Goal: Task Accomplishment & Management: Manage account settings

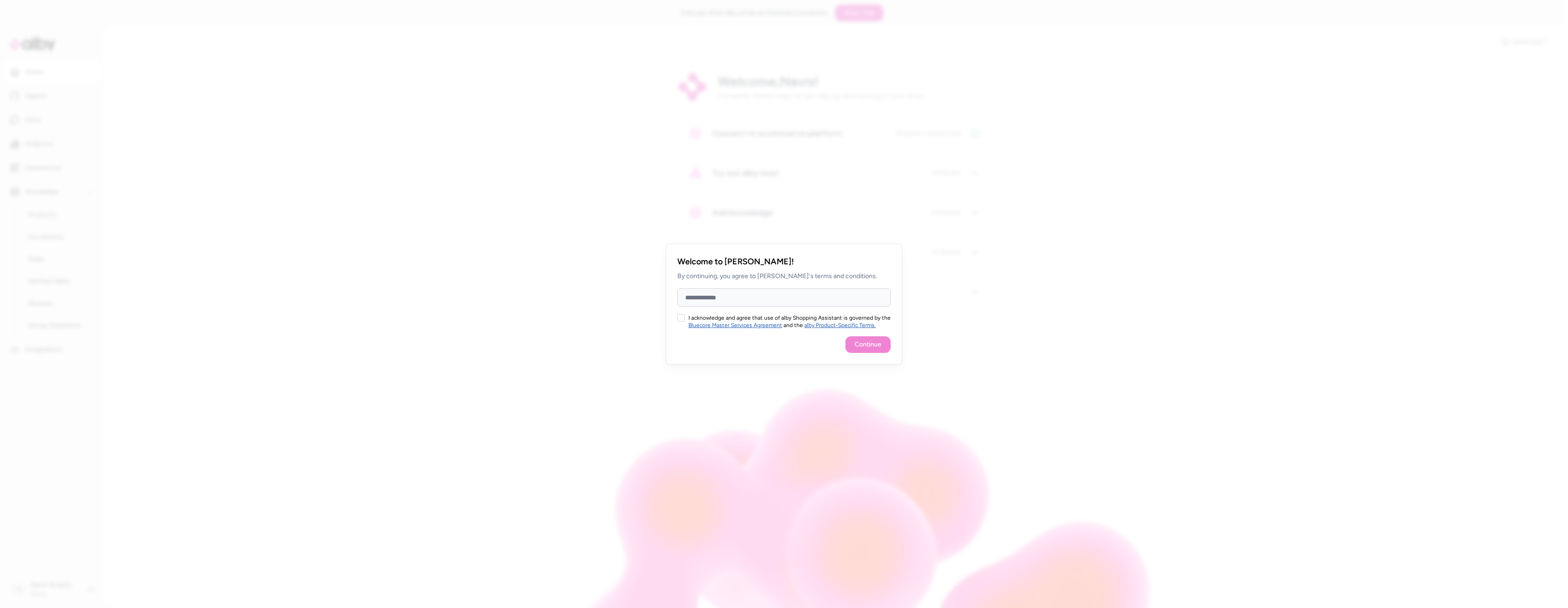
click at [678, 320] on button "I acknowledge and agree that use of alby Shopping Assistant is governed by the …" at bounding box center [681, 317] width 7 height 7
click at [711, 303] on input "Full Name" at bounding box center [784, 297] width 214 height 19
type input "***"
drag, startPoint x: 758, startPoint y: 299, endPoint x: 678, endPoint y: 292, distance: 80.3
click at [678, 292] on input "***" at bounding box center [784, 297] width 214 height 19
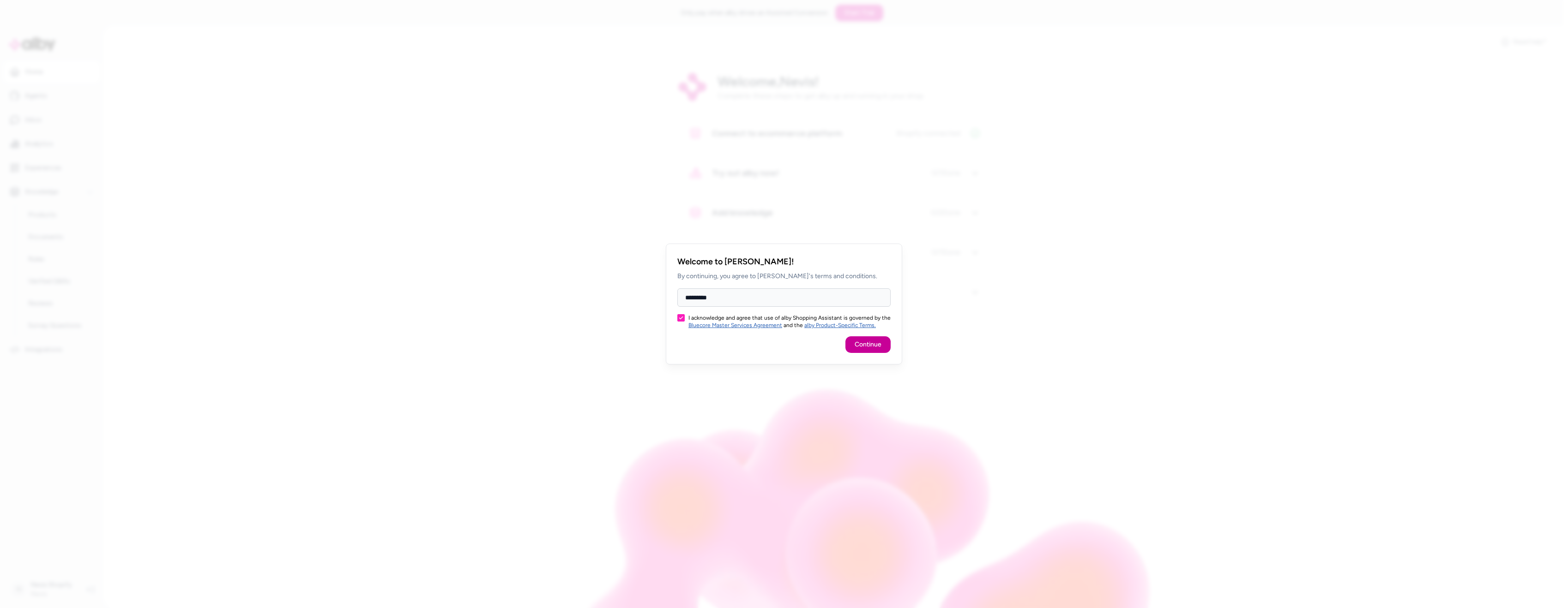
type input "*********"
click at [871, 346] on button "Continue" at bounding box center [868, 345] width 45 height 17
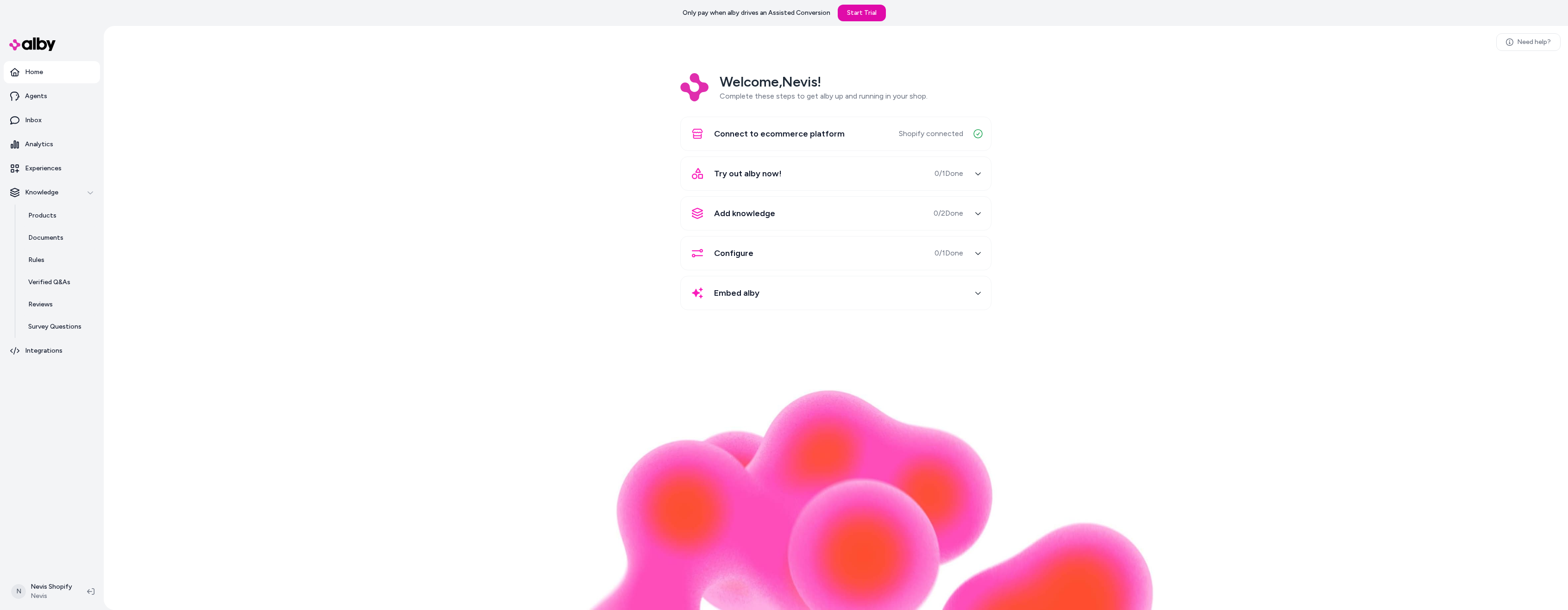
click at [813, 176] on div "Try out alby now! 0 / 1 Done" at bounding box center [824, 174] width 277 height 23
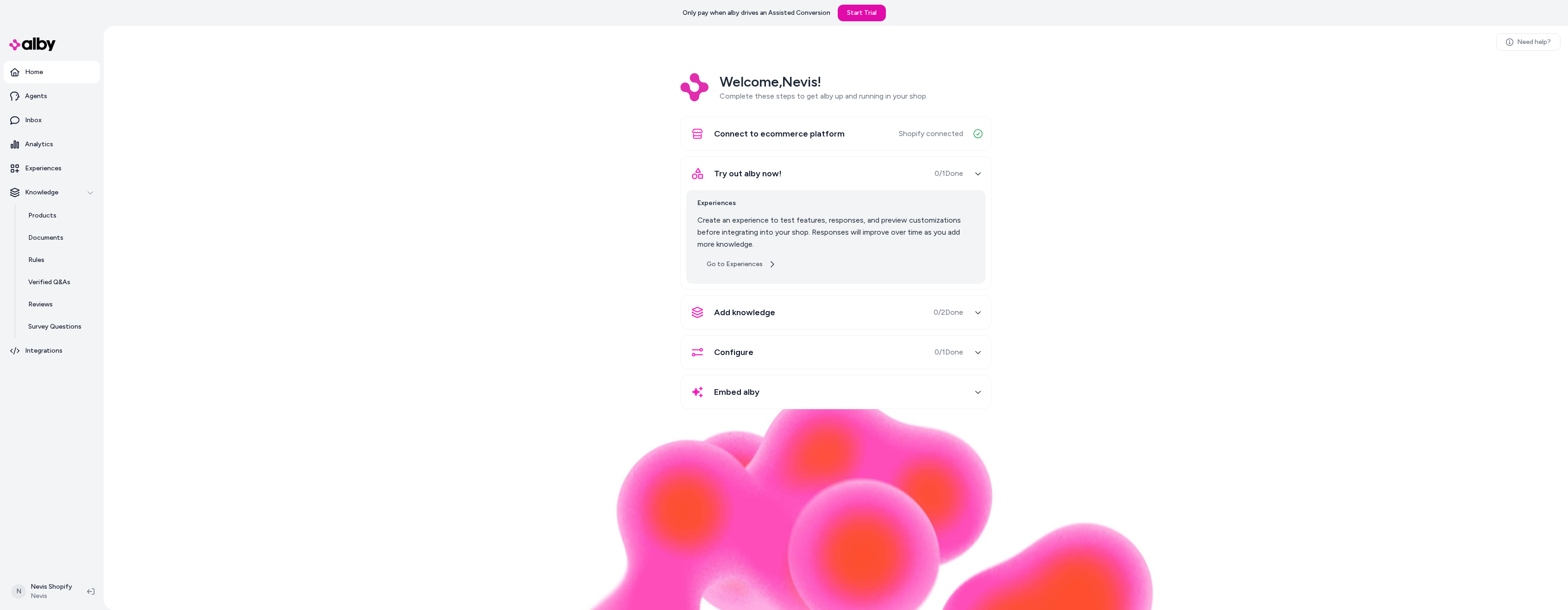
click at [769, 264] on icon at bounding box center [772, 264] width 7 height 7
click at [973, 172] on div "button" at bounding box center [978, 174] width 15 height 15
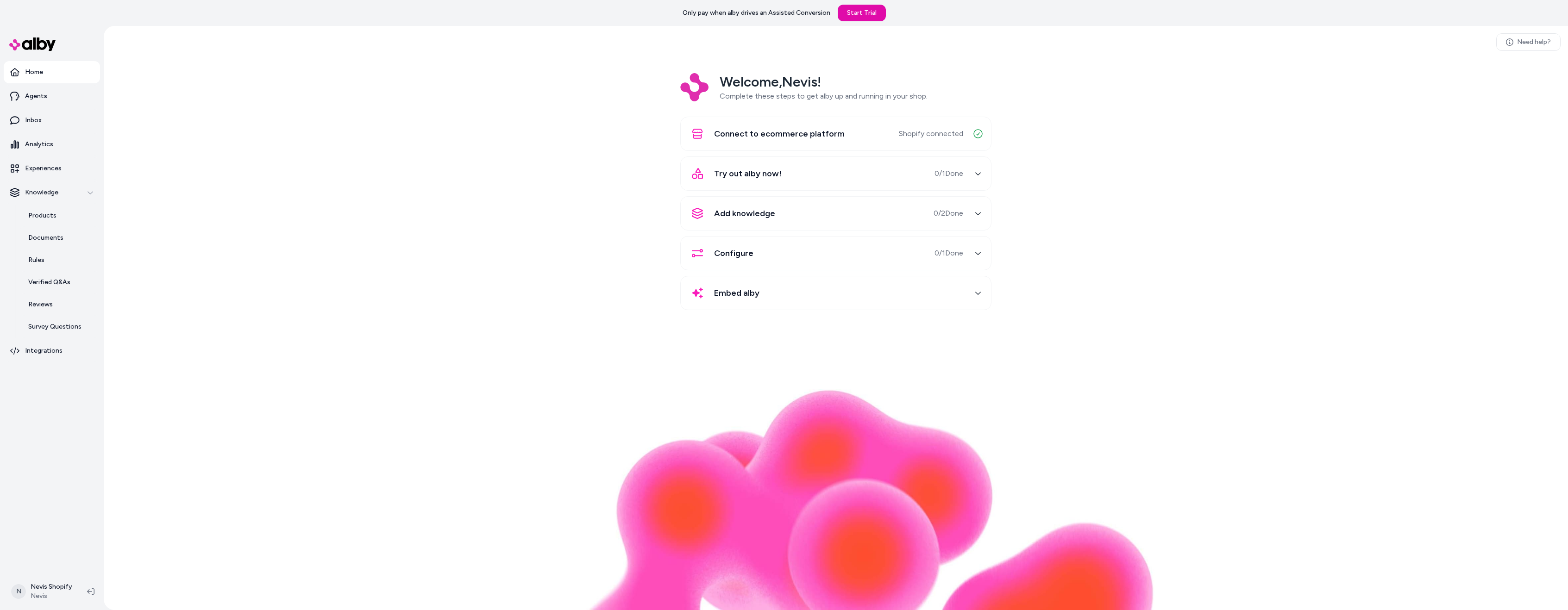
click at [973, 172] on div "button" at bounding box center [978, 174] width 15 height 15
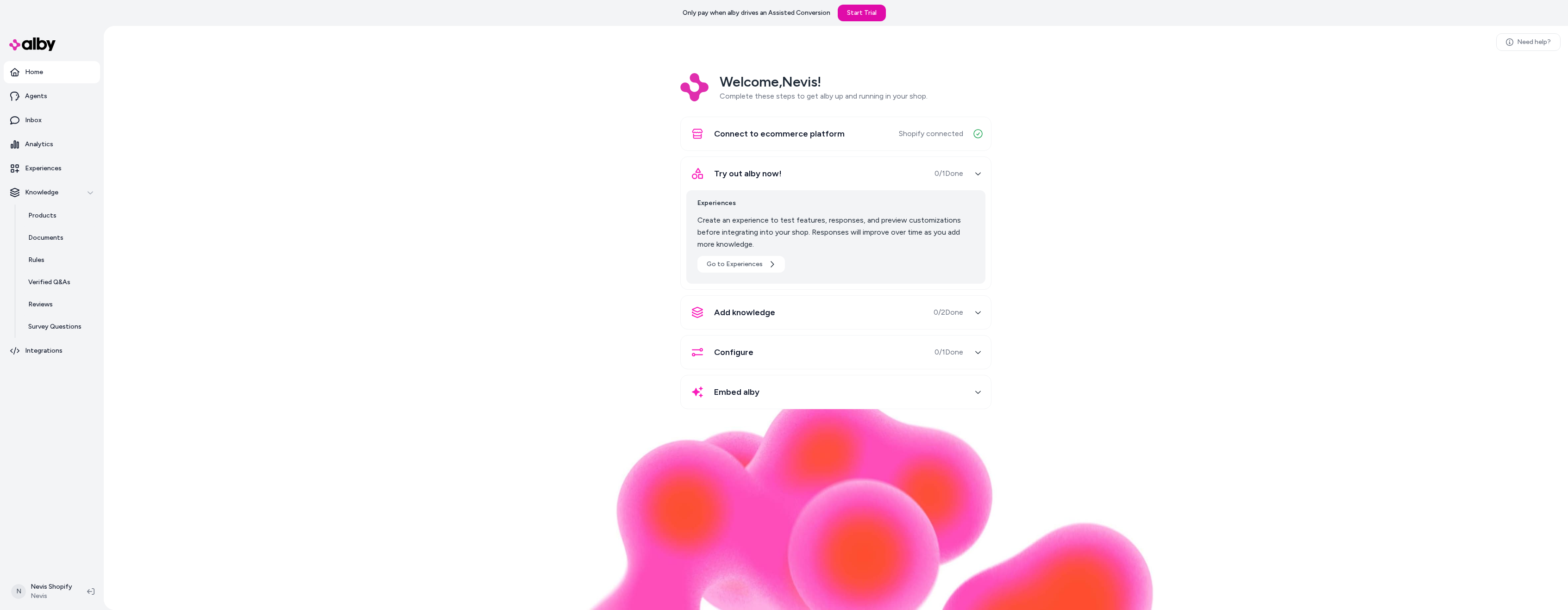
click at [984, 313] on div "button" at bounding box center [978, 313] width 15 height 15
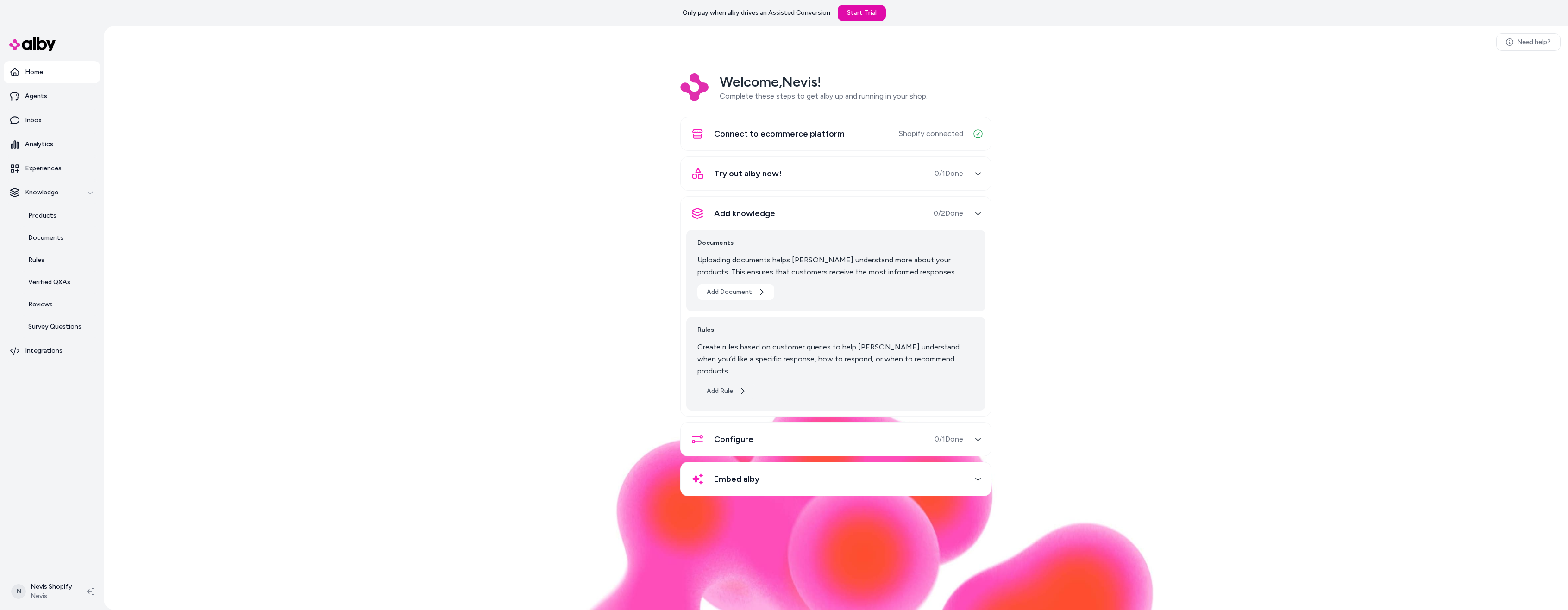
click at [726, 383] on button "Add Rule" at bounding box center [727, 391] width 58 height 17
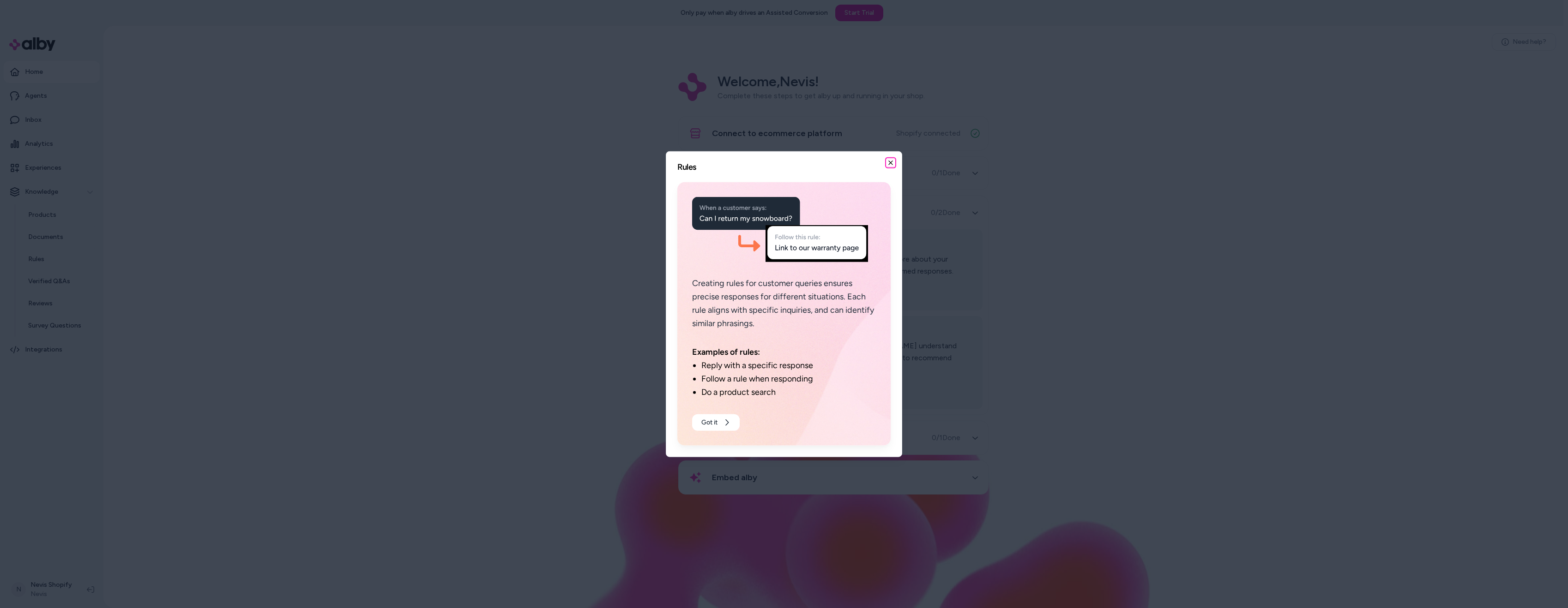
click at [887, 163] on icon "button" at bounding box center [890, 163] width 7 height 7
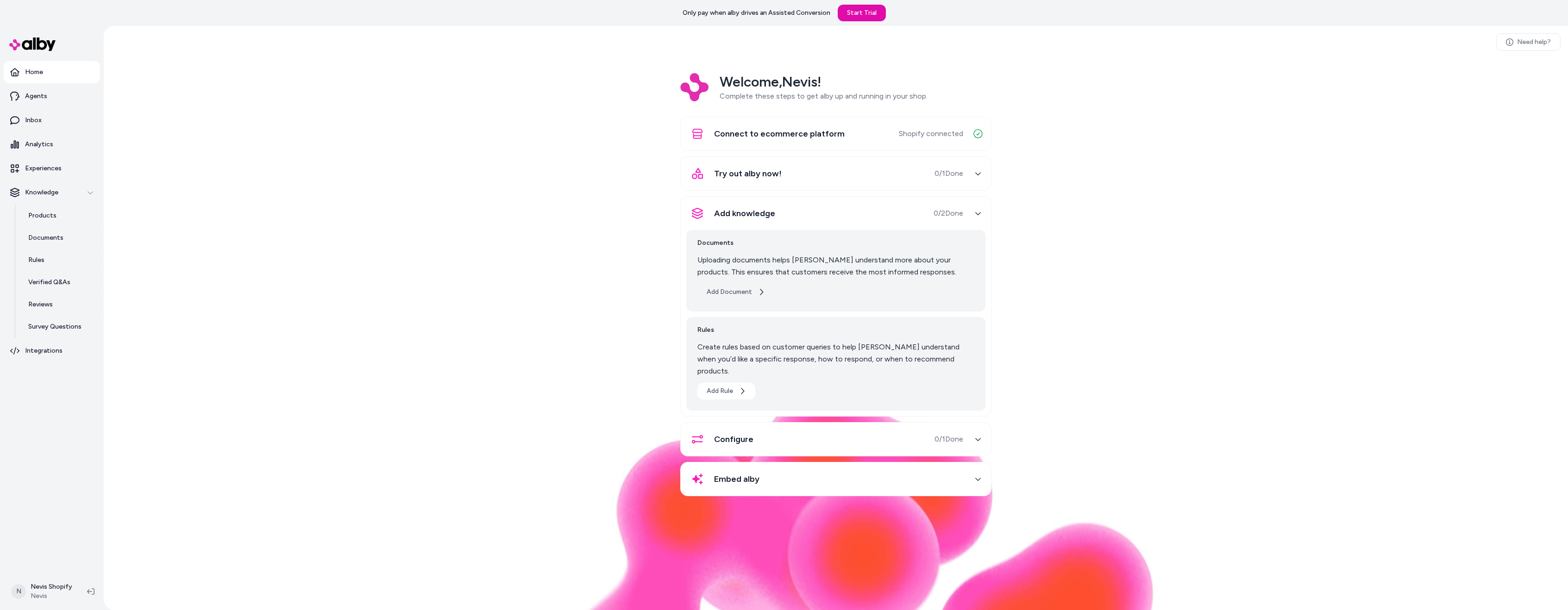
click at [744, 292] on button "Add Document" at bounding box center [736, 292] width 77 height 17
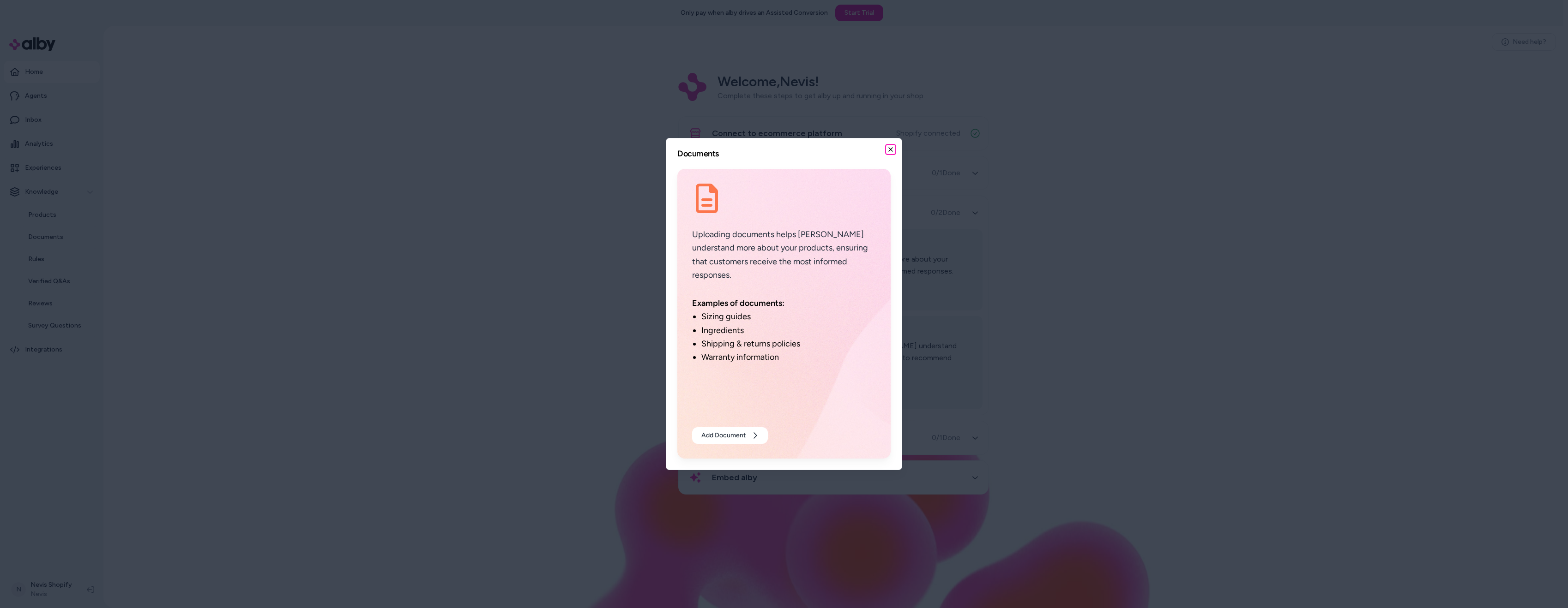
click at [890, 150] on icon "button" at bounding box center [890, 149] width 7 height 7
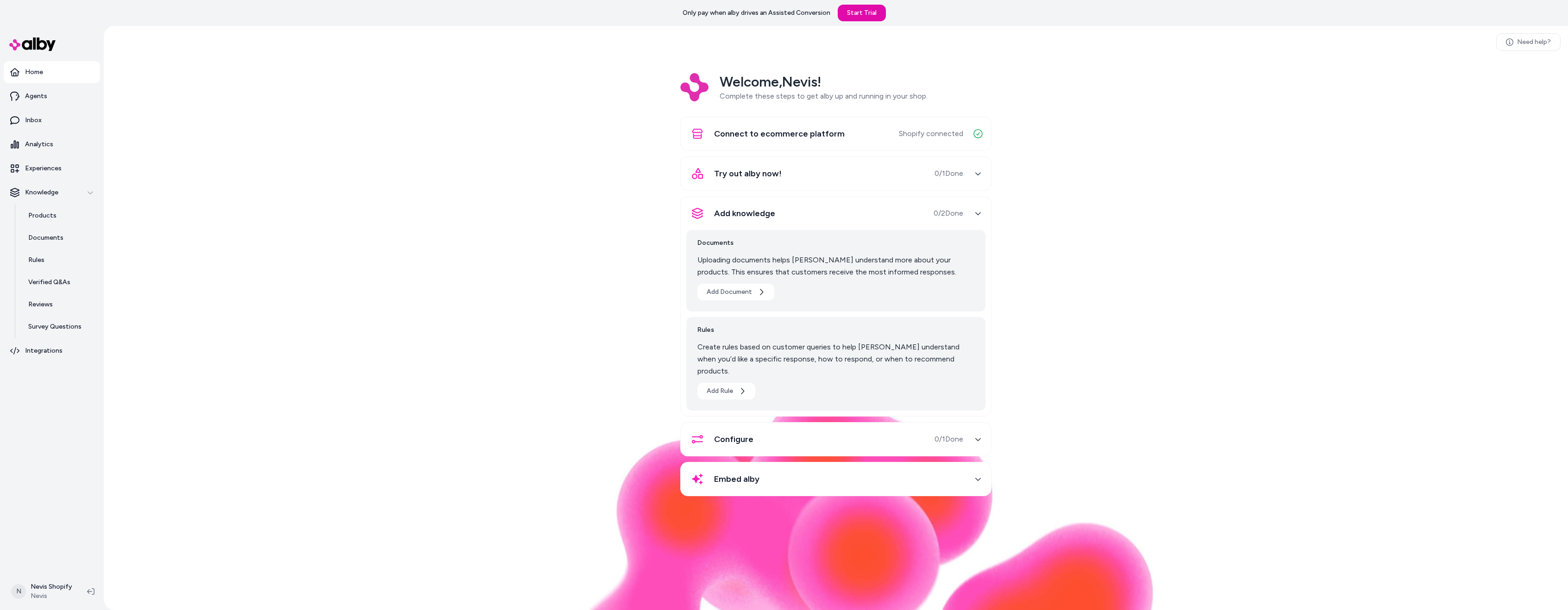
click at [789, 431] on div "Configure 0 / 1 Done" at bounding box center [824, 440] width 277 height 23
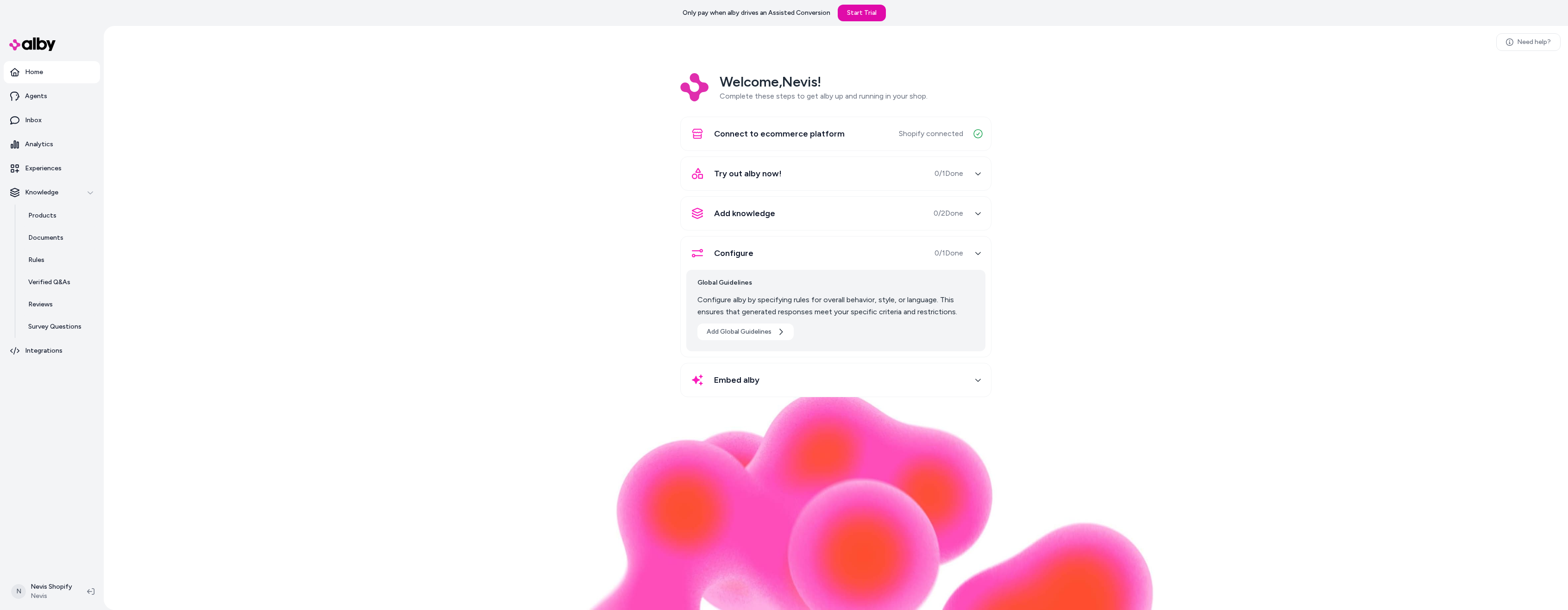
click at [817, 221] on div "Add knowledge 0 / 2 Done" at bounding box center [824, 213] width 277 height 23
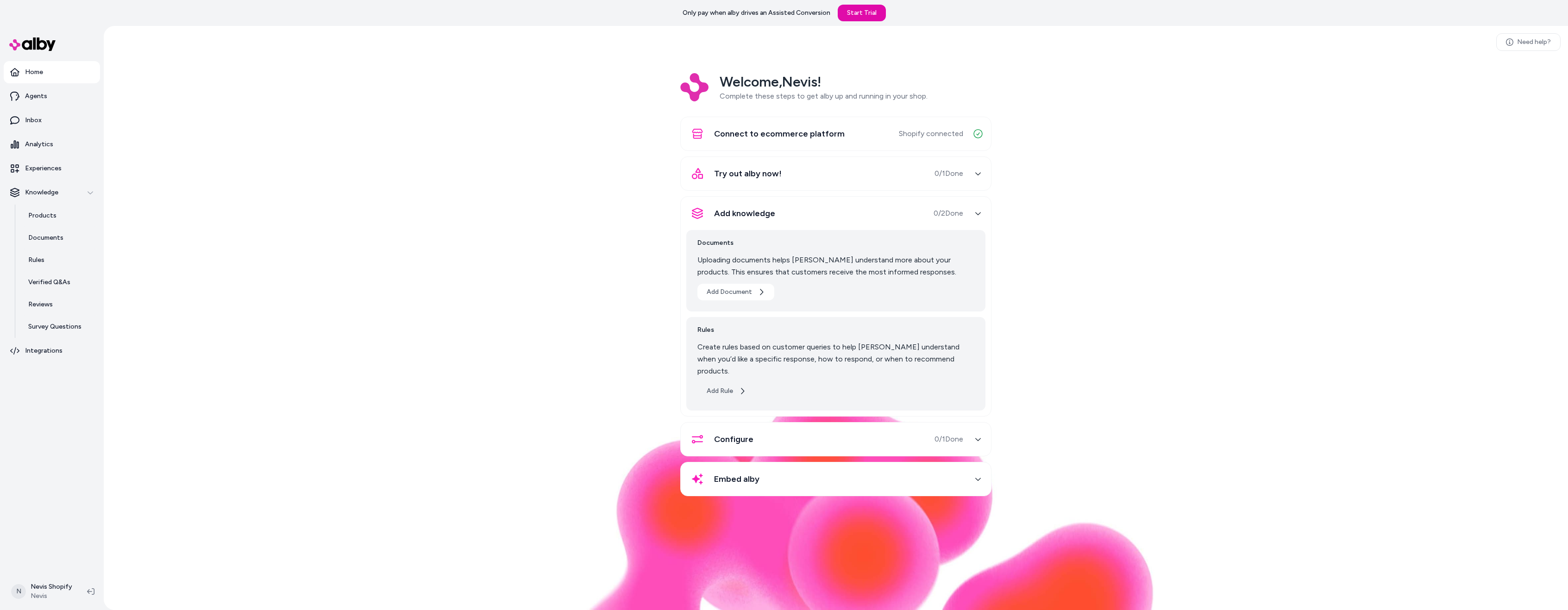
click at [722, 383] on button "Add Rule" at bounding box center [727, 391] width 58 height 17
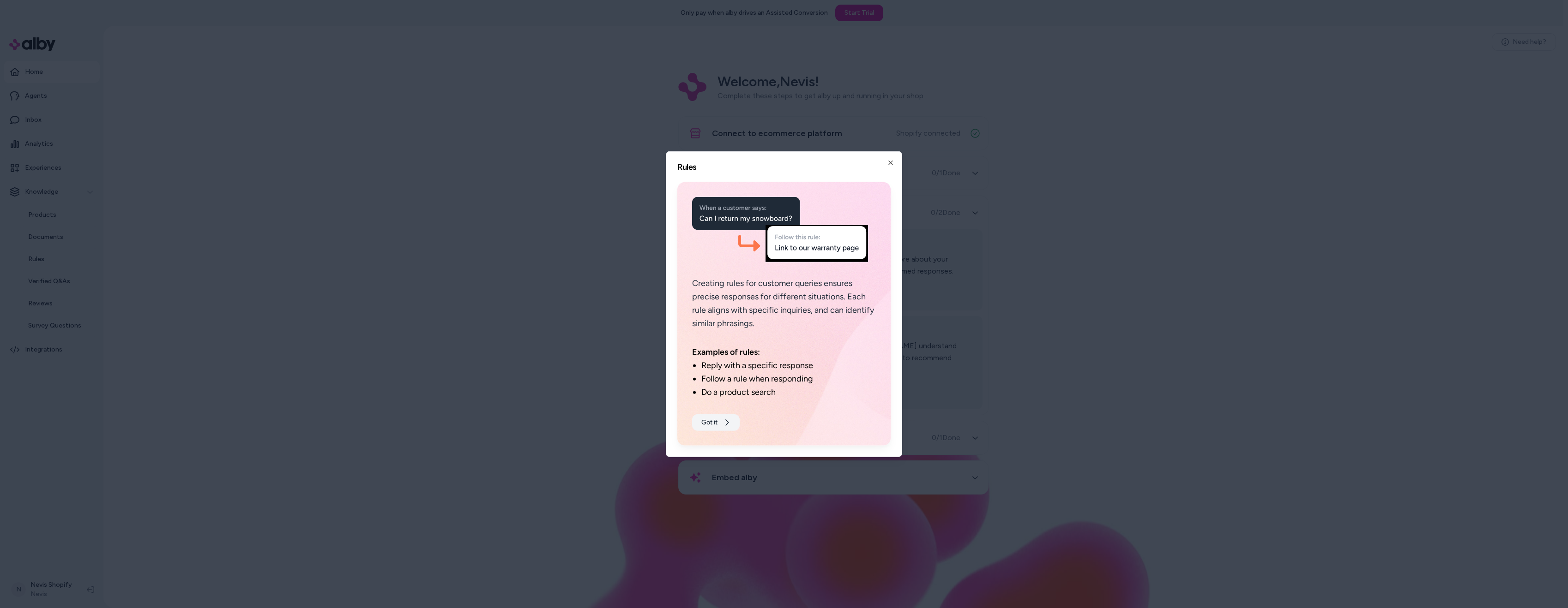
click at [725, 423] on icon at bounding box center [726, 422] width 7 height 7
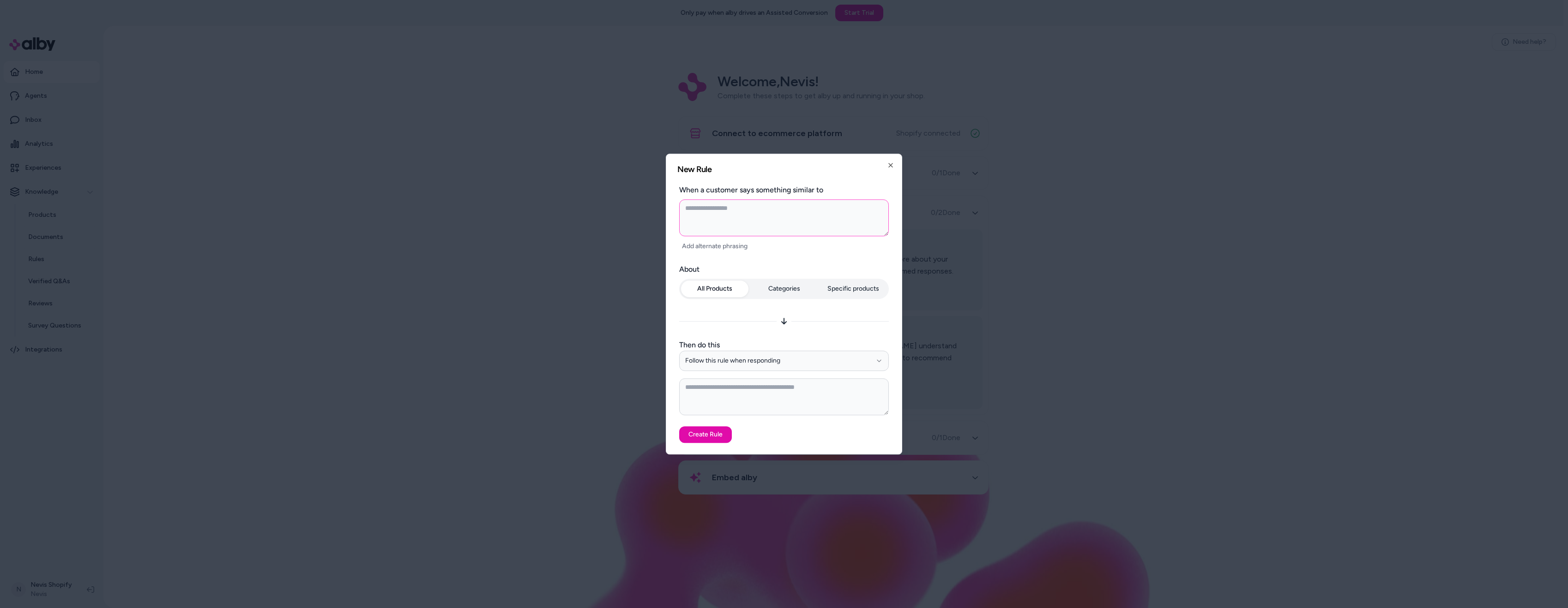
click at [730, 213] on textarea at bounding box center [784, 218] width 209 height 37
click at [784, 346] on label "Then do this" at bounding box center [784, 345] width 209 height 11
click at [784, 350] on button "Follow this rule when responding" at bounding box center [784, 360] width 209 height 20
click at [772, 399] on textarea at bounding box center [784, 397] width 209 height 37
click at [799, 368] on button "Follow this rule when responding" at bounding box center [784, 360] width 209 height 20
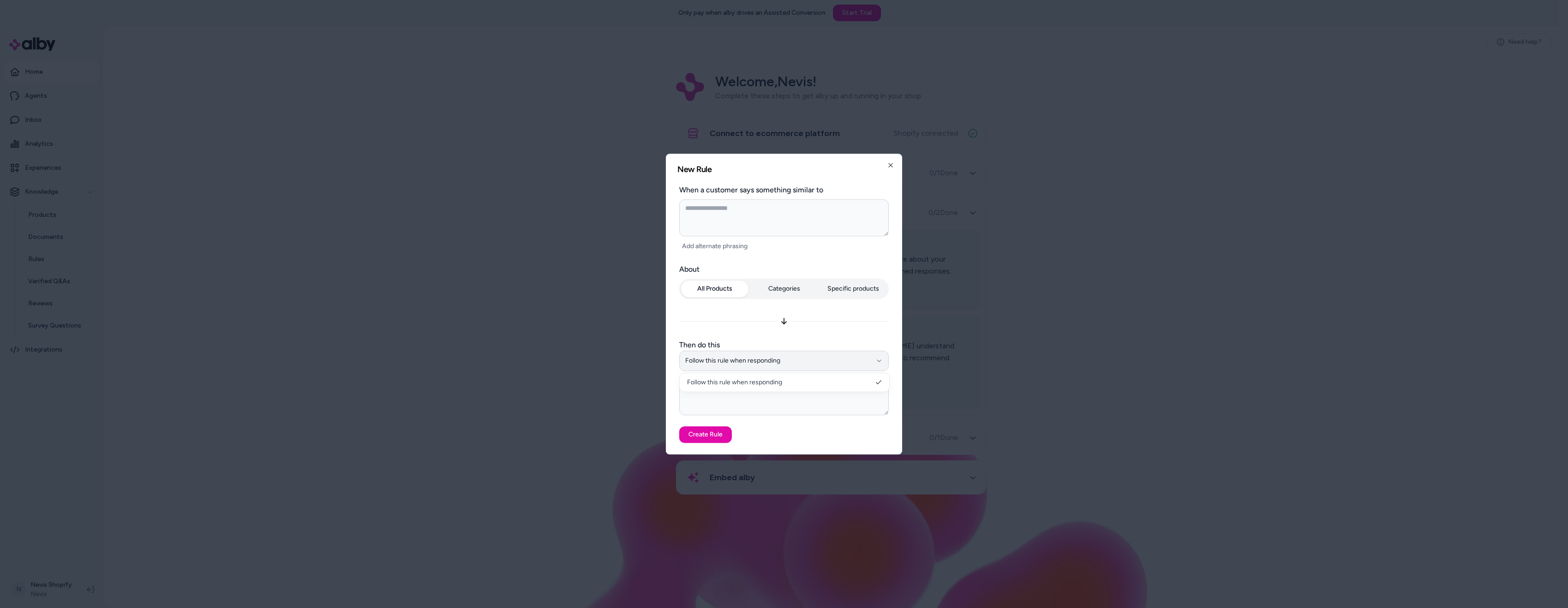
click at [811, 354] on button "Follow this rule when responding" at bounding box center [784, 360] width 209 height 20
click at [750, 218] on textarea at bounding box center [784, 218] width 209 height 37
paste textarea "*****"
type textarea "*"
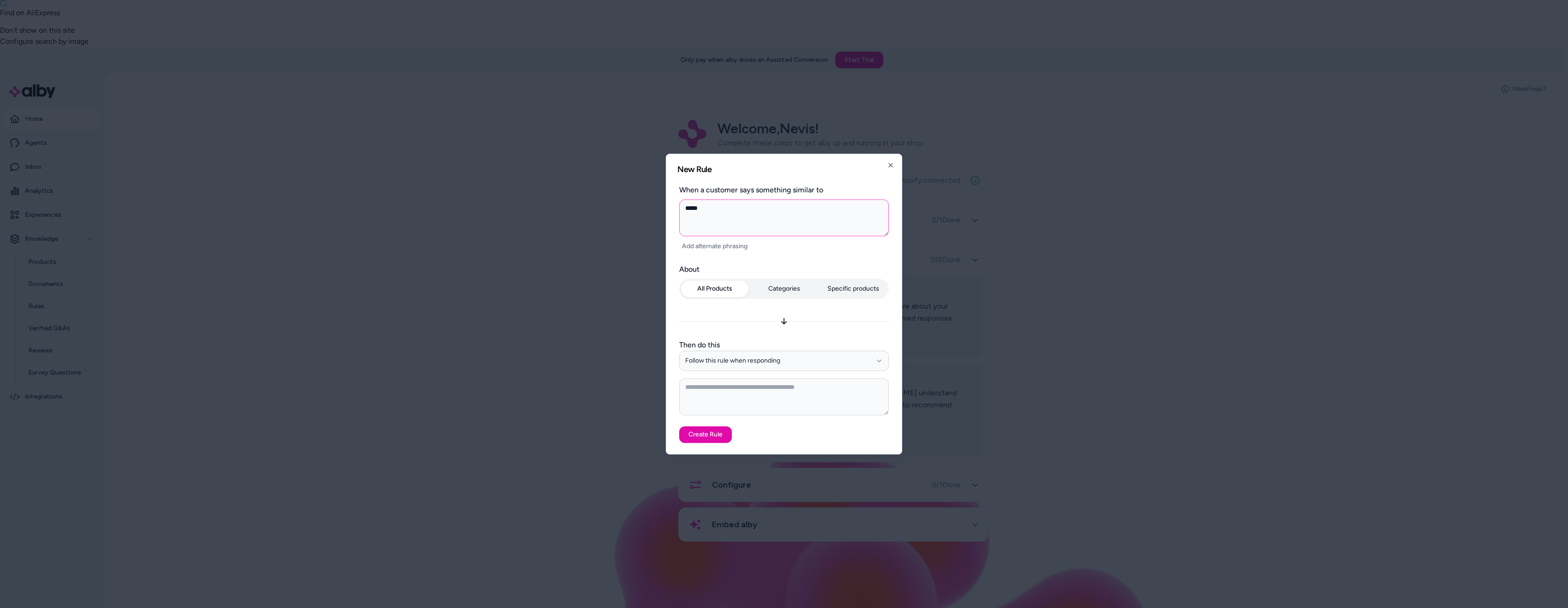
type textarea "*****"
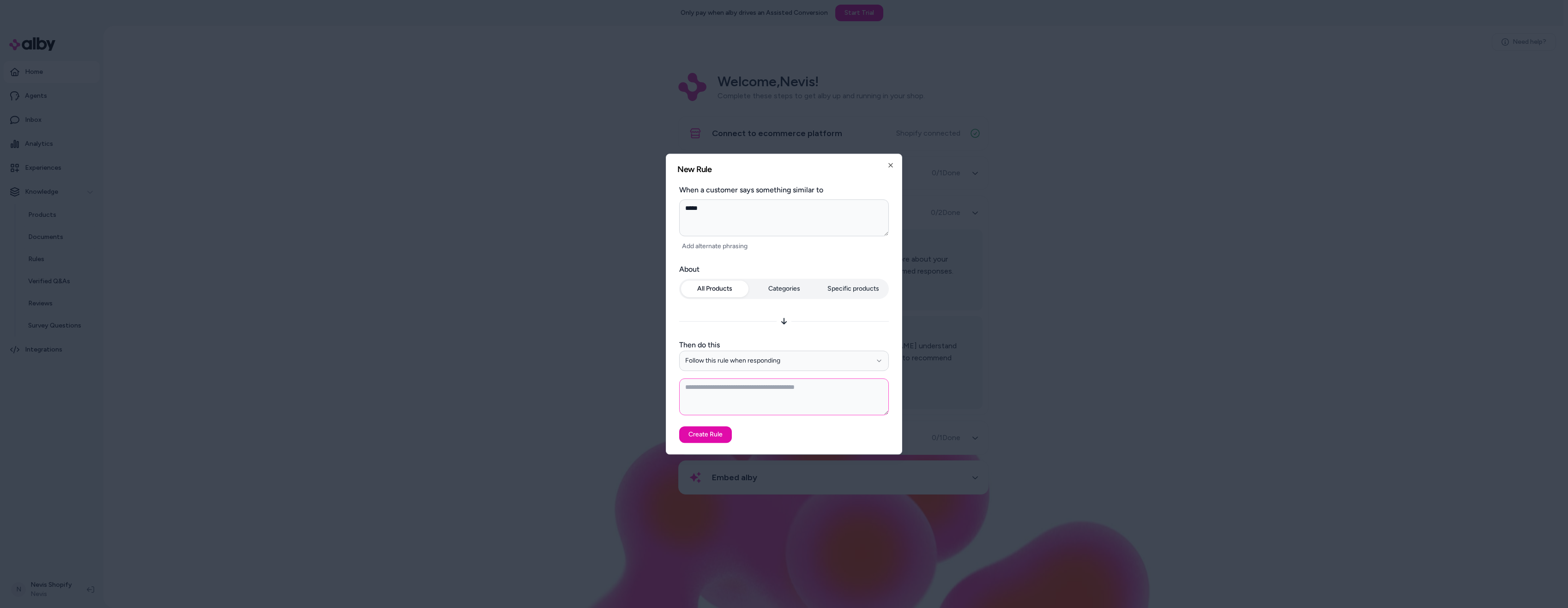
drag, startPoint x: 729, startPoint y: 388, endPoint x: 739, endPoint y: 388, distance: 10.0
click at [729, 388] on textarea at bounding box center [784, 397] width 209 height 37
paste textarea "**********"
type textarea "*"
click at [686, 397] on textarea "**********" at bounding box center [784, 397] width 209 height 37
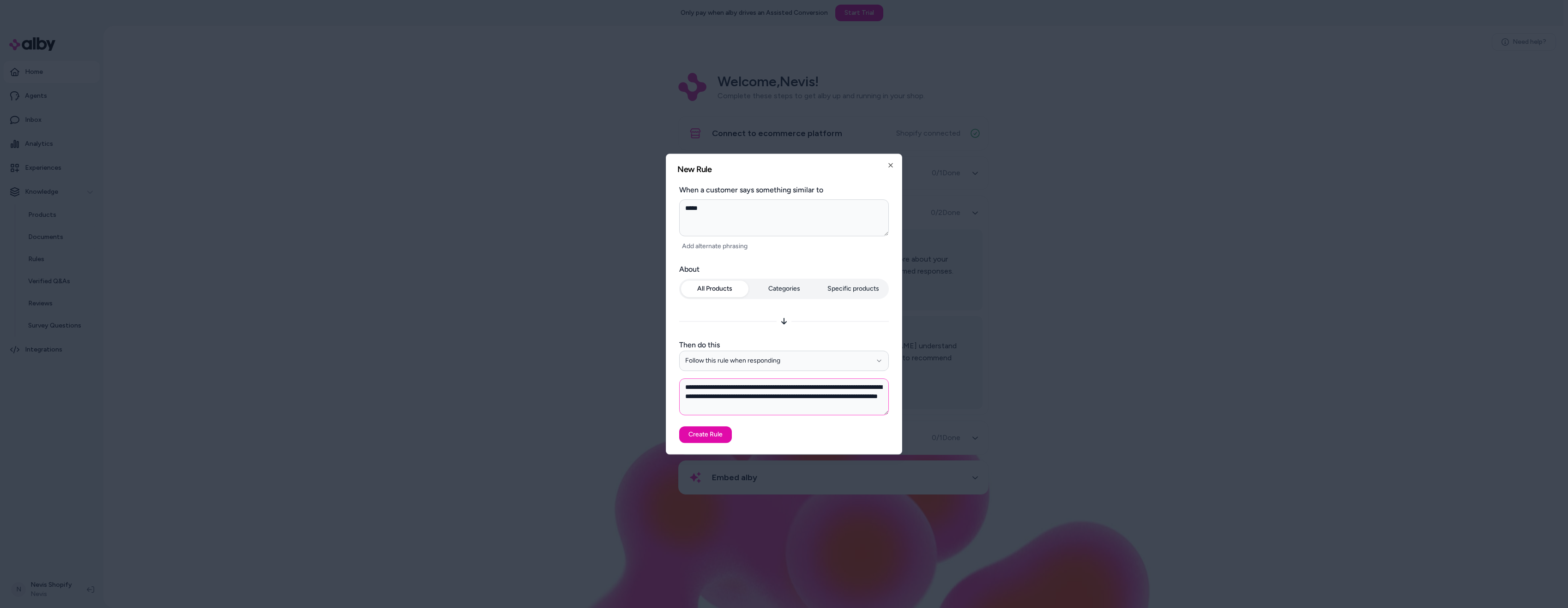
click at [843, 385] on textarea "**********" at bounding box center [784, 397] width 209 height 37
click at [777, 407] on textarea "**********" at bounding box center [784, 397] width 209 height 37
click at [819, 403] on textarea "**********" at bounding box center [784, 397] width 209 height 37
type textarea "**********"
click at [757, 356] on button "Follow this rule when responding" at bounding box center [784, 360] width 209 height 20
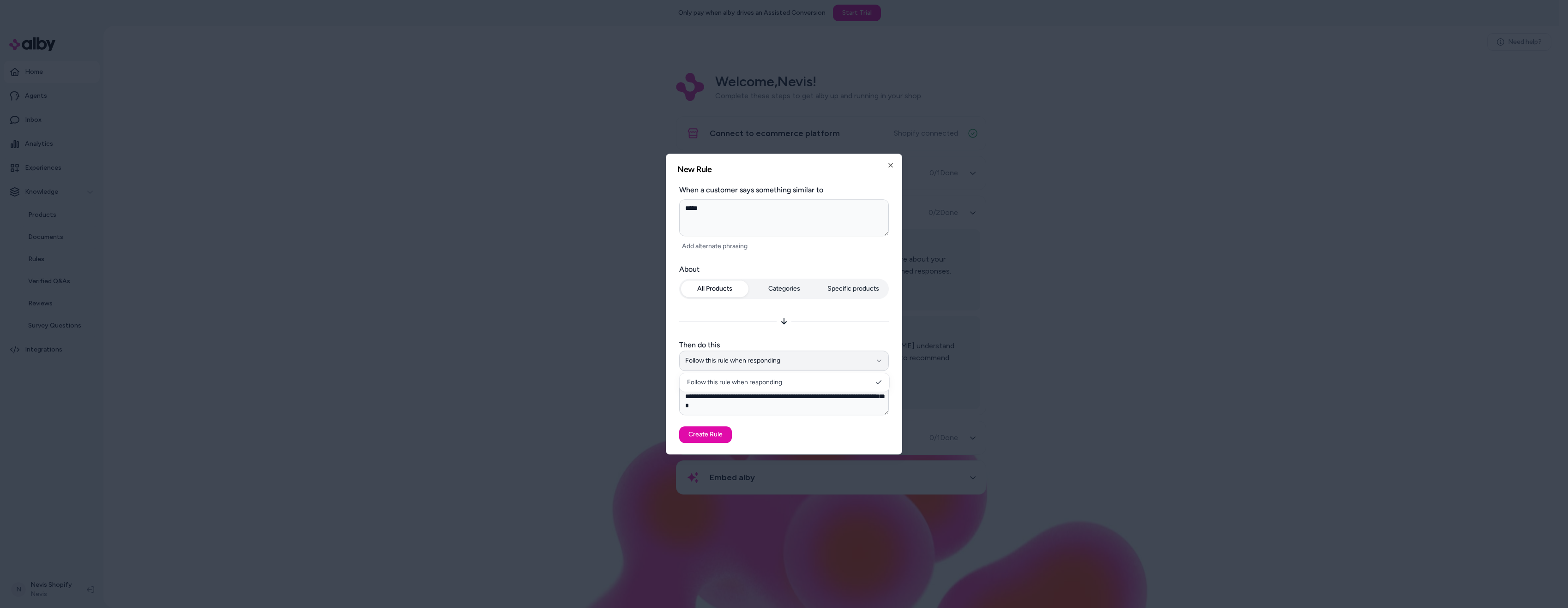
click at [755, 356] on button "Follow this rule when responding" at bounding box center [784, 360] width 209 height 20
click at [790, 405] on textarea "**********" at bounding box center [784, 397] width 209 height 37
click at [720, 435] on button "Create Rule" at bounding box center [705, 434] width 52 height 17
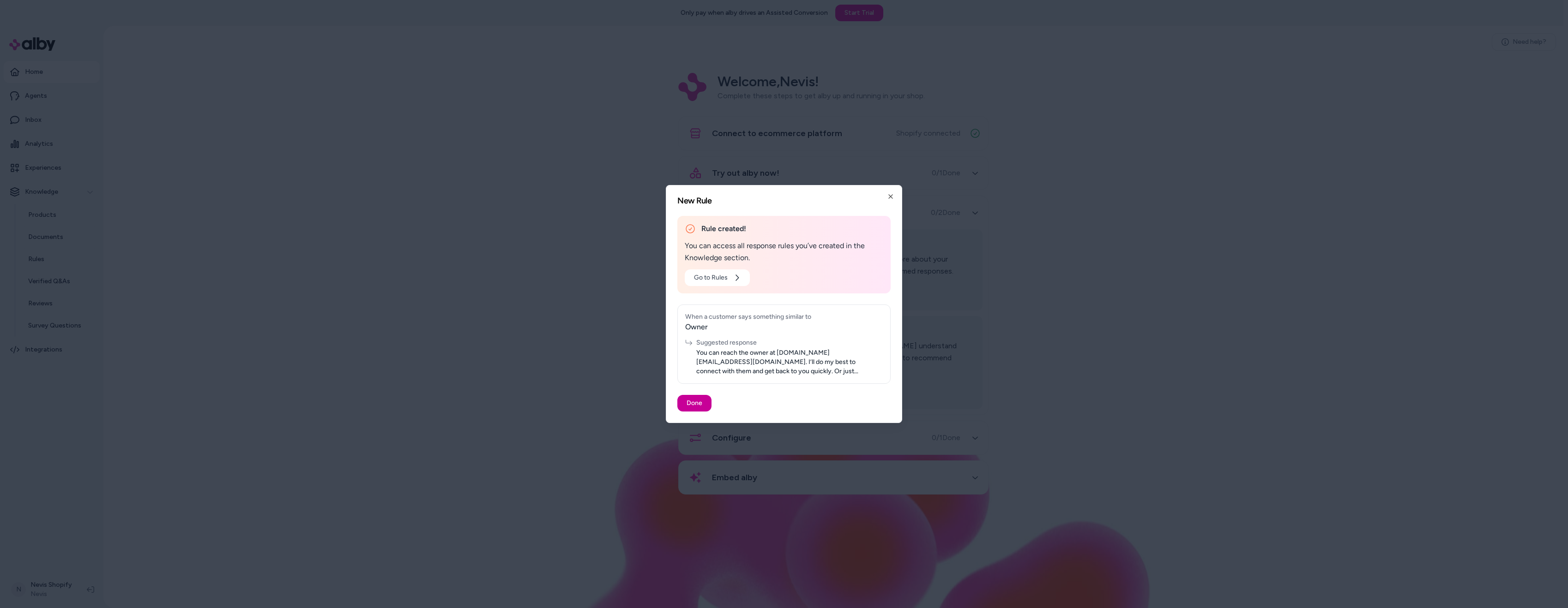
click at [699, 403] on button "Done" at bounding box center [695, 403] width 34 height 17
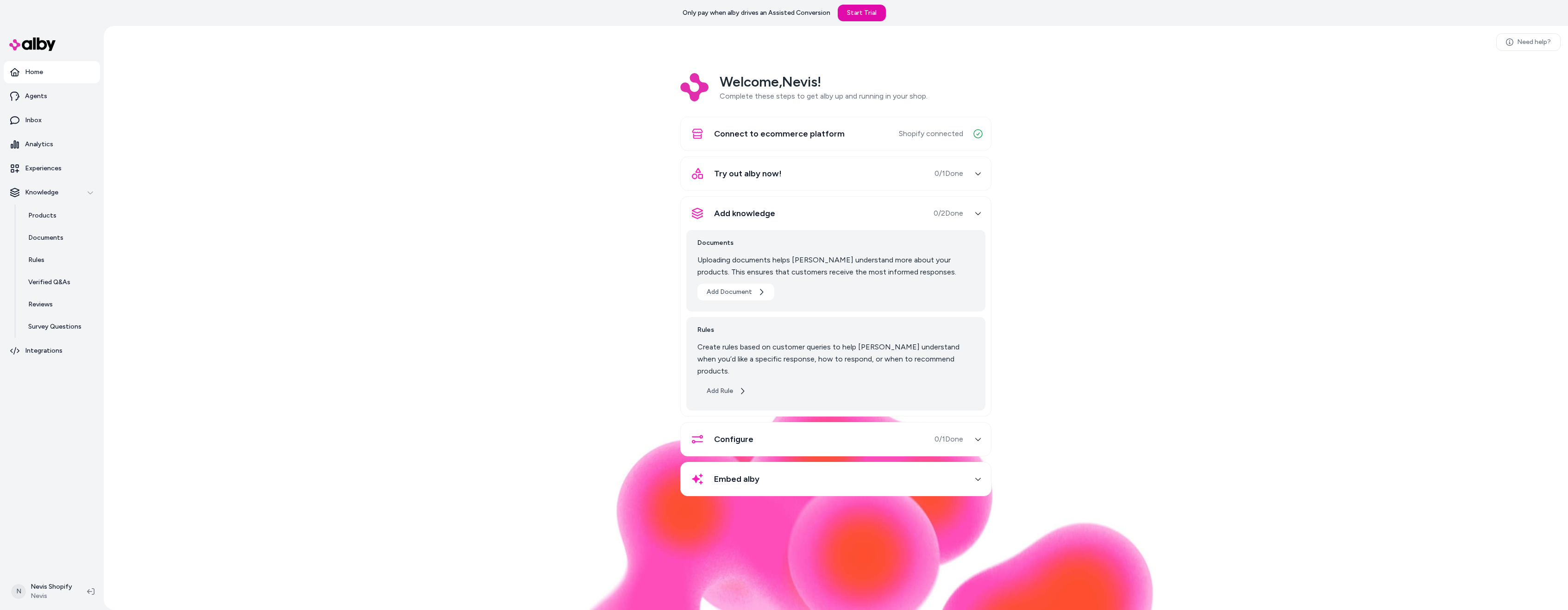
click at [734, 383] on button "Add Rule" at bounding box center [727, 391] width 58 height 17
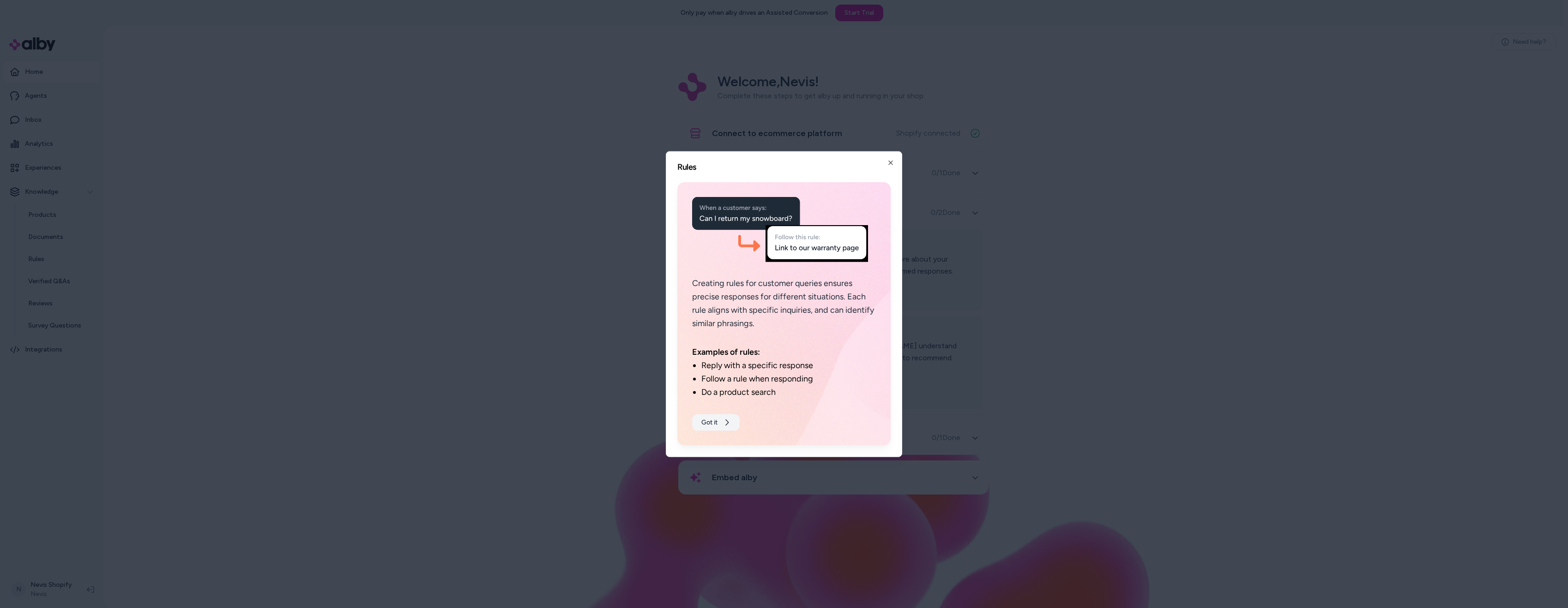
click at [720, 415] on button "Got it" at bounding box center [716, 422] width 48 height 17
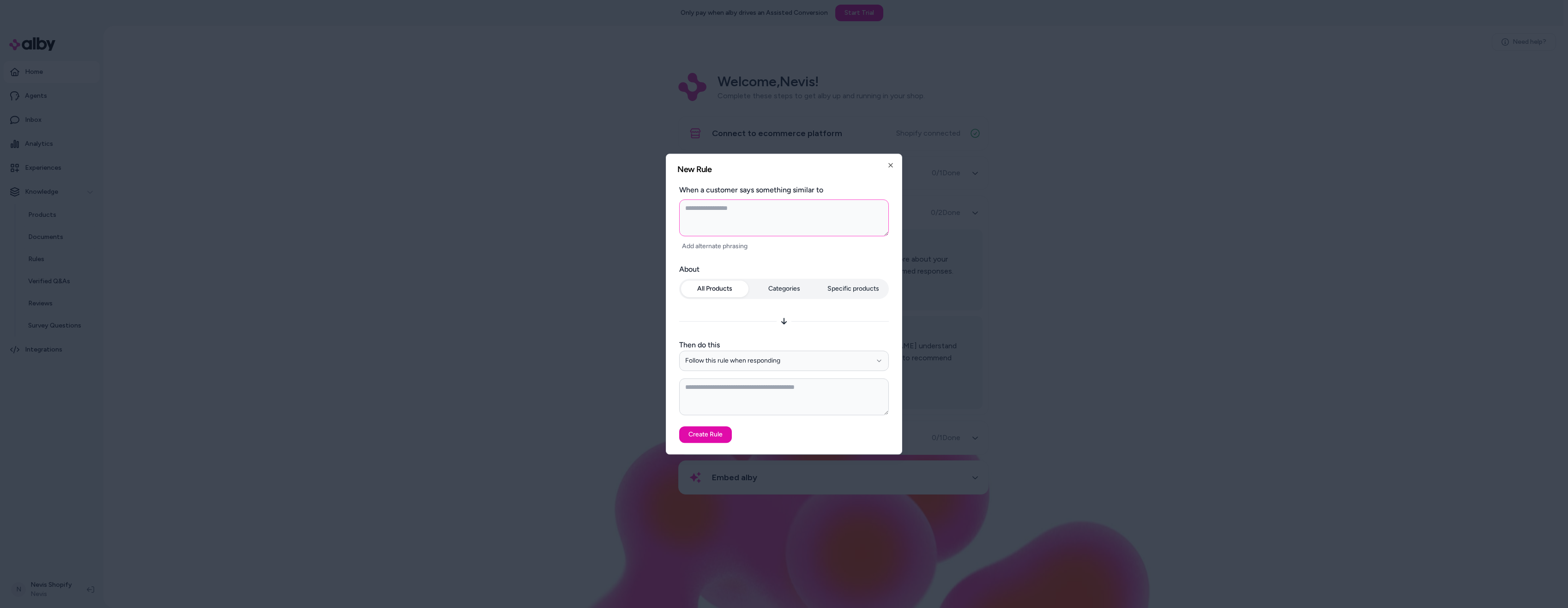
click at [732, 212] on textarea at bounding box center [784, 218] width 209 height 37
type textarea "*"
type textarea "**"
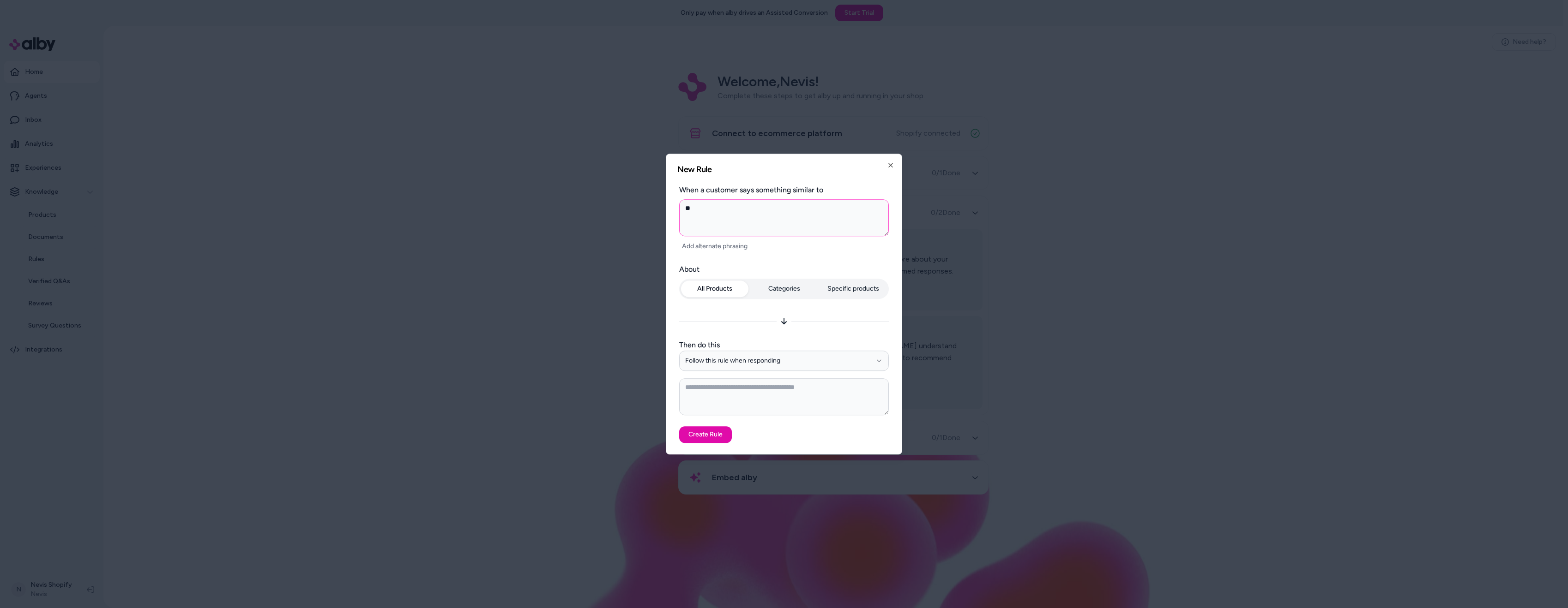
type textarea "*"
type textarea "***"
type textarea "*"
type textarea "****"
type textarea "*"
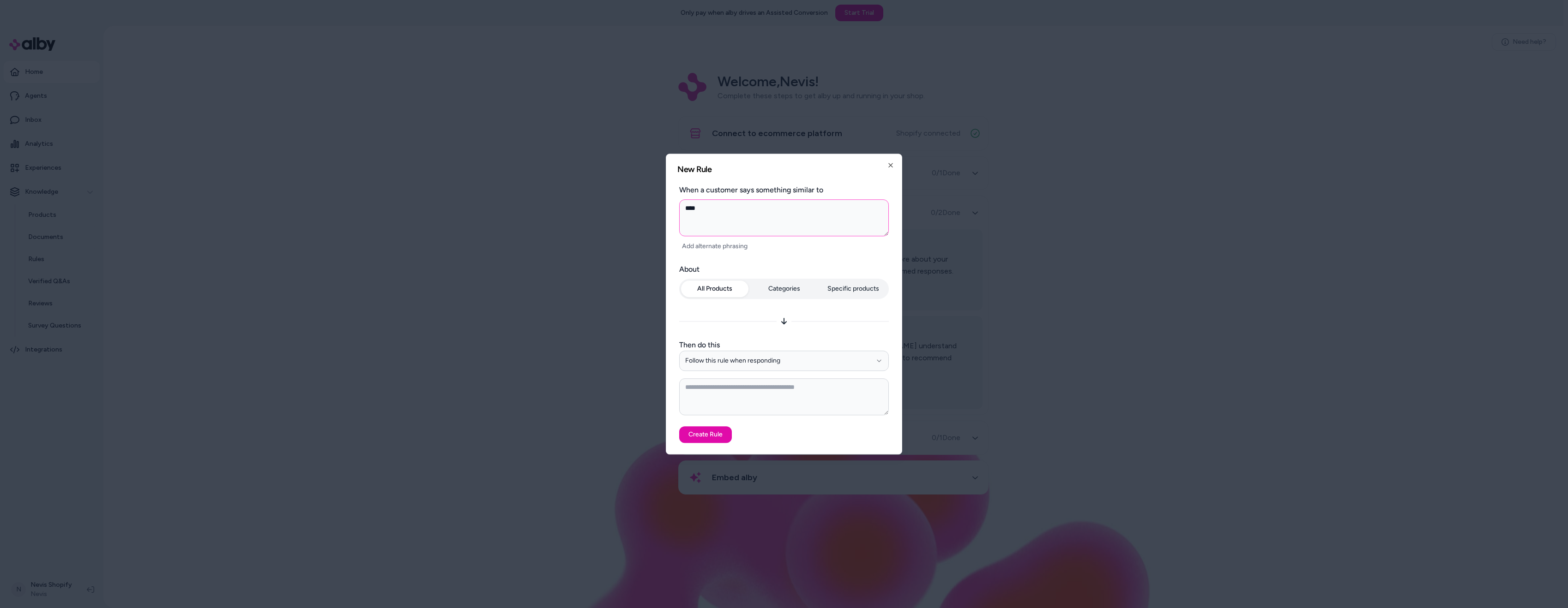
type textarea "*****"
type textarea "*"
type textarea "******"
type textarea "*"
type textarea "*******"
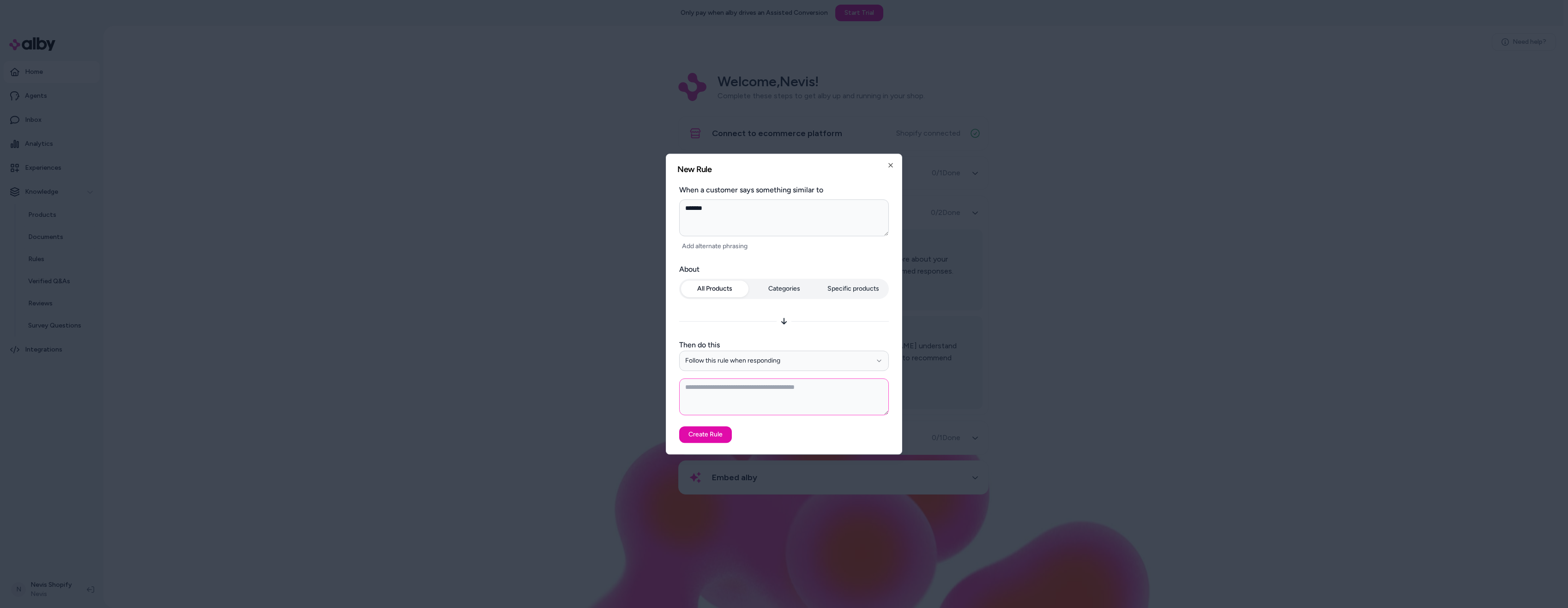
click at [727, 385] on textarea at bounding box center [784, 397] width 209 height 37
paste textarea "**********"
type textarea "*"
type textarea "**********"
click at [711, 435] on button "Create Rule" at bounding box center [705, 434] width 52 height 17
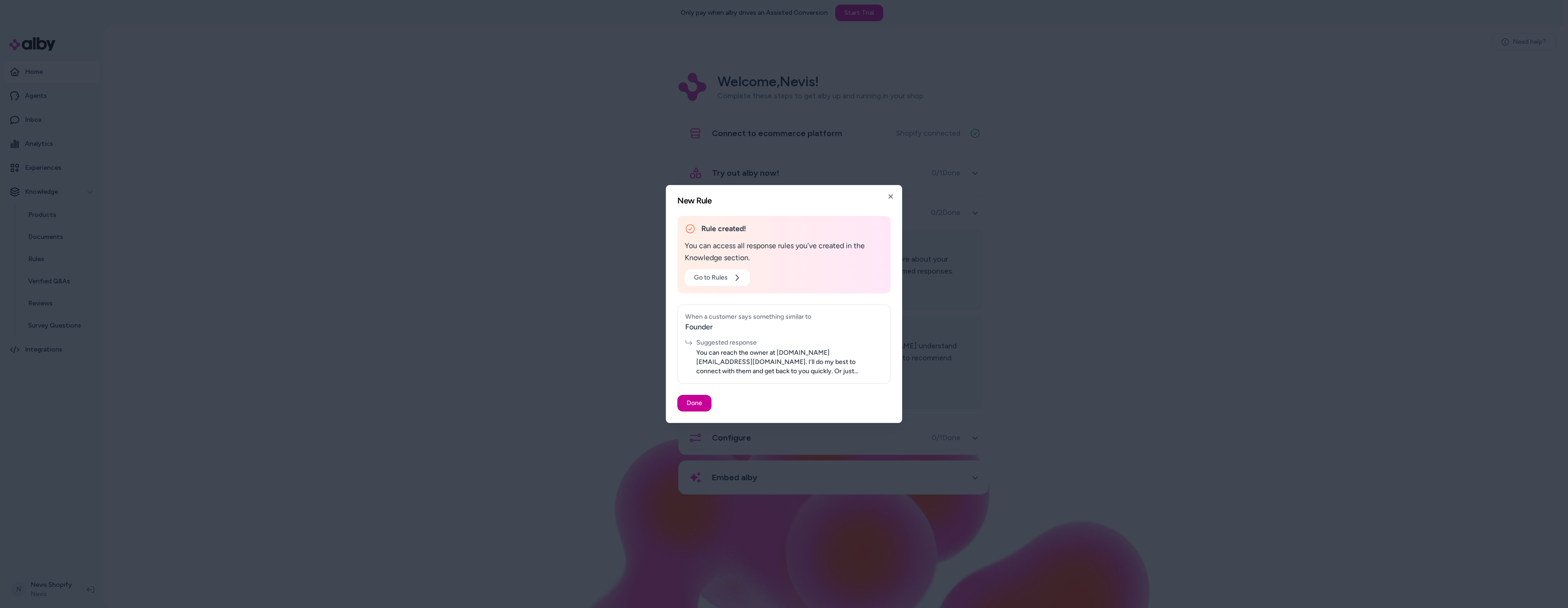
click at [695, 405] on button "Done" at bounding box center [695, 403] width 34 height 17
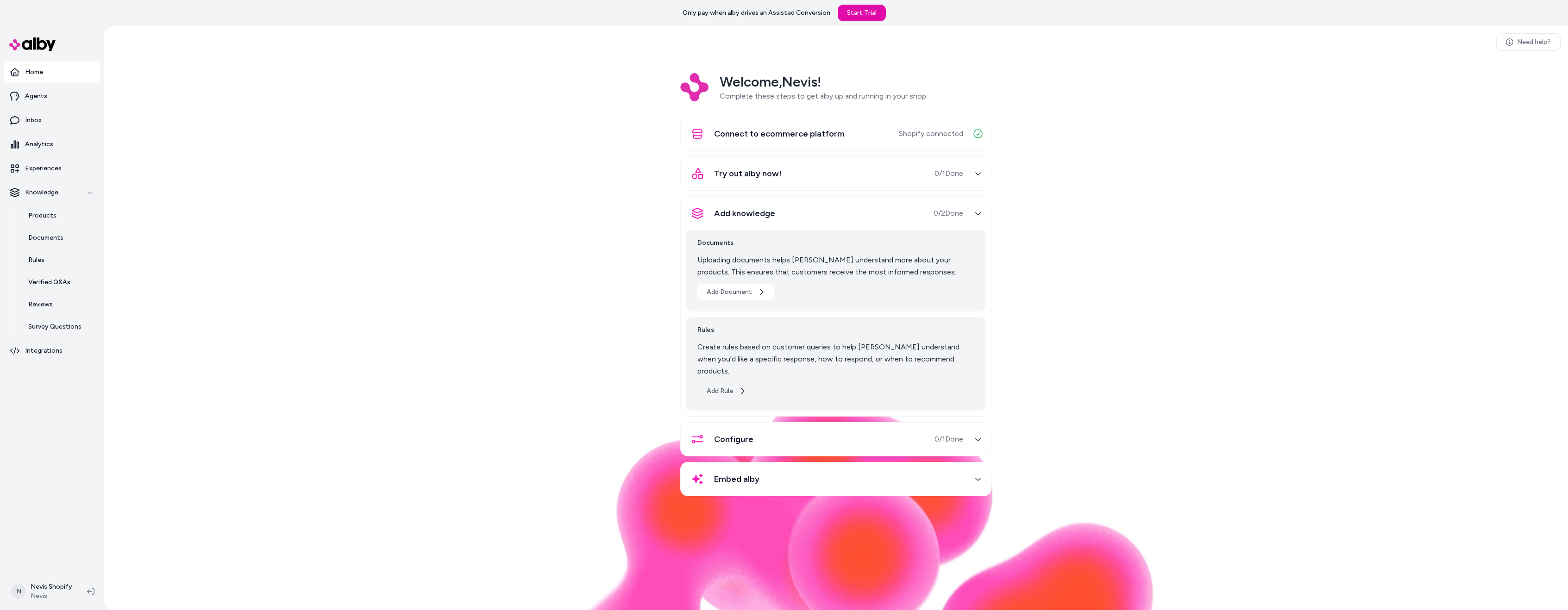
click at [731, 383] on button "Add Rule" at bounding box center [727, 391] width 58 height 17
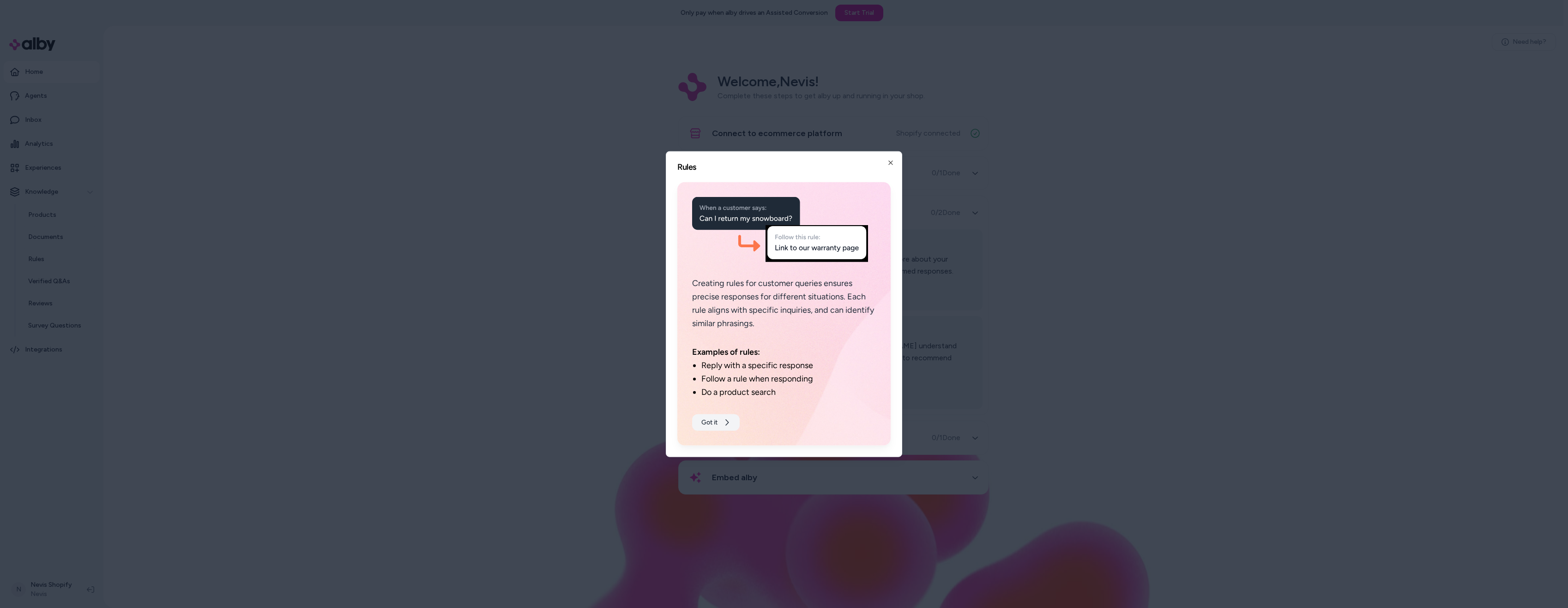
click at [720, 419] on button "Got it" at bounding box center [716, 422] width 48 height 17
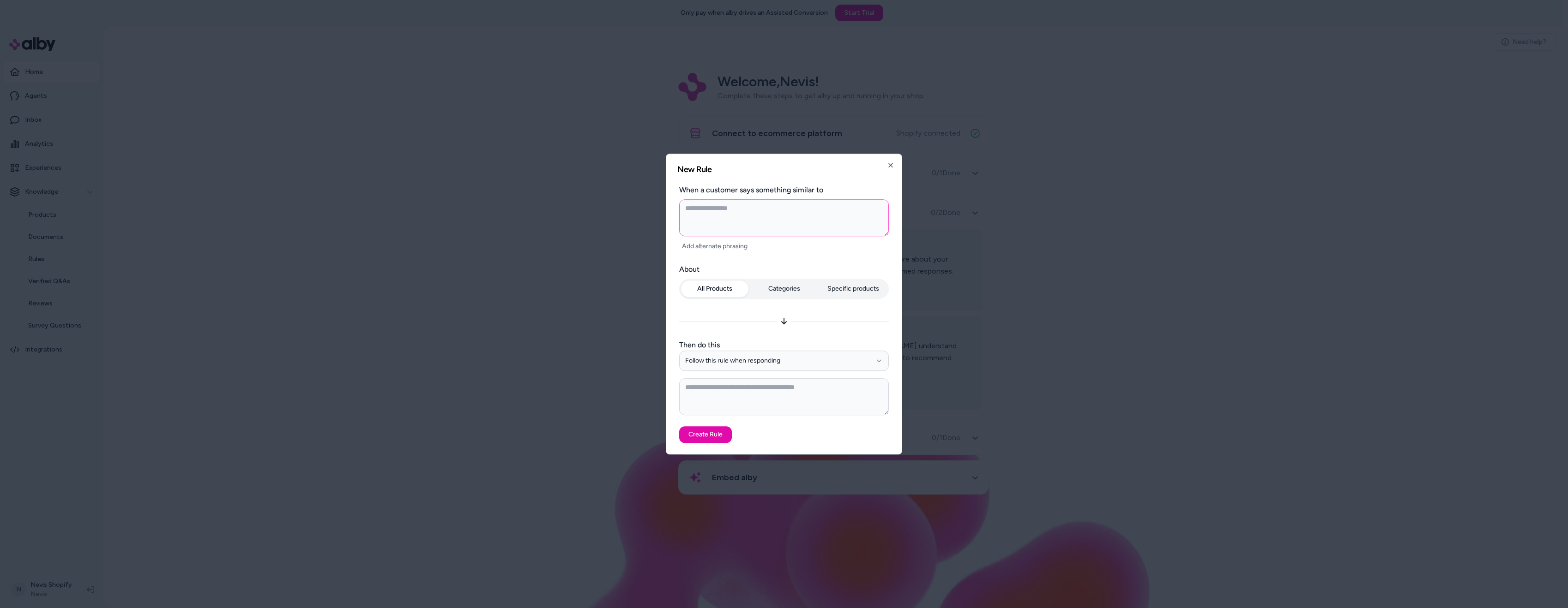
click at [722, 226] on textarea at bounding box center [784, 218] width 209 height 37
type textarea "*"
type textarea "**"
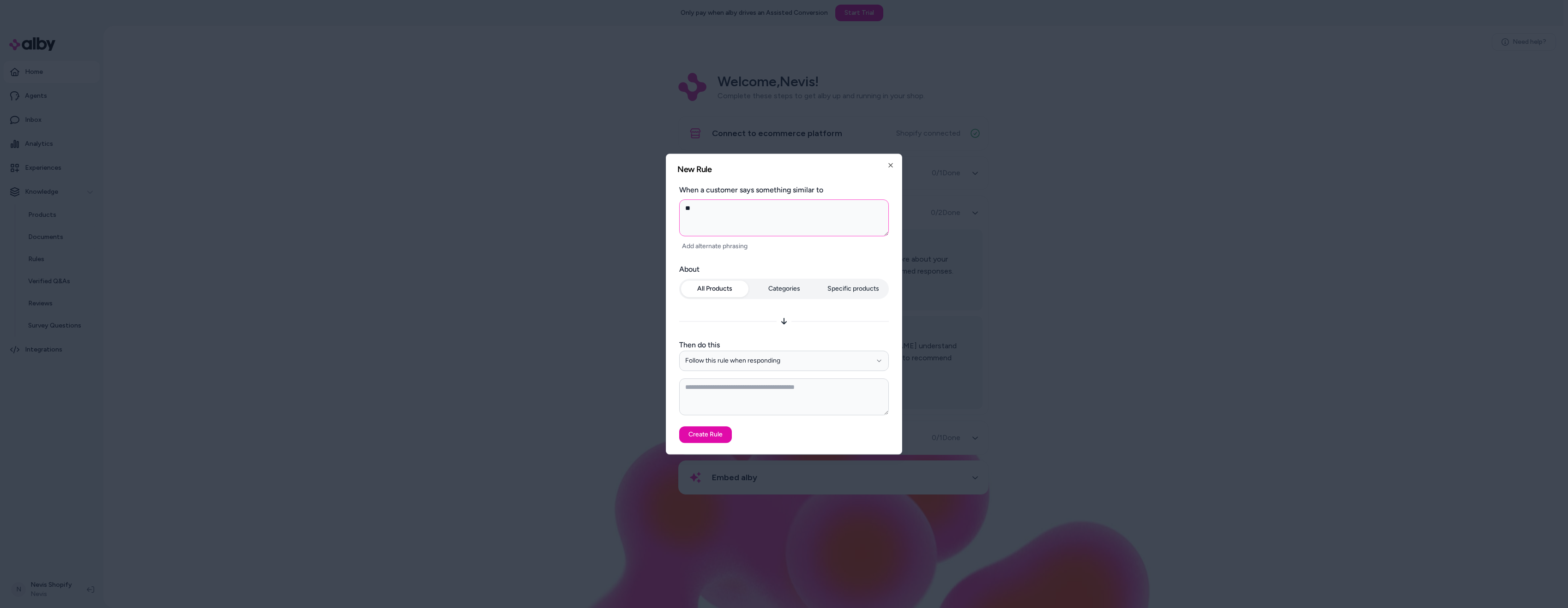
type textarea "*"
type textarea "**"
type textarea "*"
type textarea "***"
type textarea "*"
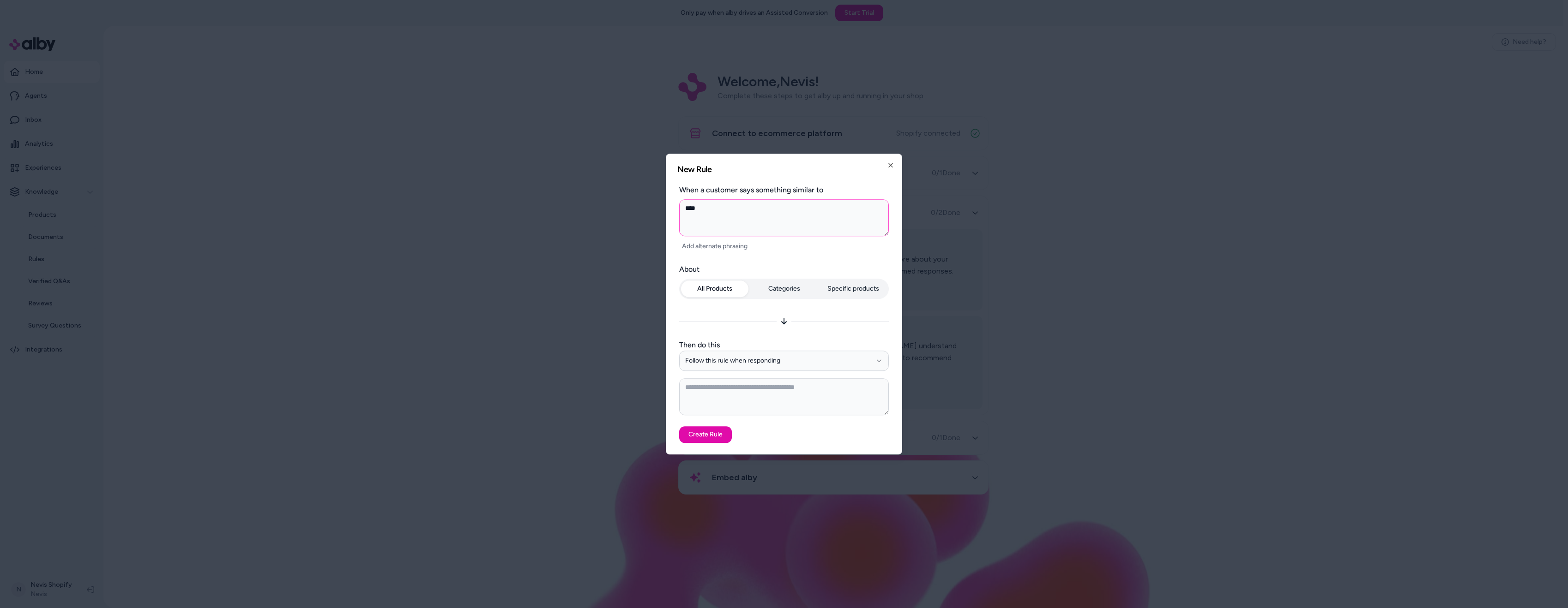
type textarea "****"
click at [729, 405] on textarea at bounding box center [784, 397] width 209 height 37
paste textarea "**********"
type textarea "*"
type textarea "**********"
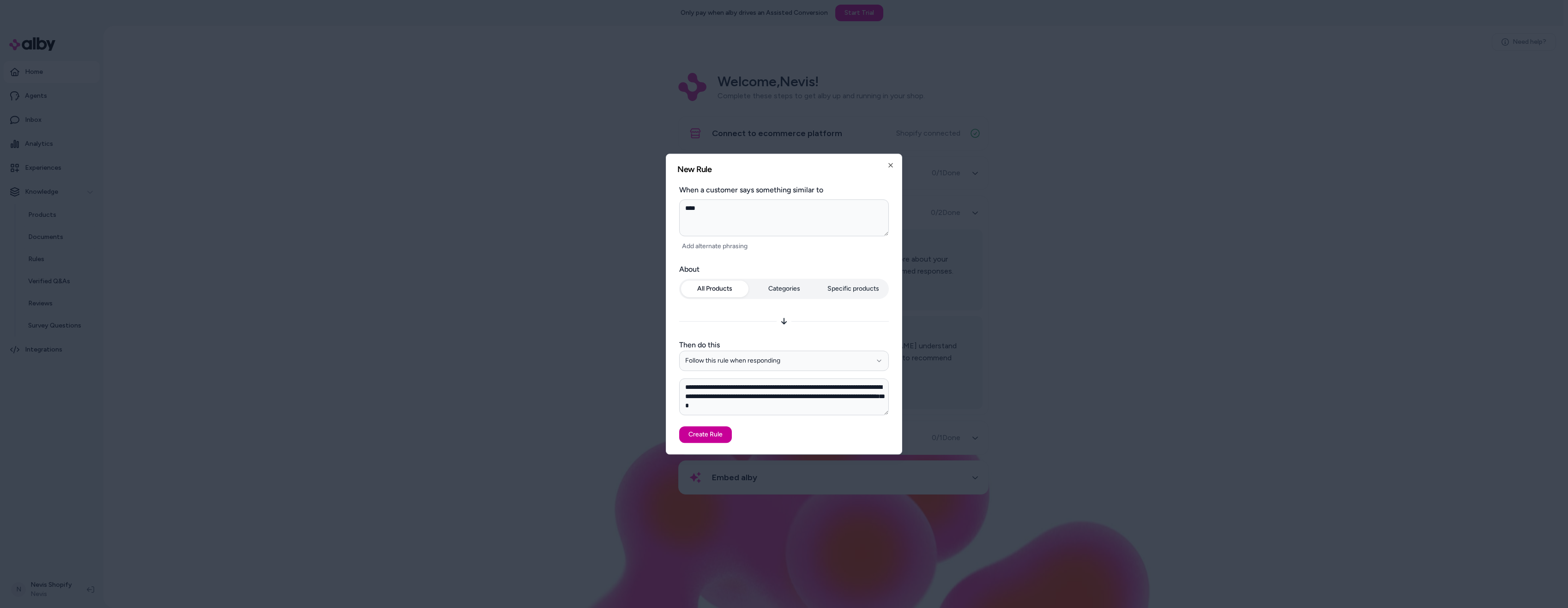
click at [719, 436] on button "Create Rule" at bounding box center [705, 434] width 52 height 17
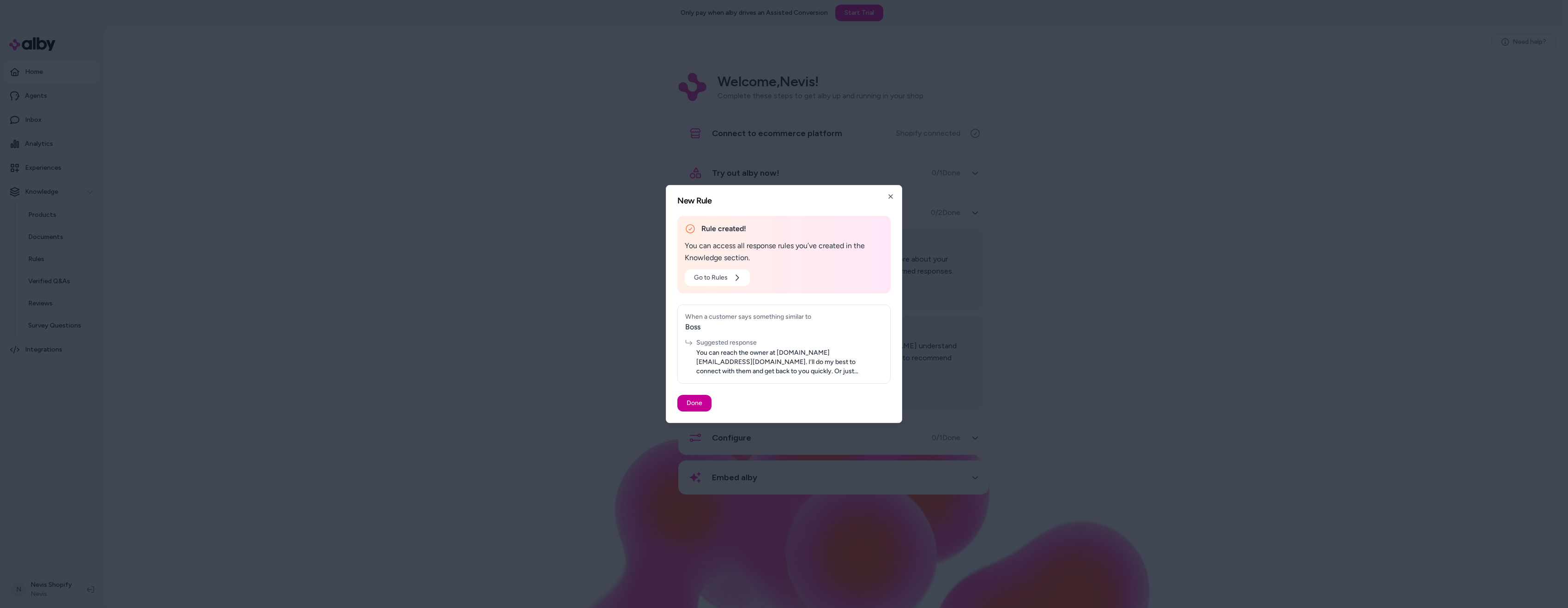
click at [695, 407] on button "Done" at bounding box center [695, 403] width 34 height 17
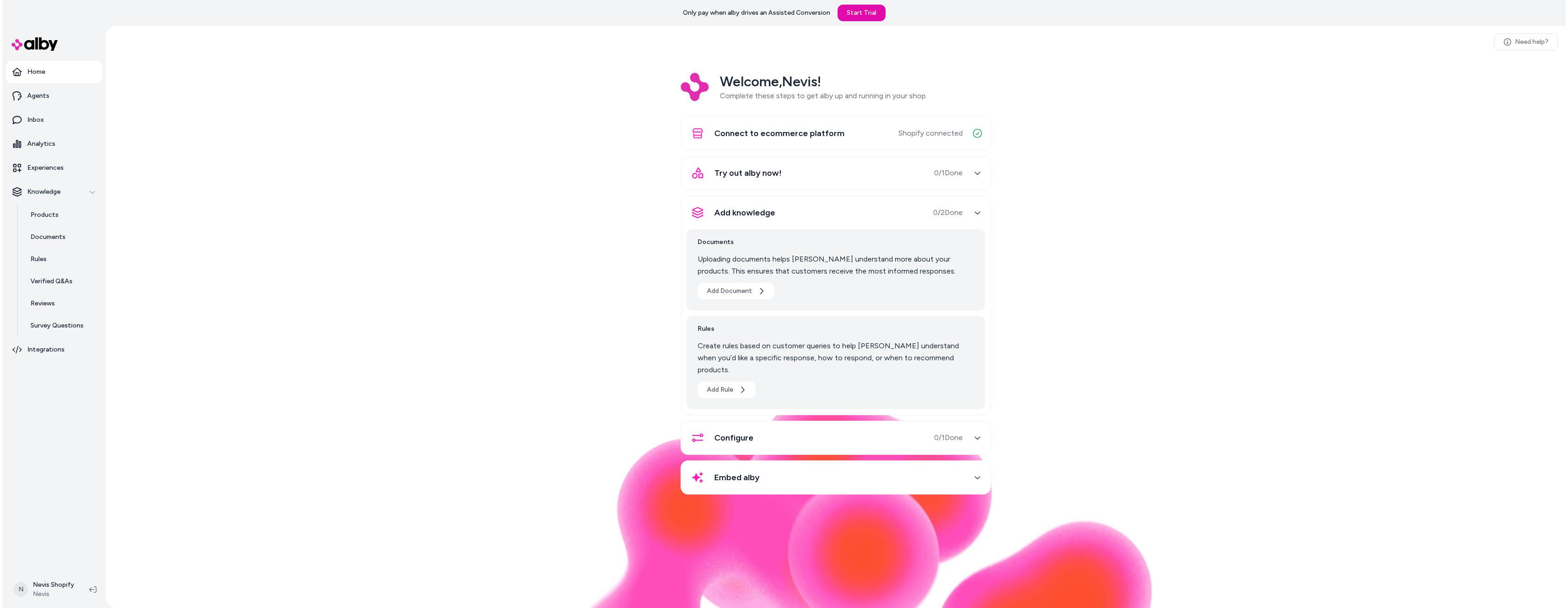
scroll to position [26, 0]
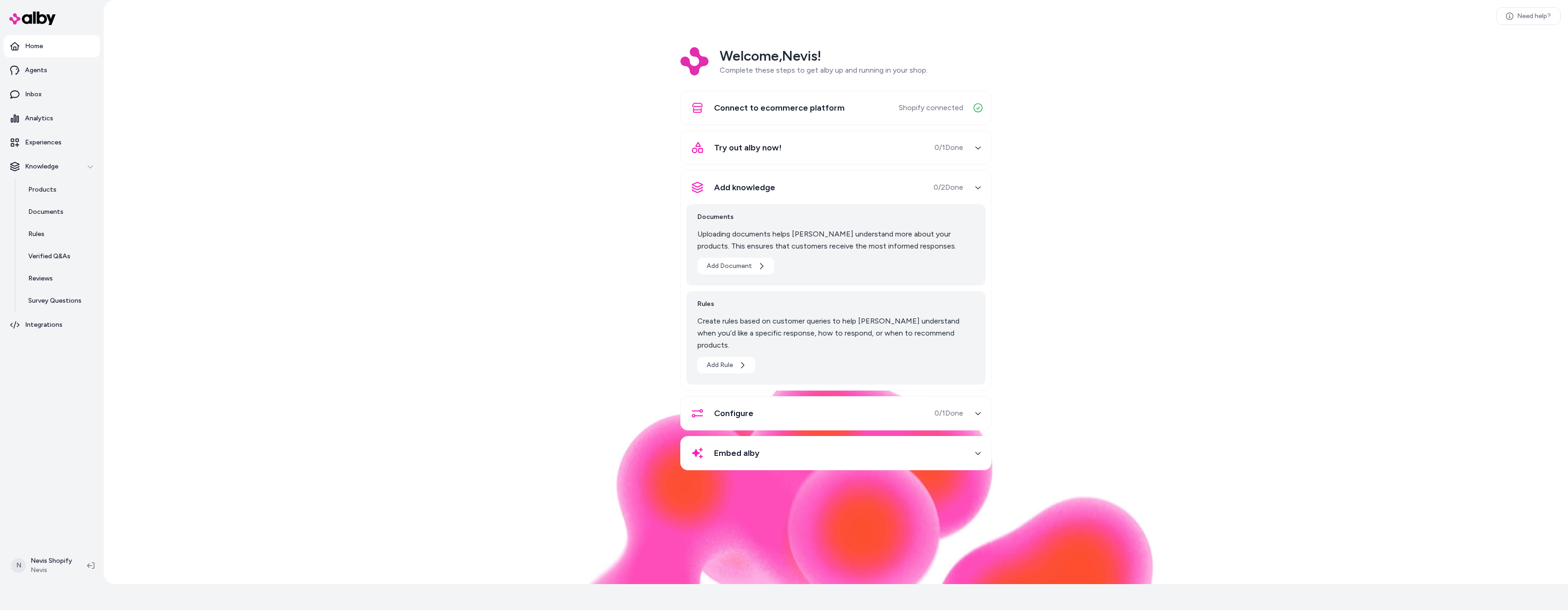
click at [940, 307] on span "Rules" at bounding box center [836, 305] width 277 height 11
click at [940, 306] on span "Rules" at bounding box center [836, 305] width 277 height 11
click at [767, 311] on div "Rules Create rules based on customer queries to help alby understand when you’d…" at bounding box center [836, 338] width 299 height 94
click at [859, 271] on div "Add Document" at bounding box center [836, 266] width 277 height 17
click at [967, 191] on button "Add knowledge 0 / 2 Done" at bounding box center [836, 187] width 299 height 23
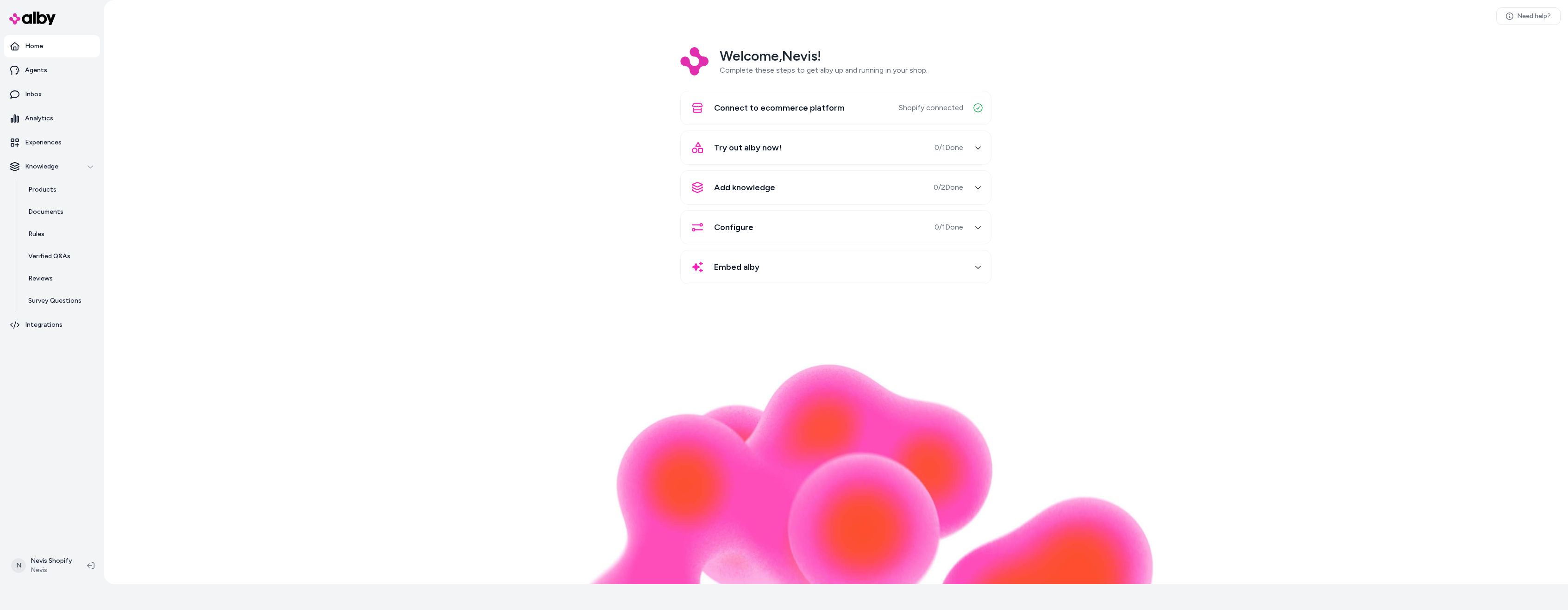
click at [967, 190] on button "Add knowledge 0 / 2 Done" at bounding box center [836, 187] width 299 height 23
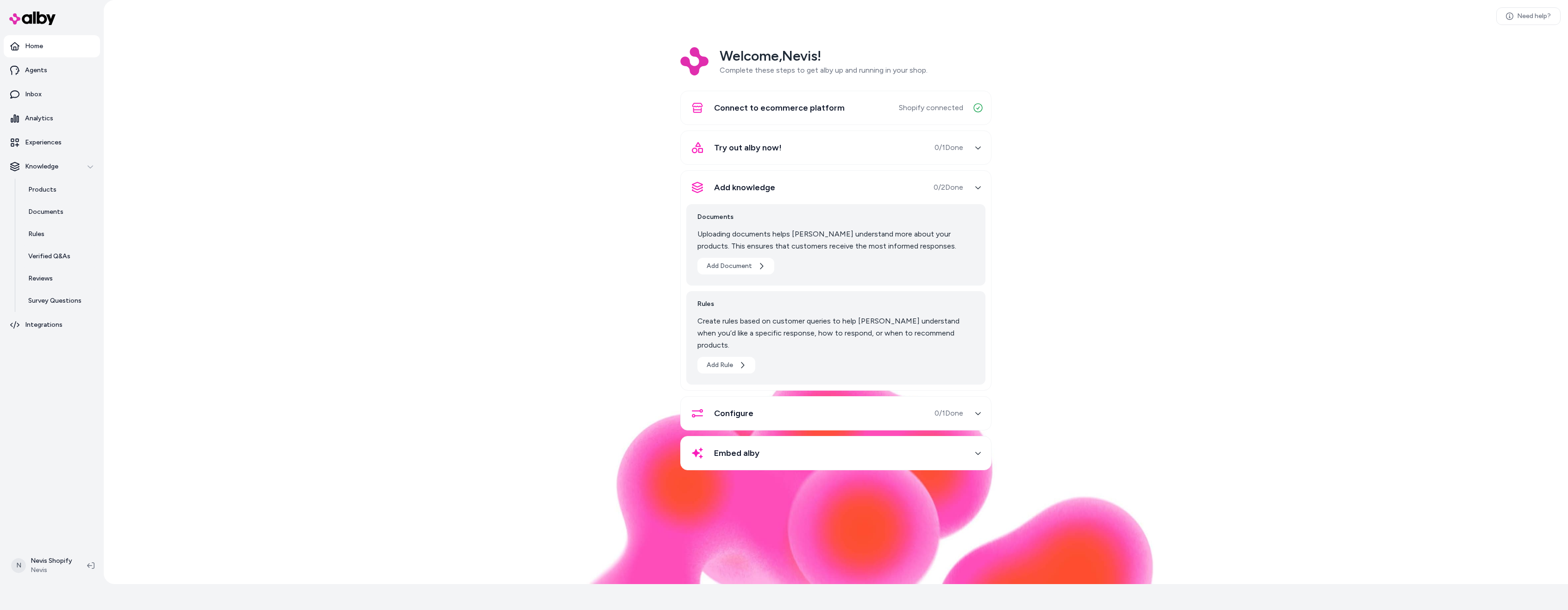
click at [835, 396] on div "Configure 0 / 1 Done" at bounding box center [836, 413] width 311 height 34
click at [968, 402] on button "Configure 0 / 1 Done" at bounding box center [836, 414] width 299 height 23
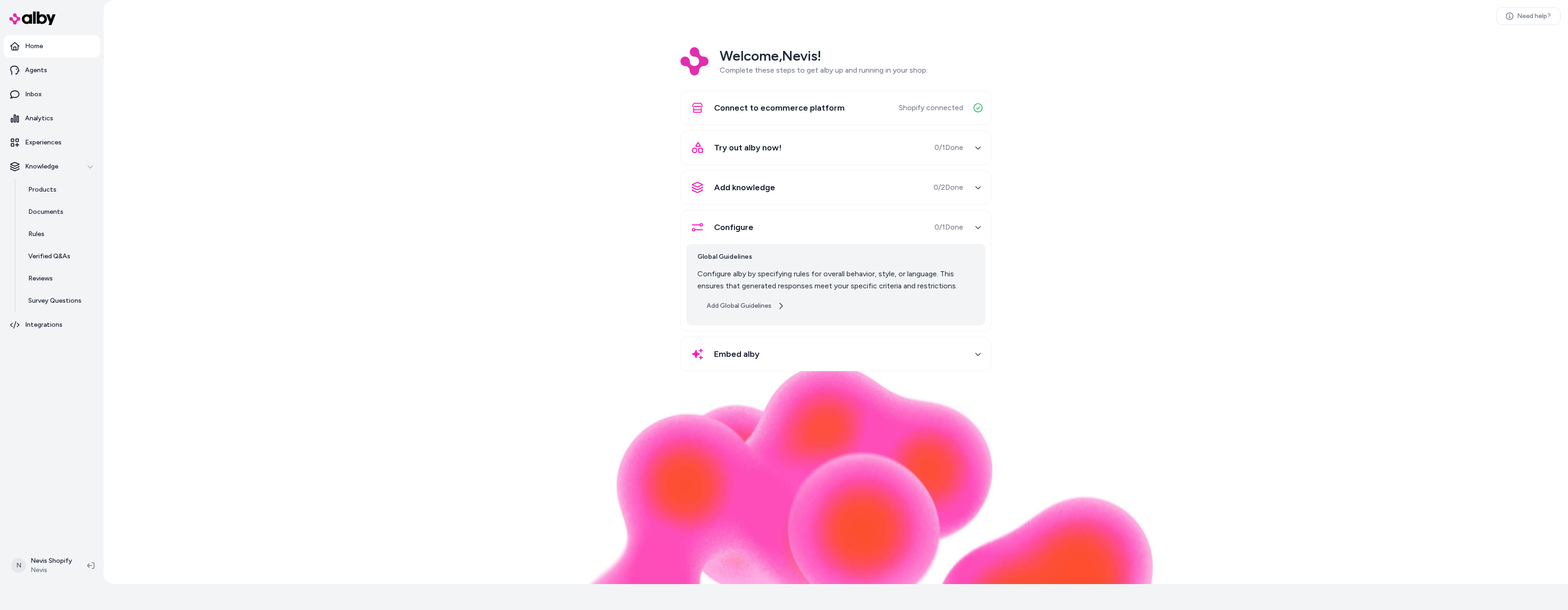
click at [763, 309] on button "Add Global Guidelines" at bounding box center [745, 305] width 96 height 17
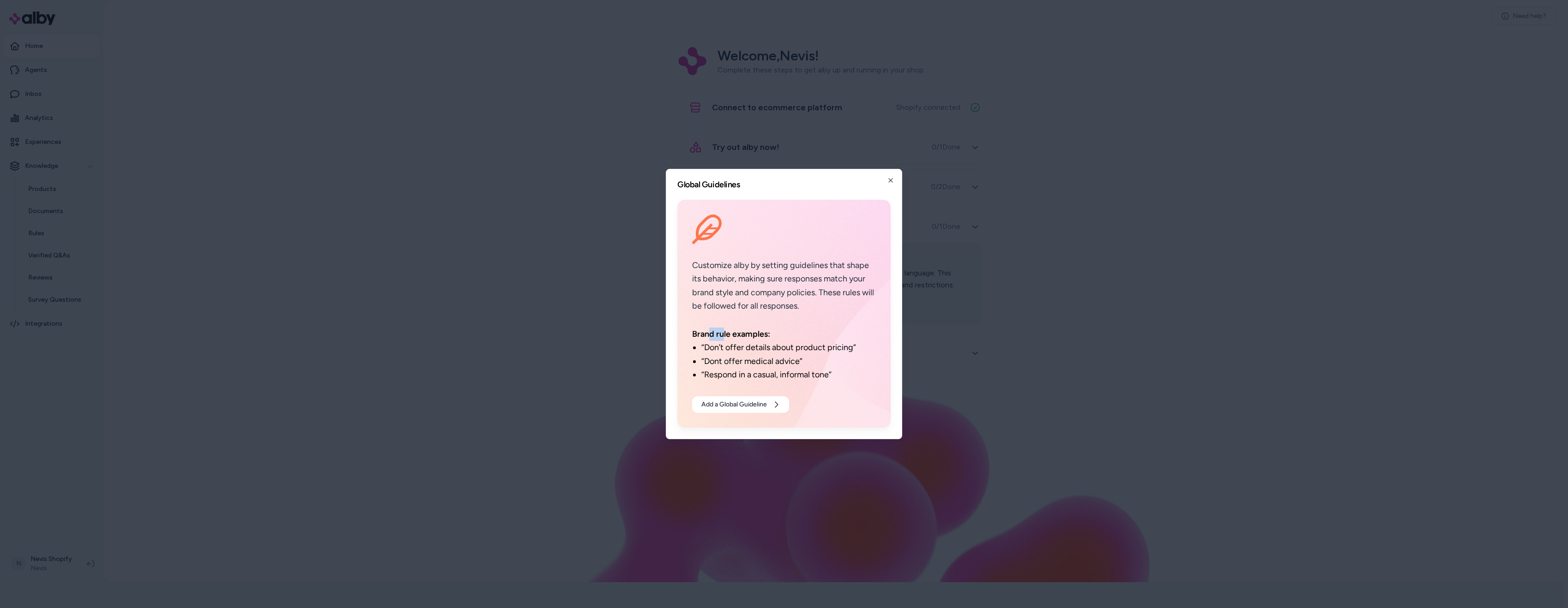
drag, startPoint x: 707, startPoint y: 332, endPoint x: 731, endPoint y: 332, distance: 24.0
click at [731, 332] on p "Brand rule examples:" at bounding box center [784, 334] width 184 height 14
click at [757, 332] on p "Brand rule examples:" at bounding box center [784, 334] width 184 height 14
drag, startPoint x: 720, startPoint y: 342, endPoint x: 826, endPoint y: 345, distance: 106.0
click at [791, 341] on div "Brand rule examples: “Don’t offer details about product pricing” “Dont offer me…" at bounding box center [784, 354] width 184 height 54
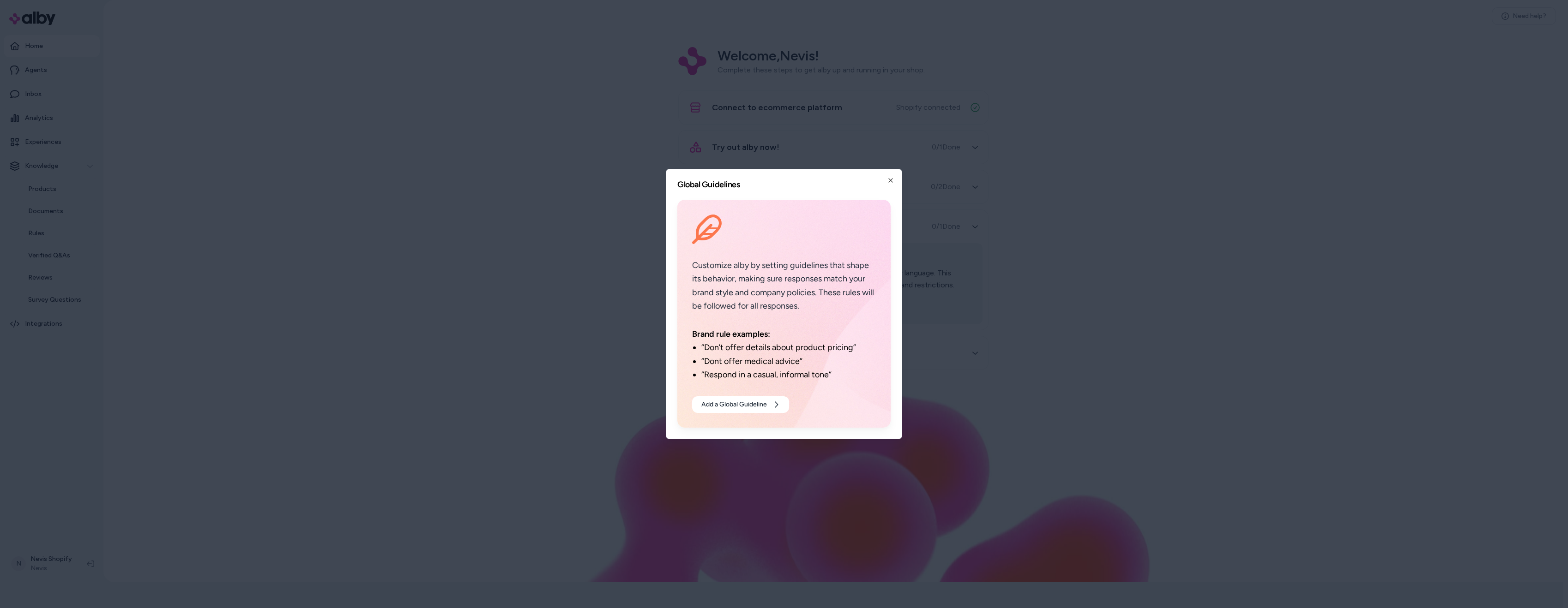
click at [826, 345] on li "“Don’t offer details about product pricing”" at bounding box center [788, 347] width 175 height 14
click at [886, 178] on div "Global Guidelines Customize alby by setting guidelines that shape its behavior,…" at bounding box center [783, 304] width 236 height 271
click at [894, 179] on icon "button" at bounding box center [890, 180] width 7 height 7
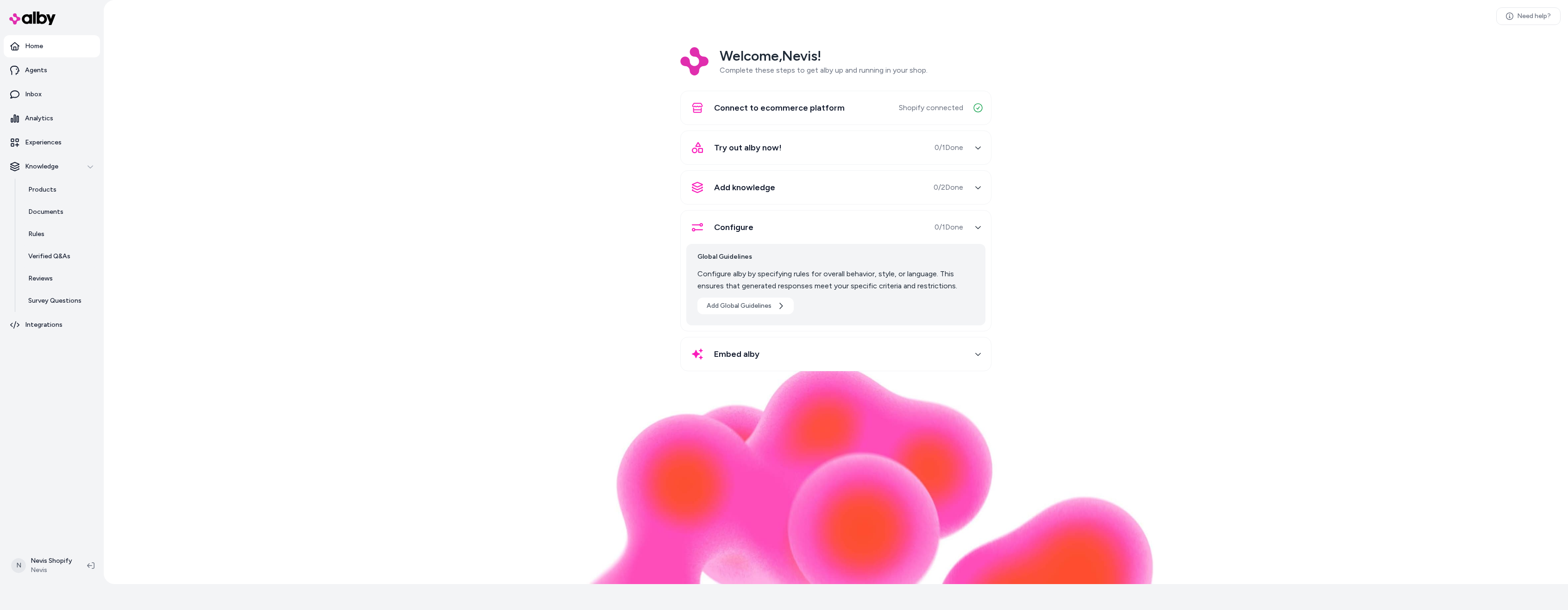
click at [831, 354] on div "Embed alby" at bounding box center [824, 355] width 277 height 23
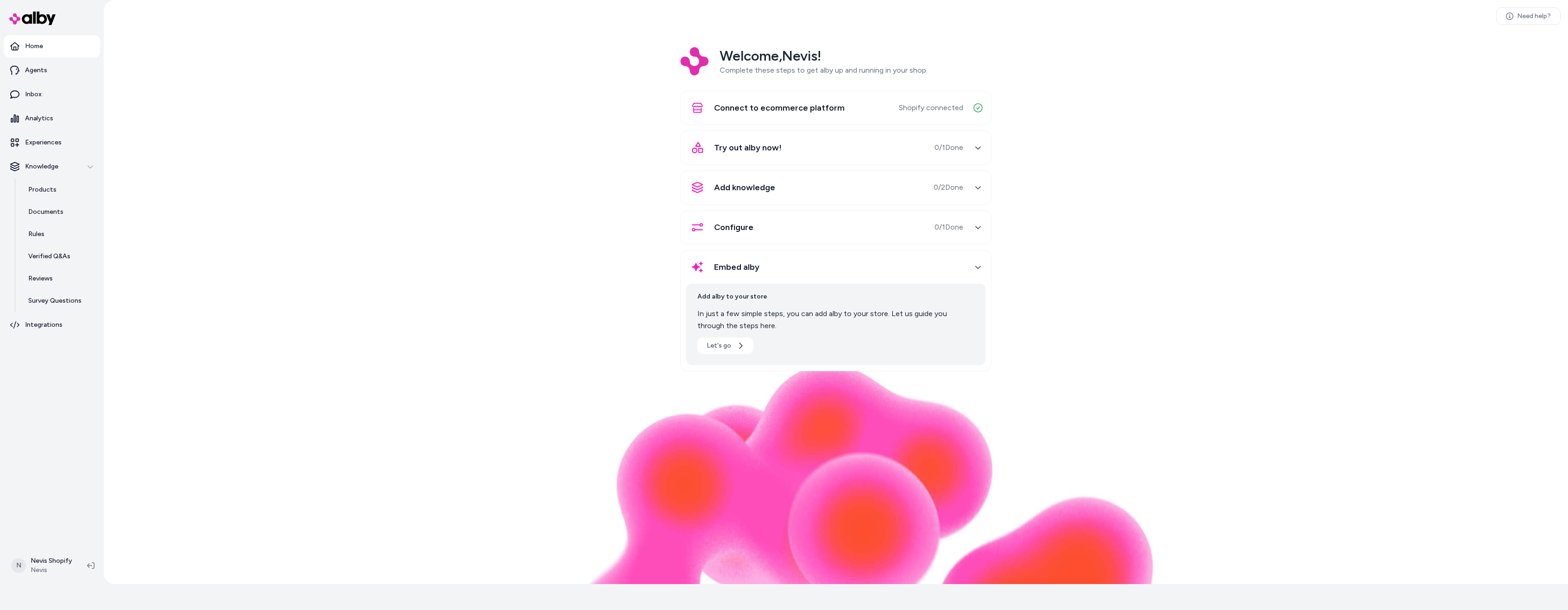
click at [798, 236] on div "Configure 0 / 1 Done" at bounding box center [824, 228] width 277 height 23
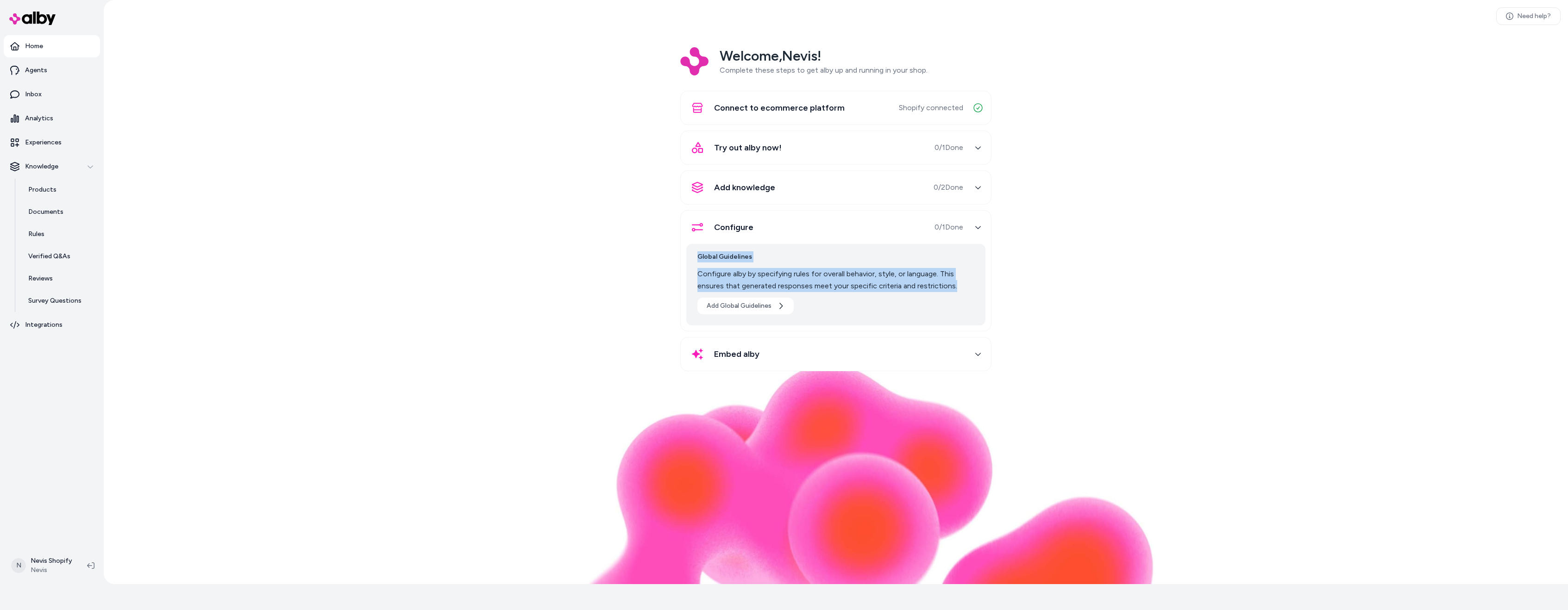
drag, startPoint x: 957, startPoint y: 283, endPoint x: 689, endPoint y: 243, distance: 271.0
click at [689, 243] on div "Global Guidelines Configure alby by specifying rules for overall behavior, styl…" at bounding box center [836, 282] width 299 height 87
copy div "Global Guidelines Configure alby by specifying rules for overall behavior, styl…"
click at [575, 317] on div "Welcome, Nevis ! Complete these steps to get alby up and running in your shop. …" at bounding box center [836, 215] width 1449 height 337
click at [783, 308] on icon "button" at bounding box center [780, 305] width 7 height 7
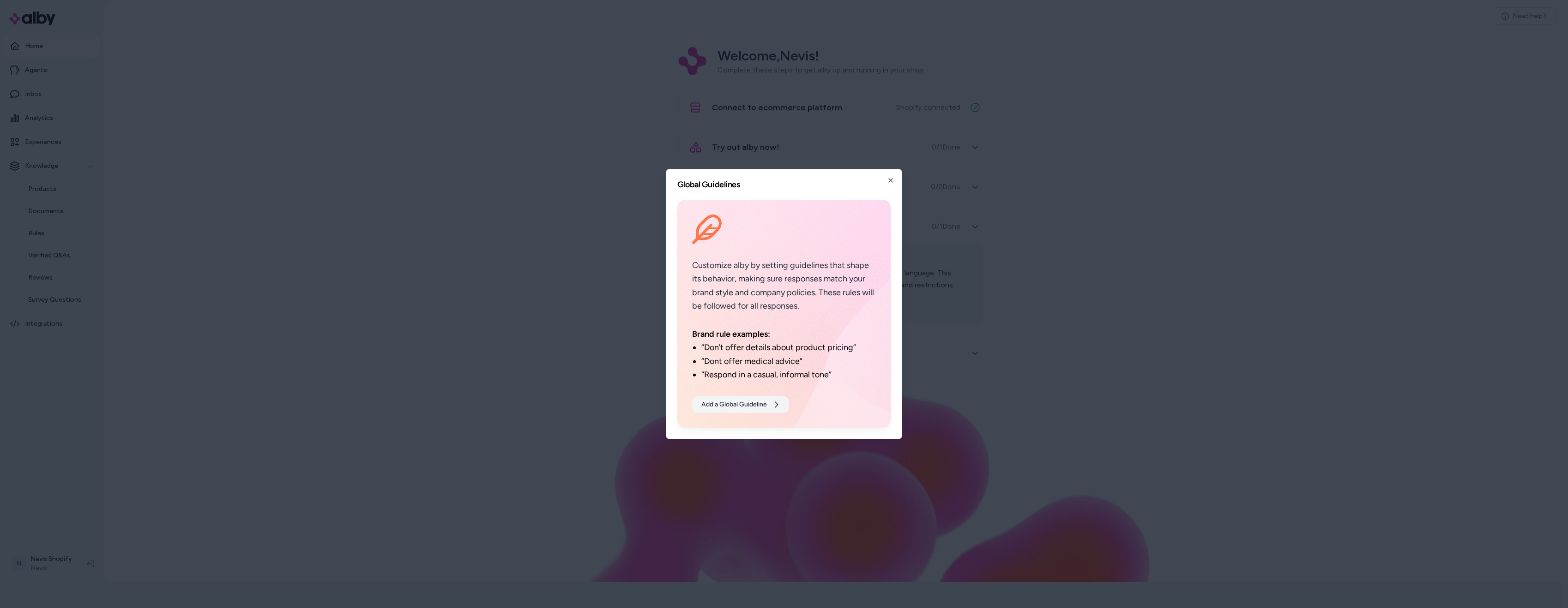
click at [769, 406] on button "Add a Global Guideline" at bounding box center [740, 404] width 97 height 17
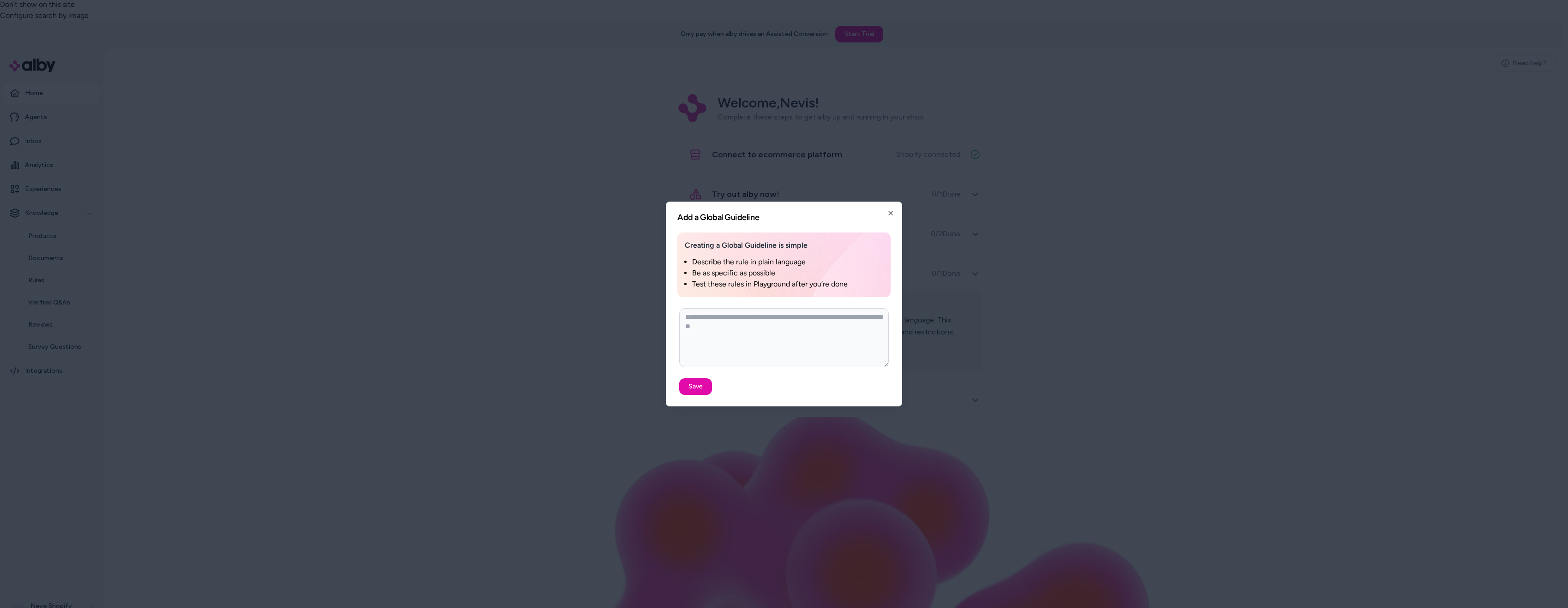
type textarea "*"
click at [985, 555] on div at bounding box center [784, 304] width 1568 height 608
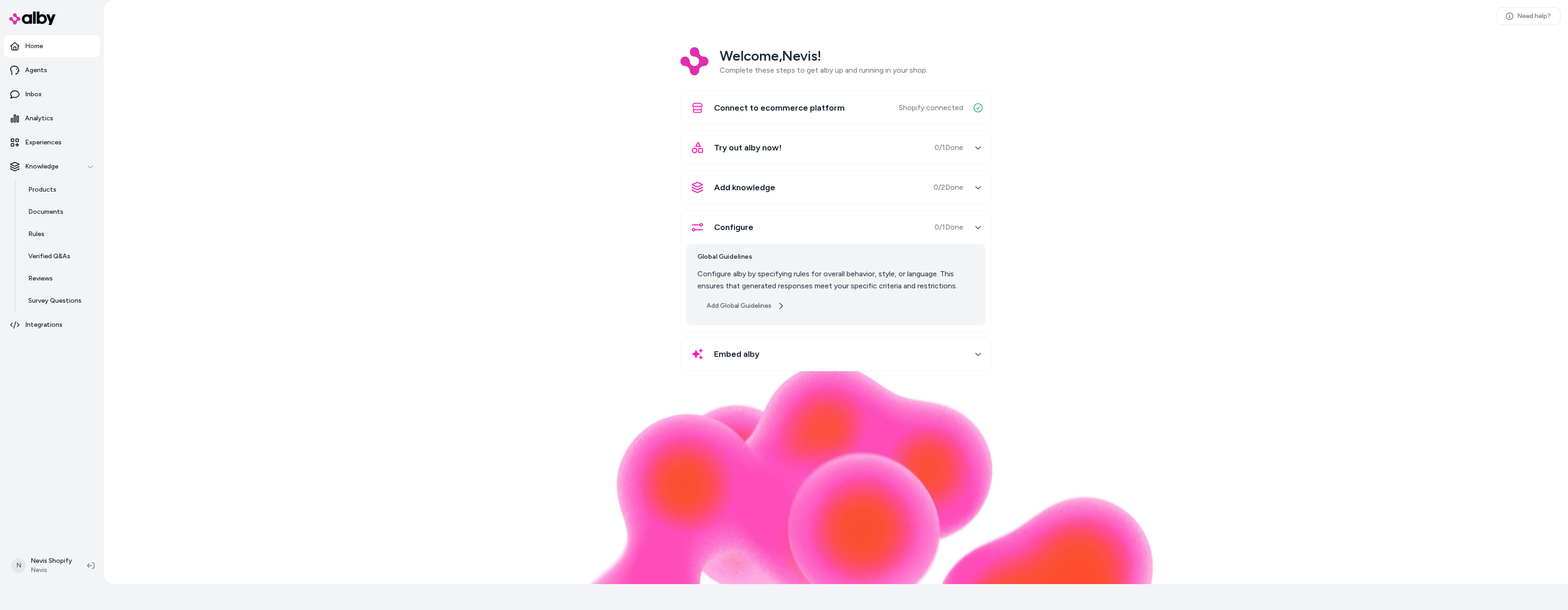
click at [743, 305] on button "Add Global Guidelines" at bounding box center [745, 305] width 96 height 17
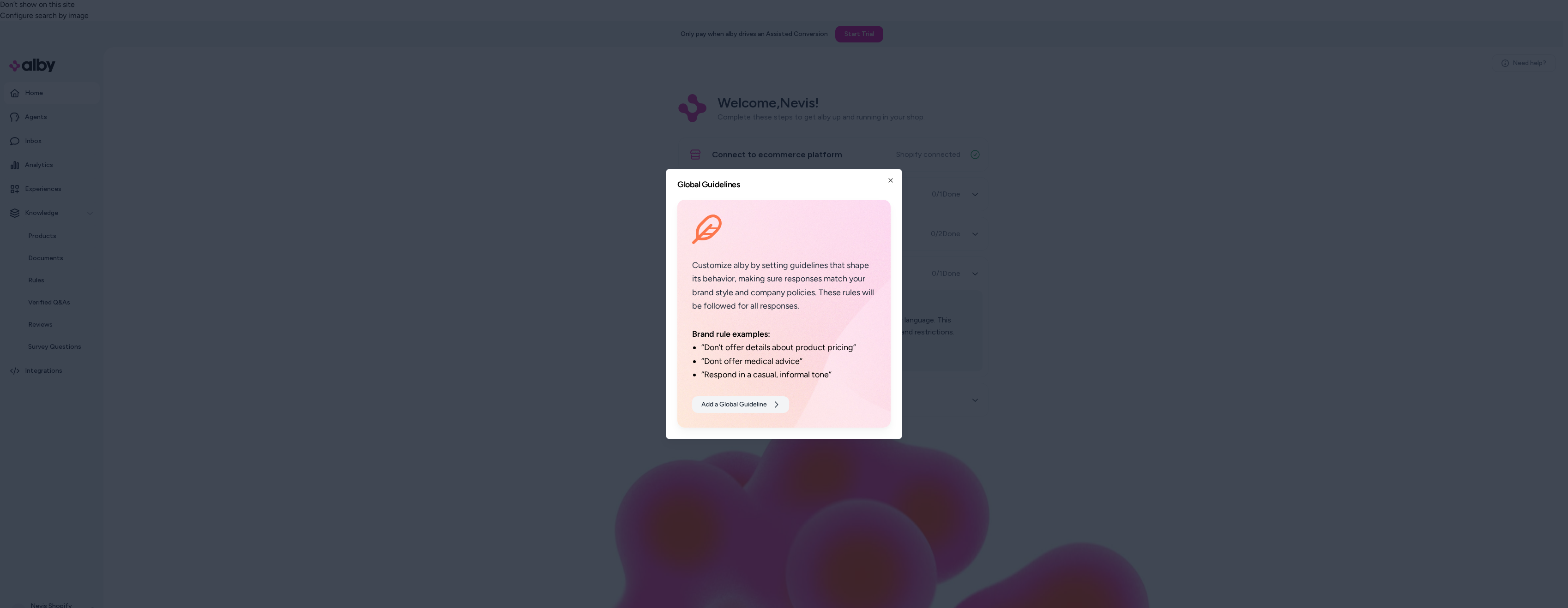
click at [753, 403] on button "Add a Global Guideline" at bounding box center [740, 404] width 97 height 17
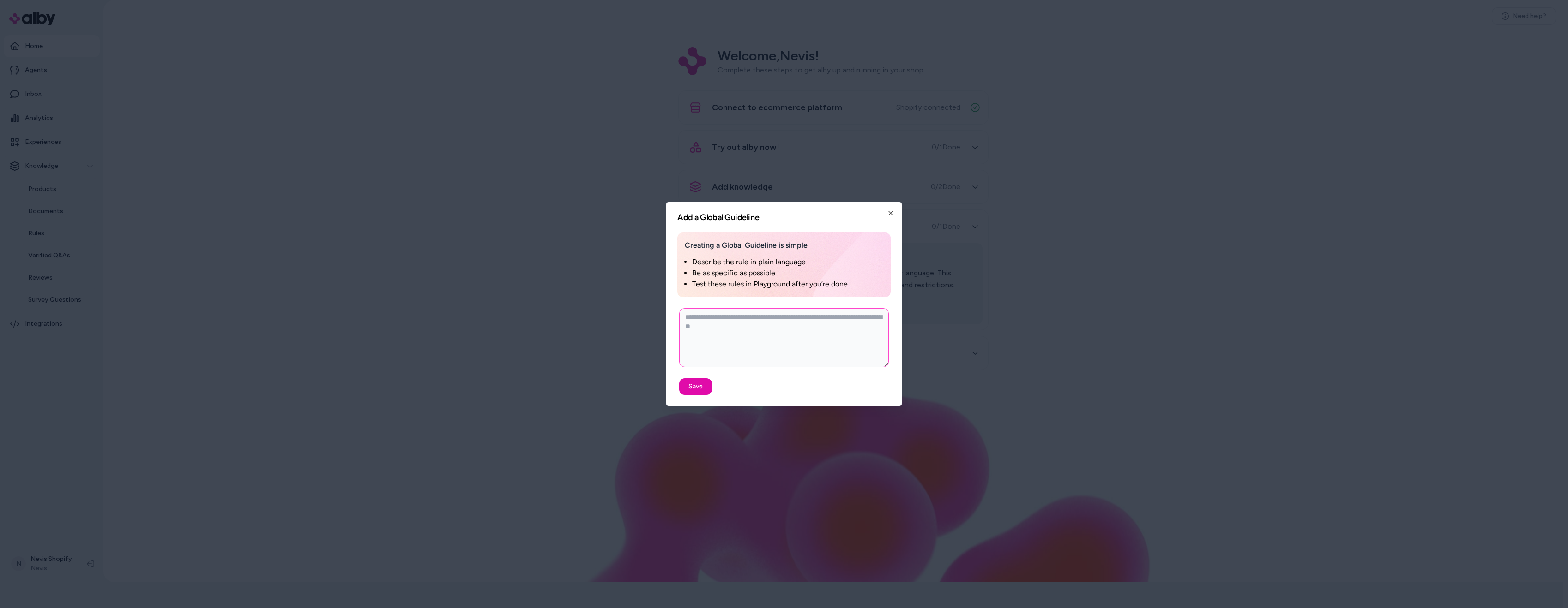
click at [745, 329] on textarea at bounding box center [784, 337] width 209 height 59
paste textarea "**********"
type textarea "*"
type textarea "**********"
click at [703, 384] on button "Save" at bounding box center [695, 387] width 33 height 17
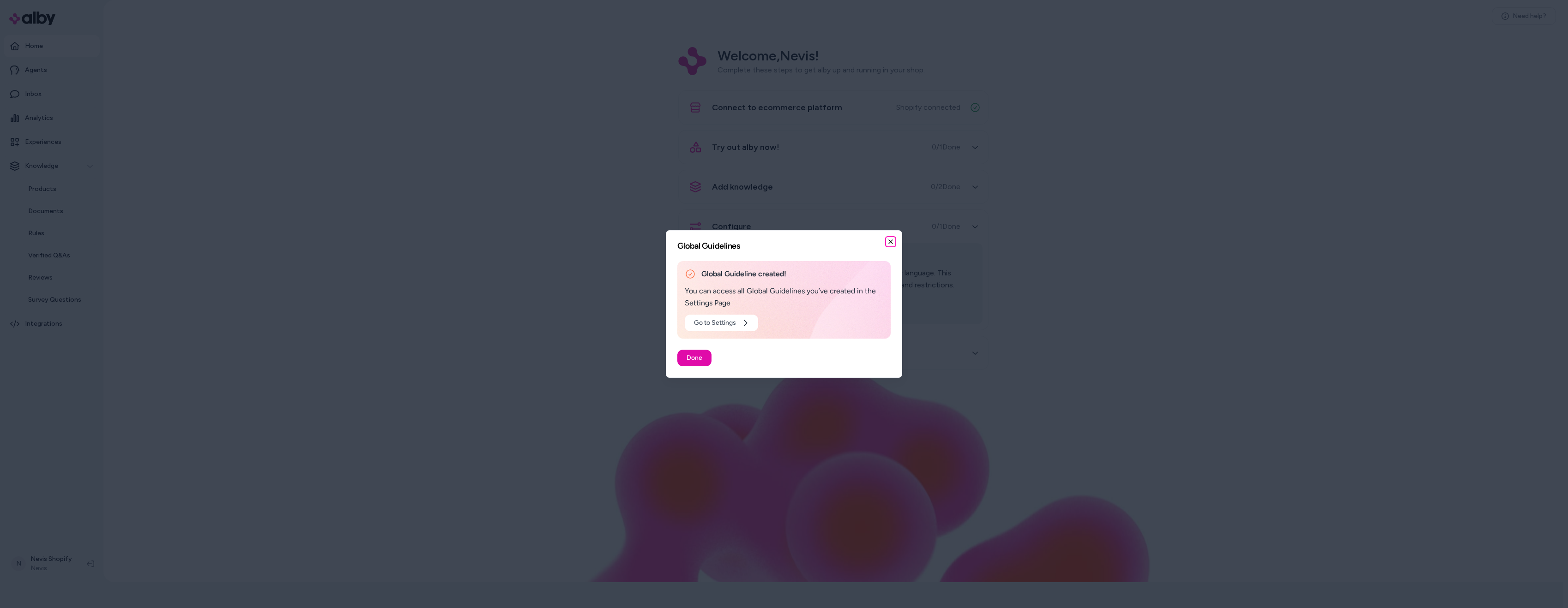
click at [890, 239] on icon "button" at bounding box center [890, 242] width 7 height 7
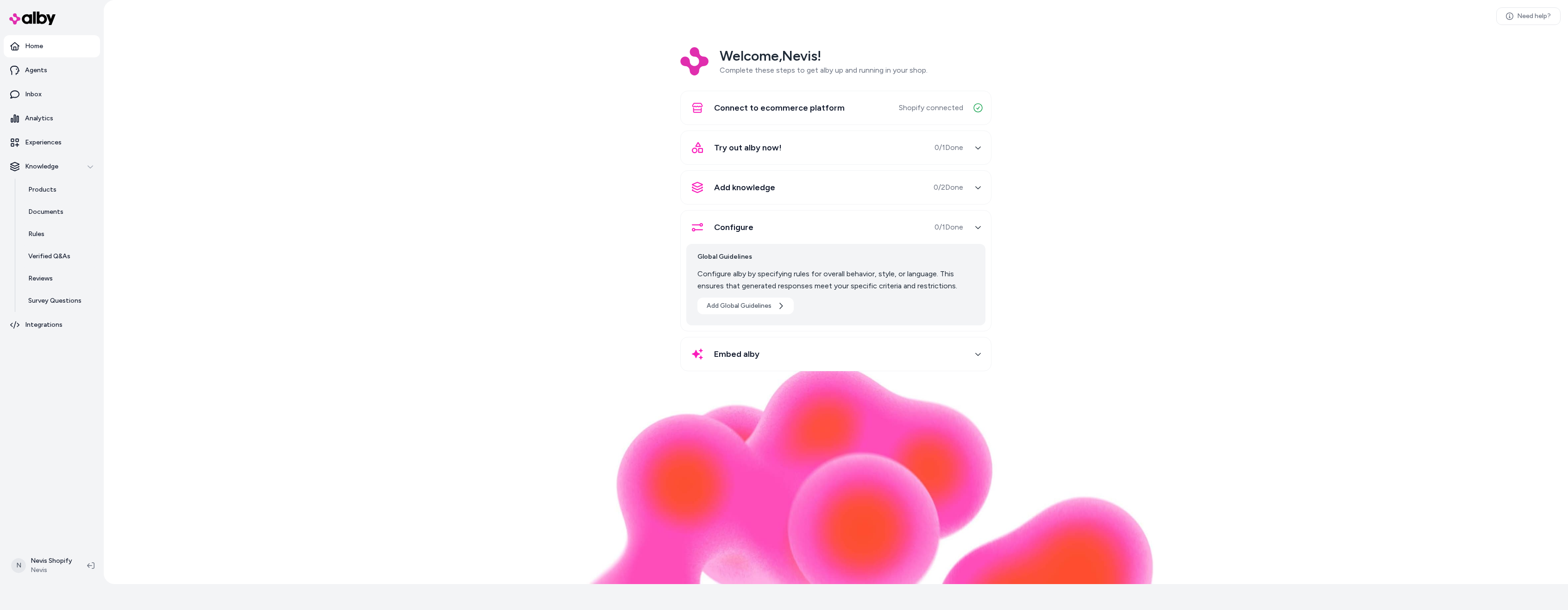
click at [1013, 265] on div "Welcome, Nevis ! Complete these steps to get alby up and running in your shop. …" at bounding box center [836, 215] width 1449 height 337
click at [840, 348] on div "Embed alby" at bounding box center [824, 355] width 277 height 23
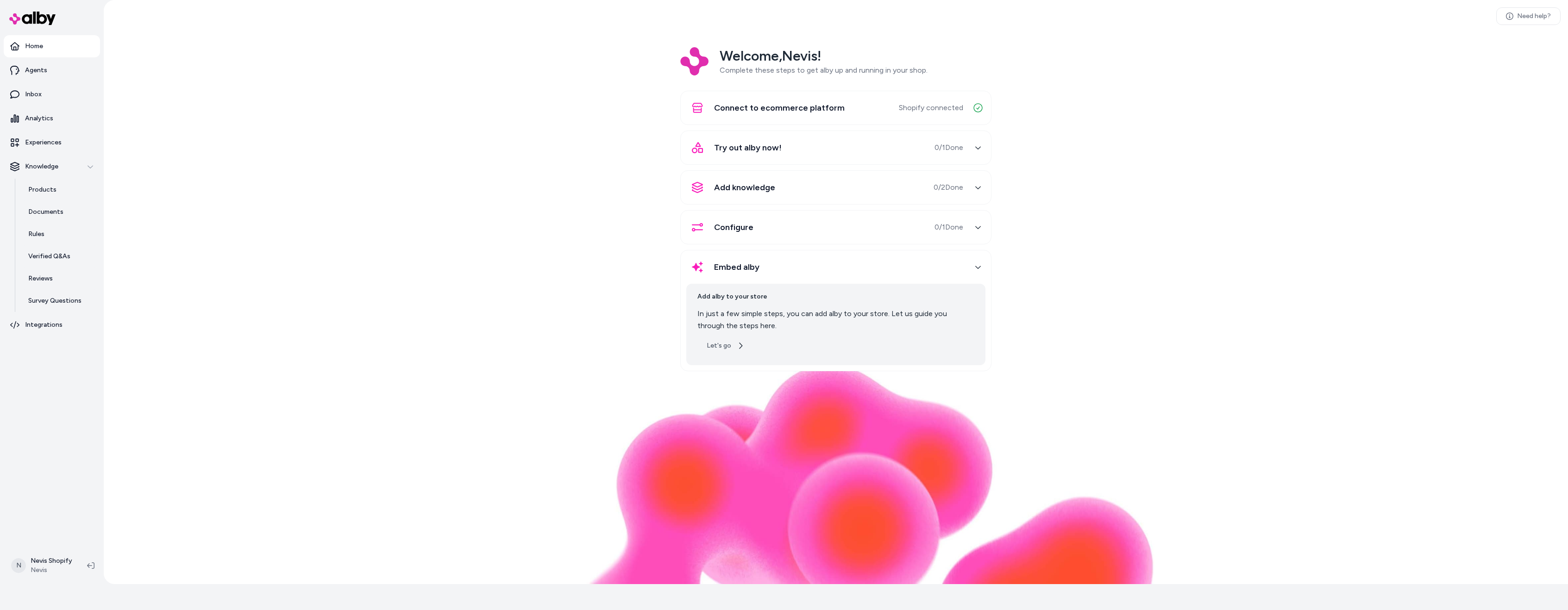
click at [731, 344] on button "Let's go" at bounding box center [725, 346] width 56 height 17
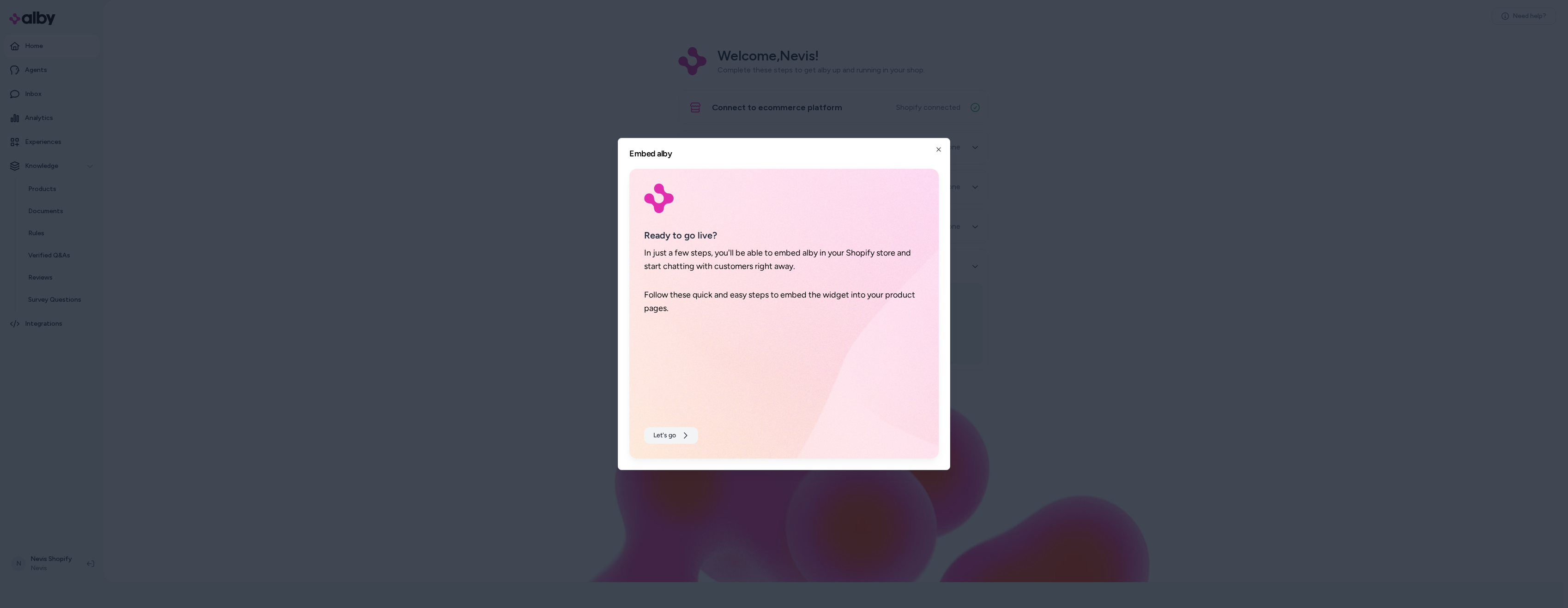
click at [682, 434] on icon at bounding box center [685, 435] width 7 height 7
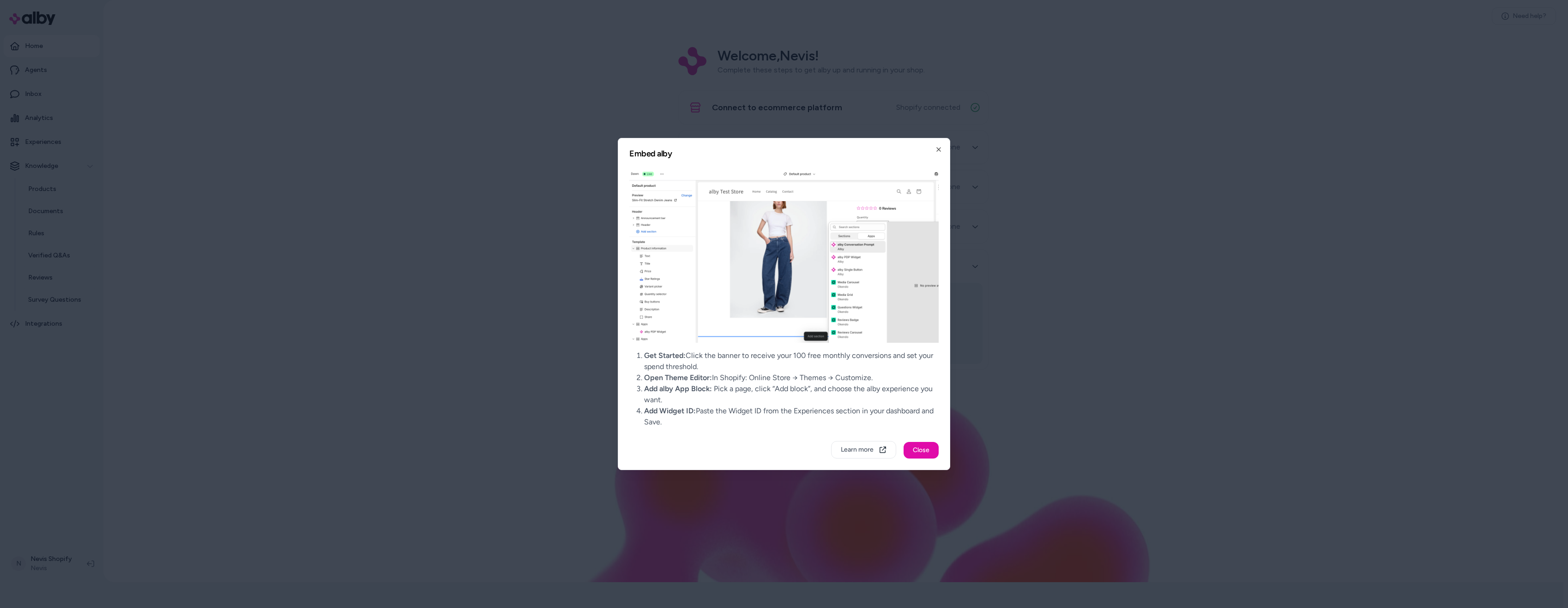
click at [943, 149] on div "Embed alby Get Started: Click the banner to receive your 100 free monthly conve…" at bounding box center [784, 304] width 333 height 333
click at [940, 147] on icon "button" at bounding box center [938, 149] width 7 height 7
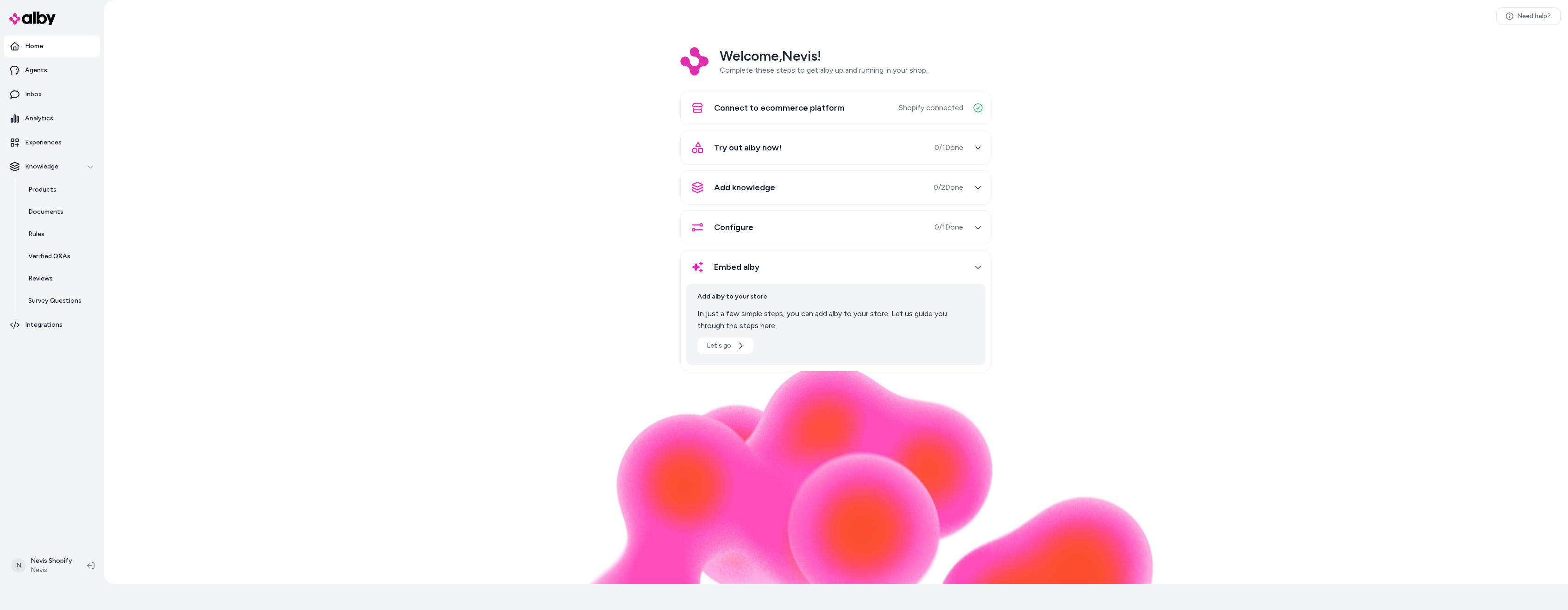
click at [864, 155] on div "Try out alby now! 0 / 1 Done" at bounding box center [824, 148] width 277 height 23
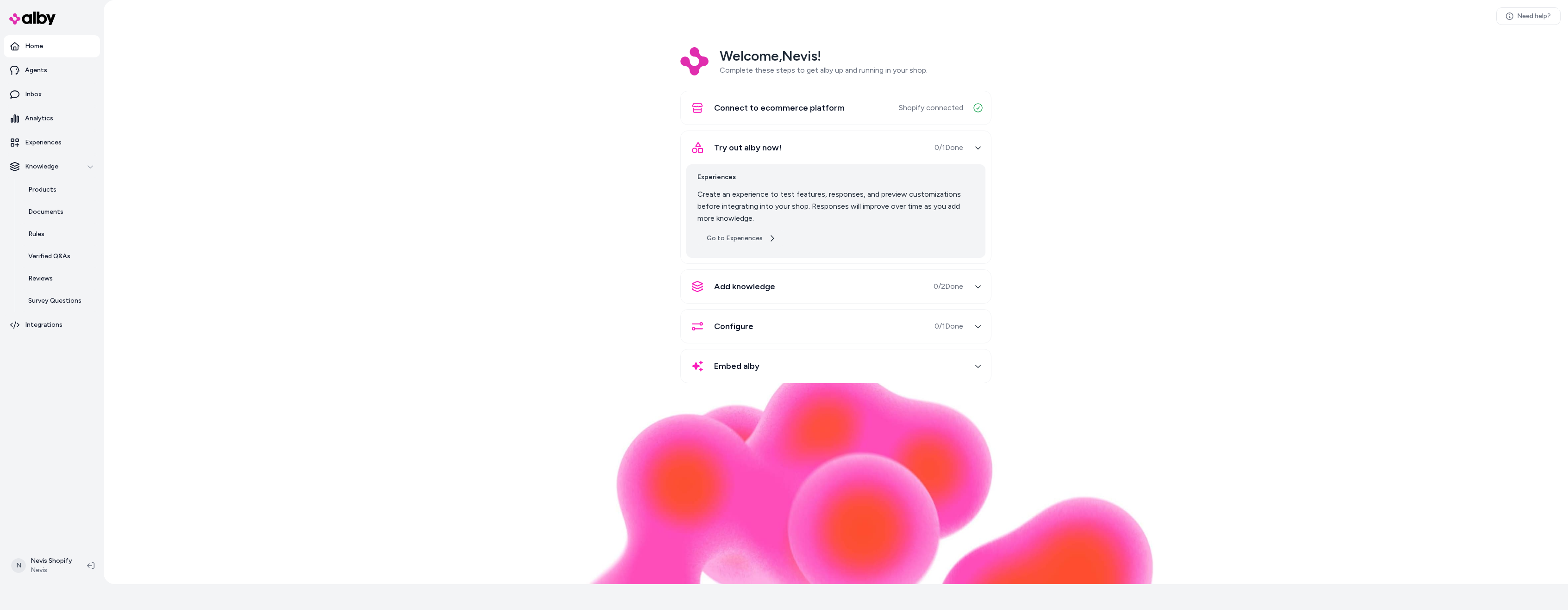
click at [763, 238] on link "Go to Experiences" at bounding box center [741, 238] width 87 height 17
click at [763, 325] on div "Configure 0 / 1 Done" at bounding box center [824, 326] width 277 height 23
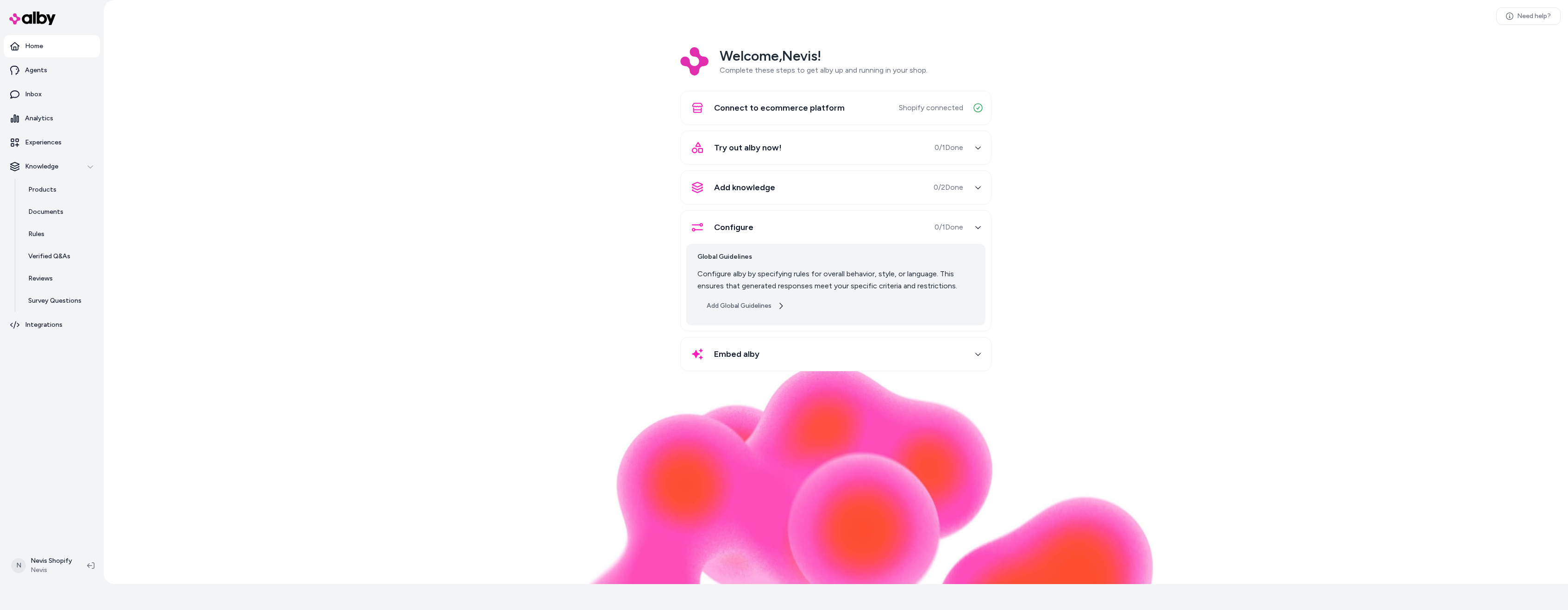
click at [757, 305] on button "Add Global Guidelines" at bounding box center [745, 305] width 96 height 17
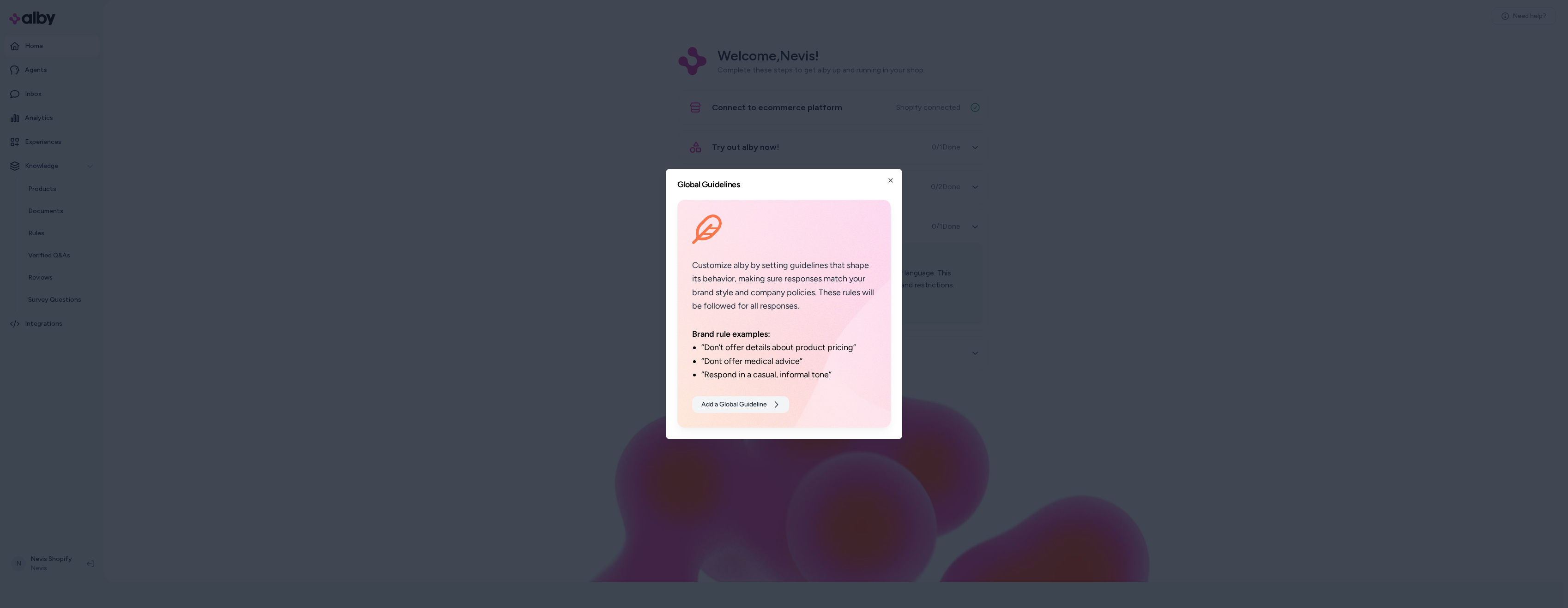
click at [749, 407] on button "Add a Global Guideline" at bounding box center [740, 404] width 97 height 17
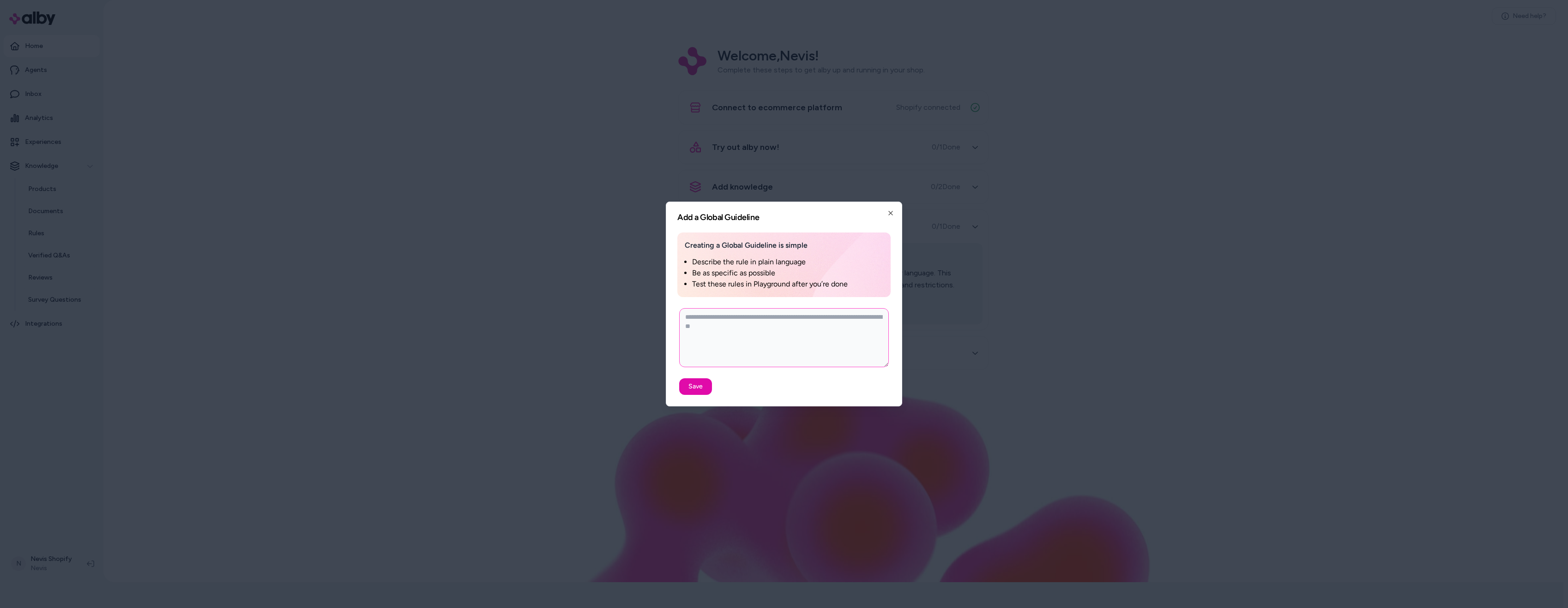
click at [792, 321] on textarea at bounding box center [784, 337] width 209 height 59
paste textarea "**********"
type textarea "*"
type textarea "**********"
click at [701, 387] on button "Save" at bounding box center [695, 387] width 33 height 17
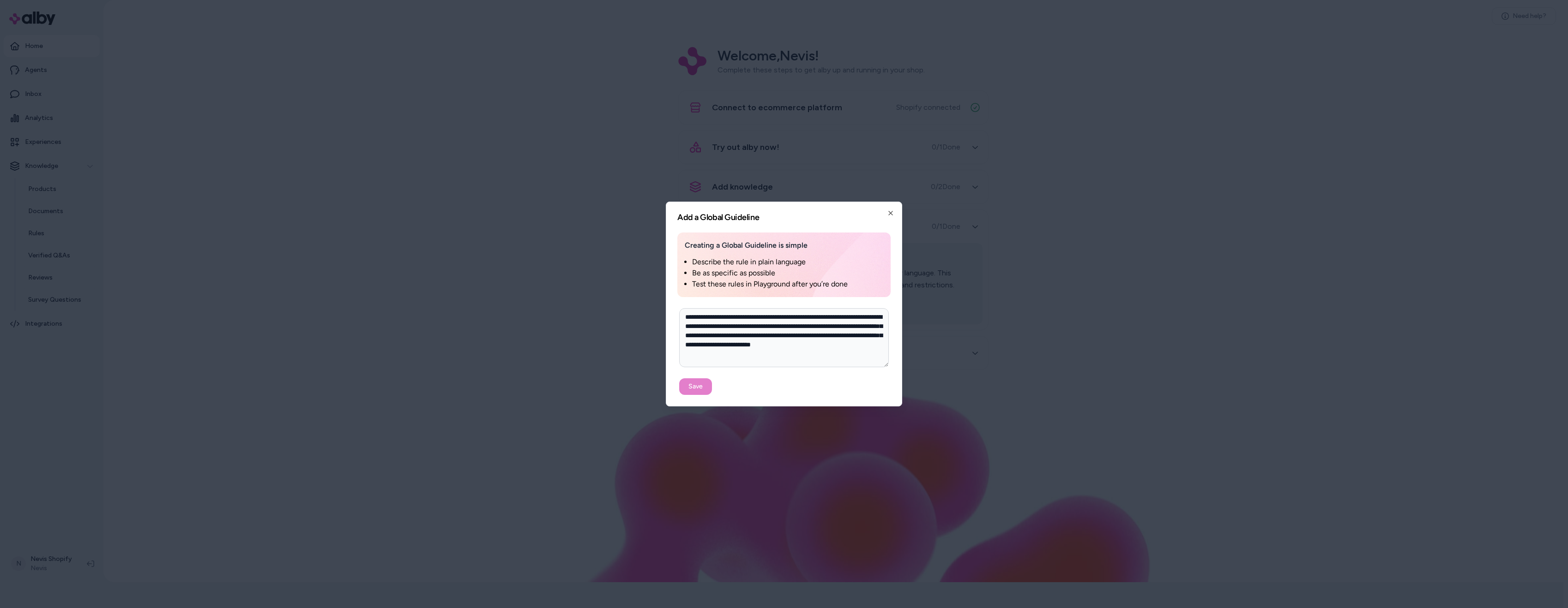
type textarea "*"
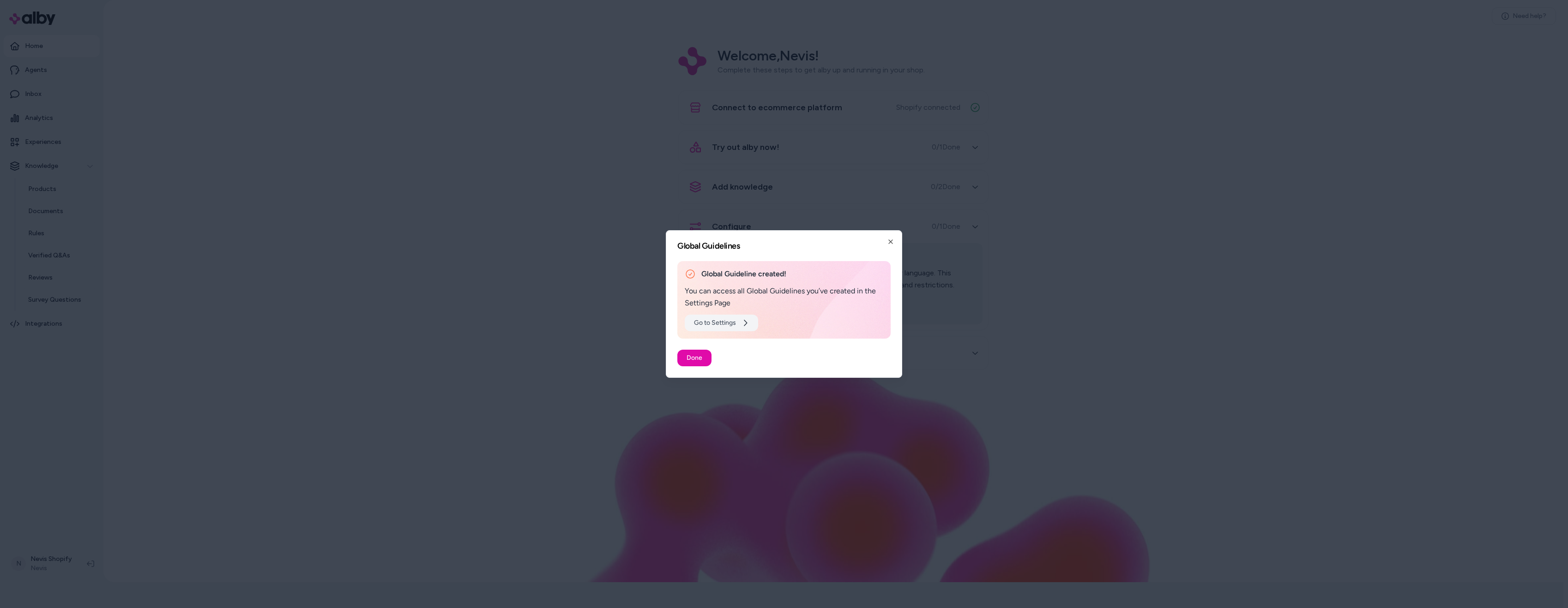
click at [724, 325] on link "Go to Settings" at bounding box center [721, 323] width 73 height 17
click at [689, 361] on button "Done" at bounding box center [695, 358] width 34 height 17
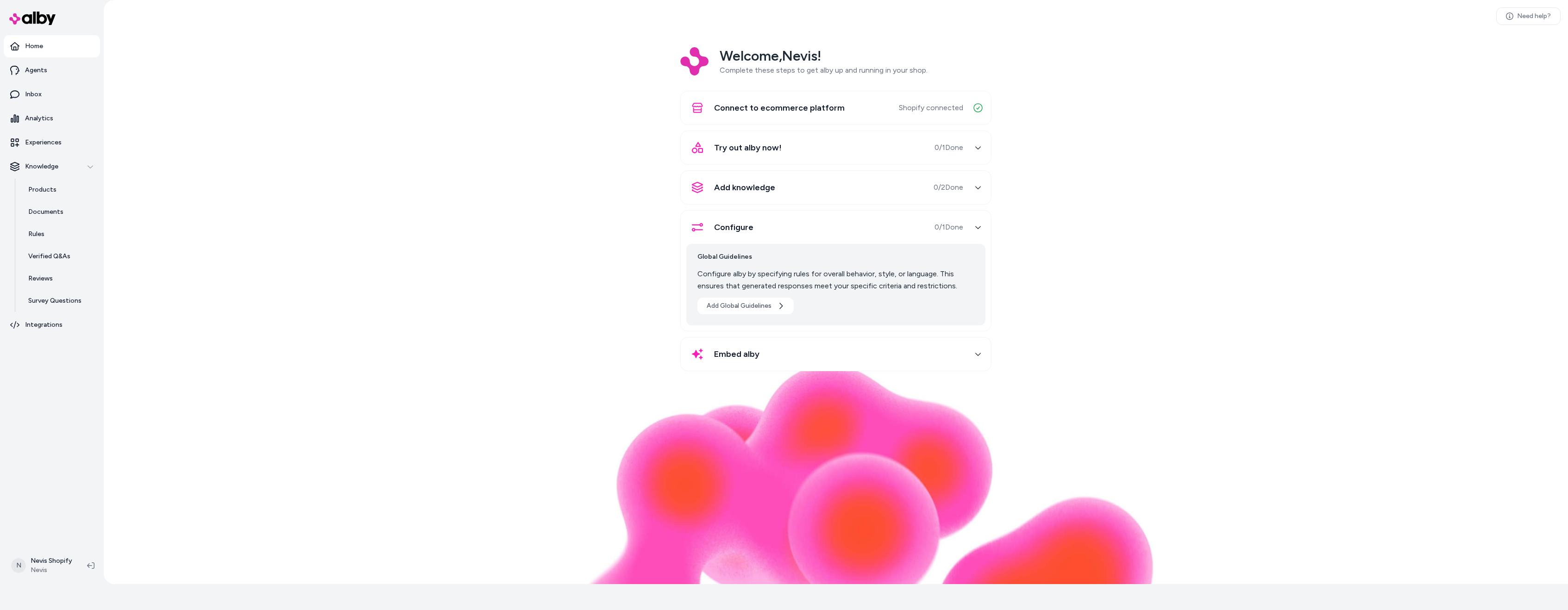
click at [752, 353] on span "Embed alby" at bounding box center [737, 354] width 45 height 13
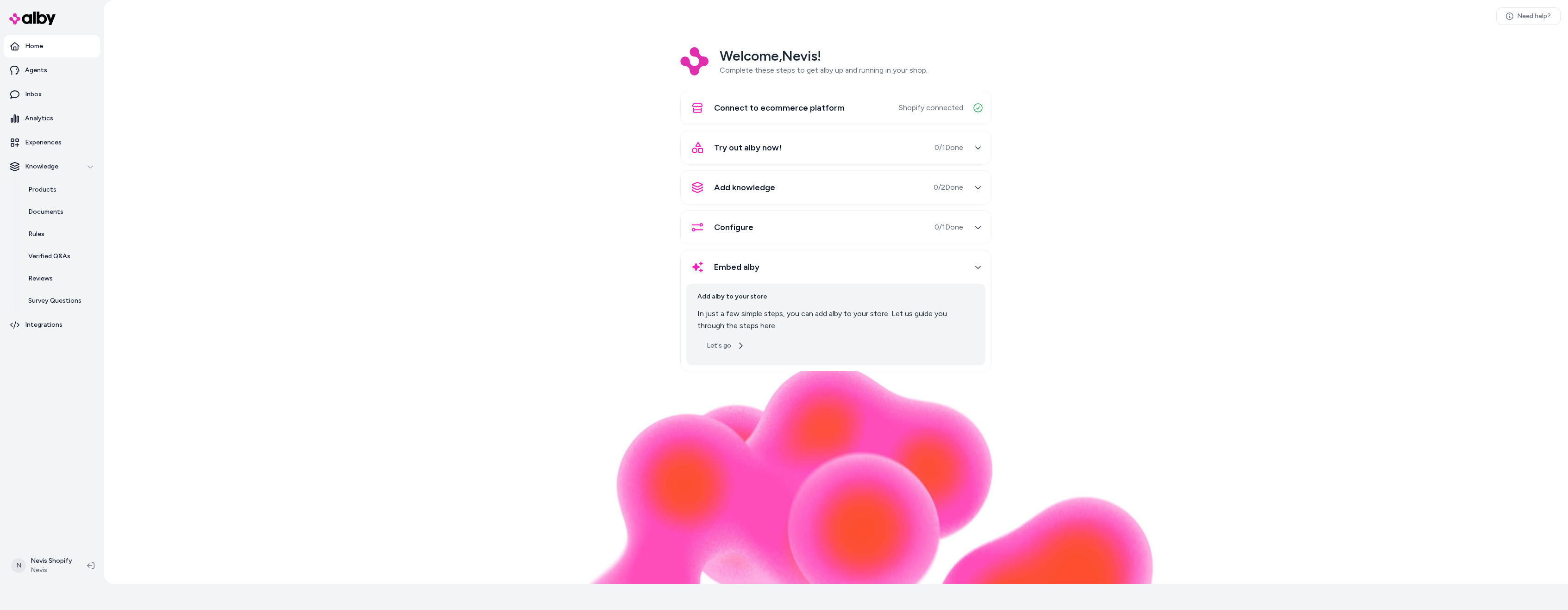
click at [725, 338] on button "Let's go" at bounding box center [725, 346] width 56 height 17
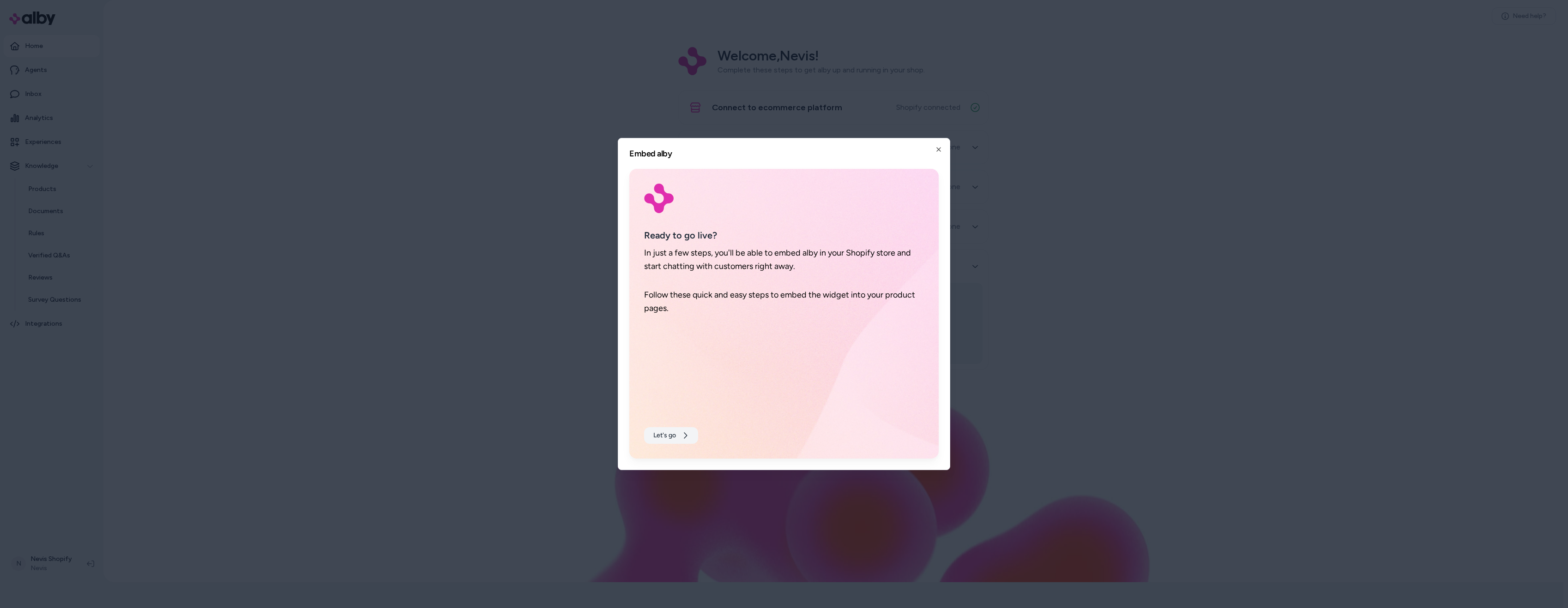
click at [674, 431] on button "Let's go" at bounding box center [670, 436] width 54 height 17
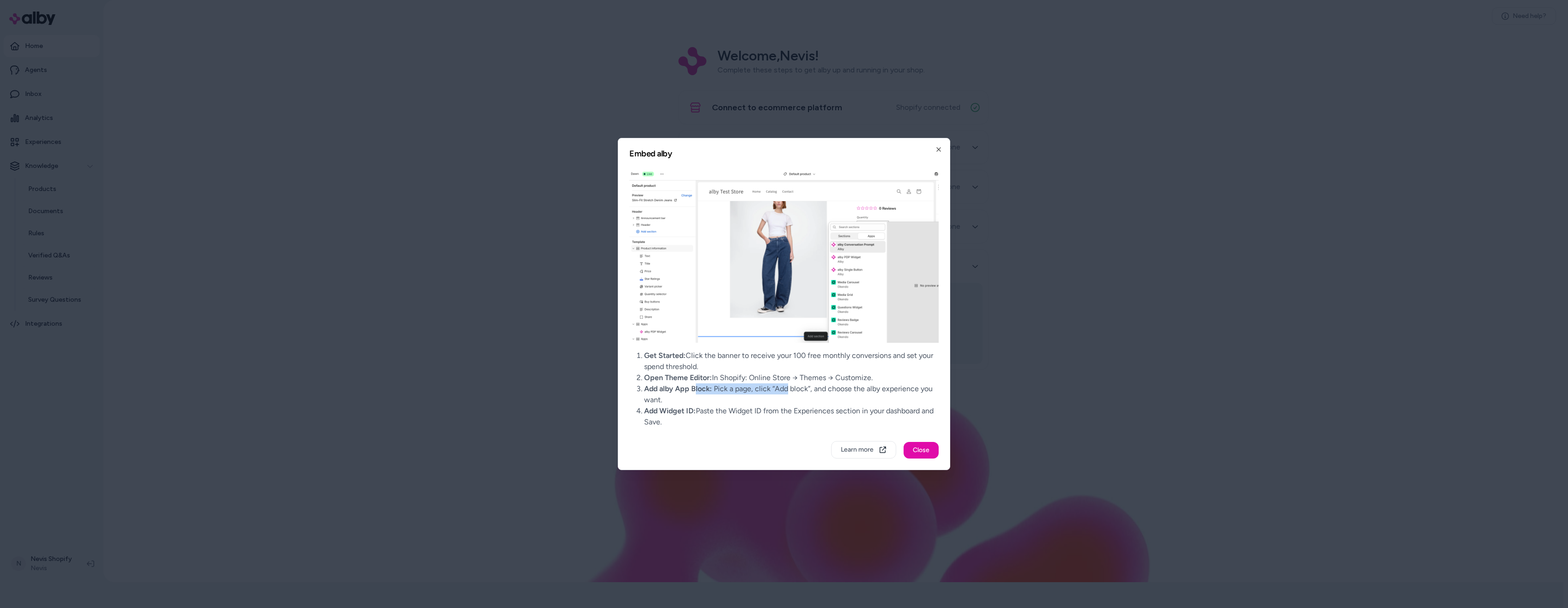
drag, startPoint x: 727, startPoint y: 388, endPoint x: 870, endPoint y: 396, distance: 143.2
click at [804, 388] on li "Add alby App Block: Pick a page, click “Add block”, and choose the alby experie…" at bounding box center [791, 395] width 295 height 23
click at [902, 400] on li "Add alby App Block: Pick a page, click “Add block”, and choose the alby experie…" at bounding box center [791, 395] width 295 height 23
drag, startPoint x: 694, startPoint y: 347, endPoint x: 875, endPoint y: 356, distance: 181.2
click at [875, 356] on div "Get Started: Click the banner to receive your 100 free monthly conversions and …" at bounding box center [784, 314] width 309 height 290
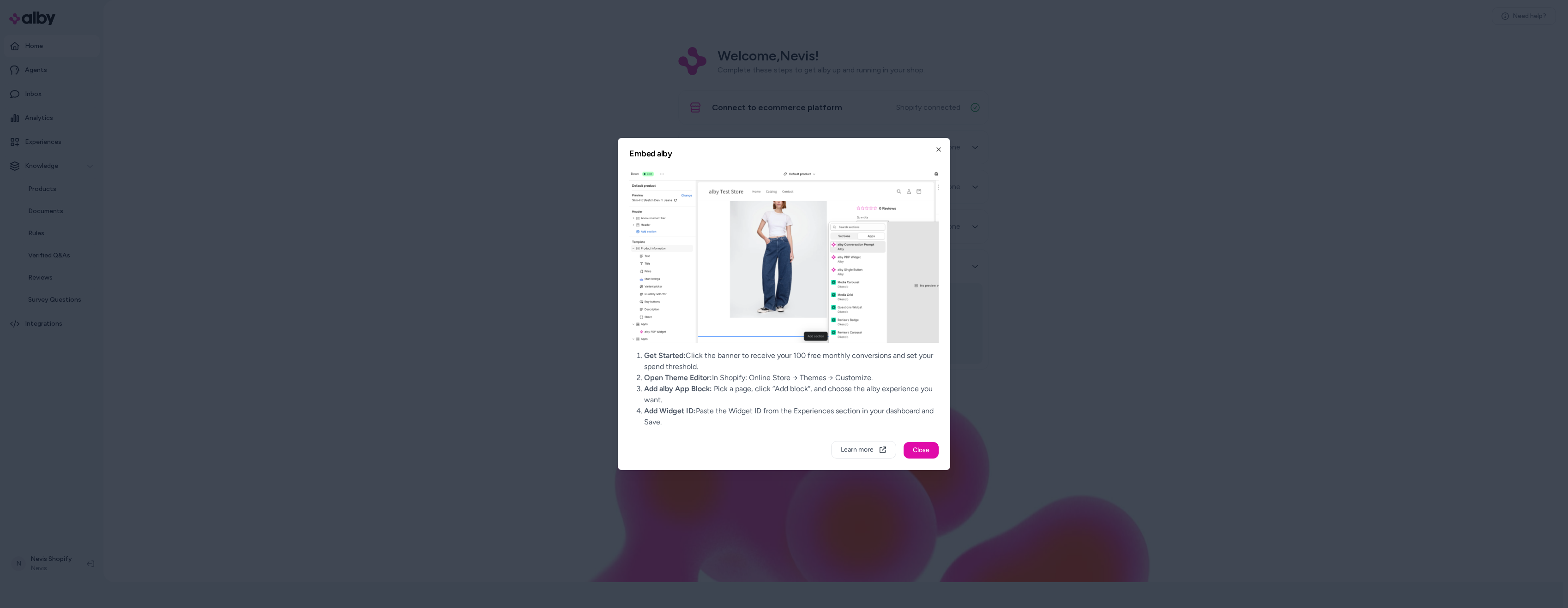
click at [898, 361] on li "Get Started: Click the banner to receive your 100 free monthly conversions and …" at bounding box center [791, 362] width 295 height 23
click at [848, 450] on button "Learn more" at bounding box center [863, 450] width 65 height 18
click at [871, 453] on button "Learn more" at bounding box center [863, 450] width 65 height 18
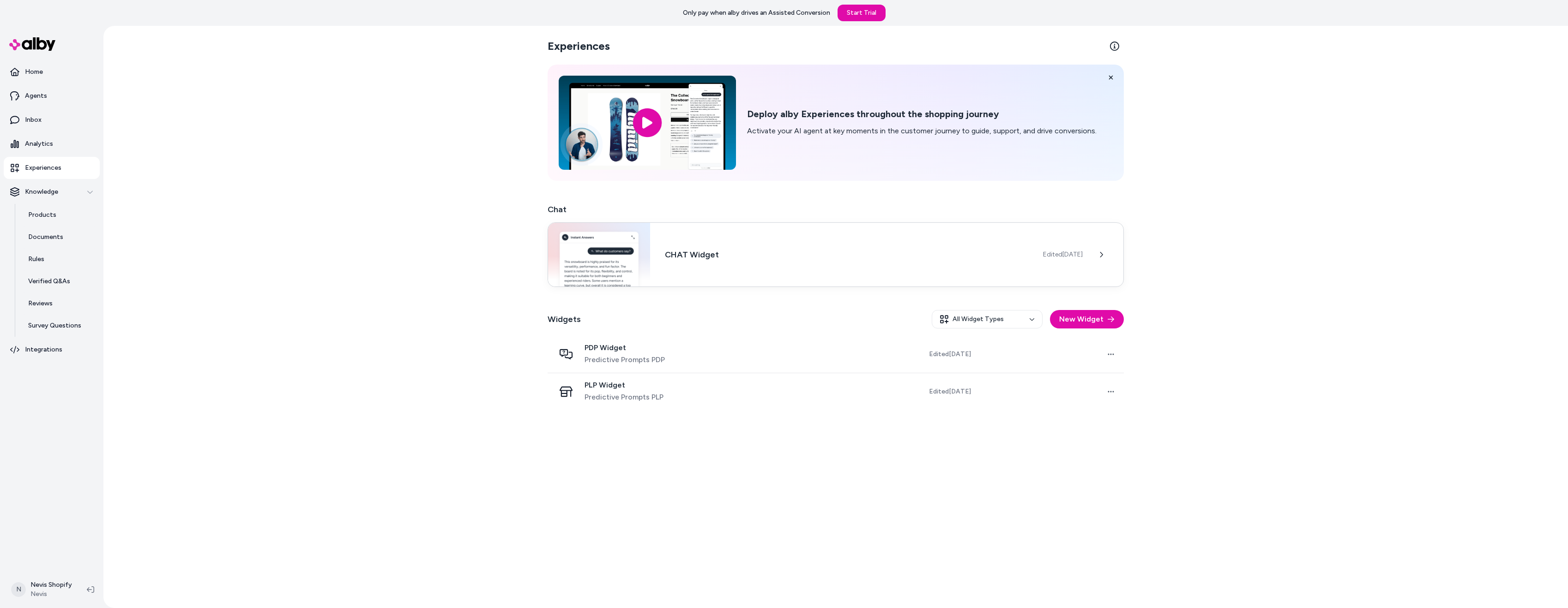
click at [924, 261] on div "CHAT Widget Edited Aug 21, 2025" at bounding box center [836, 254] width 576 height 64
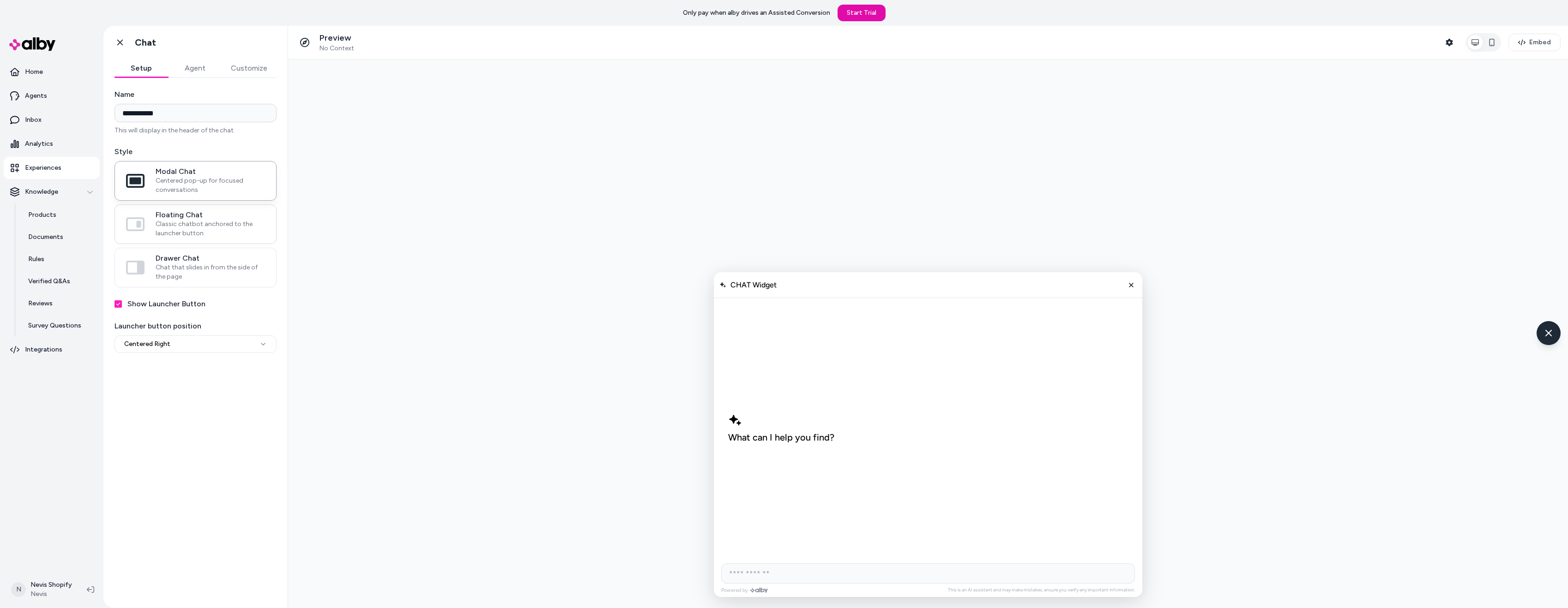
click at [198, 228] on span "Classic chatbot anchored to the launcher button" at bounding box center [210, 229] width 110 height 19
click at [0, 0] on button "Floating Chat Classic chatbot anchored to the launcher button" at bounding box center [0, 0] width 0 height 0
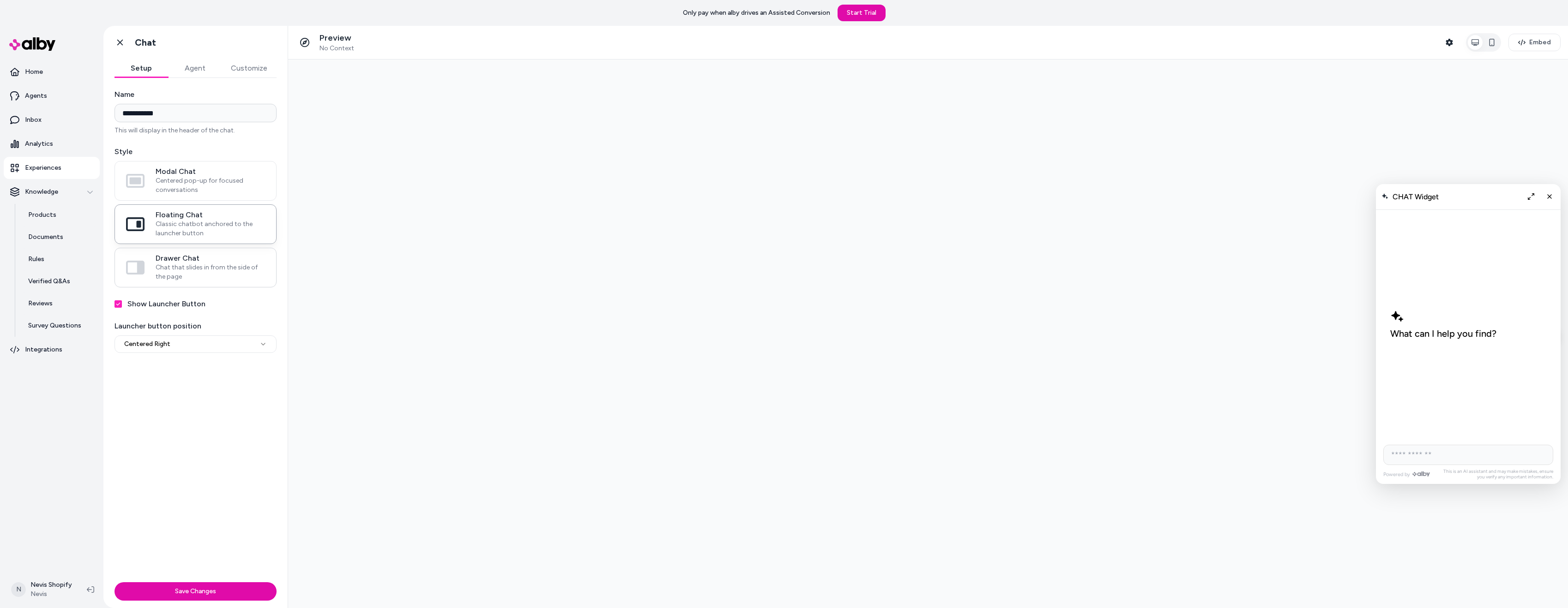
click at [191, 265] on span "Chat that slides in from the side of the page" at bounding box center [210, 272] width 110 height 19
click at [0, 0] on button "Drawer Chat Chat that slides in from the side of the page" at bounding box center [0, 0] width 0 height 0
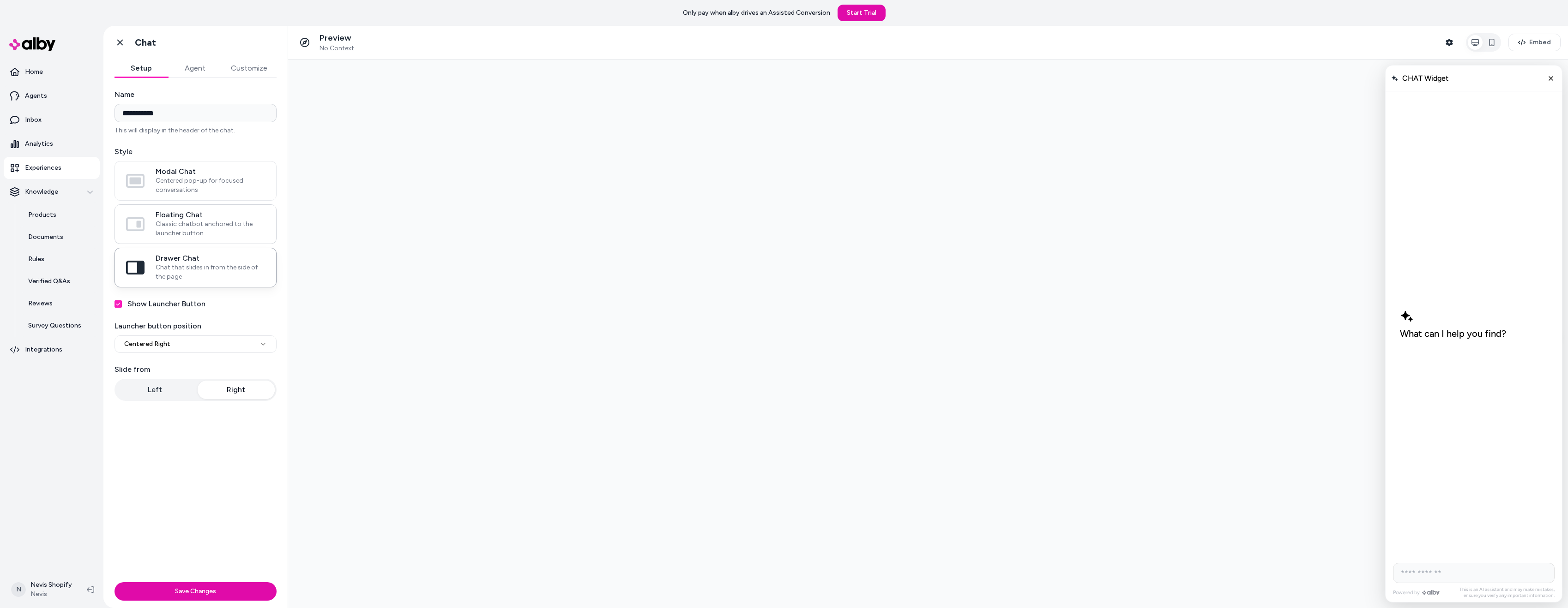
click at [206, 219] on span "Floating Chat" at bounding box center [210, 214] width 110 height 9
click at [0, 0] on button "Floating Chat Classic chatbot anchored to the launcher button" at bounding box center [0, 0] width 0 height 0
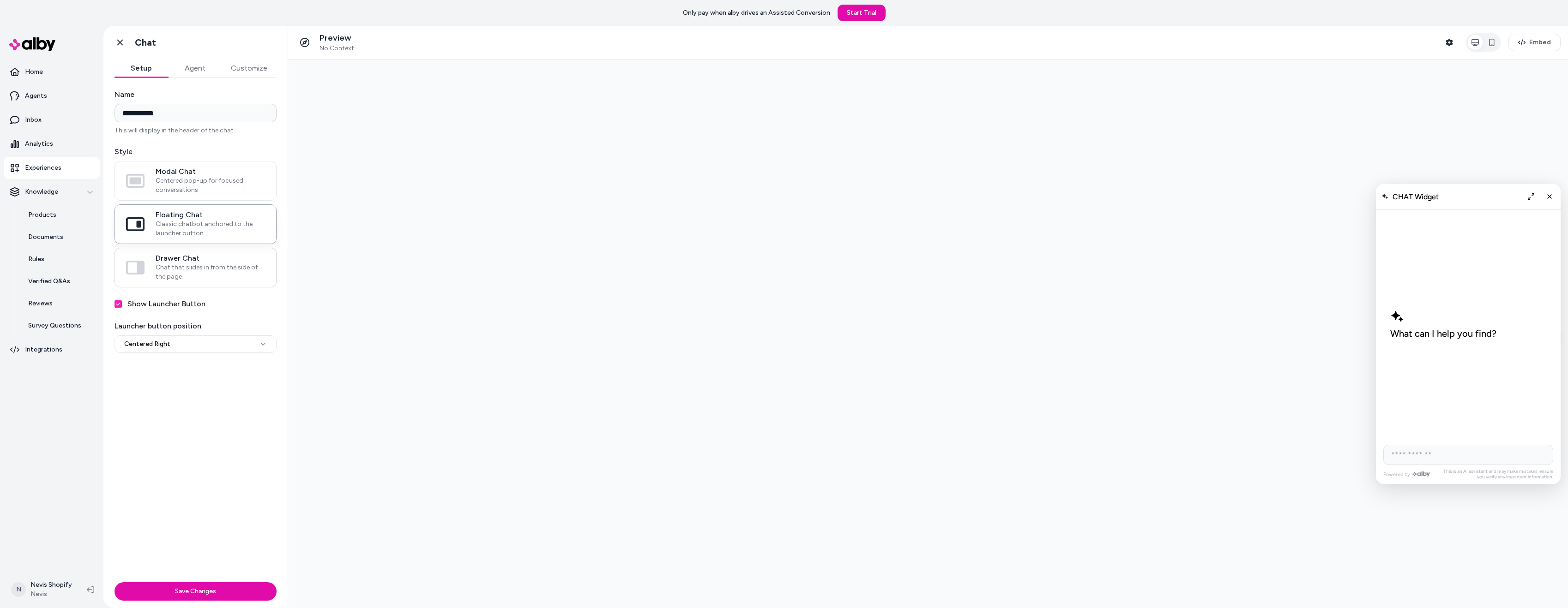
click at [197, 267] on span "Chat that slides in from the side of the page" at bounding box center [210, 272] width 110 height 19
click at [0, 0] on button "Drawer Chat Chat that slides in from the side of the page" at bounding box center [0, 0] width 0 height 0
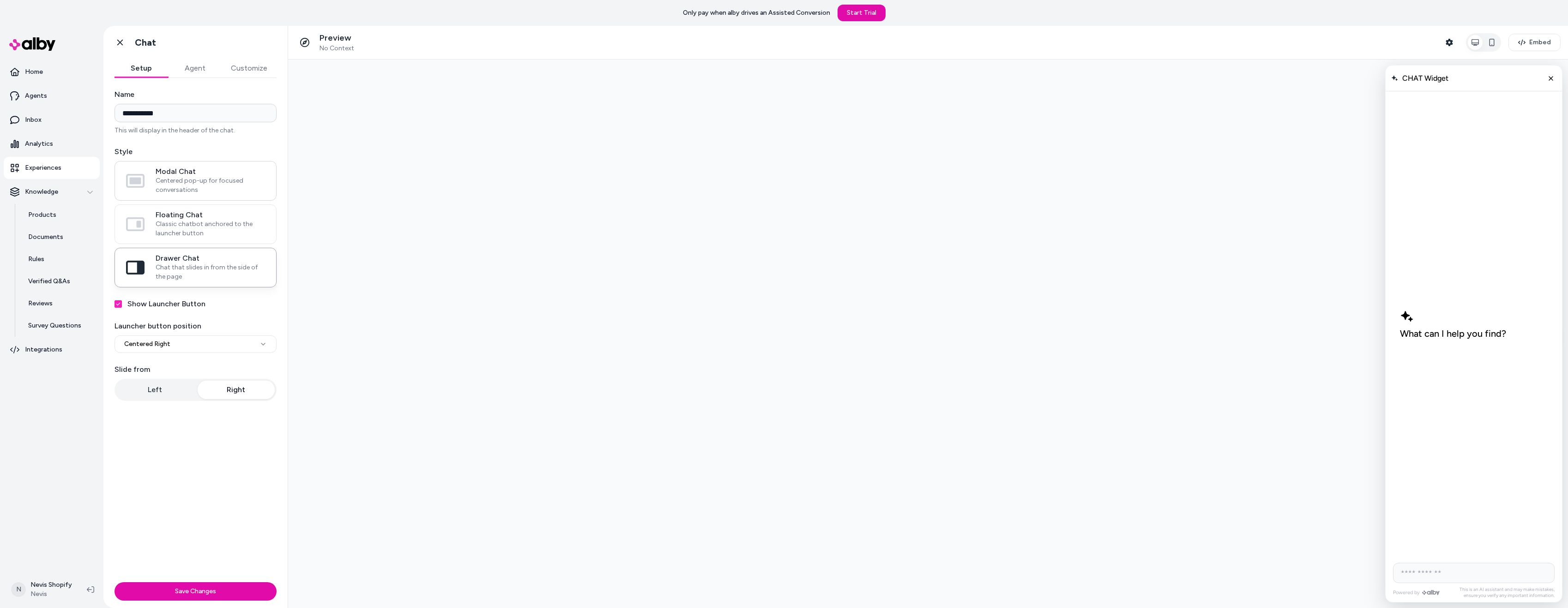
click at [208, 196] on label "Modal Chat Centered pop-up for focused conversations" at bounding box center [196, 181] width 161 height 39
click at [0, 0] on button "Modal Chat Centered pop-up for focused conversations" at bounding box center [0, 0] width 0 height 0
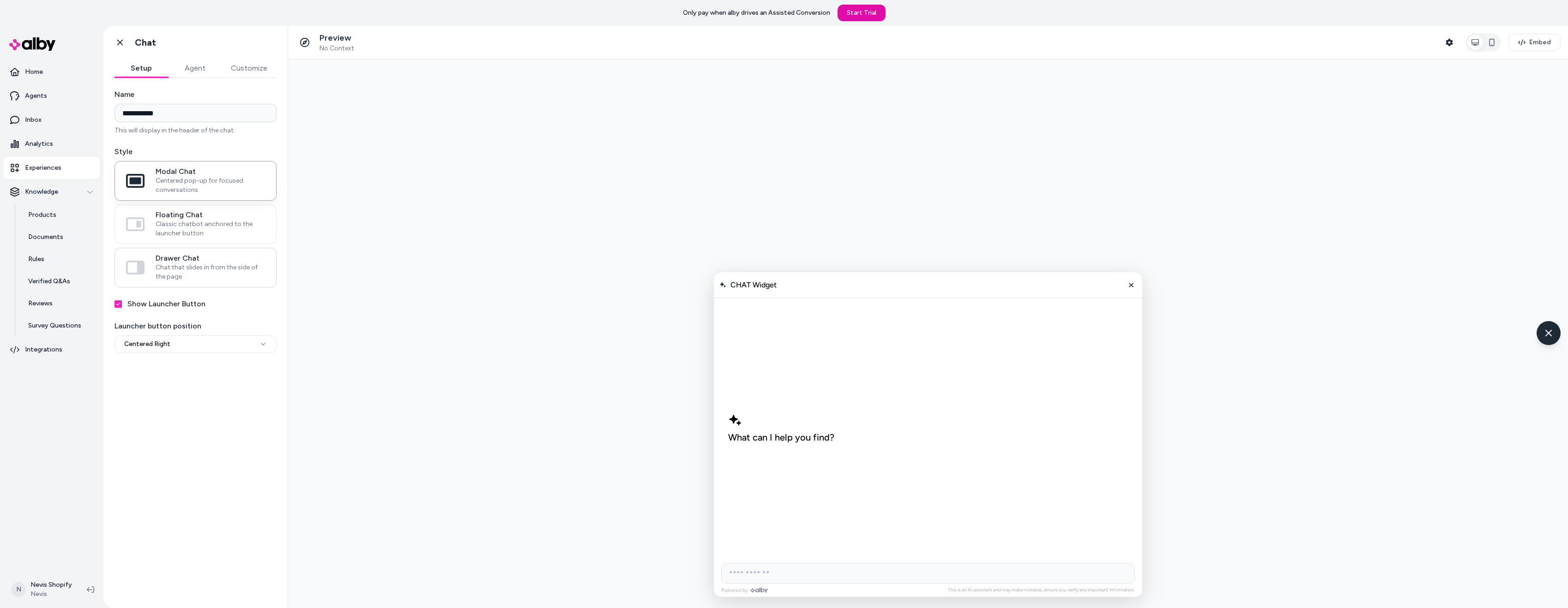
click at [186, 276] on span "Chat that slides in from the side of the page" at bounding box center [210, 272] width 110 height 19
click at [0, 0] on button "Drawer Chat Chat that slides in from the side of the page" at bounding box center [0, 0] width 0 height 0
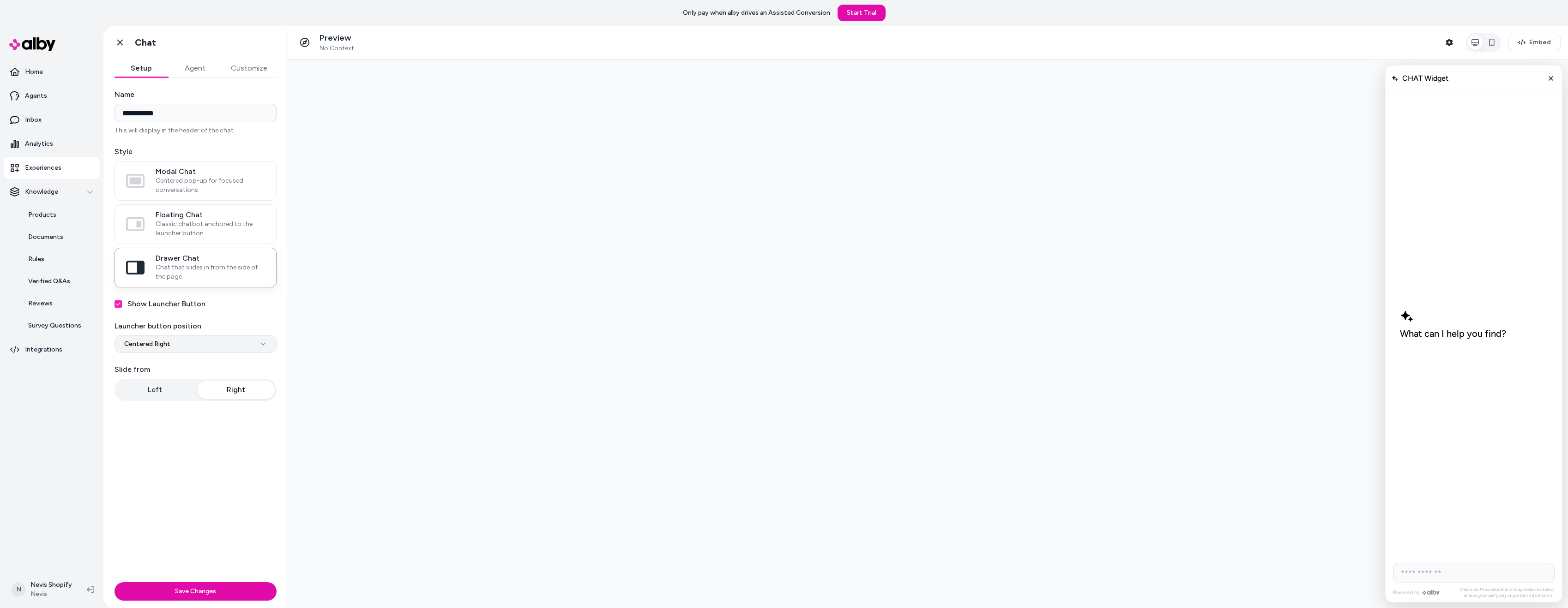
click at [191, 340] on html "**********" at bounding box center [784, 304] width 1568 height 608
click at [188, 342] on html "**********" at bounding box center [784, 304] width 1568 height 608
click at [166, 387] on button "Left" at bounding box center [155, 390] width 77 height 19
click at [202, 64] on button "Agent" at bounding box center [195, 68] width 53 height 19
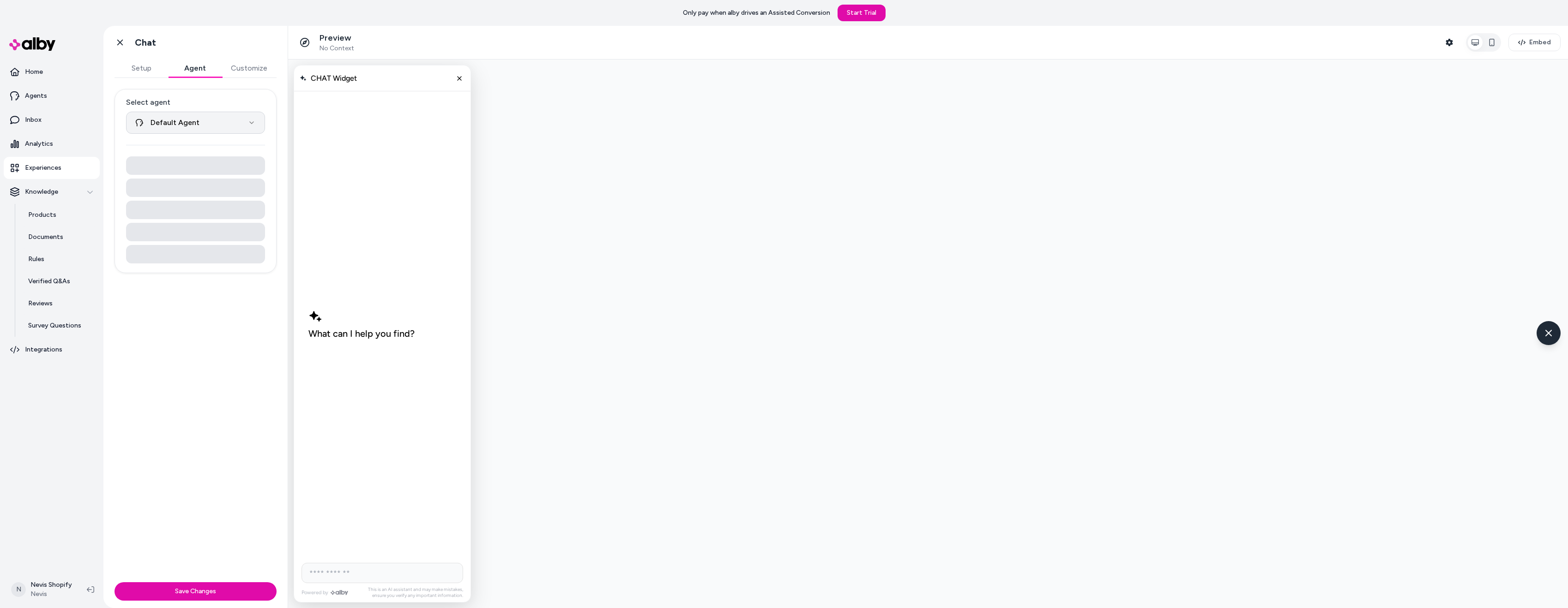
click at [201, 119] on html "**********" at bounding box center [784, 304] width 1568 height 608
click at [210, 111] on html "**********" at bounding box center [784, 304] width 1568 height 608
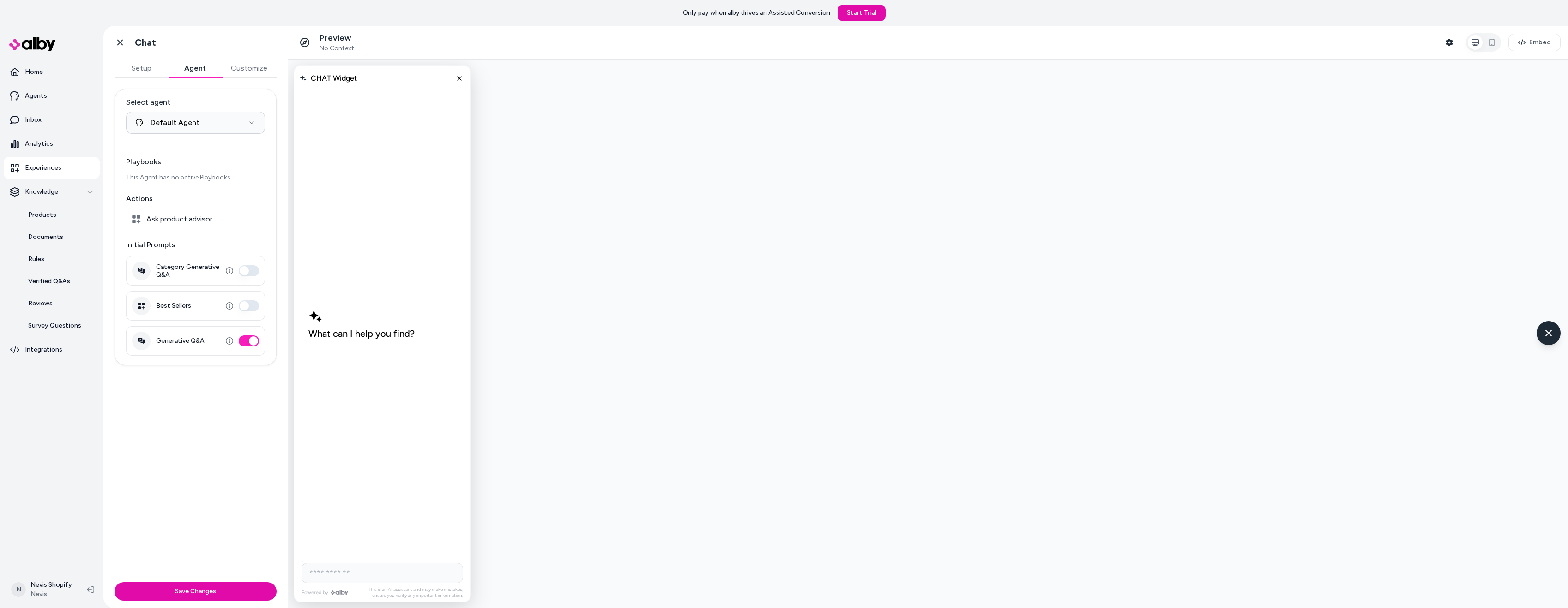
click at [248, 65] on button "Customize" at bounding box center [249, 68] width 55 height 19
click at [170, 105] on button "General" at bounding box center [195, 103] width 162 height 13
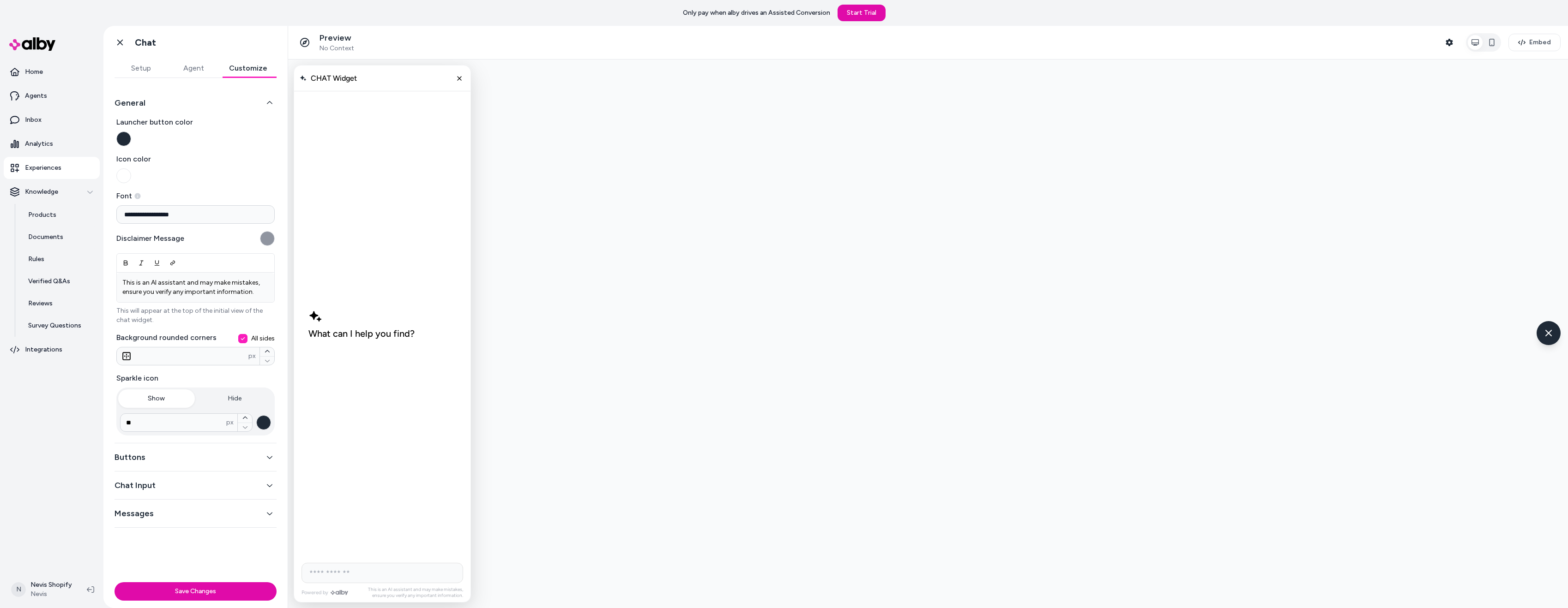
click at [170, 105] on button "General" at bounding box center [195, 103] width 162 height 13
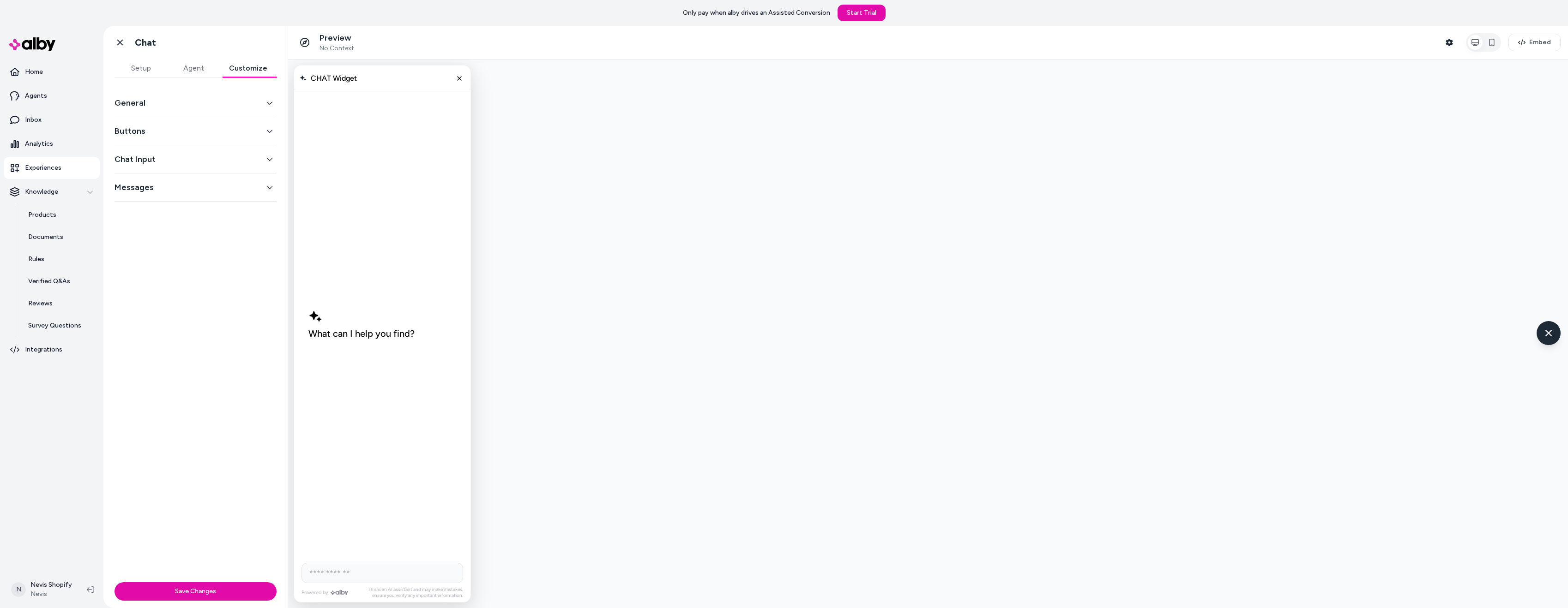
click at [151, 135] on button "Buttons" at bounding box center [195, 131] width 162 height 13
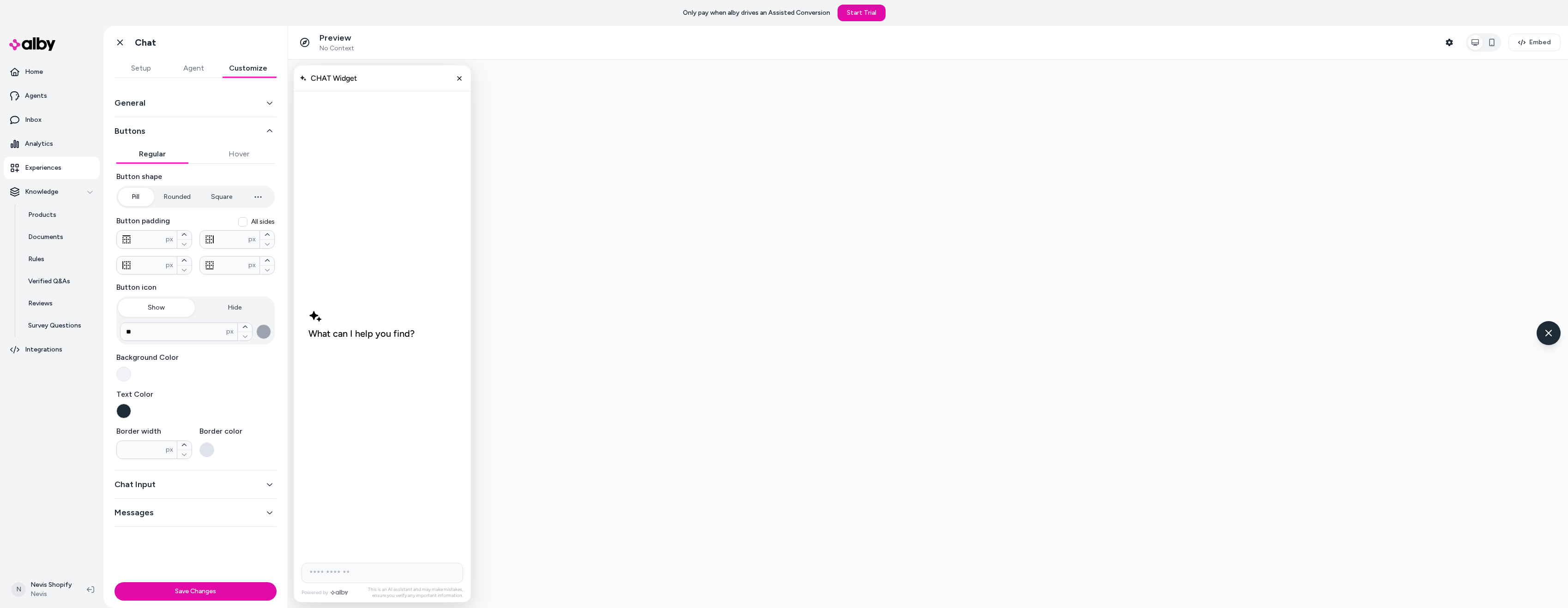
click at [235, 131] on button "Buttons" at bounding box center [195, 131] width 162 height 13
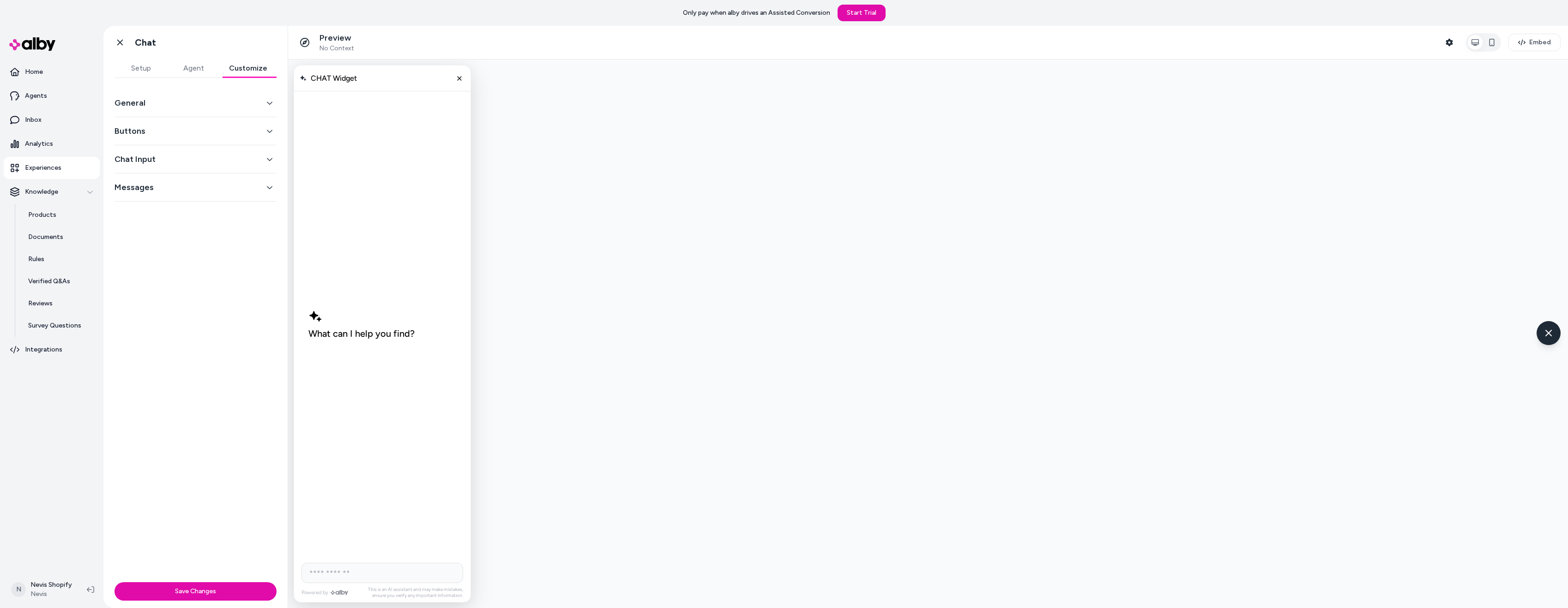
click at [198, 157] on button "Chat Input" at bounding box center [195, 159] width 162 height 13
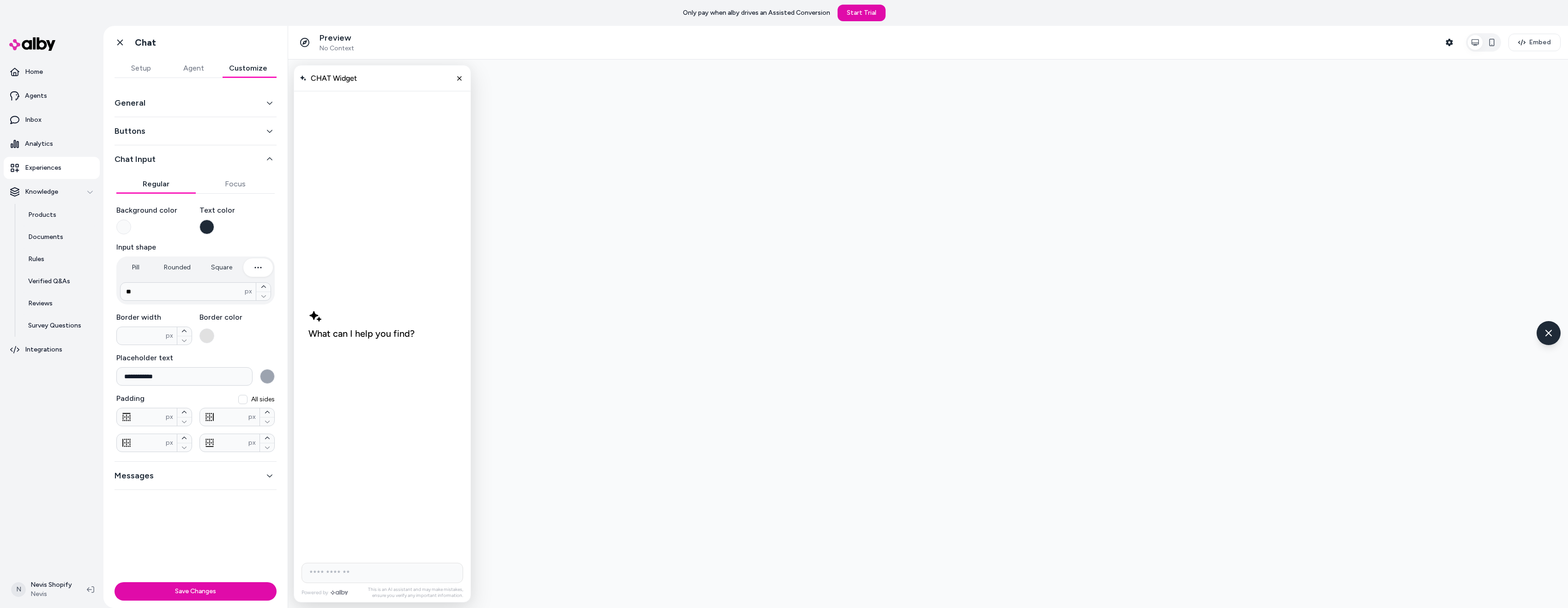
click at [194, 487] on div "Messages" at bounding box center [195, 476] width 162 height 28
click at [195, 481] on button "Messages" at bounding box center [195, 476] width 162 height 13
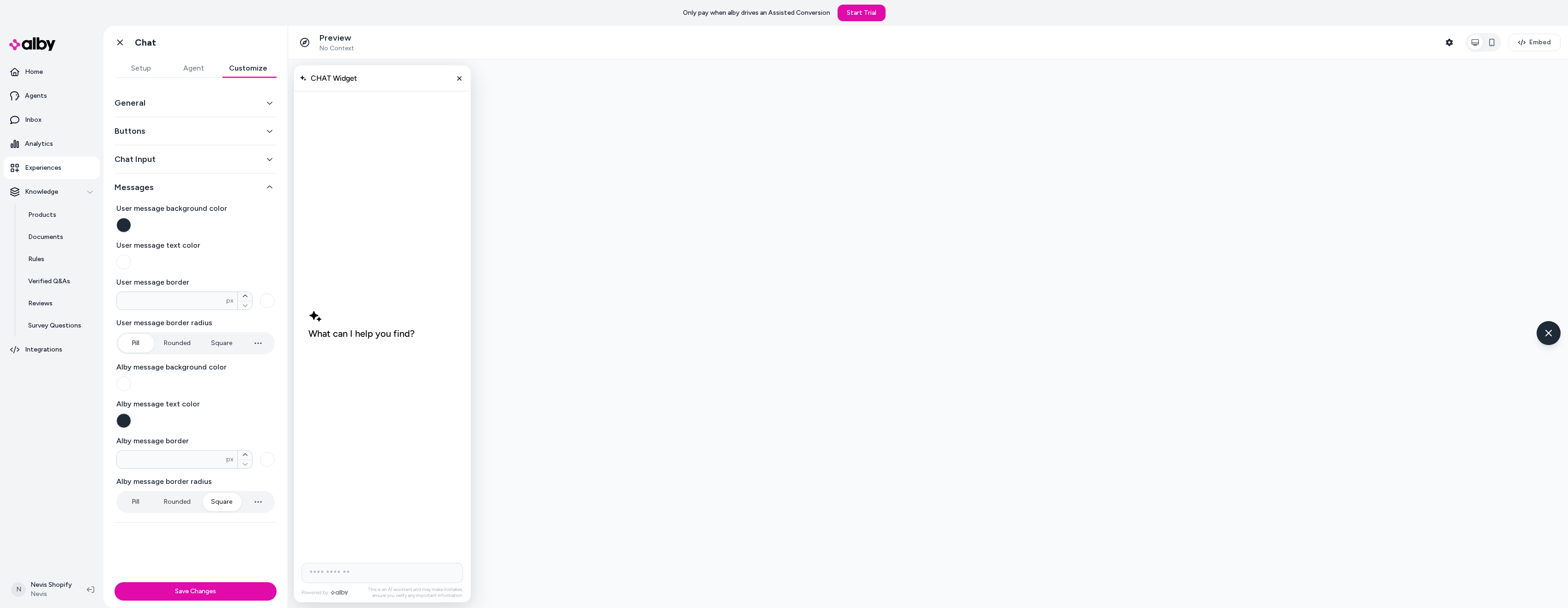
click at [188, 188] on button "Messages" at bounding box center [195, 188] width 162 height 13
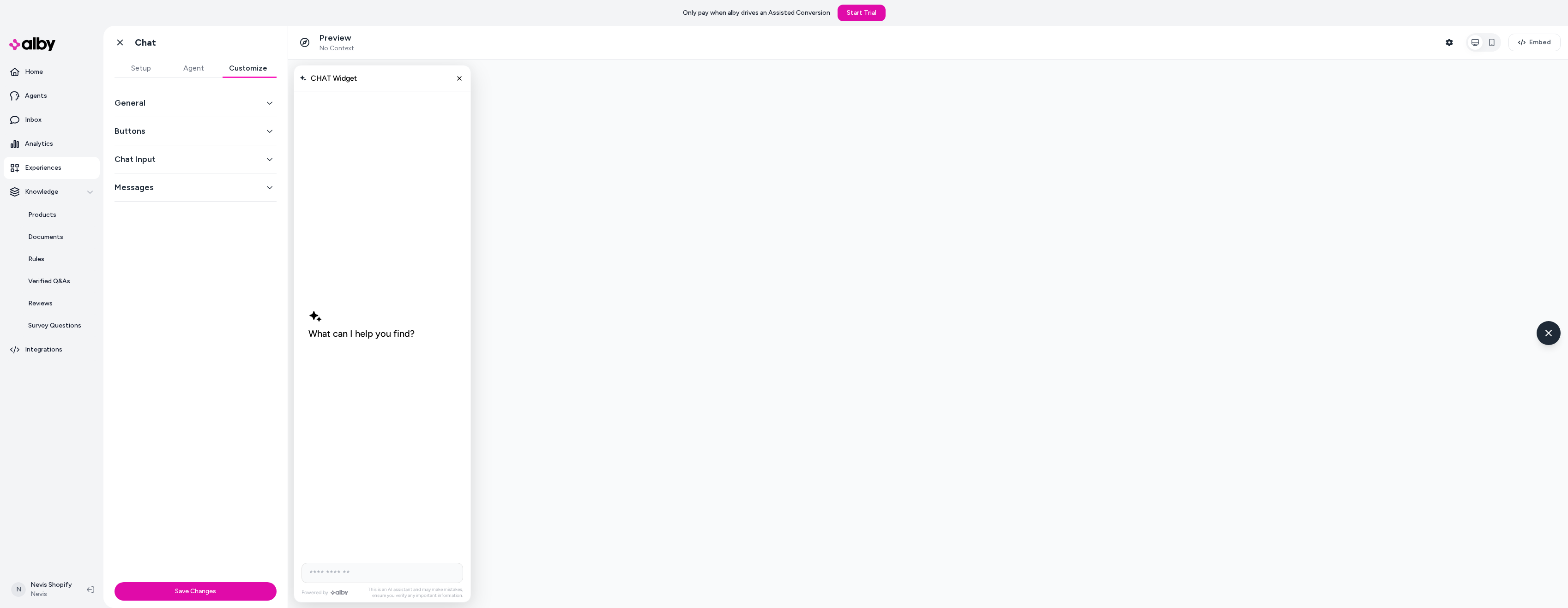
click at [181, 108] on button "General" at bounding box center [195, 103] width 162 height 13
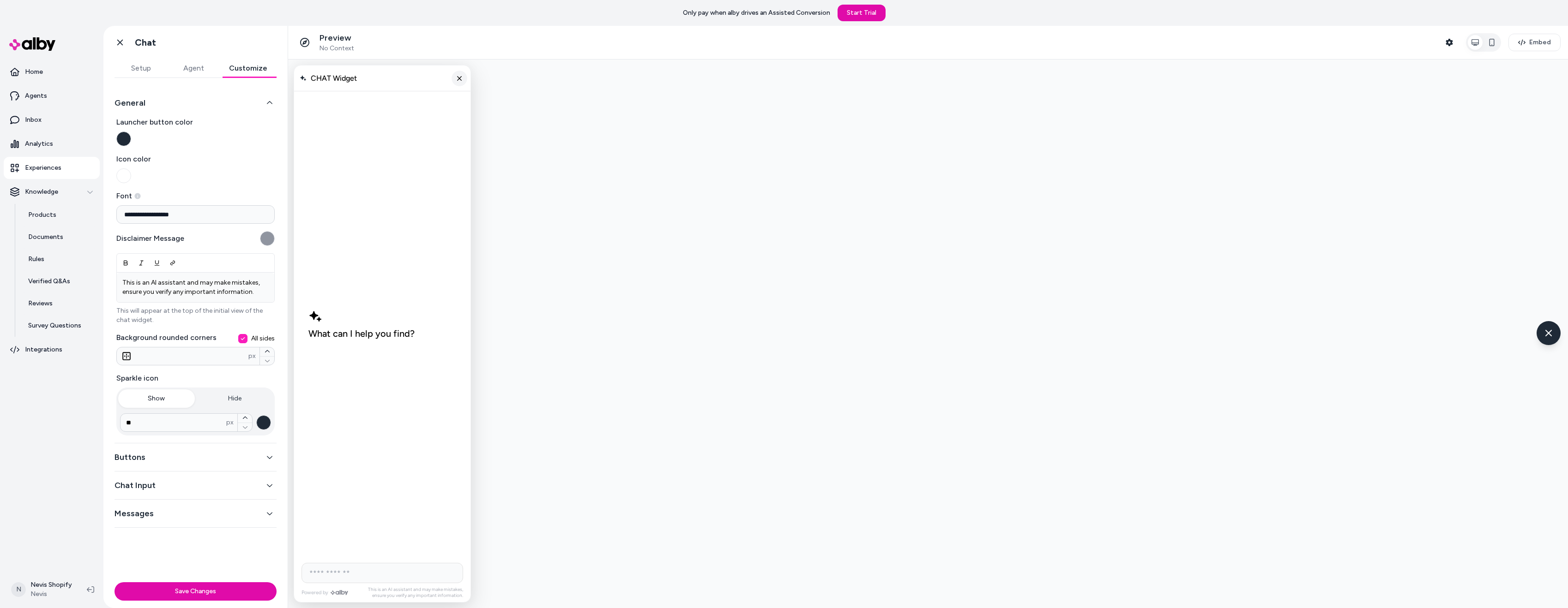
click at [458, 81] on icon "Close chat" at bounding box center [460, 78] width 8 height 8
click at [1548, 331] on icon "Chat with our AI assistant" at bounding box center [1548, 333] width 6 height 6
click at [192, 217] on input "**********" at bounding box center [195, 214] width 159 height 19
click at [207, 188] on div "**********" at bounding box center [195, 276] width 159 height 319
click at [321, 76] on span "CHAT Widget" at bounding box center [334, 78] width 46 height 9
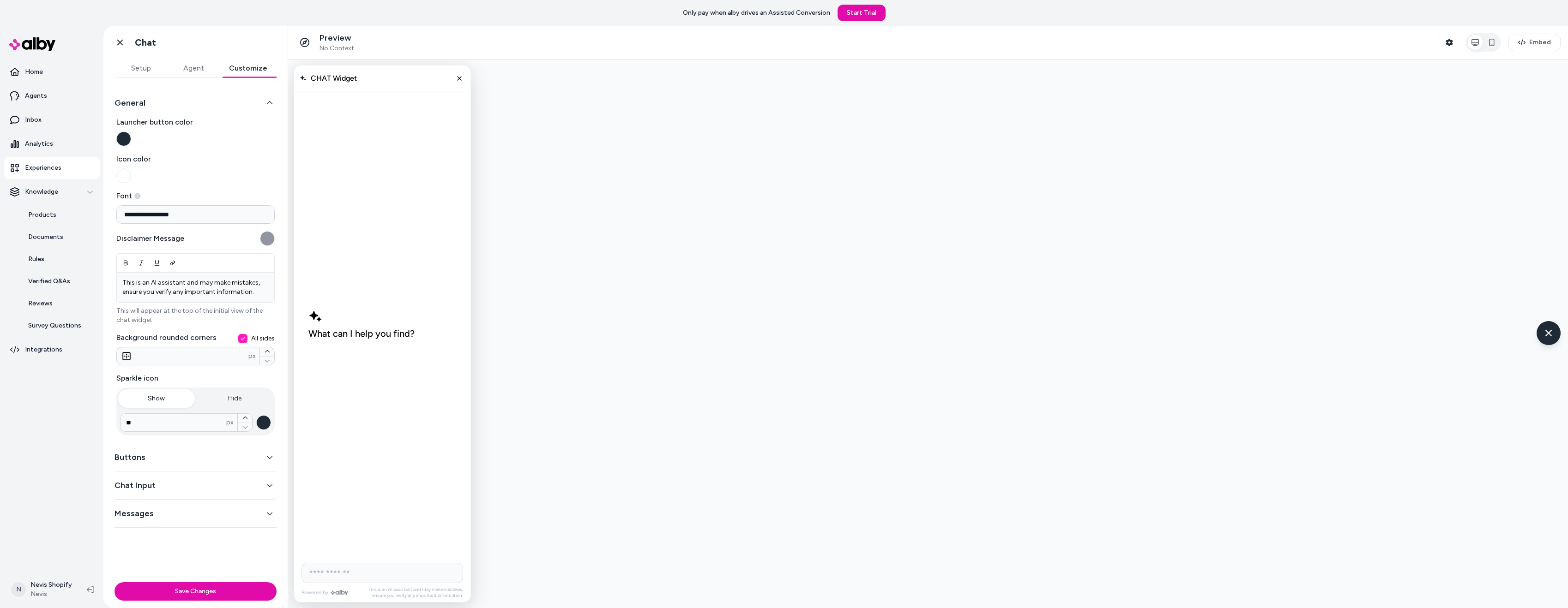
click at [310, 83] on div "CHAT Widget" at bounding box center [382, 78] width 176 height 26
click at [327, 71] on div "CHAT Widget" at bounding box center [382, 78] width 176 height 26
click at [462, 81] on icon "Close chat" at bounding box center [460, 78] width 8 height 8
drag, startPoint x: 1550, startPoint y: 336, endPoint x: 1502, endPoint y: 382, distance: 66.5
click at [1484, 401] on div at bounding box center [928, 333] width 1280 height 548
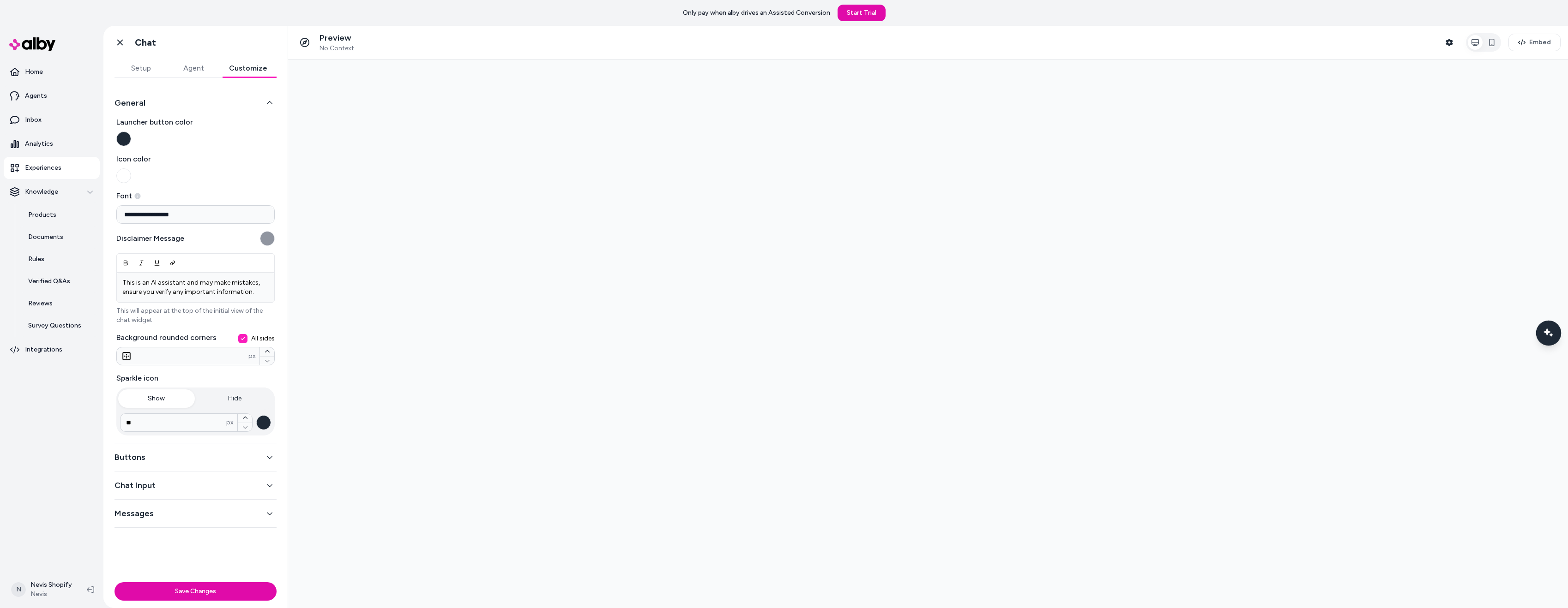
click at [1543, 330] on icon "Chat with our AI assistant" at bounding box center [1548, 333] width 11 height 11
click at [220, 488] on button "Chat Input" at bounding box center [195, 486] width 162 height 13
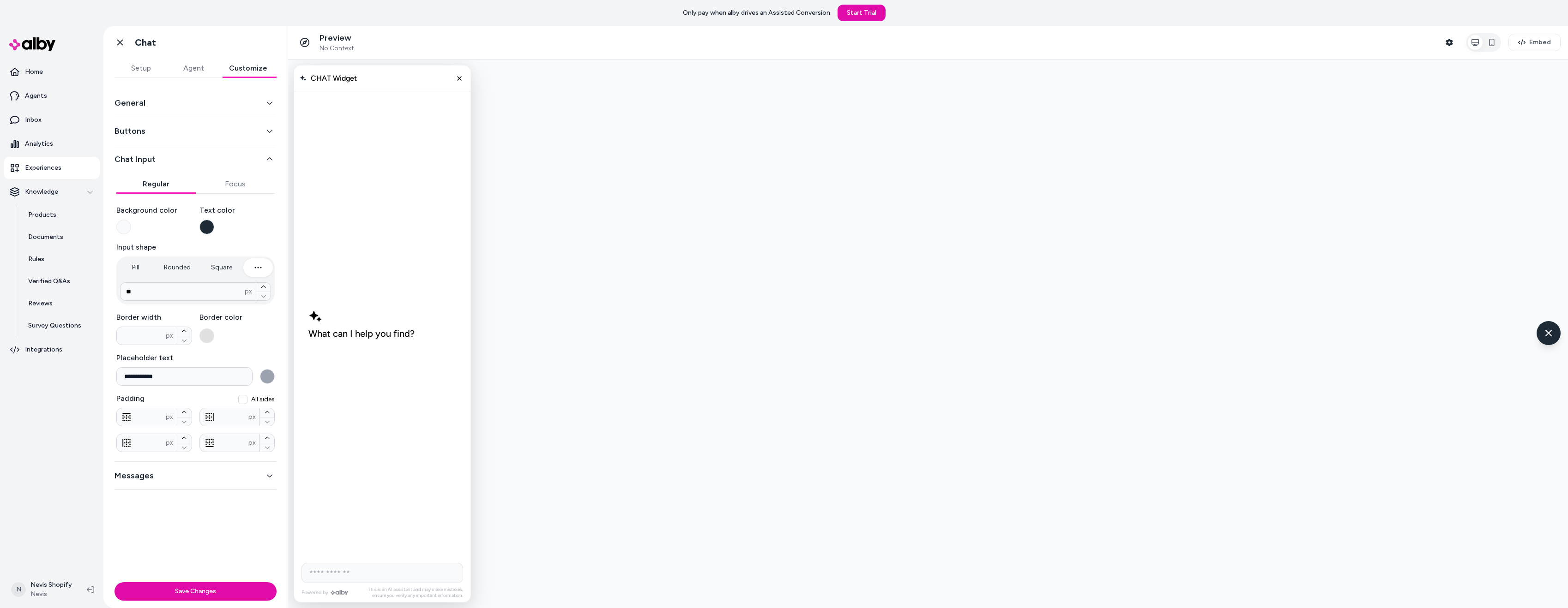
click at [255, 101] on button "General" at bounding box center [195, 103] width 162 height 13
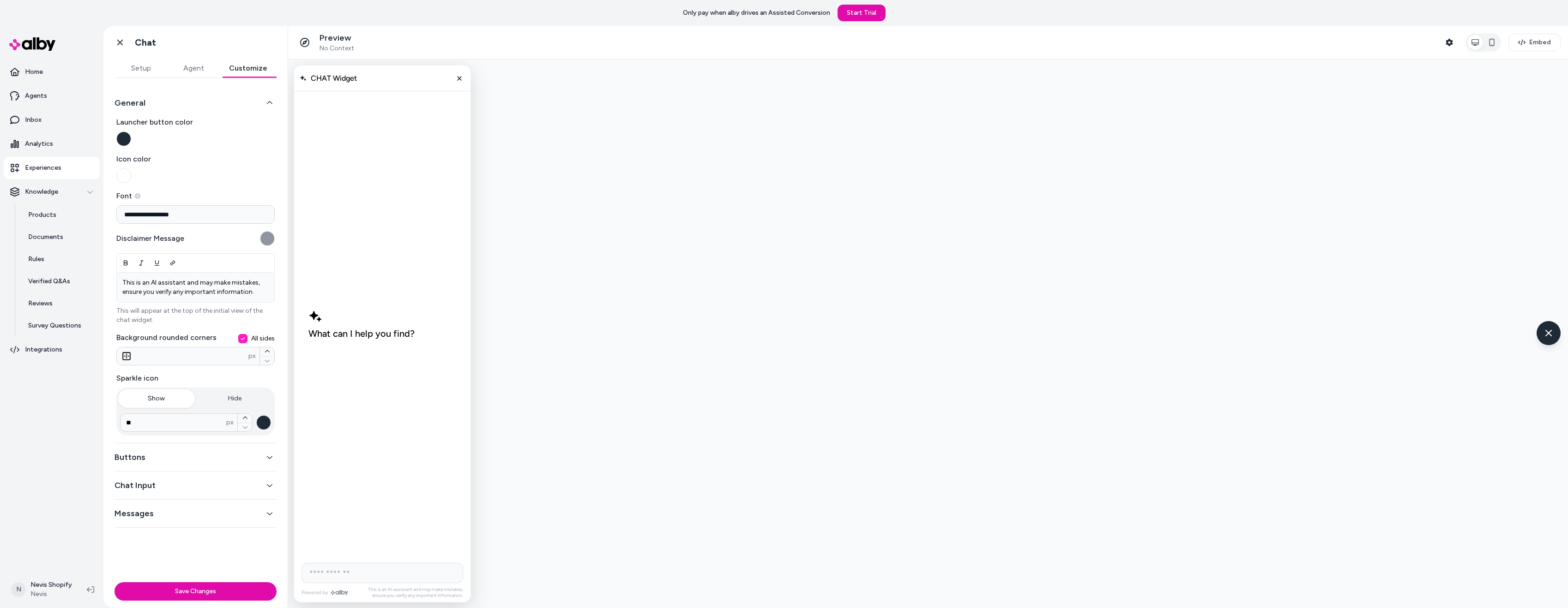
click at [126, 134] on button "Launcher button color" at bounding box center [123, 139] width 15 height 14
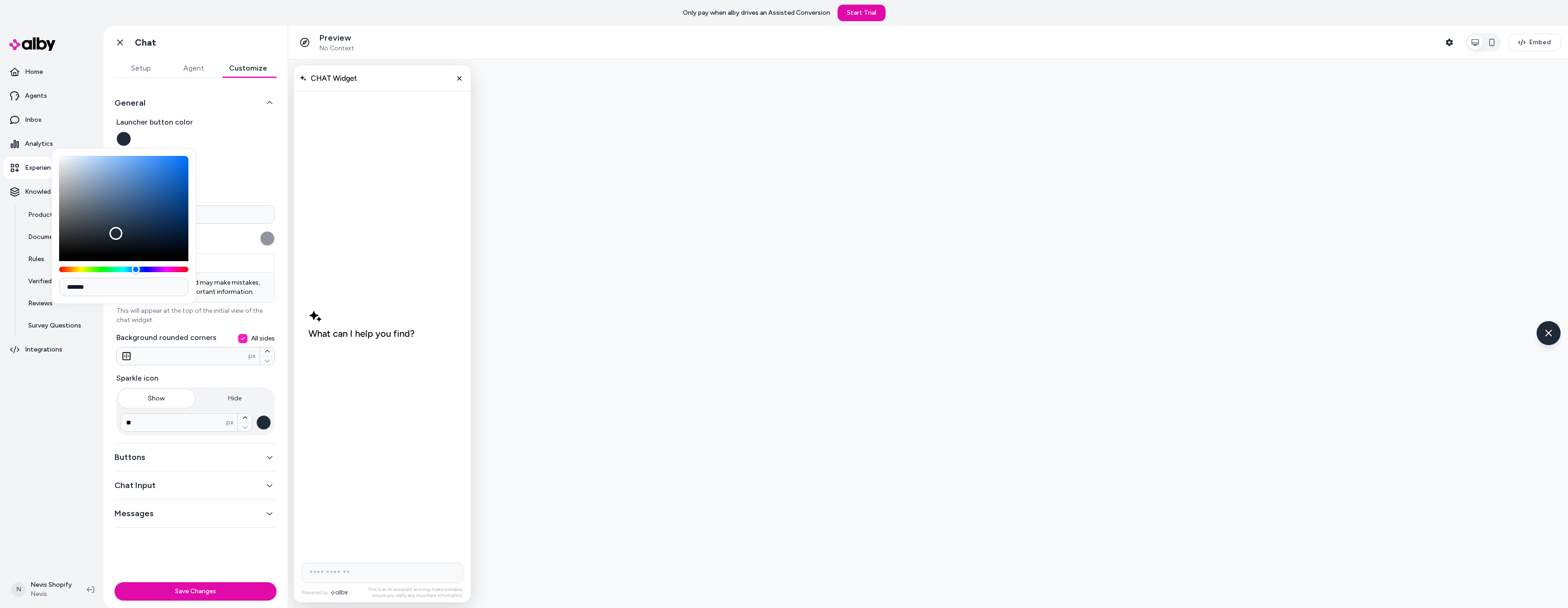
drag, startPoint x: 100, startPoint y: 291, endPoint x: 66, endPoint y: 292, distance: 34.0
click at [66, 292] on input "*******" at bounding box center [123, 287] width 129 height 19
click at [229, 179] on label "Icon color" at bounding box center [195, 168] width 159 height 30
click at [131, 179] on button "Icon color" at bounding box center [123, 176] width 15 height 14
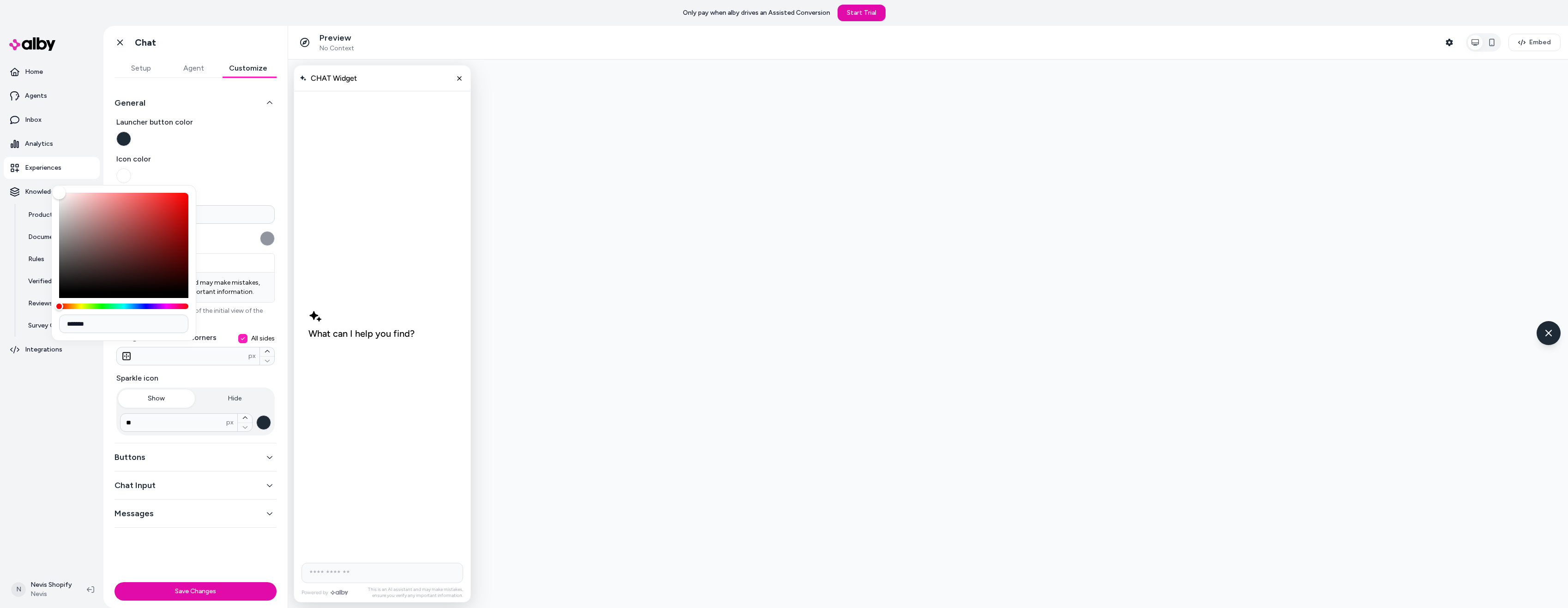
click at [130, 173] on button "Icon color" at bounding box center [123, 176] width 15 height 14
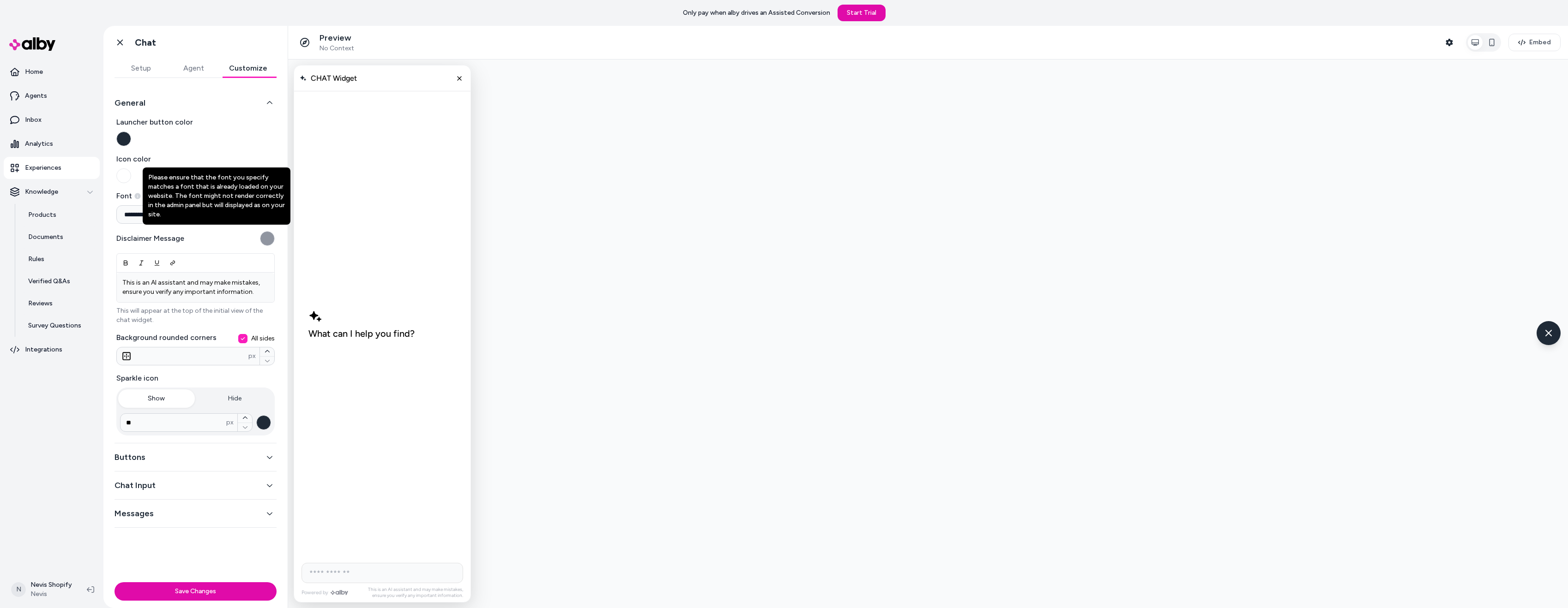
click at [118, 171] on button "Icon color" at bounding box center [123, 176] width 15 height 14
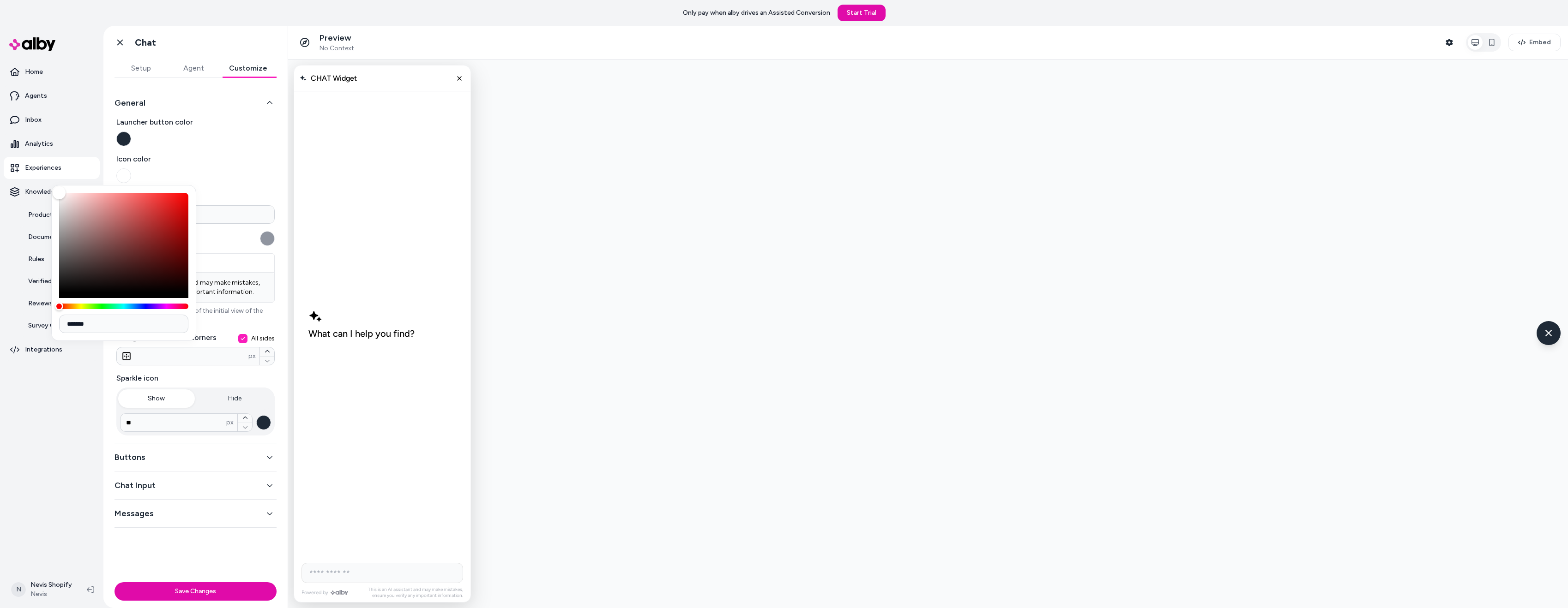
drag, startPoint x: 97, startPoint y: 326, endPoint x: 56, endPoint y: 322, distance: 41.2
click at [56, 322] on div "*******" at bounding box center [124, 263] width 145 height 156
paste input
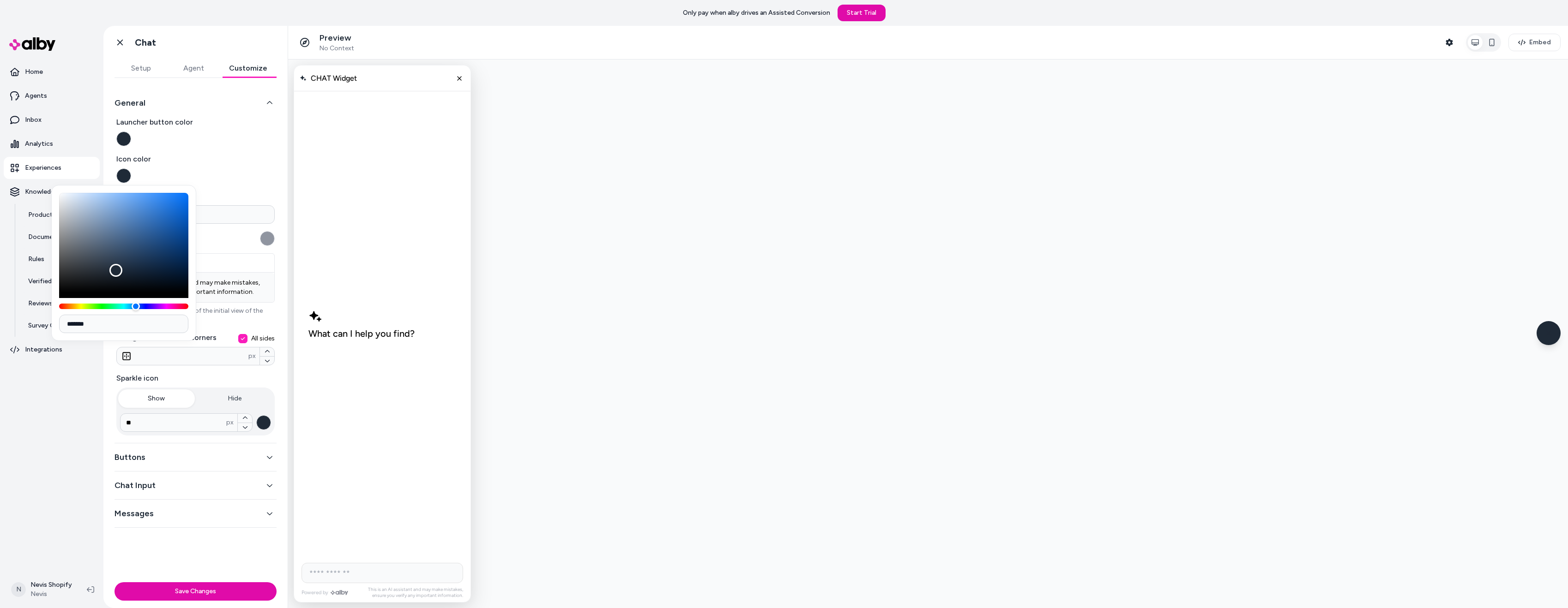
type input "*******"
click at [209, 165] on label "Icon color" at bounding box center [195, 168] width 159 height 30
click at [131, 168] on button "Icon color" at bounding box center [123, 176] width 15 height 14
click at [234, 170] on label "Icon color" at bounding box center [195, 168] width 159 height 30
click at [131, 170] on button "Icon color" at bounding box center [123, 176] width 15 height 14
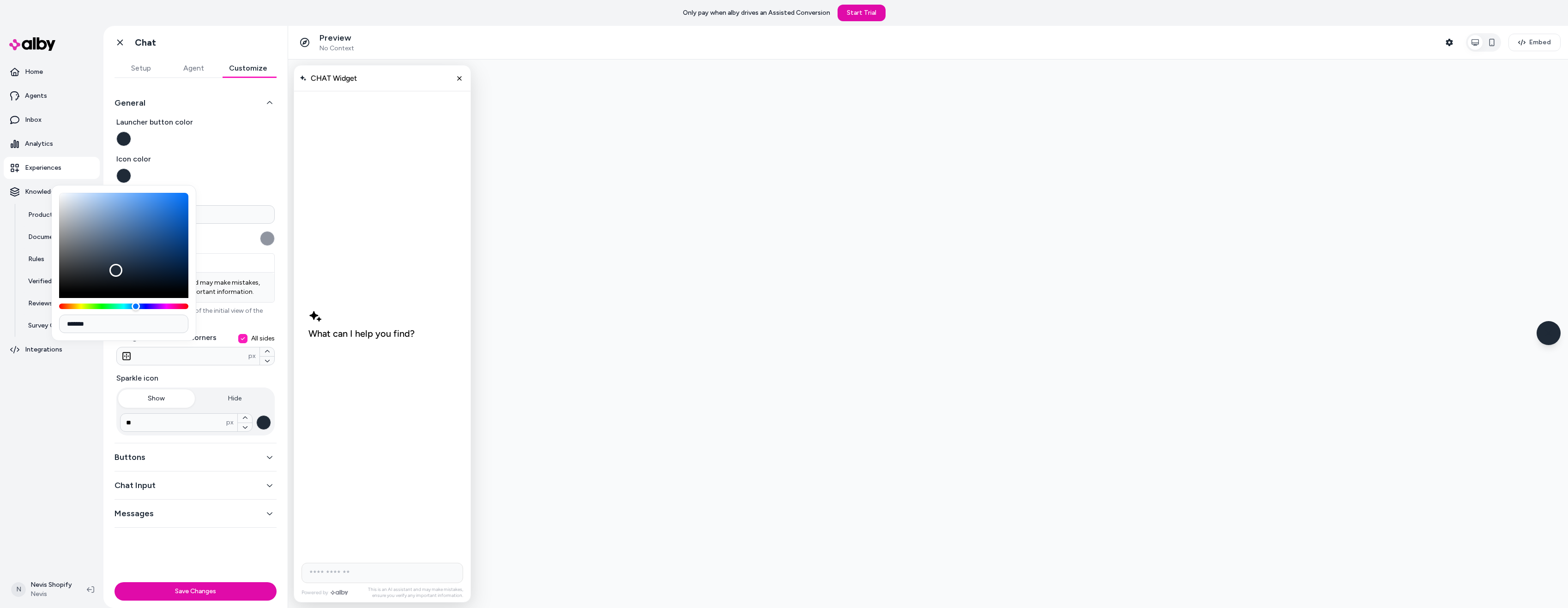
click at [221, 381] on label "Sparkle icon" at bounding box center [195, 378] width 159 height 11
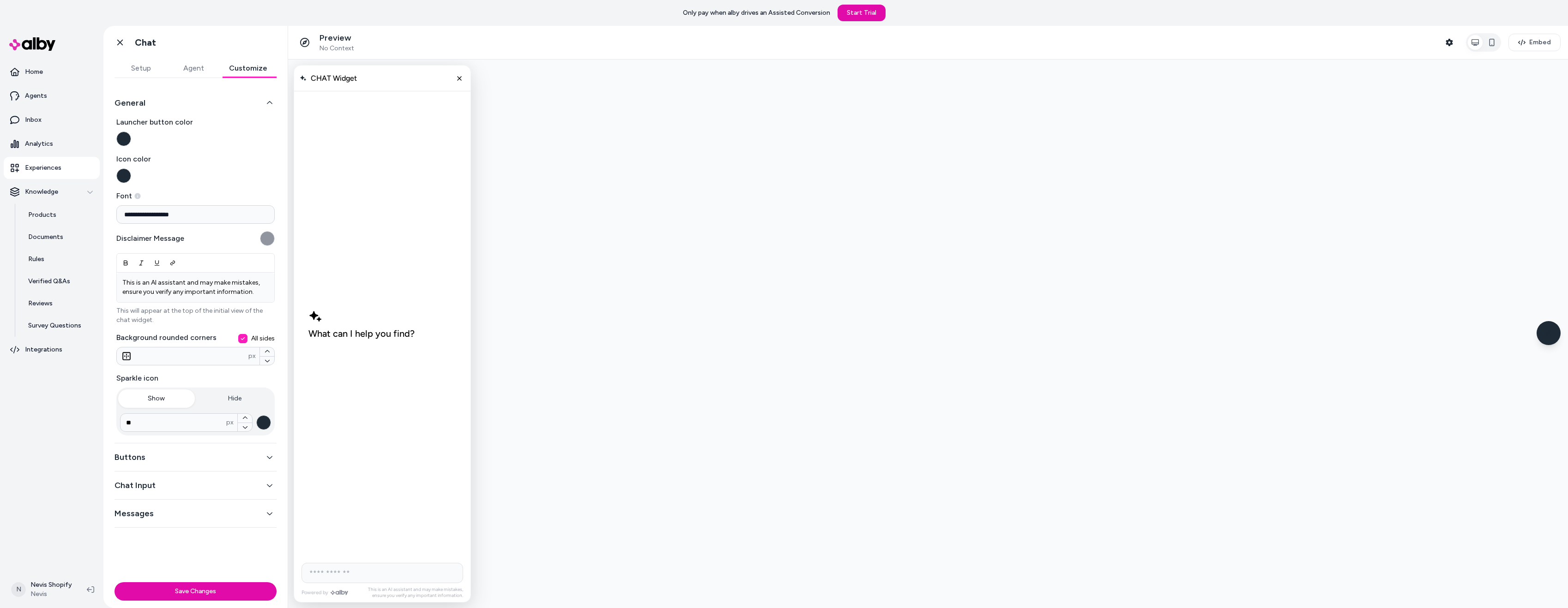
click at [124, 138] on button "Launcher button color" at bounding box center [123, 139] width 15 height 14
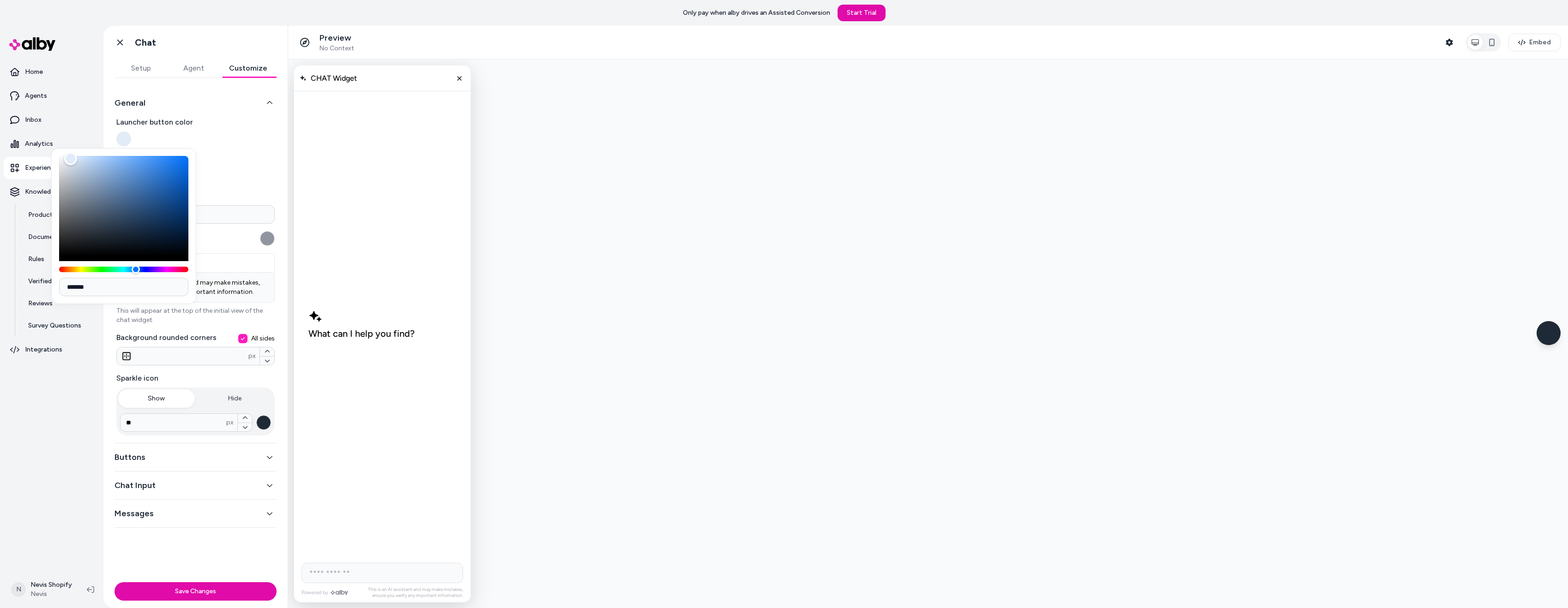
type input "*******"
drag, startPoint x: 73, startPoint y: 159, endPoint x: 52, endPoint y: 154, distance: 21.6
click at [59, 156] on div "Color" at bounding box center [123, 206] width 129 height 100
click at [245, 138] on label "Launcher button color" at bounding box center [195, 131] width 159 height 30
click at [131, 138] on button "Launcher button color" at bounding box center [123, 139] width 15 height 14
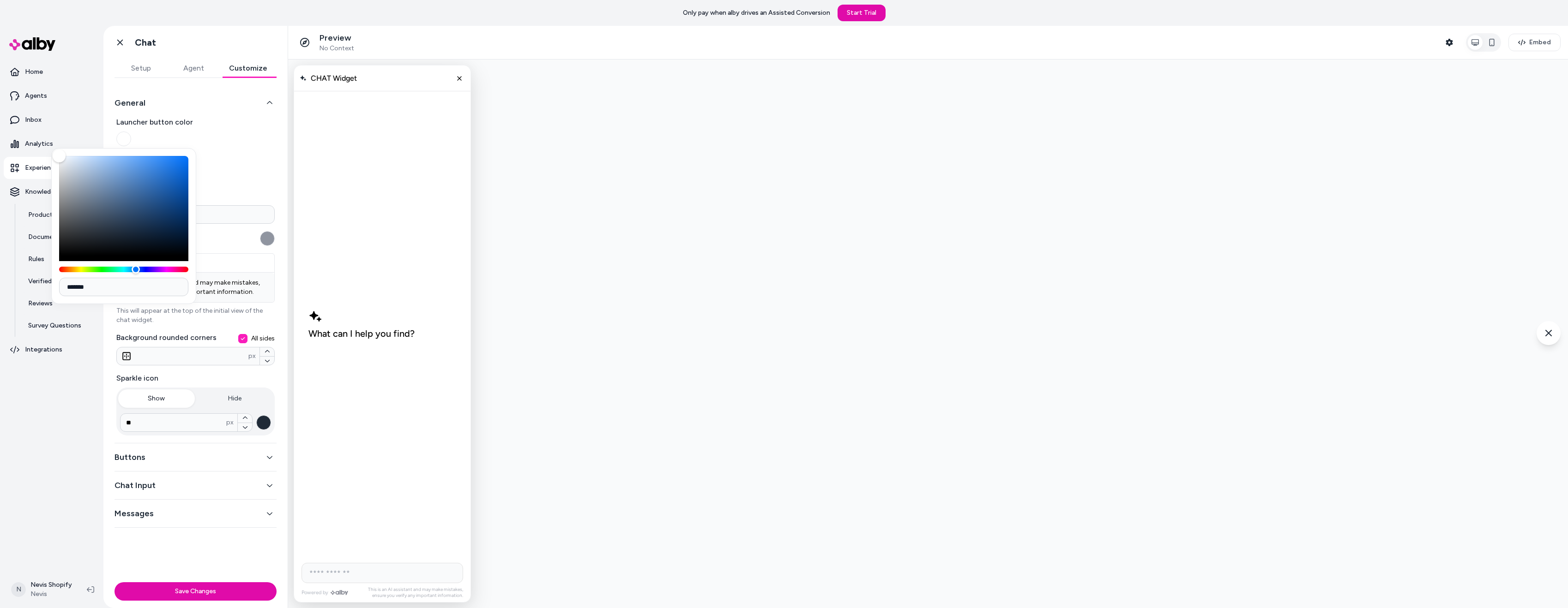
click at [185, 461] on button "Buttons" at bounding box center [195, 457] width 162 height 13
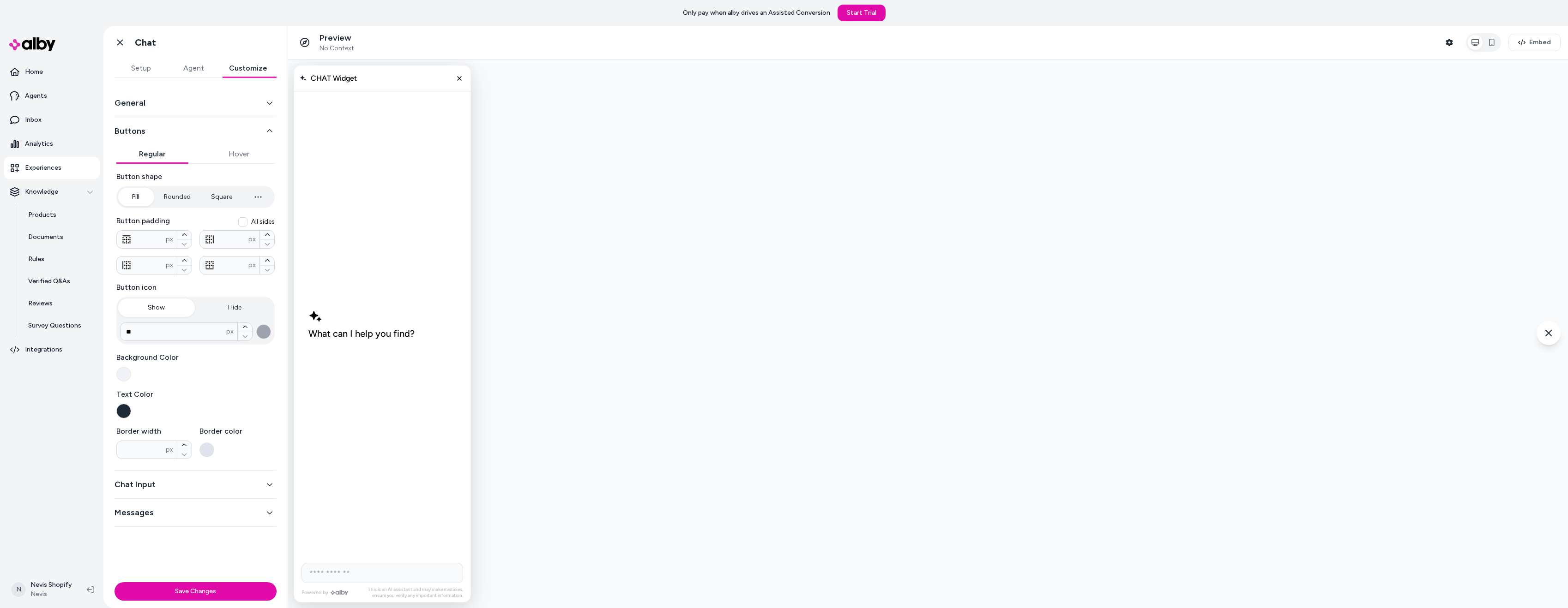
click at [334, 312] on div "What can I help you find?" at bounding box center [362, 324] width 106 height 30
click at [183, 110] on div "General" at bounding box center [195, 103] width 162 height 28
click at [270, 109] on button "General" at bounding box center [195, 103] width 162 height 13
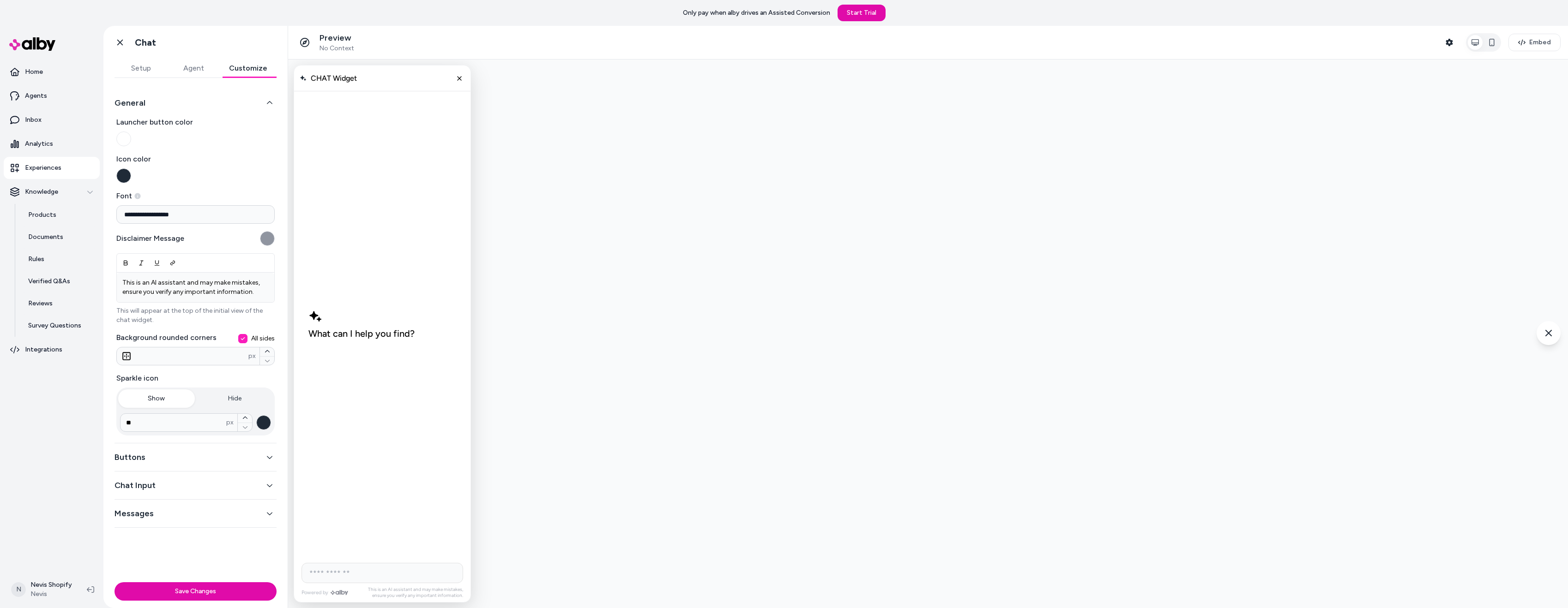
click at [122, 134] on button "Launcher button color" at bounding box center [123, 139] width 15 height 14
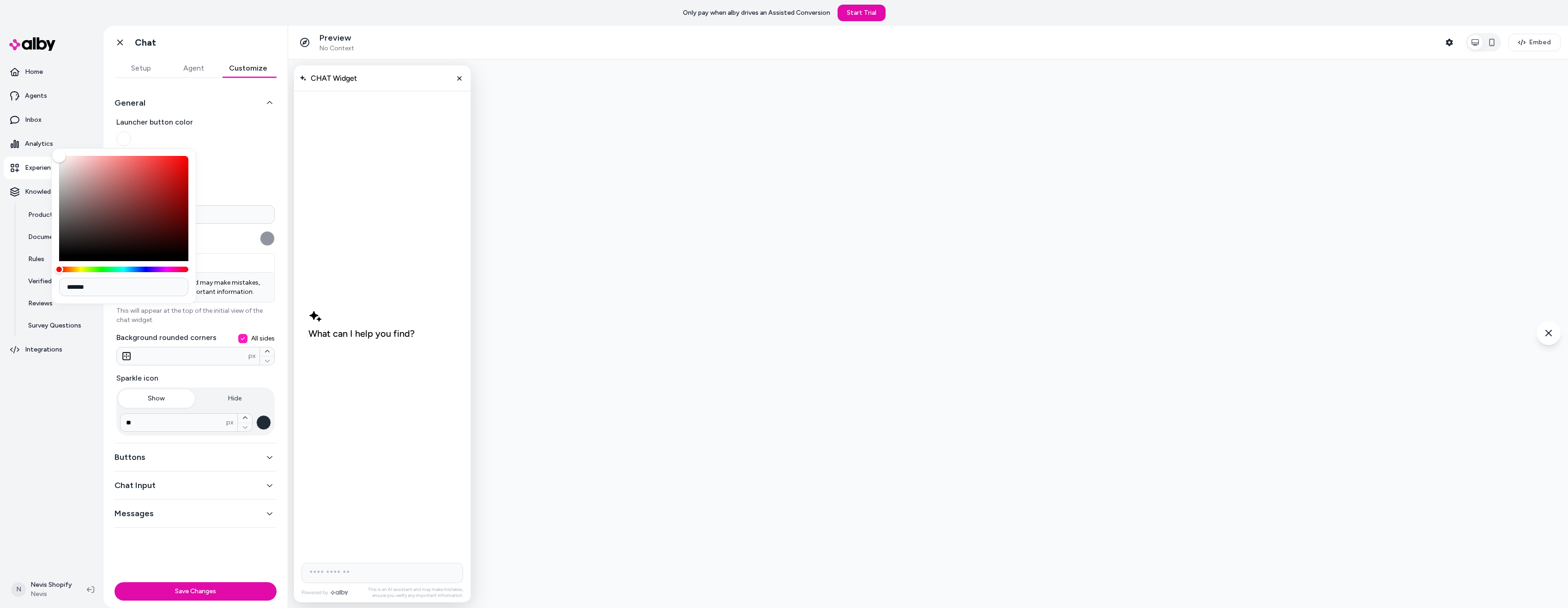
click at [119, 283] on input "*******" at bounding box center [123, 287] width 129 height 19
drag, startPoint x: 119, startPoint y: 283, endPoint x: 6, endPoint y: 285, distance: 113.0
click at [15, 285] on body "**********" at bounding box center [784, 304] width 1568 height 608
paste input
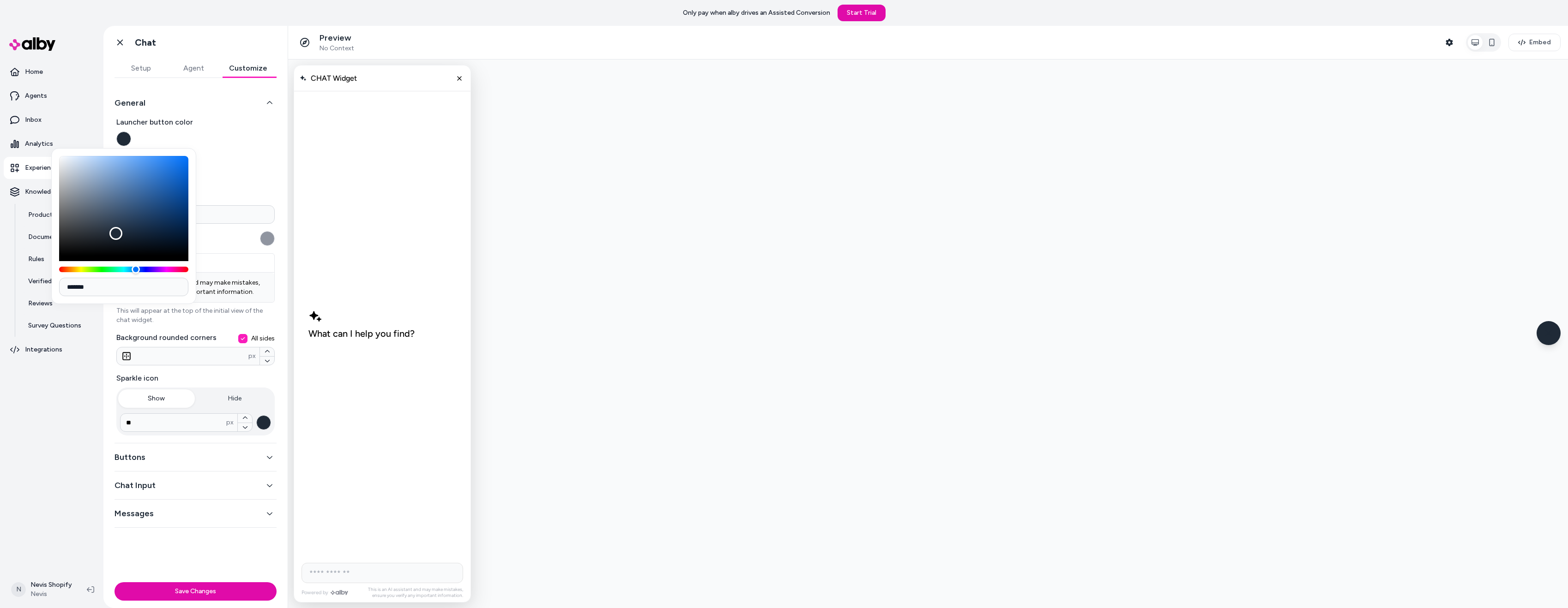
type input "*******"
click at [232, 163] on span "Icon color" at bounding box center [195, 159] width 159 height 11
click at [131, 168] on button "Icon color" at bounding box center [123, 176] width 15 height 14
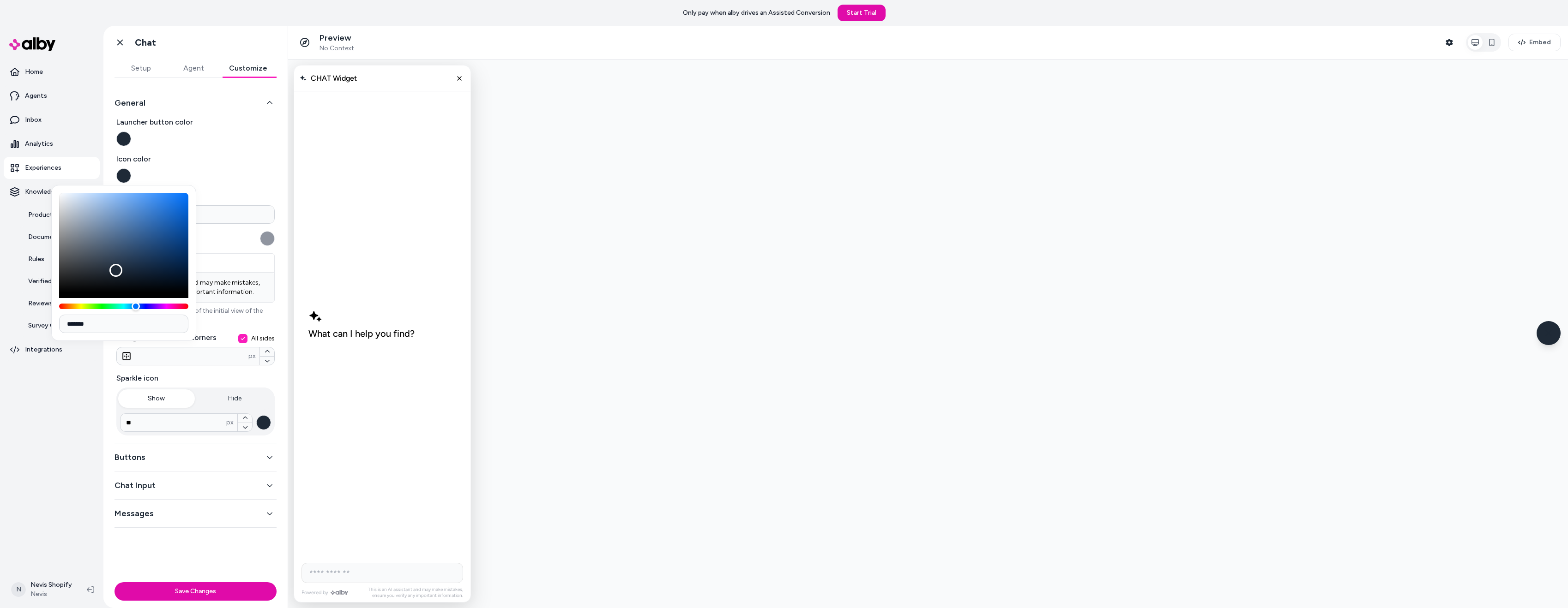
click at [219, 247] on div "Disclaimer Message This is an AI assistant and may make mistakes, ensure you ve…" at bounding box center [195, 278] width 159 height 93
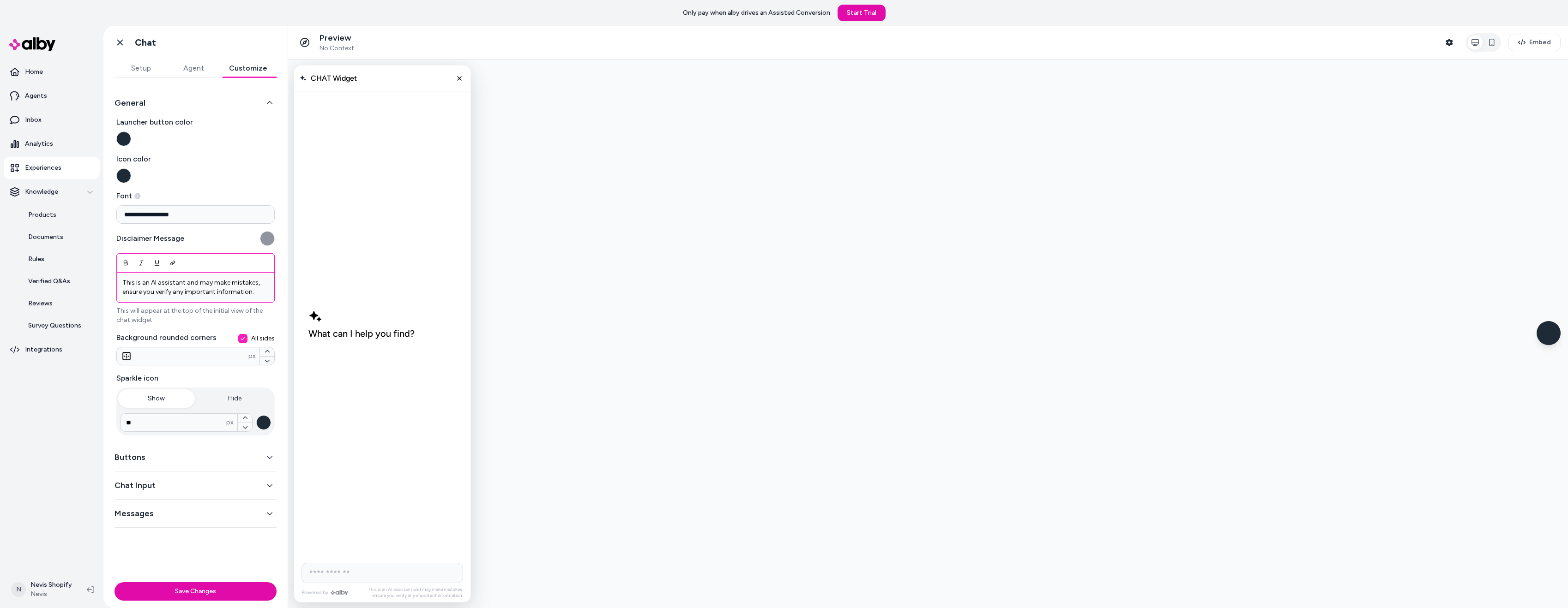
click at [257, 292] on p "This is an AI assistant and may make mistakes, ensure you verify any important …" at bounding box center [196, 287] width 147 height 19
click at [178, 235] on label "Disclaimer Message" at bounding box center [150, 238] width 68 height 11
click at [156, 358] on input "**" at bounding box center [182, 356] width 131 height 11
click at [210, 370] on div "**********" at bounding box center [195, 276] width 159 height 319
click at [268, 352] on icon "button" at bounding box center [267, 351] width 6 height 6
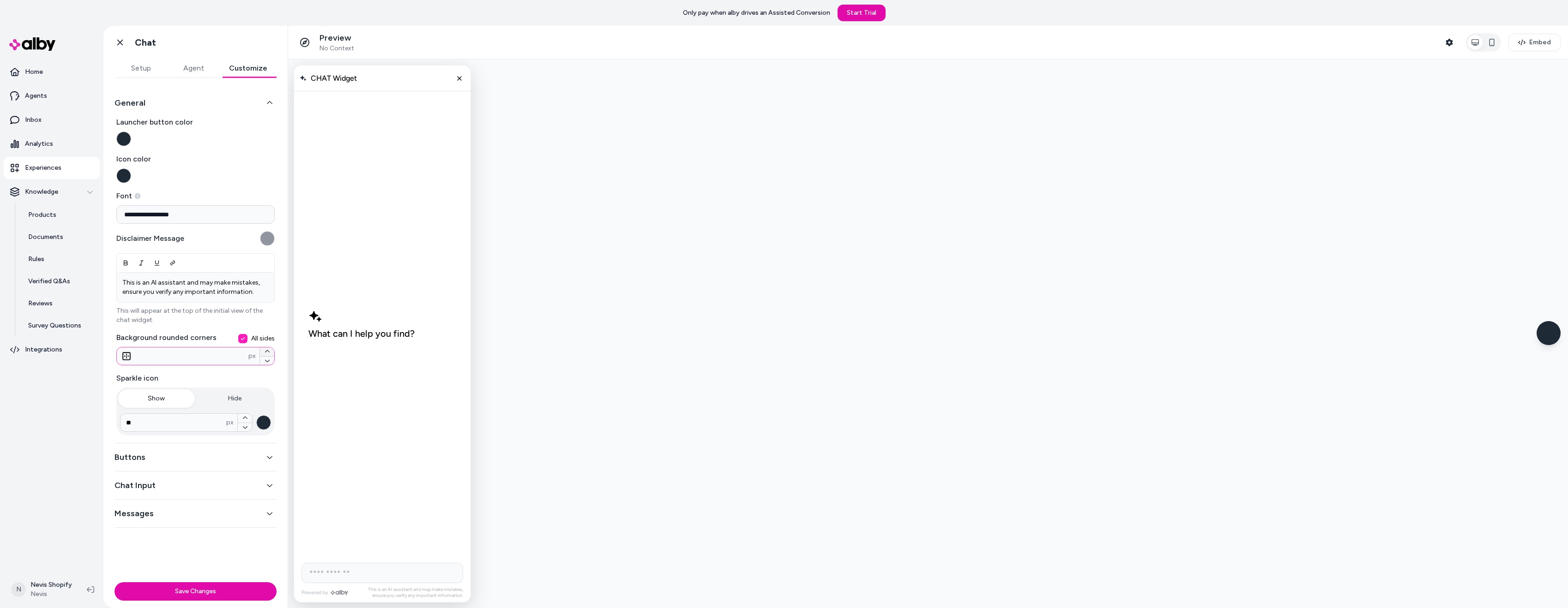
click at [268, 352] on icon "button" at bounding box center [267, 351] width 6 height 6
type input "**"
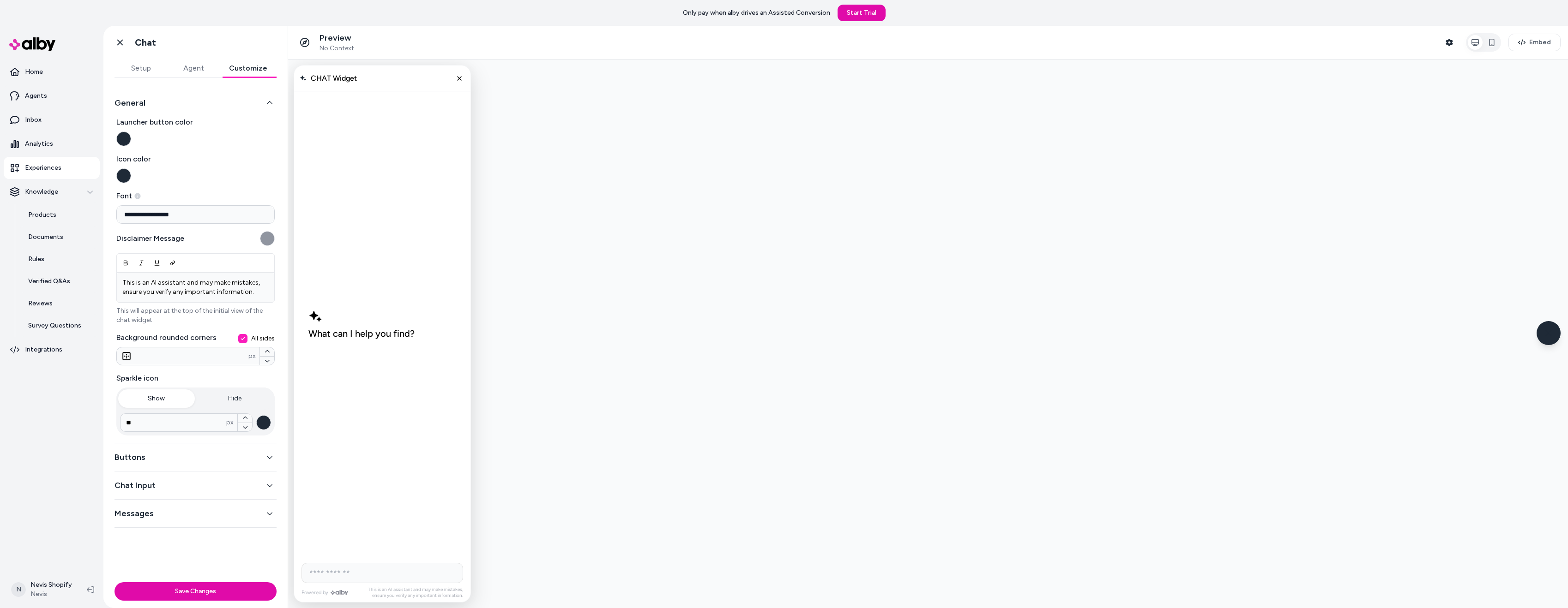
click at [209, 377] on label "Sparkle icon" at bounding box center [195, 378] width 159 height 11
click at [234, 398] on button "Hide" at bounding box center [234, 399] width 77 height 19
click at [171, 394] on button "Show" at bounding box center [156, 399] width 77 height 19
click at [230, 398] on button "Hide" at bounding box center [234, 399] width 77 height 19
click at [178, 398] on button "Show" at bounding box center [156, 399] width 77 height 19
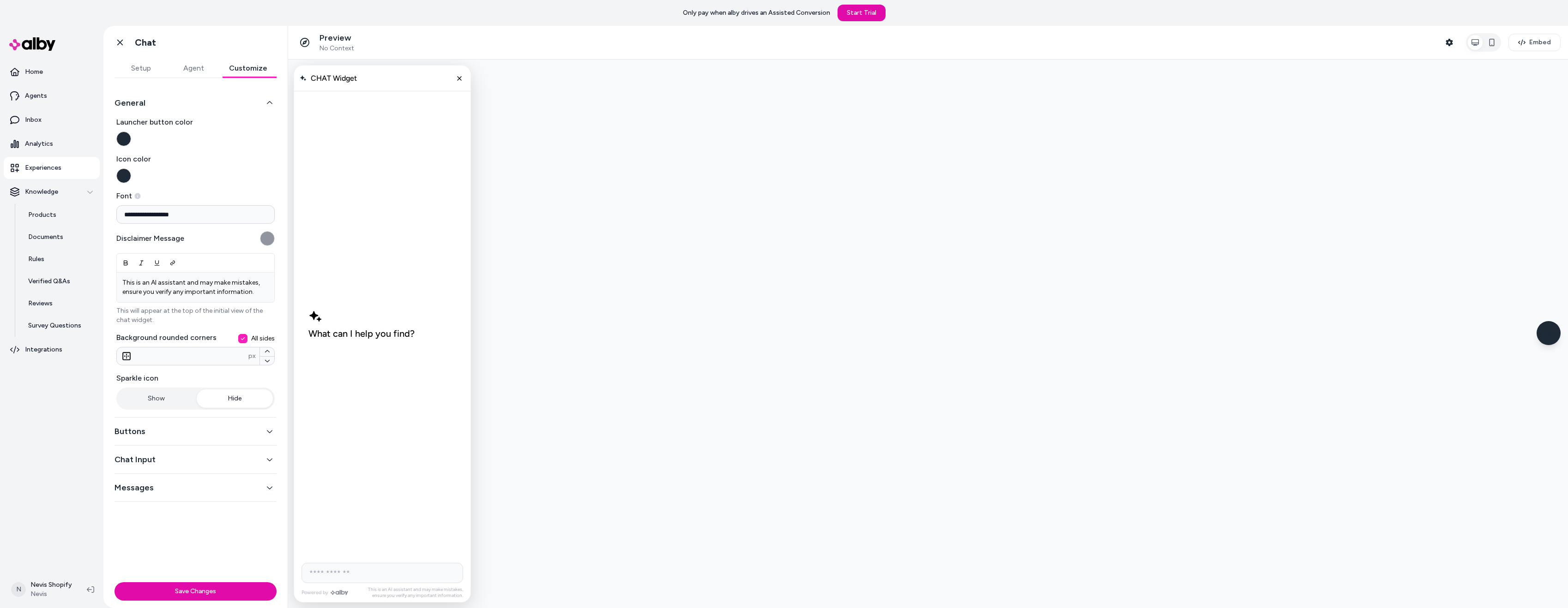
click at [232, 396] on button "Hide" at bounding box center [234, 399] width 77 height 19
click at [168, 399] on button "Show" at bounding box center [156, 399] width 77 height 19
click at [186, 449] on div "Buttons" at bounding box center [195, 457] width 162 height 28
click at [188, 452] on button "Buttons" at bounding box center [195, 457] width 162 height 13
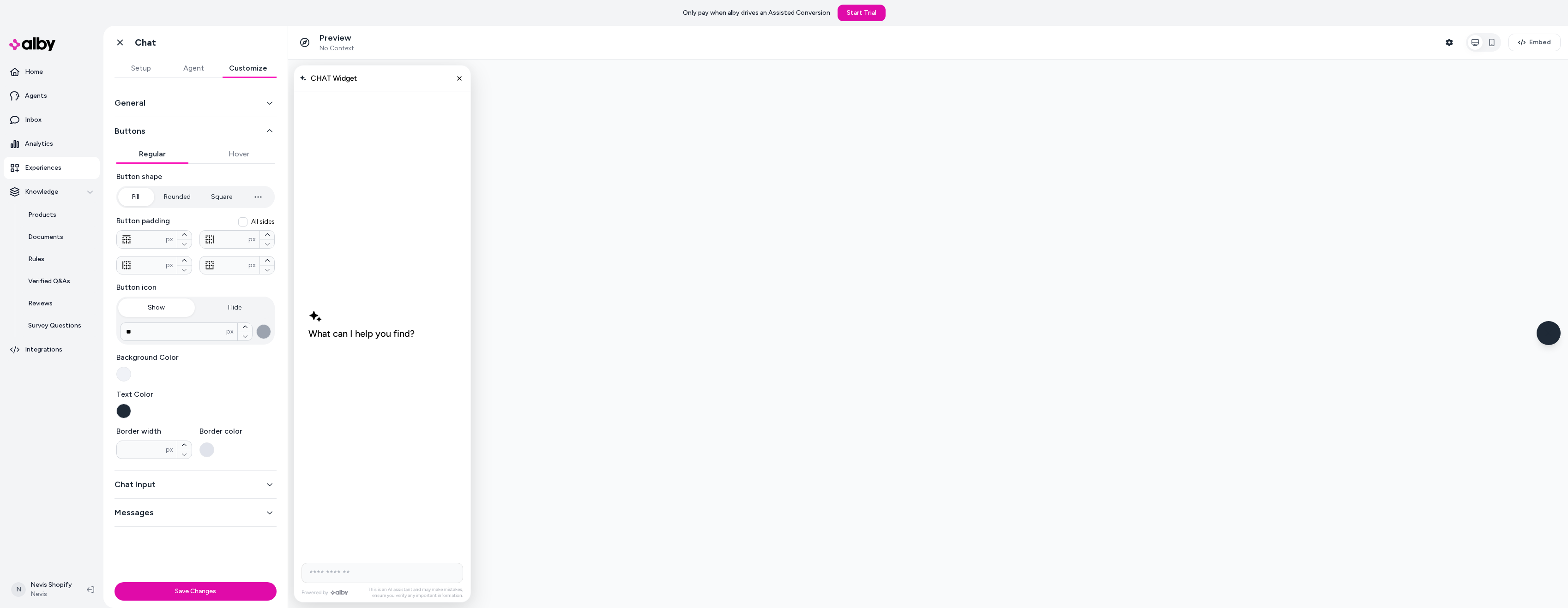
click at [122, 367] on button "button" at bounding box center [123, 374] width 15 height 14
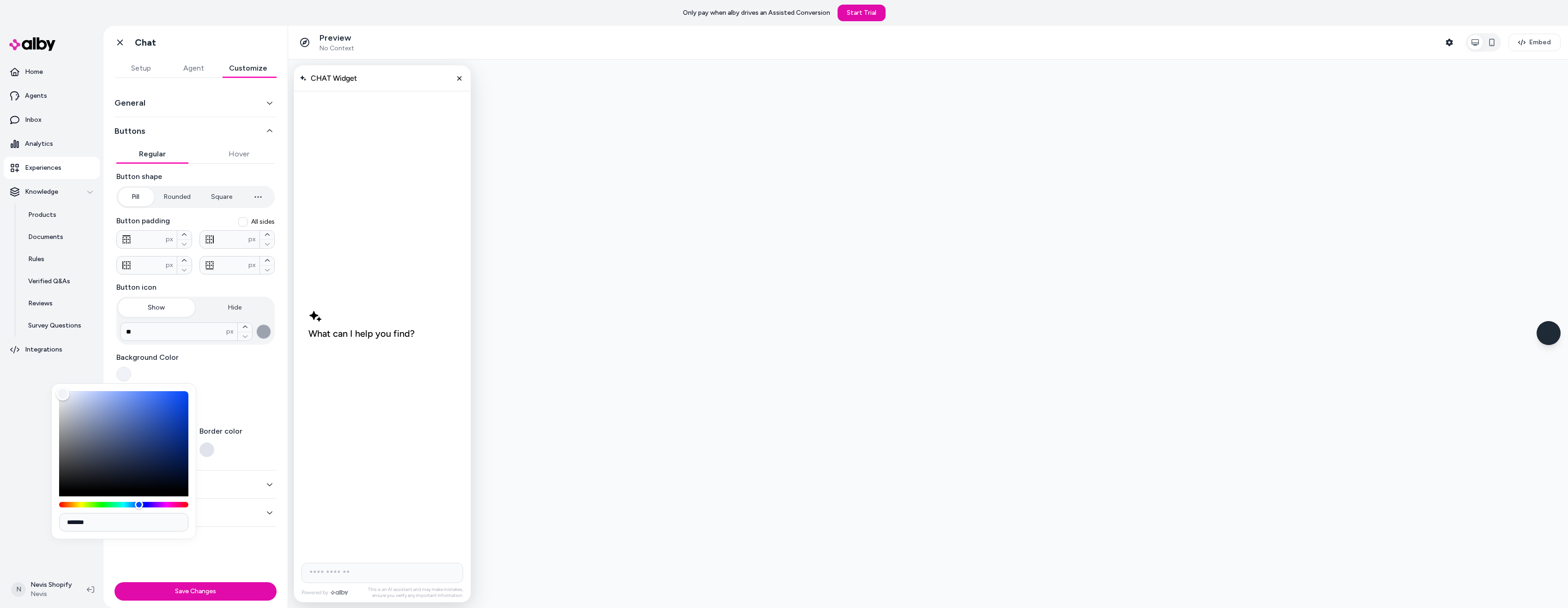
drag, startPoint x: 94, startPoint y: 521, endPoint x: 53, endPoint y: 527, distance: 41.4
click at [53, 527] on div "*******" at bounding box center [124, 461] width 145 height 156
paste input
type input "*******"
click at [261, 376] on div "Background Color" at bounding box center [195, 366] width 159 height 30
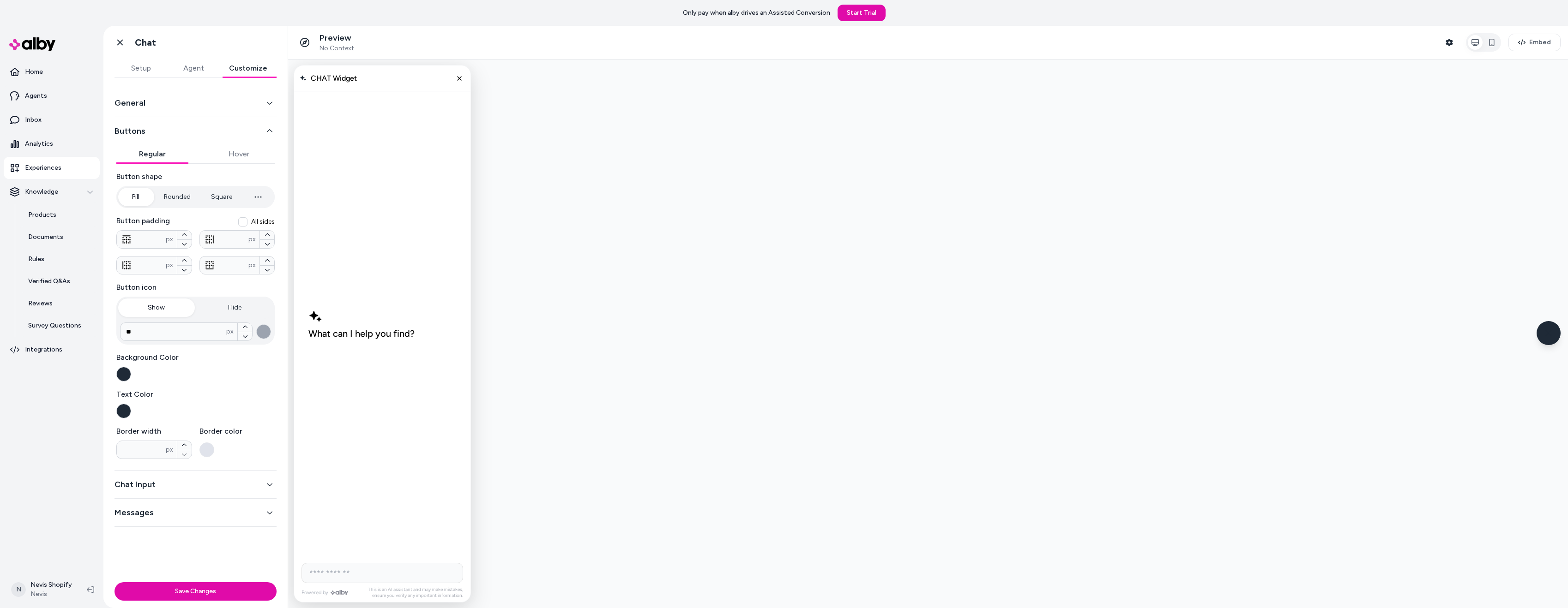
click at [183, 192] on button "Rounded" at bounding box center [177, 196] width 45 height 19
click at [143, 201] on button "Pill" at bounding box center [135, 196] width 35 height 19
click at [212, 197] on button "Square" at bounding box center [221, 196] width 39 height 19
click at [172, 198] on button "Rounded" at bounding box center [177, 196] width 45 height 19
type input "****"
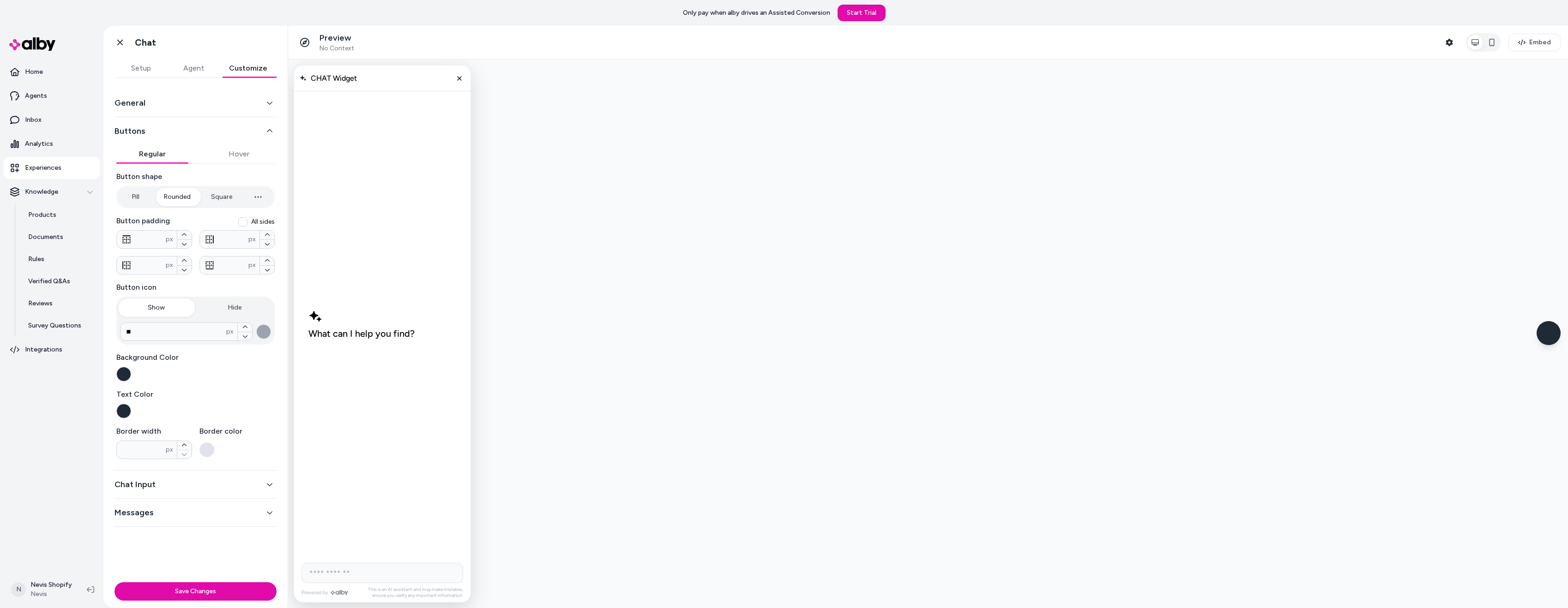
click at [143, 197] on button "Pill" at bounding box center [135, 196] width 35 height 19
click at [124, 413] on button "button" at bounding box center [123, 411] width 15 height 14
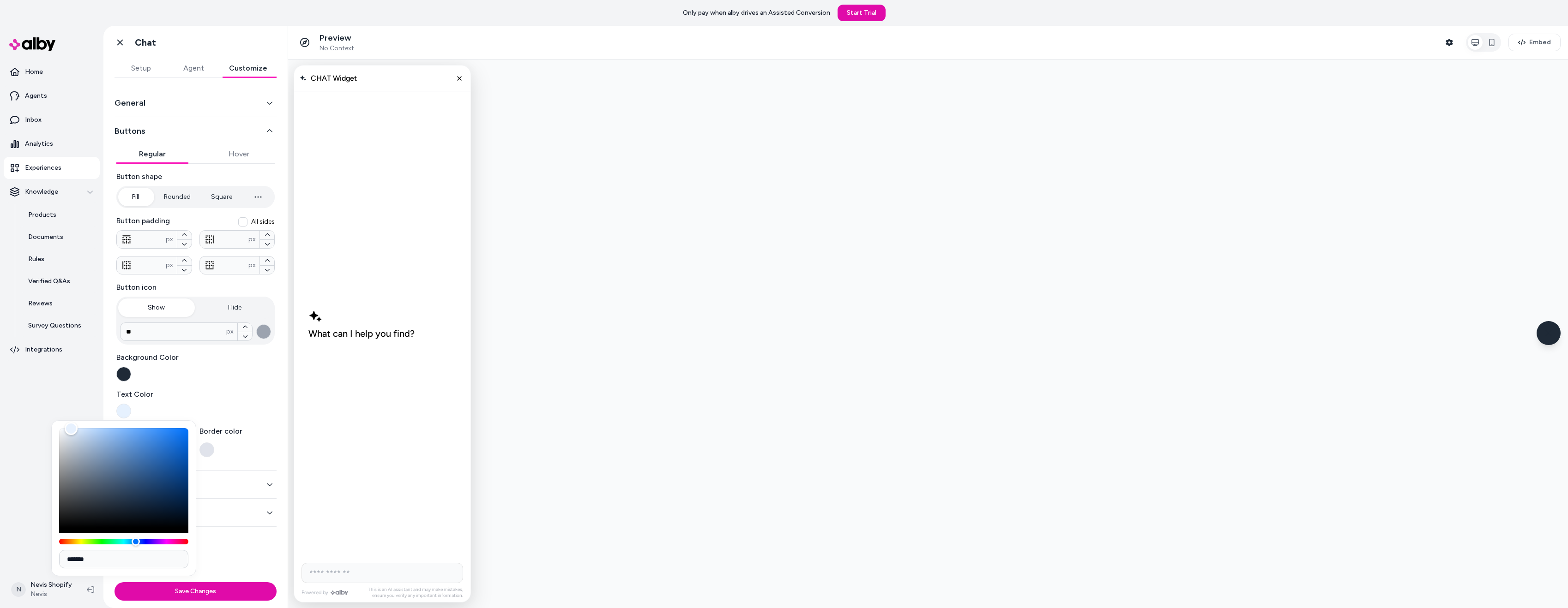
type input "*******"
drag, startPoint x: 82, startPoint y: 432, endPoint x: 52, endPoint y: 426, distance: 30.6
click at [59, 428] on div "Color" at bounding box center [123, 478] width 129 height 100
click at [221, 383] on div "Button shape Pill Rounded Square **** px Button padding All sides * px ** px **…" at bounding box center [195, 316] width 159 height 288
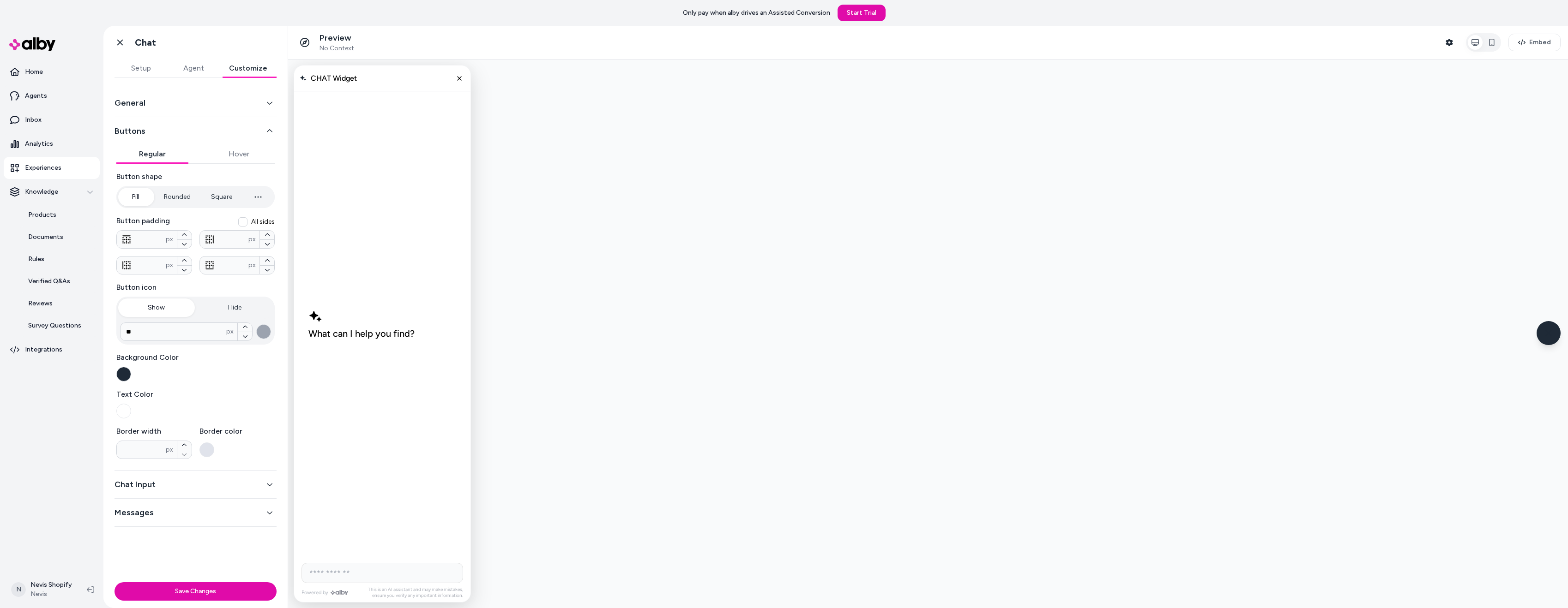
click at [208, 445] on button "button" at bounding box center [207, 449] width 15 height 14
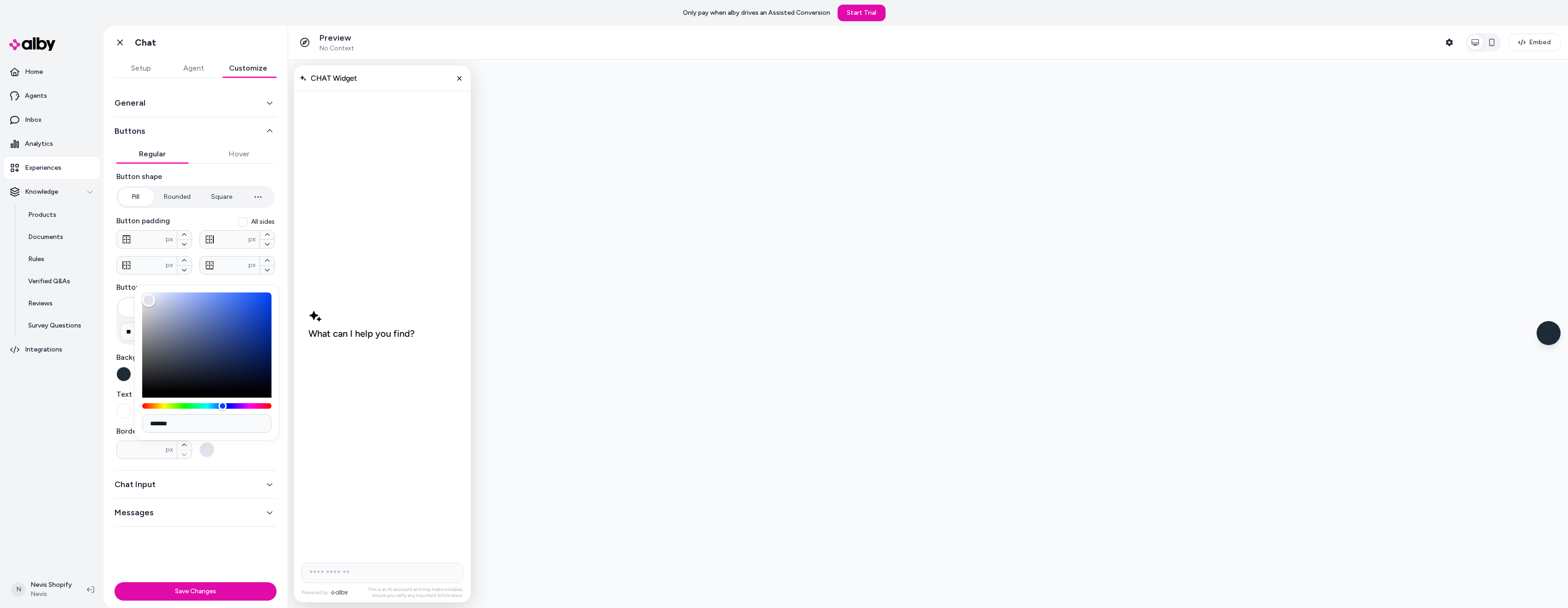
click at [193, 278] on div "Button shape Pill Rounded Square **** px Button padding All sides * px ** px **…" at bounding box center [195, 316] width 159 height 288
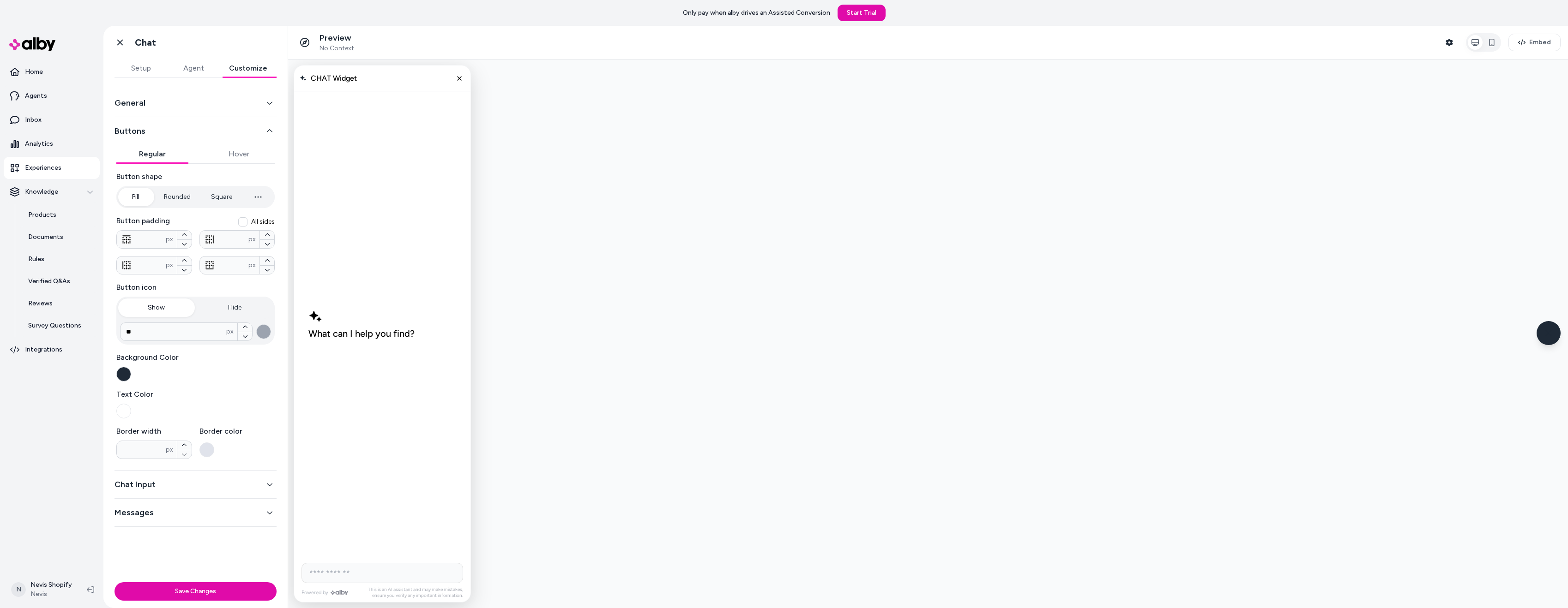
click at [181, 486] on button "Chat Input" at bounding box center [195, 485] width 162 height 13
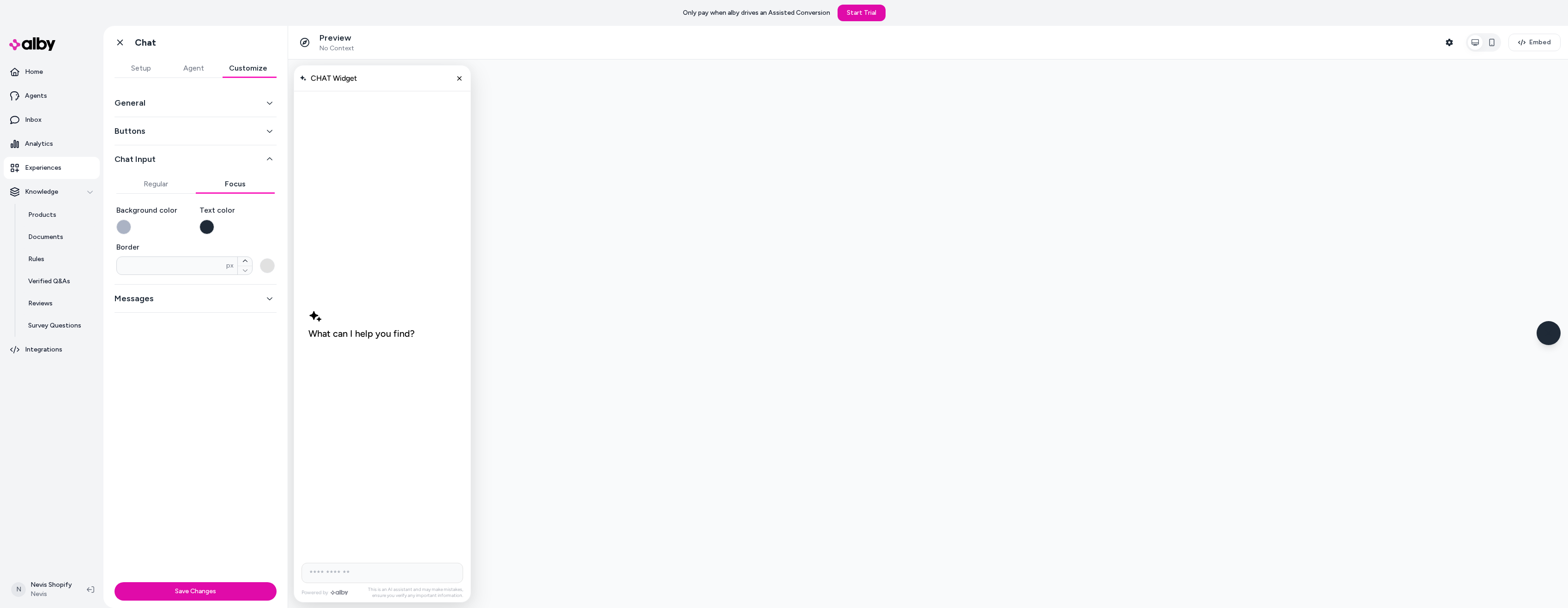
click at [230, 179] on button "Focus" at bounding box center [235, 184] width 80 height 19
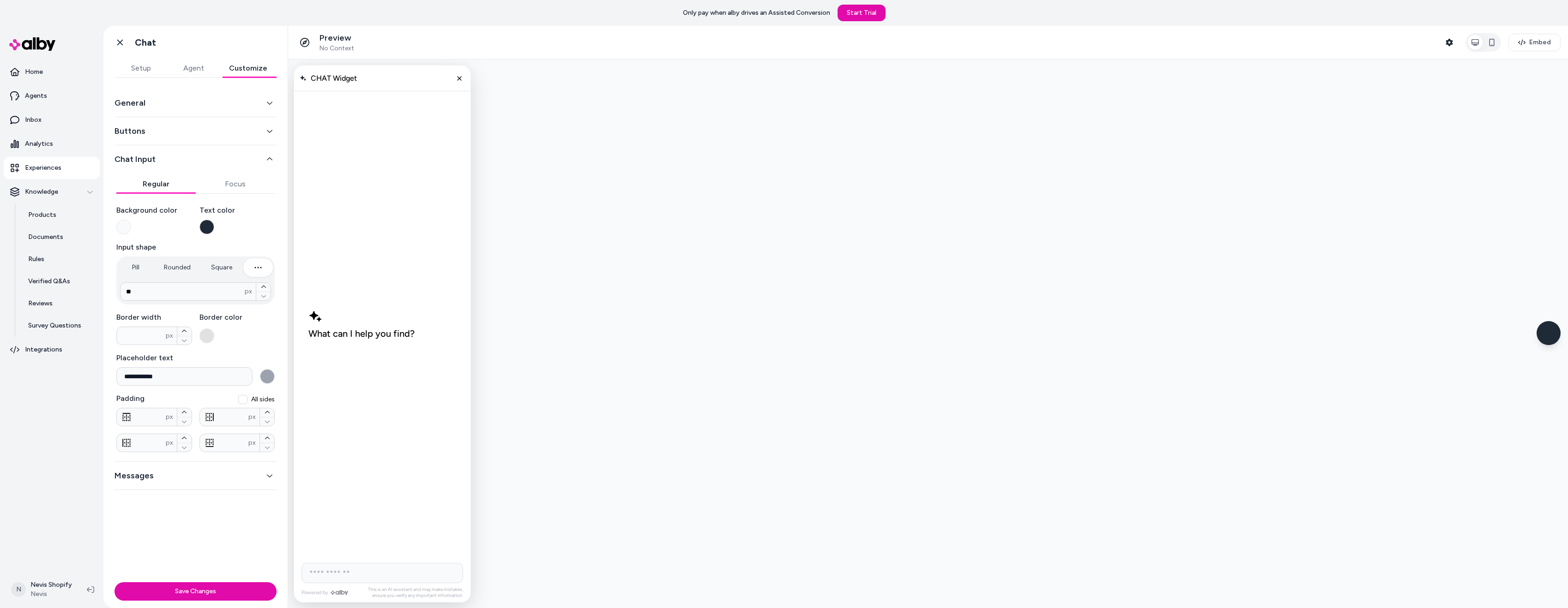
click at [172, 183] on button "Regular" at bounding box center [156, 184] width 80 height 19
click at [121, 225] on button "button" at bounding box center [123, 227] width 15 height 14
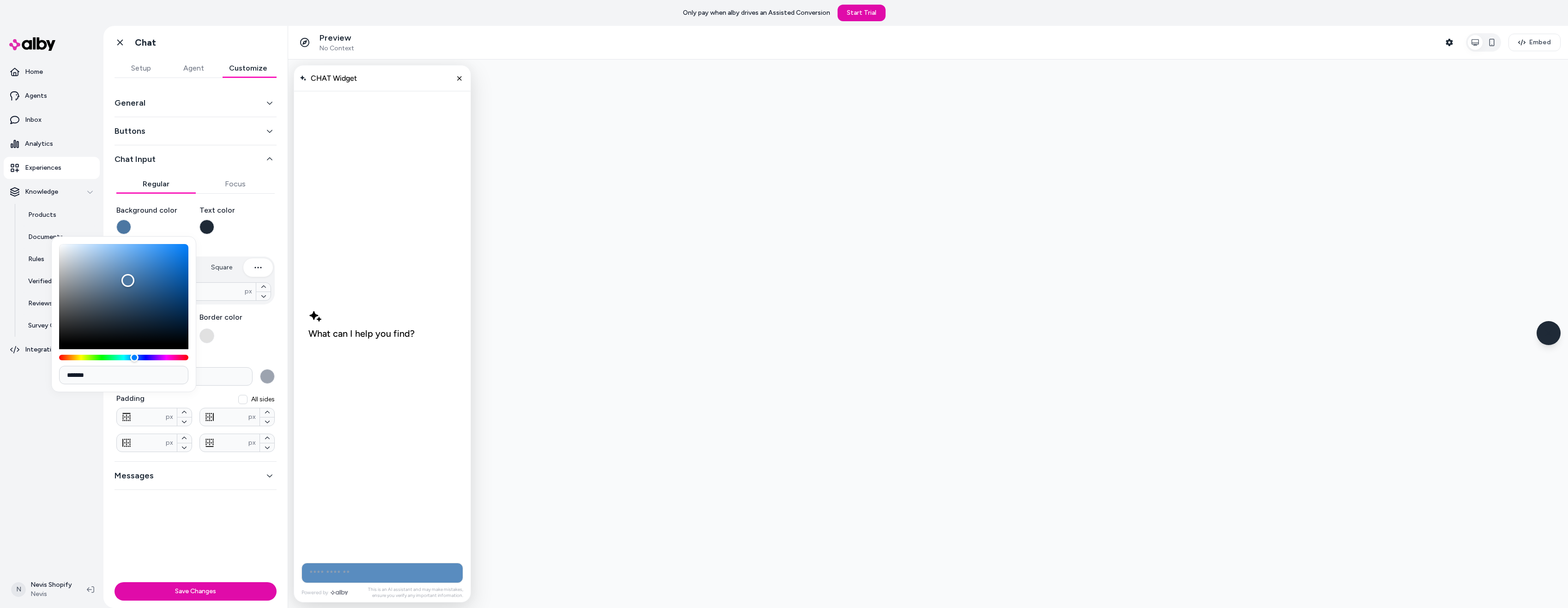
drag, startPoint x: 128, startPoint y: 269, endPoint x: 127, endPoint y: 291, distance: 22.0
click at [127, 291] on div "Color" at bounding box center [123, 294] width 129 height 100
type input "*******"
drag, startPoint x: 112, startPoint y: 286, endPoint x: 31, endPoint y: 213, distance: 109.0
click at [31, 213] on body "**********" at bounding box center [784, 304] width 1568 height 608
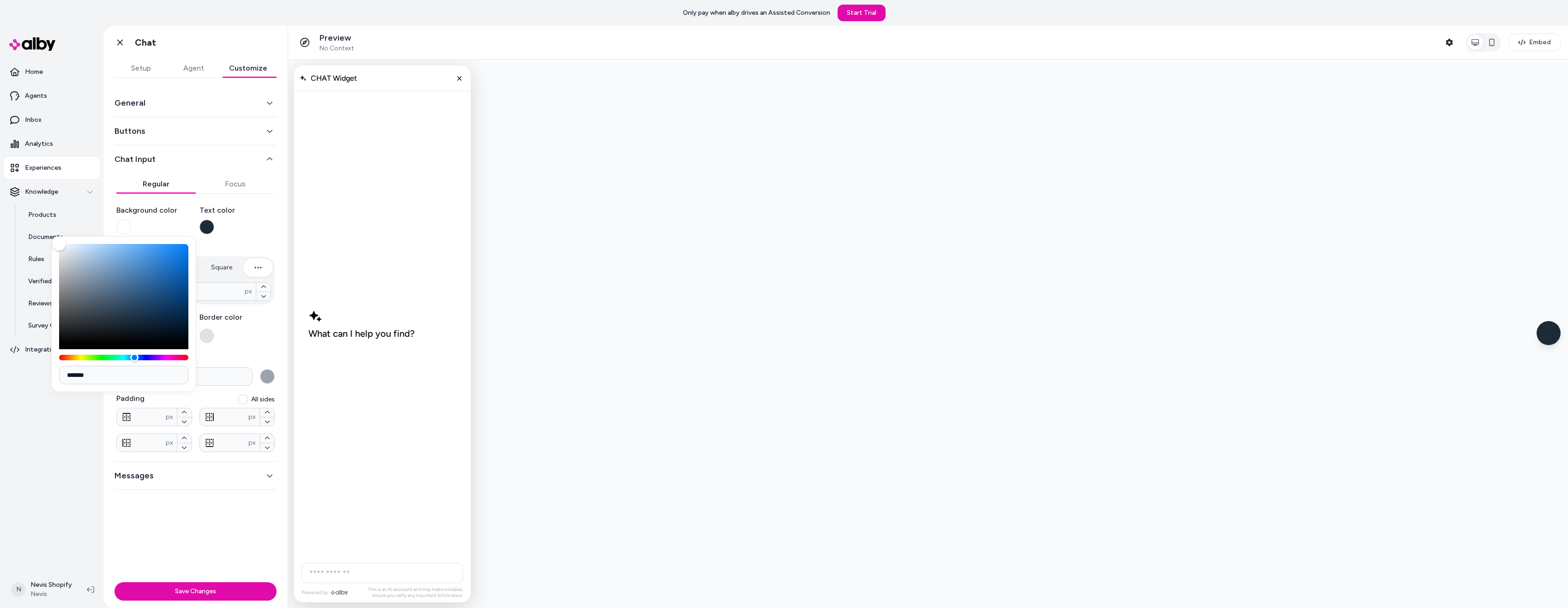
click at [230, 238] on div "**********" at bounding box center [195, 325] width 159 height 254
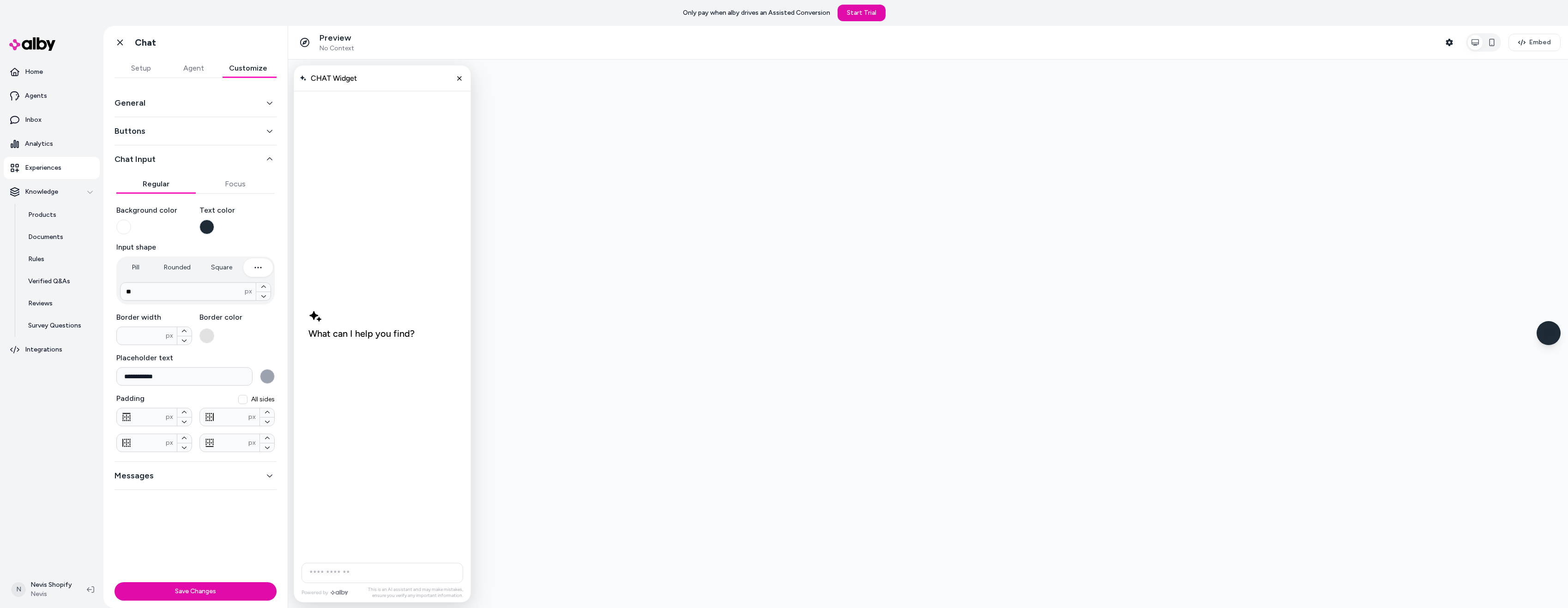
click at [236, 188] on button "Focus" at bounding box center [235, 184] width 80 height 19
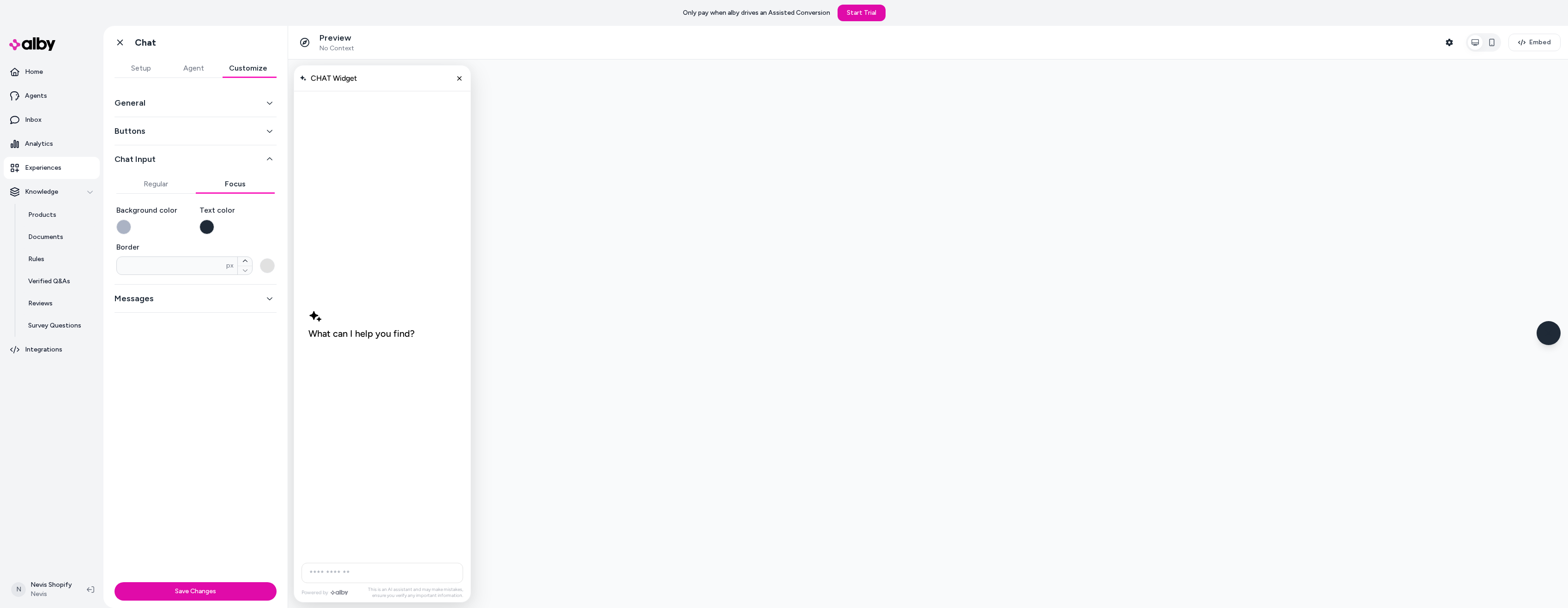
click at [125, 226] on button "button" at bounding box center [123, 227] width 15 height 14
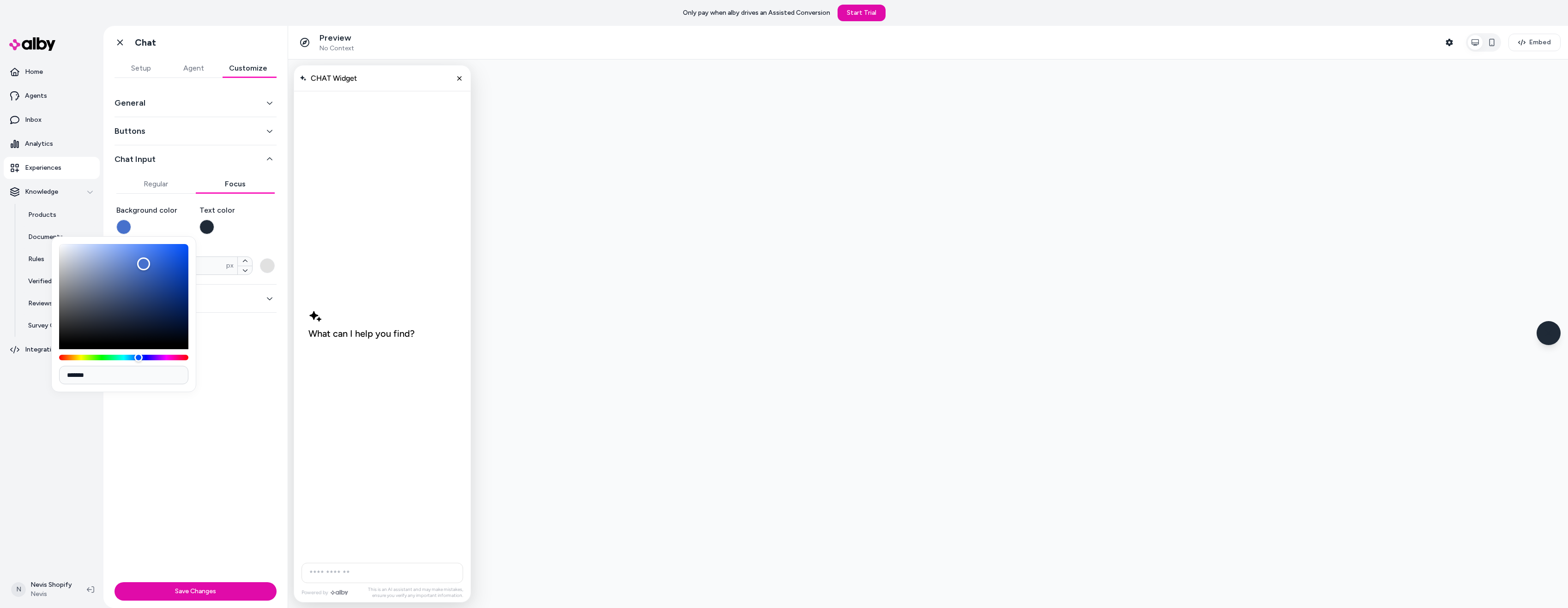
drag, startPoint x: 142, startPoint y: 281, endPoint x: 143, endPoint y: 264, distance: 17.0
click at [143, 264] on div "Color" at bounding box center [123, 294] width 129 height 100
drag, startPoint x: 160, startPoint y: 264, endPoint x: 180, endPoint y: 261, distance: 20.2
click at [180, 261] on div "Color" at bounding box center [123, 294] width 129 height 100
drag, startPoint x: 173, startPoint y: 262, endPoint x: 47, endPoint y: 234, distance: 129.1
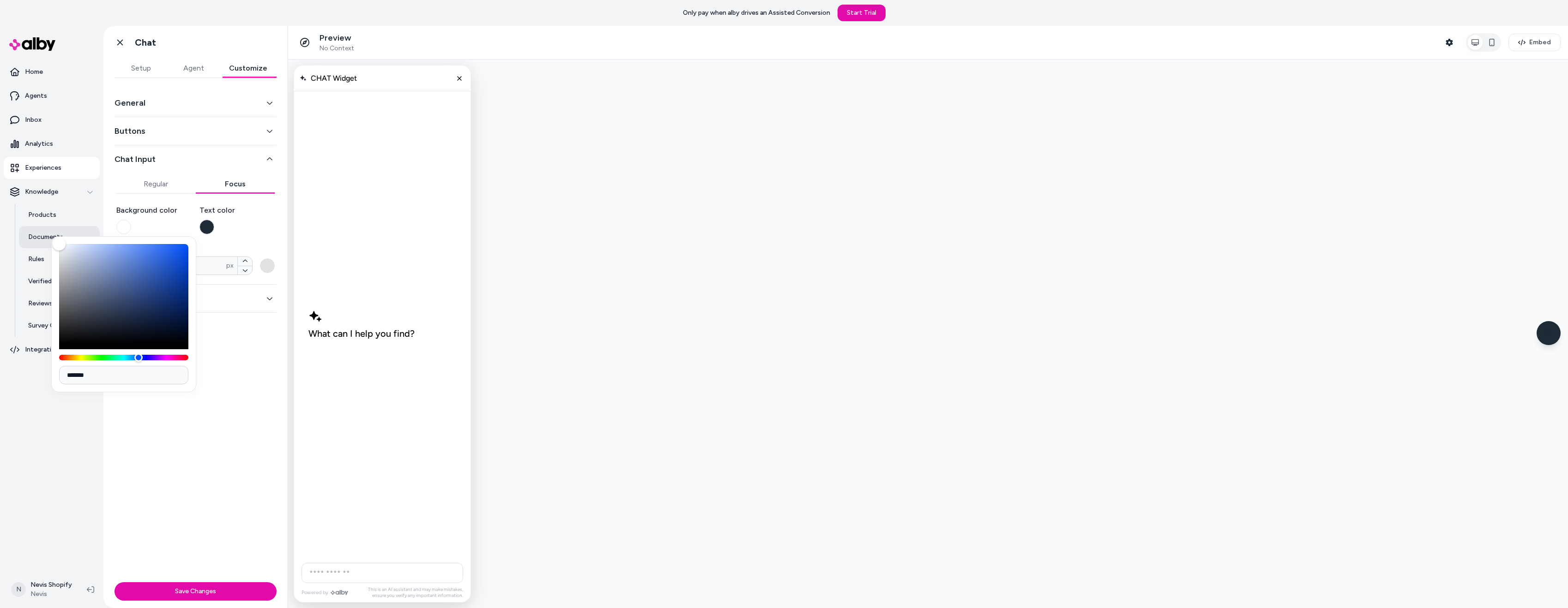
click at [47, 234] on body "Only pay when alby drives an Assisted Conversion Start Trial Home Agents Inbox …" at bounding box center [784, 304] width 1568 height 608
type input "*******"
drag, startPoint x: 88, startPoint y: 265, endPoint x: 77, endPoint y: 262, distance: 11.4
click at [77, 262] on div "Color" at bounding box center [123, 294] width 129 height 100
click at [246, 238] on div "Background color Text color Border * px" at bounding box center [195, 239] width 159 height 70
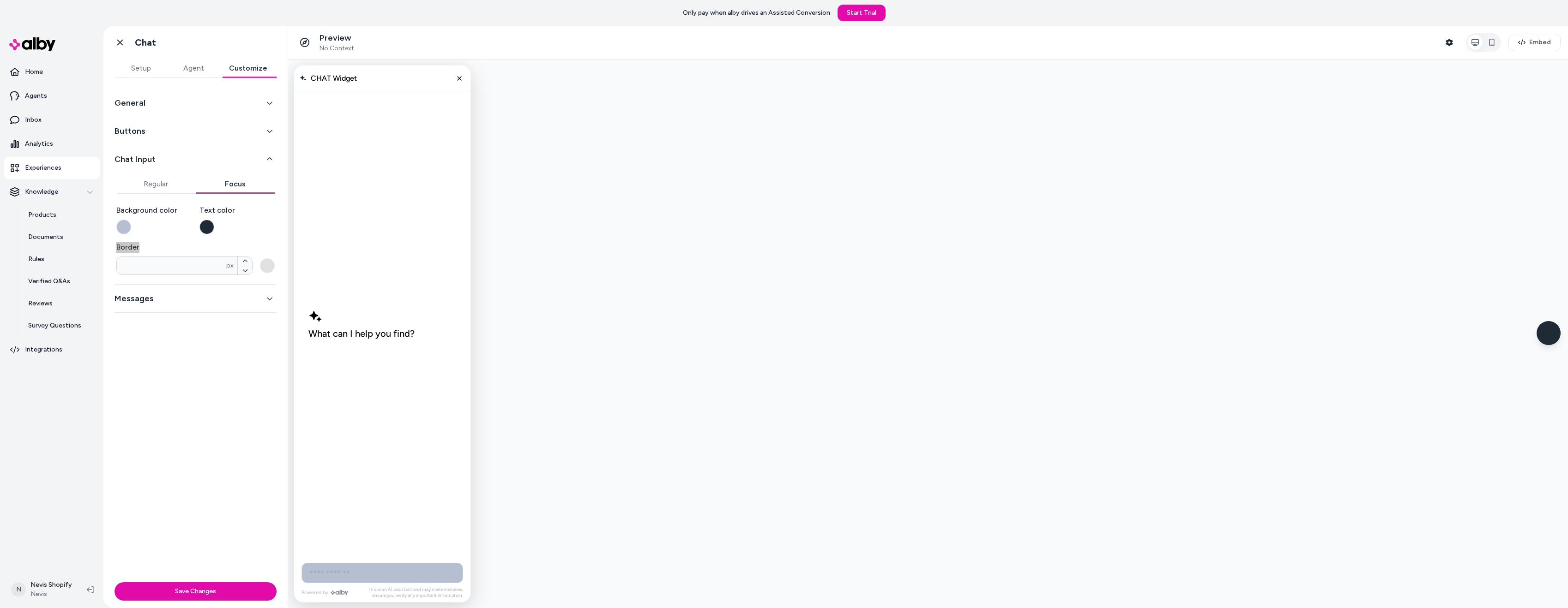
click at [364, 574] on input "AI Shopping Assistant" at bounding box center [382, 573] width 162 height 20
click at [352, 521] on div "What can I help you find?" at bounding box center [383, 324] width 163 height 466
click at [126, 221] on button "button" at bounding box center [123, 227] width 15 height 14
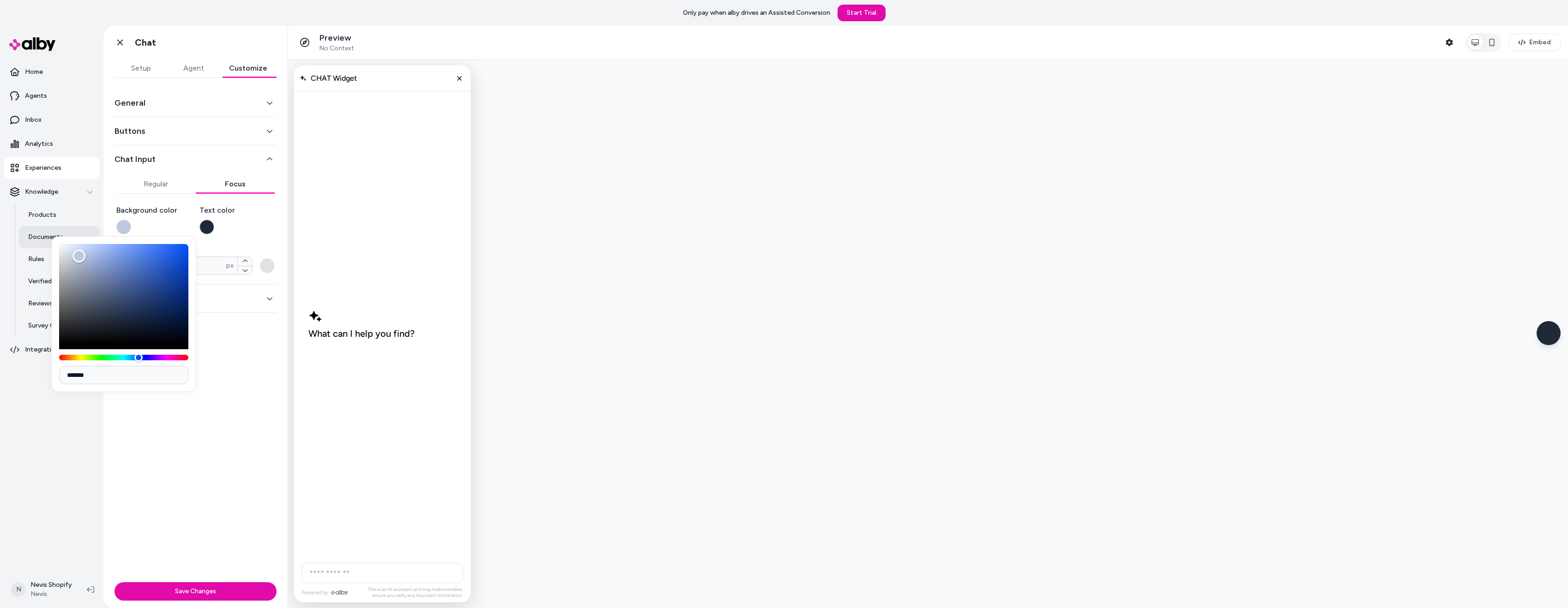
type input "*******"
drag, startPoint x: 79, startPoint y: 256, endPoint x: 43, endPoint y: 236, distance: 41.2
click at [43, 236] on body "Only pay when alby drives an Assisted Conversion Start Trial Home Agents Inbox …" at bounding box center [784, 304] width 1568 height 608
click at [227, 234] on div "Background color Text color Border * px" at bounding box center [195, 239] width 159 height 70
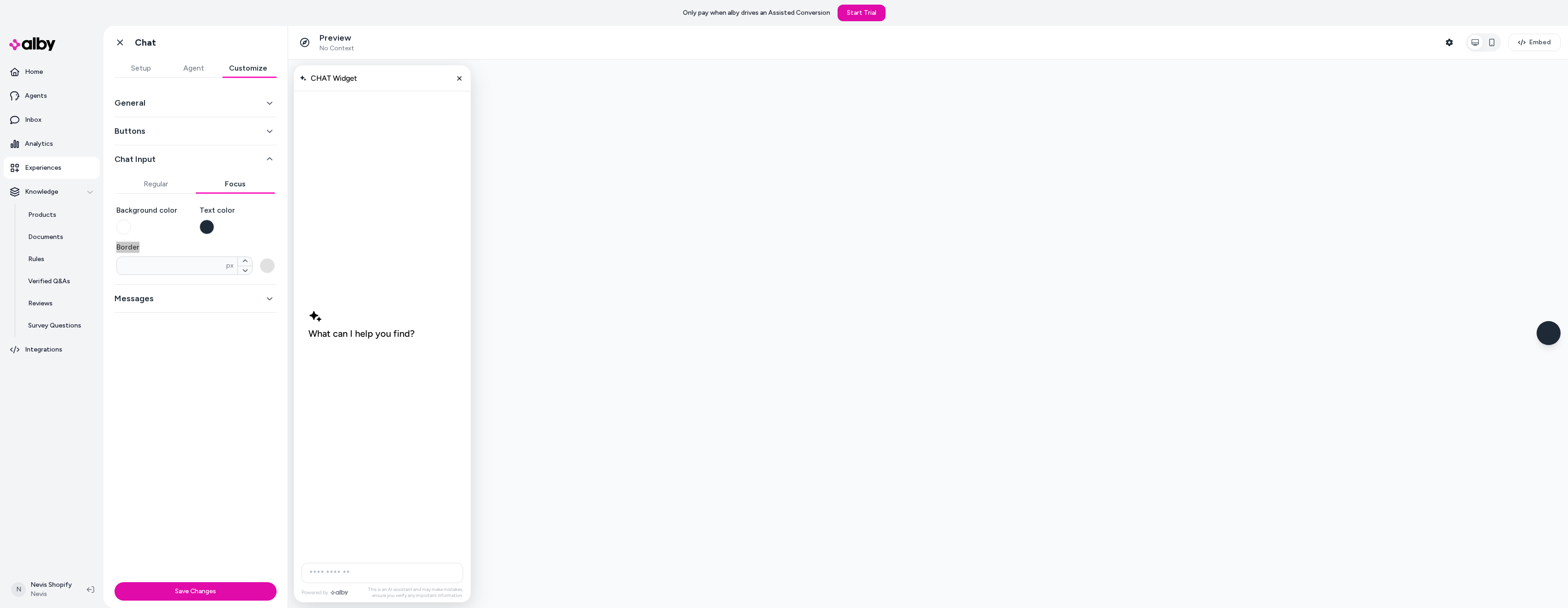
click at [359, 573] on input "AI Shopping Assistant" at bounding box center [382, 573] width 162 height 20
click at [125, 226] on button "button" at bounding box center [123, 227] width 15 height 14
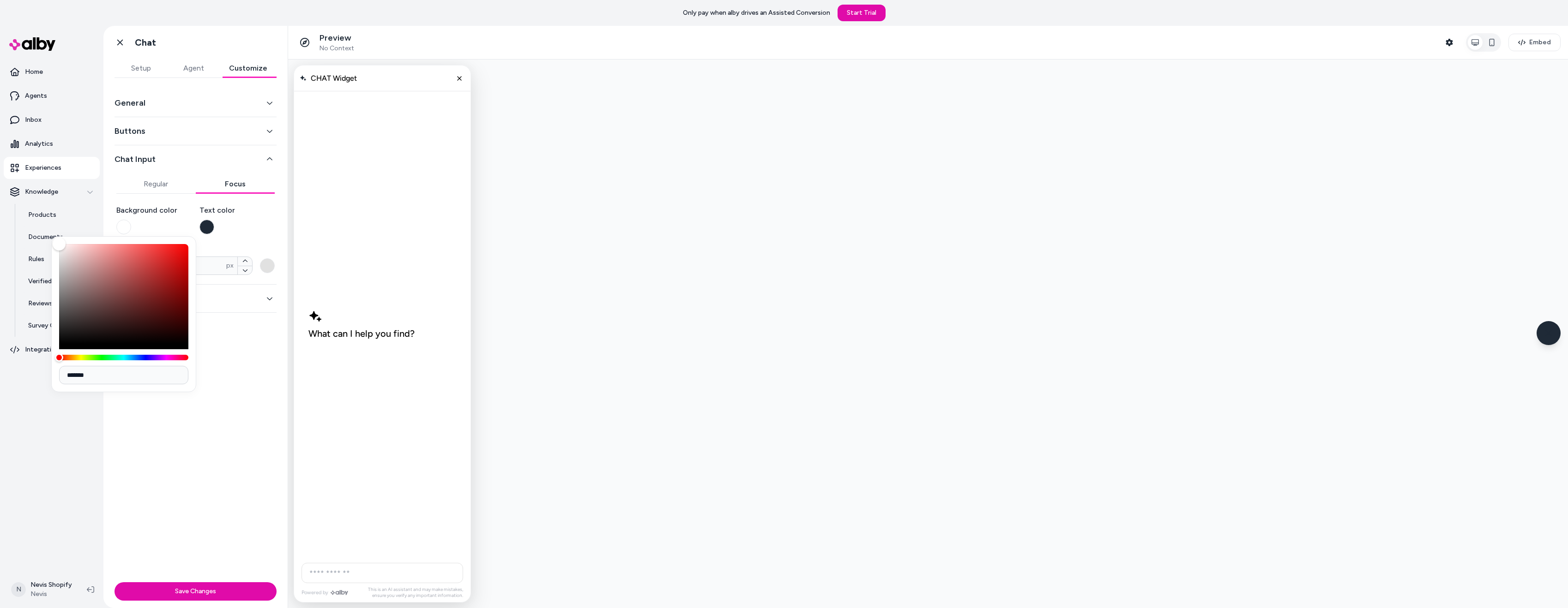
drag, startPoint x: 82, startPoint y: 368, endPoint x: 58, endPoint y: 368, distance: 24.0
click at [58, 368] on div "*******" at bounding box center [124, 314] width 145 height 156
paste input
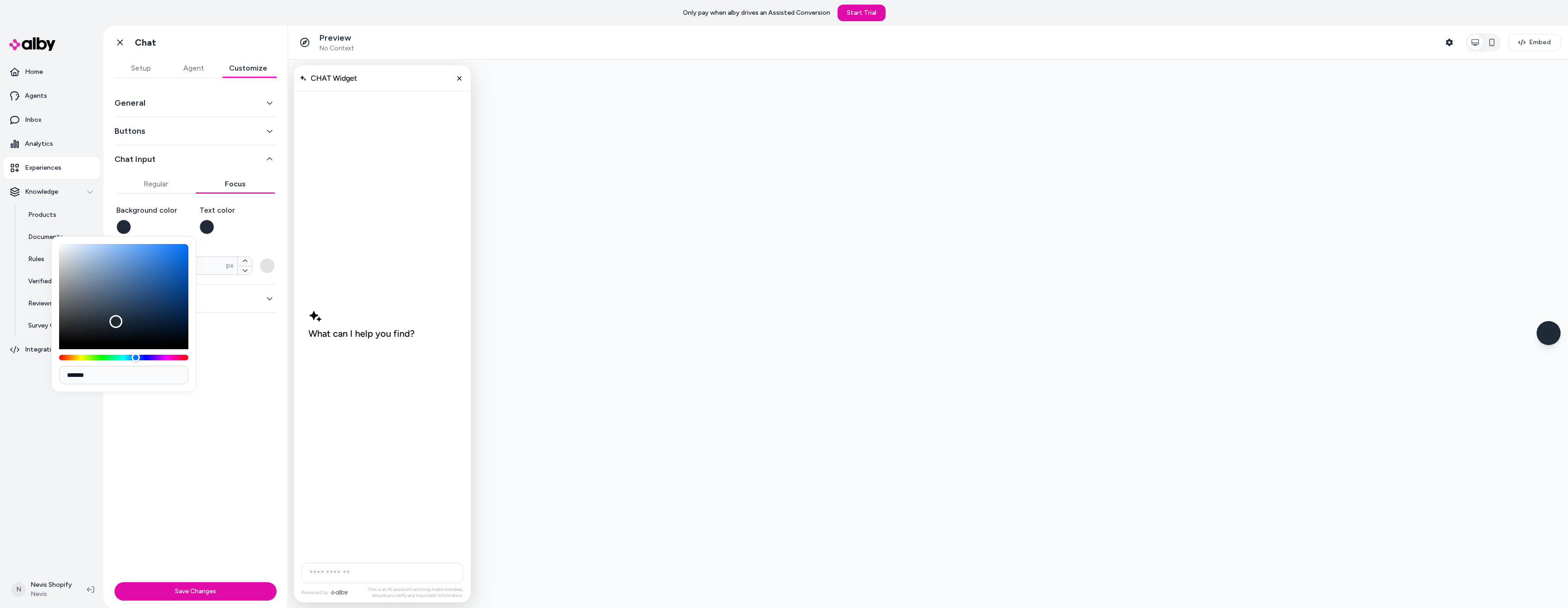
type input "*******"
click at [166, 424] on div "General Buttons Chat Input Regular Focus Background color Text color Border * p…" at bounding box center [195, 329] width 185 height 501
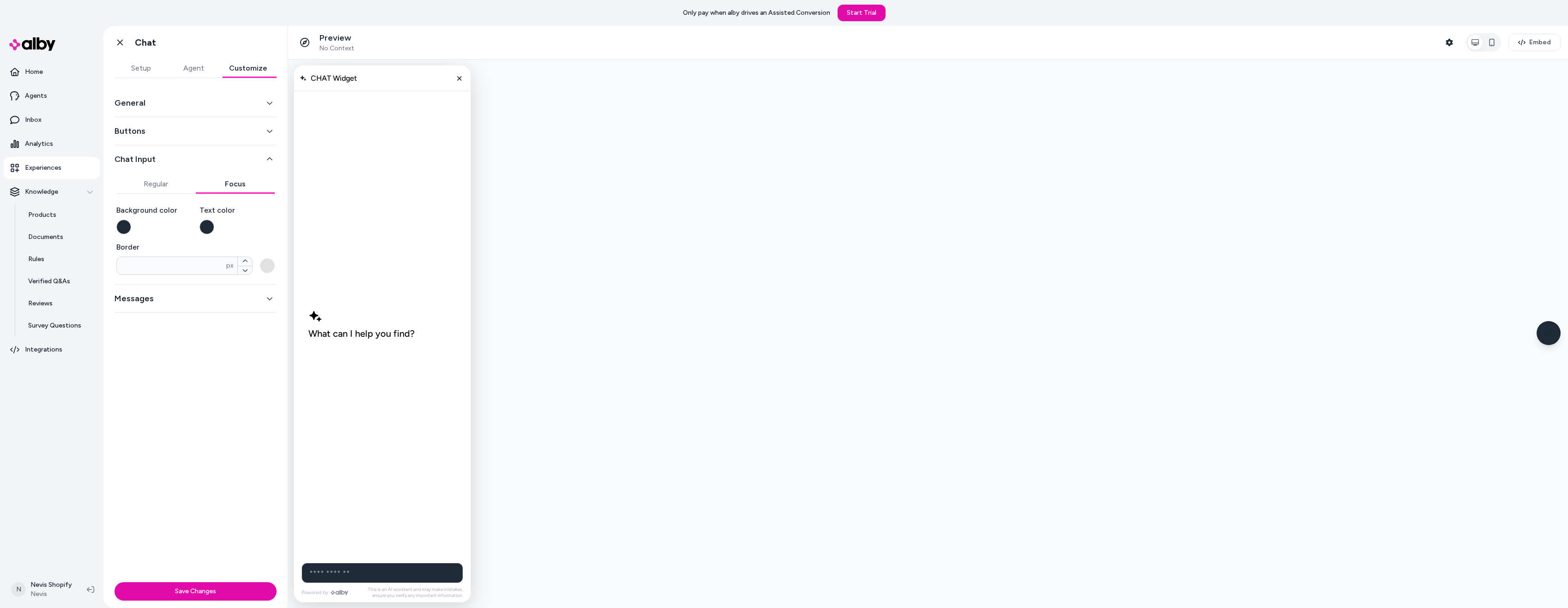
click at [342, 573] on input "AI Shopping Assistant" at bounding box center [382, 573] width 162 height 20
click at [169, 474] on div "General Buttons Chat Input Regular Focus Background color Text color Border * p…" at bounding box center [195, 329] width 185 height 501
click at [330, 577] on input "AI Shopping Assistant" at bounding box center [382, 573] width 162 height 20
type input "*"
click at [122, 230] on button "button" at bounding box center [123, 227] width 15 height 14
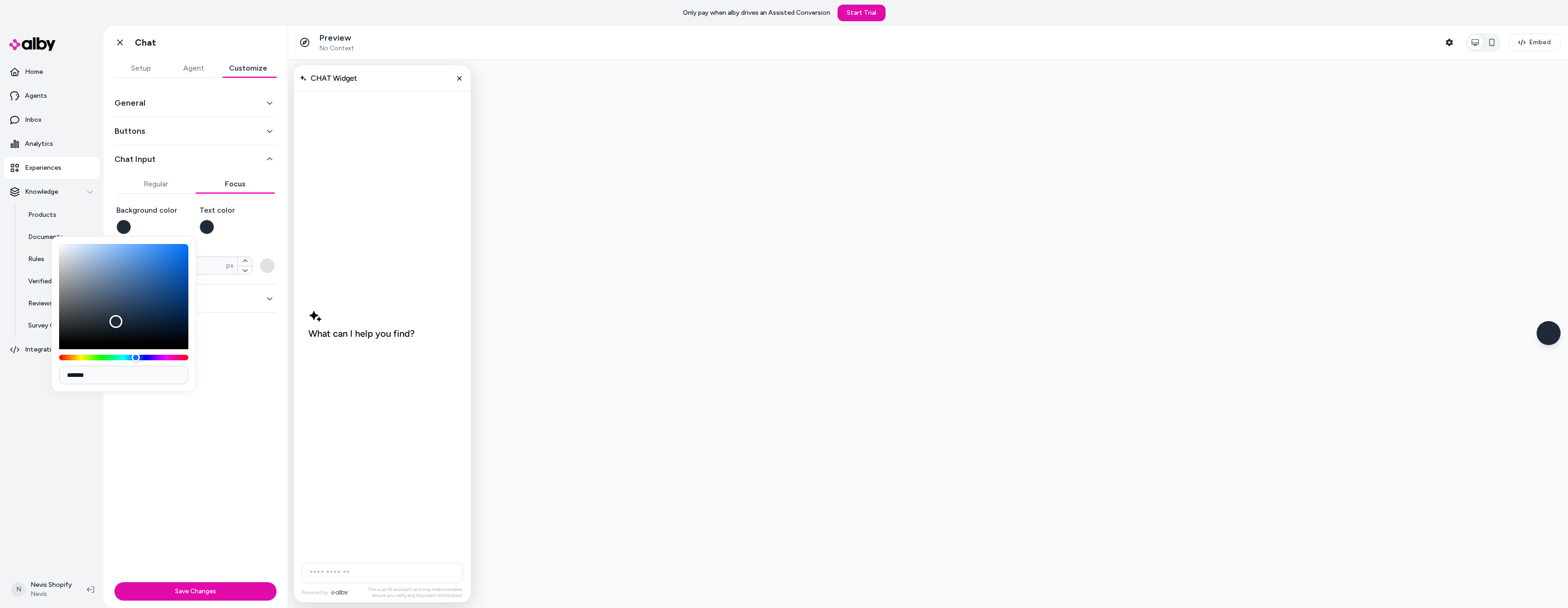
type input "*******"
drag, startPoint x: 74, startPoint y: 252, endPoint x: 52, endPoint y: 240, distance: 25.1
click at [52, 240] on div "*******" at bounding box center [124, 314] width 145 height 156
click at [235, 240] on div "Background color Text color Border * px" at bounding box center [195, 239] width 159 height 70
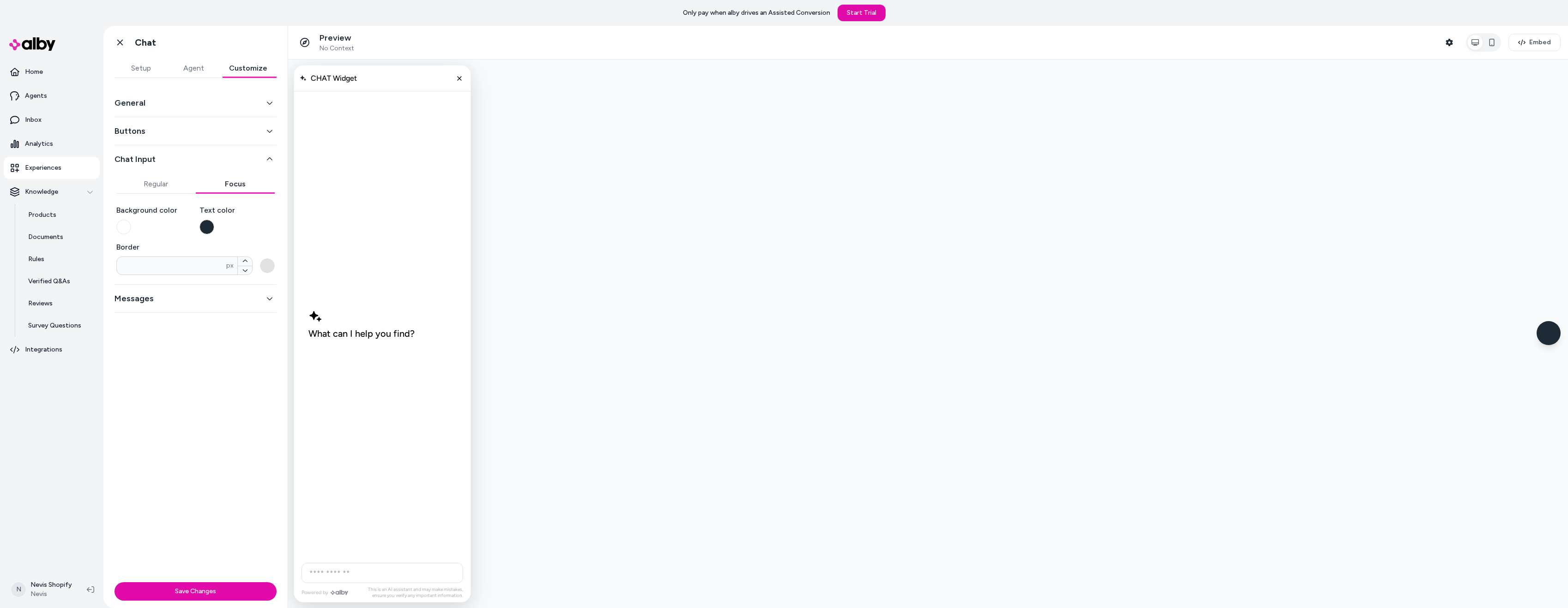
click at [344, 574] on input "AI Shopping Assistant" at bounding box center [382, 573] width 162 height 20
type input "*"
type input "**"
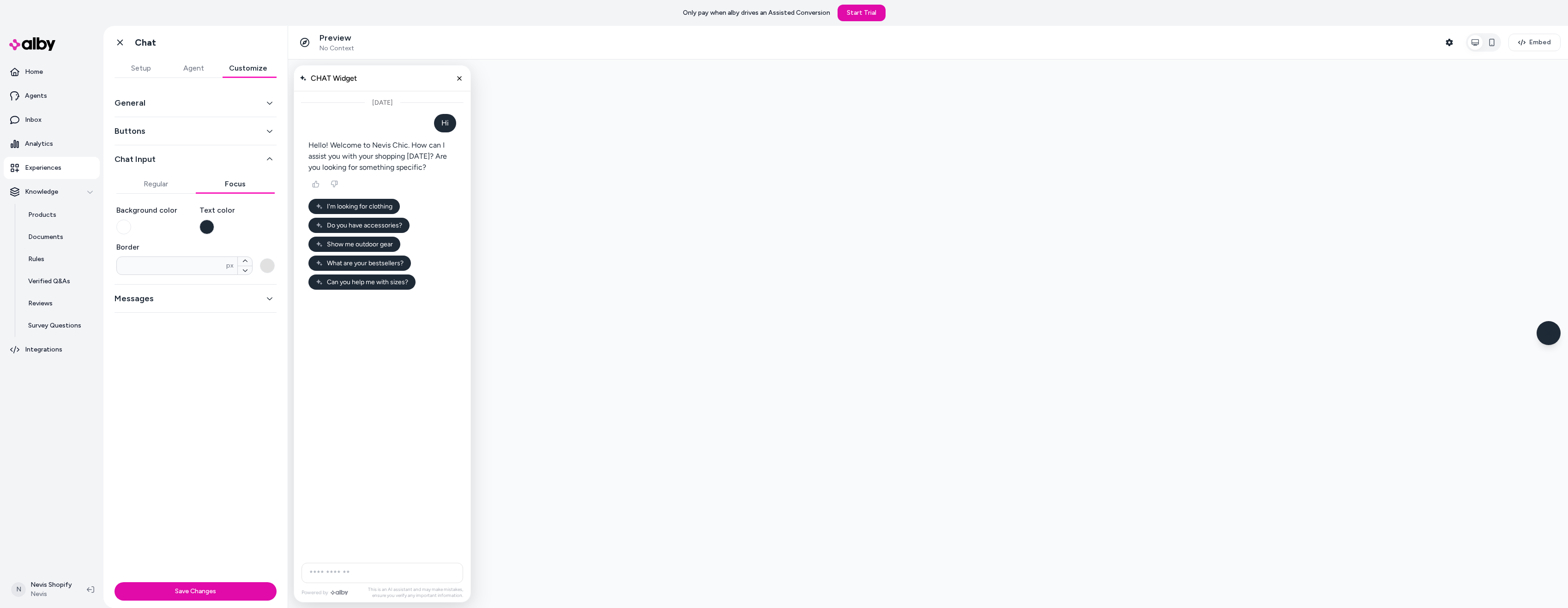
click at [206, 293] on button "Messages" at bounding box center [195, 299] width 162 height 13
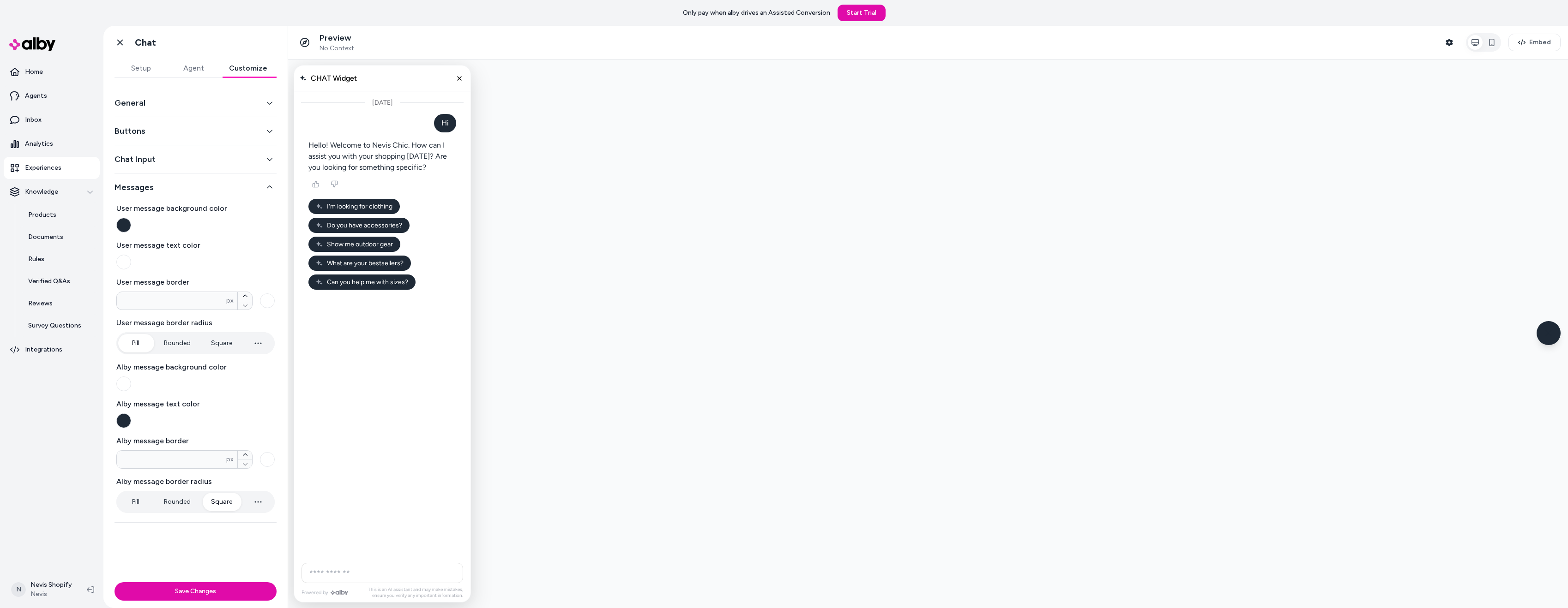
click at [223, 188] on button "Messages" at bounding box center [195, 188] width 162 height 13
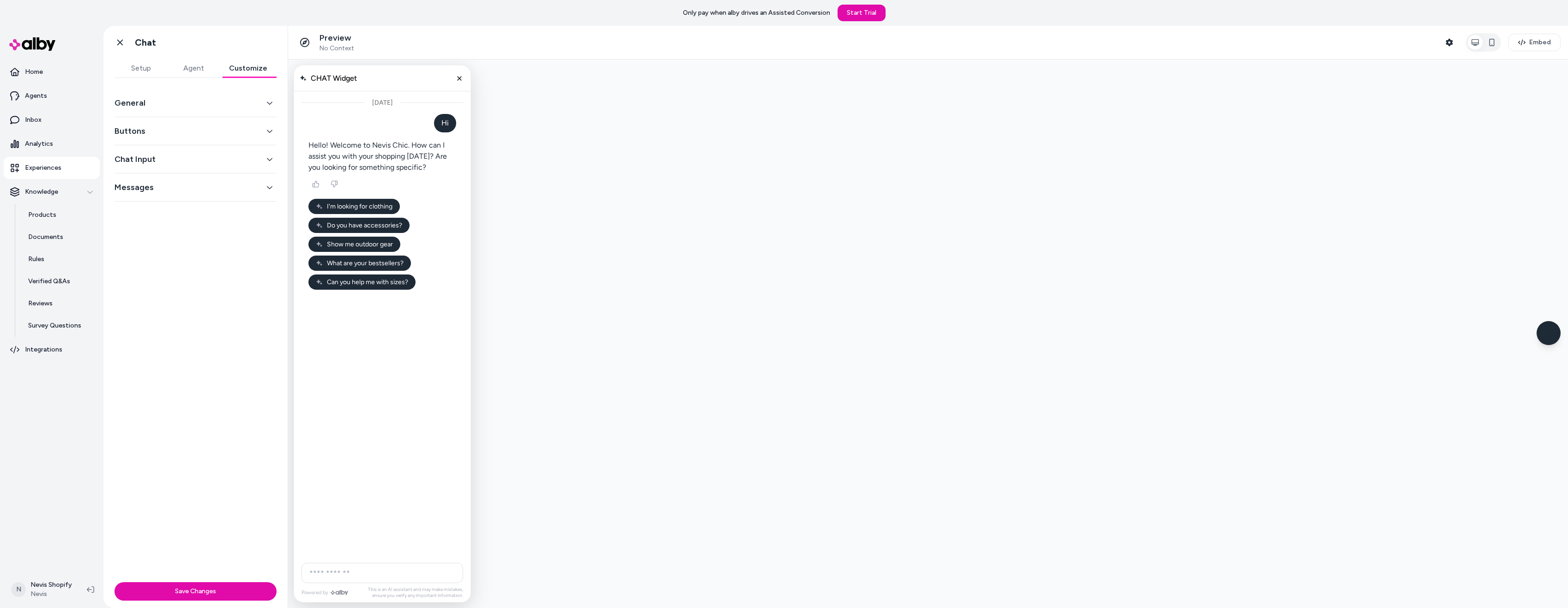
click at [185, 104] on button "General" at bounding box center [195, 103] width 162 height 13
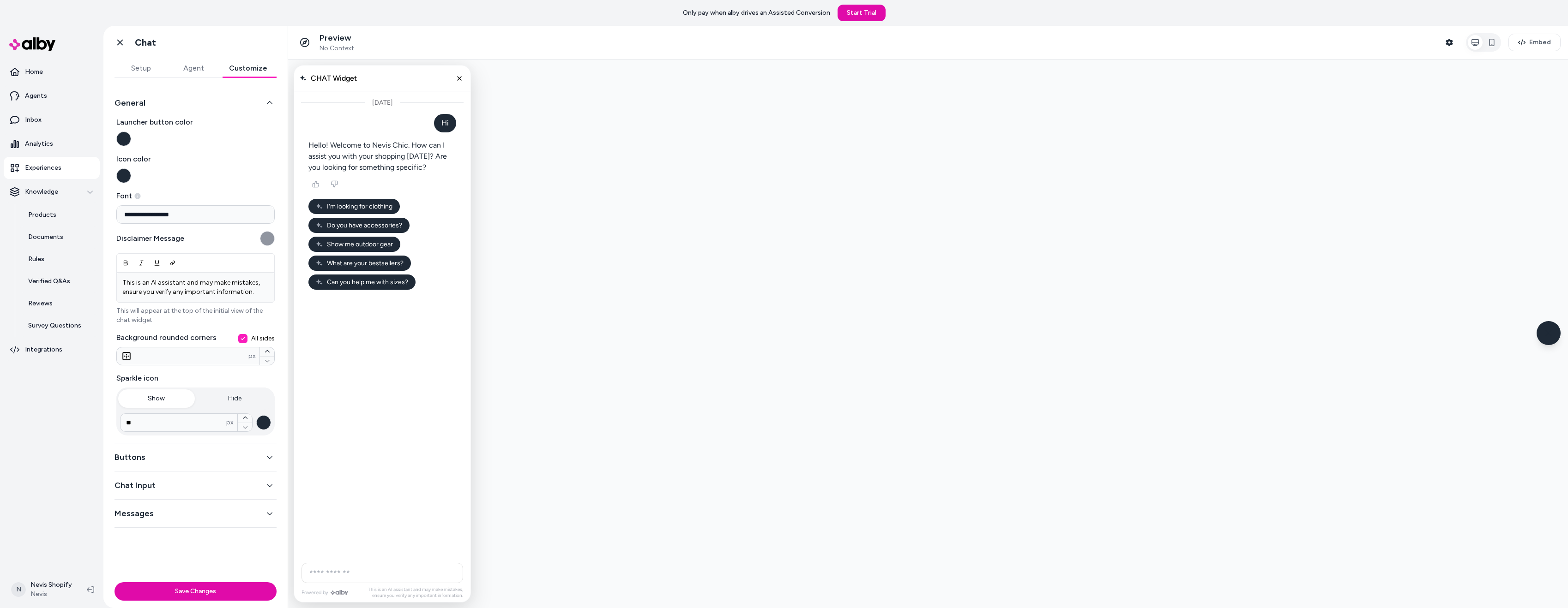
click at [407, 358] on div "Today" at bounding box center [382, 324] width 176 height 466
click at [191, 465] on div "Buttons" at bounding box center [195, 457] width 162 height 28
click at [241, 400] on button "Hide" at bounding box center [234, 399] width 77 height 19
click at [152, 401] on button "Show" at bounding box center [156, 399] width 77 height 19
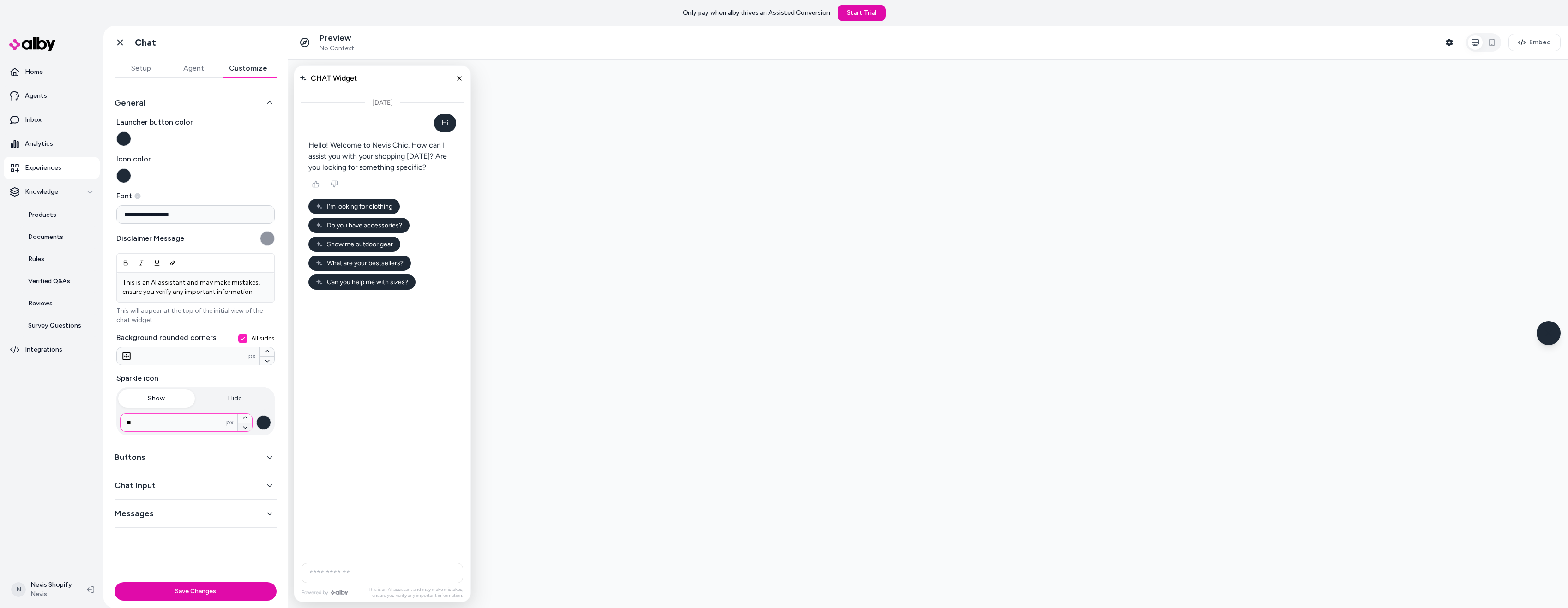
click at [245, 425] on icon "button" at bounding box center [245, 427] width 6 height 6
click at [246, 430] on button "button" at bounding box center [245, 427] width 15 height 9
click at [245, 419] on icon "button" at bounding box center [245, 418] width 6 height 6
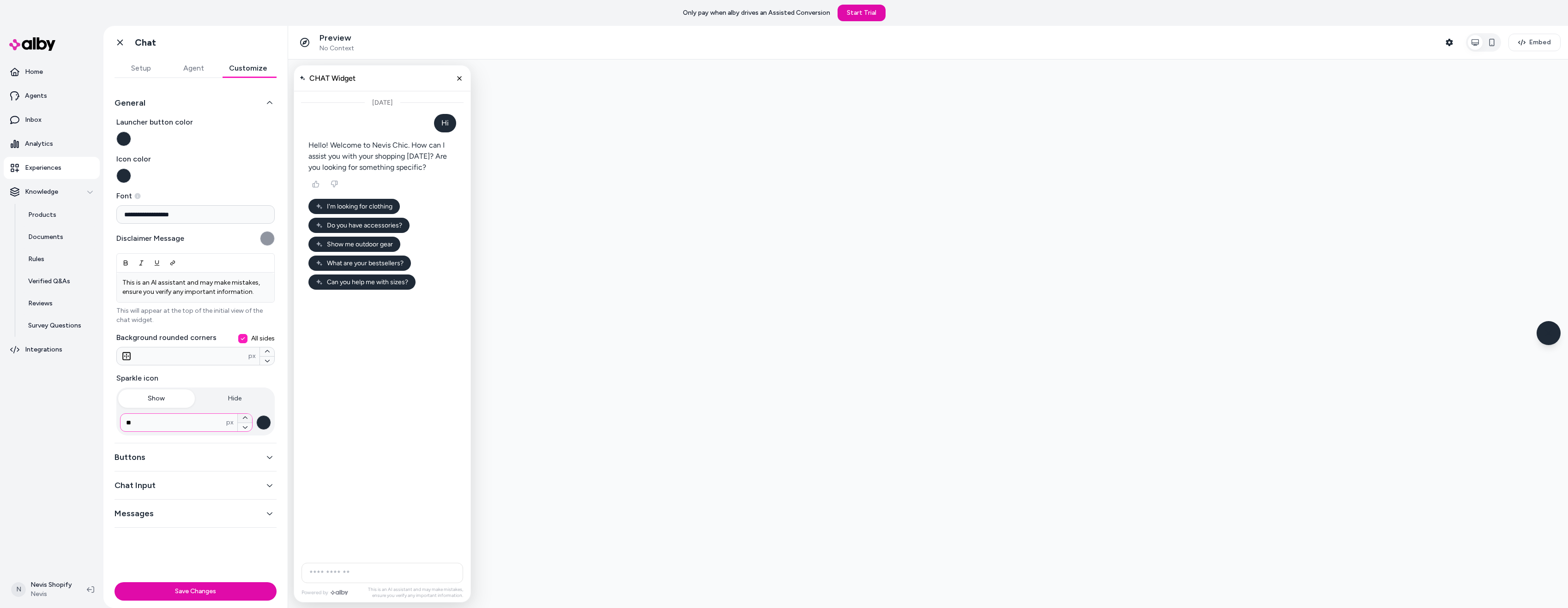
click at [245, 419] on icon "button" at bounding box center [245, 418] width 6 height 6
type input "**"
click at [195, 457] on button "Buttons" at bounding box center [195, 457] width 162 height 13
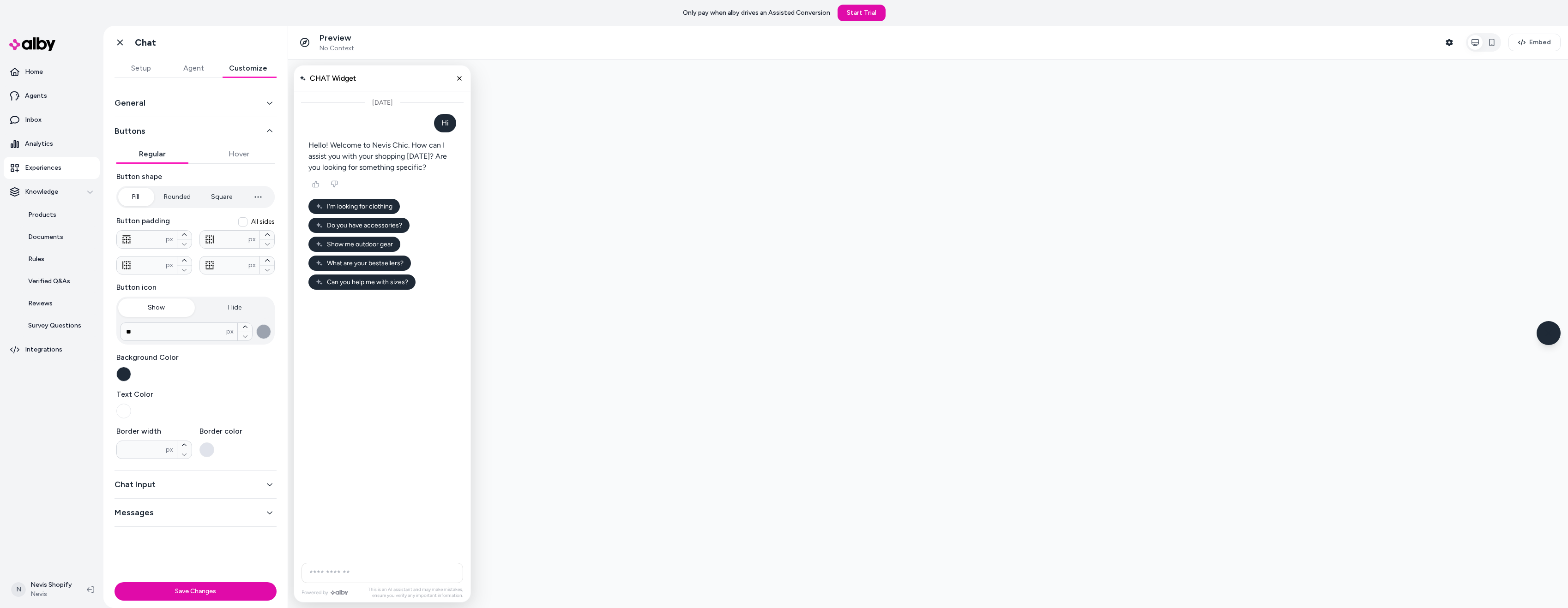
click at [346, 576] on input "AI Shopping Assistant" at bounding box center [382, 573] width 162 height 20
click at [181, 198] on button "Rounded" at bounding box center [177, 196] width 45 height 19
click at [139, 201] on button "Pill" at bounding box center [135, 196] width 35 height 19
click at [188, 200] on button "Rounded" at bounding box center [177, 196] width 45 height 19
click at [206, 196] on button "Square" at bounding box center [221, 196] width 39 height 19
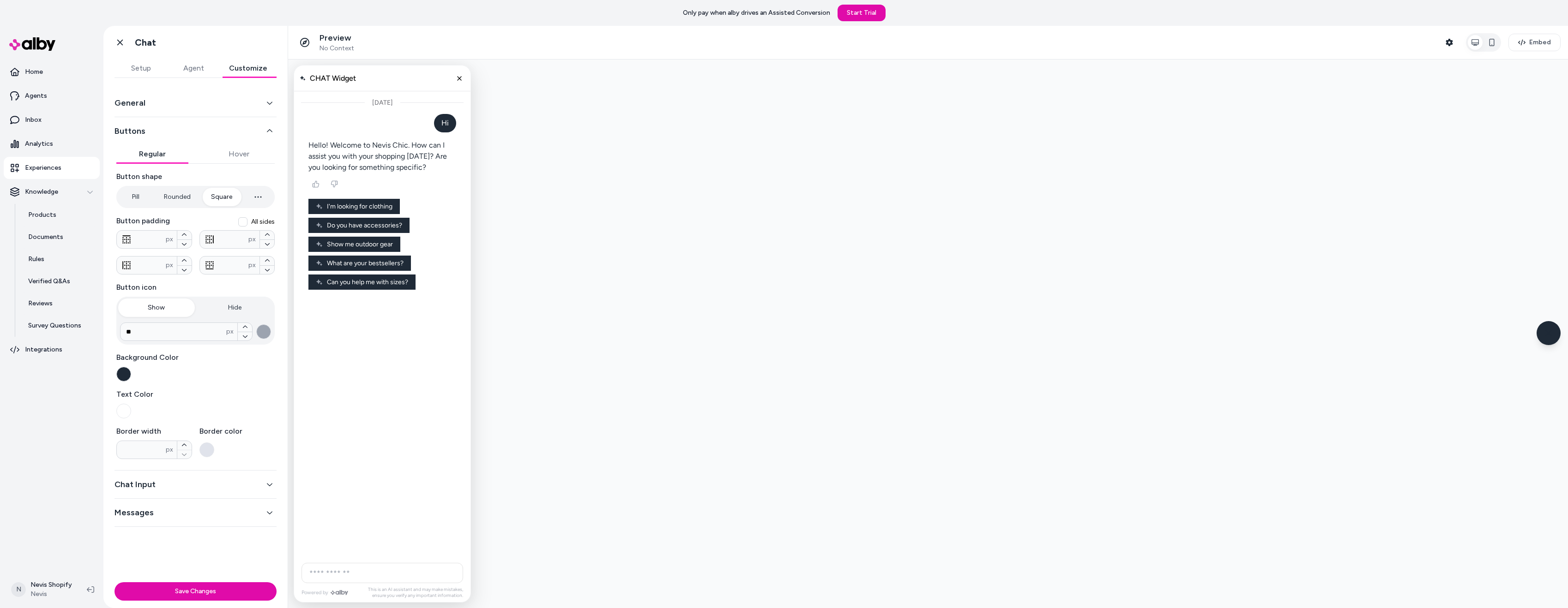
click at [135, 201] on button "Pill" at bounding box center [135, 196] width 35 height 19
click at [262, 195] on icon "button" at bounding box center [258, 197] width 11 height 11
type input "****"
click at [140, 195] on button "Pill" at bounding box center [135, 196] width 35 height 19
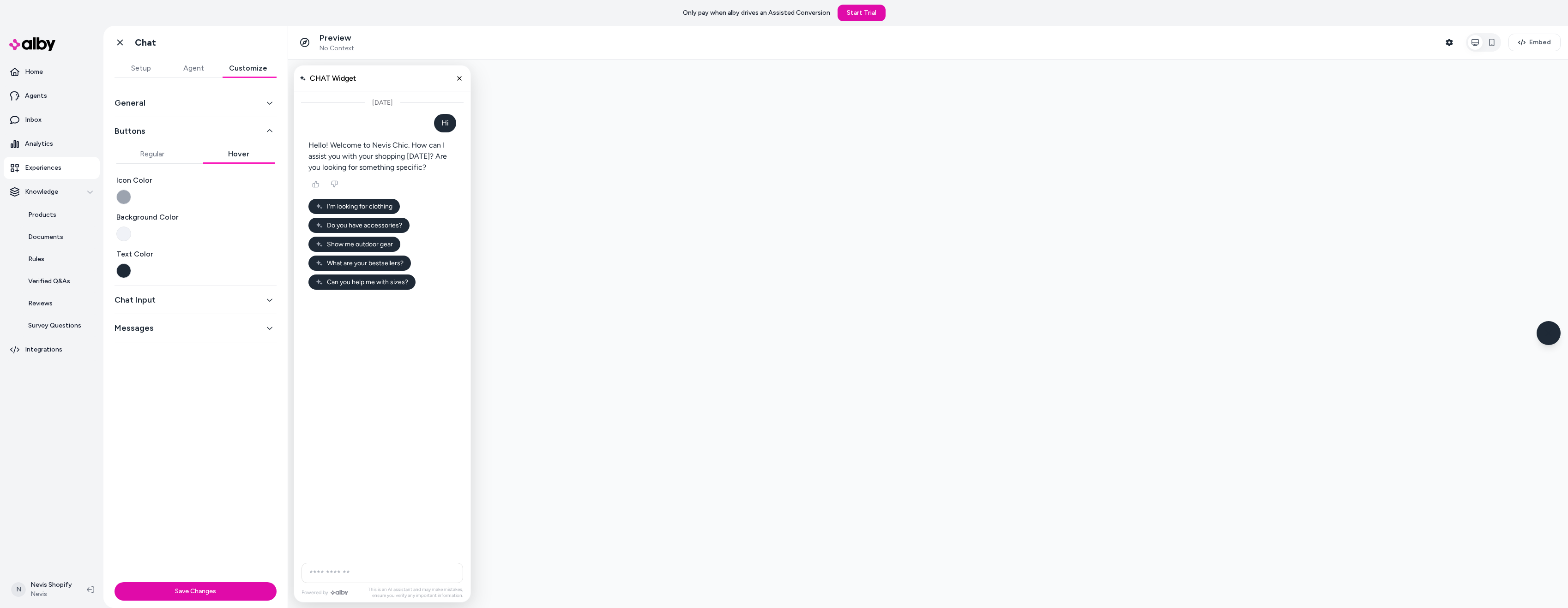
click at [230, 156] on button "Hover" at bounding box center [239, 154] width 72 height 19
click at [127, 233] on button "button" at bounding box center [123, 234] width 15 height 14
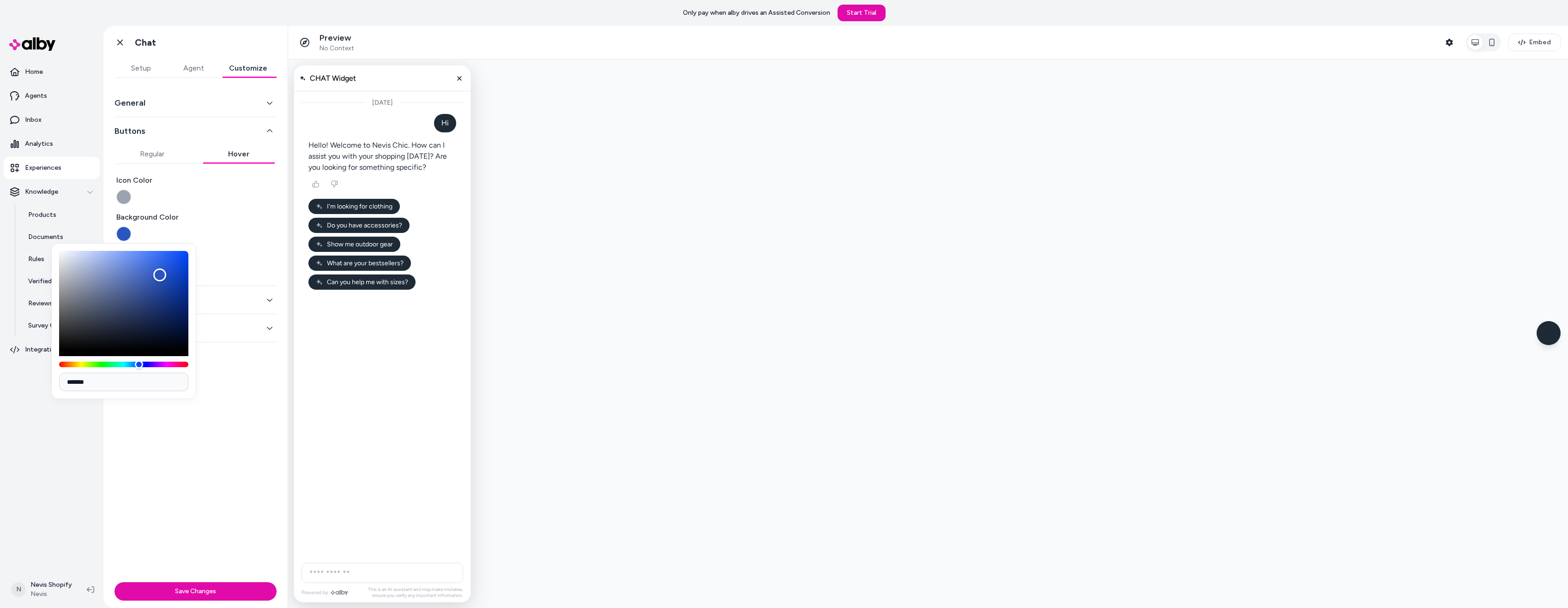
drag, startPoint x: 150, startPoint y: 271, endPoint x: 158, endPoint y: 308, distance: 37.9
click at [159, 307] on div "Color" at bounding box center [123, 301] width 129 height 100
click at [338, 566] on input "AI Shopping Assistant" at bounding box center [382, 573] width 162 height 20
click at [340, 570] on input "AI Shopping Assistant" at bounding box center [382, 573] width 162 height 20
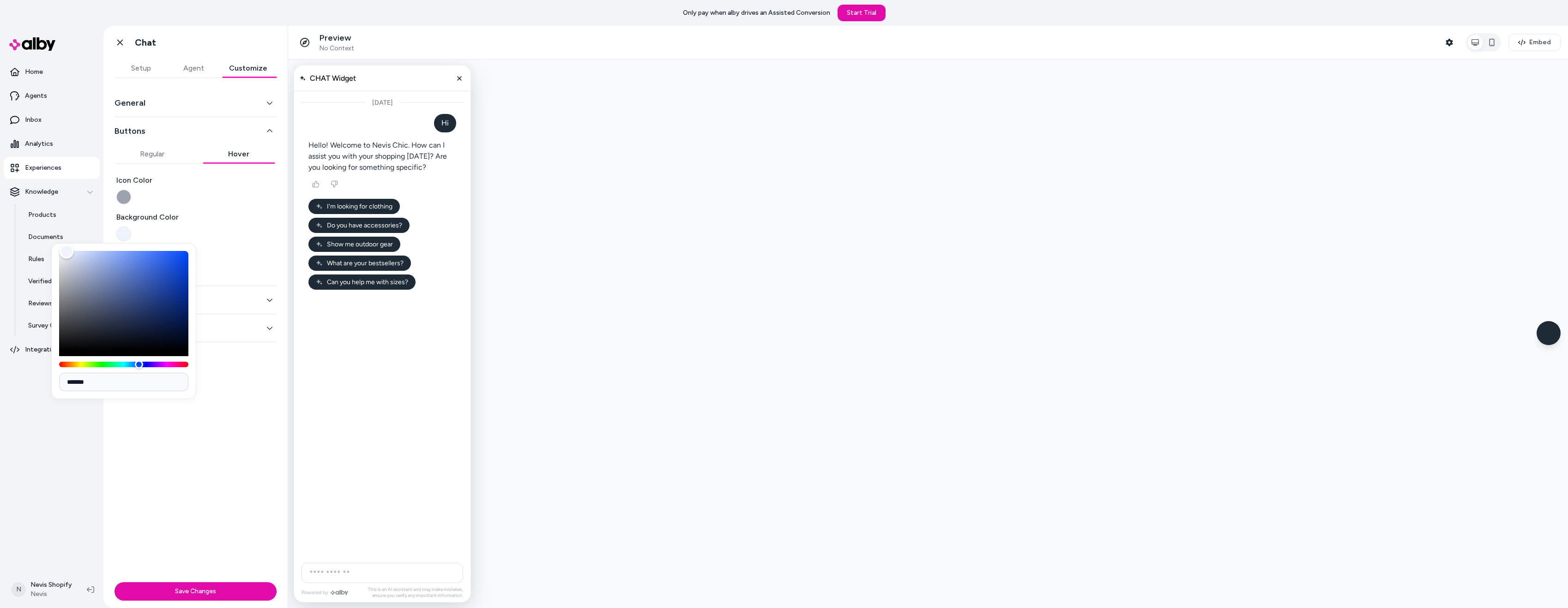
type input "*******"
drag, startPoint x: 127, startPoint y: 310, endPoint x: 45, endPoint y: 241, distance: 107.2
click at [45, 241] on body "Only pay when alby drives an Assisted Conversion Start Trial Home Agents Inbox …" at bounding box center [784, 304] width 1568 height 608
click at [231, 200] on div "Icon Color" at bounding box center [195, 189] width 159 height 30
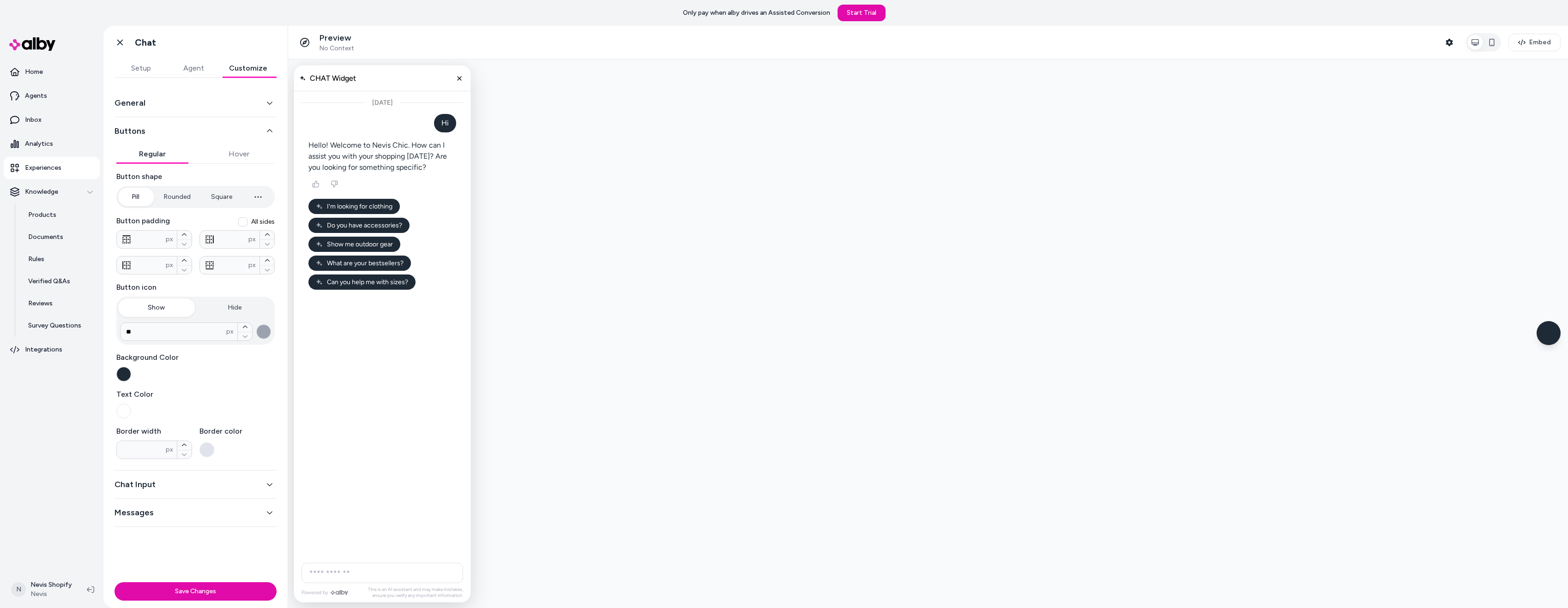
click at [156, 150] on button "Regular" at bounding box center [151, 154] width 72 height 19
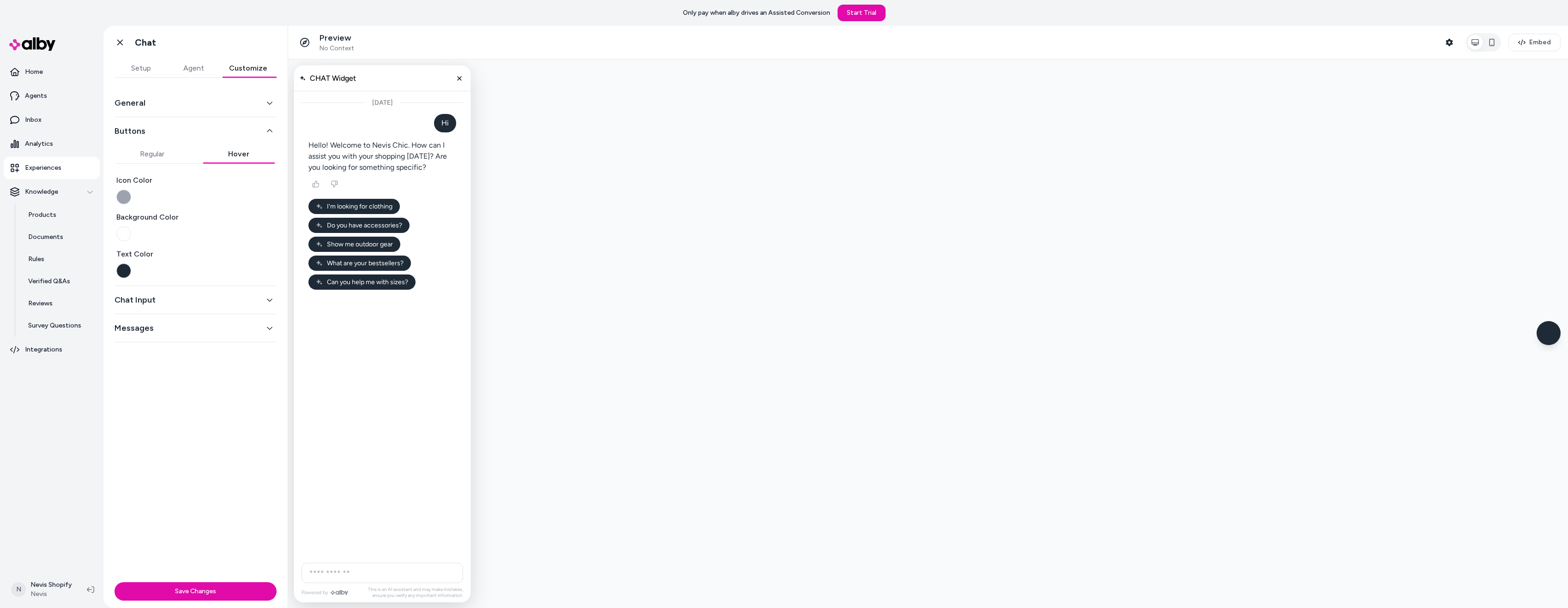
click at [226, 159] on button "Hover" at bounding box center [239, 154] width 72 height 19
click at [121, 234] on button "button" at bounding box center [123, 234] width 15 height 14
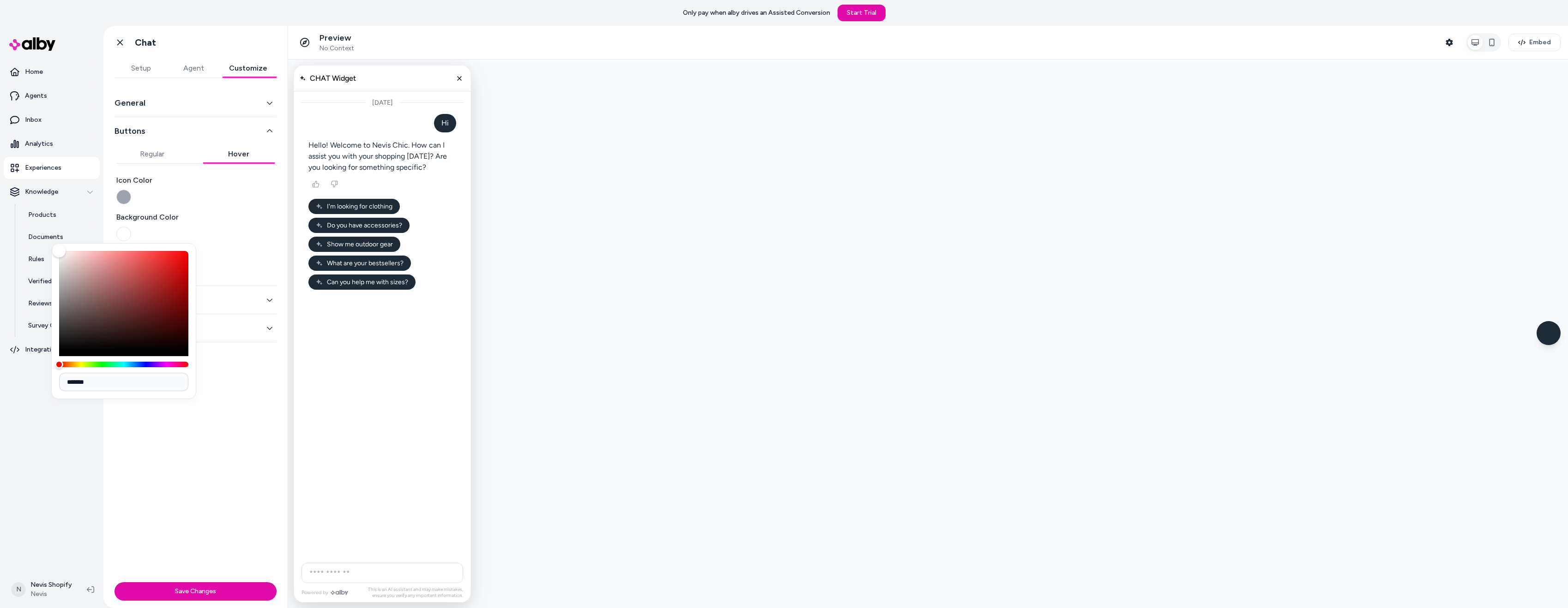
drag, startPoint x: 115, startPoint y: 379, endPoint x: 52, endPoint y: 382, distance: 63.1
click at [52, 382] on div "*******" at bounding box center [124, 321] width 145 height 156
paste input
type input "*******"
click at [234, 406] on div "General Buttons Regular Hover Icon Color Background Color Text Color Chat Input…" at bounding box center [195, 329] width 185 height 501
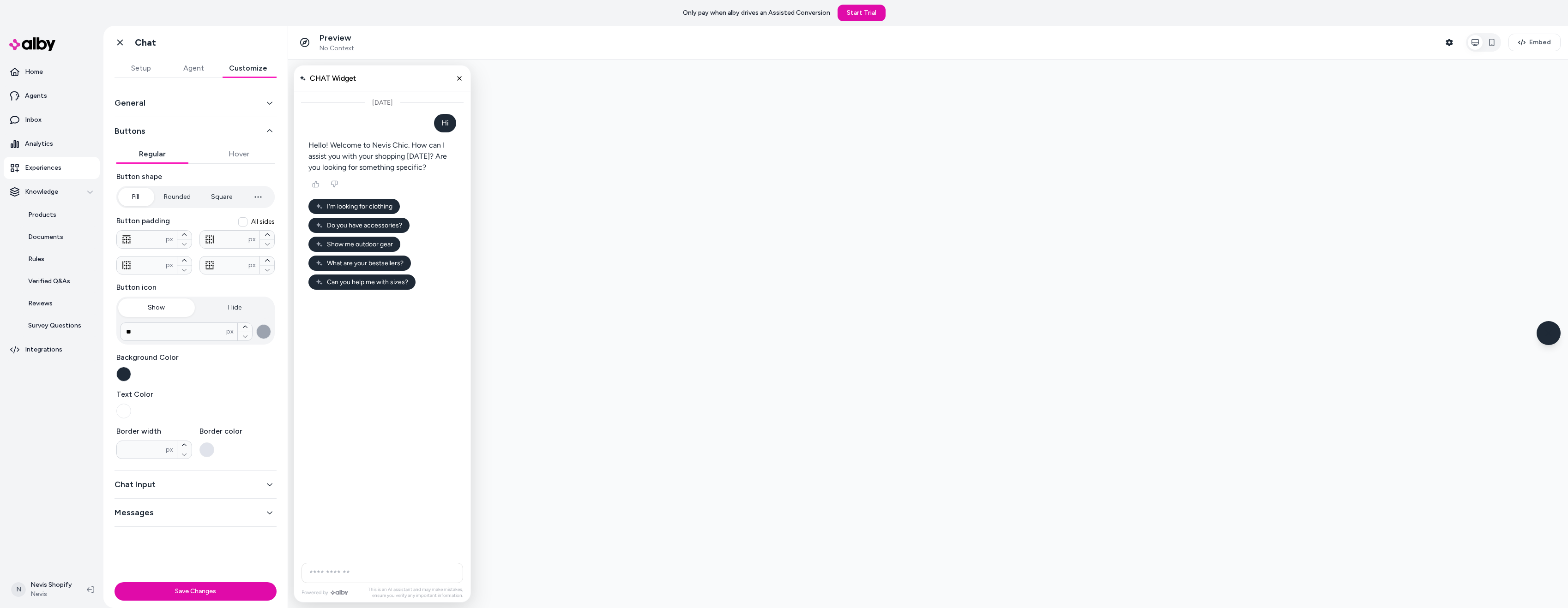
click at [160, 156] on button "Regular" at bounding box center [151, 154] width 72 height 19
click at [234, 160] on button "Hover" at bounding box center [239, 154] width 72 height 19
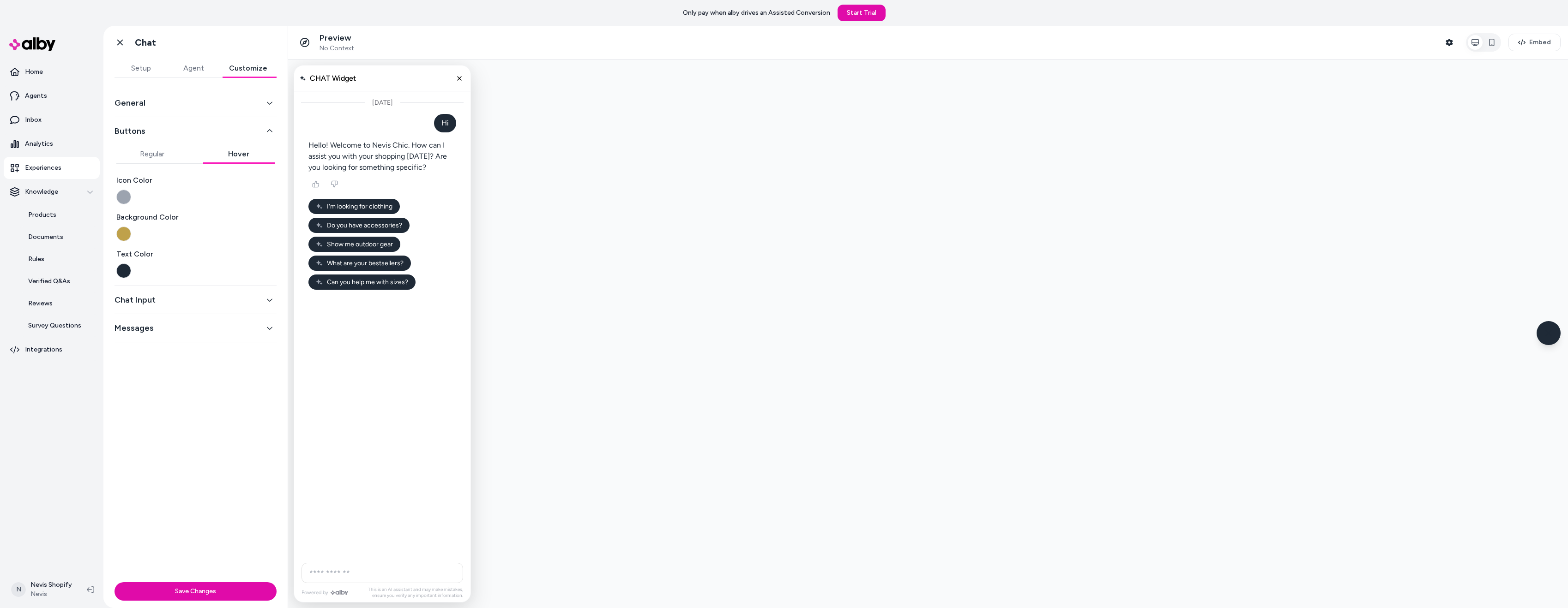
click at [123, 234] on button "button" at bounding box center [123, 234] width 15 height 14
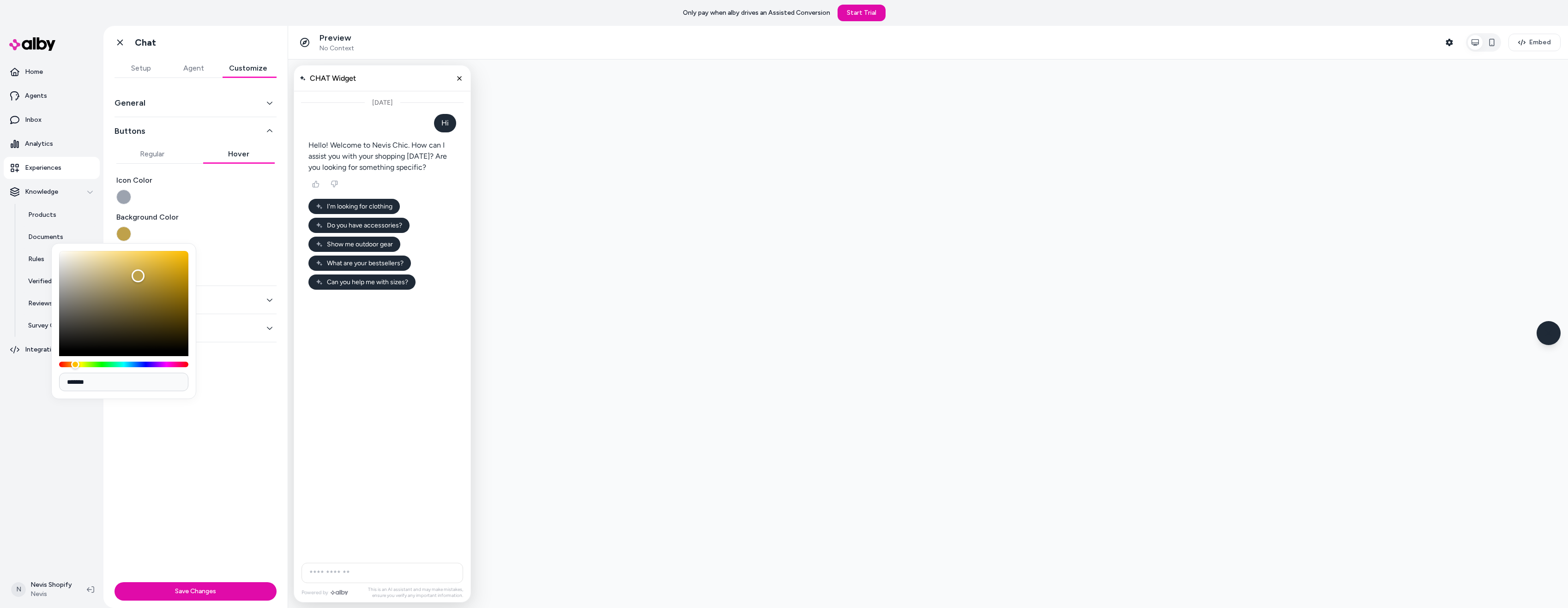
drag, startPoint x: 103, startPoint y: 383, endPoint x: 30, endPoint y: 380, distance: 73.1
click at [31, 381] on body "Only pay when alby drives an Assisted Conversion Start Trial Home Agents Inbox …" at bounding box center [784, 304] width 1568 height 608
paste input
type input "*******"
click at [208, 387] on div "General Buttons Regular Hover Icon Color Background Color Text Color Chat Input…" at bounding box center [195, 329] width 185 height 501
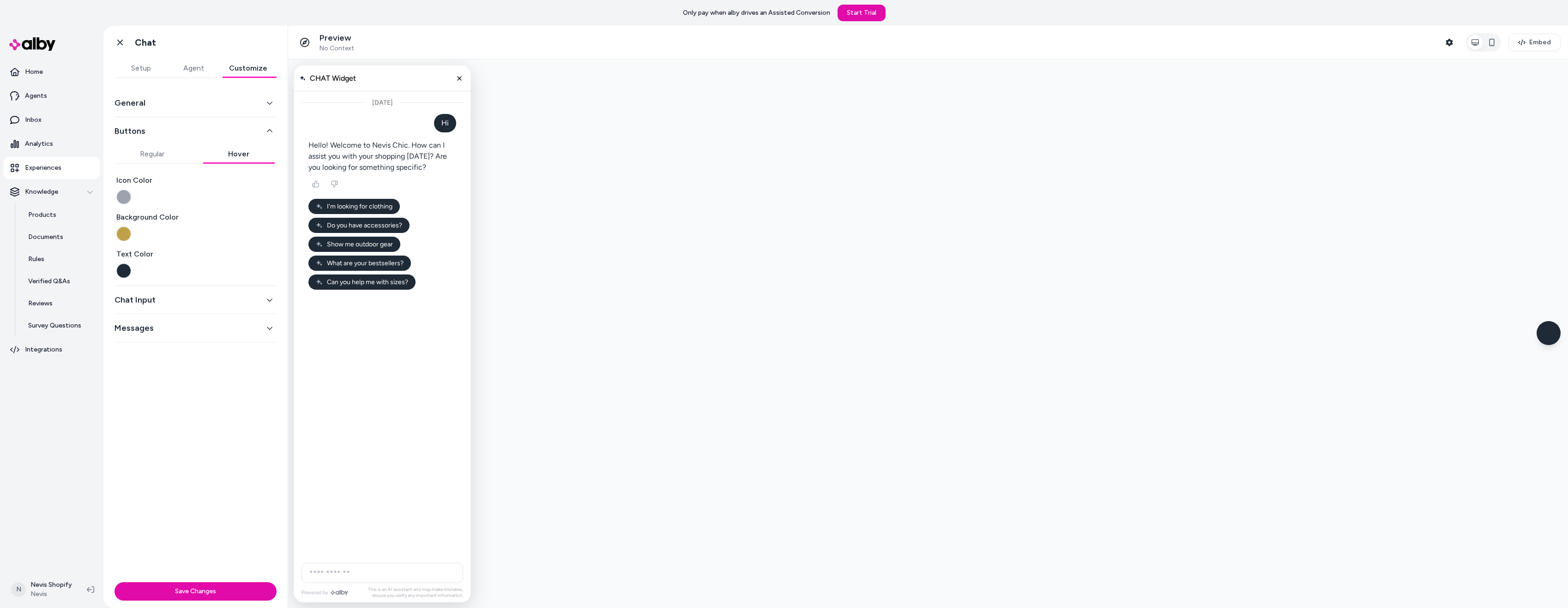
drag, startPoint x: 126, startPoint y: 232, endPoint x: 131, endPoint y: 242, distance: 11.2
click at [125, 232] on button "button" at bounding box center [123, 234] width 15 height 14
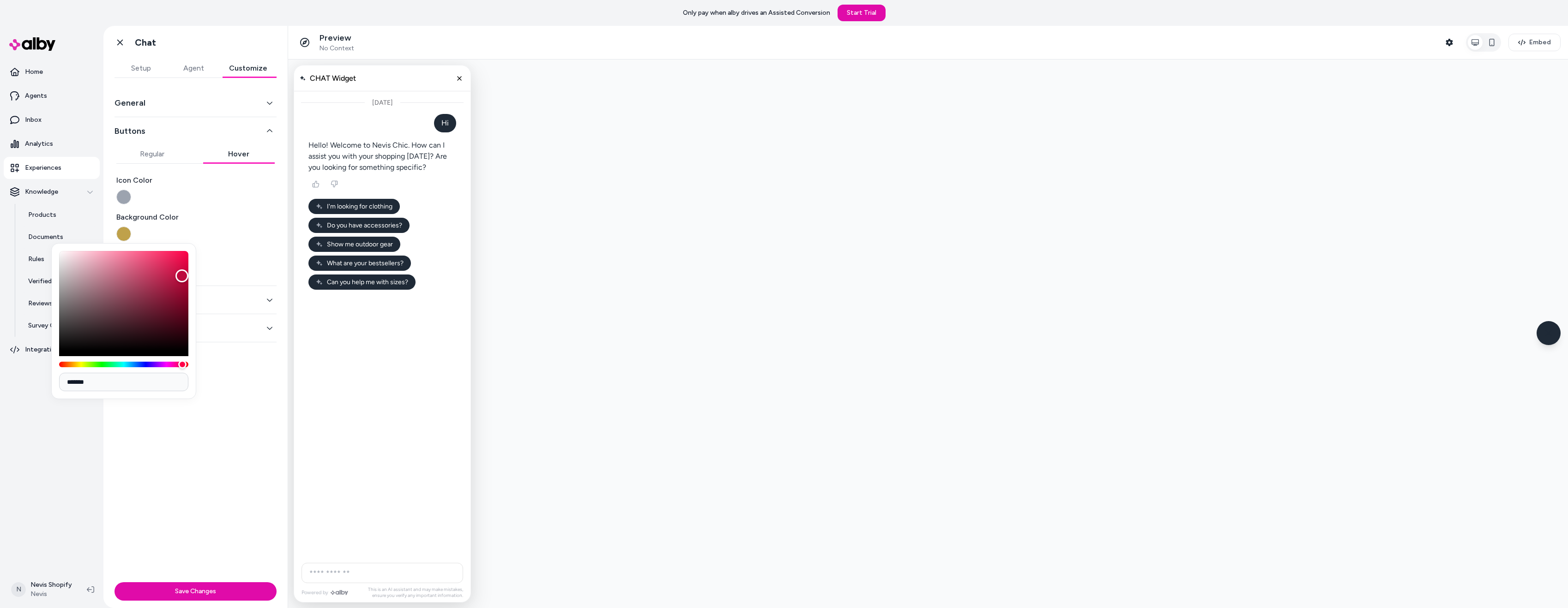
drag, startPoint x: 109, startPoint y: 378, endPoint x: 58, endPoint y: 381, distance: 51.1
click at [58, 381] on div "*******" at bounding box center [124, 321] width 145 height 156
paste input
type input "*******"
click at [338, 372] on div "Today" at bounding box center [382, 324] width 176 height 466
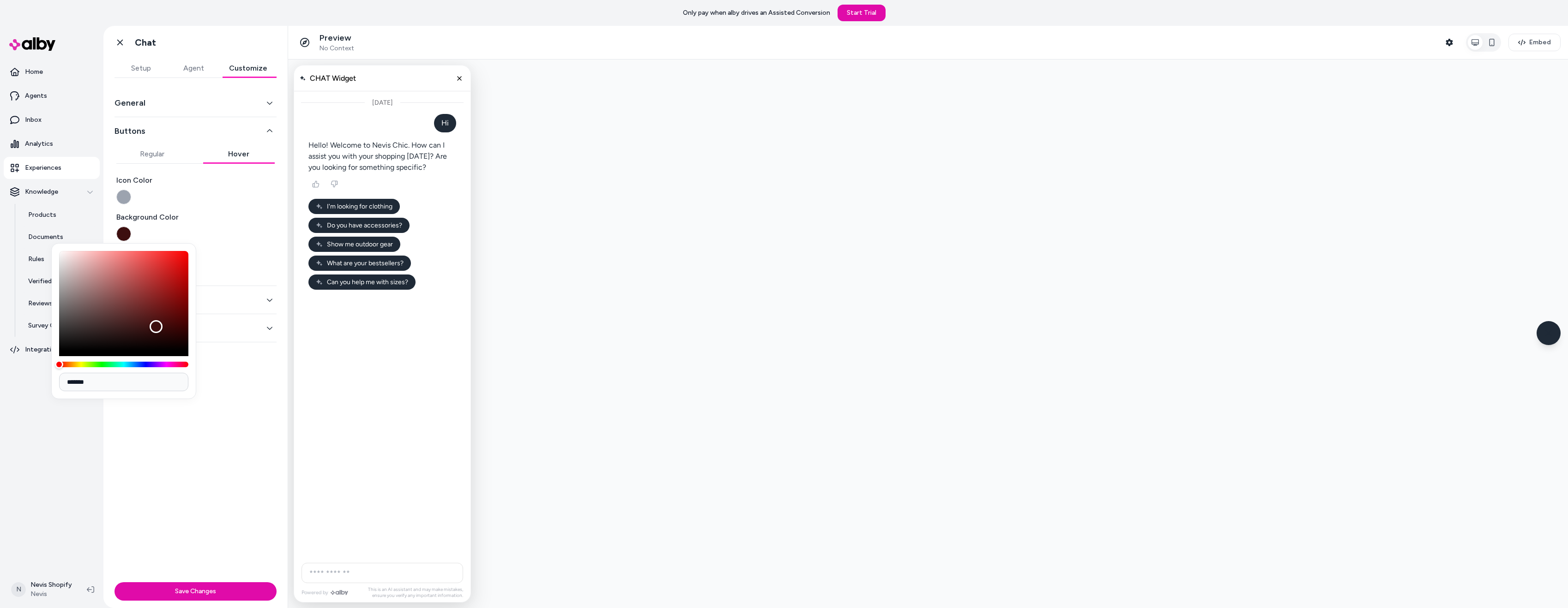
click at [340, 336] on div "Today" at bounding box center [382, 324] width 176 height 466
click at [238, 236] on div "Background Color" at bounding box center [195, 226] width 159 height 30
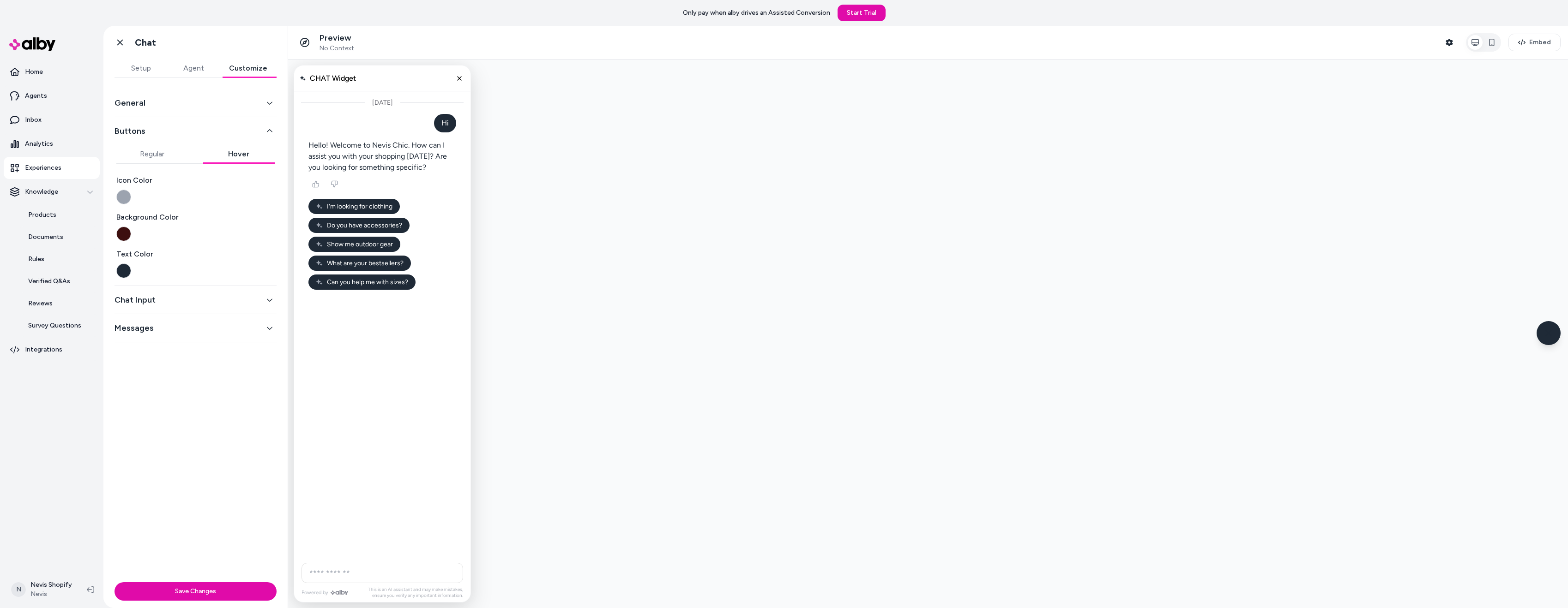
click at [121, 269] on button "button" at bounding box center [123, 271] width 15 height 14
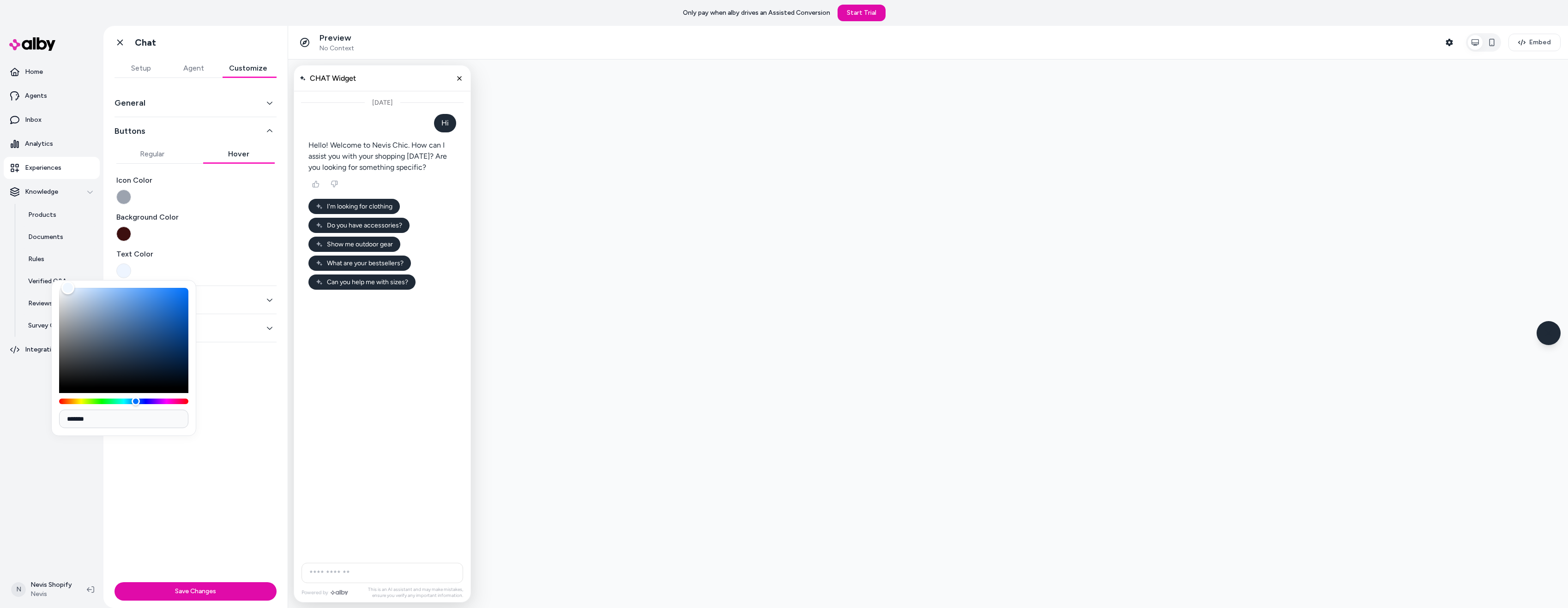
drag, startPoint x: 71, startPoint y: 289, endPoint x: 68, endPoint y: 285, distance: 5.0
click at [68, 288] on div "Color" at bounding box center [123, 338] width 129 height 100
drag, startPoint x: 106, startPoint y: 418, endPoint x: 64, endPoint y: 418, distance: 42.0
click at [64, 418] on input "*******" at bounding box center [123, 419] width 129 height 19
paste input
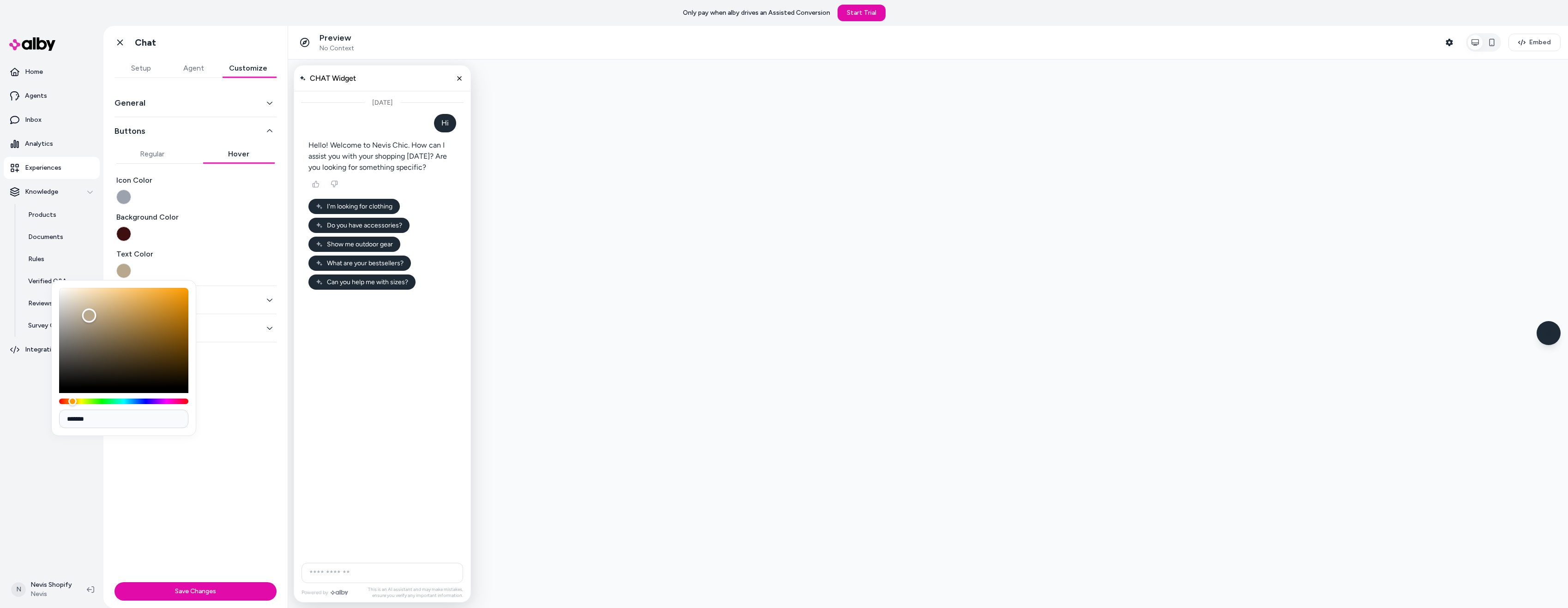
type input "*******"
drag, startPoint x: 92, startPoint y: 318, endPoint x: 58, endPoint y: 282, distance: 49.5
click at [59, 288] on div "Color" at bounding box center [123, 338] width 129 height 100
click at [127, 238] on button "button" at bounding box center [123, 234] width 15 height 14
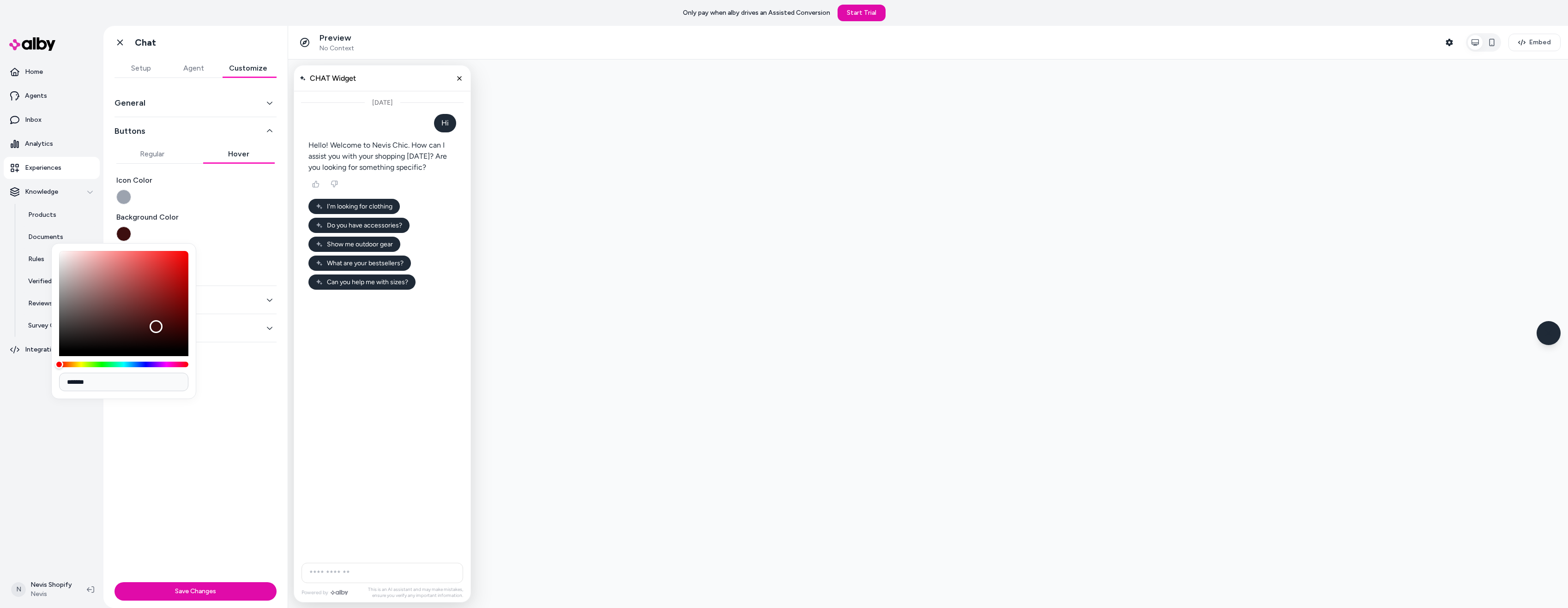
drag, startPoint x: 85, startPoint y: 378, endPoint x: 67, endPoint y: 378, distance: 18.0
click at [67, 378] on input "*******" at bounding box center [123, 382] width 129 height 19
paste input
type input "*******"
click at [276, 361] on div "General Buttons Regular Hover Icon Color Background Color Text Color Chat Input…" at bounding box center [195, 329] width 185 height 501
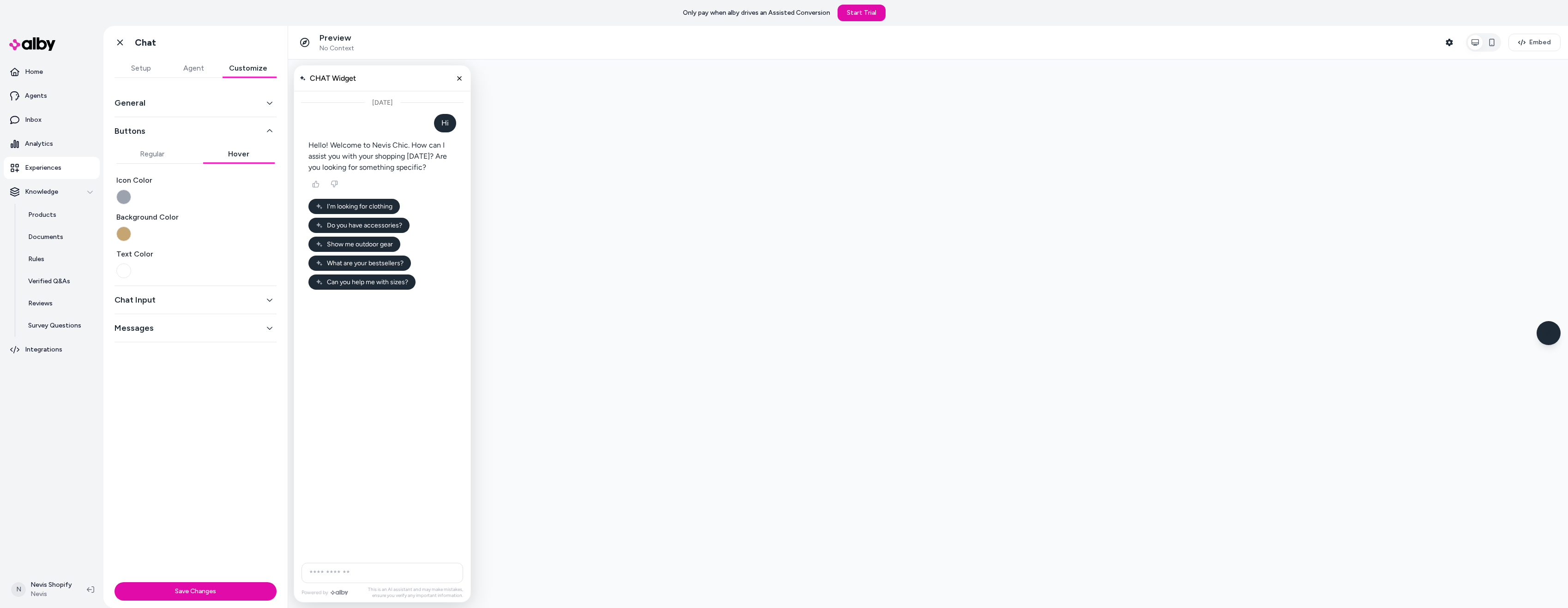
click at [125, 195] on button "button" at bounding box center [123, 196] width 15 height 14
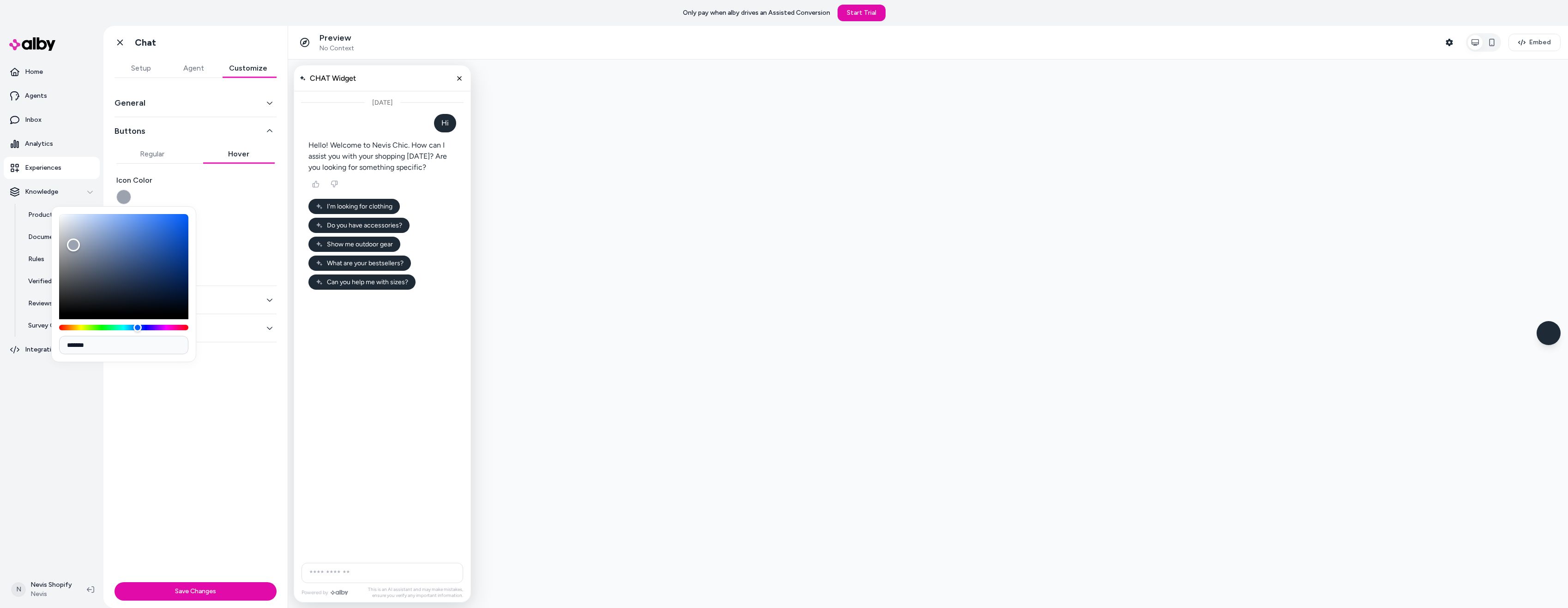
click at [73, 221] on div "Color" at bounding box center [123, 264] width 129 height 100
type input "*******"
click at [72, 230] on div "Color" at bounding box center [72, 230] width 13 height 13
click at [227, 192] on div "Icon Color" at bounding box center [195, 189] width 159 height 30
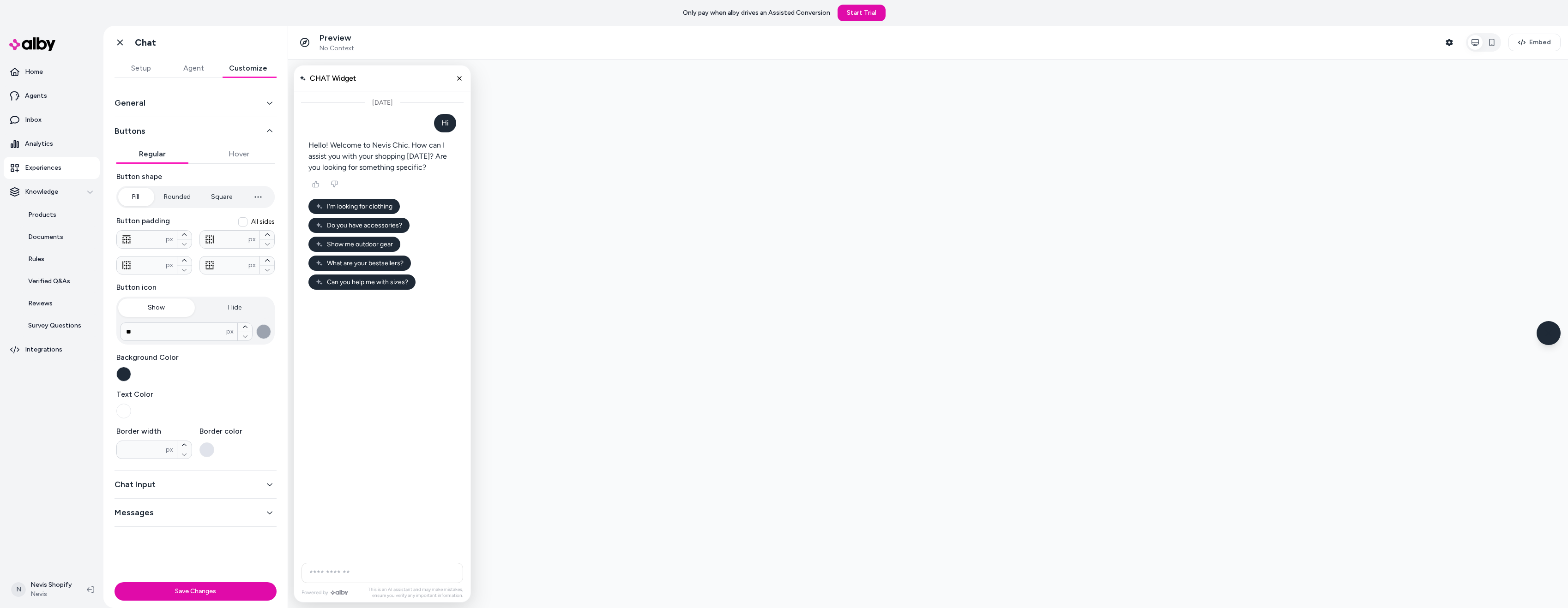
click at [152, 154] on button "Regular" at bounding box center [151, 154] width 72 height 19
click at [124, 370] on button "button" at bounding box center [123, 374] width 15 height 14
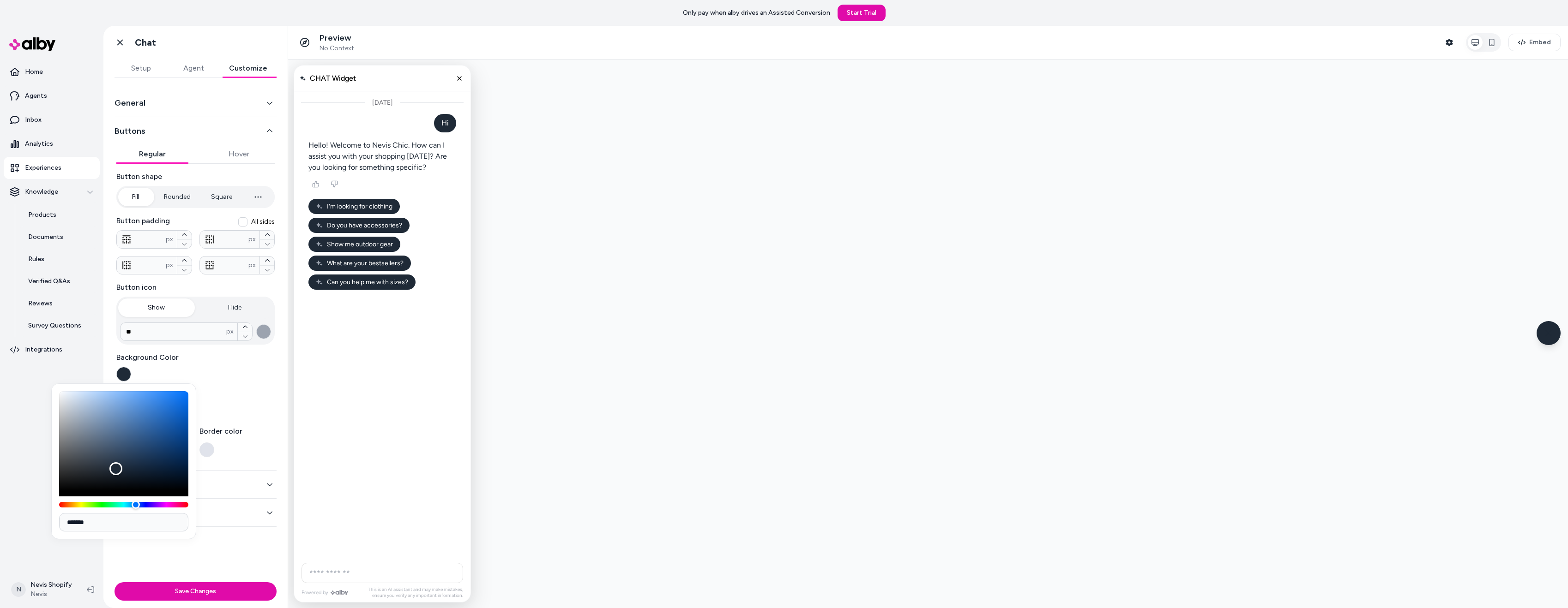
drag, startPoint x: 97, startPoint y: 523, endPoint x: 53, endPoint y: 524, distance: 44.0
click at [53, 524] on div "*******" at bounding box center [124, 461] width 145 height 156
paste input
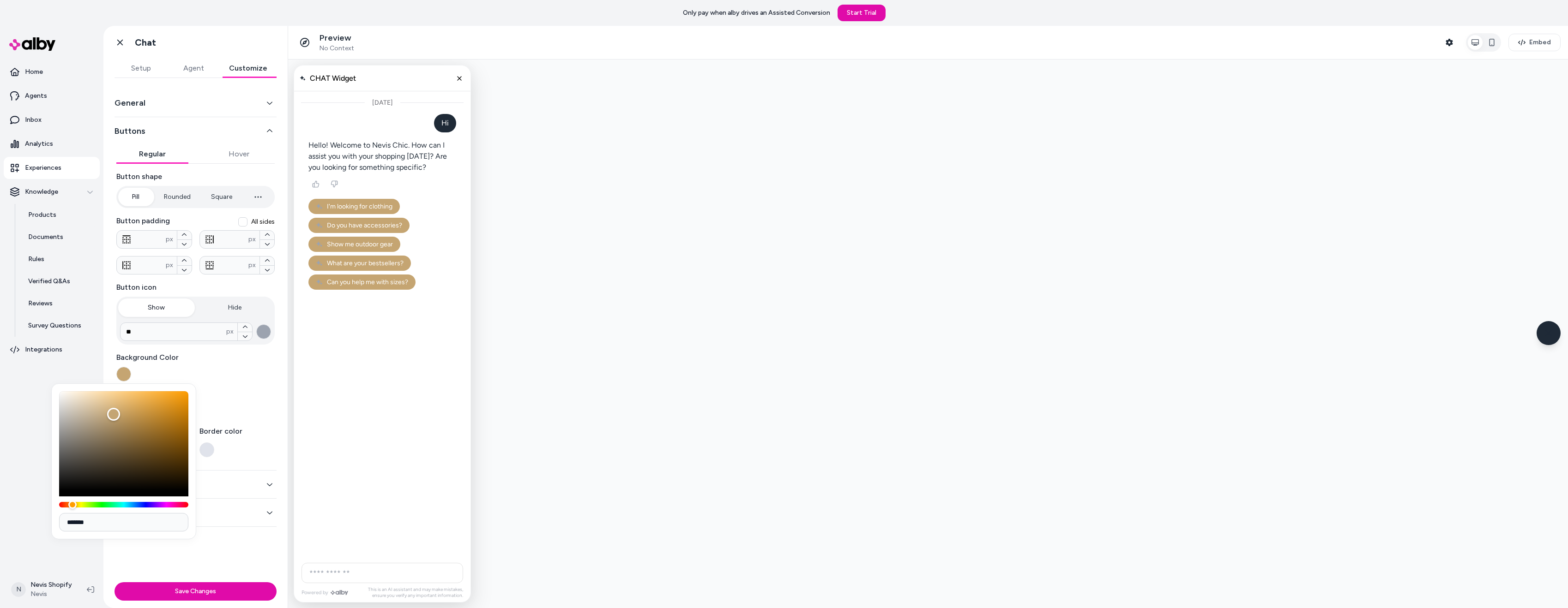
drag, startPoint x: 102, startPoint y: 520, endPoint x: 63, endPoint y: 519, distance: 39.0
click at [63, 519] on input "*******" at bounding box center [123, 522] width 129 height 19
paste input
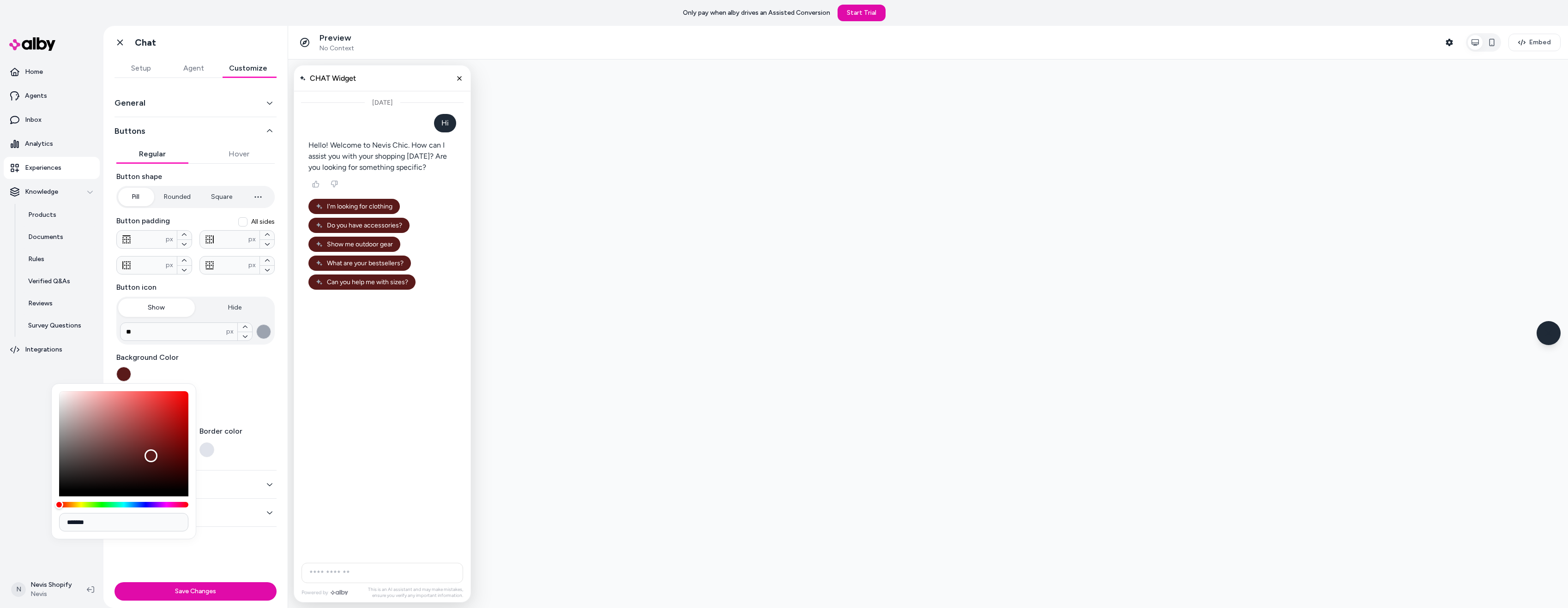
type input "*******"
click at [380, 398] on div "Today" at bounding box center [382, 324] width 176 height 466
click at [396, 343] on div "Today" at bounding box center [382, 324] width 176 height 466
click at [236, 160] on button "Hover" at bounding box center [239, 154] width 72 height 19
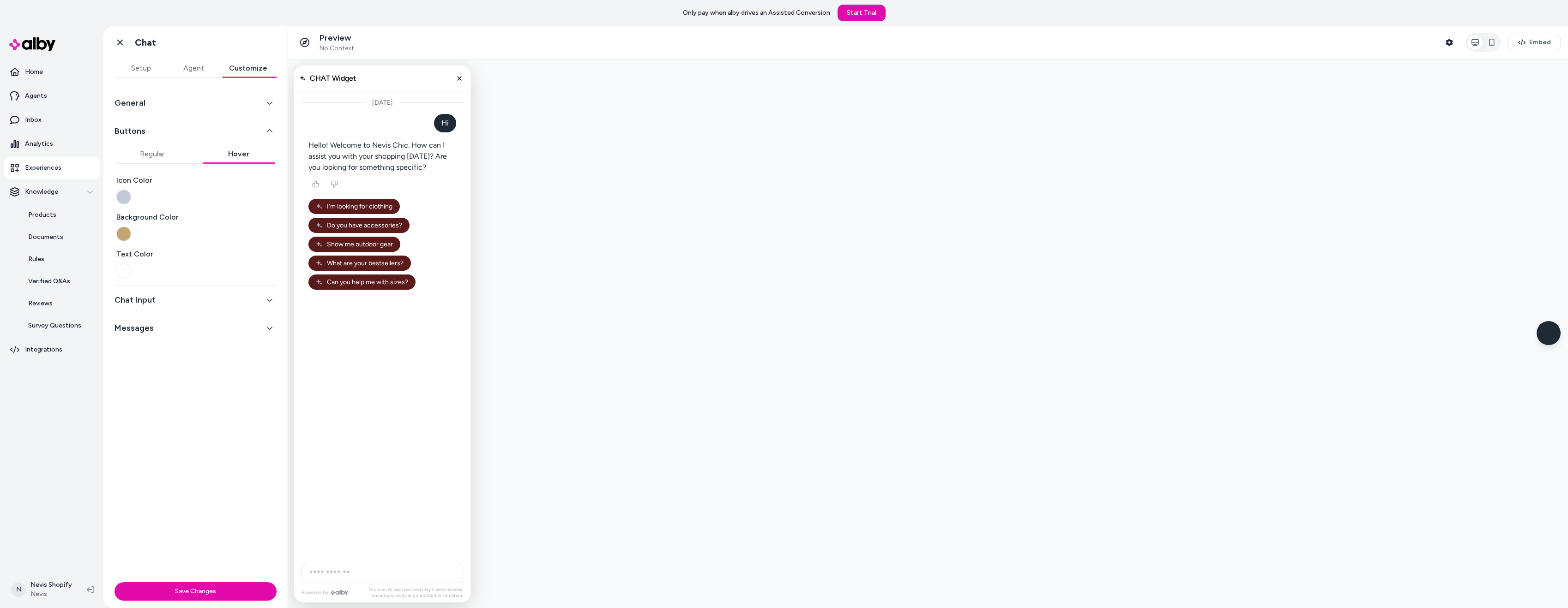
click at [151, 144] on div "Buttons Regular Hover Icon Color Background Color Text Color" at bounding box center [195, 202] width 162 height 169
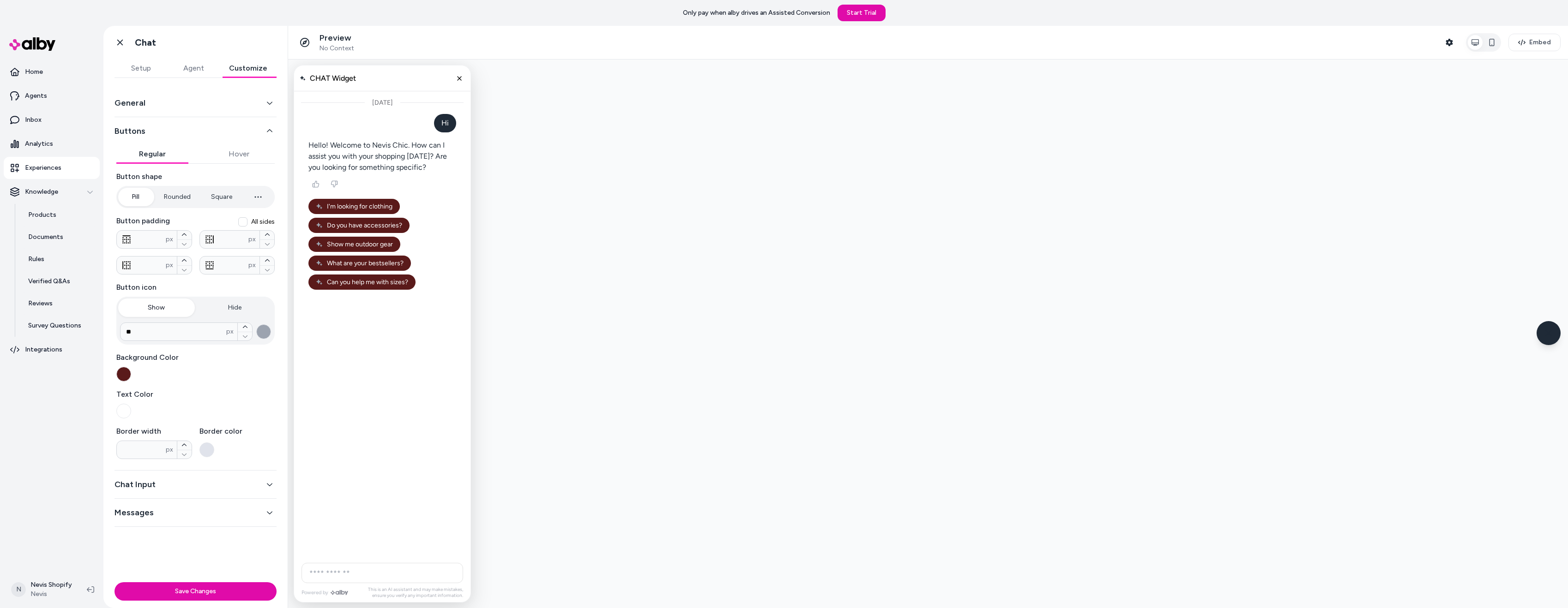
click at [153, 155] on button "Regular" at bounding box center [151, 154] width 72 height 19
click at [120, 372] on button "button" at bounding box center [123, 374] width 15 height 14
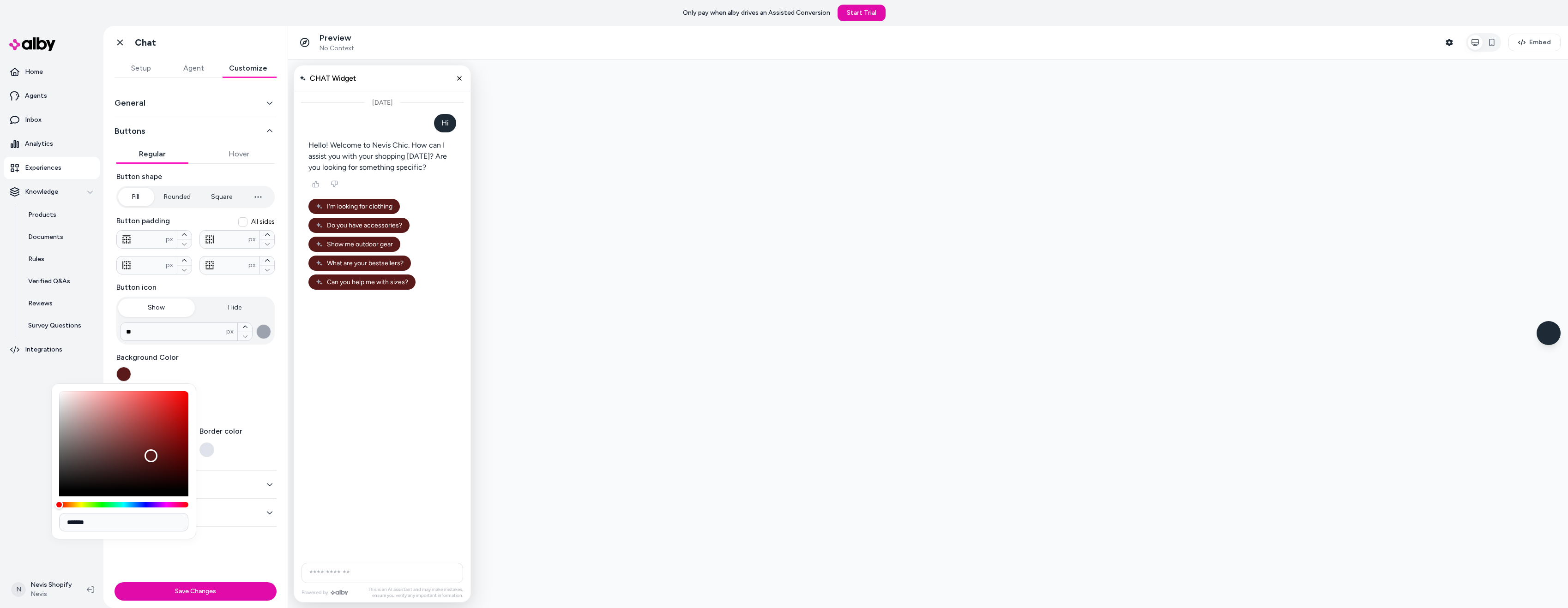
drag, startPoint x: 106, startPoint y: 522, endPoint x: 56, endPoint y: 524, distance: 50.0
click at [56, 524] on div "*******" at bounding box center [124, 461] width 145 height 156
paste input
type input "*******"
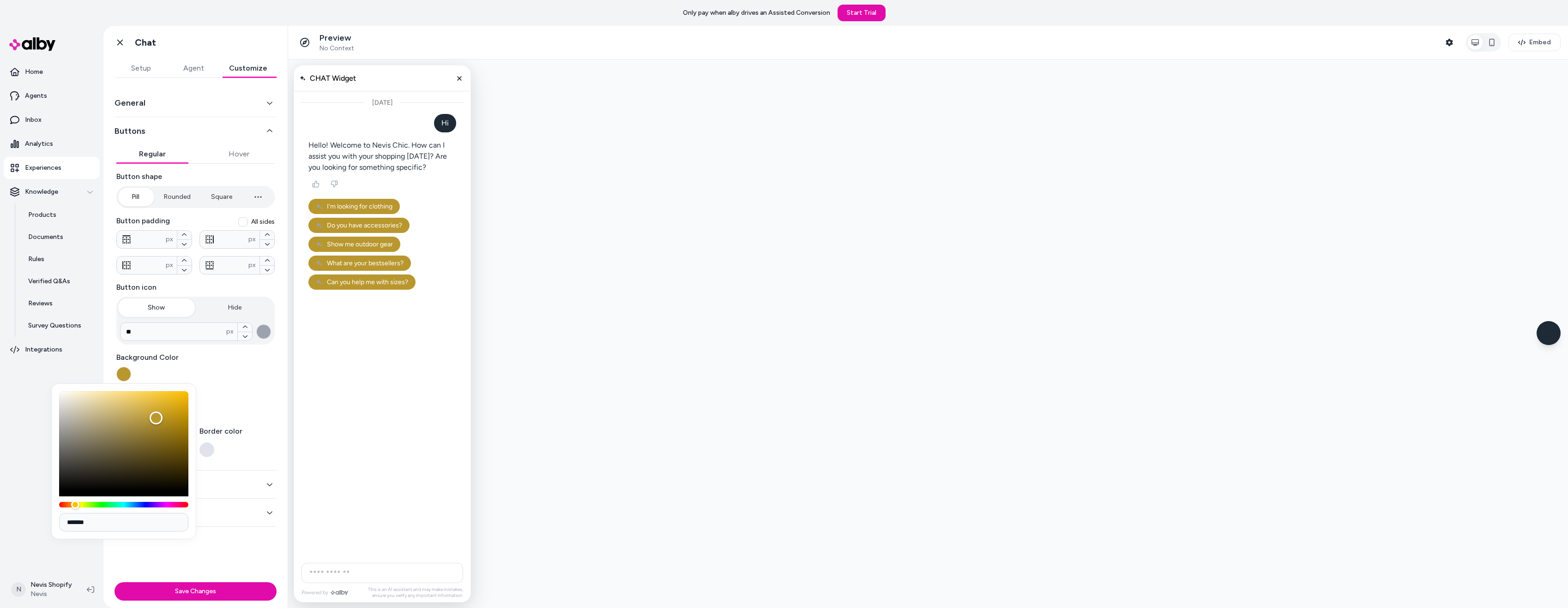
click at [238, 148] on button "Hover" at bounding box center [239, 154] width 72 height 19
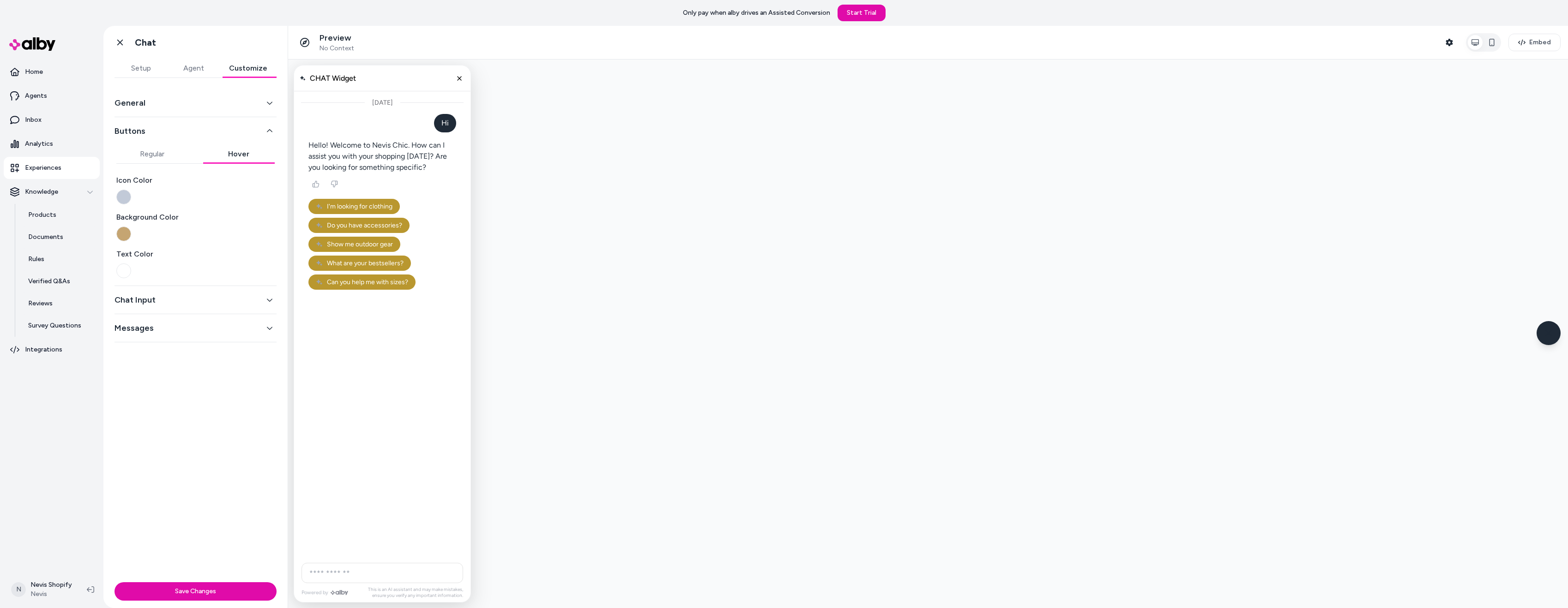
click at [118, 194] on button "button" at bounding box center [123, 196] width 15 height 14
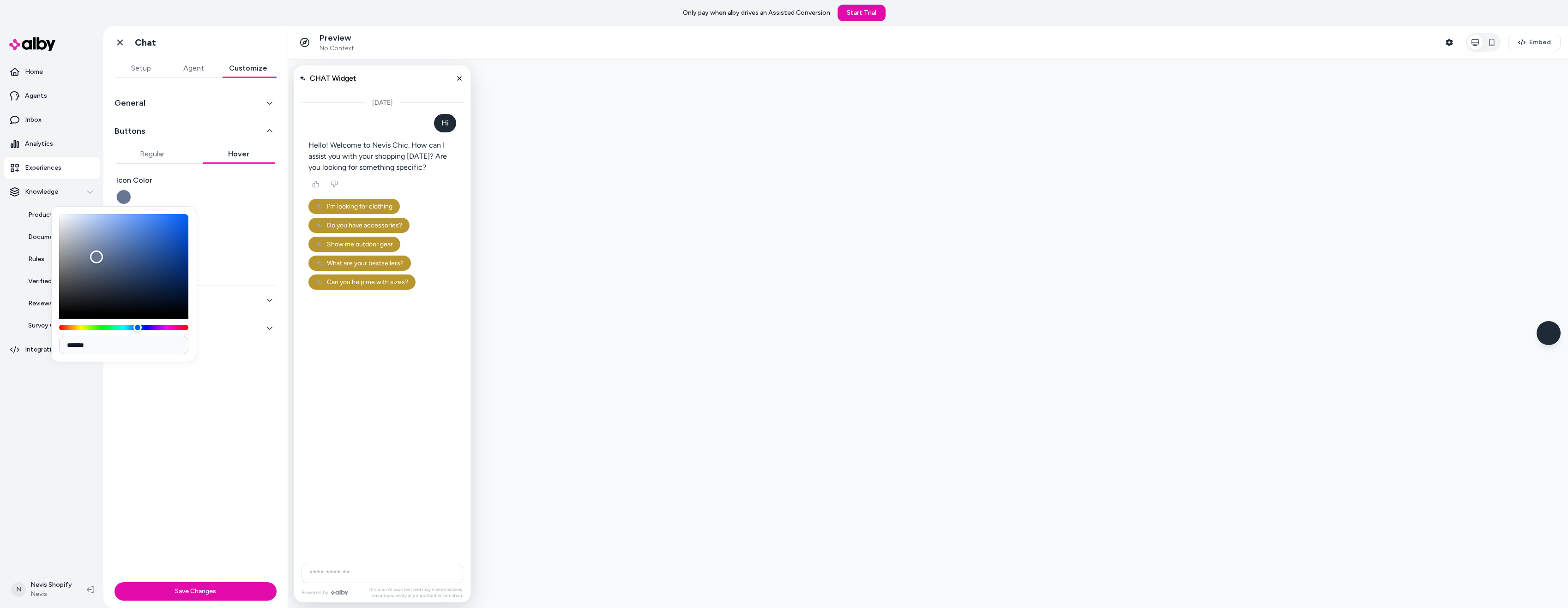
type input "*******"
drag, startPoint x: 97, startPoint y: 257, endPoint x: 75, endPoint y: 341, distance: 86.8
click at [75, 337] on div "*******" at bounding box center [124, 284] width 145 height 156
click at [180, 442] on div "General Buttons Regular Hover Icon Color Background Color Text Color Chat Input…" at bounding box center [195, 329] width 185 height 501
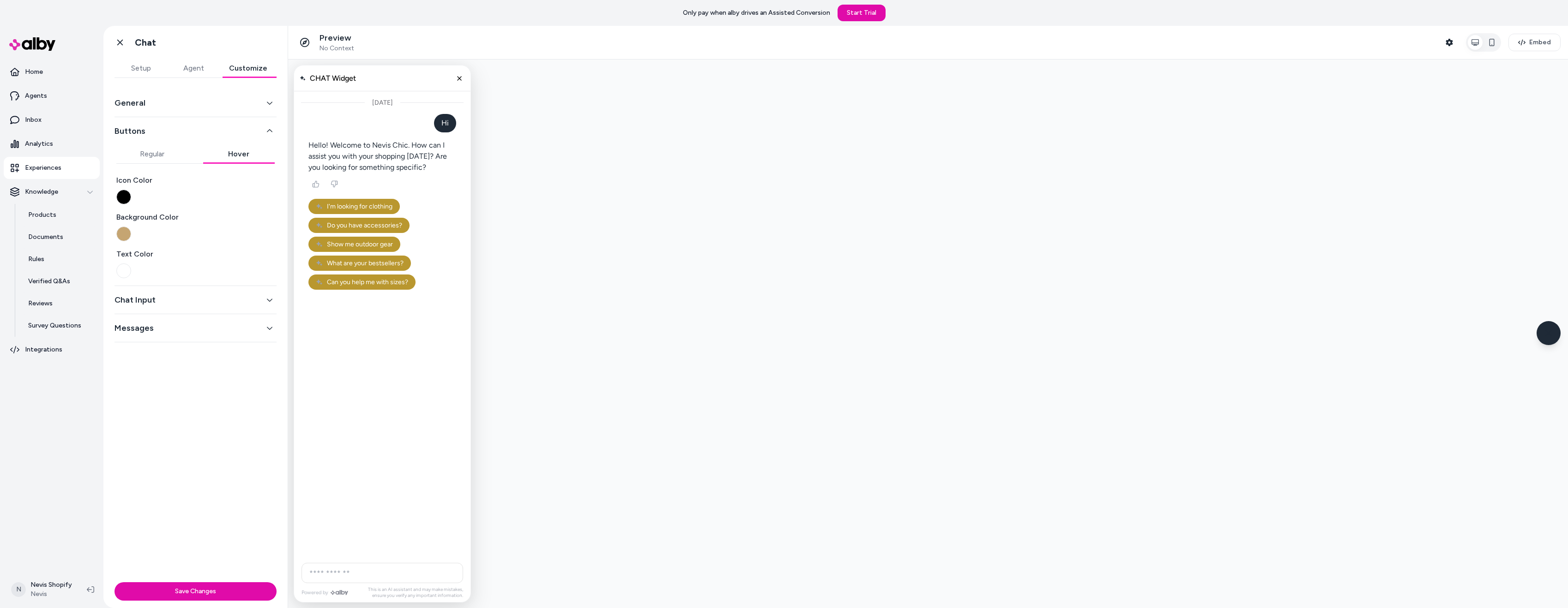
click at [125, 234] on button "button" at bounding box center [123, 234] width 15 height 14
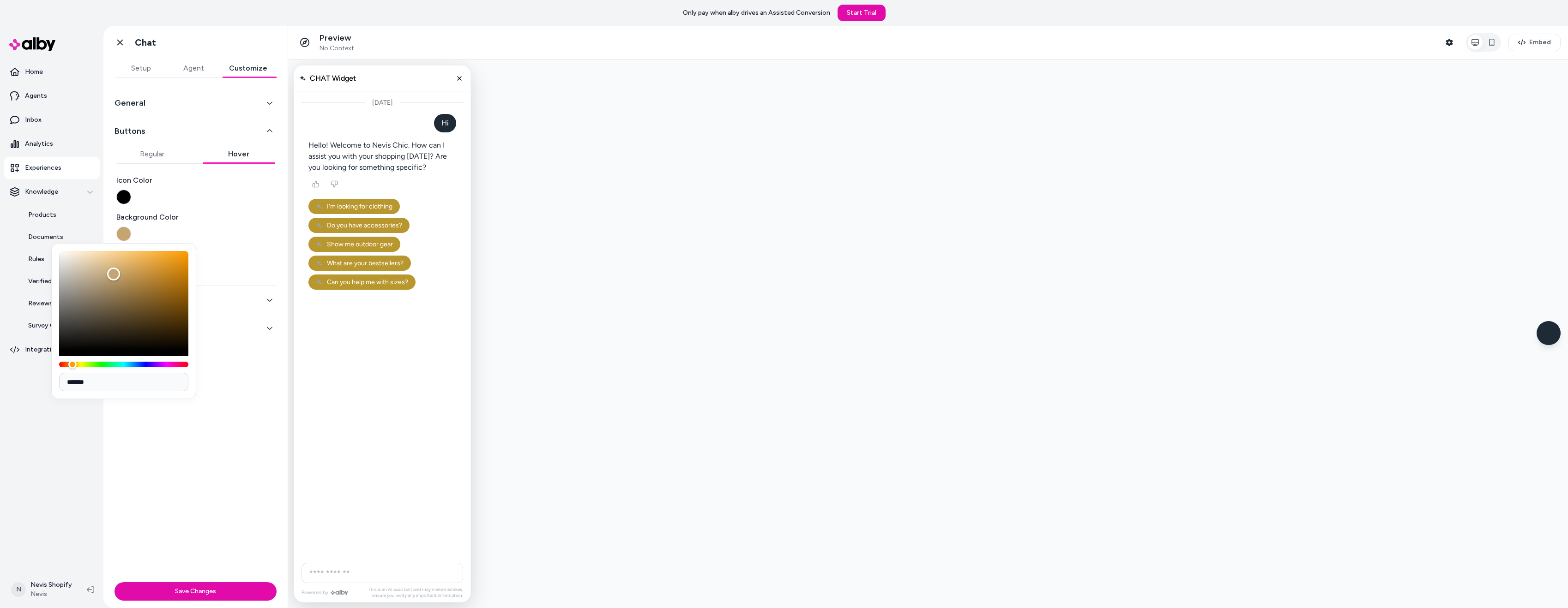
drag, startPoint x: 121, startPoint y: 387, endPoint x: 59, endPoint y: 390, distance: 62.1
click at [59, 390] on div "*******" at bounding box center [124, 321] width 145 height 156
paste input
type input "*******"
click at [202, 407] on div "General Buttons Regular Hover Icon Color Background Color Text Color Chat Input…" at bounding box center [195, 329] width 185 height 501
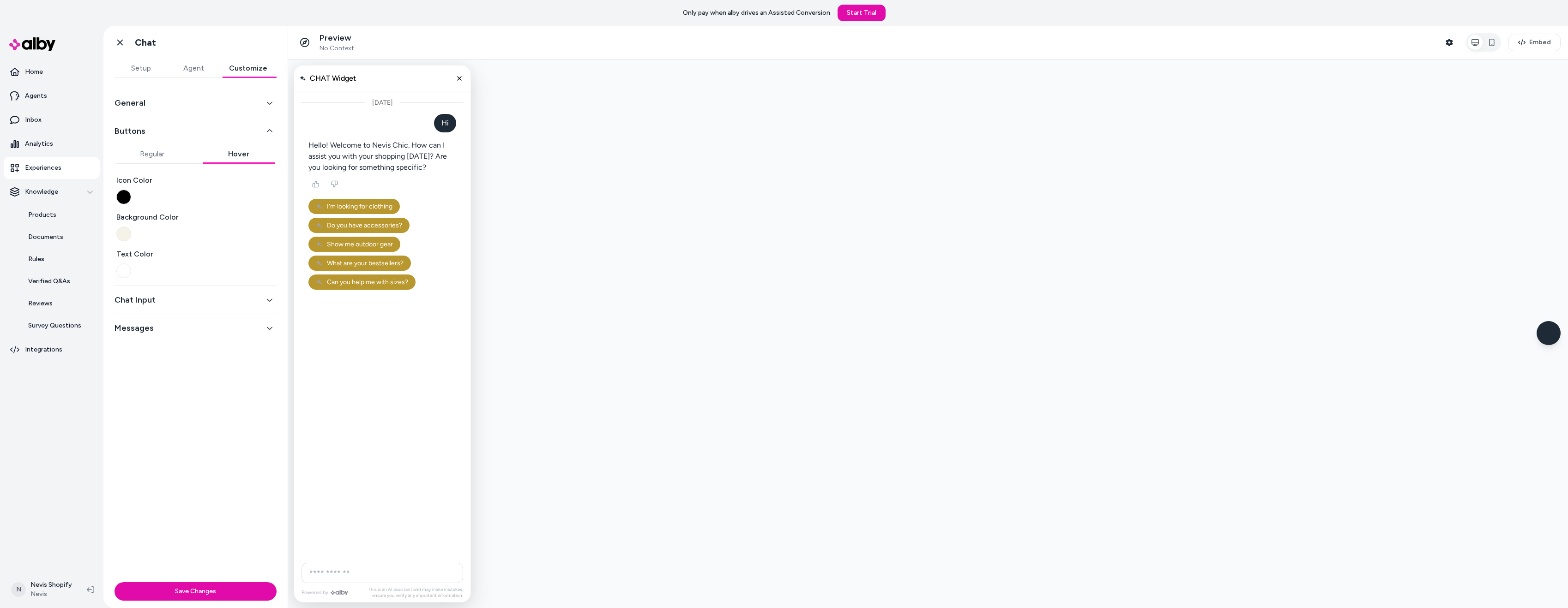
click at [130, 274] on button "button" at bounding box center [123, 271] width 15 height 14
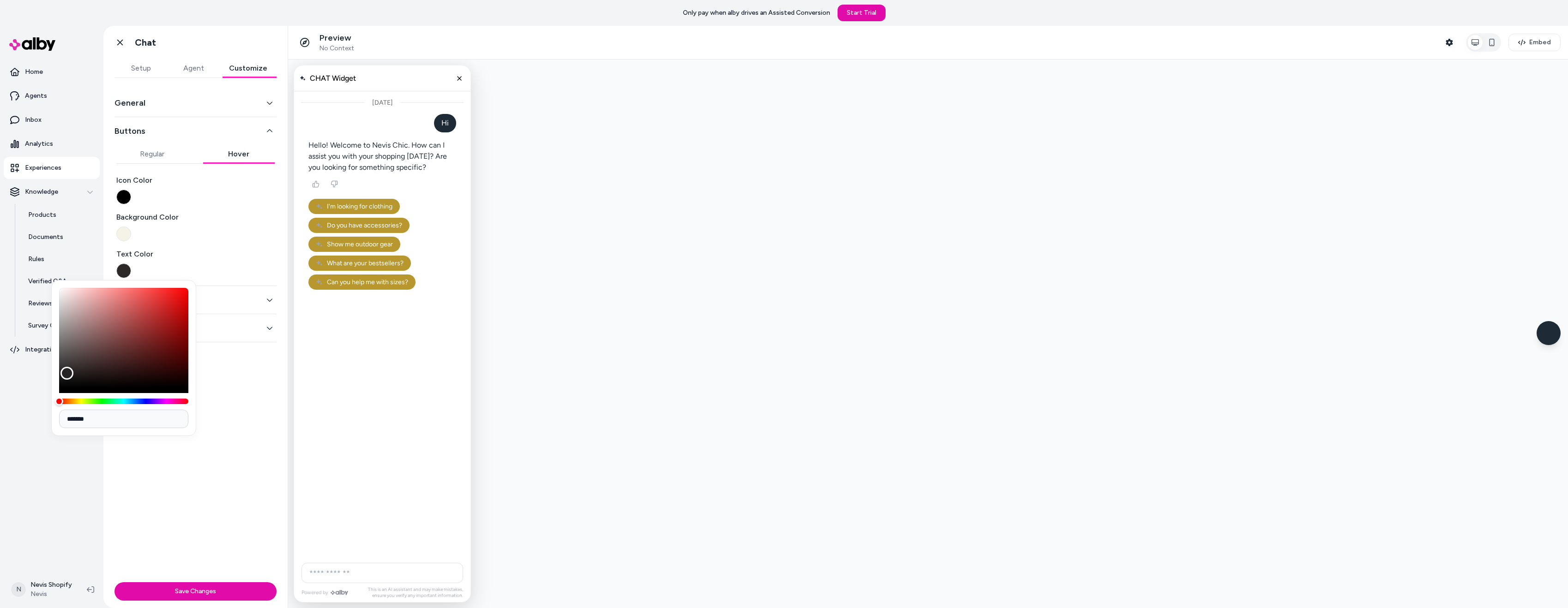
type input "*******"
drag, startPoint x: 73, startPoint y: 368, endPoint x: 40, endPoint y: 394, distance: 42.0
click at [40, 394] on body "Only pay when alby drives an Assisted Conversion Start Trial Home Agents Inbox …" at bounding box center [784, 304] width 1568 height 608
click at [122, 232] on button "button" at bounding box center [123, 234] width 15 height 14
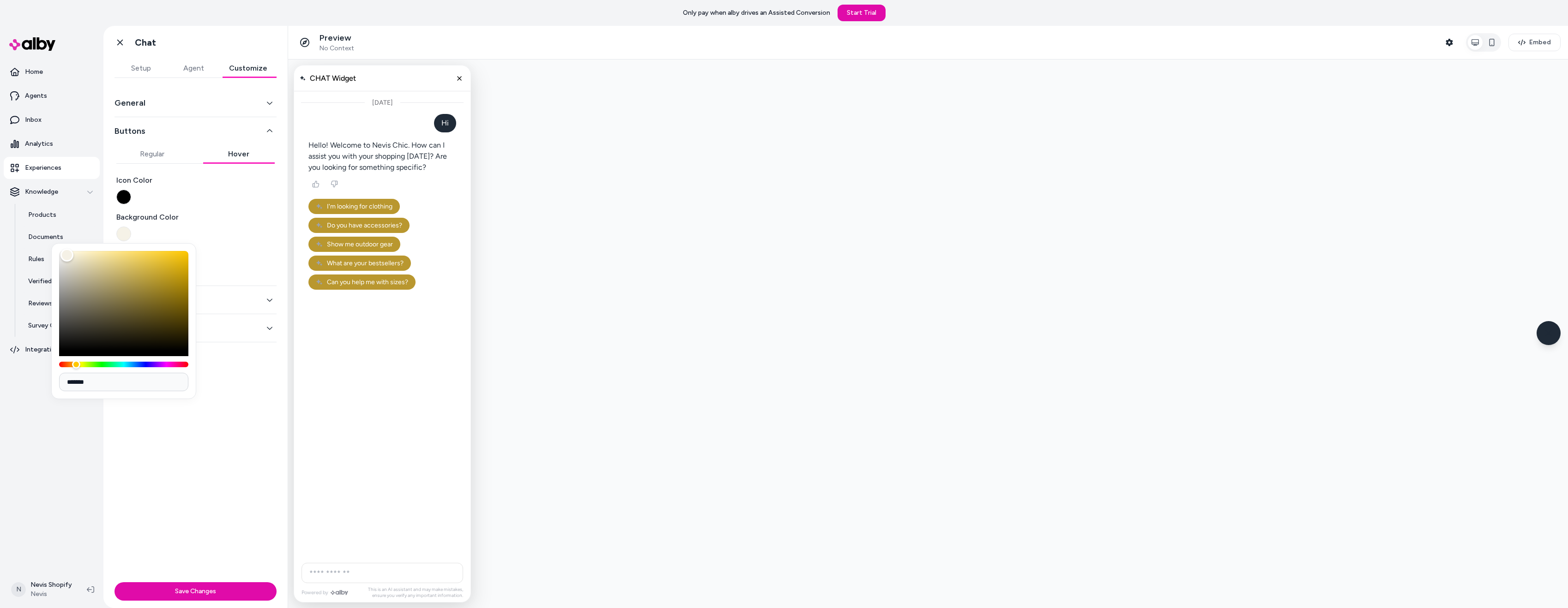
drag, startPoint x: 101, startPoint y: 376, endPoint x: 64, endPoint y: 378, distance: 37.1
click at [64, 378] on input "*******" at bounding box center [123, 382] width 129 height 19
paste input
type input "*******"
click at [149, 147] on button "Regular" at bounding box center [151, 154] width 72 height 19
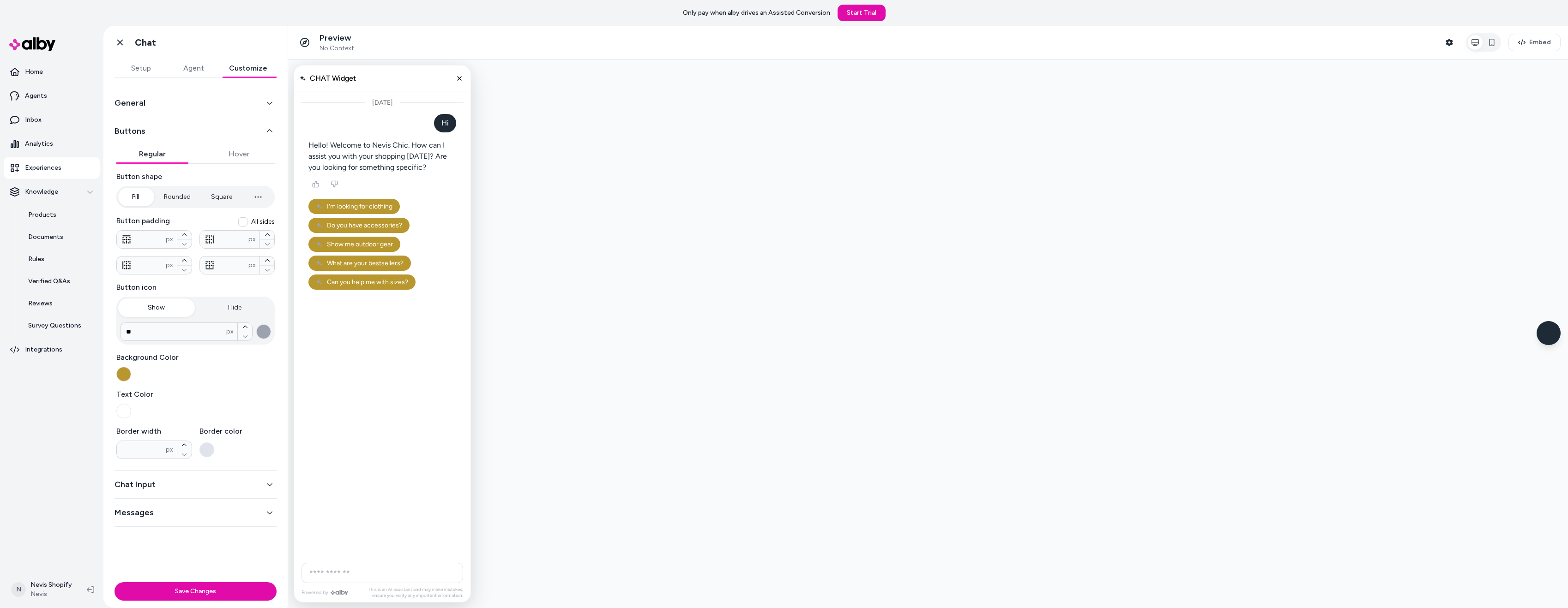
click at [122, 373] on button "button" at bounding box center [123, 374] width 15 height 14
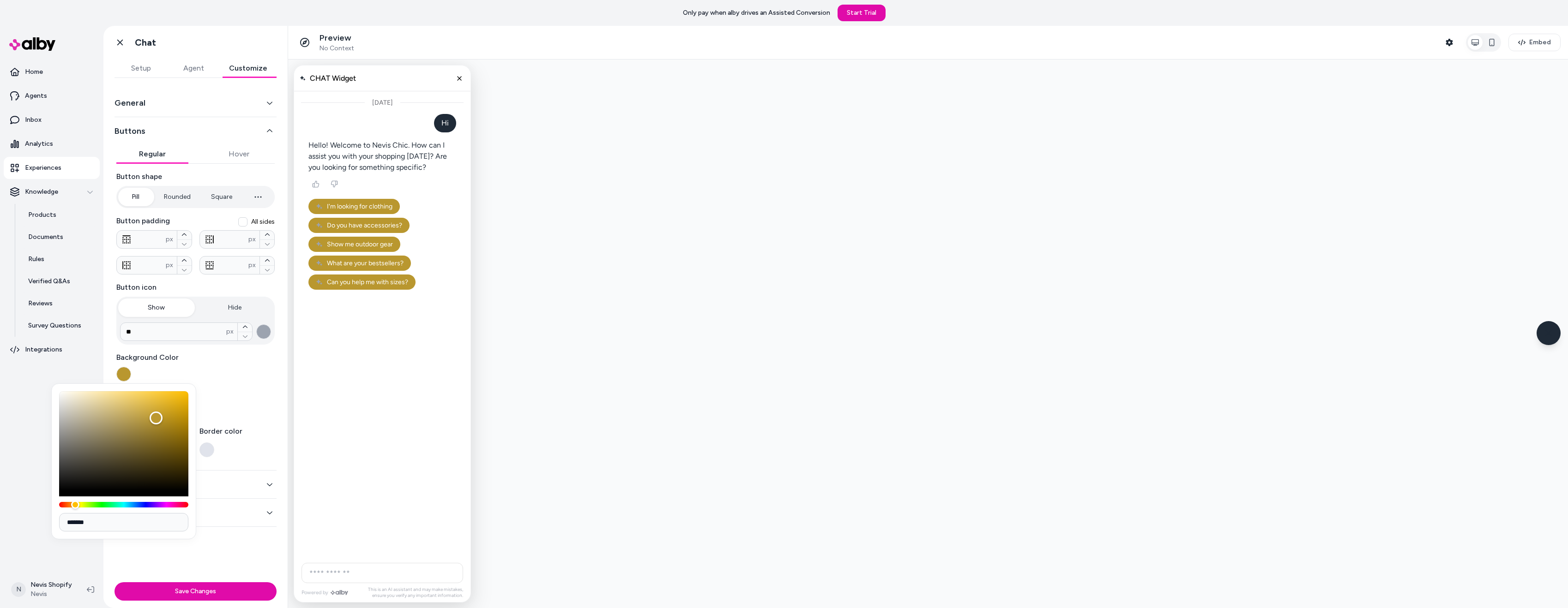
drag, startPoint x: 98, startPoint y: 526, endPoint x: 62, endPoint y: 528, distance: 36.1
click at [62, 528] on input "*******" at bounding box center [123, 522] width 129 height 19
paste input
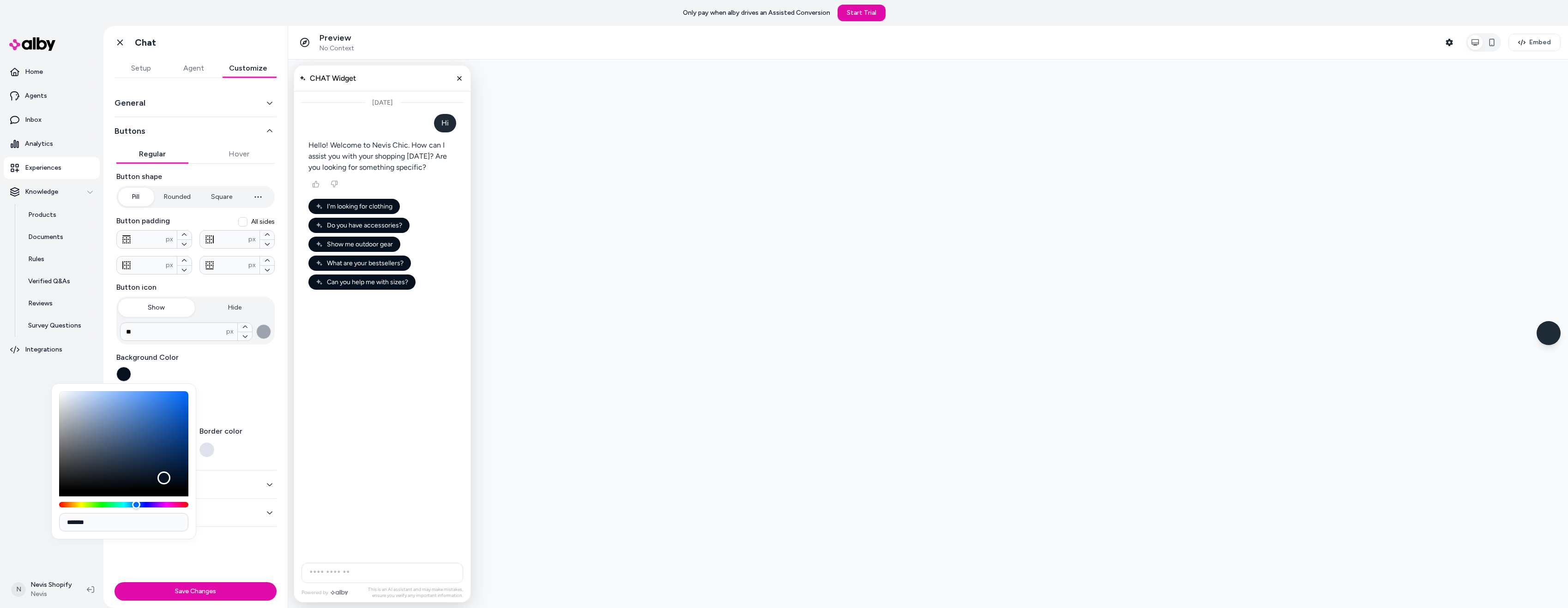
type input "*******"
click at [343, 393] on div "Today" at bounding box center [382, 324] width 176 height 466
click at [363, 339] on div "Today" at bounding box center [382, 324] width 176 height 466
click at [213, 396] on label "Text Color" at bounding box center [195, 395] width 159 height 11
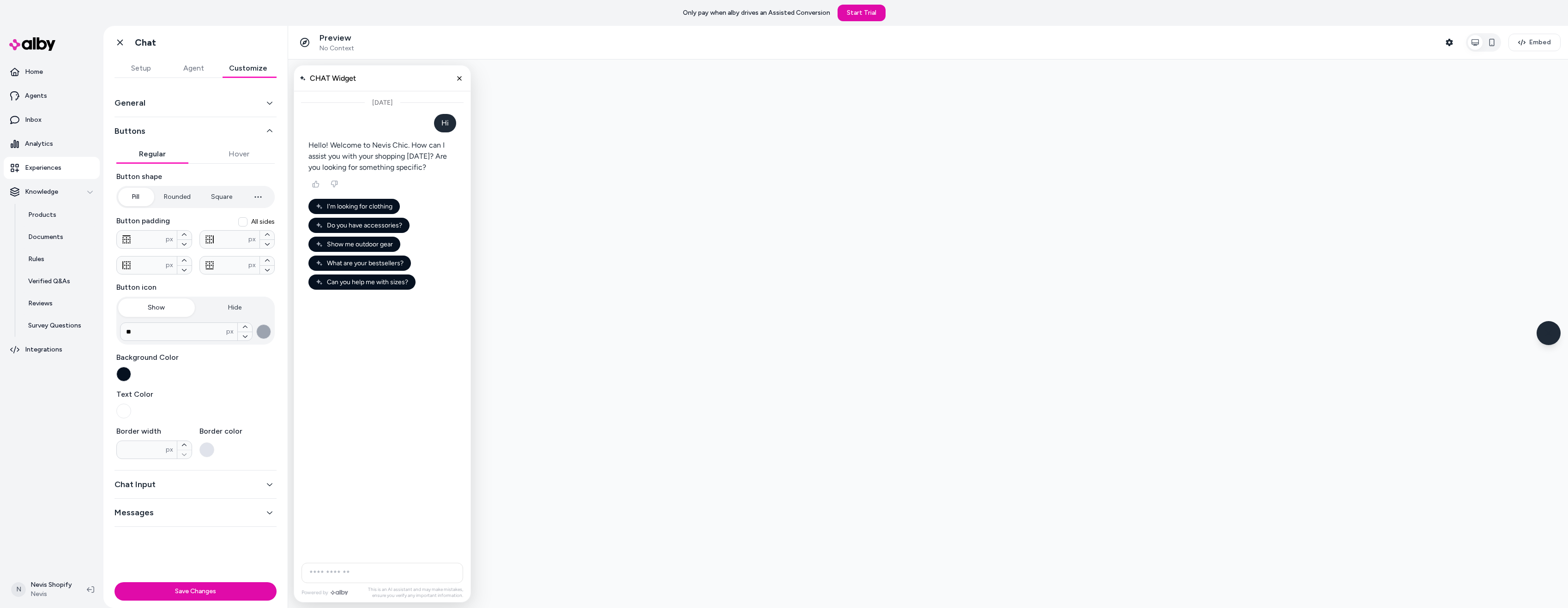
click at [362, 323] on div "Today" at bounding box center [382, 324] width 176 height 466
click at [239, 155] on button "Hover" at bounding box center [239, 154] width 72 height 19
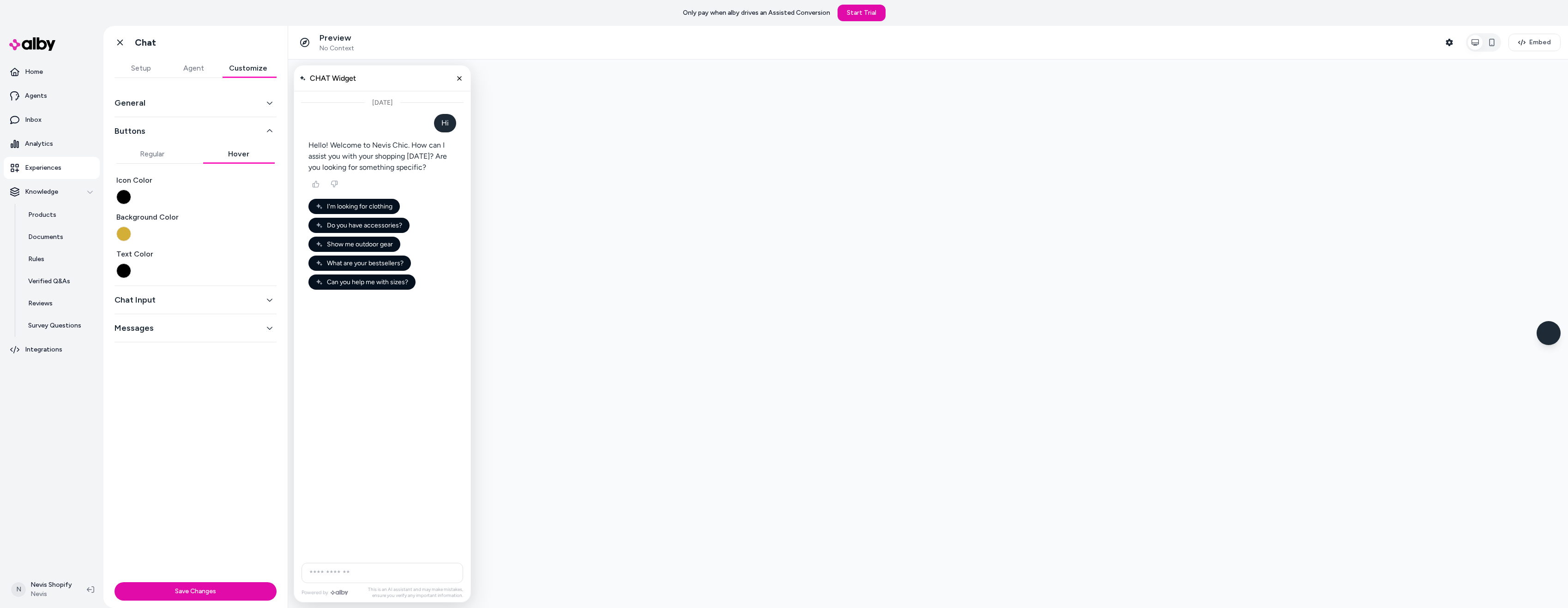
click at [122, 267] on button "button" at bounding box center [123, 271] width 15 height 14
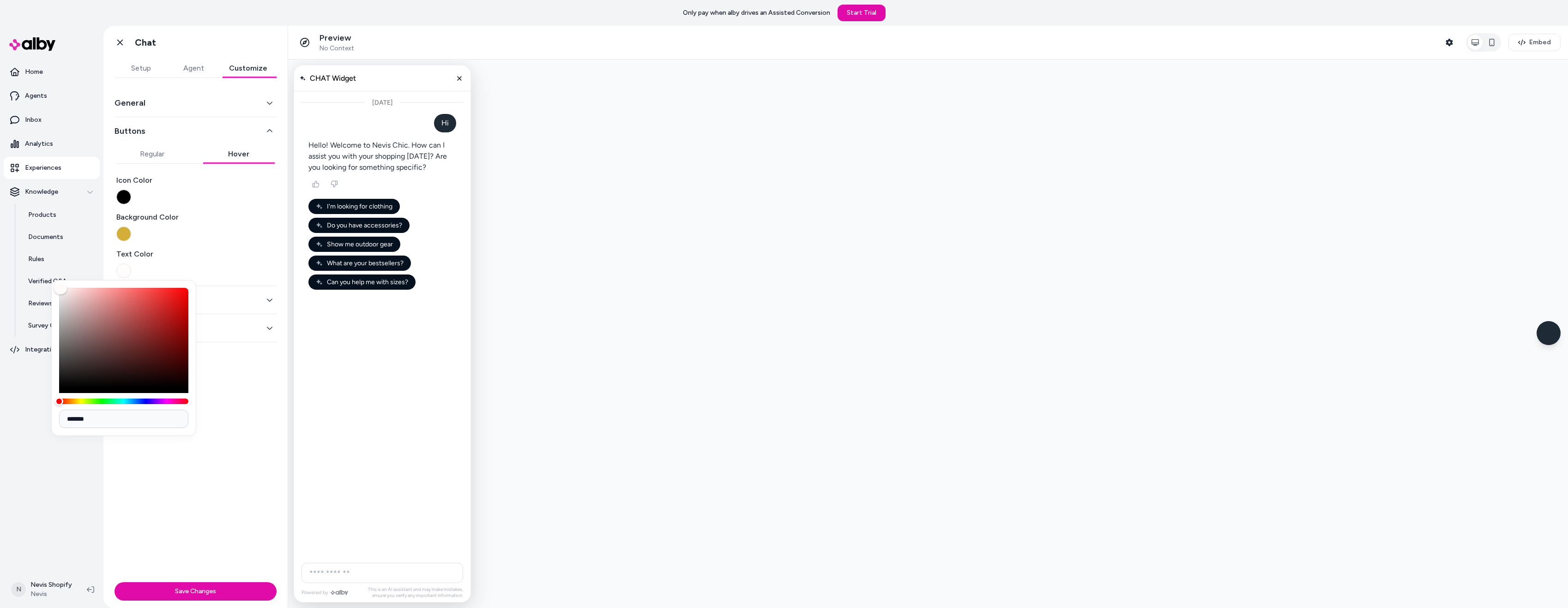
type input "*******"
drag, startPoint x: 71, startPoint y: 293, endPoint x: 54, endPoint y: 271, distance: 27.8
click at [37, 279] on body "Only pay when alby drives an Assisted Conversion Start Trial Home Agents Inbox …" at bounding box center [784, 304] width 1568 height 608
click at [131, 200] on button "button" at bounding box center [123, 196] width 15 height 14
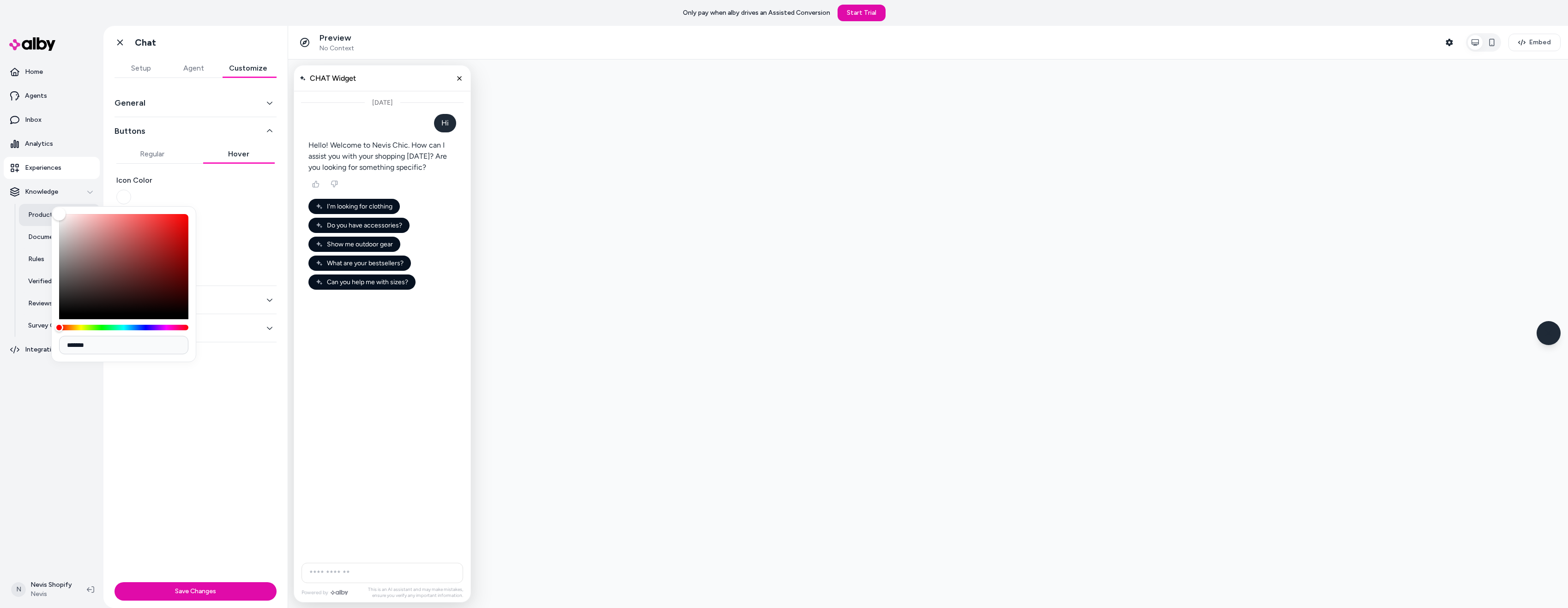
drag, startPoint x: 86, startPoint y: 240, endPoint x: 41, endPoint y: 205, distance: 57.0
click at [41, 205] on body "Only pay when alby drives an Assisted Conversion Start Trial Home Agents Inbox …" at bounding box center [784, 304] width 1568 height 608
click at [387, 348] on div "Today" at bounding box center [382, 324] width 176 height 466
drag, startPoint x: 59, startPoint y: 304, endPoint x: 61, endPoint y: 333, distance: 29.1
click at [48, 333] on body "Only pay when alby drives an Assisted Conversion Start Trial Home Agents Inbox …" at bounding box center [784, 304] width 1568 height 608
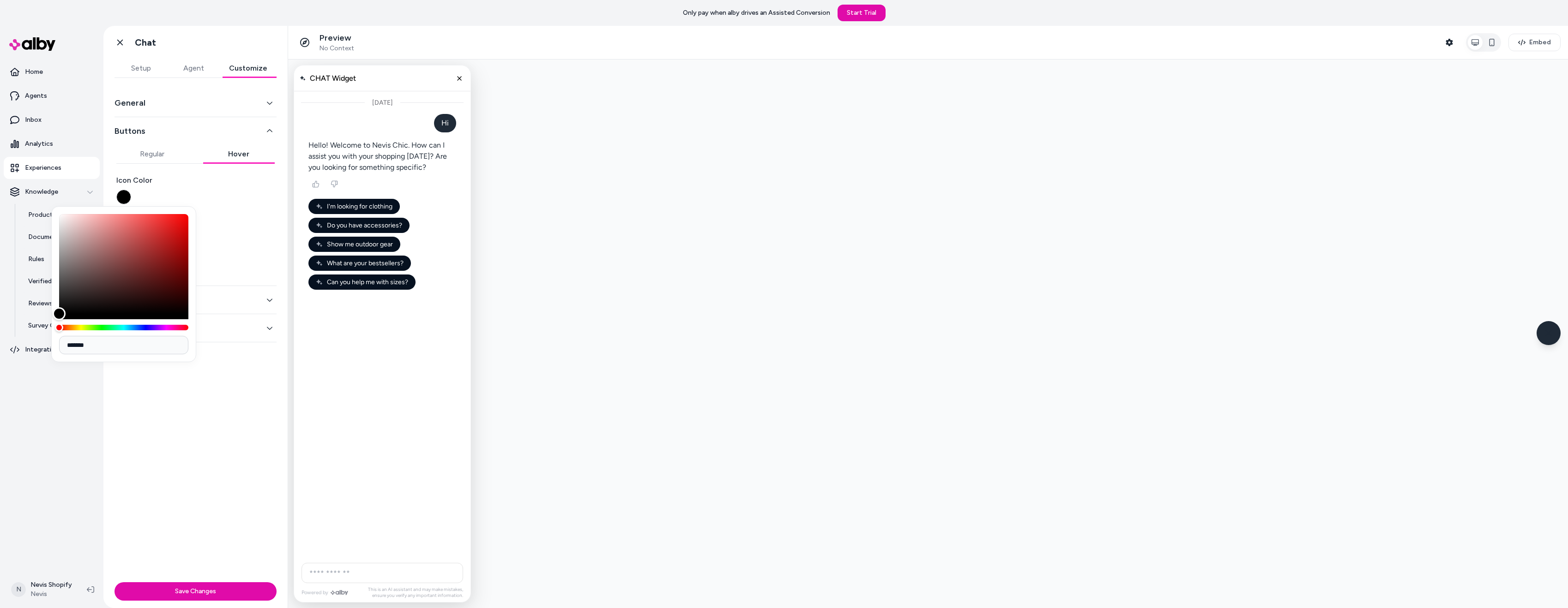
drag, startPoint x: 132, startPoint y: 345, endPoint x: 58, endPoint y: 349, distance: 74.1
click at [58, 349] on div "*******" at bounding box center [124, 284] width 145 height 156
paste input
drag, startPoint x: 125, startPoint y: 348, endPoint x: 14, endPoint y: 356, distance: 111.3
click at [14, 356] on body "Only pay when alby drives an Assisted Conversion Start Trial Home Agents Inbox …" at bounding box center [784, 304] width 1568 height 608
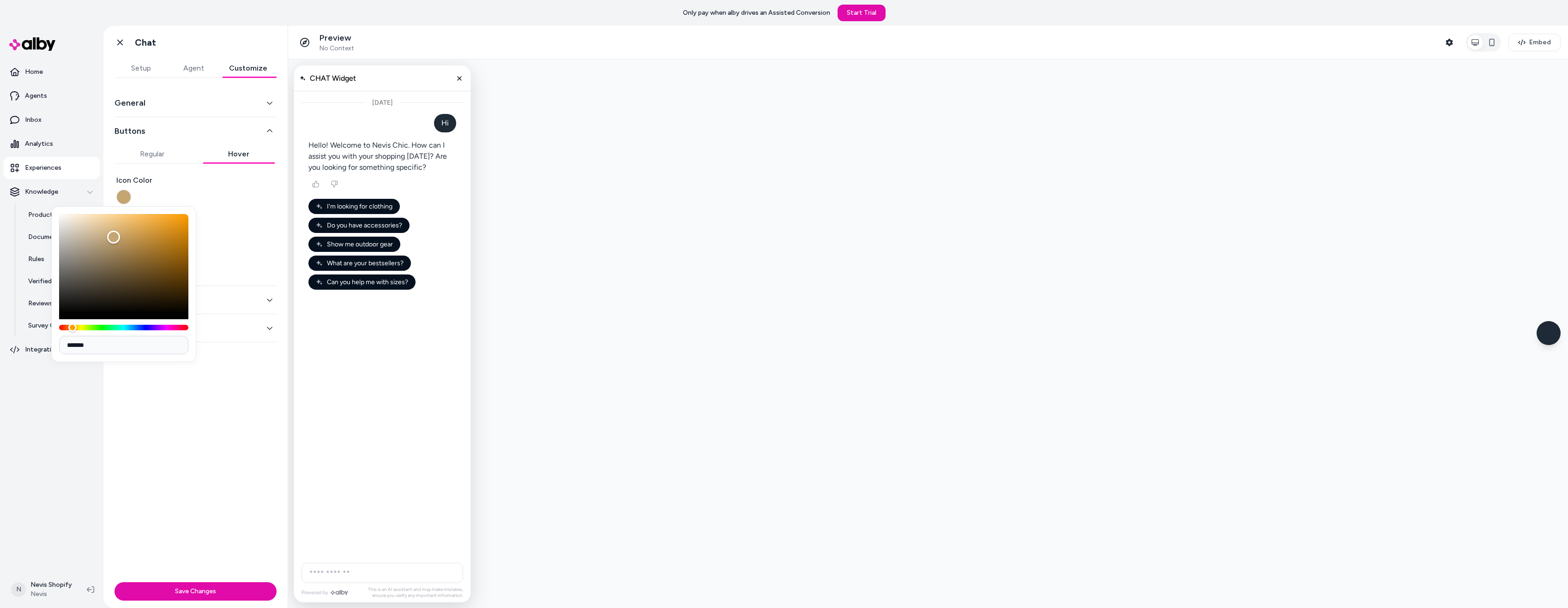
paste input
type input "*******"
click at [302, 314] on div "Today" at bounding box center [382, 324] width 176 height 466
click at [248, 234] on div "Background Color" at bounding box center [195, 226] width 159 height 30
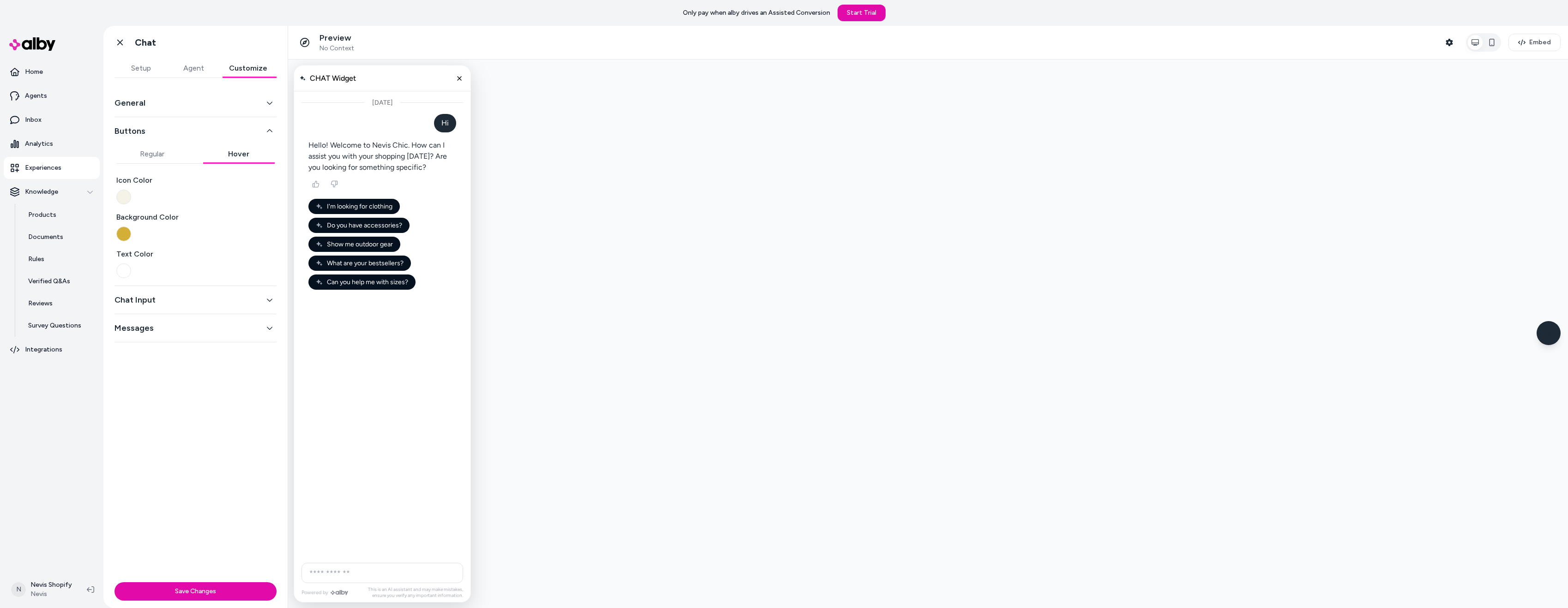
click at [160, 298] on button "Chat Input" at bounding box center [195, 300] width 162 height 13
click at [122, 230] on button "button" at bounding box center [123, 227] width 15 height 14
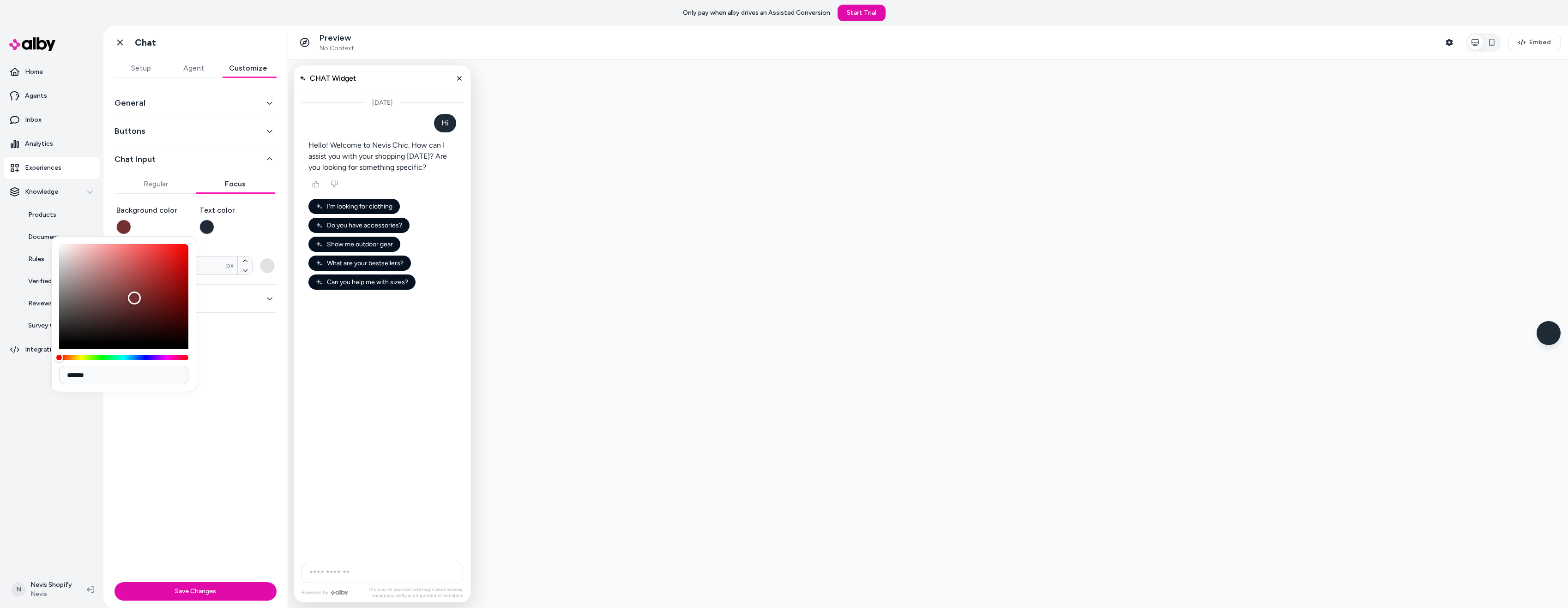
drag, startPoint x: 124, startPoint y: 269, endPoint x: 143, endPoint y: 321, distance: 55.4
click at [143, 321] on div "Color" at bounding box center [123, 294] width 129 height 100
click at [334, 577] on input "AI Shopping Assistant" at bounding box center [382, 573] width 162 height 20
type input "*******"
drag, startPoint x: 79, startPoint y: 271, endPoint x: 49, endPoint y: 233, distance: 48.4
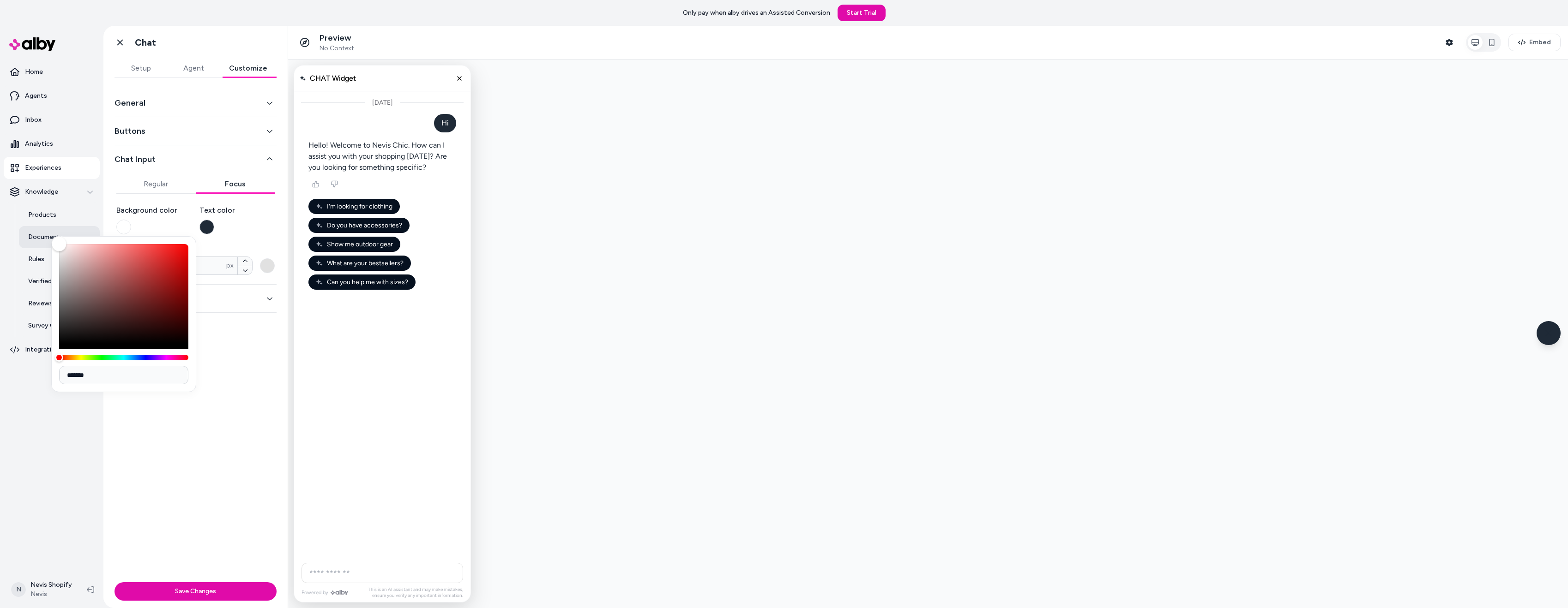
click at [49, 233] on body "Only pay when alby drives an Assisted Conversion Start Trial Home Agents Inbox …" at bounding box center [784, 304] width 1568 height 608
click at [245, 354] on div "General Buttons Chat Input Regular Focus Background color Text color Border * p…" at bounding box center [195, 329] width 185 height 501
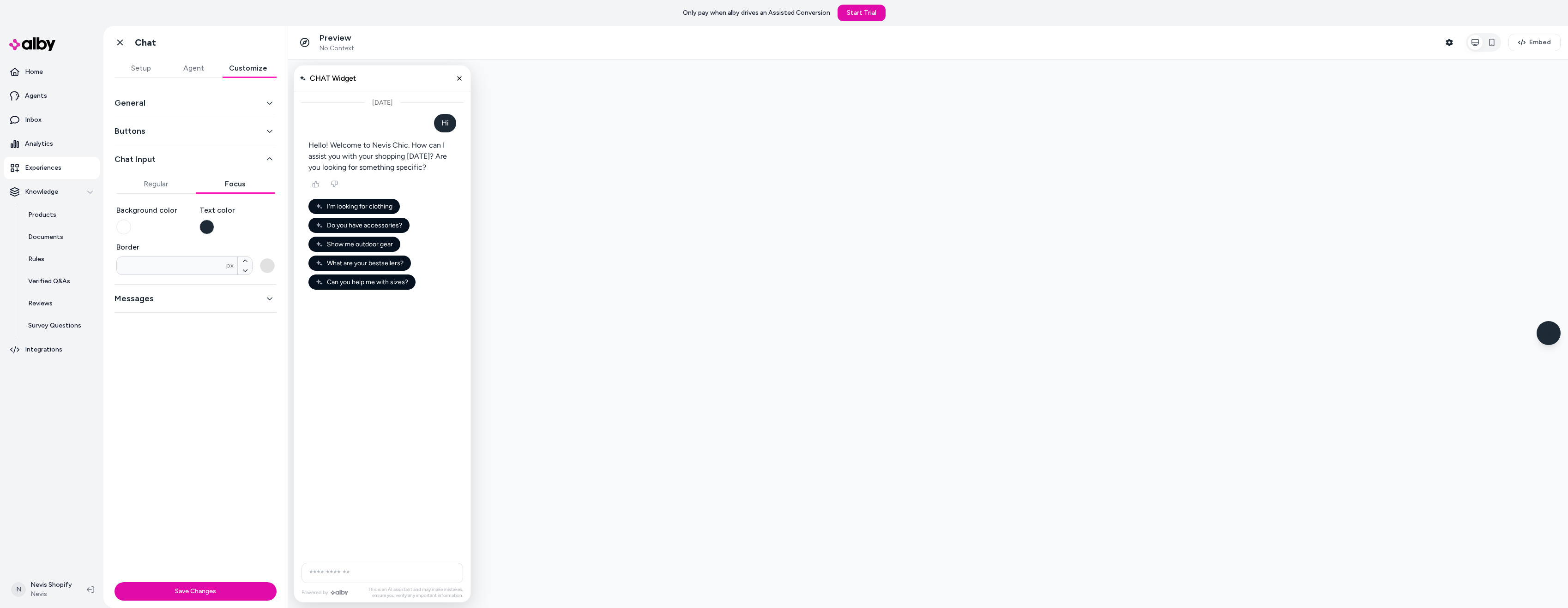
click at [153, 304] on button "Messages" at bounding box center [195, 299] width 162 height 13
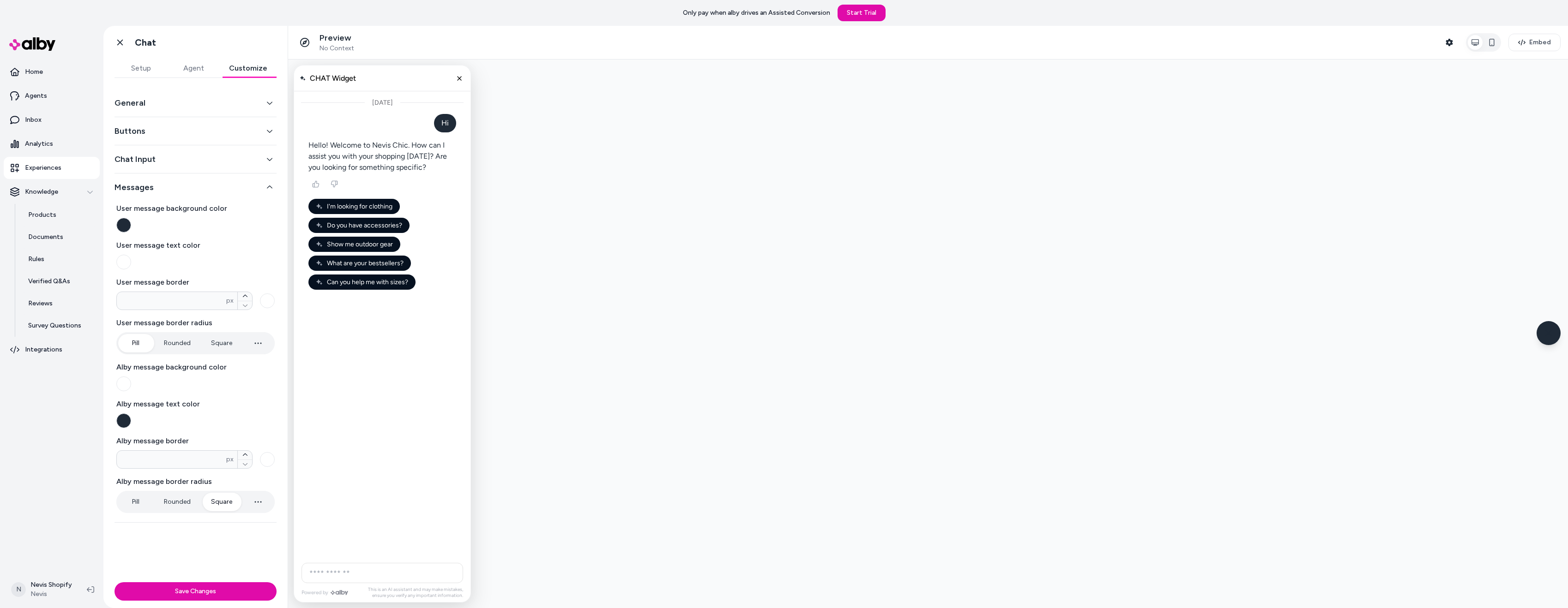
click at [122, 222] on button "button" at bounding box center [123, 225] width 15 height 14
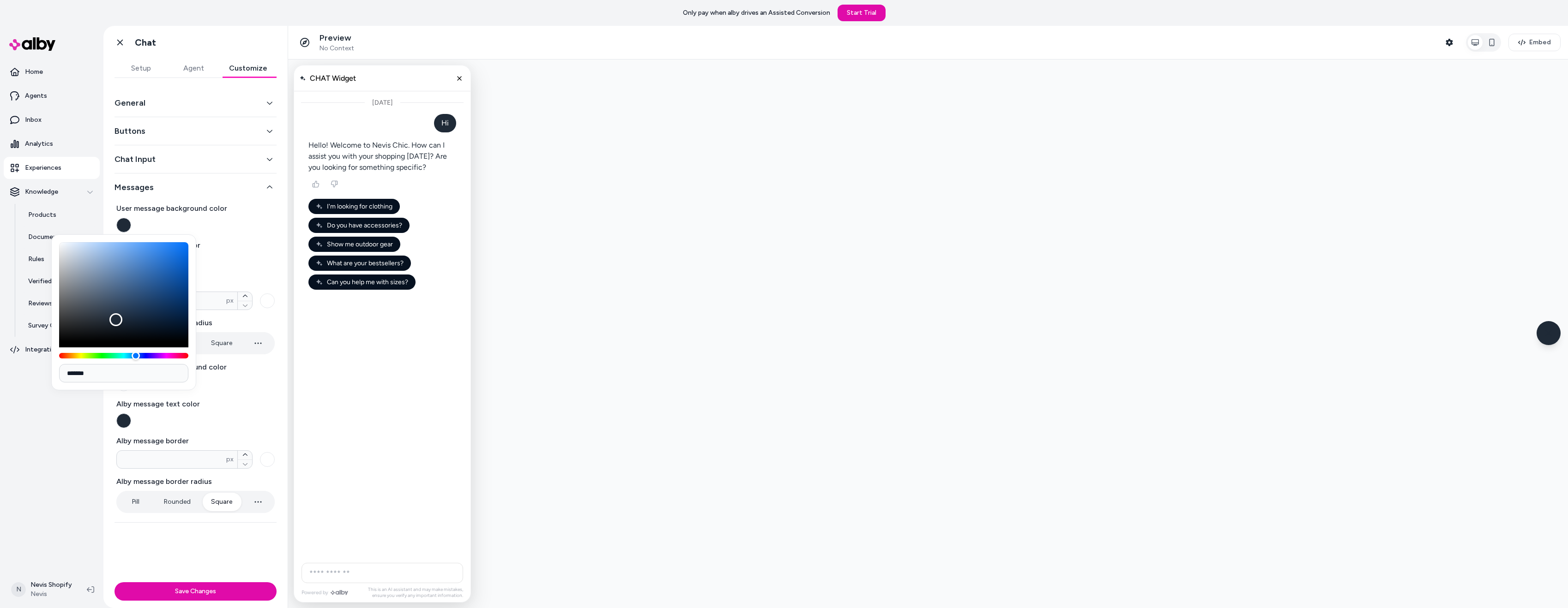
click at [238, 239] on div "User message background color User message text color User message border * px …" at bounding box center [195, 354] width 159 height 317
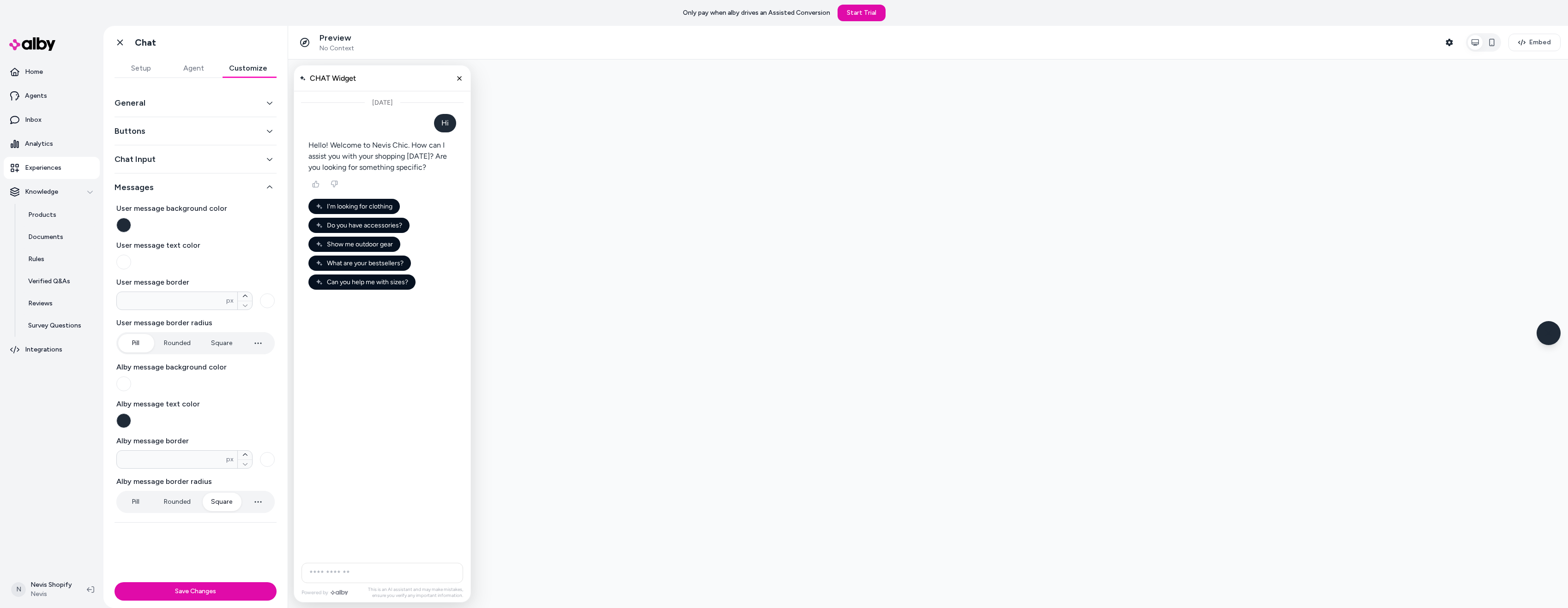
click at [126, 382] on button "button" at bounding box center [123, 384] width 15 height 14
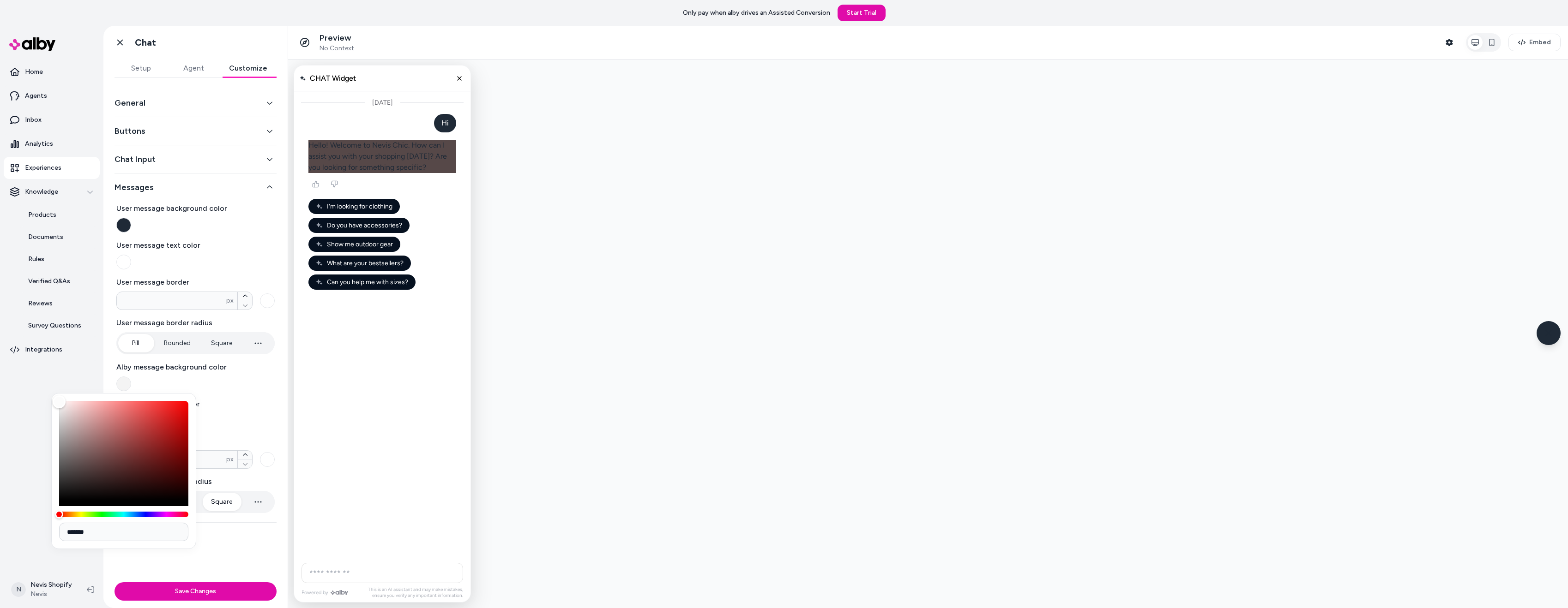
type input "*******"
drag, startPoint x: 106, startPoint y: 423, endPoint x: 9, endPoint y: 368, distance: 111.5
click at [9, 368] on body "Only pay when alby drives an Assisted Conversion Start Trial Home Agents Inbox …" at bounding box center [784, 304] width 1568 height 608
click at [229, 378] on div "Alby message background color" at bounding box center [195, 376] width 159 height 30
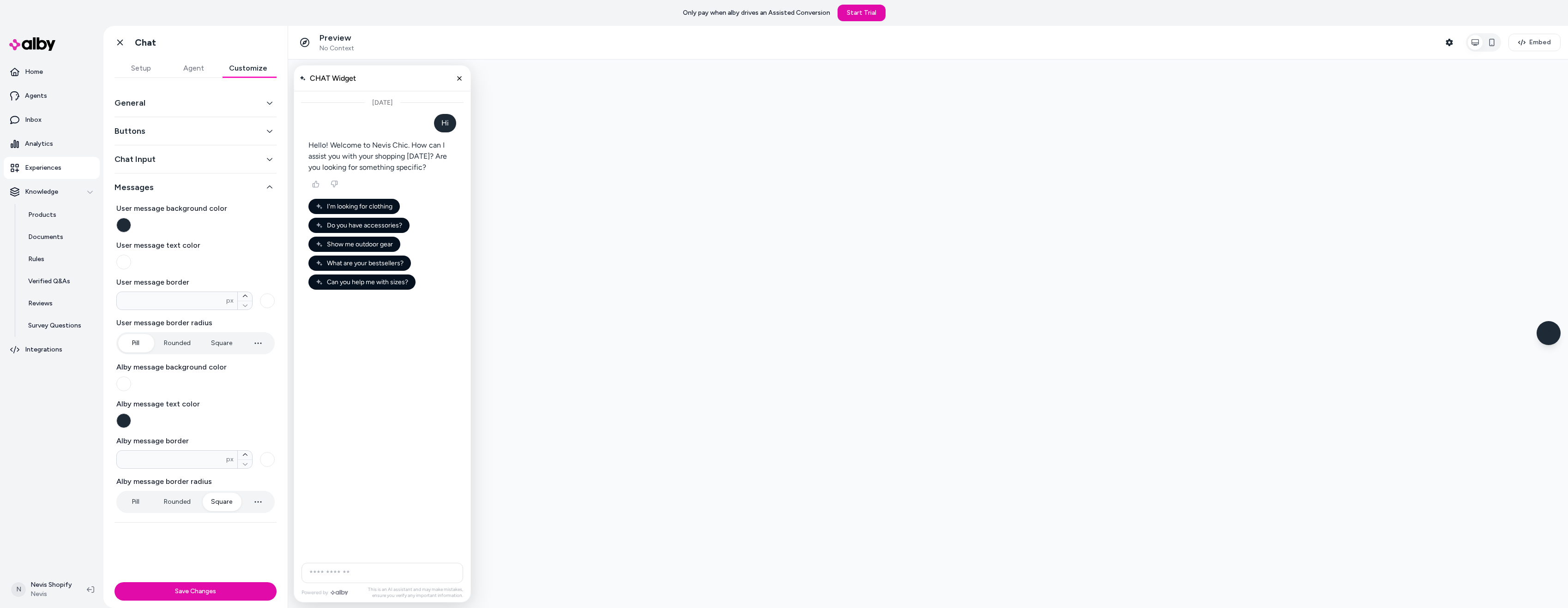
click at [181, 345] on button "Rounded" at bounding box center [177, 343] width 45 height 19
click at [147, 343] on button "Pill" at bounding box center [135, 343] width 35 height 19
click at [185, 345] on button "Rounded" at bounding box center [177, 343] width 45 height 19
click at [216, 342] on button "Square" at bounding box center [221, 343] width 39 height 19
type input "****"
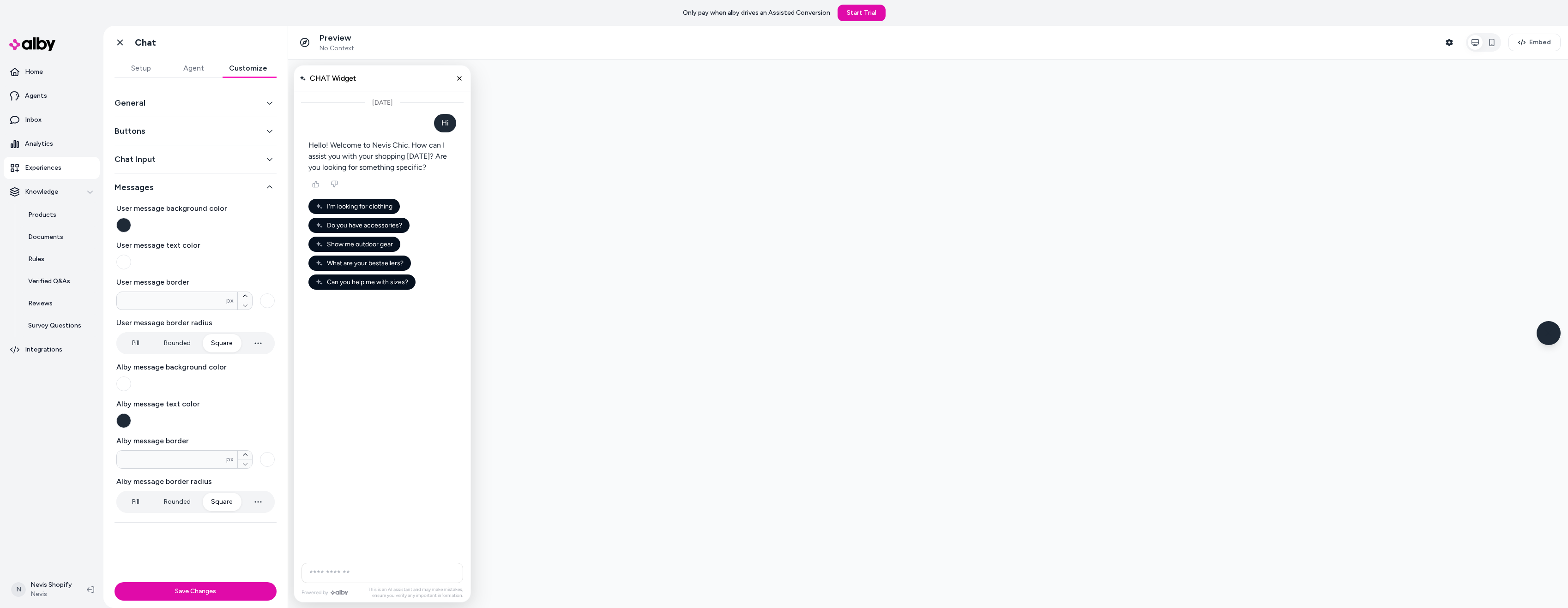
click at [147, 348] on button "Pill" at bounding box center [135, 343] width 35 height 19
click at [262, 509] on button "button" at bounding box center [258, 502] width 30 height 19
type input "****"
click at [130, 500] on button "Pill" at bounding box center [135, 502] width 35 height 19
click at [205, 589] on button "Save Changes" at bounding box center [195, 591] width 162 height 19
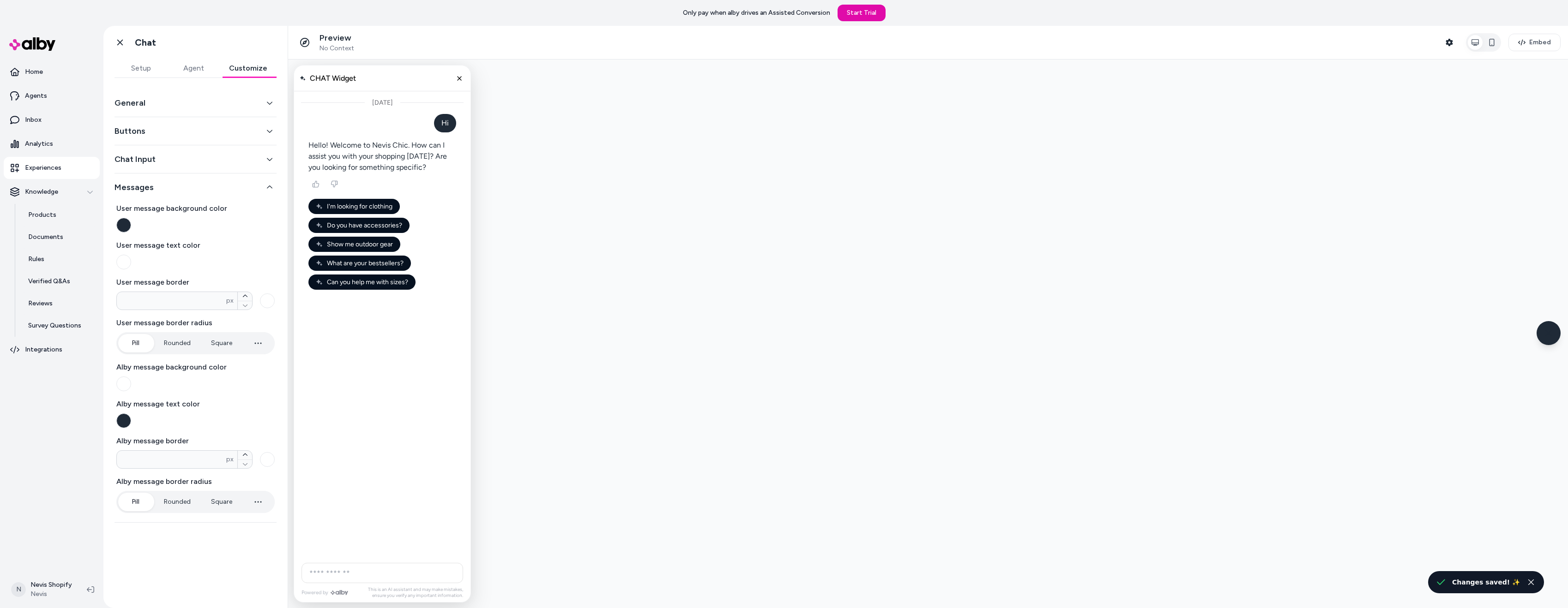
click at [164, 111] on div "General" at bounding box center [195, 103] width 162 height 28
click at [163, 104] on button "General" at bounding box center [195, 103] width 162 height 13
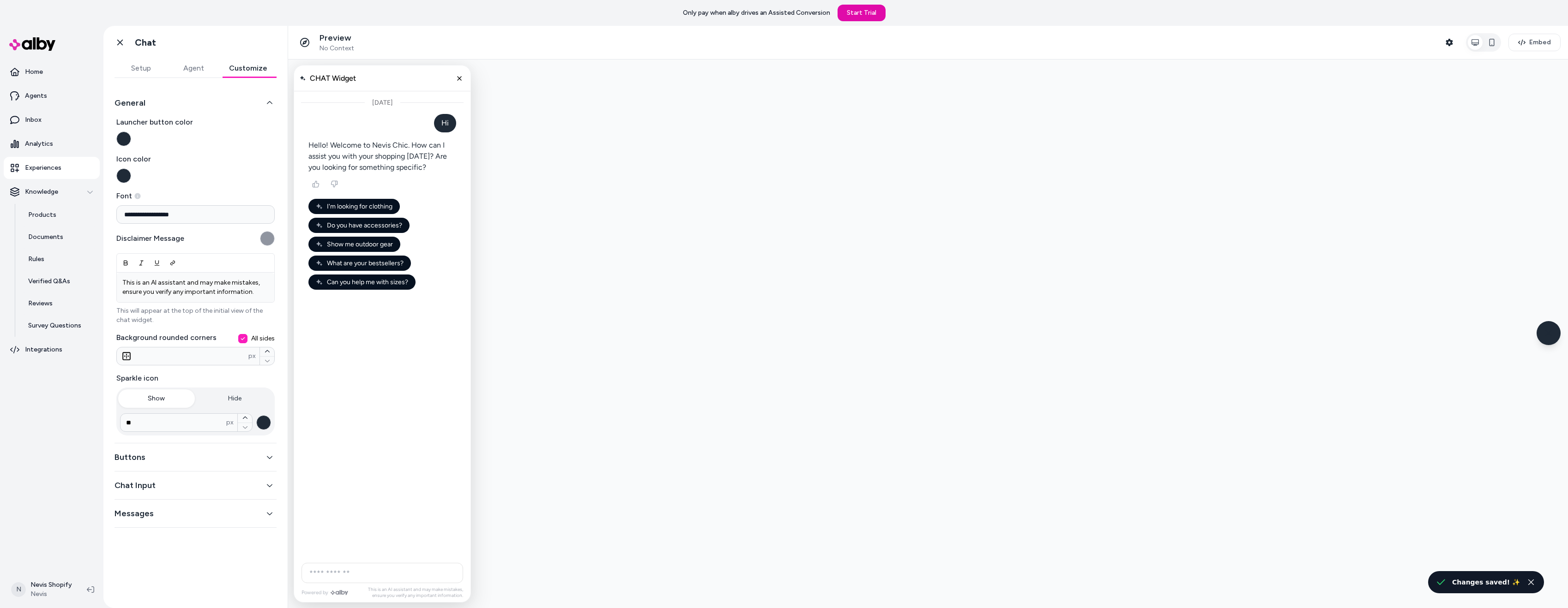
click at [156, 101] on button "General" at bounding box center [195, 103] width 162 height 13
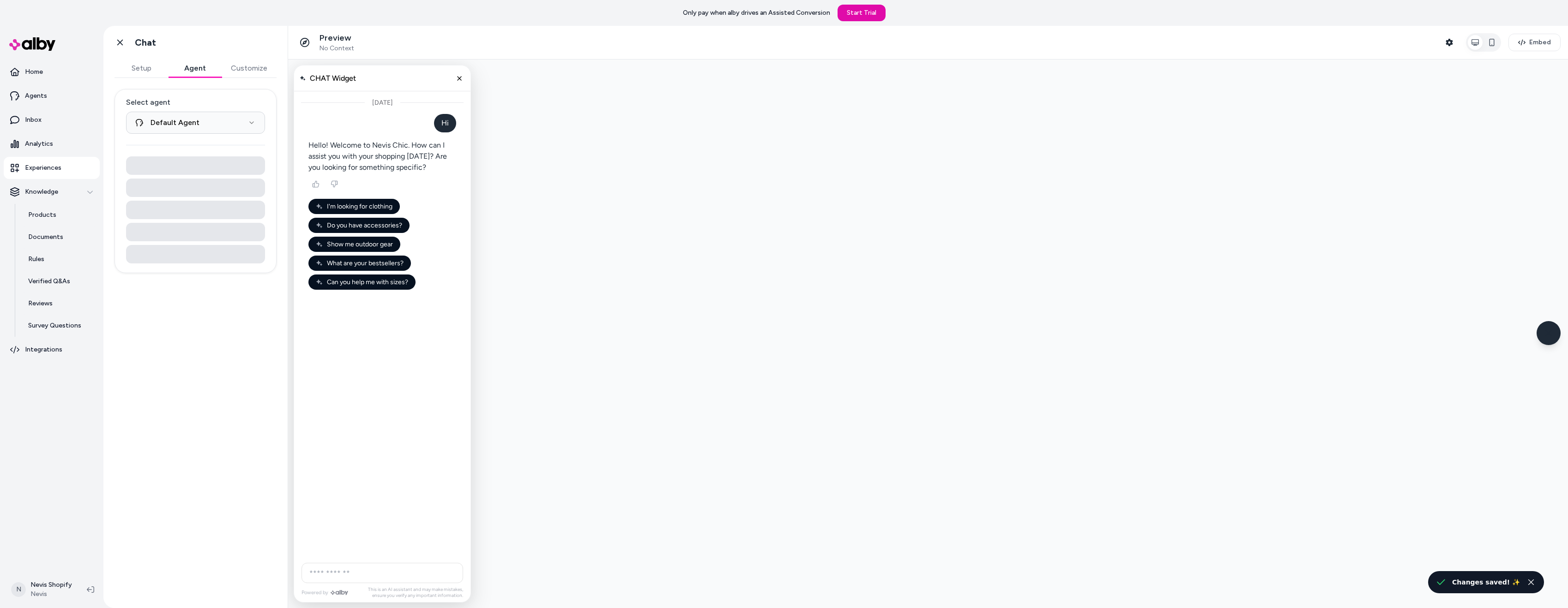
click at [200, 73] on button "Agent" at bounding box center [195, 68] width 53 height 19
click at [189, 127] on html "**********" at bounding box center [784, 304] width 1568 height 608
click at [192, 126] on html "**********" at bounding box center [784, 304] width 1568 height 608
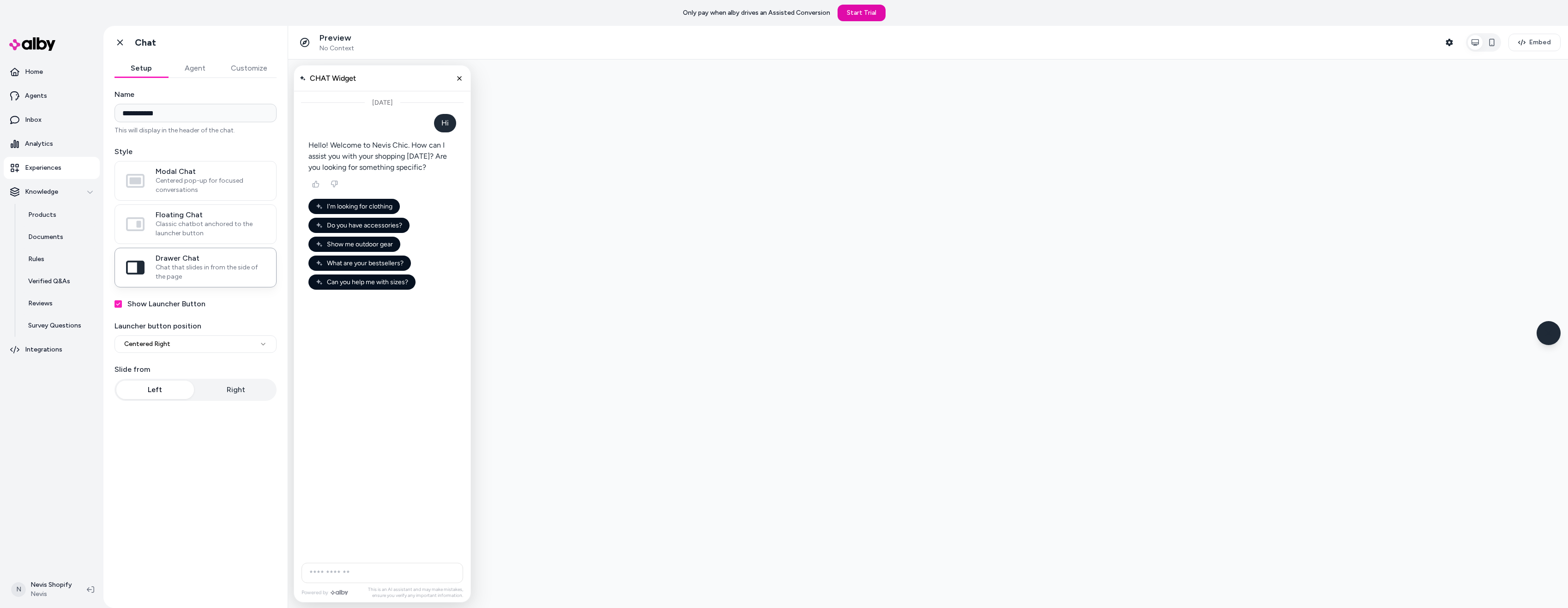
click at [146, 72] on button "Setup" at bounding box center [141, 68] width 53 height 19
click at [201, 348] on html "**********" at bounding box center [784, 304] width 1568 height 608
click at [200, 347] on html "**********" at bounding box center [784, 304] width 1568 height 608
click at [242, 383] on button "Right" at bounding box center [236, 390] width 77 height 19
click at [152, 388] on button "Left" at bounding box center [155, 390] width 77 height 19
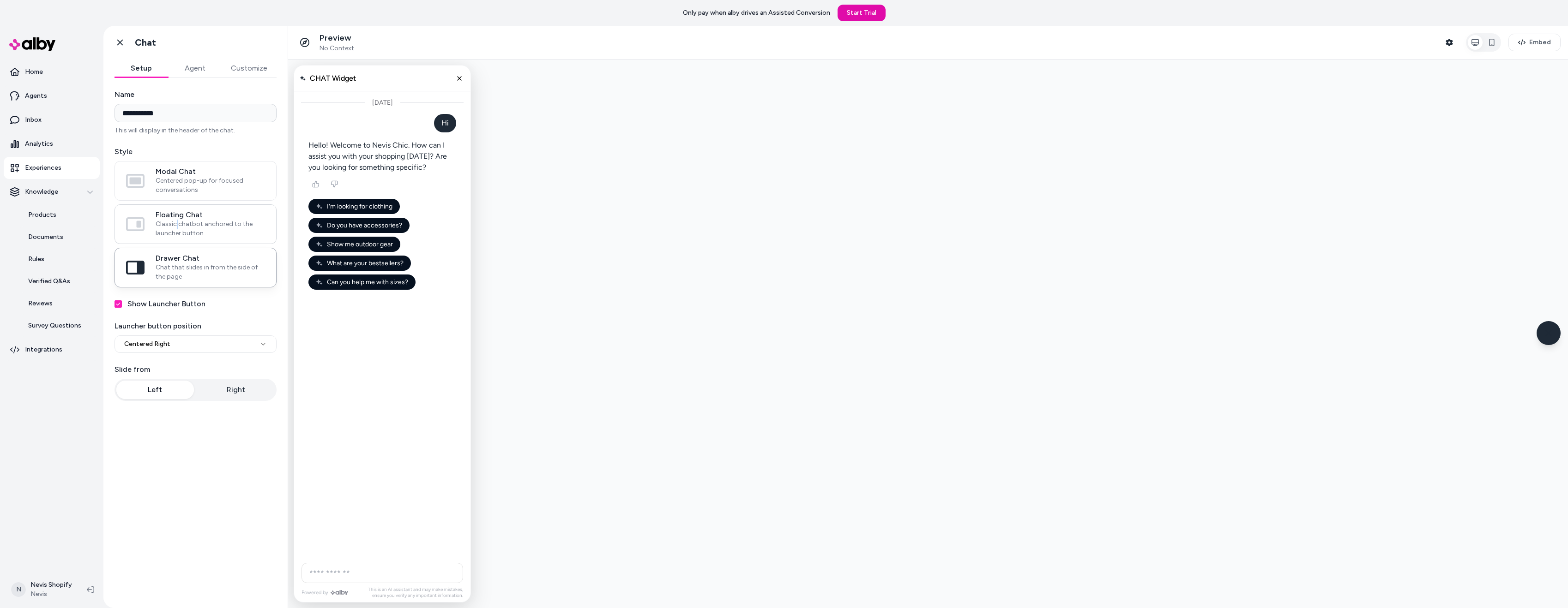
click at [176, 222] on span "Classic chatbot anchored to the launcher button" at bounding box center [210, 229] width 110 height 19
click at [204, 234] on span "Classic chatbot anchored to the launcher button" at bounding box center [210, 229] width 110 height 19
click at [0, 0] on button "Floating Chat Classic chatbot anchored to the launcher button" at bounding box center [0, 0] width 0 height 0
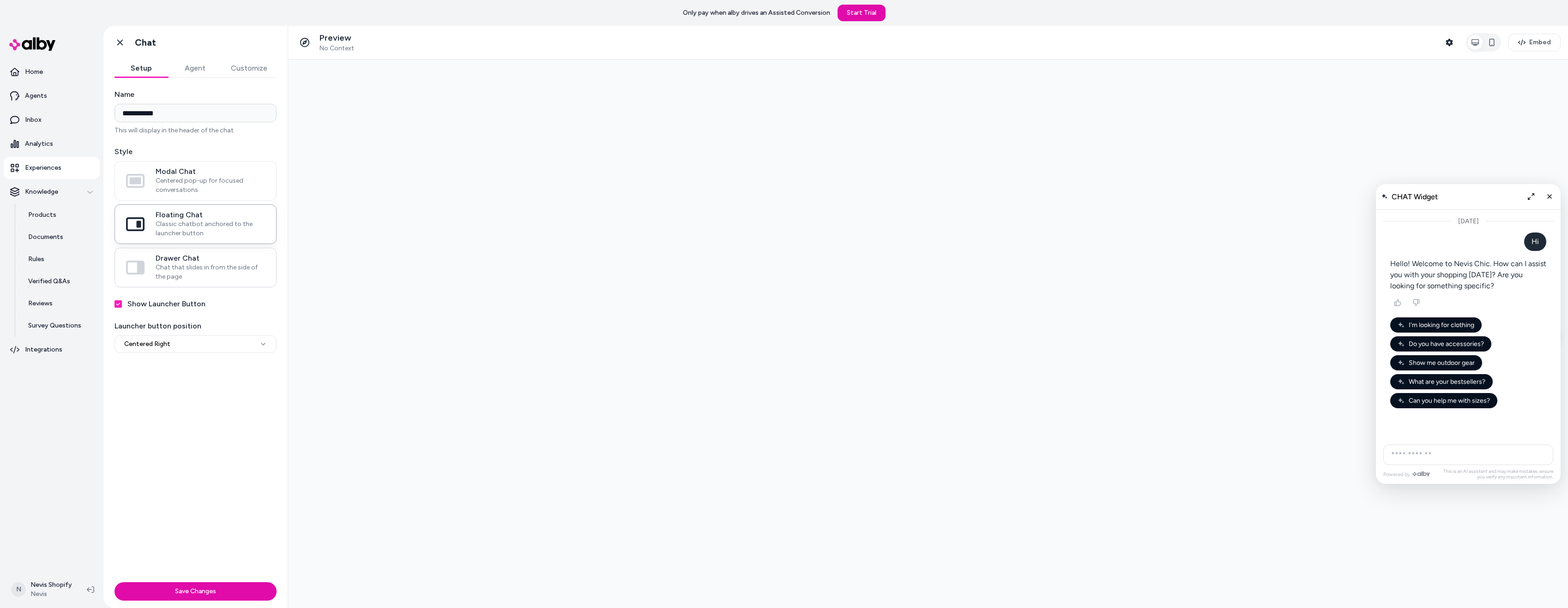
click at [203, 266] on span "Chat that slides in from the side of the page" at bounding box center [210, 272] width 110 height 19
click at [0, 0] on button "Drawer Chat Chat that slides in from the side of the page" at bounding box center [0, 0] width 0 height 0
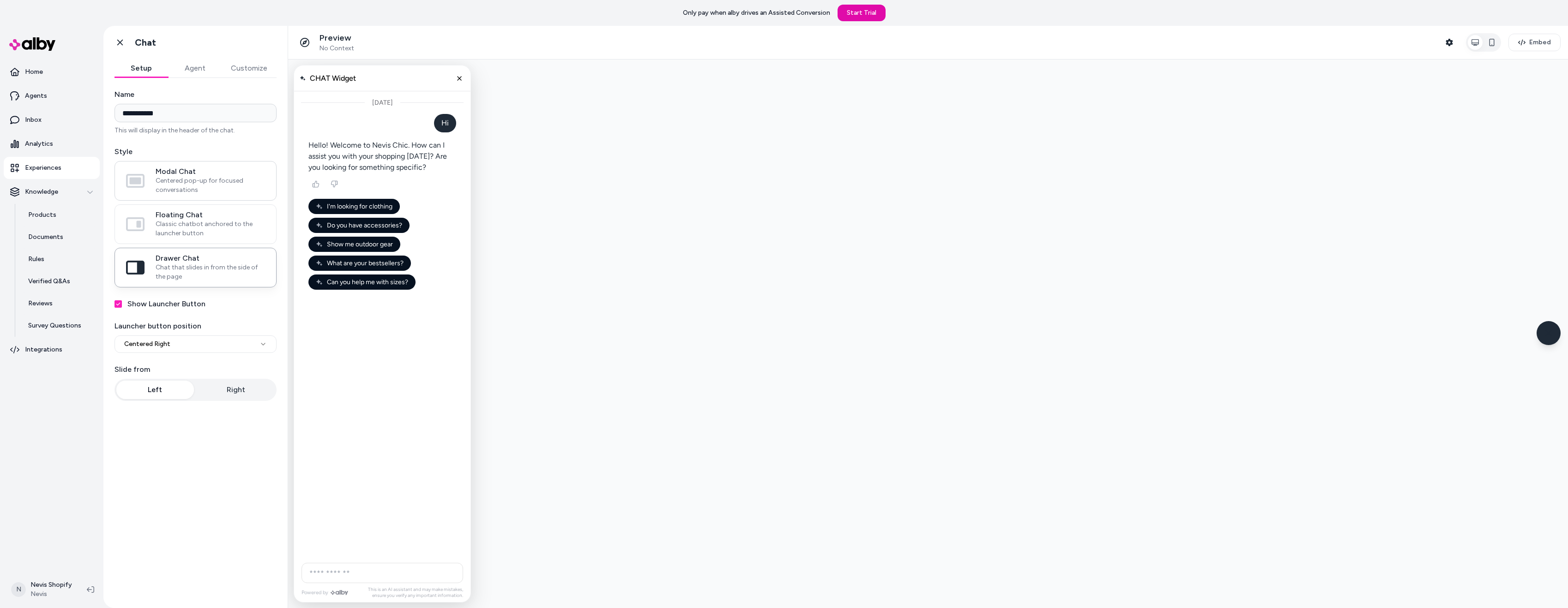
click at [176, 180] on span "Centered pop-up for focused conversations" at bounding box center [210, 185] width 110 height 19
click at [0, 0] on button "Modal Chat Centered pop-up for focused conversations" at bounding box center [0, 0] width 0 height 0
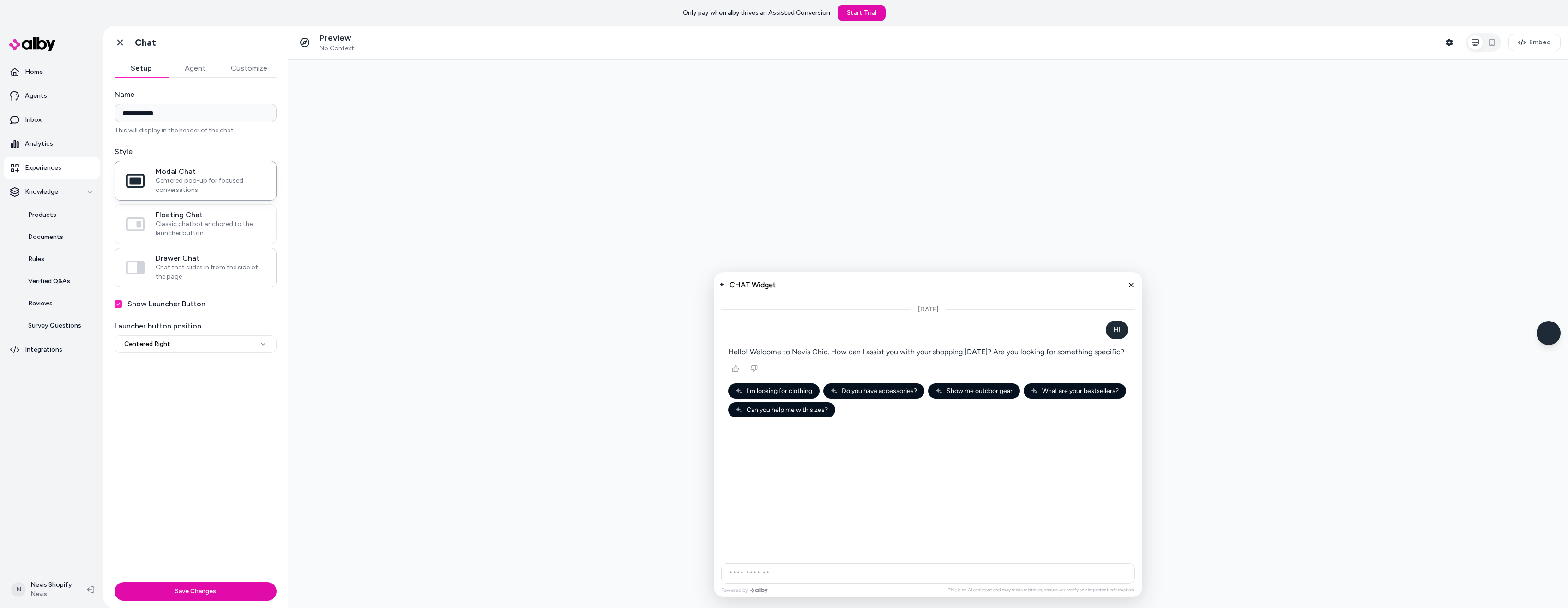
click at [195, 267] on span "Chat that slides in from the side of the page" at bounding box center [210, 272] width 110 height 19
click at [0, 0] on button "Drawer Chat Chat that slides in from the side of the page" at bounding box center [0, 0] width 0 height 0
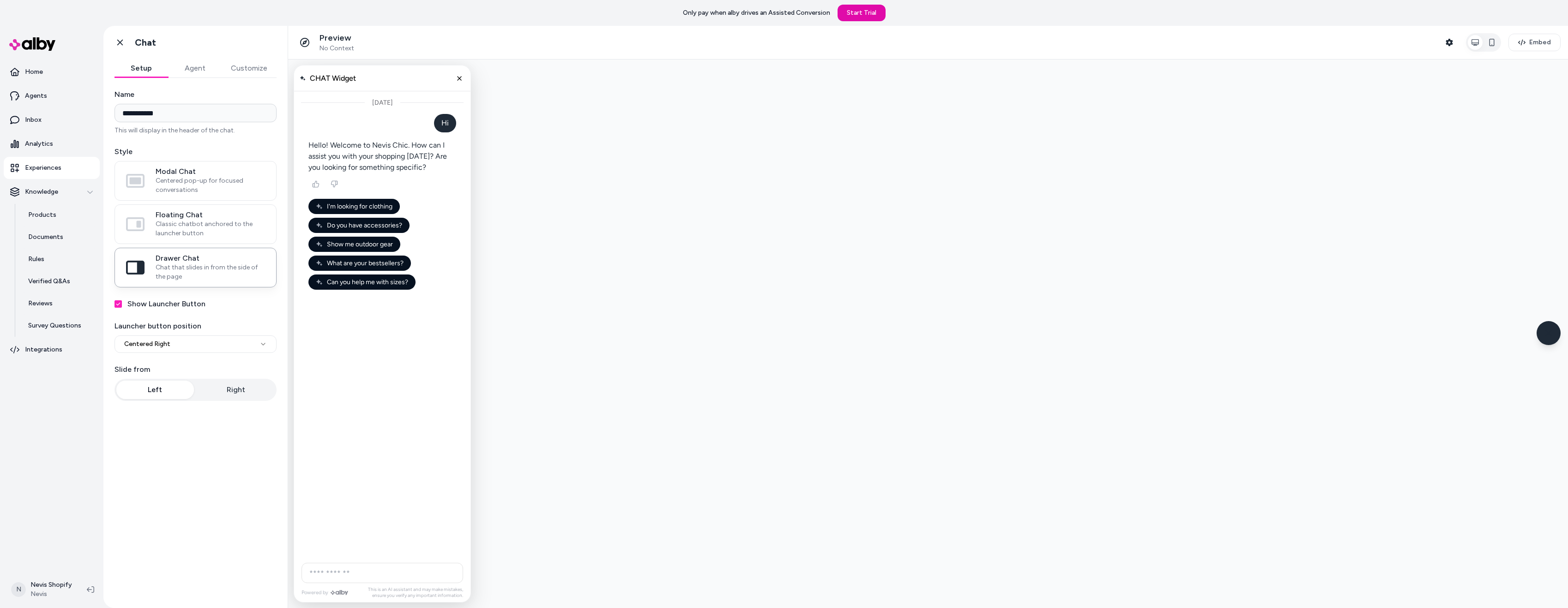
click at [196, 73] on button "Agent" at bounding box center [195, 68] width 53 height 19
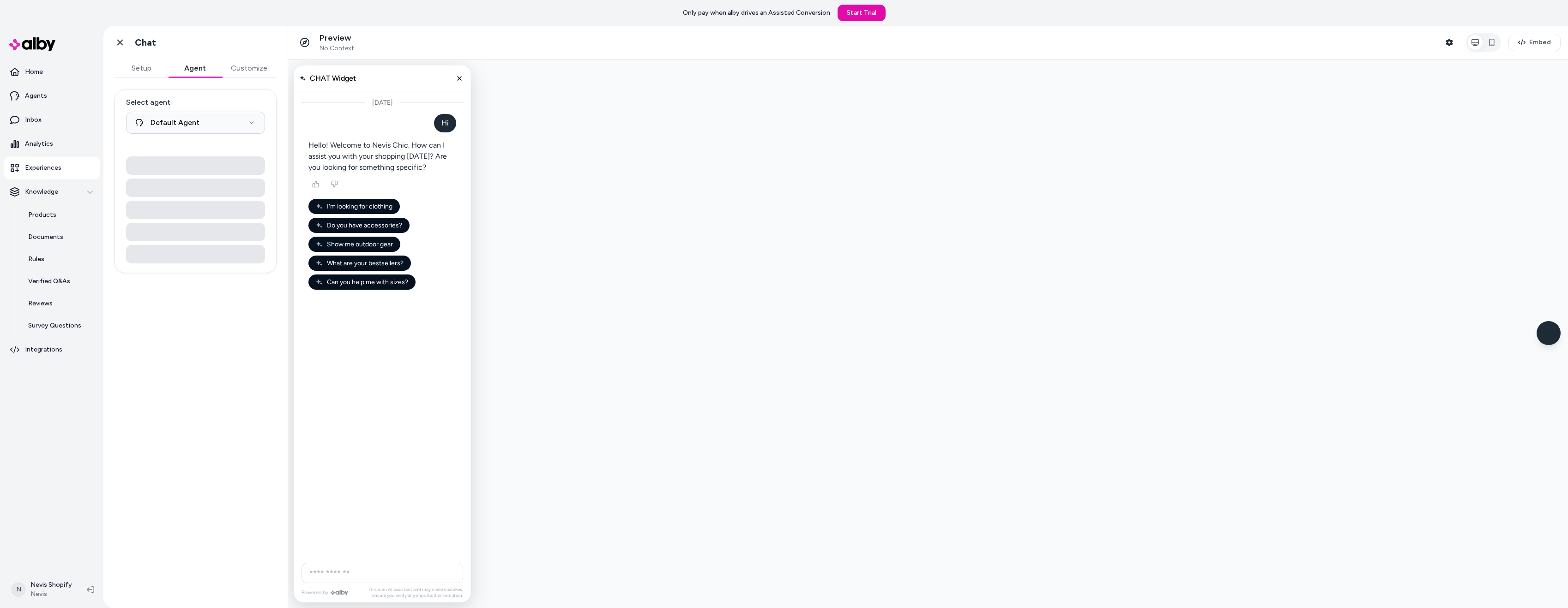
click at [235, 71] on button "Customize" at bounding box center [249, 68] width 55 height 19
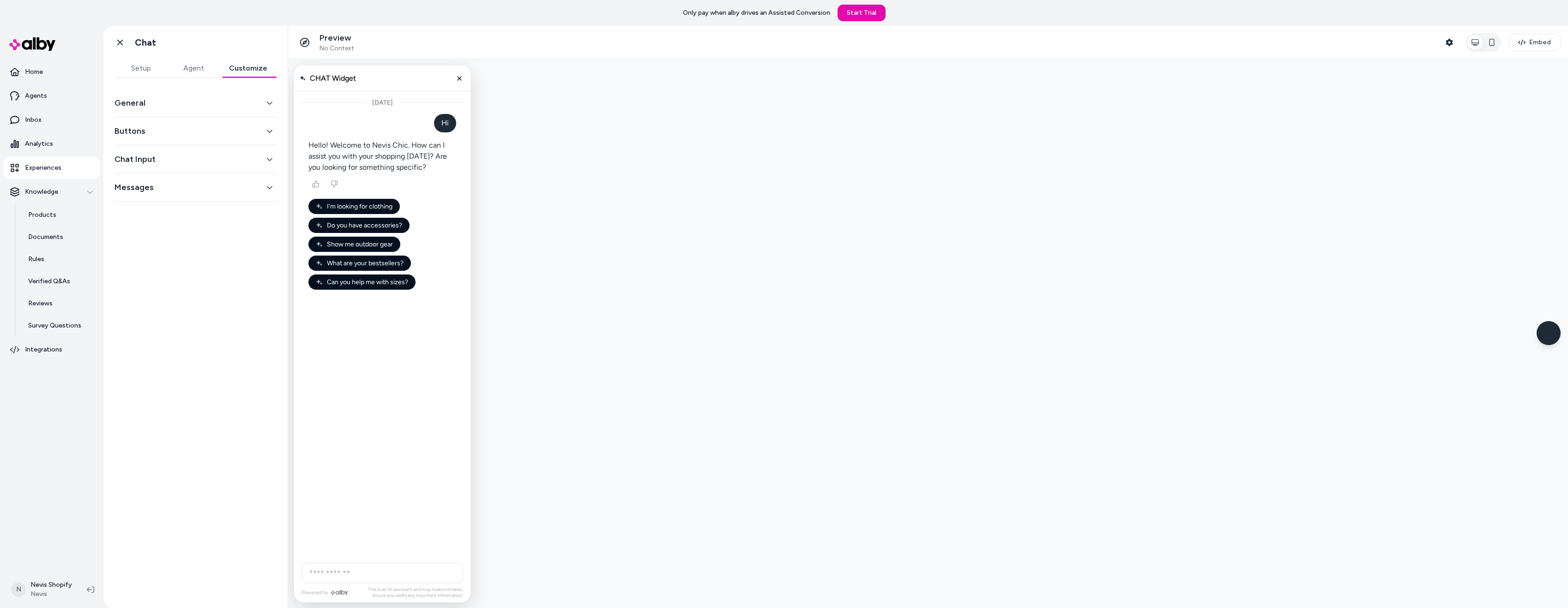
click at [166, 100] on button "General" at bounding box center [195, 103] width 162 height 13
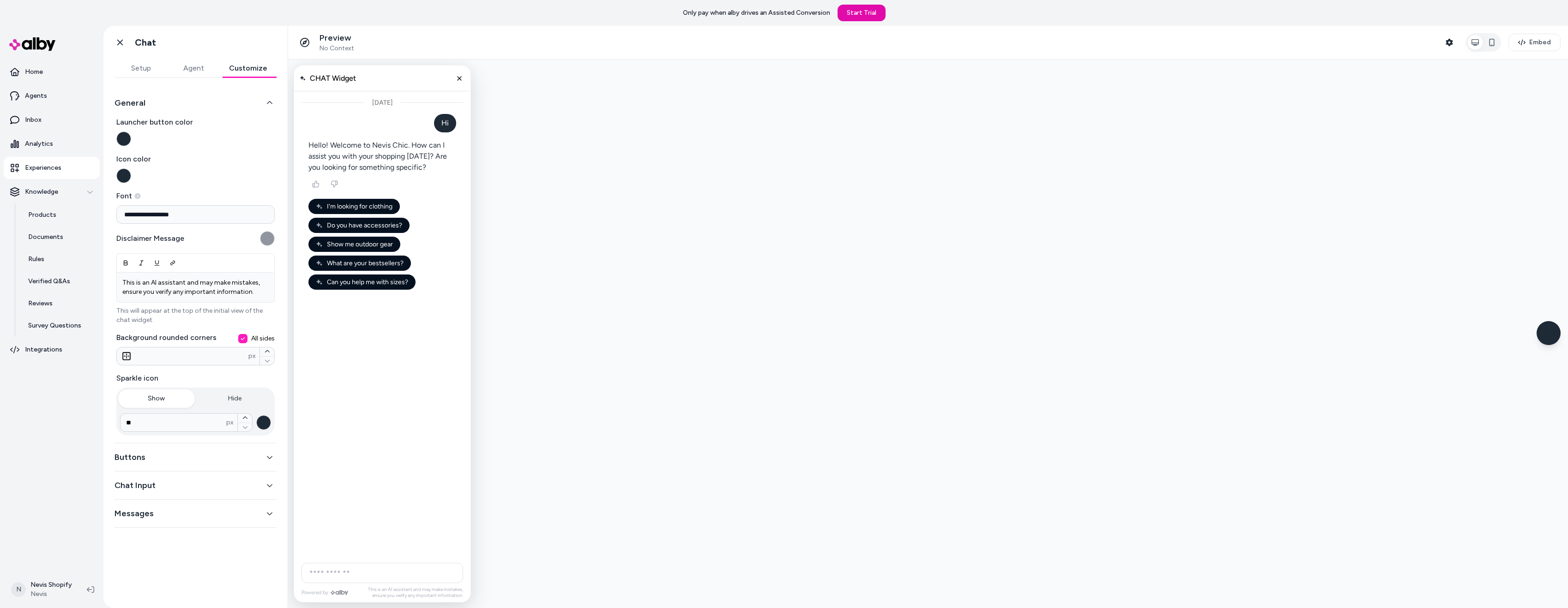
click at [168, 462] on button "Buttons" at bounding box center [195, 457] width 162 height 13
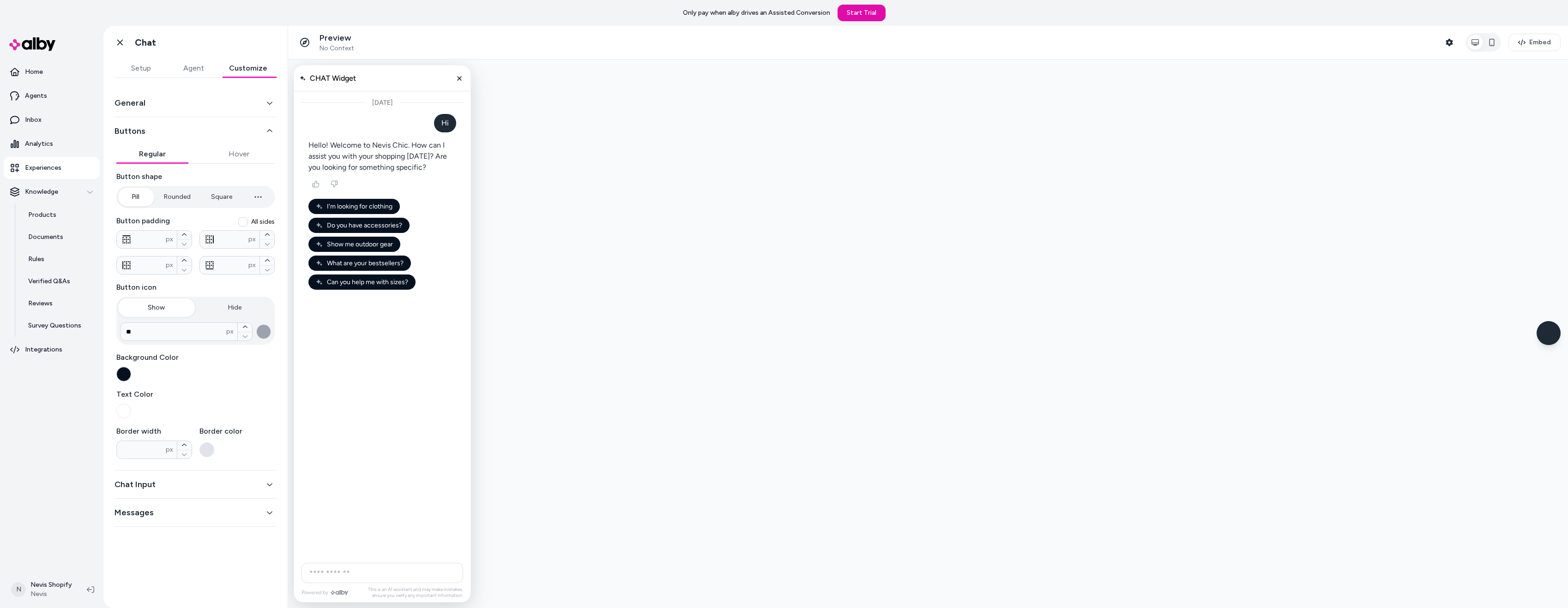
click at [172, 489] on button "Chat Input" at bounding box center [195, 485] width 162 height 13
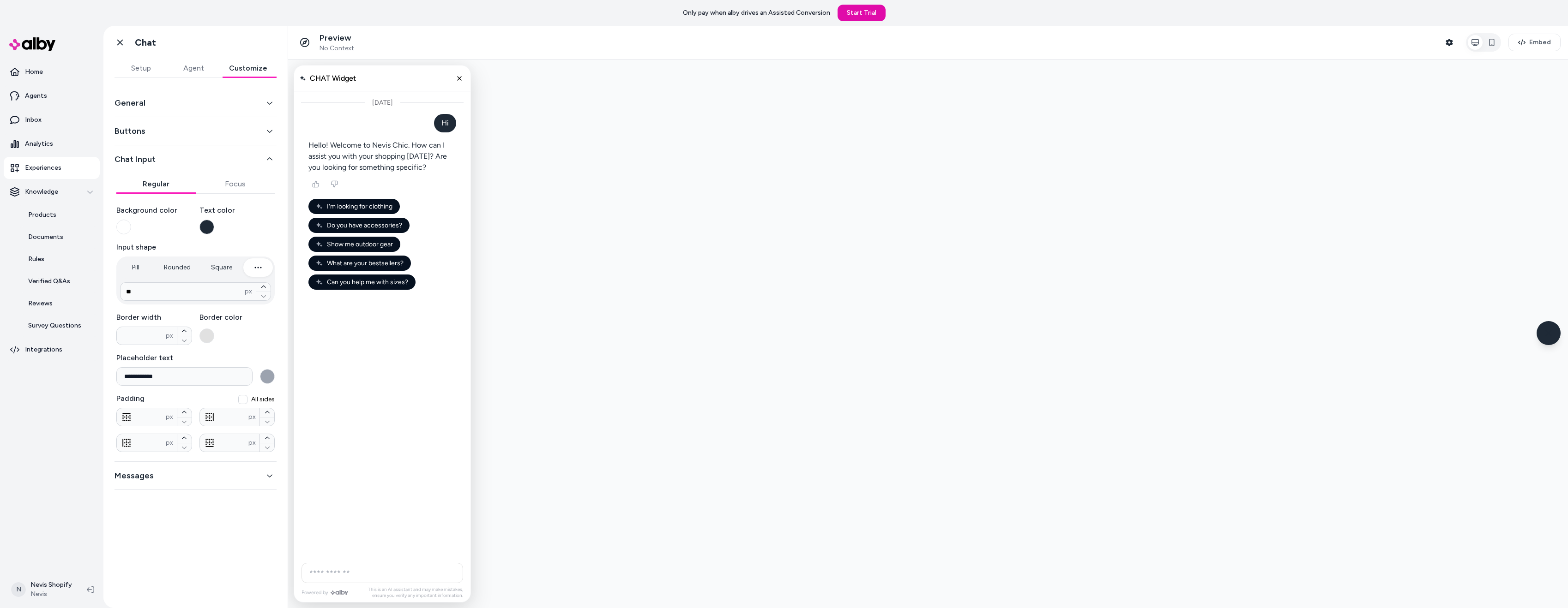
click at [127, 228] on button "button" at bounding box center [123, 227] width 15 height 14
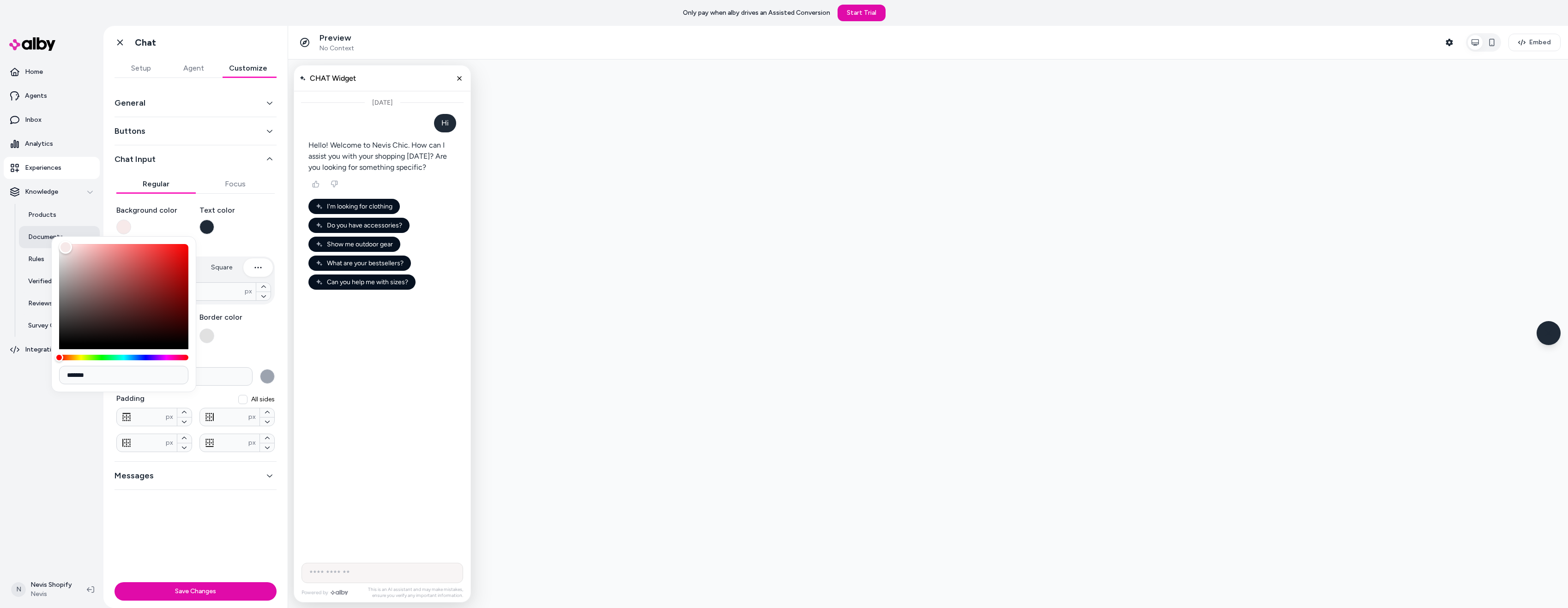
type input "*******"
drag, startPoint x: 119, startPoint y: 271, endPoint x: 36, endPoint y: 241, distance: 88.3
click at [36, 241] on body "**********" at bounding box center [784, 304] width 1568 height 608
click at [178, 220] on div "Background color" at bounding box center [154, 219] width 76 height 30
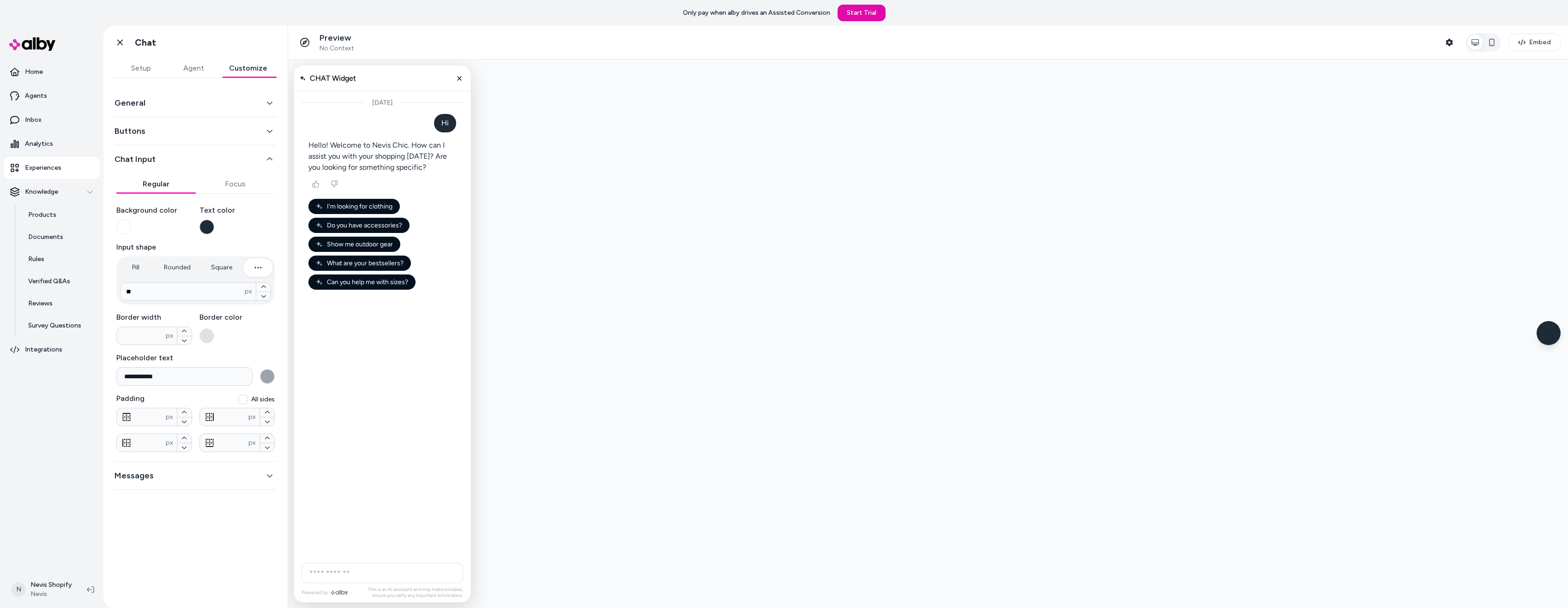
click at [249, 183] on button "Focus" at bounding box center [235, 184] width 80 height 19
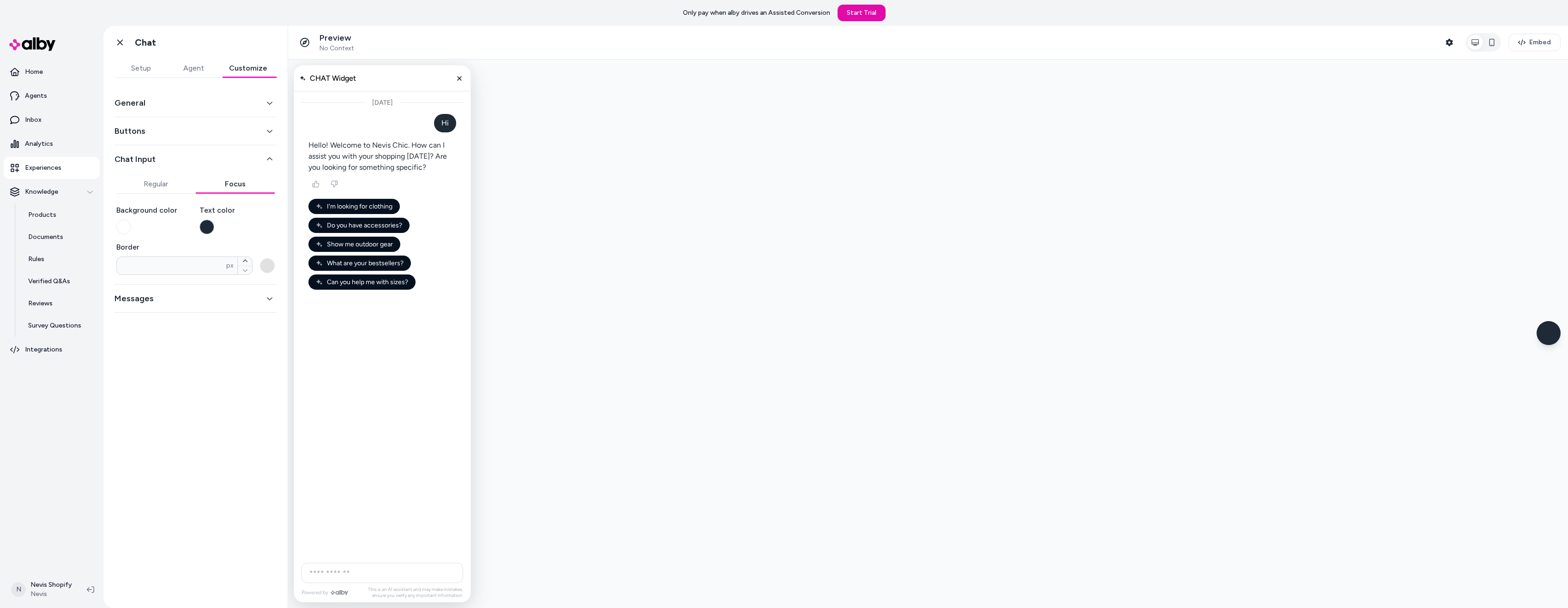
click at [126, 228] on button "button" at bounding box center [123, 227] width 15 height 14
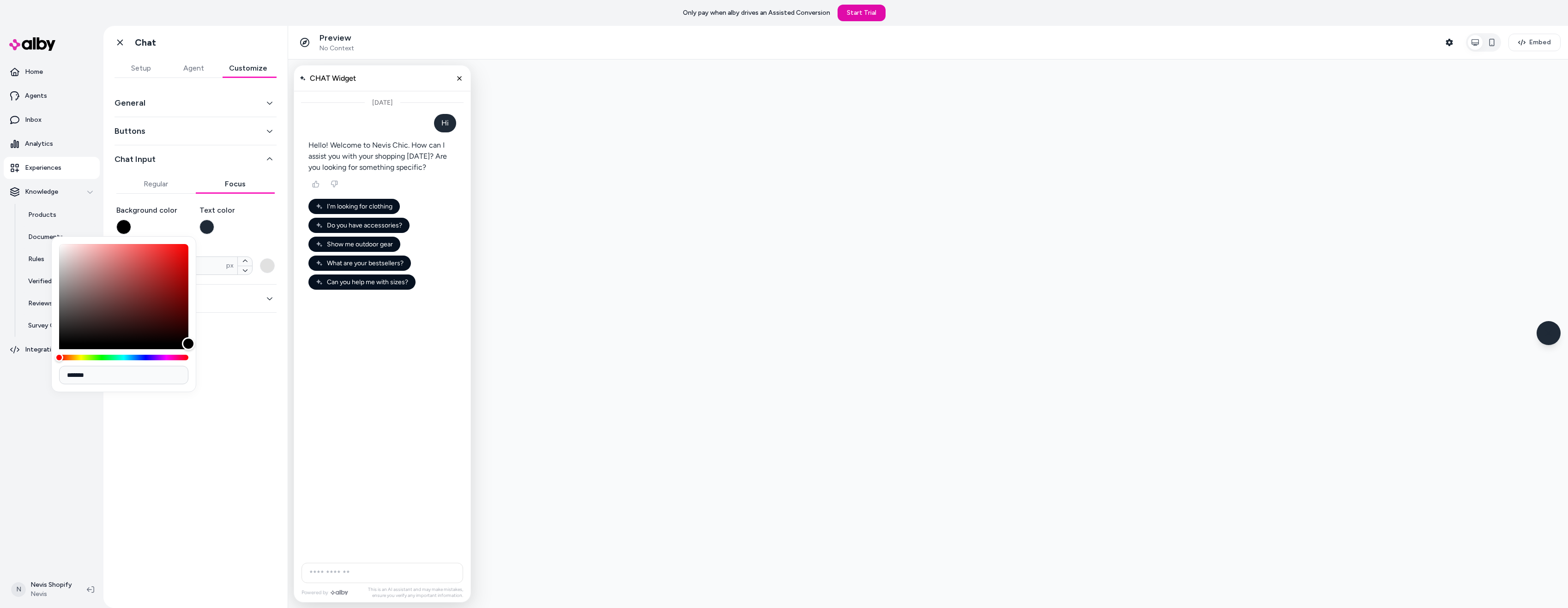
drag, startPoint x: 149, startPoint y: 307, endPoint x: 197, endPoint y: 352, distance: 65.8
click at [195, 350] on div "*******" at bounding box center [124, 314] width 145 height 156
click at [357, 573] on input "AI Shopping Assistant" at bounding box center [382, 573] width 162 height 20
type input "*******"
drag, startPoint x: 106, startPoint y: 284, endPoint x: 44, endPoint y: 238, distance: 77.2
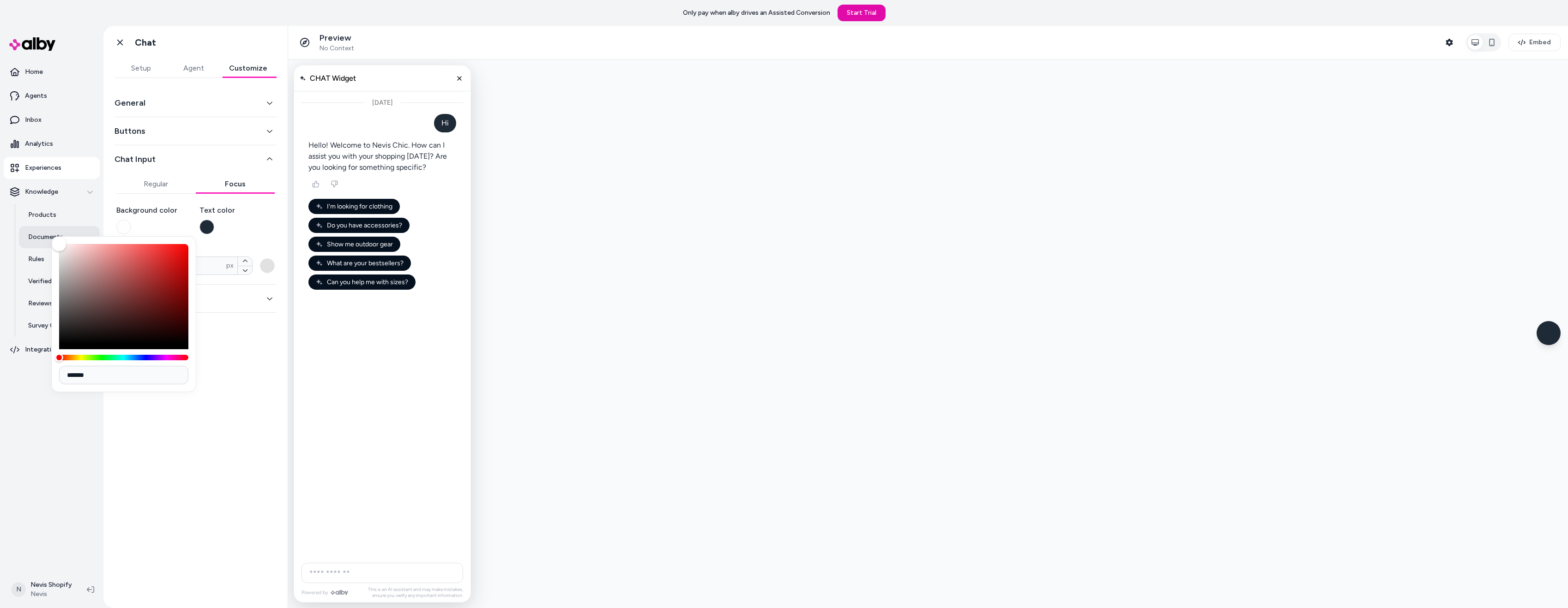
click at [44, 238] on body "Only pay when alby drives an Assisted Conversion Start Trial Home Agents Inbox …" at bounding box center [784, 304] width 1568 height 608
click at [162, 222] on div "Background color" at bounding box center [154, 219] width 76 height 30
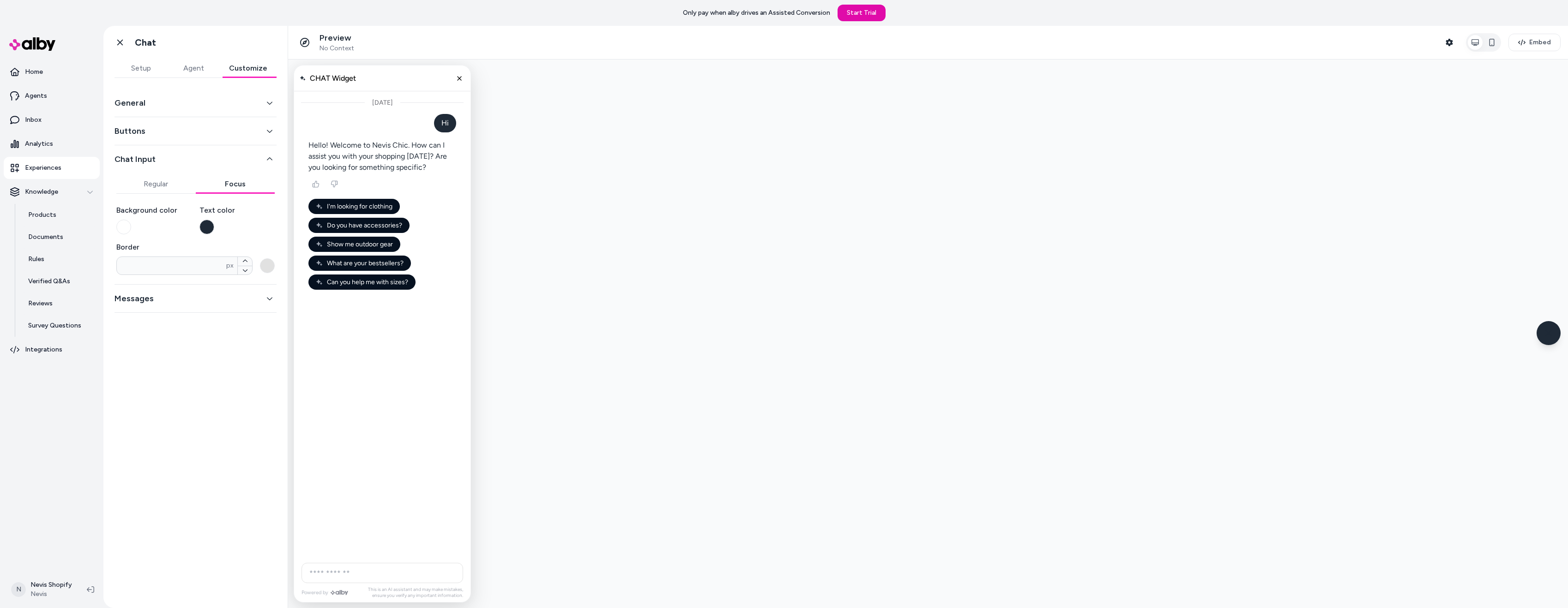
click at [163, 186] on button "Regular" at bounding box center [156, 184] width 80 height 19
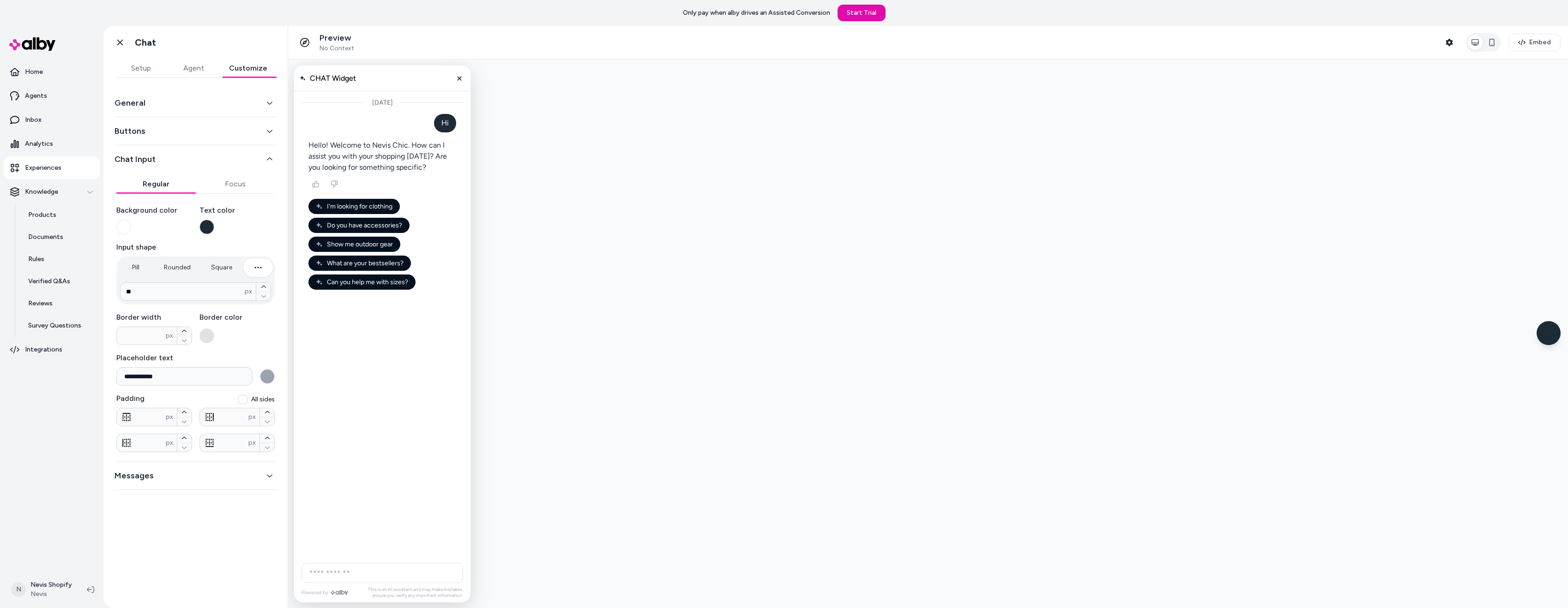
click at [235, 189] on button "Focus" at bounding box center [235, 184] width 80 height 19
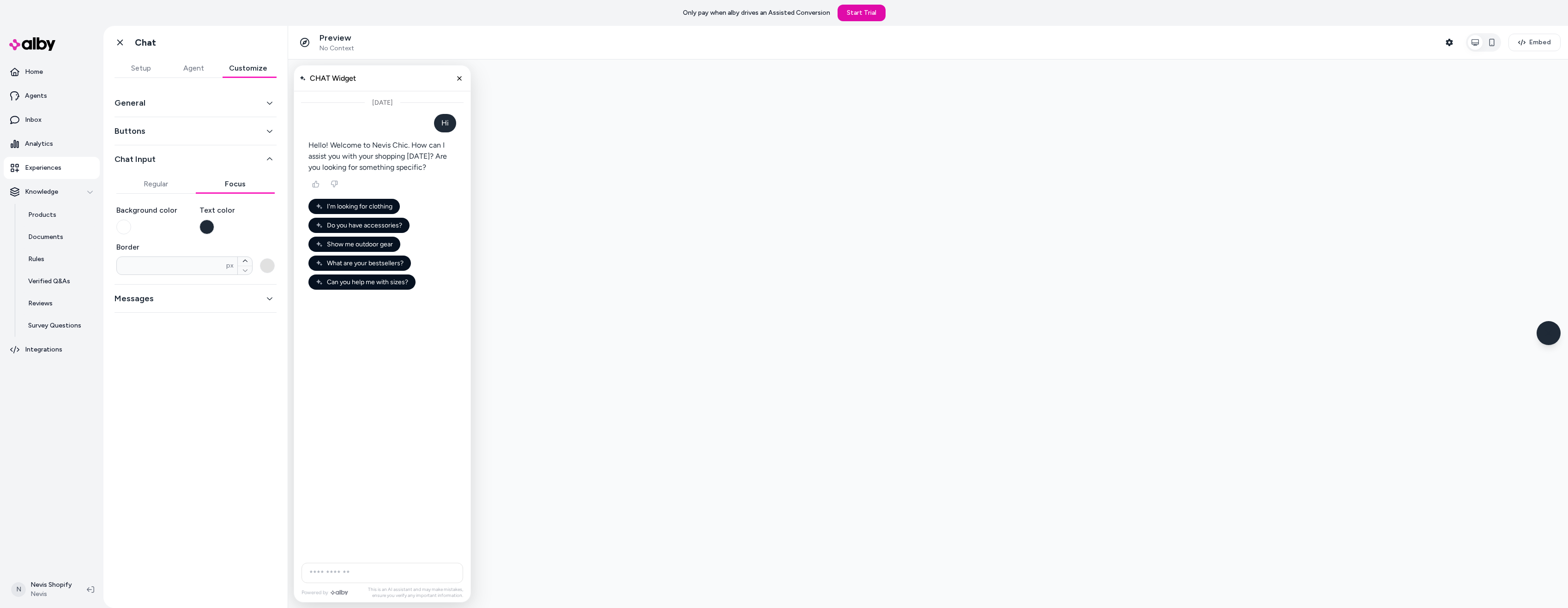
click at [126, 228] on button "button" at bounding box center [123, 227] width 15 height 14
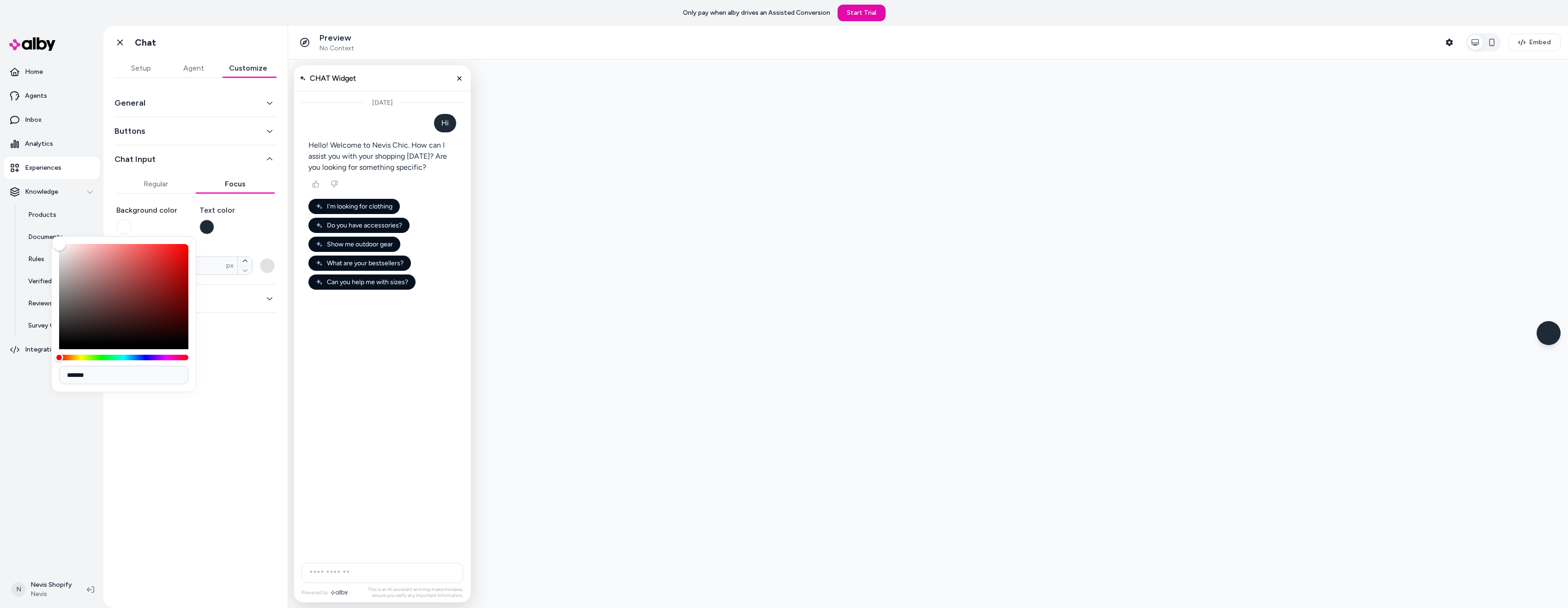
click at [210, 225] on button "button" at bounding box center [207, 227] width 15 height 14
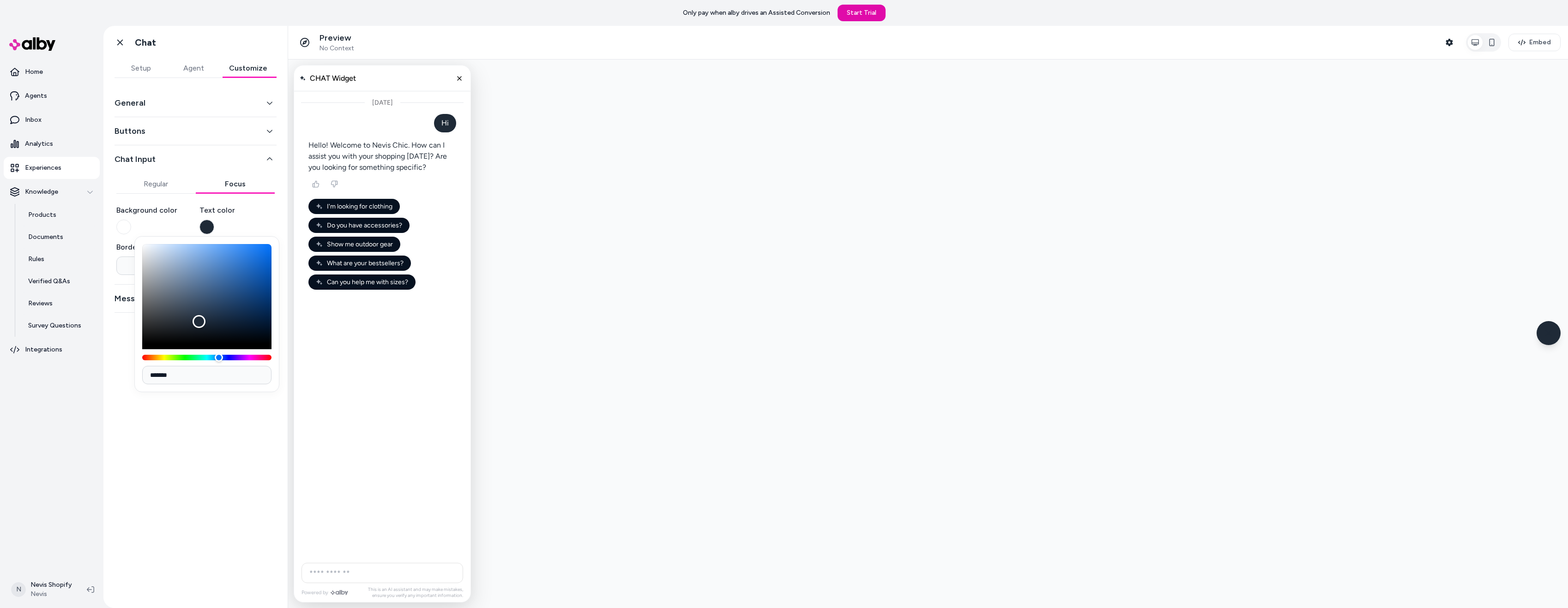
drag, startPoint x: 185, startPoint y: 370, endPoint x: 134, endPoint y: 371, distance: 51.0
click at [134, 371] on body "Only pay when alby drives an Assisted Conversion Start Trial Home Agents Inbox …" at bounding box center [784, 304] width 1568 height 608
click at [130, 223] on div "Background color" at bounding box center [154, 219] width 76 height 30
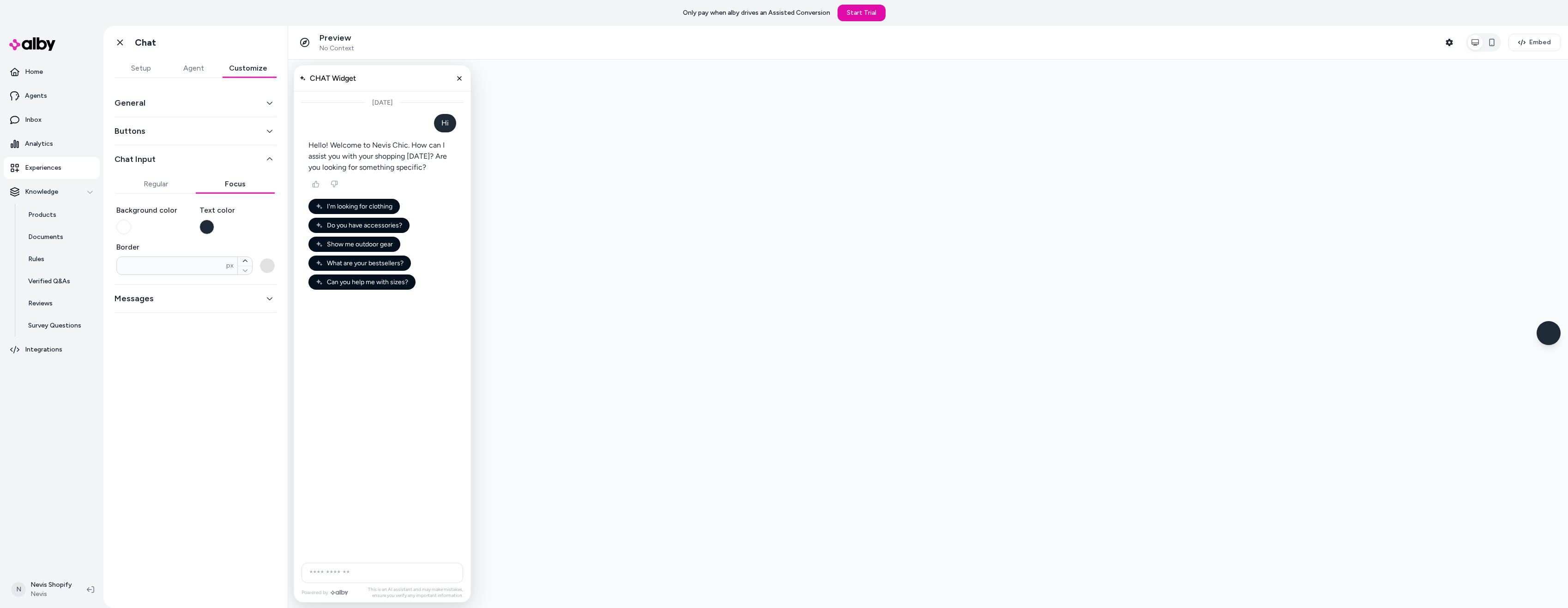
click at [126, 225] on button "button" at bounding box center [123, 227] width 15 height 14
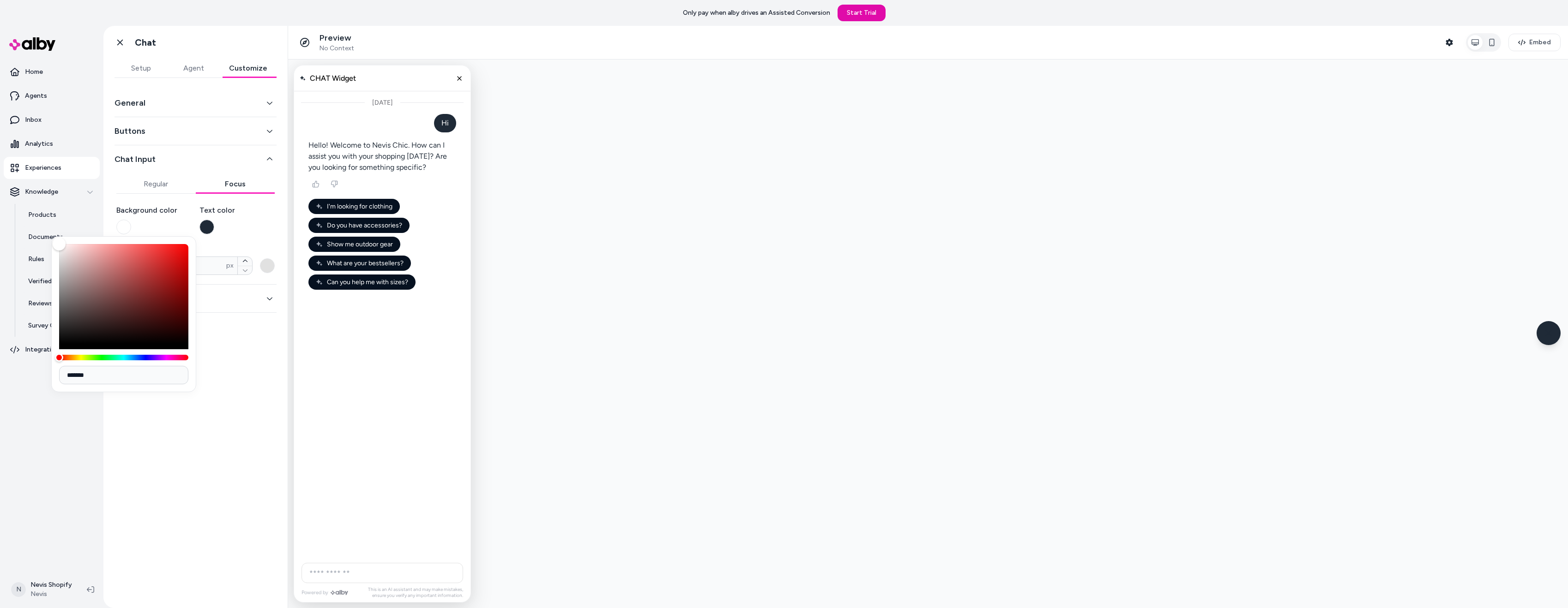
drag, startPoint x: 86, startPoint y: 374, endPoint x: 46, endPoint y: 374, distance: 40.0
click at [46, 374] on body "Only pay when alby drives an Assisted Conversion Start Trial Home Agents Inbox …" at bounding box center [784, 304] width 1568 height 608
drag, startPoint x: 85, startPoint y: 372, endPoint x: 66, endPoint y: 371, distance: 19.0
click at [66, 371] on input "*******" at bounding box center [123, 374] width 129 height 19
paste input
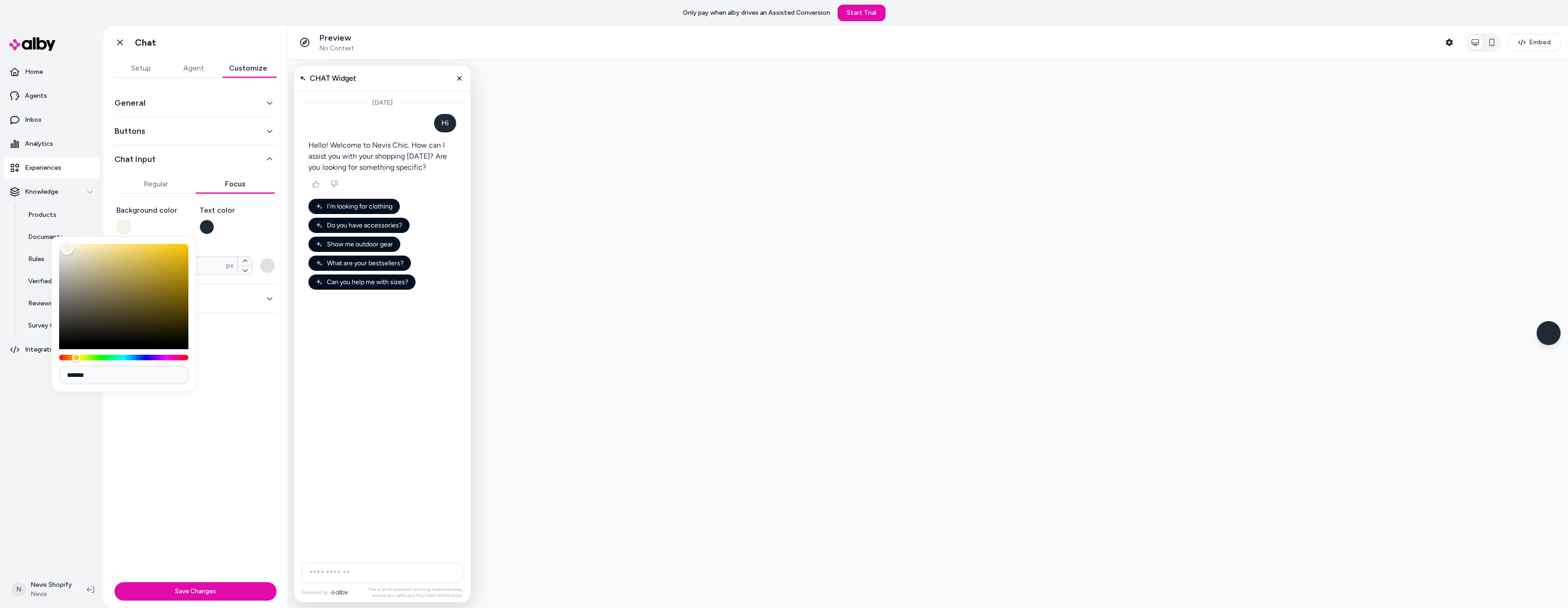
type input "*******"
click at [207, 225] on button "button" at bounding box center [207, 227] width 15 height 14
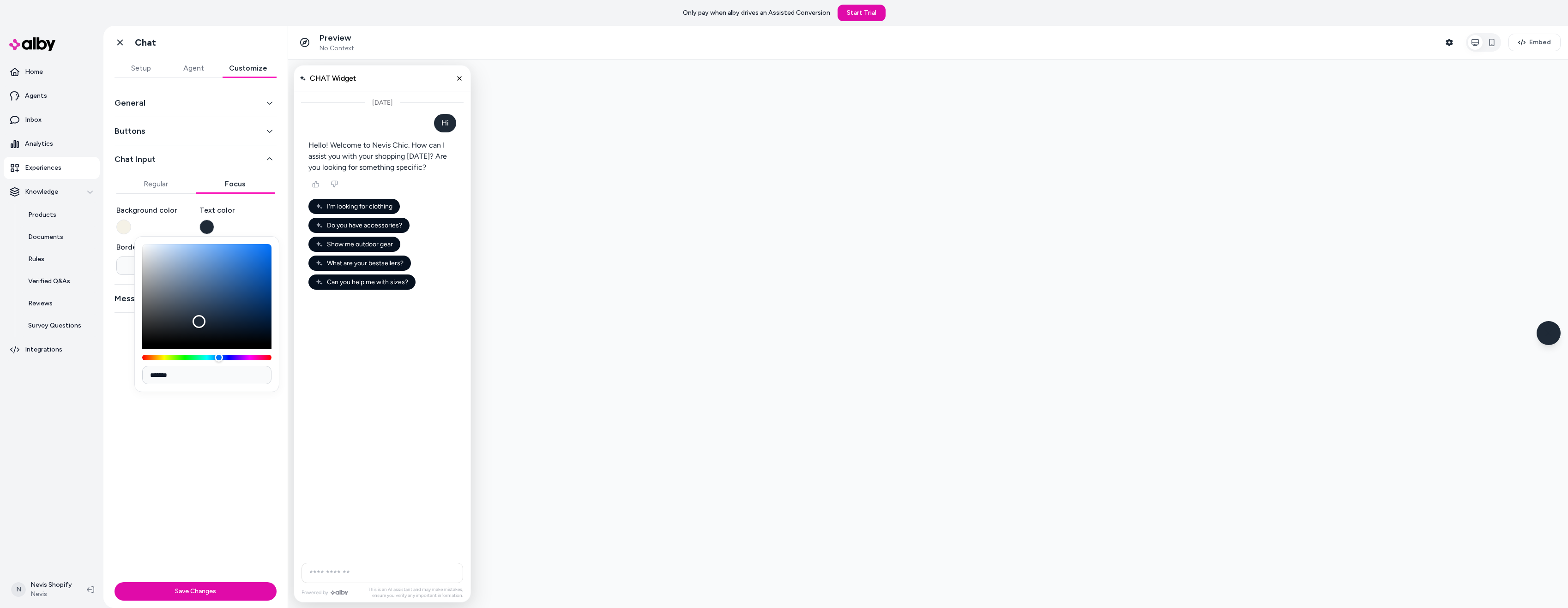
click at [170, 227] on div "Background color" at bounding box center [154, 219] width 76 height 30
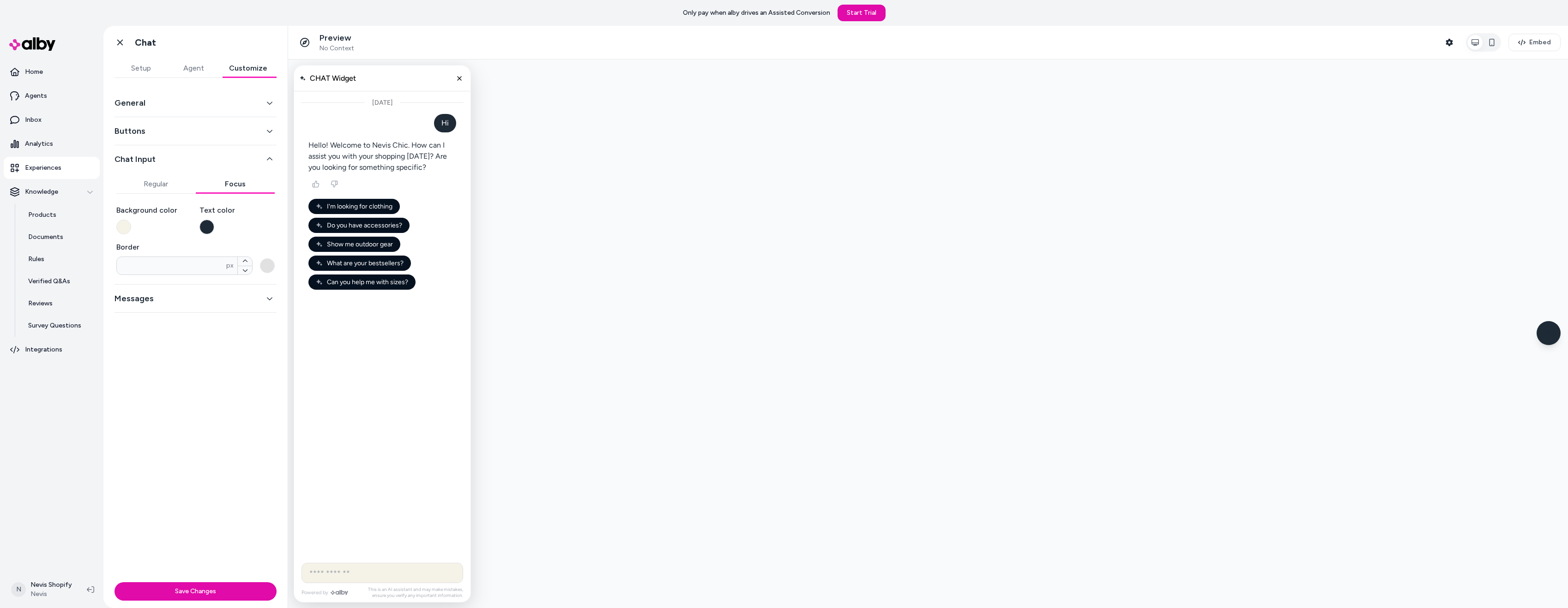
click at [337, 576] on input "AI Shopping Assistant" at bounding box center [382, 573] width 162 height 20
click at [203, 224] on button "button" at bounding box center [207, 227] width 15 height 14
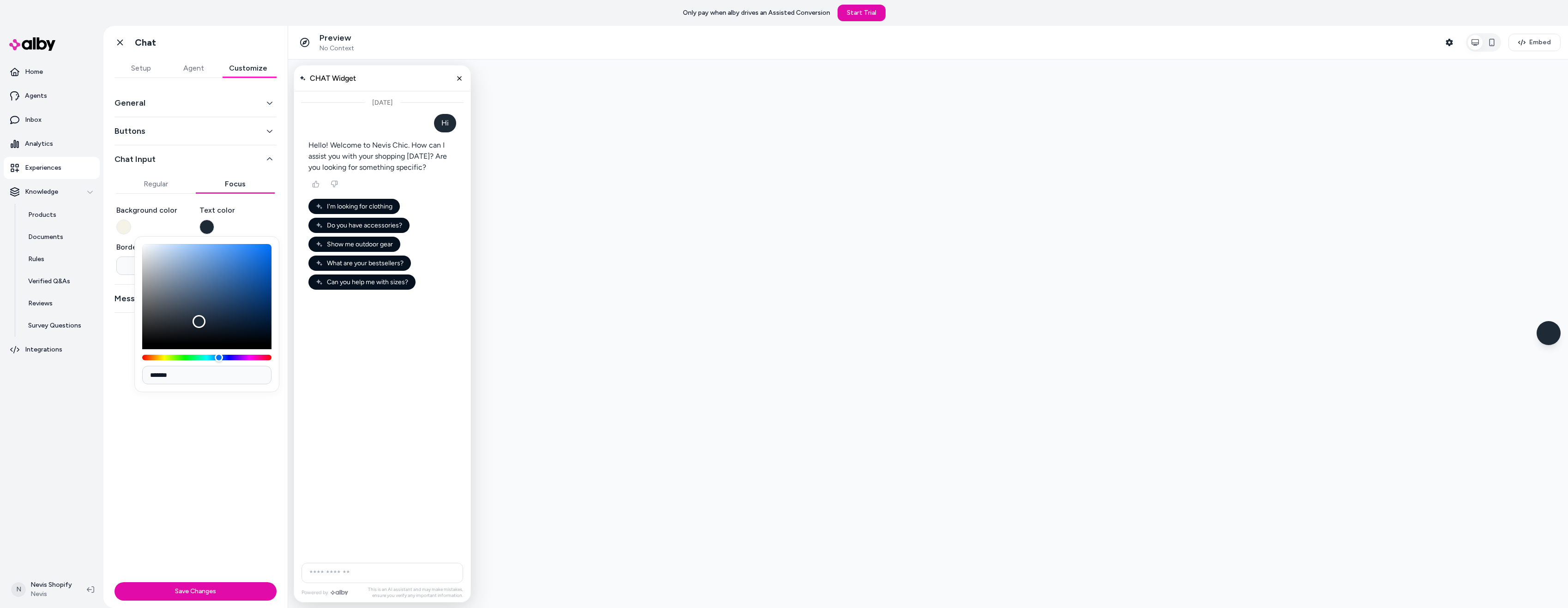
drag, startPoint x: 185, startPoint y: 378, endPoint x: 150, endPoint y: 375, distance: 35.1
click at [150, 375] on input "*******" at bounding box center [206, 374] width 129 height 19
click at [125, 223] on button "button" at bounding box center [123, 227] width 15 height 14
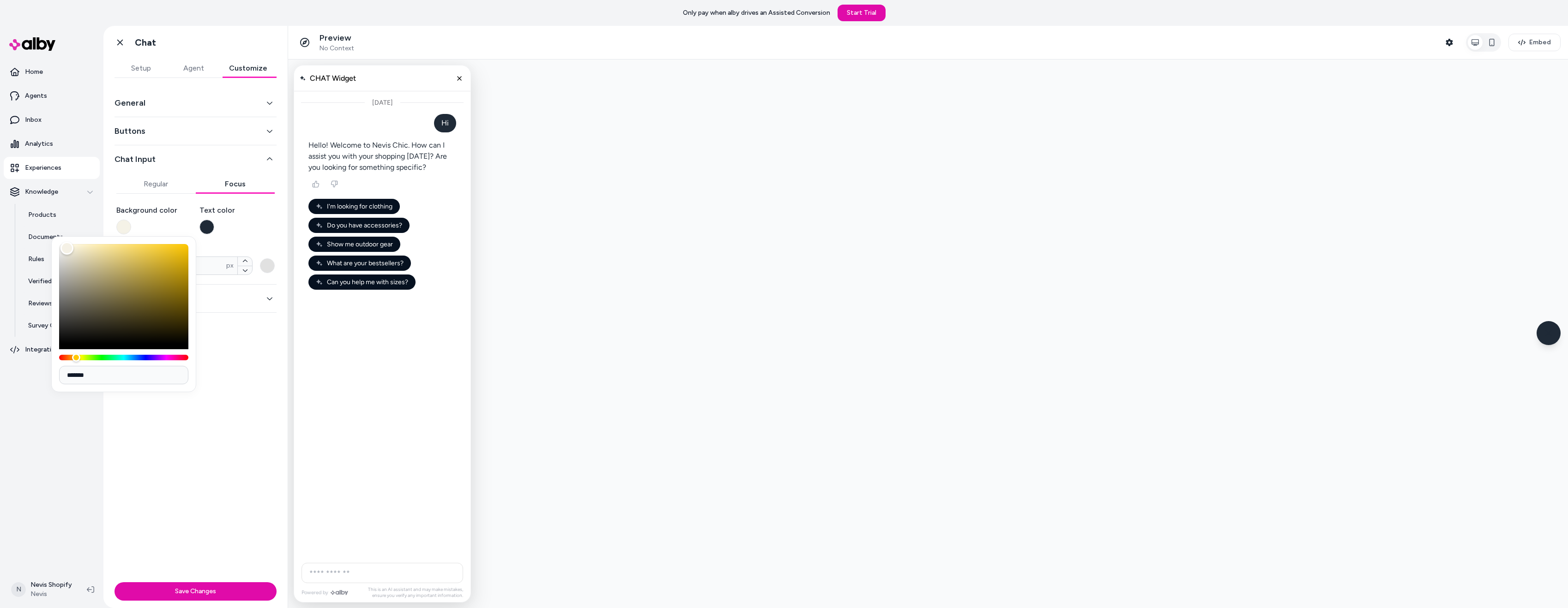
drag, startPoint x: 106, startPoint y: 378, endPoint x: 65, endPoint y: 375, distance: 41.1
click at [65, 375] on input "*******" at bounding box center [123, 374] width 129 height 19
paste input
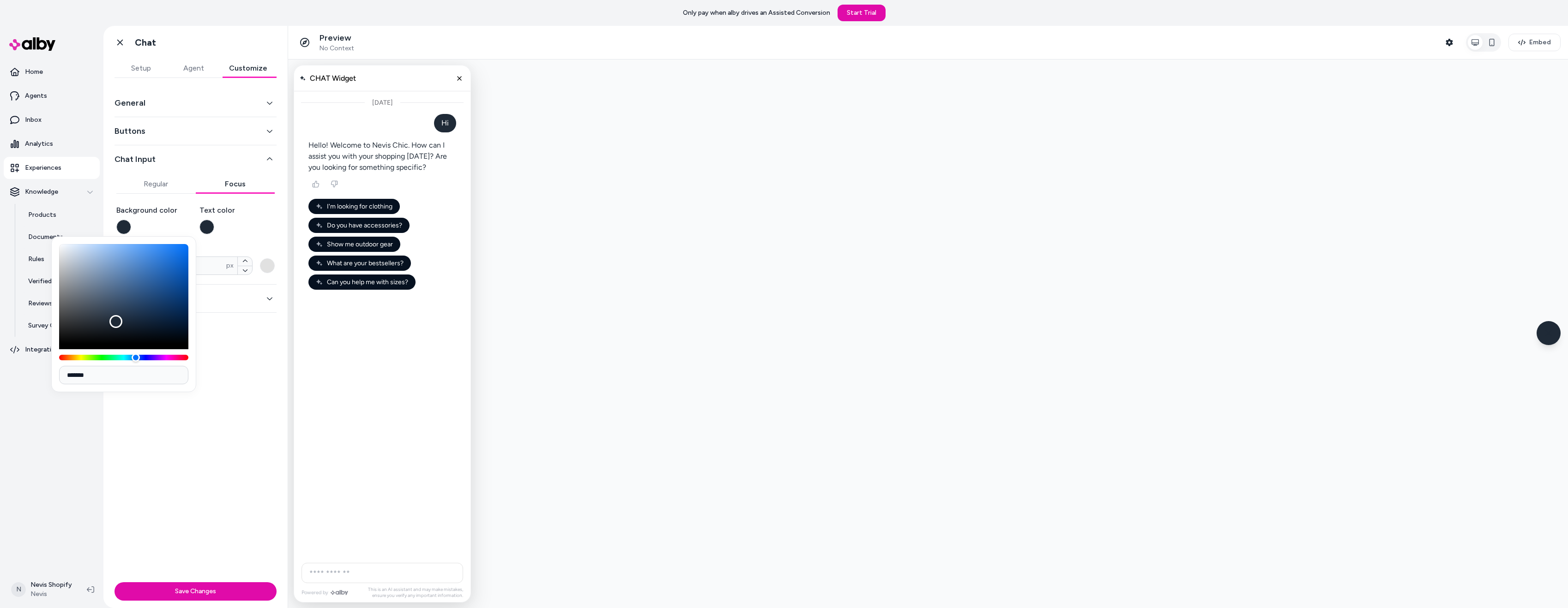
type input "*******"
click at [209, 226] on button "button" at bounding box center [207, 227] width 15 height 14
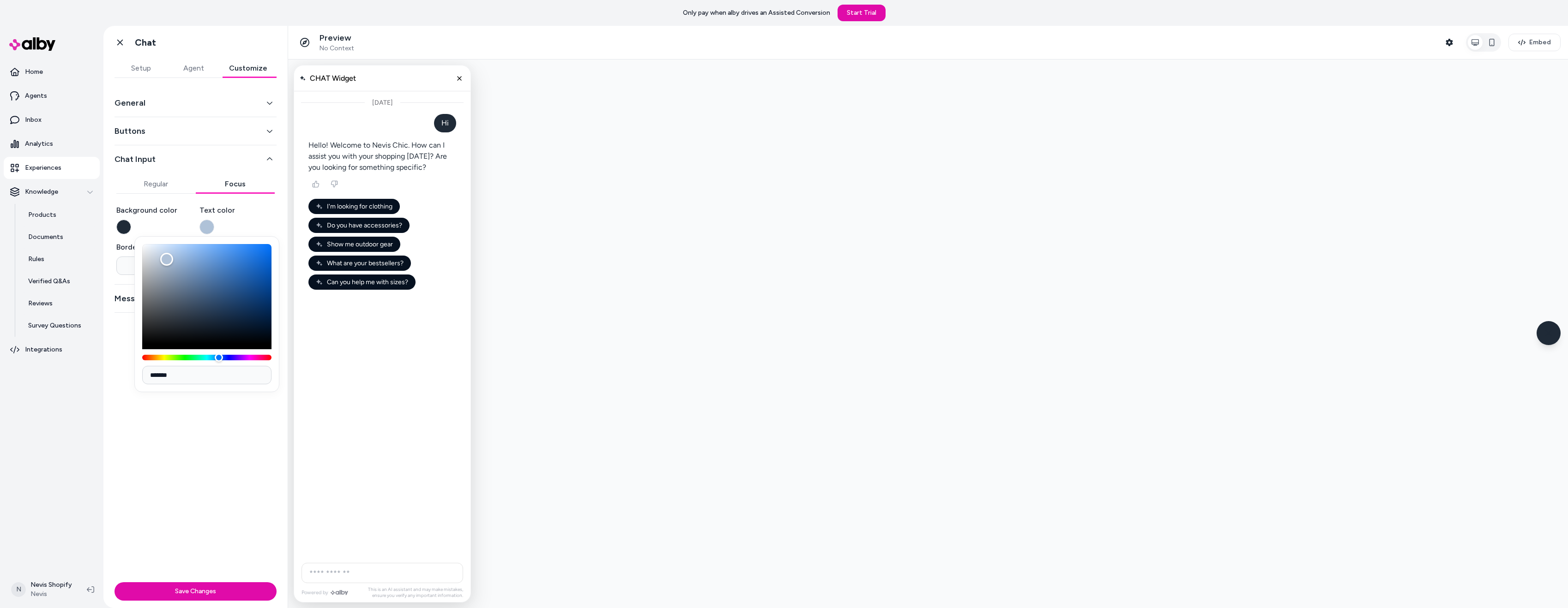
type input "*******"
drag, startPoint x: 167, startPoint y: 259, endPoint x: 148, endPoint y: 242, distance: 25.5
click at [138, 234] on body "Only pay when alby drives an Assisted Conversion Start Trial Home Agents Inbox …" at bounding box center [784, 304] width 1568 height 608
click at [326, 576] on input "AI Shopping Assistant" at bounding box center [382, 573] width 162 height 20
click at [127, 229] on button "button" at bounding box center [123, 227] width 15 height 14
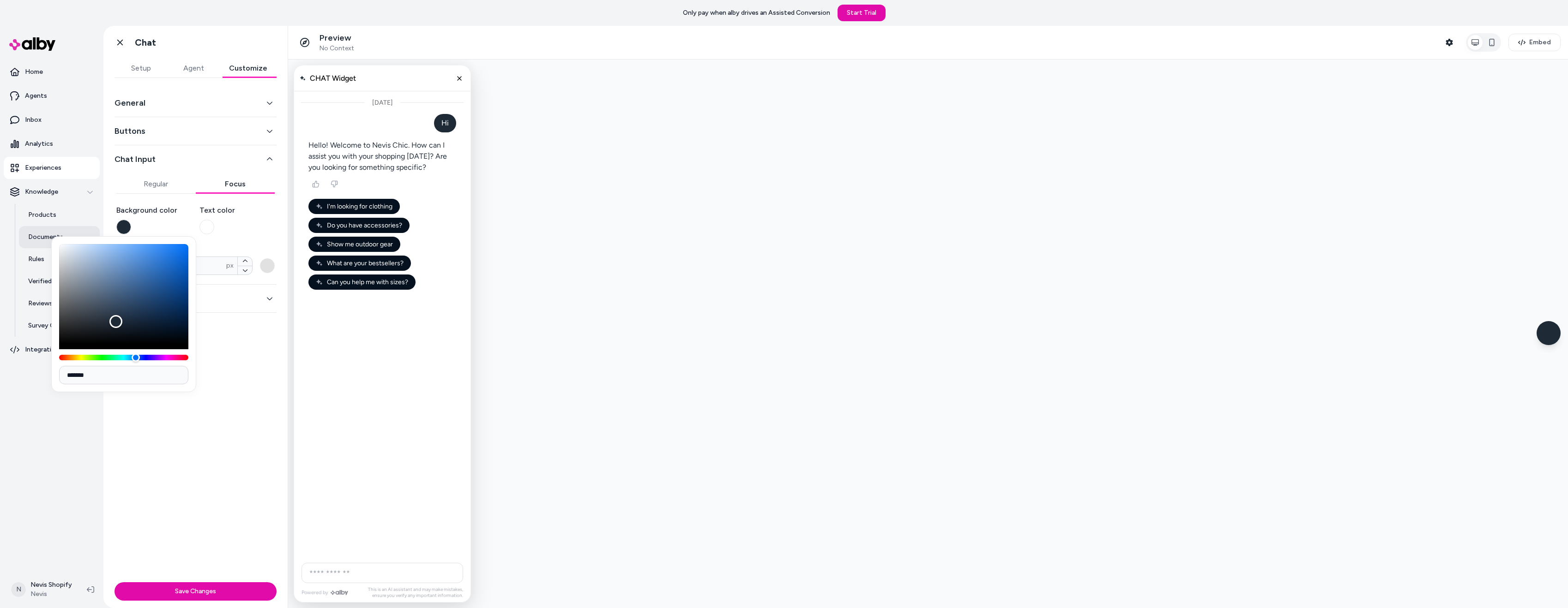
type input "*******"
drag, startPoint x: 95, startPoint y: 259, endPoint x: 71, endPoint y: 225, distance: 41.6
click at [35, 230] on body "Only pay when alby drives an Assisted Conversion Start Trial Home Agents Inbox …" at bounding box center [784, 304] width 1568 height 608
click at [207, 230] on button "button" at bounding box center [207, 227] width 15 height 14
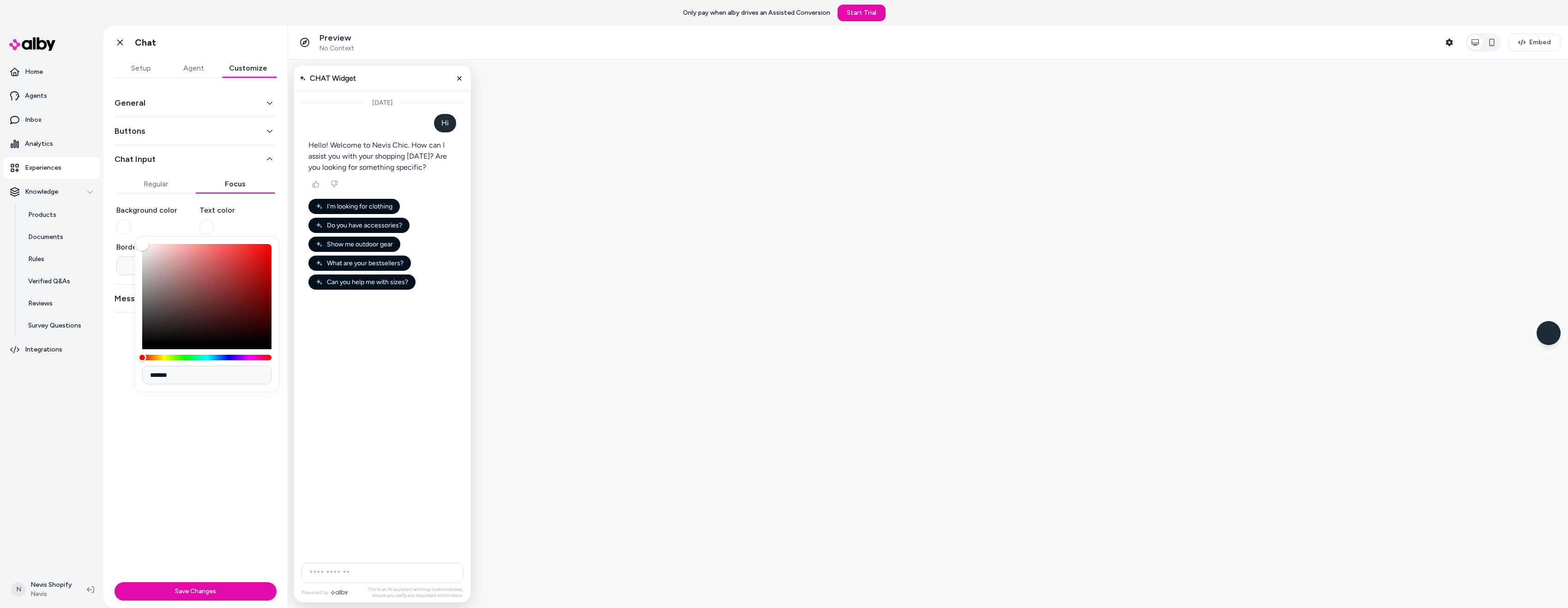
drag, startPoint x: 187, startPoint y: 375, endPoint x: 149, endPoint y: 374, distance: 38.0
click at [149, 374] on input "*******" at bounding box center [206, 374] width 129 height 19
paste input
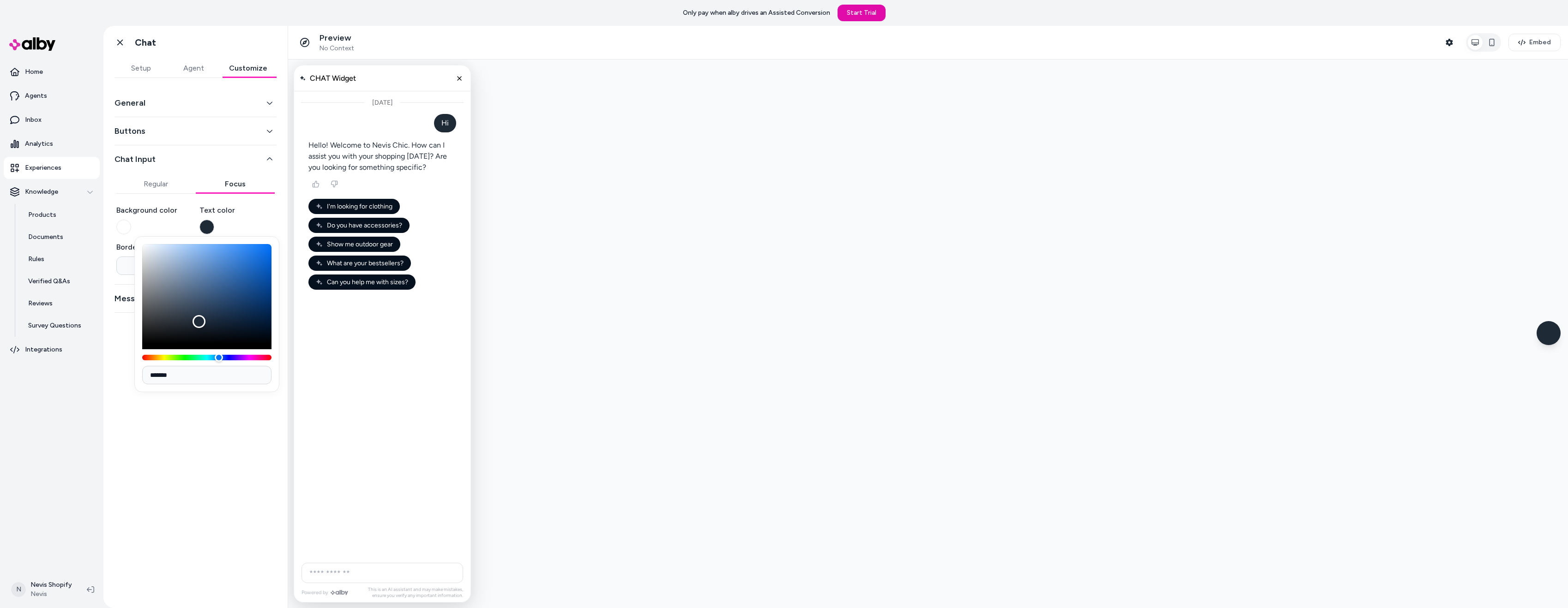
type input "*******"
click at [151, 420] on div "General Buttons Chat Input Regular Focus Background color Text color Border * p…" at bounding box center [195, 337] width 185 height 519
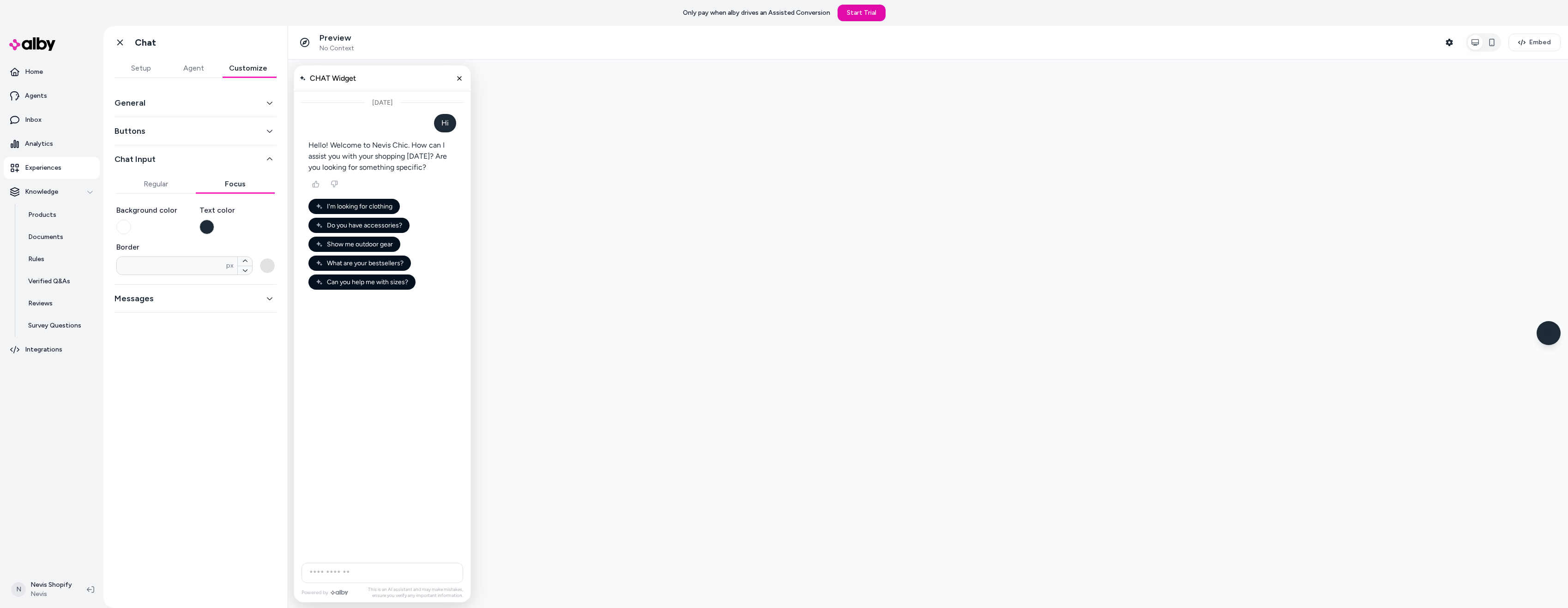
click at [165, 184] on button "Regular" at bounding box center [156, 184] width 80 height 19
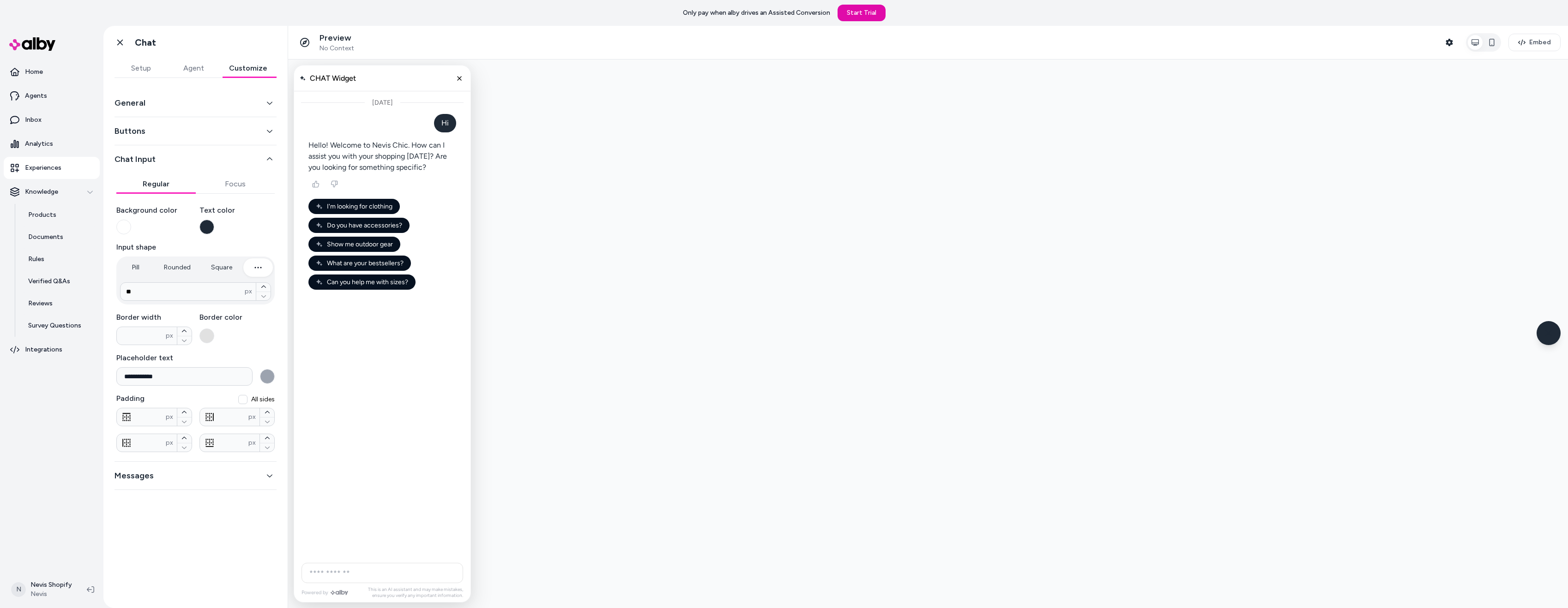
click at [204, 222] on button "button" at bounding box center [207, 227] width 15 height 14
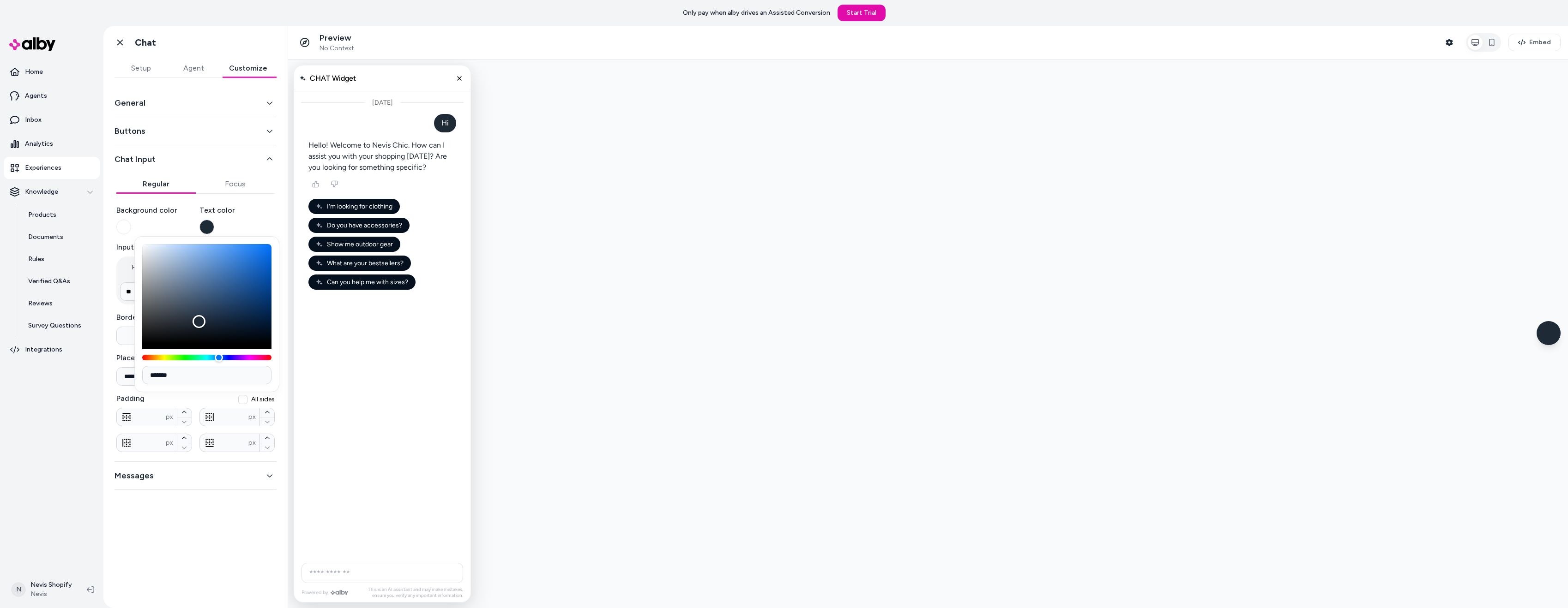
drag, startPoint x: 178, startPoint y: 374, endPoint x: 150, endPoint y: 374, distance: 28.0
click at [150, 374] on input "*******" at bounding box center [206, 374] width 129 height 19
click at [128, 225] on button "button" at bounding box center [123, 227] width 15 height 14
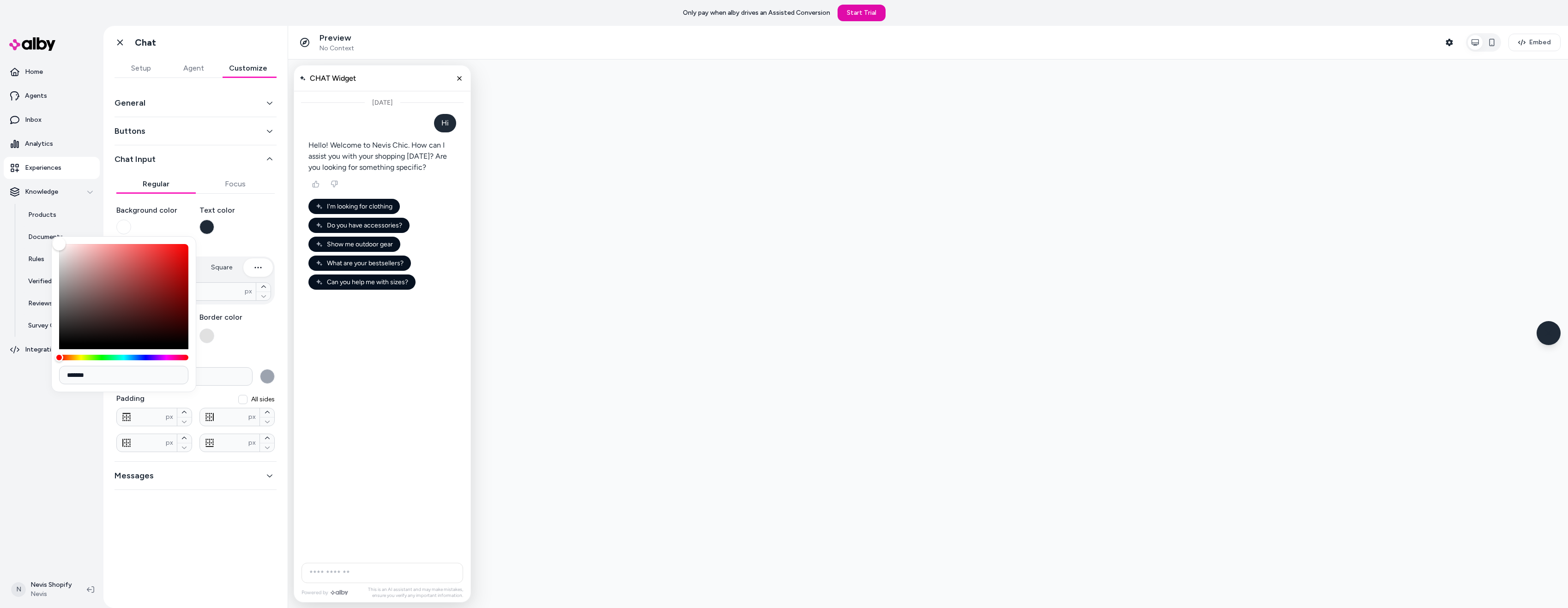
drag, startPoint x: 105, startPoint y: 370, endPoint x: 58, endPoint y: 371, distance: 47.0
click at [58, 371] on div "*******" at bounding box center [124, 314] width 145 height 156
paste input
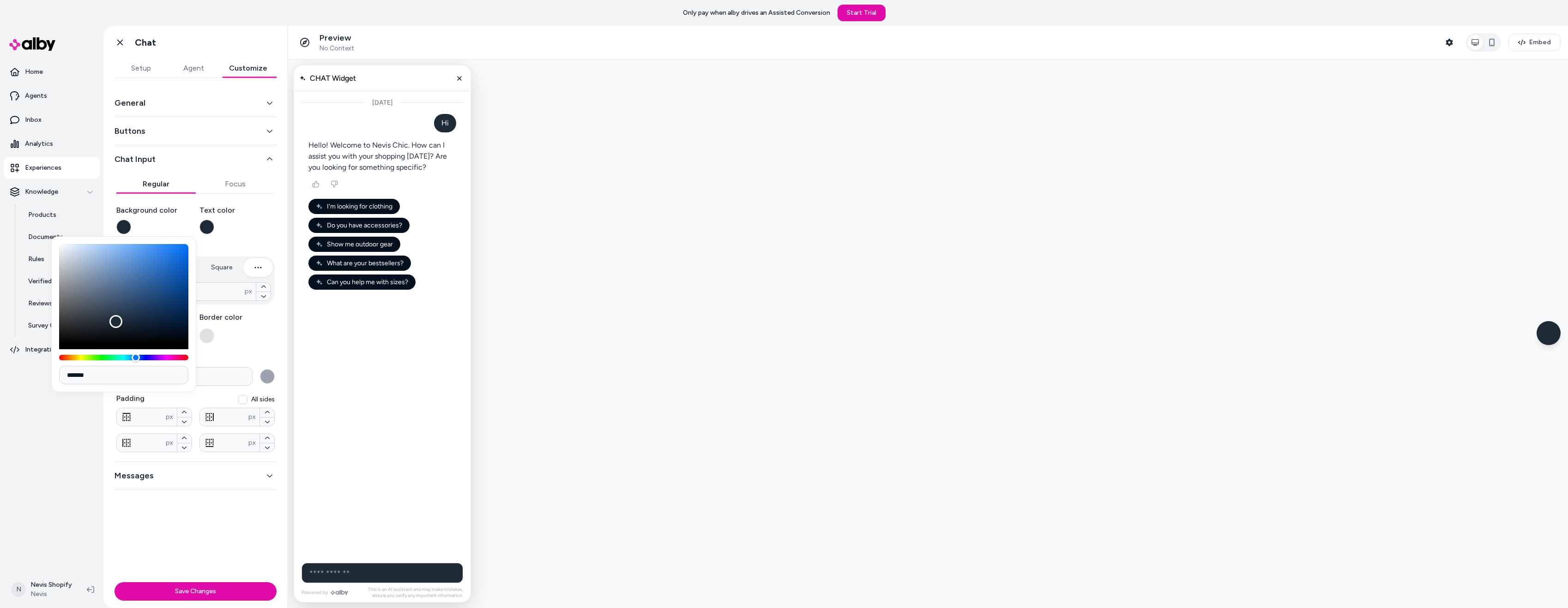
type input "*******"
click at [218, 224] on div "Text color" at bounding box center [238, 219] width 76 height 30
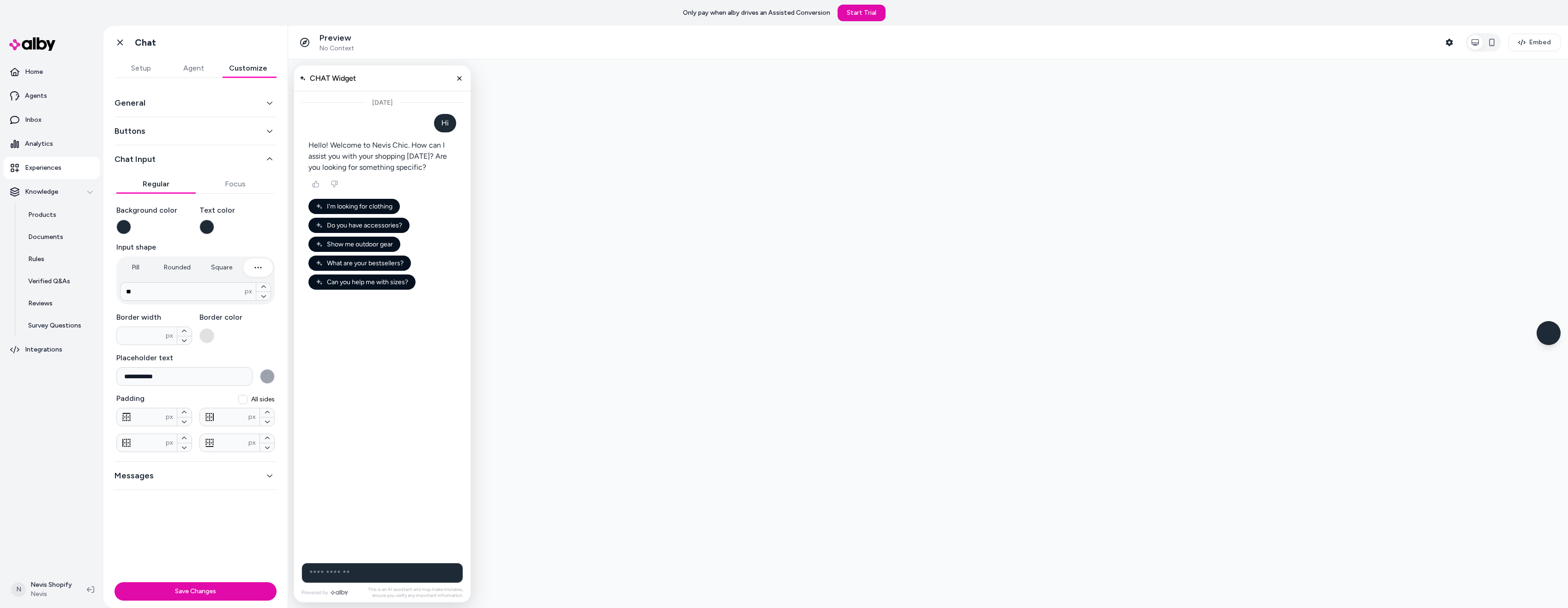
click at [209, 226] on button "button" at bounding box center [207, 227] width 15 height 14
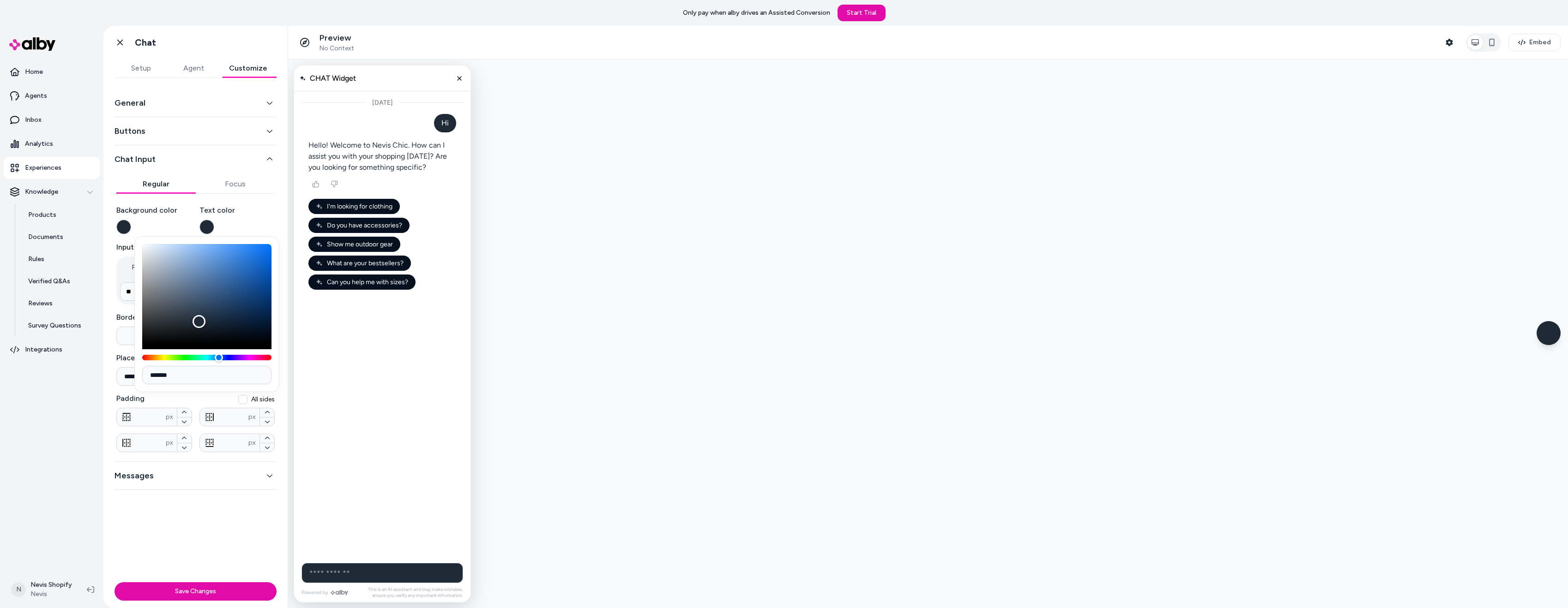
type input "*******"
drag, startPoint x: 154, startPoint y: 251, endPoint x: 131, endPoint y: 230, distance: 31.1
click at [131, 230] on body "**********" at bounding box center [784, 304] width 1568 height 608
click at [367, 513] on div "Today" at bounding box center [382, 324] width 176 height 466
click at [342, 511] on div "Today" at bounding box center [382, 324] width 176 height 466
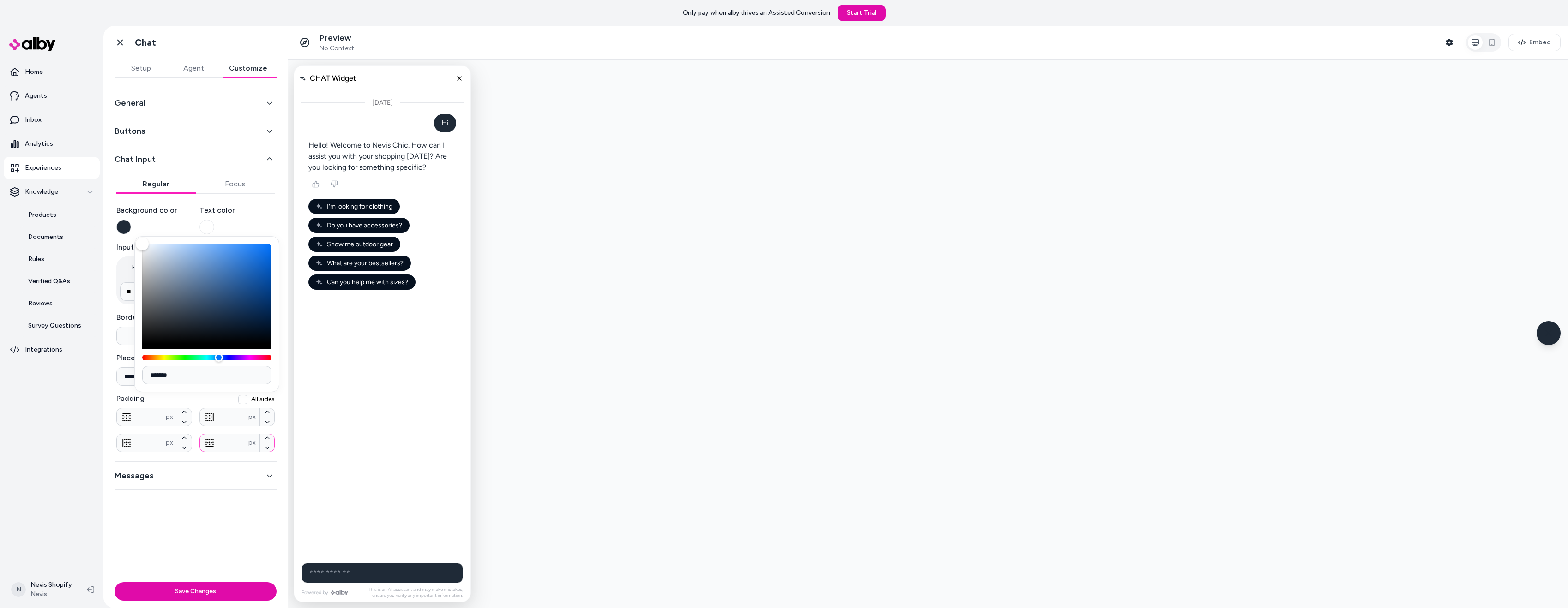
click at [247, 445] on input "*" at bounding box center [224, 442] width 49 height 9
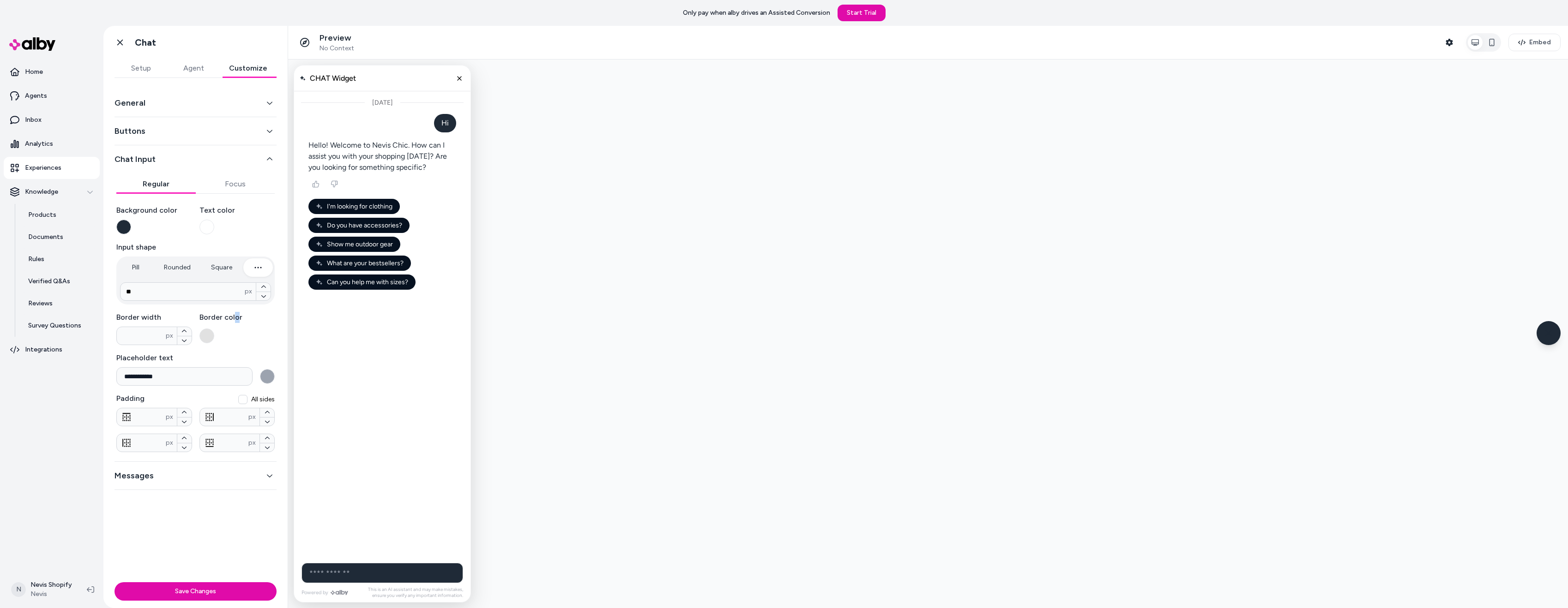
click at [236, 333] on div "Border color" at bounding box center [238, 328] width 76 height 33
click at [227, 344] on div "Border color" at bounding box center [238, 328] width 76 height 33
click at [122, 224] on button "button" at bounding box center [123, 227] width 15 height 14
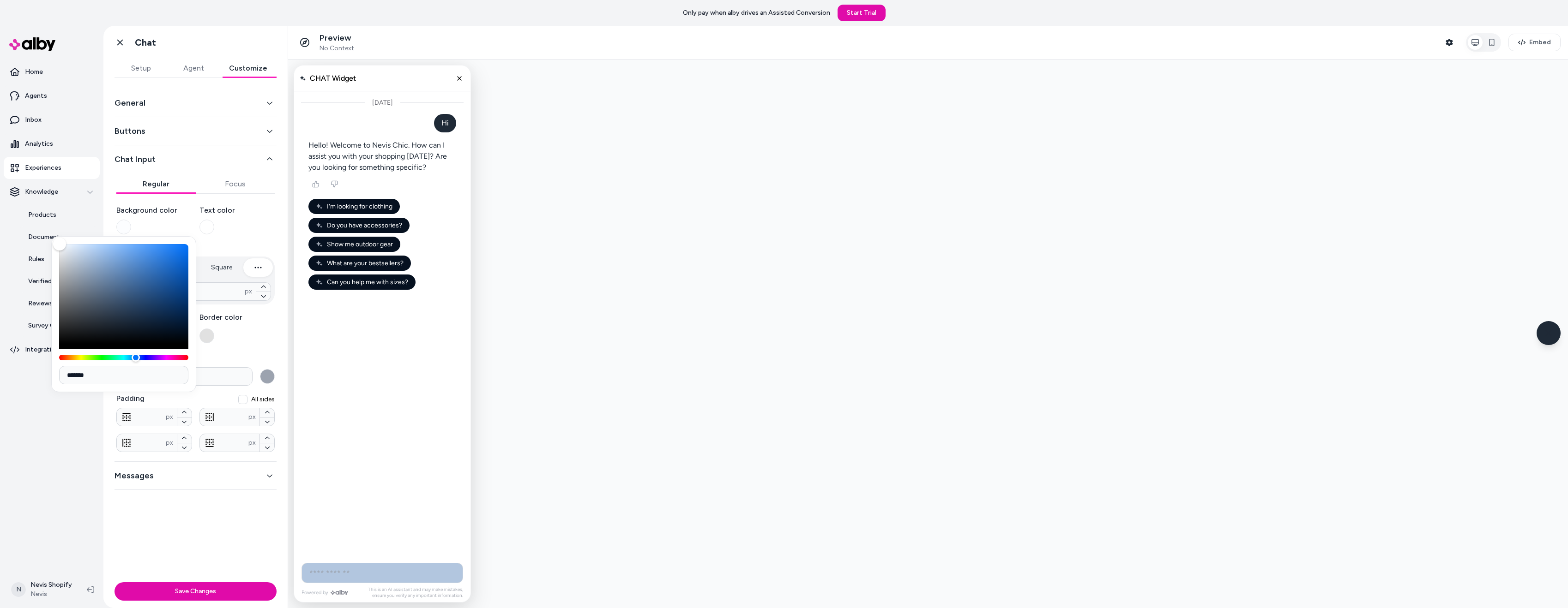
type input "*******"
drag, startPoint x: 102, startPoint y: 263, endPoint x: 62, endPoint y: 242, distance: 45.2
click at [59, 244] on div "Color" at bounding box center [123, 294] width 129 height 100
click at [205, 224] on button "button" at bounding box center [207, 227] width 15 height 14
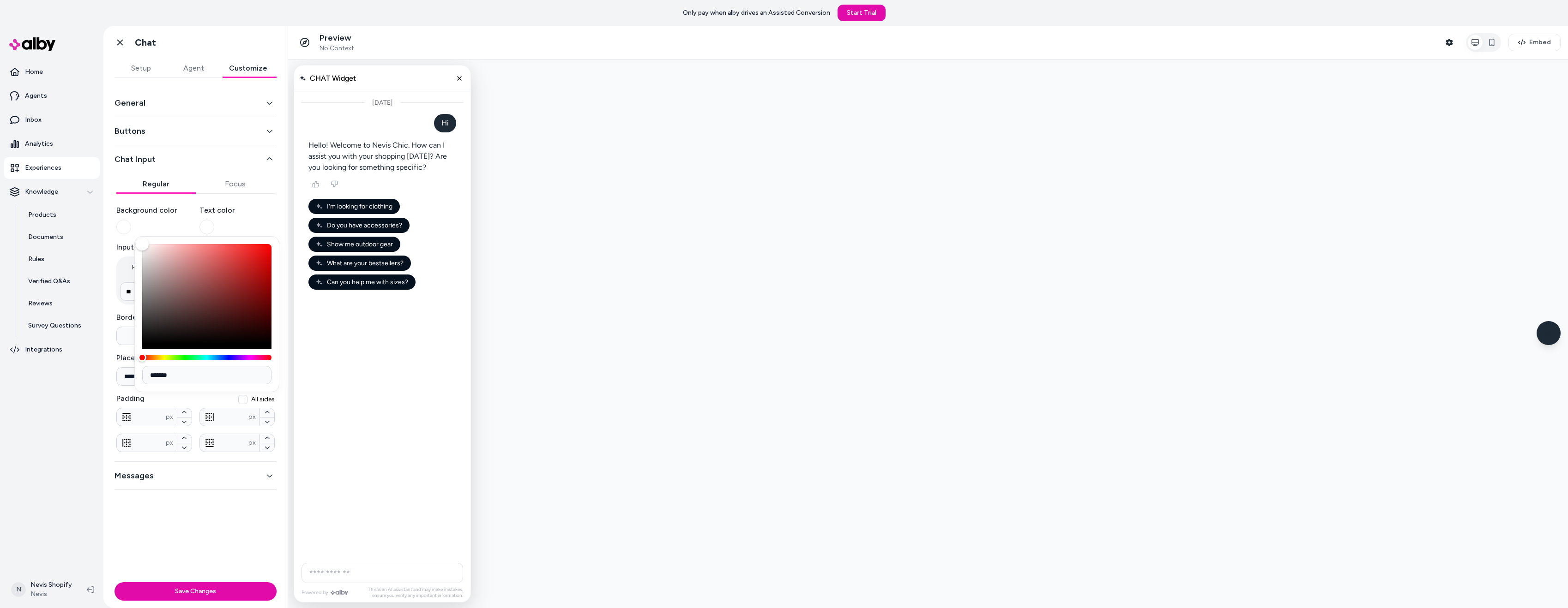
drag, startPoint x: 188, startPoint y: 375, endPoint x: 150, endPoint y: 376, distance: 38.0
click at [150, 376] on input "*******" at bounding box center [206, 374] width 129 height 19
paste input
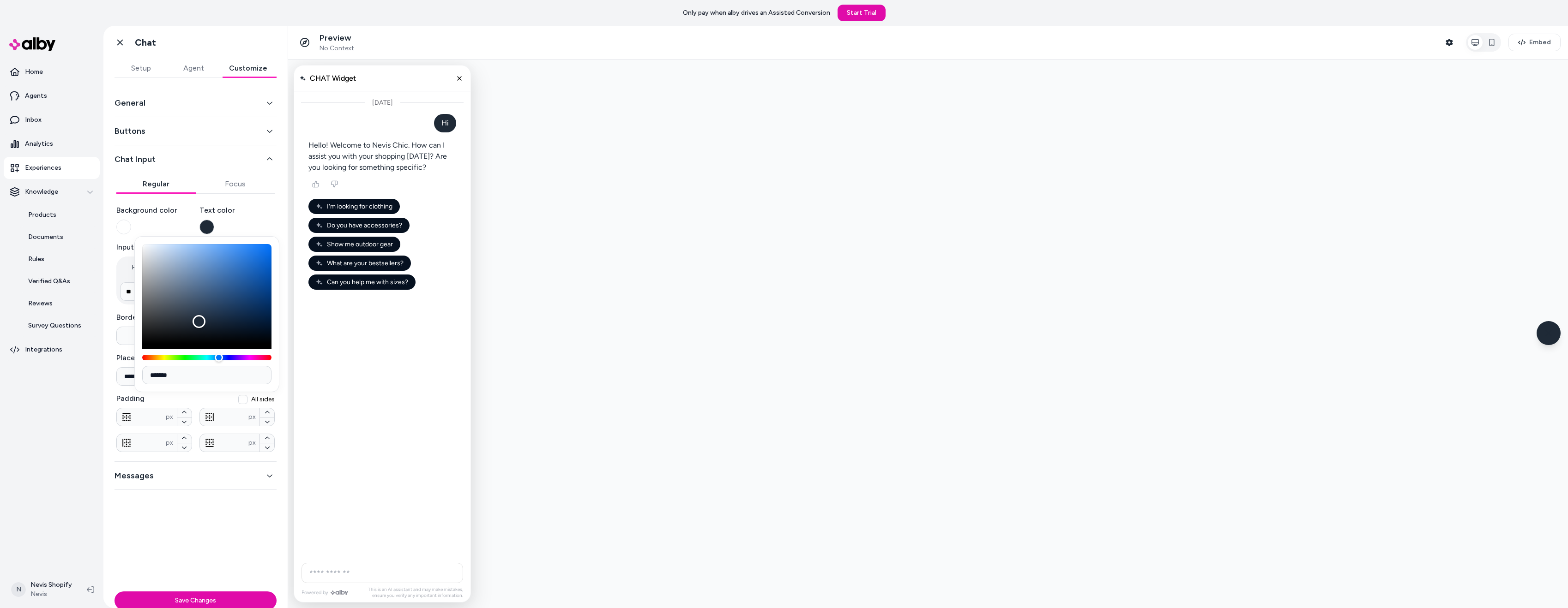
type input "*******"
click at [201, 516] on div "**********" at bounding box center [195, 329] width 185 height 501
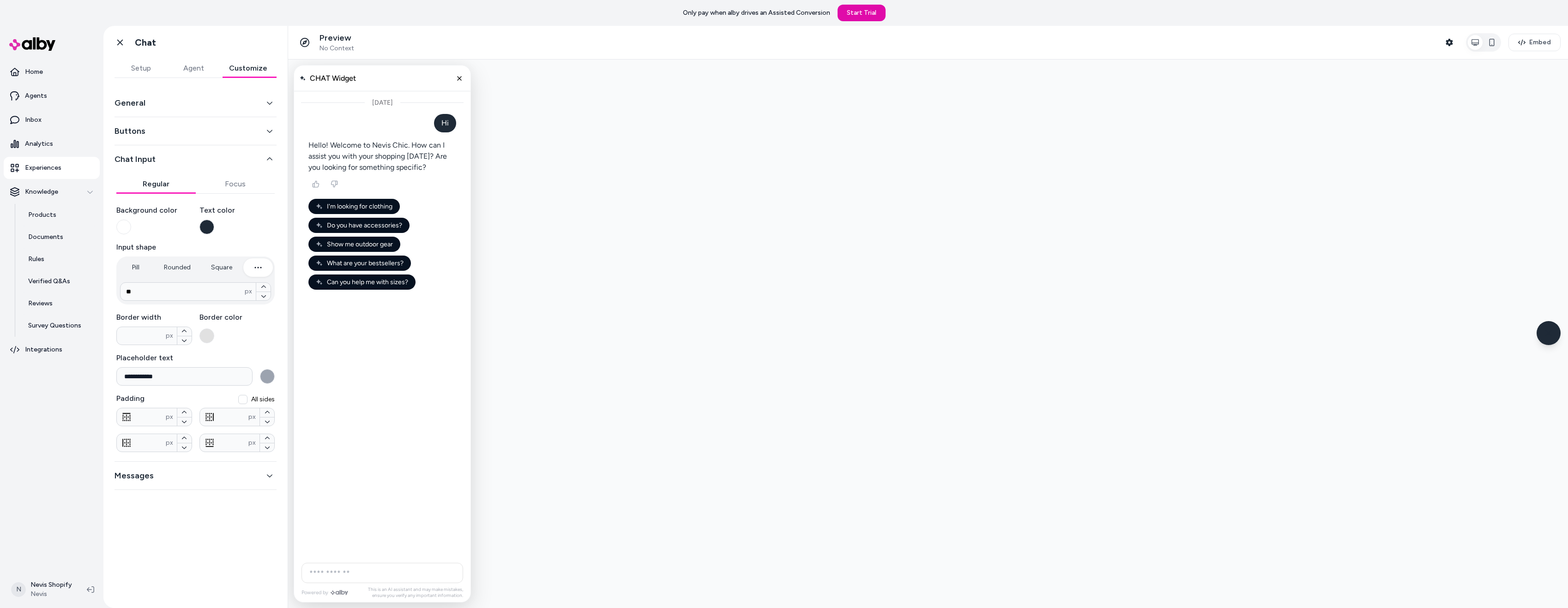
click at [207, 333] on button "button" at bounding box center [207, 336] width 15 height 14
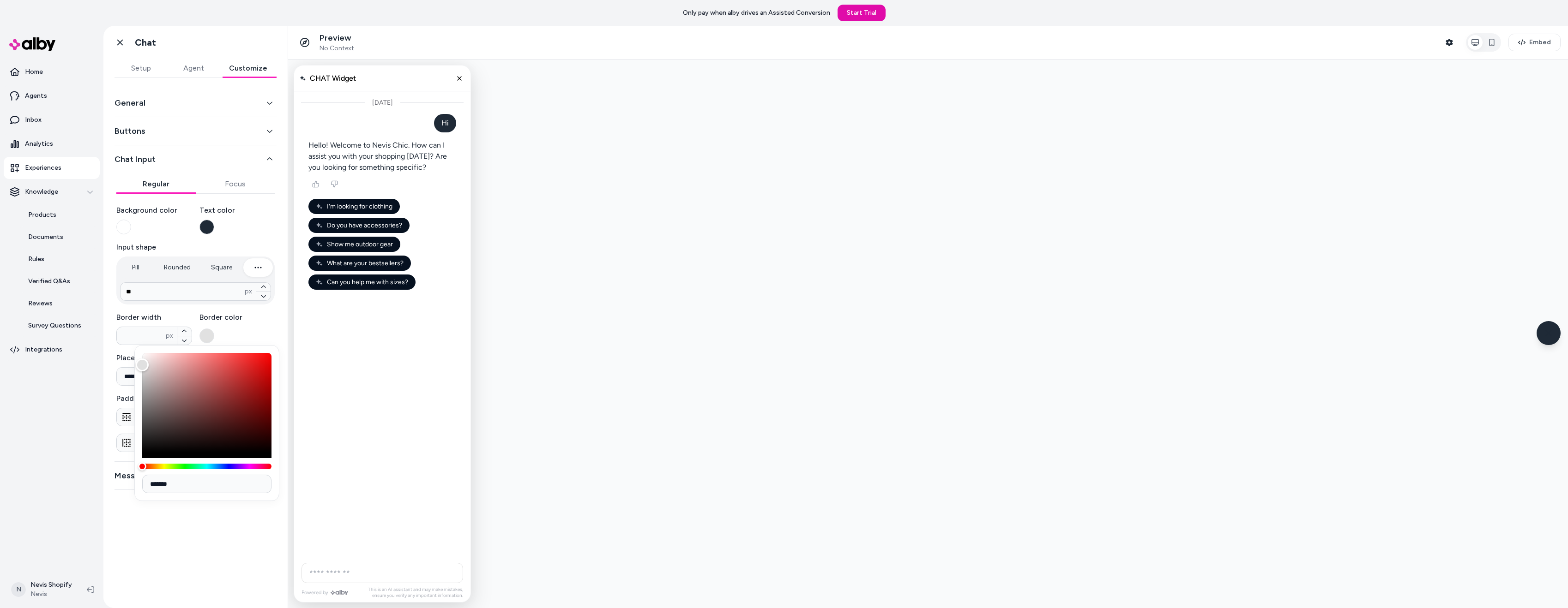
drag, startPoint x: 182, startPoint y: 482, endPoint x: 141, endPoint y: 485, distance: 41.1
click at [141, 485] on div "*******" at bounding box center [207, 424] width 145 height 156
paste input
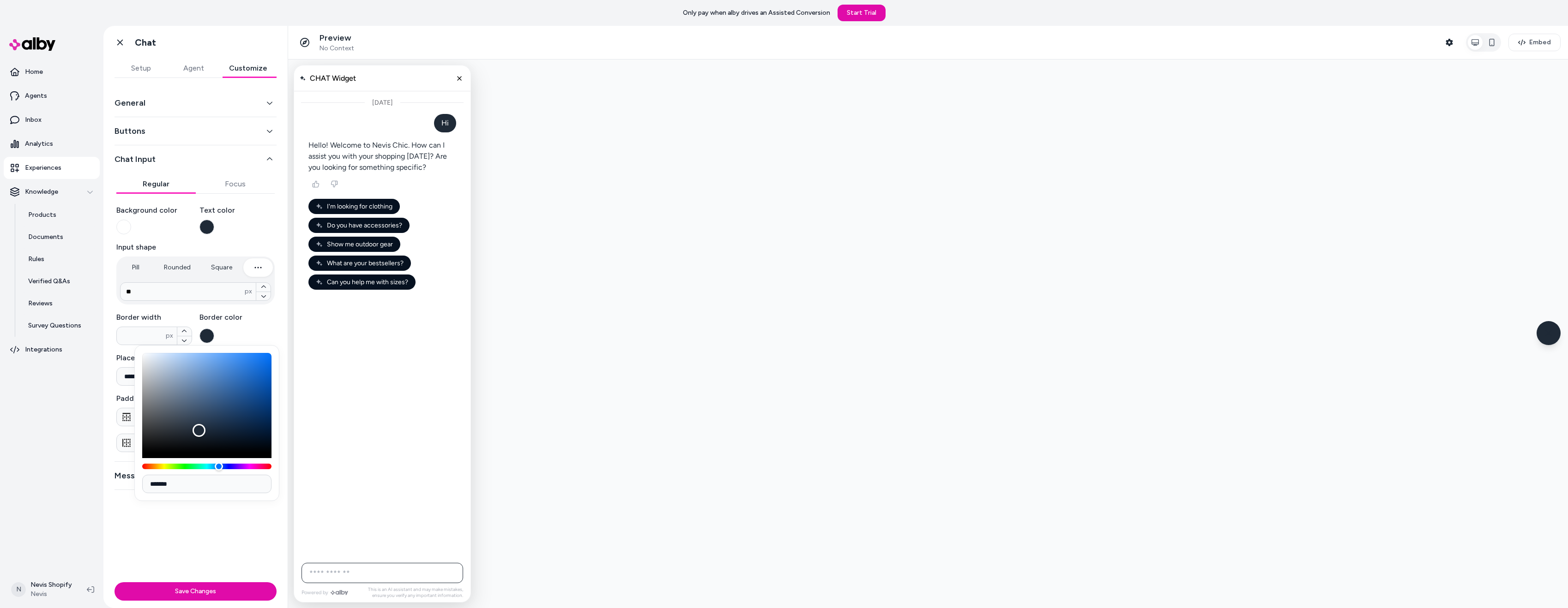
type input "*******"
click at [180, 557] on div "**********" at bounding box center [195, 329] width 185 height 501
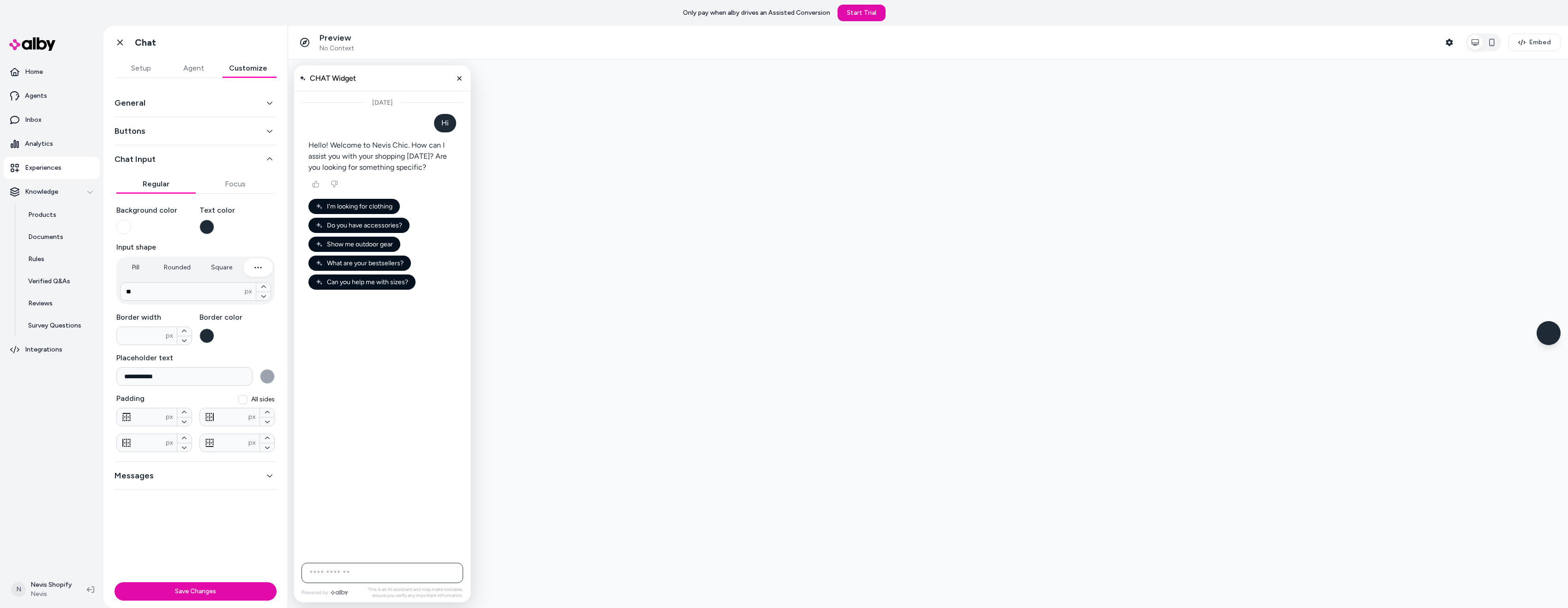
click at [359, 573] on input "AI Shopping Assistant" at bounding box center [382, 573] width 162 height 20
click at [384, 527] on div "Today" at bounding box center [382, 324] width 176 height 466
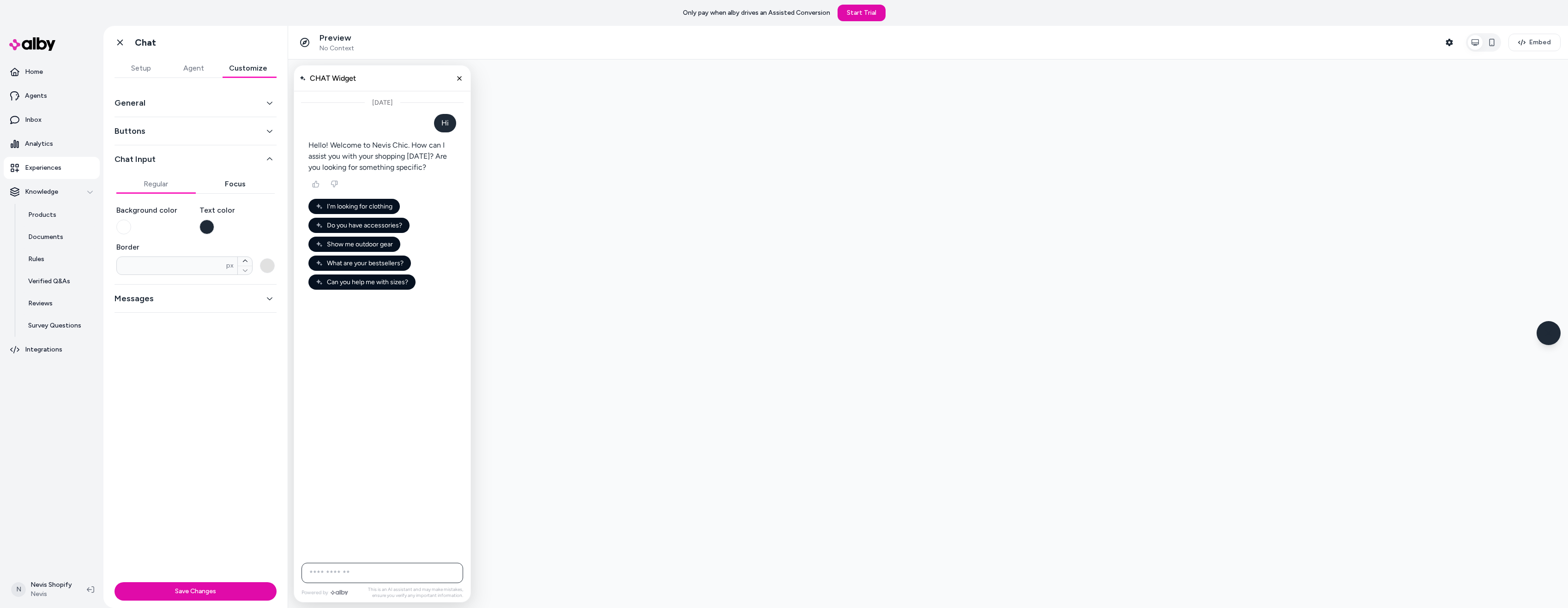
click at [230, 188] on button "Focus" at bounding box center [235, 184] width 80 height 19
click at [338, 571] on input "AI Shopping Assistant" at bounding box center [382, 573] width 162 height 20
click at [270, 264] on button "button" at bounding box center [268, 266] width 15 height 14
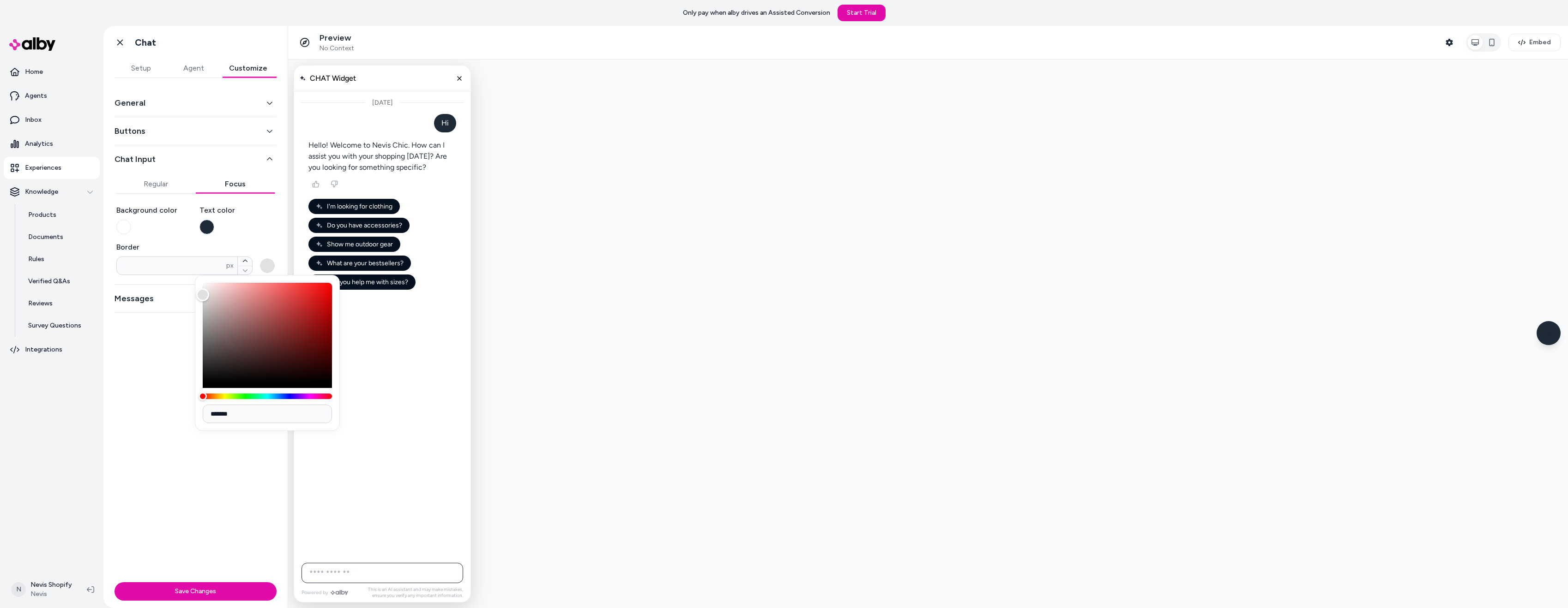
drag, startPoint x: 259, startPoint y: 425, endPoint x: 238, endPoint y: 418, distance: 22.1
click at [239, 421] on div "*******" at bounding box center [268, 354] width 145 height 156
drag, startPoint x: 237, startPoint y: 414, endPoint x: 195, endPoint y: 416, distance: 42.0
click at [195, 416] on div "*******" at bounding box center [268, 354] width 145 height 156
paste input
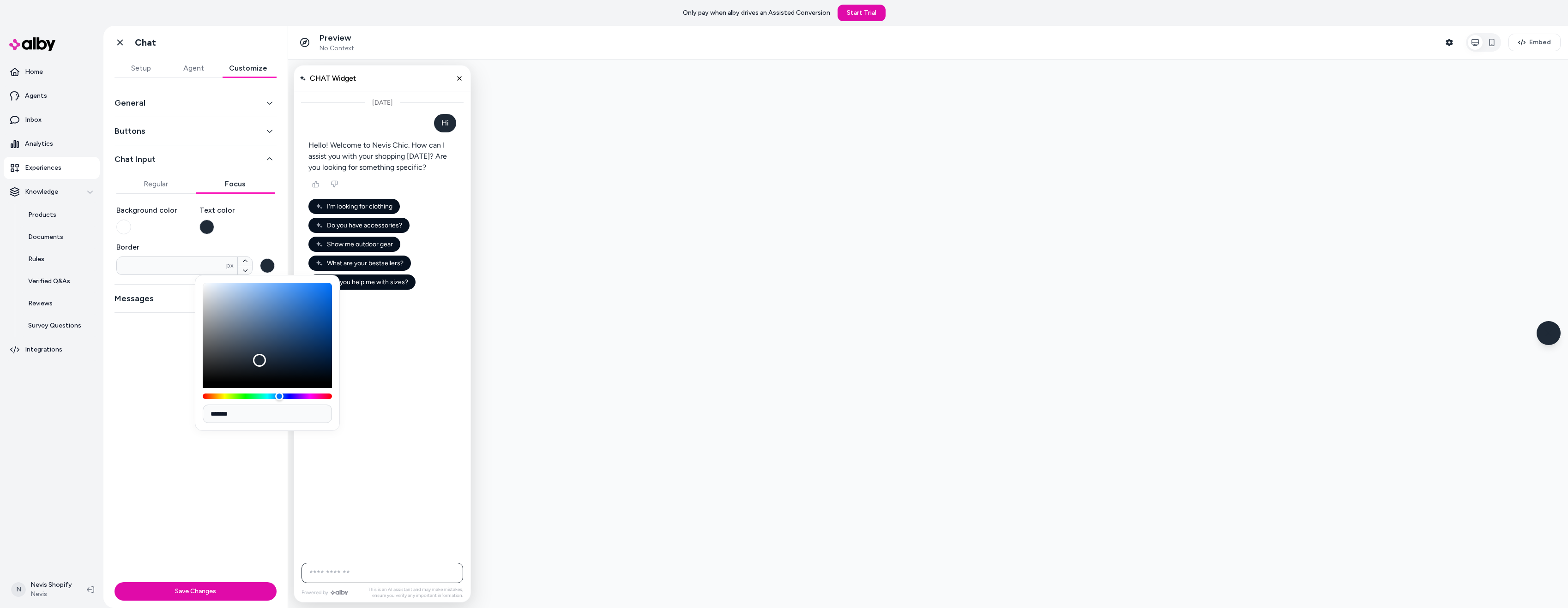
type input "*******"
click at [251, 470] on div "General Buttons Chat Input Regular Focus Background color Text color Border * p…" at bounding box center [195, 329] width 185 height 501
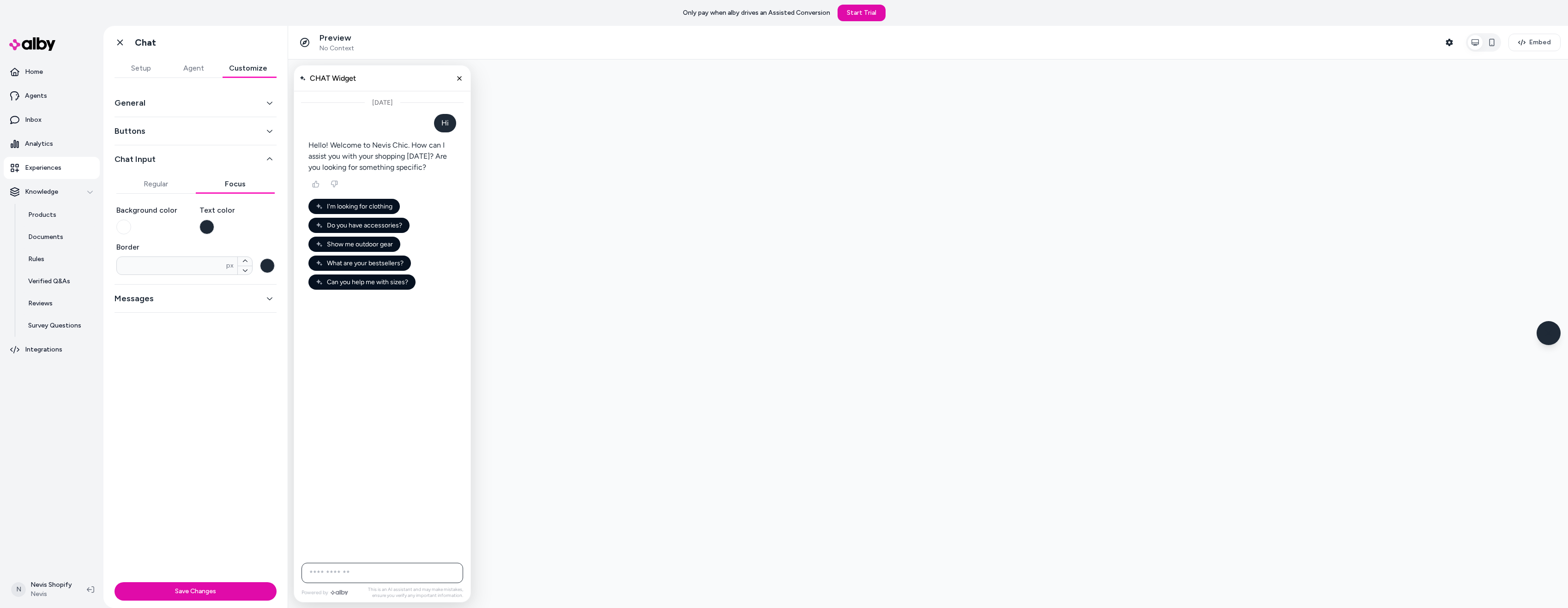
click at [346, 577] on input "AI Shopping Assistant" at bounding box center [382, 573] width 162 height 20
click at [219, 456] on div "General Buttons Chat Input Regular Focus Background color Text color Border * p…" at bounding box center [195, 329] width 185 height 501
drag, startPoint x: 165, startPoint y: 193, endPoint x: 172, endPoint y: 198, distance: 8.6
click at [165, 192] on div "Regular Focus" at bounding box center [195, 184] width 159 height 19
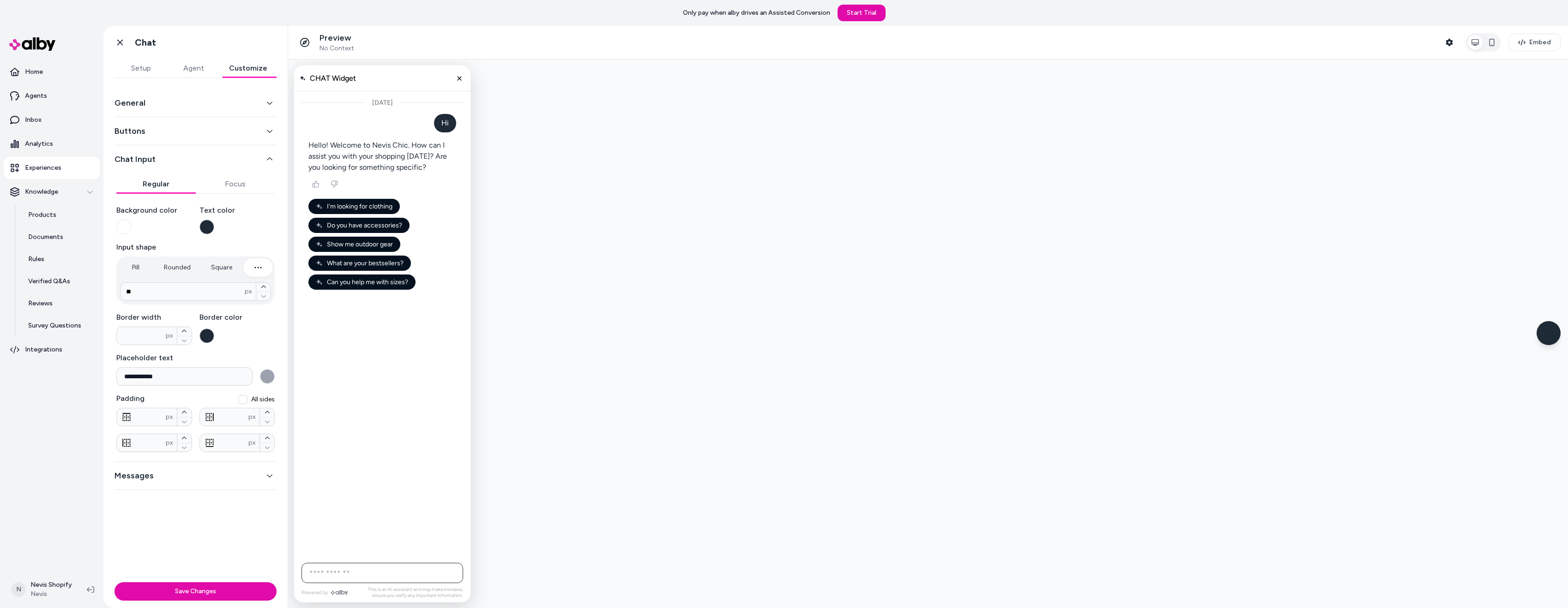
click at [175, 182] on button "Regular" at bounding box center [156, 184] width 80 height 19
click at [216, 188] on button "Focus" at bounding box center [235, 184] width 80 height 19
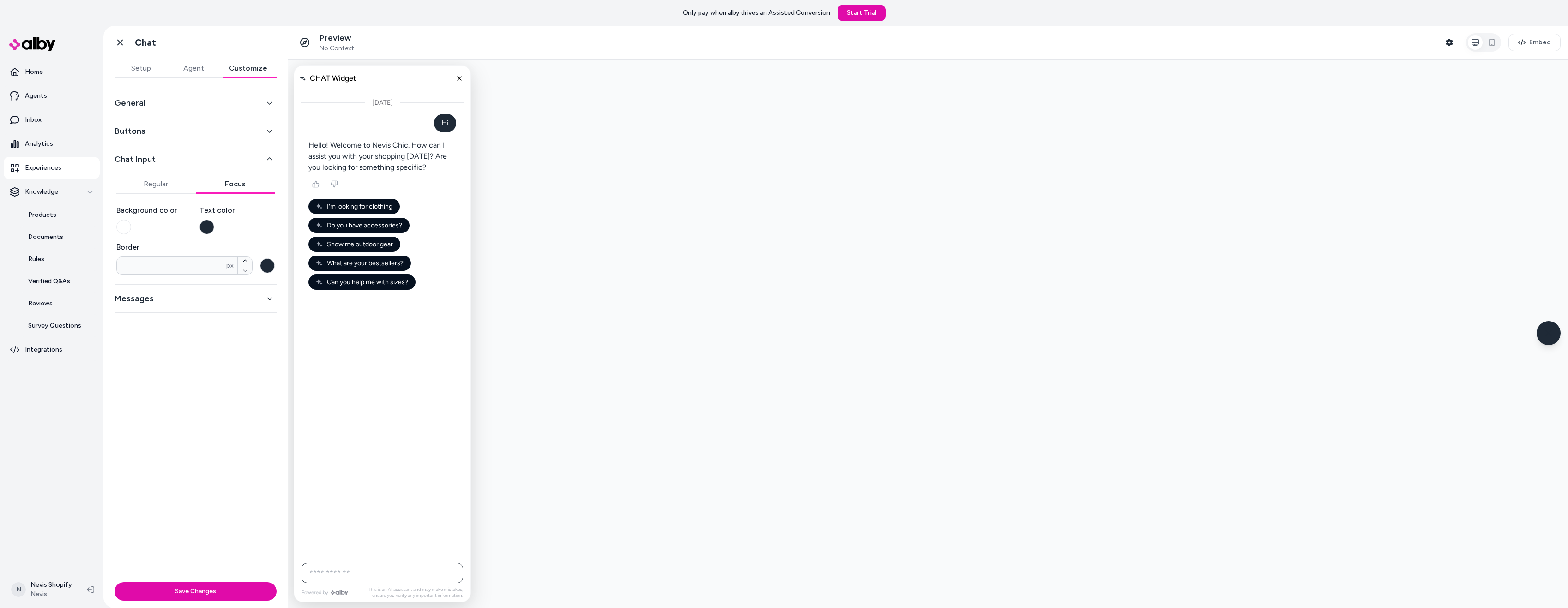
click at [357, 570] on input "AI Shopping Assistant" at bounding box center [382, 573] width 162 height 20
click at [371, 495] on div "Today" at bounding box center [382, 324] width 176 height 466
click at [351, 574] on input "AI Shopping Assistant" at bounding box center [382, 573] width 162 height 20
click at [176, 295] on button "Messages" at bounding box center [195, 299] width 162 height 13
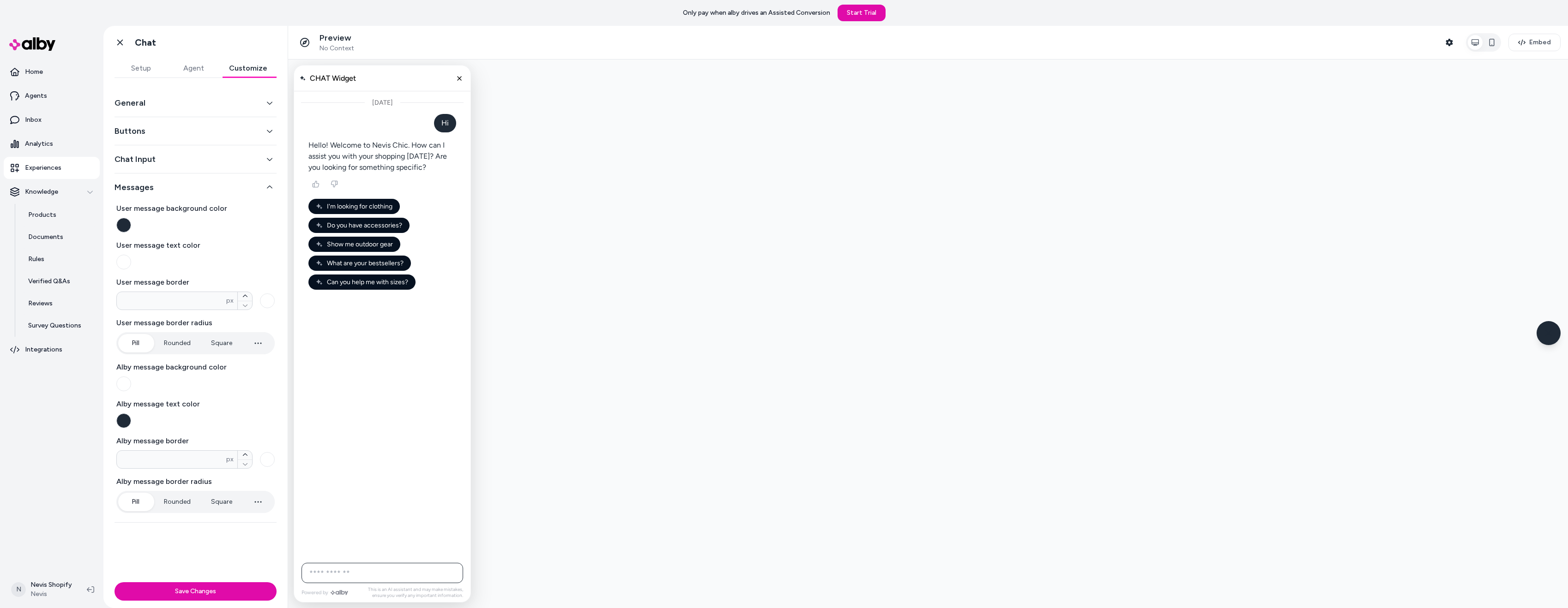
click at [386, 321] on div "Today" at bounding box center [382, 324] width 176 height 466
click at [203, 587] on button "Save Changes" at bounding box center [195, 591] width 162 height 19
click at [188, 134] on button "Buttons" at bounding box center [195, 131] width 162 height 13
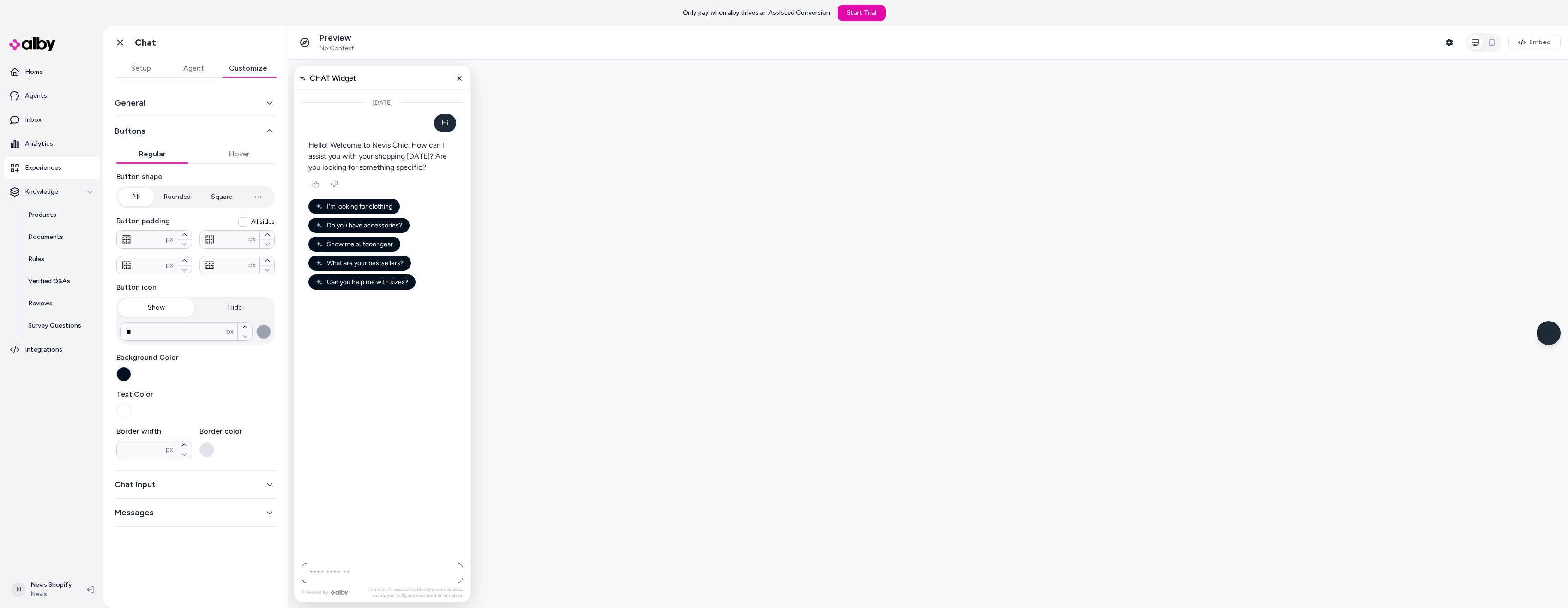
click at [163, 132] on button "Buttons" at bounding box center [195, 131] width 162 height 13
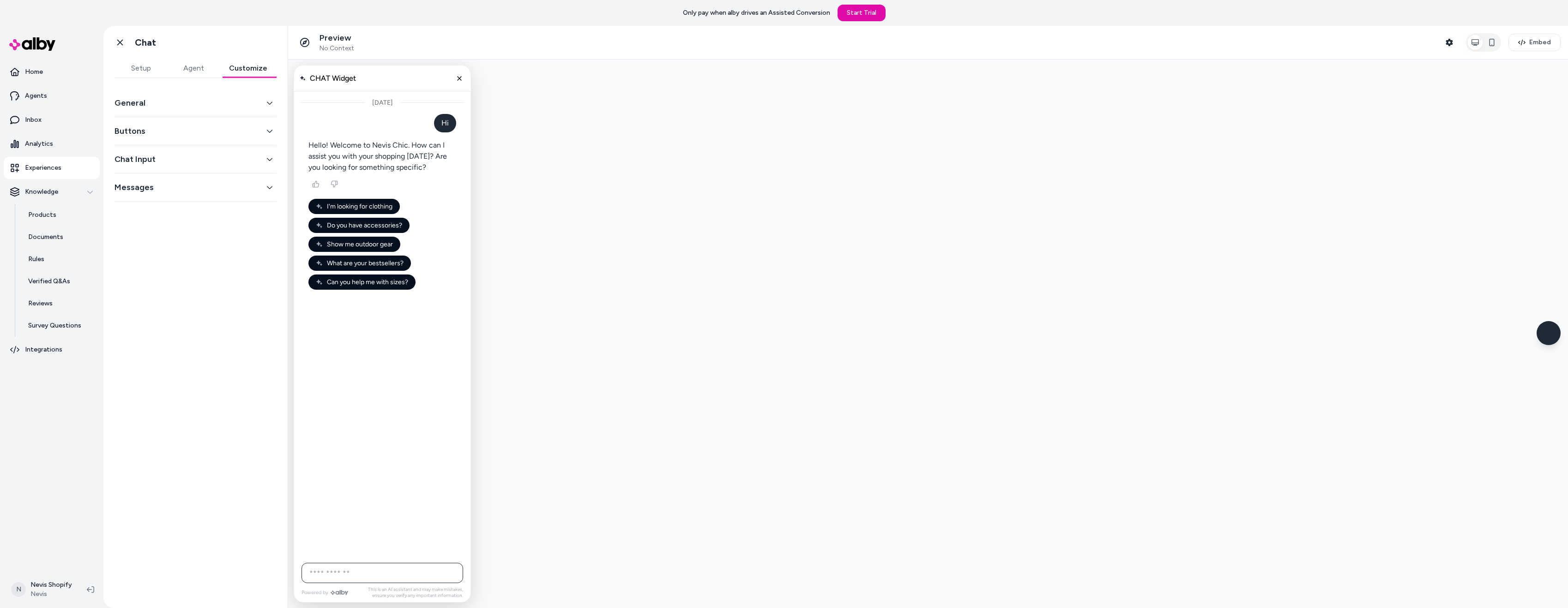
click at [177, 104] on button "General" at bounding box center [195, 103] width 162 height 13
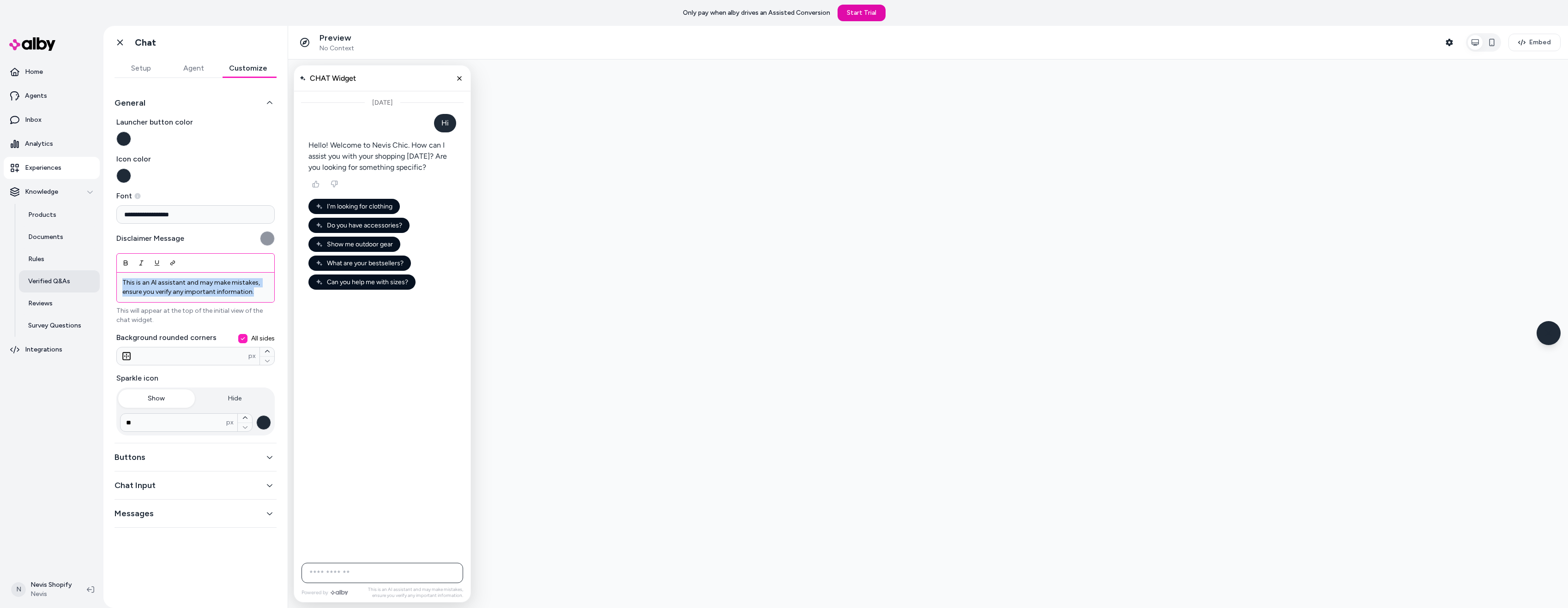
drag, startPoint x: 220, startPoint y: 292, endPoint x: 89, endPoint y: 276, distance: 132.0
click at [89, 276] on section "**********" at bounding box center [784, 329] width 1568 height 608
copy p "This is an AI assistant and may make mistakes, ensure you verify any important …"
click at [217, 288] on p "This is an AI assistant and may make mistakes, ensure you verify any important …" at bounding box center [196, 287] width 147 height 19
drag, startPoint x: 257, startPoint y: 292, endPoint x: 106, endPoint y: 283, distance: 151.3
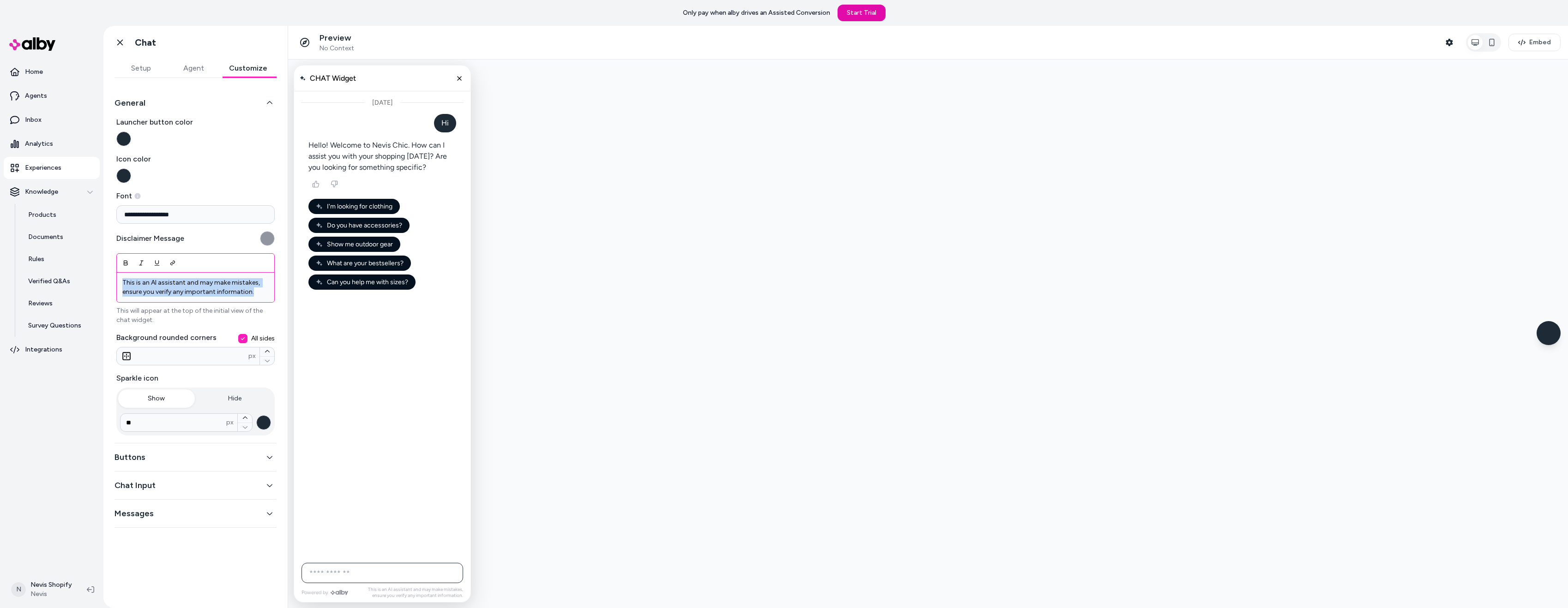
click at [106, 283] on div "**********" at bounding box center [195, 337] width 185 height 519
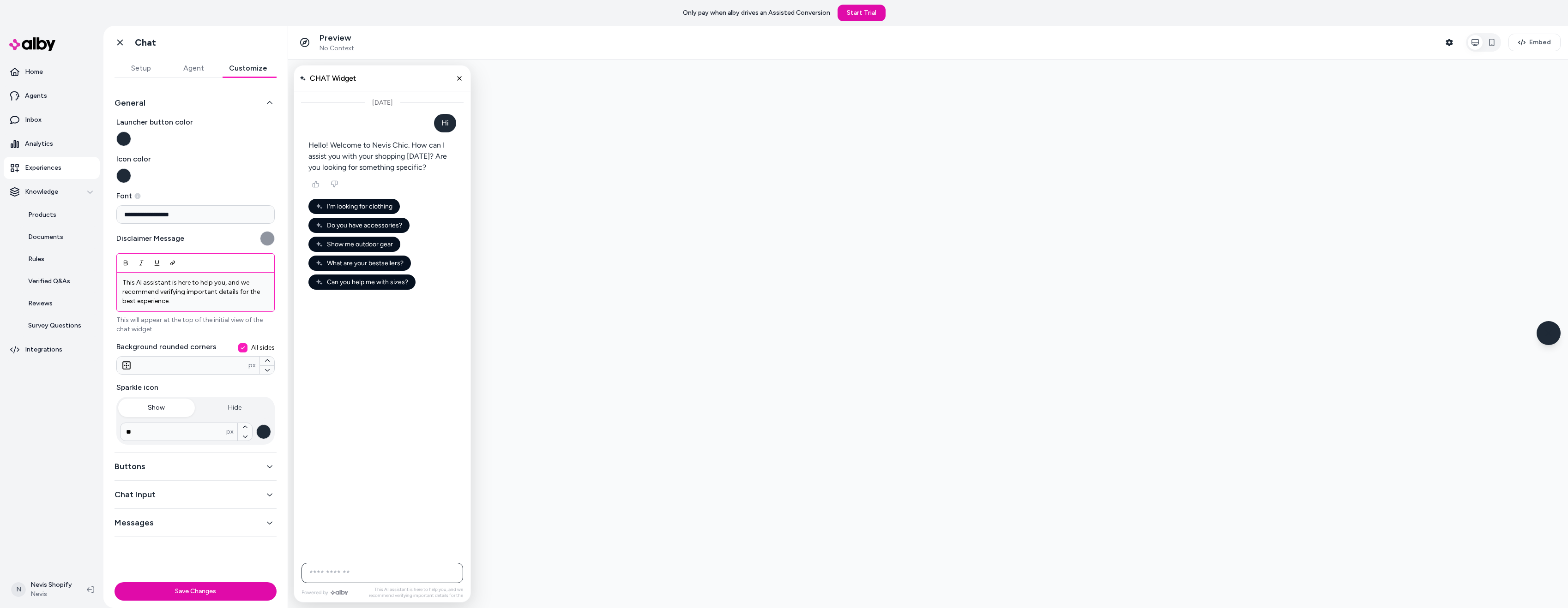
click at [239, 297] on p "This AI assistant is here to help you, and we recommend verifying important det…" at bounding box center [196, 292] width 147 height 27
click at [251, 330] on p "This will appear at the top of the initial view of the chat widget." at bounding box center [195, 325] width 159 height 19
click at [125, 263] on icon "Bold (Ctrl+B)" at bounding box center [126, 264] width 4 height 2
click at [224, 590] on button "Save Changes" at bounding box center [195, 591] width 162 height 19
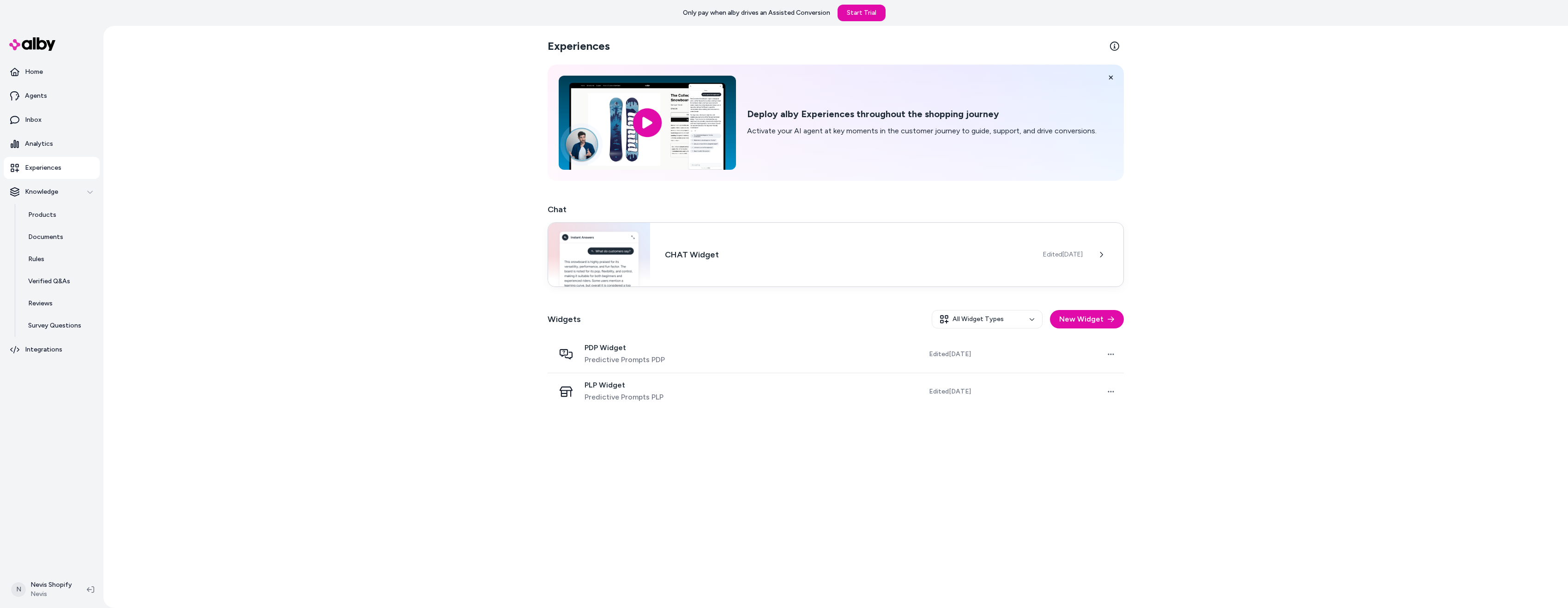
click at [1043, 251] on span "Edited Aug 21, 2025" at bounding box center [1062, 254] width 39 height 9
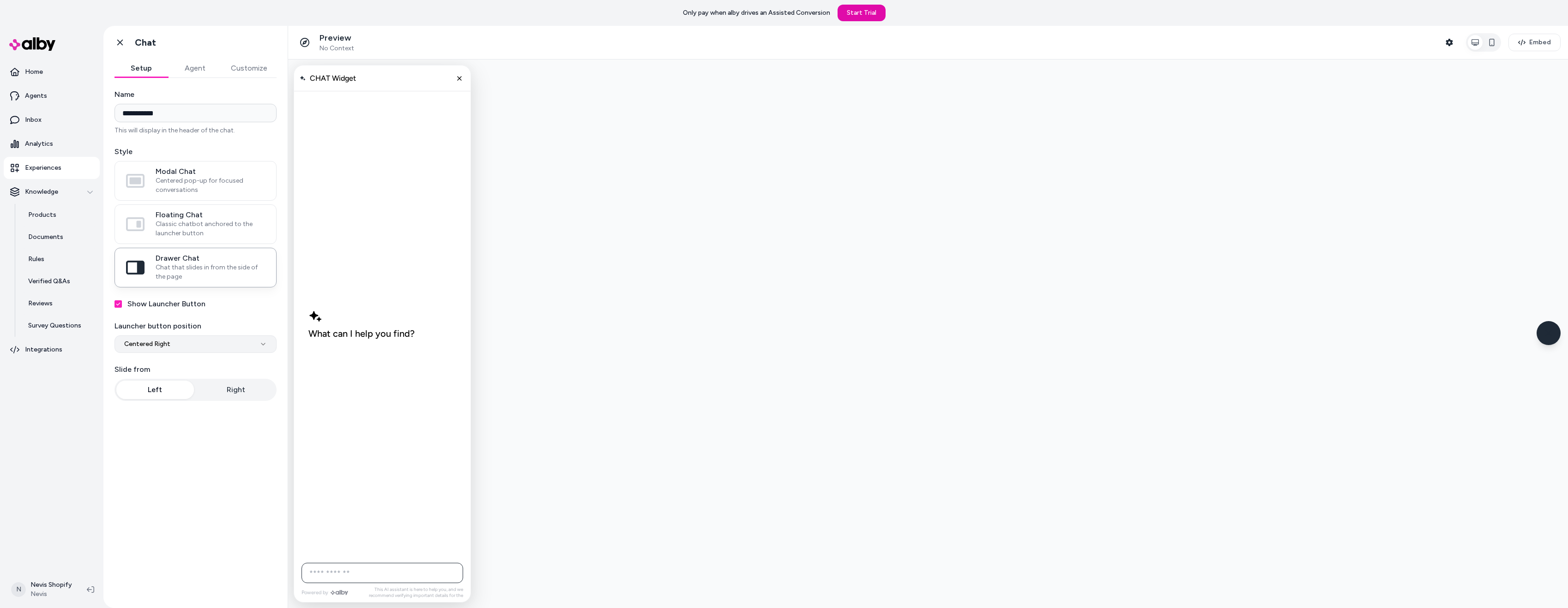
click at [211, 342] on html "**********" at bounding box center [784, 304] width 1568 height 608
click at [210, 342] on html "**********" at bounding box center [784, 304] width 1568 height 608
click at [118, 301] on button "Show Launcher Button" at bounding box center [118, 304] width 7 height 7
click at [454, 81] on button "Close chat" at bounding box center [458, 78] width 15 height 15
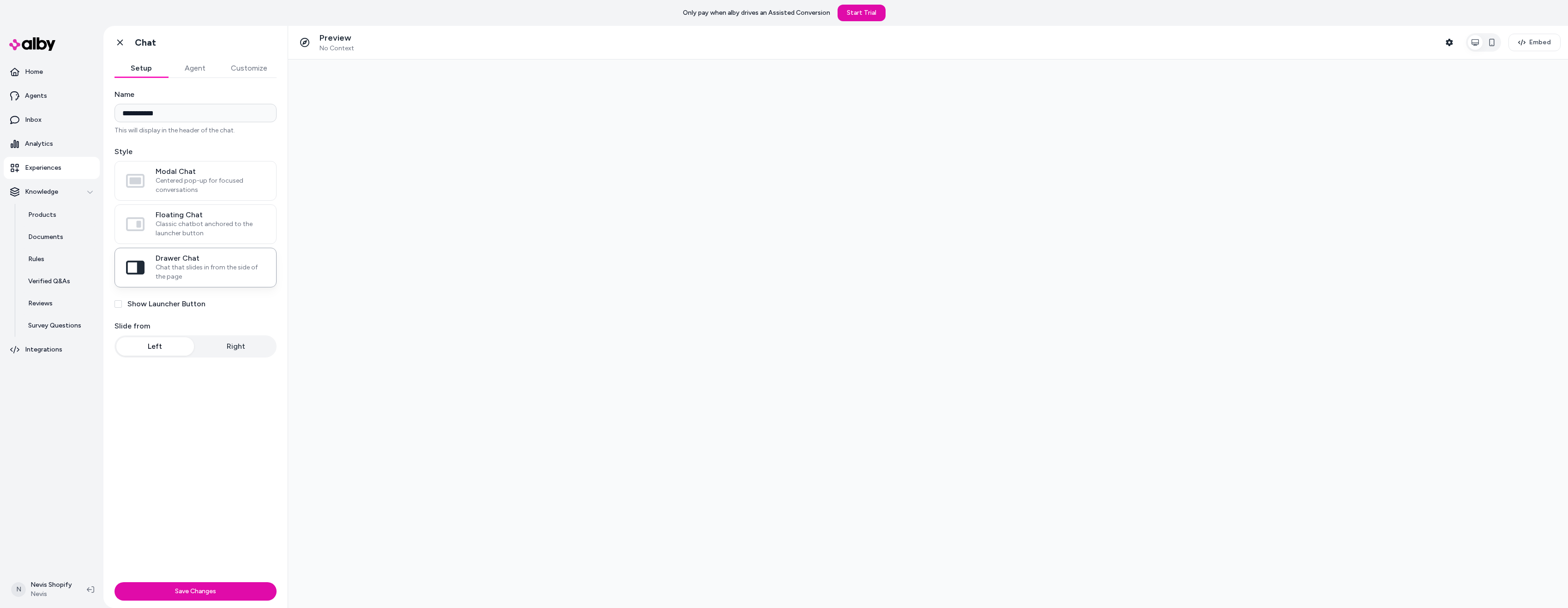
click at [115, 308] on div "Show Launcher Button" at bounding box center [195, 304] width 162 height 11
click at [121, 305] on button "Show Launcher Button" at bounding box center [118, 304] width 7 height 7
click at [166, 348] on html "**********" at bounding box center [784, 304] width 1568 height 608
select select "**********"
click at [168, 342] on html "**********" at bounding box center [784, 304] width 1568 height 608
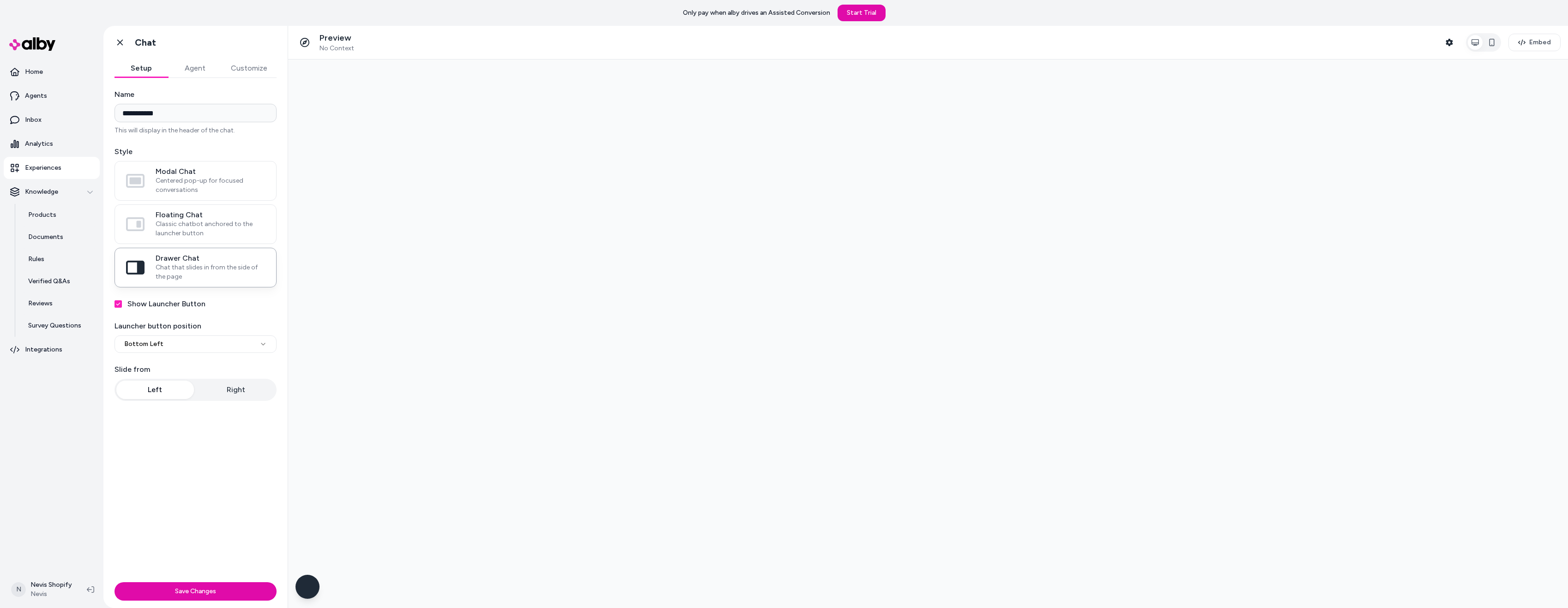
click at [185, 115] on input "**********" at bounding box center [195, 113] width 162 height 19
click at [313, 582] on div "Chat with our AI assistant" at bounding box center [308, 587] width 24 height 24
drag, startPoint x: 184, startPoint y: 116, endPoint x: 100, endPoint y: 126, distance: 84.6
click at [89, 123] on section "**********" at bounding box center [784, 329] width 1568 height 608
click at [211, 443] on div "**********" at bounding box center [195, 329] width 185 height 501
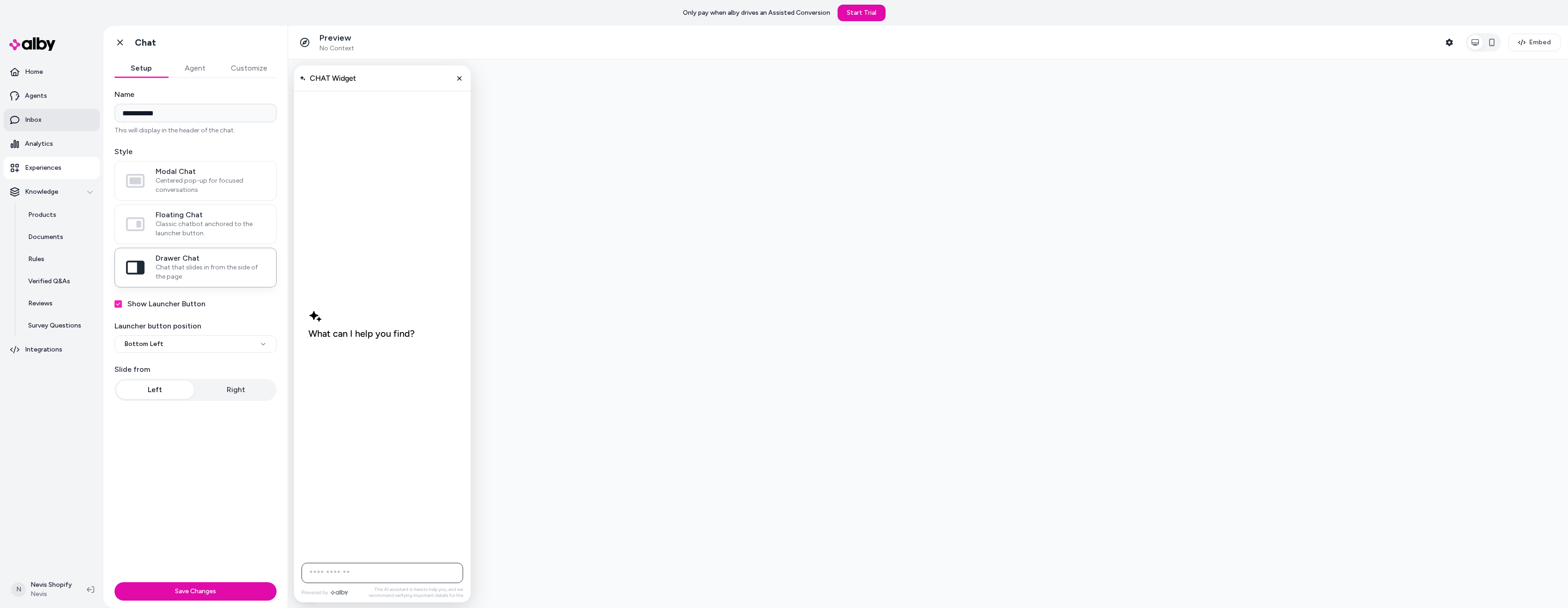
drag, startPoint x: 196, startPoint y: 111, endPoint x: 64, endPoint y: 120, distance: 132.3
click at [122, 119] on input "**********" at bounding box center [195, 113] width 162 height 19
paste input "**"
drag, startPoint x: 193, startPoint y: 105, endPoint x: 66, endPoint y: 115, distance: 127.4
click at [67, 115] on section "**********" at bounding box center [784, 329] width 1568 height 608
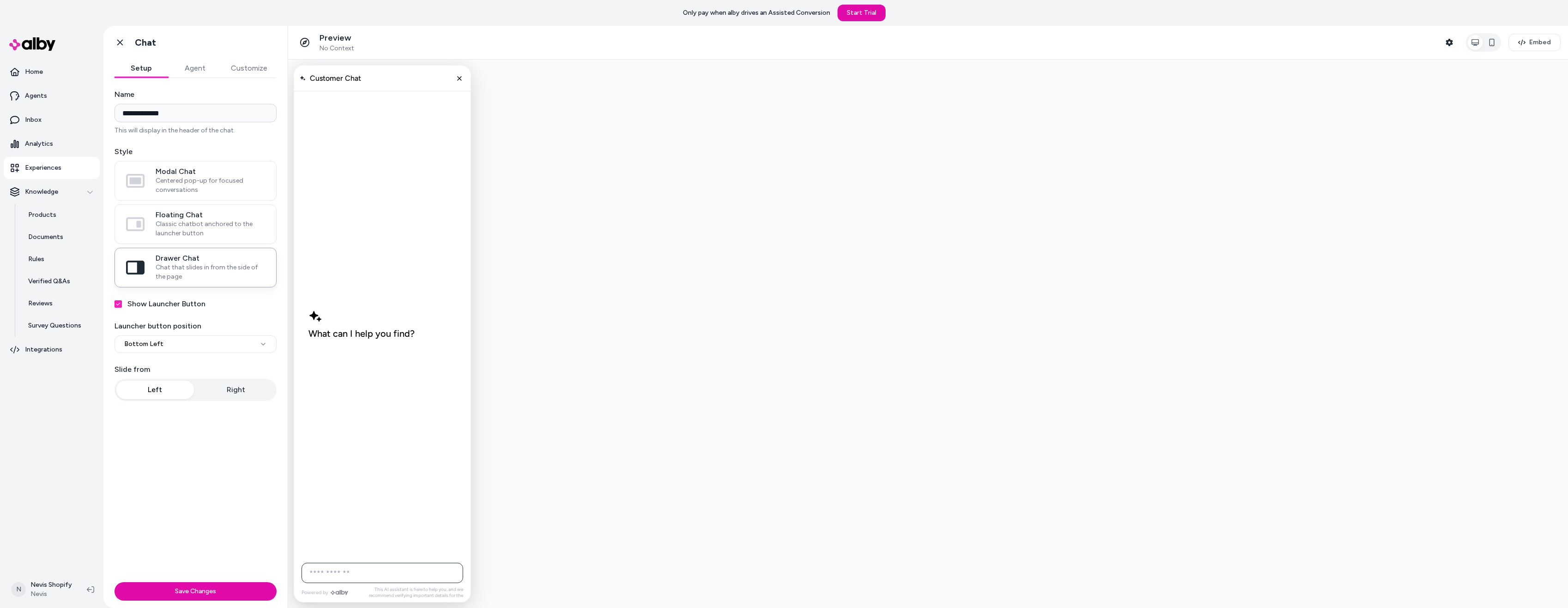
paste input
drag, startPoint x: 154, startPoint y: 110, endPoint x: 56, endPoint y: 111, distance: 98.0
click at [68, 112] on section "**********" at bounding box center [784, 329] width 1568 height 608
paste input "*****"
type input "**********"
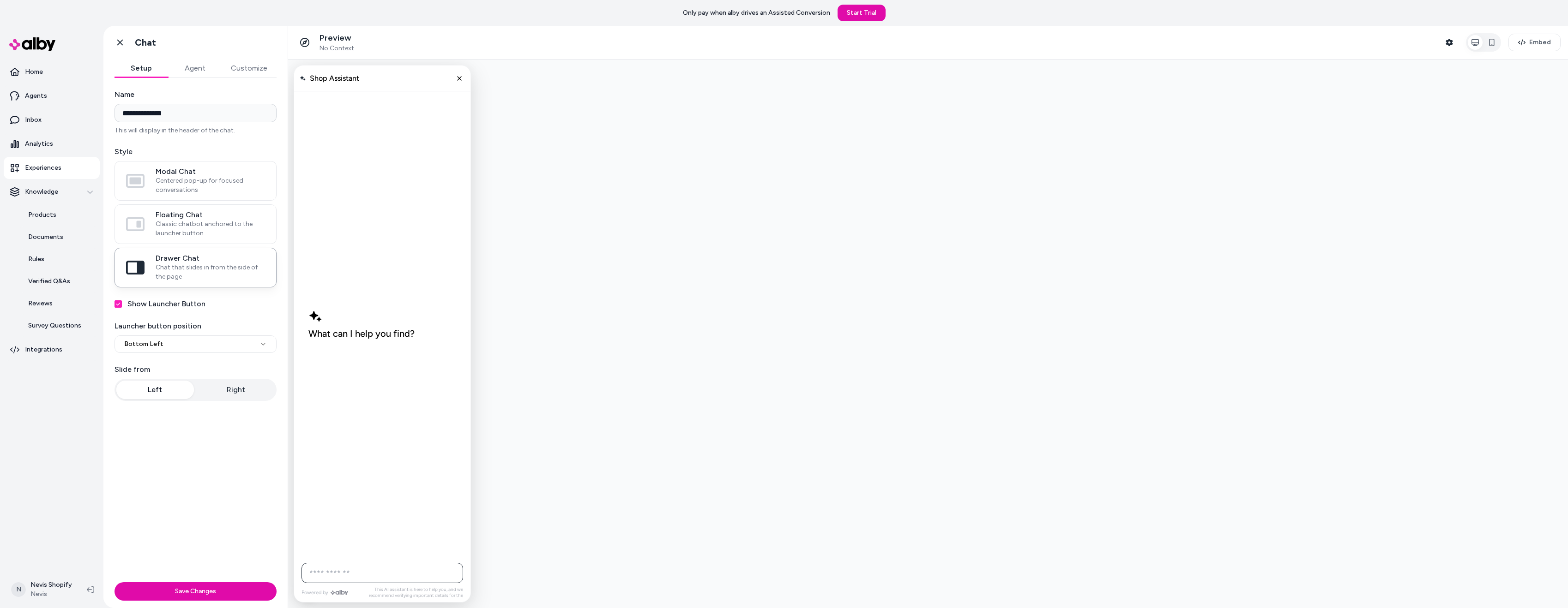
click at [226, 429] on div "**********" at bounding box center [195, 329] width 185 height 501
click at [214, 593] on button "Save Changes" at bounding box center [195, 591] width 162 height 19
click at [59, 122] on link "Inbox" at bounding box center [52, 120] width 96 height 23
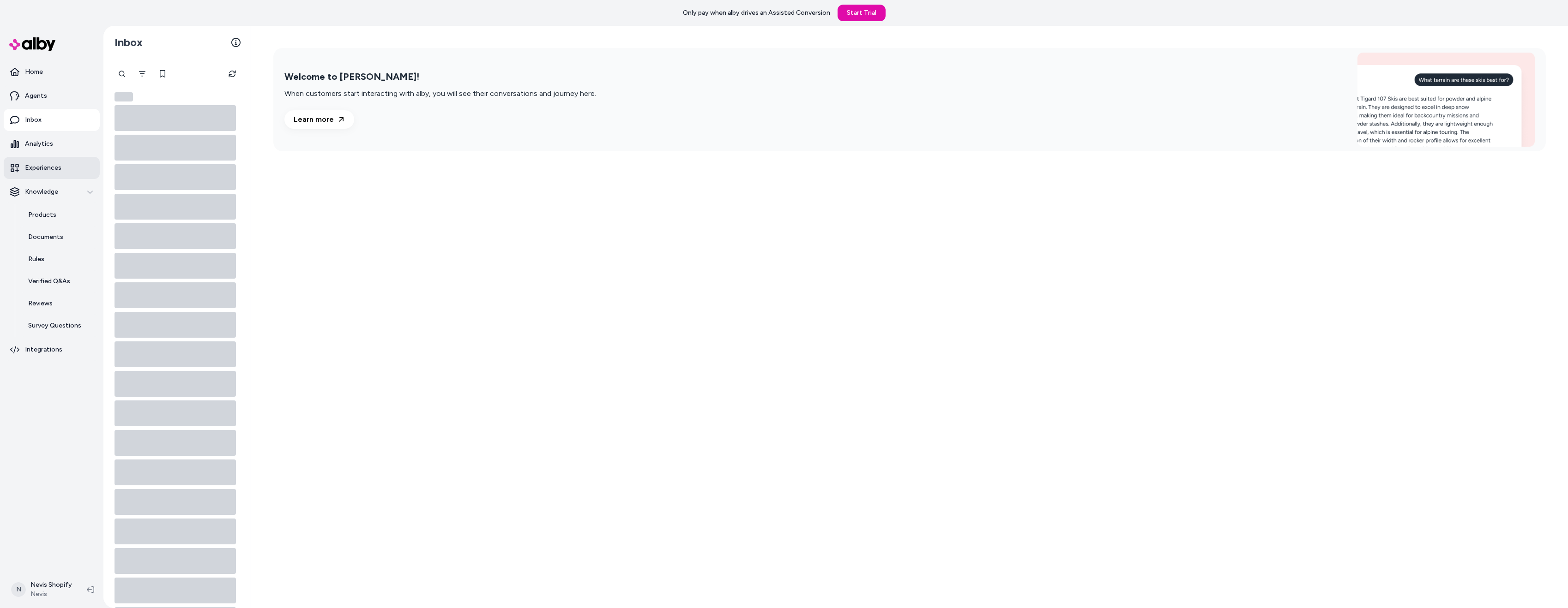
click at [58, 168] on p "Experiences" at bounding box center [43, 168] width 36 height 9
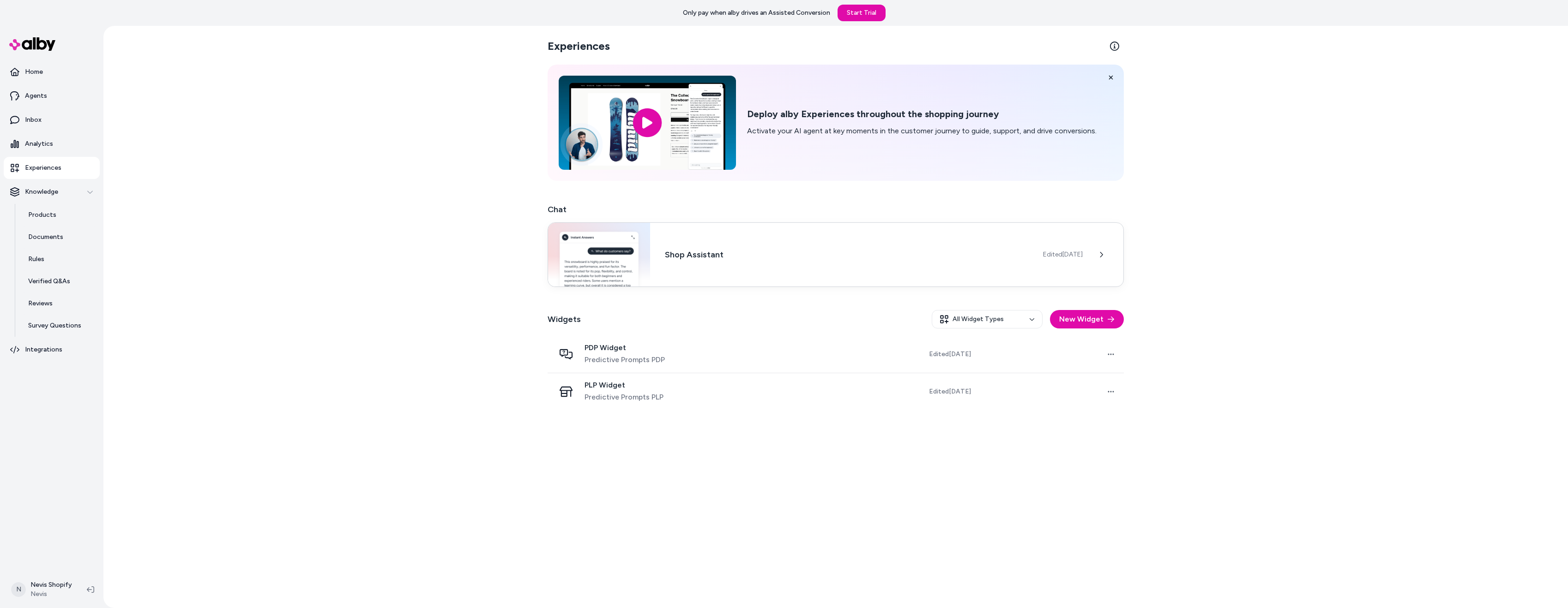
click at [766, 263] on div "Shop Assistant Edited Aug 21, 2025" at bounding box center [836, 254] width 576 height 64
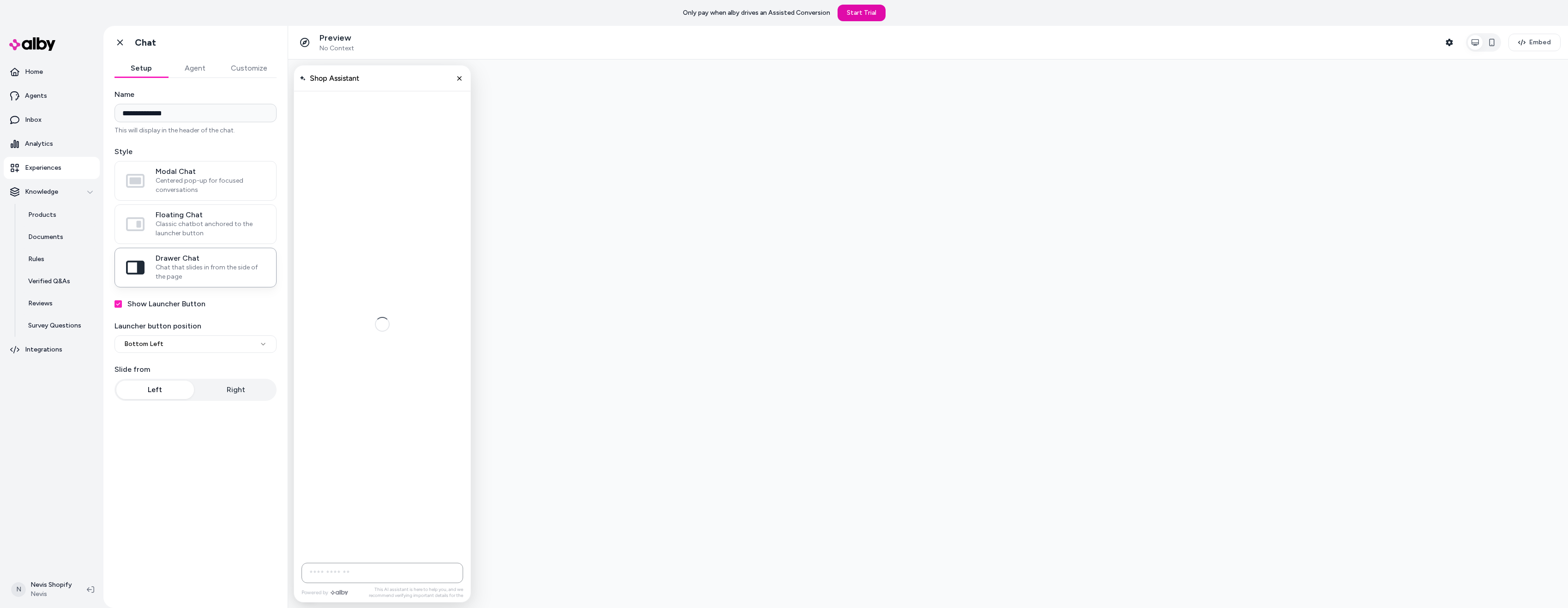
click at [380, 548] on div "AI Shopping Assistant" at bounding box center [383, 324] width 163 height 466
drag, startPoint x: 388, startPoint y: 548, endPoint x: 334, endPoint y: 489, distance: 80.0
click at [388, 548] on div "AI Shopping Assistant" at bounding box center [383, 324] width 163 height 466
click at [353, 480] on div "What can I help you find?" at bounding box center [383, 324] width 163 height 466
click at [269, 65] on button "Customize" at bounding box center [249, 68] width 55 height 19
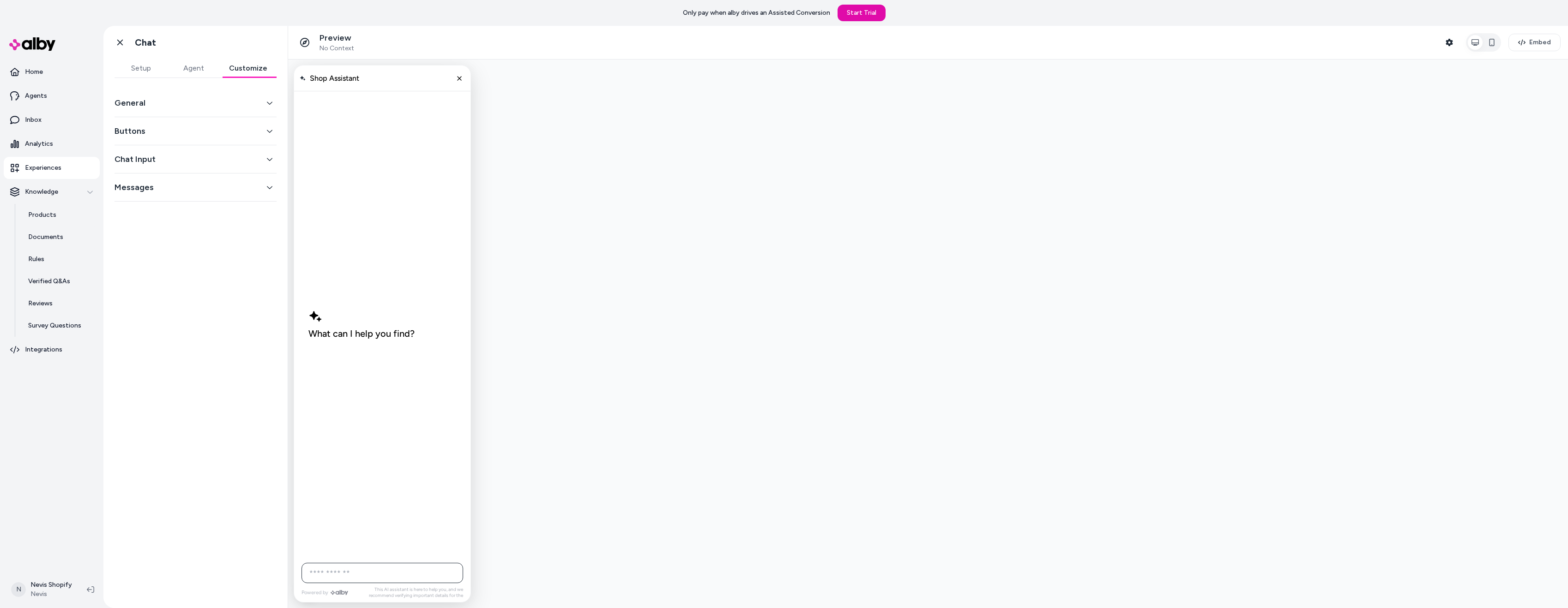
click at [164, 157] on button "Chat Input" at bounding box center [195, 159] width 162 height 13
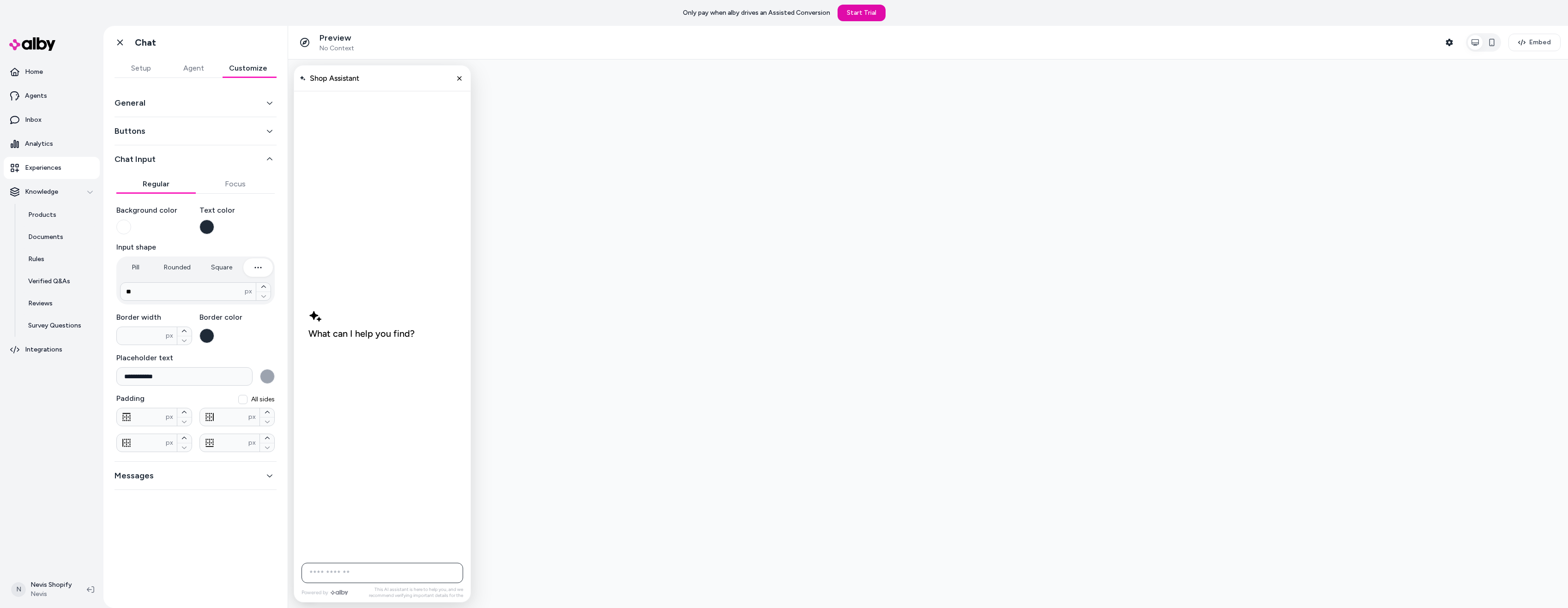
click at [164, 157] on button "Chat Input" at bounding box center [195, 159] width 162 height 13
click at [168, 110] on div "General" at bounding box center [195, 103] width 162 height 28
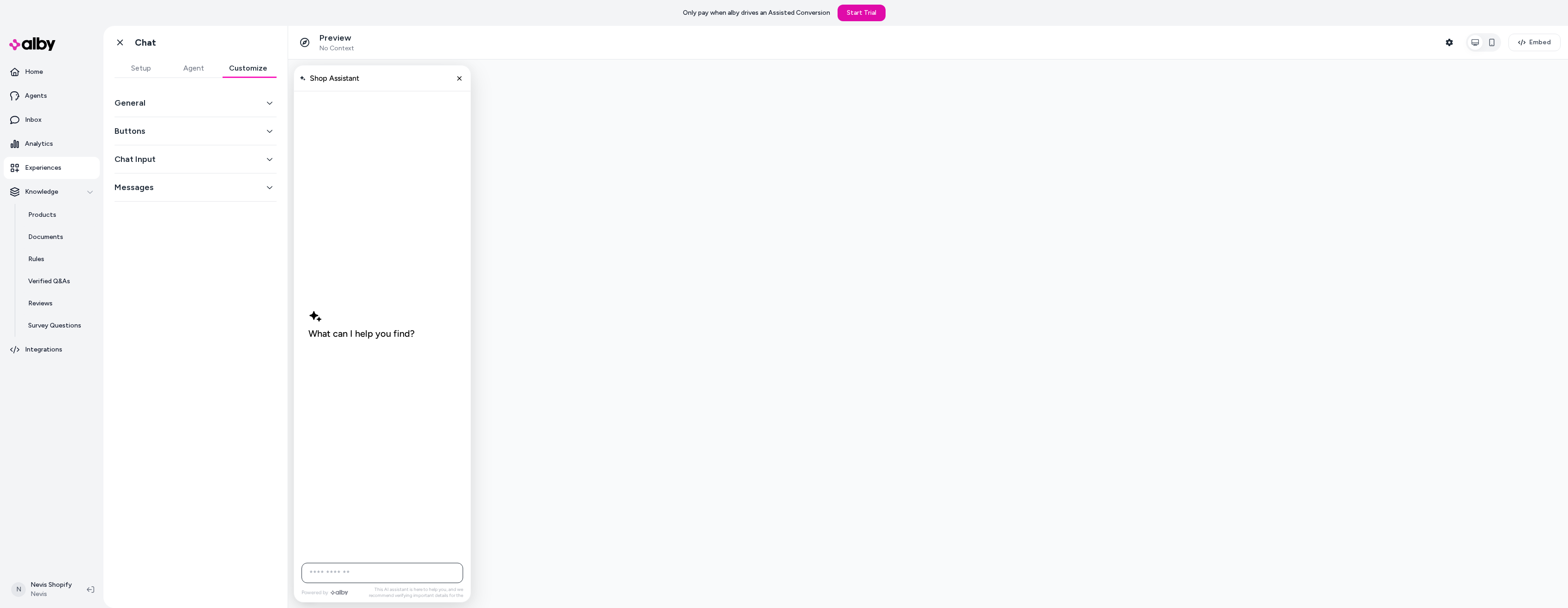
click at [172, 105] on button "General" at bounding box center [195, 103] width 162 height 13
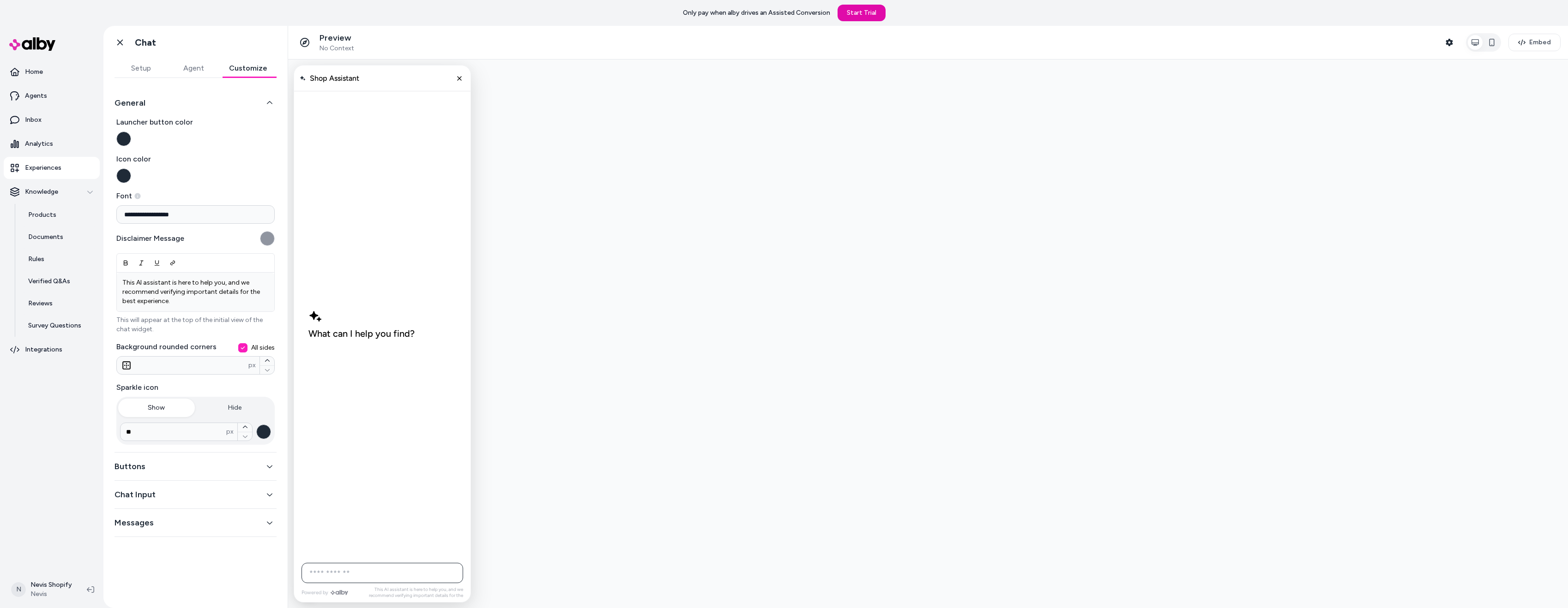
click at [127, 178] on button "Icon color" at bounding box center [123, 176] width 15 height 14
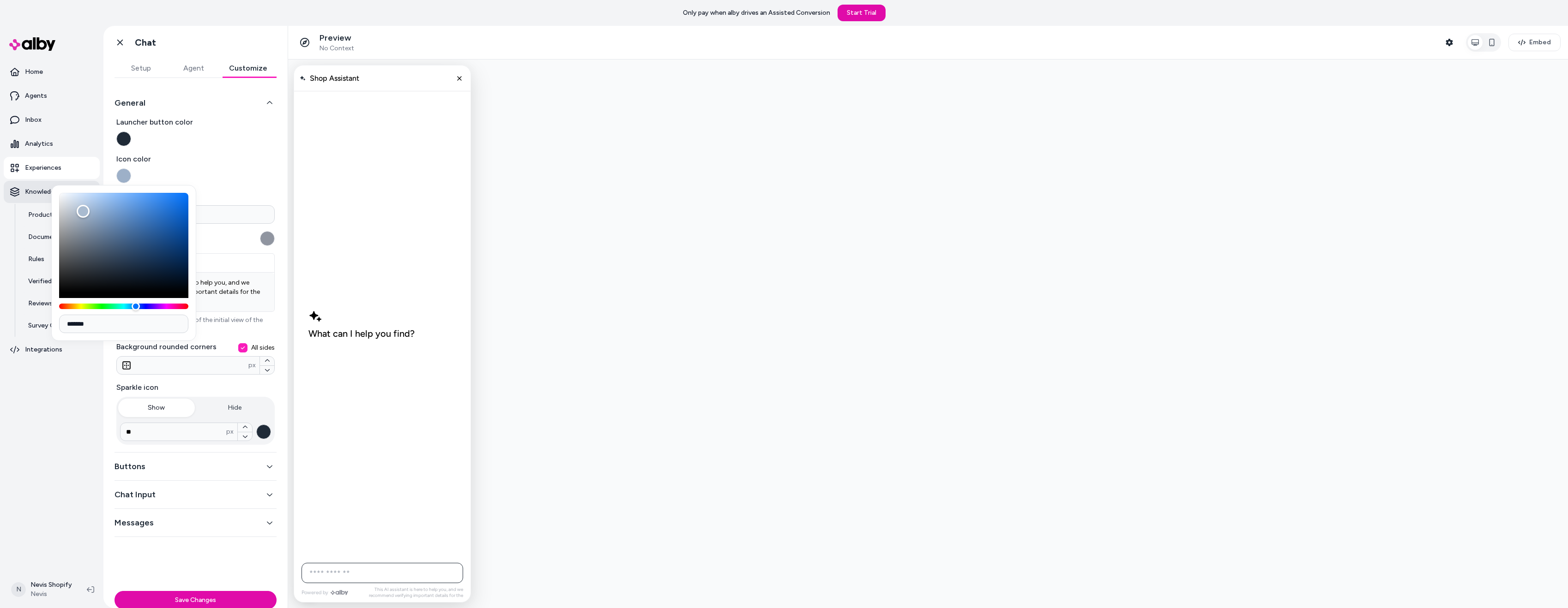
type input "*******"
drag, startPoint x: 83, startPoint y: 211, endPoint x: 31, endPoint y: 182, distance: 59.5
click at [31, 182] on body "**********" at bounding box center [784, 304] width 1568 height 608
click at [190, 593] on button "Save Changes" at bounding box center [195, 591] width 162 height 19
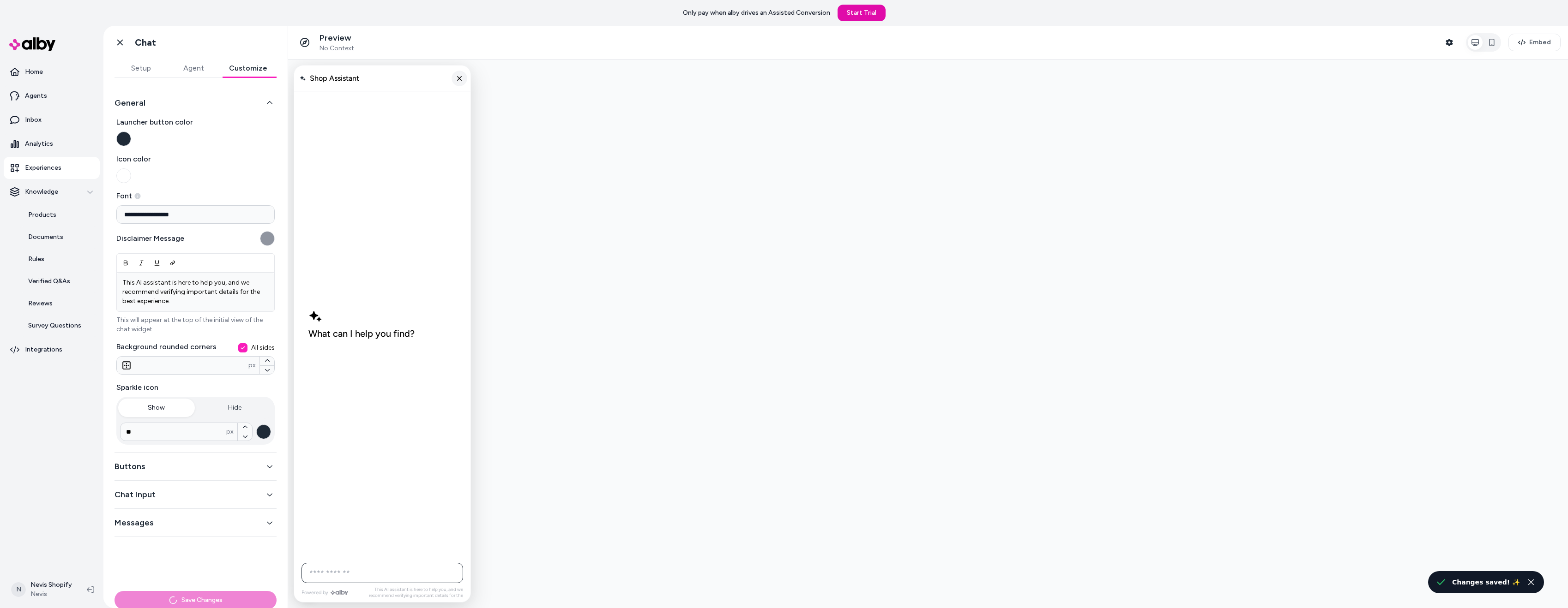
click at [458, 77] on icon "Close chat" at bounding box center [460, 78] width 8 height 8
click at [154, 170] on label "Icon color" at bounding box center [195, 168] width 159 height 30
click at [131, 170] on button "Icon color" at bounding box center [123, 176] width 15 height 14
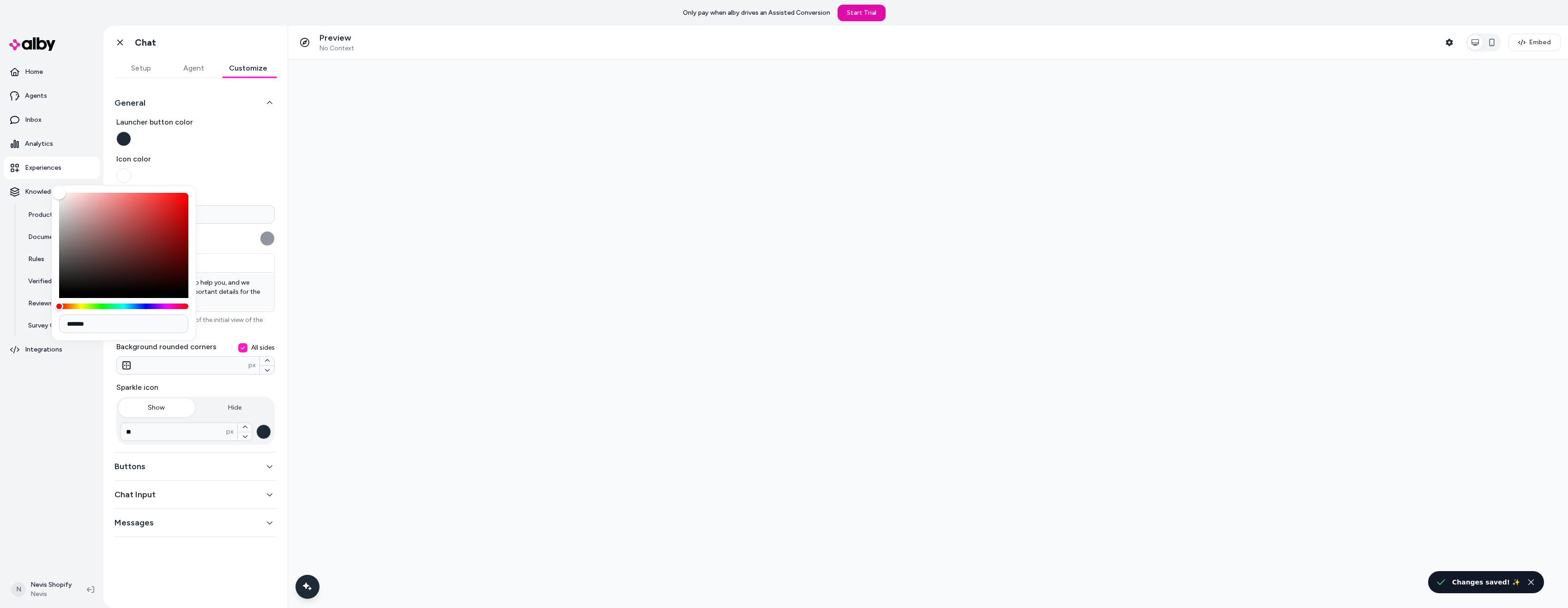
click at [239, 197] on label "Font" at bounding box center [195, 196] width 159 height 11
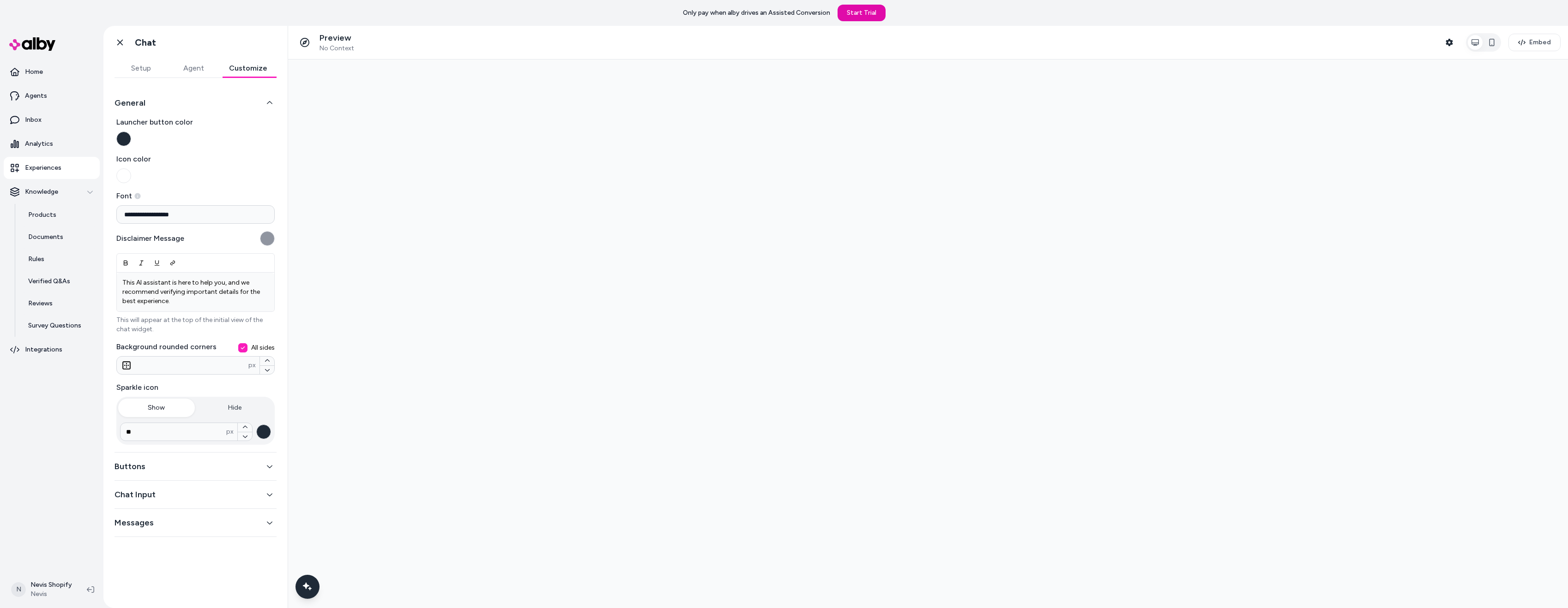
click at [205, 70] on button "Agent" at bounding box center [193, 68] width 52 height 19
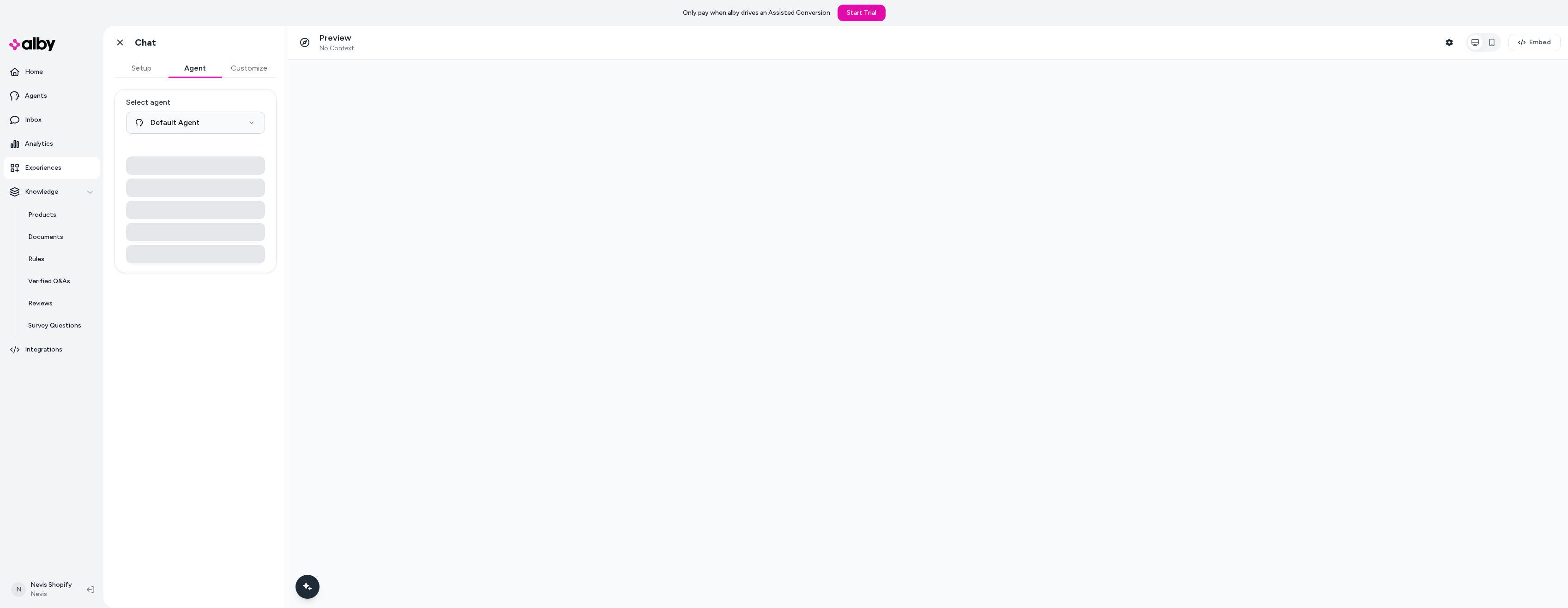
click at [250, 68] on button "Customize" at bounding box center [249, 68] width 55 height 19
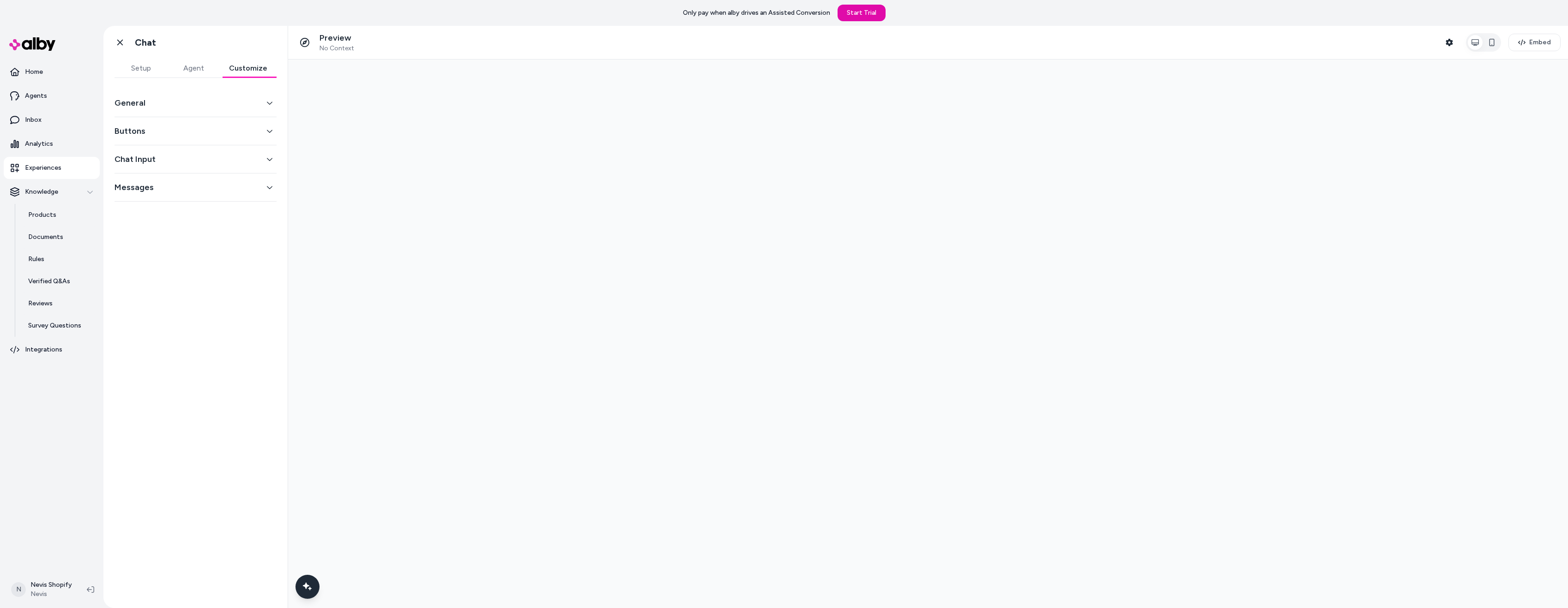
click at [194, 159] on button "Chat Input" at bounding box center [195, 159] width 162 height 13
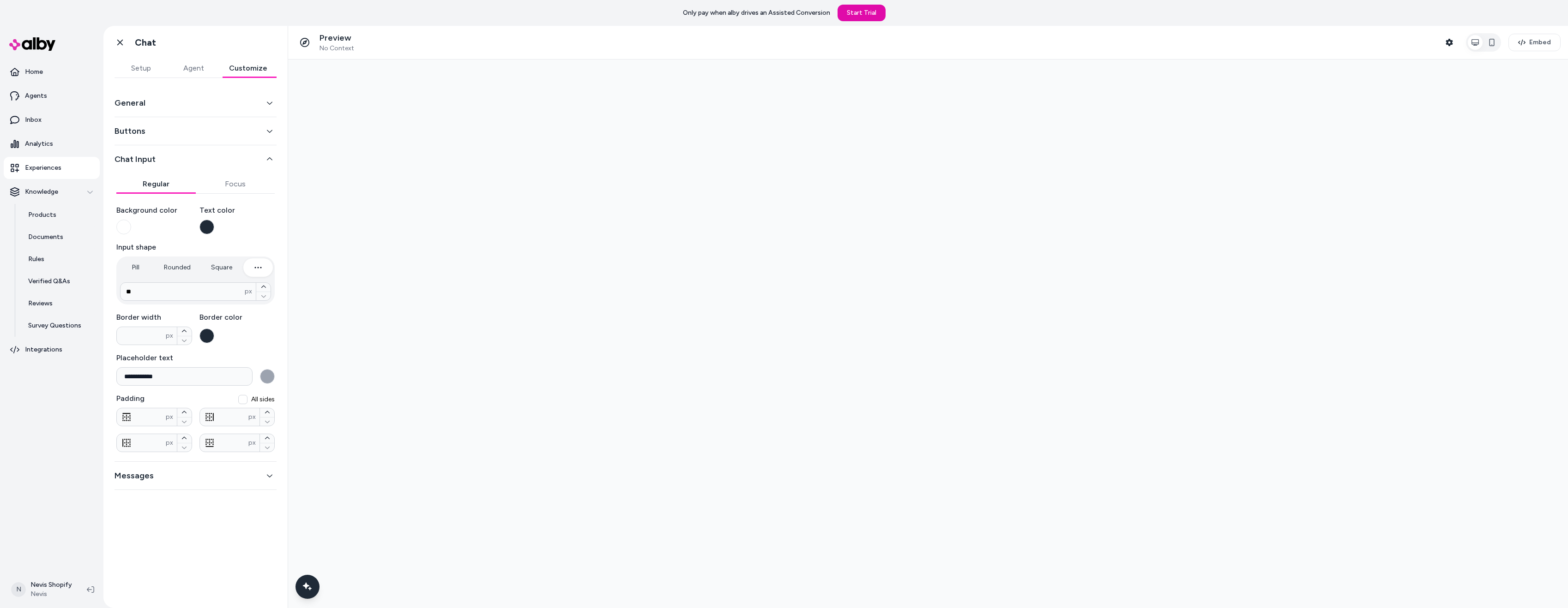
click at [194, 159] on button "Chat Input" at bounding box center [195, 159] width 162 height 13
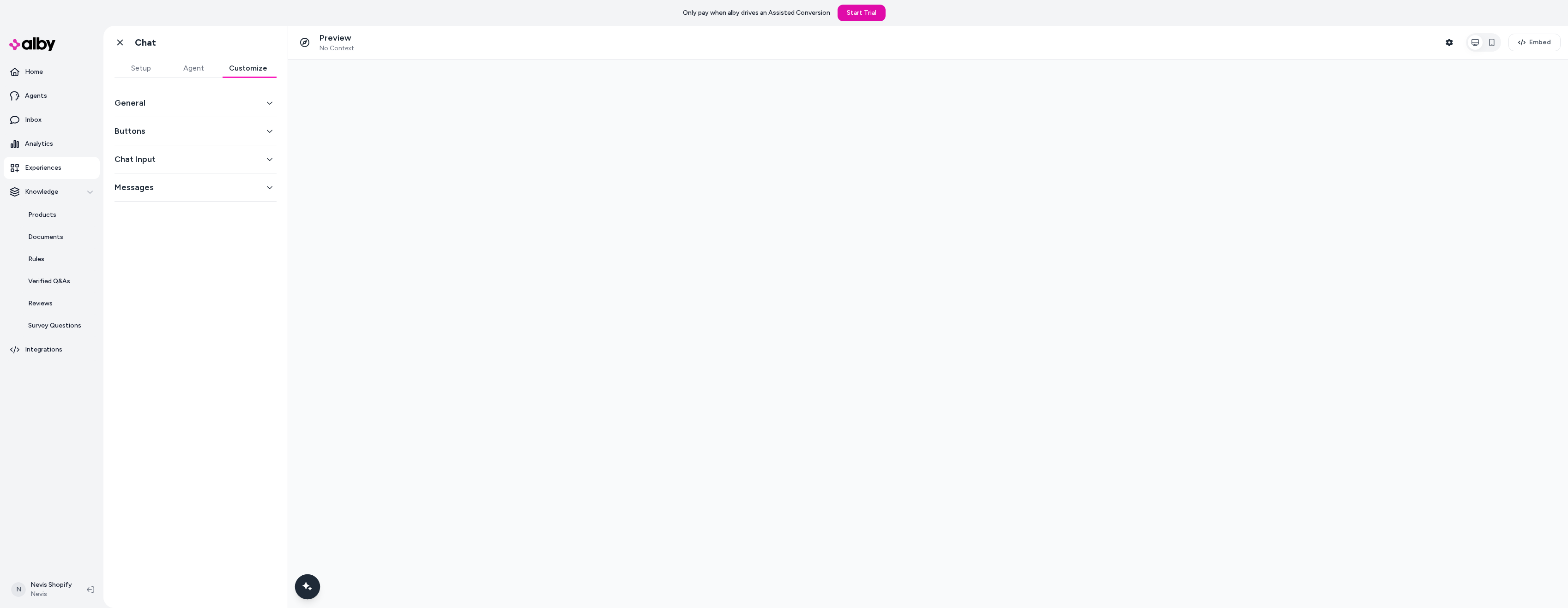
click at [305, 589] on icon "Chat with our AI assistant" at bounding box center [307, 586] width 6 height 6
click at [355, 573] on input "AI Shopping Assistant" at bounding box center [382, 573] width 162 height 20
click at [355, 579] on input "AI Shopping Assistant" at bounding box center [382, 573] width 162 height 20
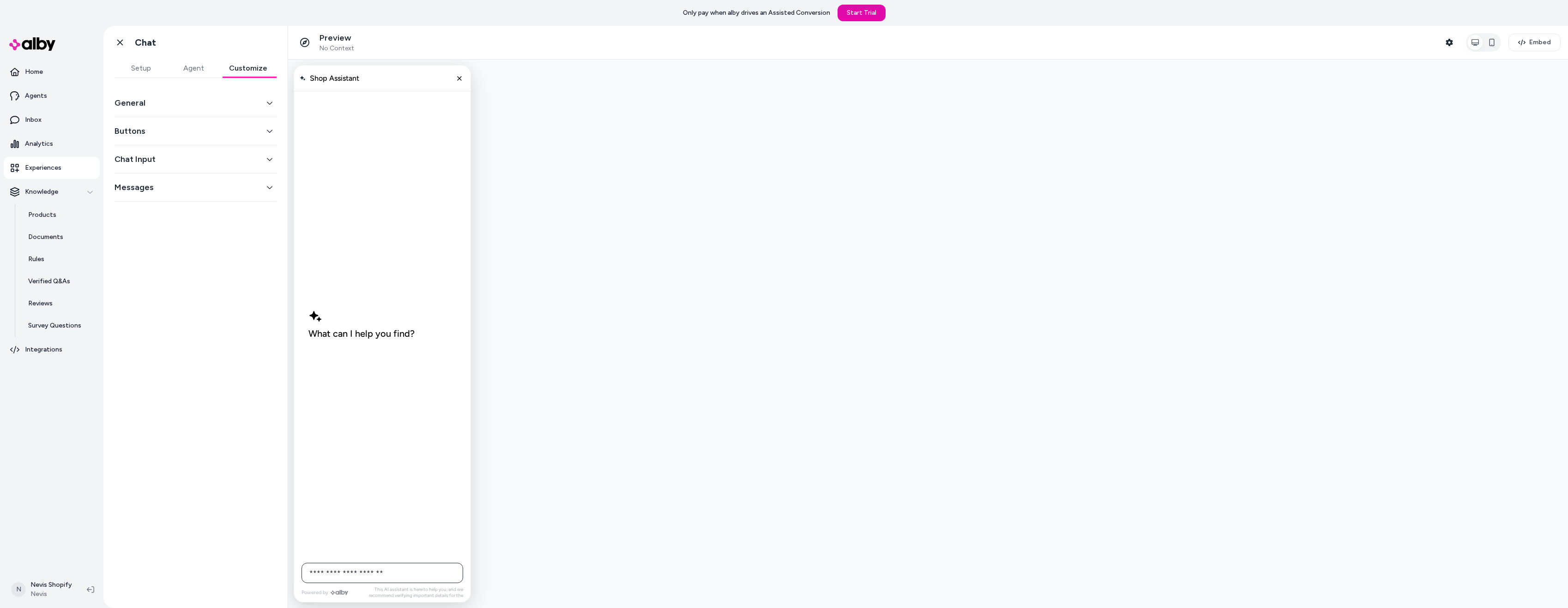
type input "**********"
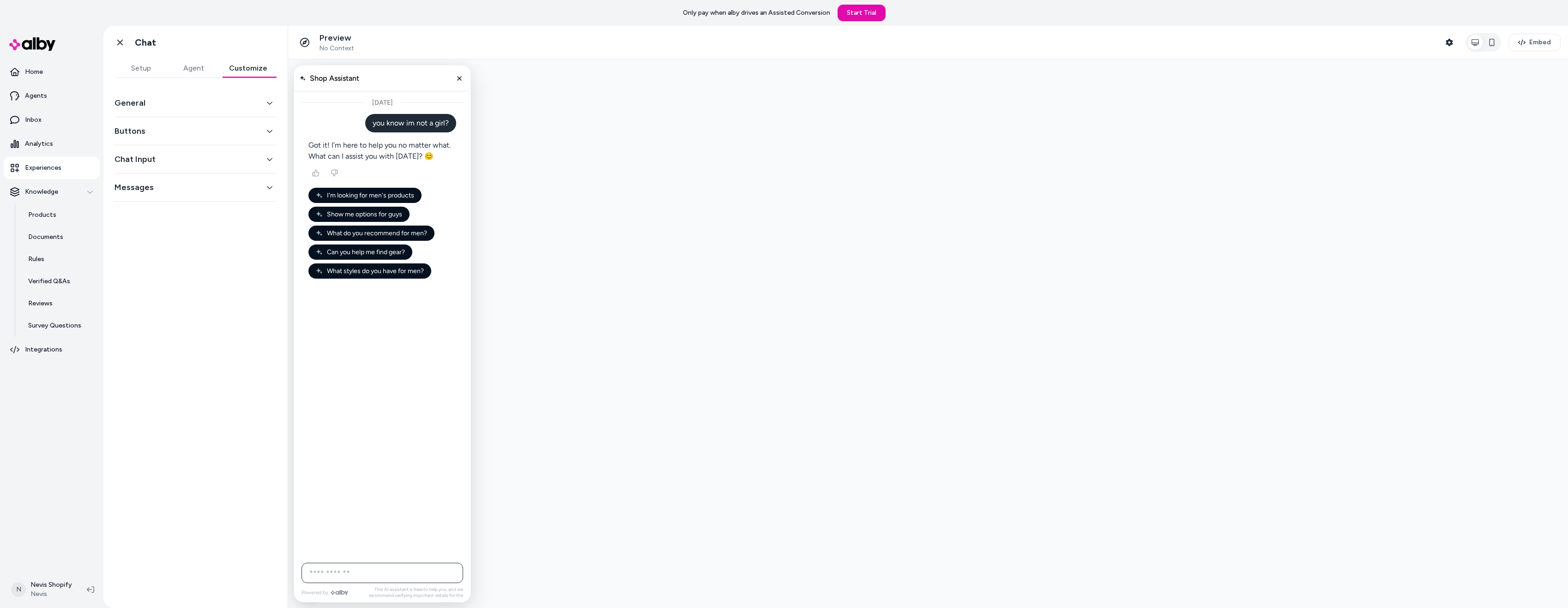
click at [198, 108] on button "General" at bounding box center [195, 103] width 162 height 13
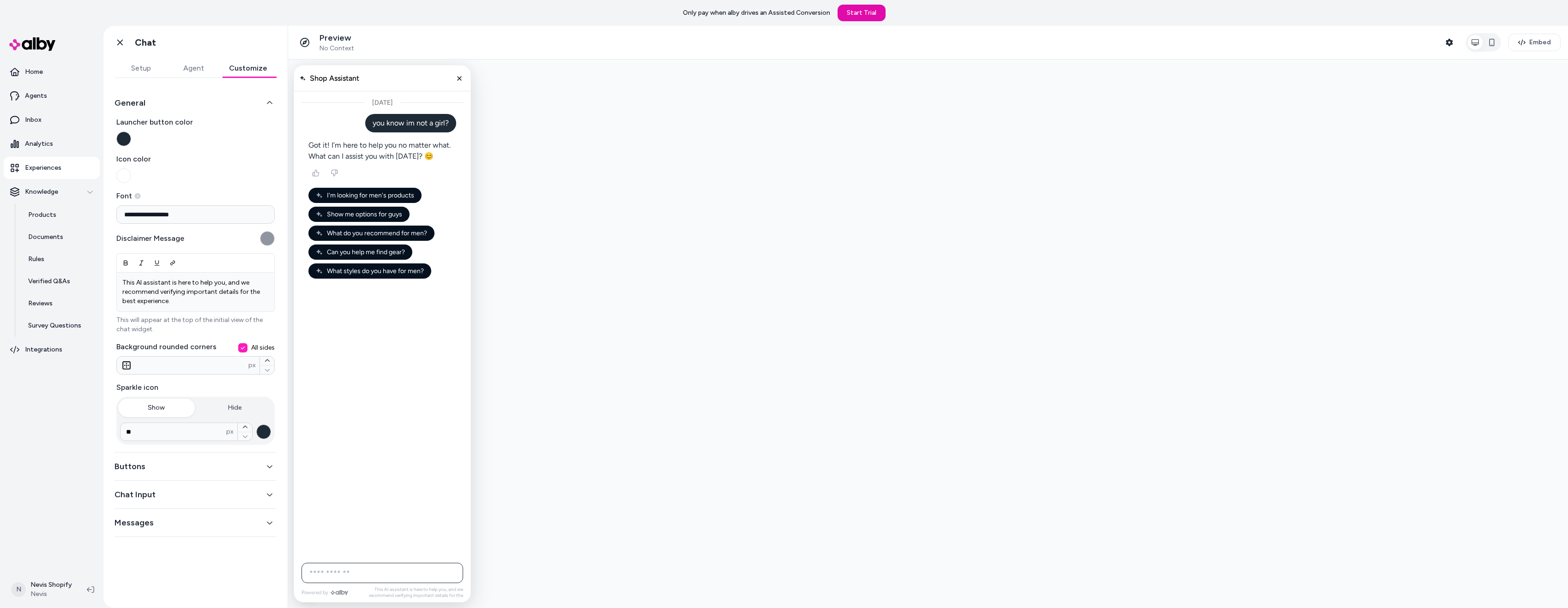
click at [230, 105] on button "General" at bounding box center [195, 103] width 162 height 13
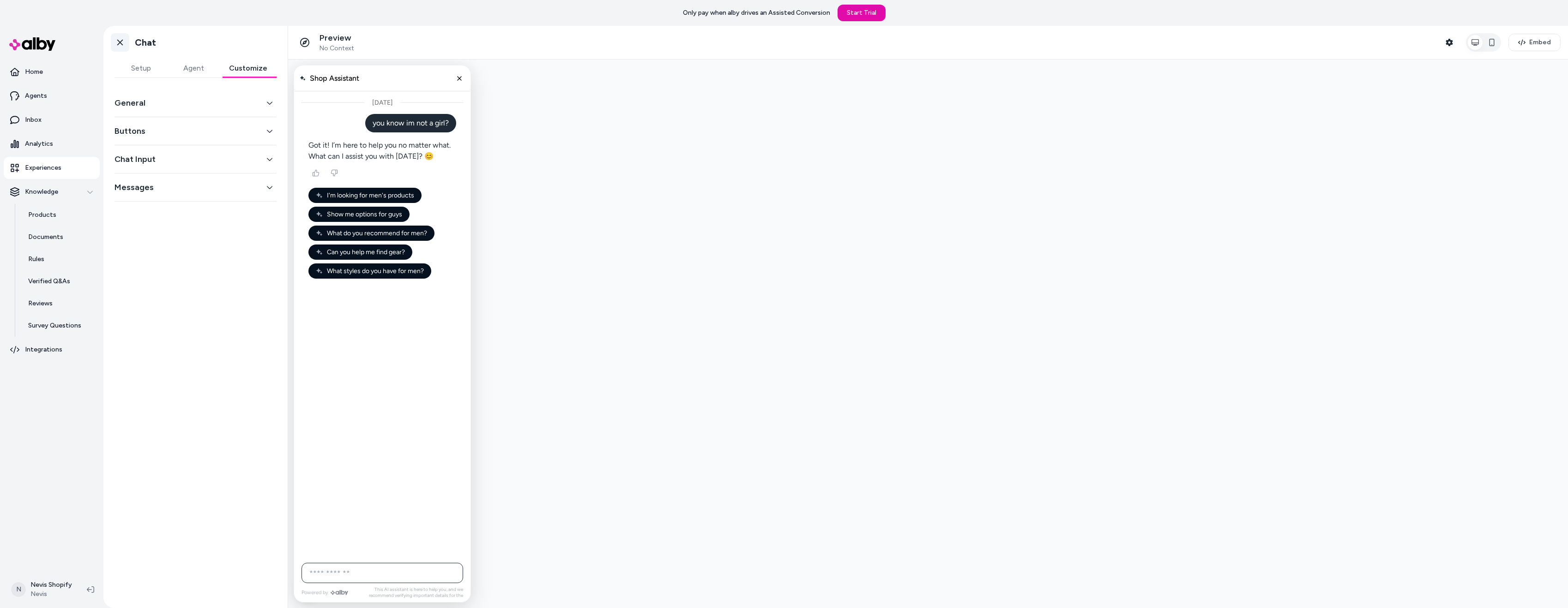
click at [122, 43] on icon at bounding box center [120, 42] width 6 height 6
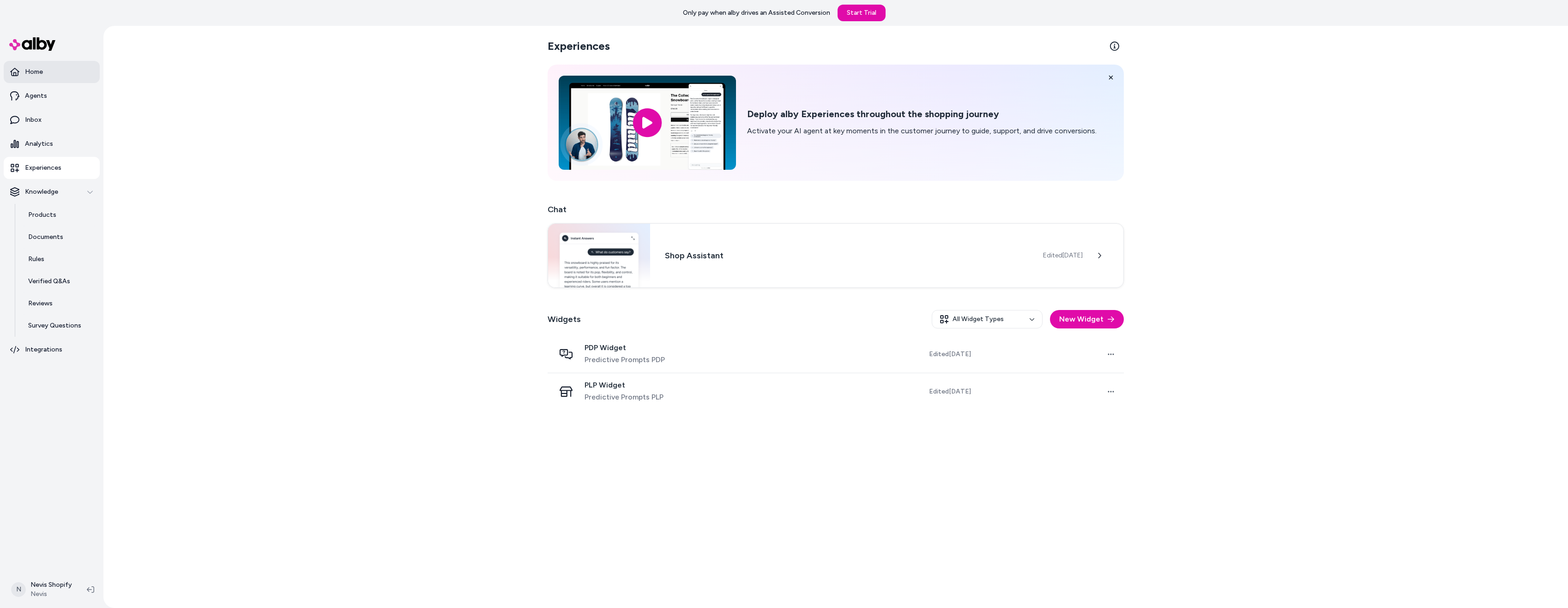
click at [61, 72] on link "Home" at bounding box center [52, 72] width 96 height 23
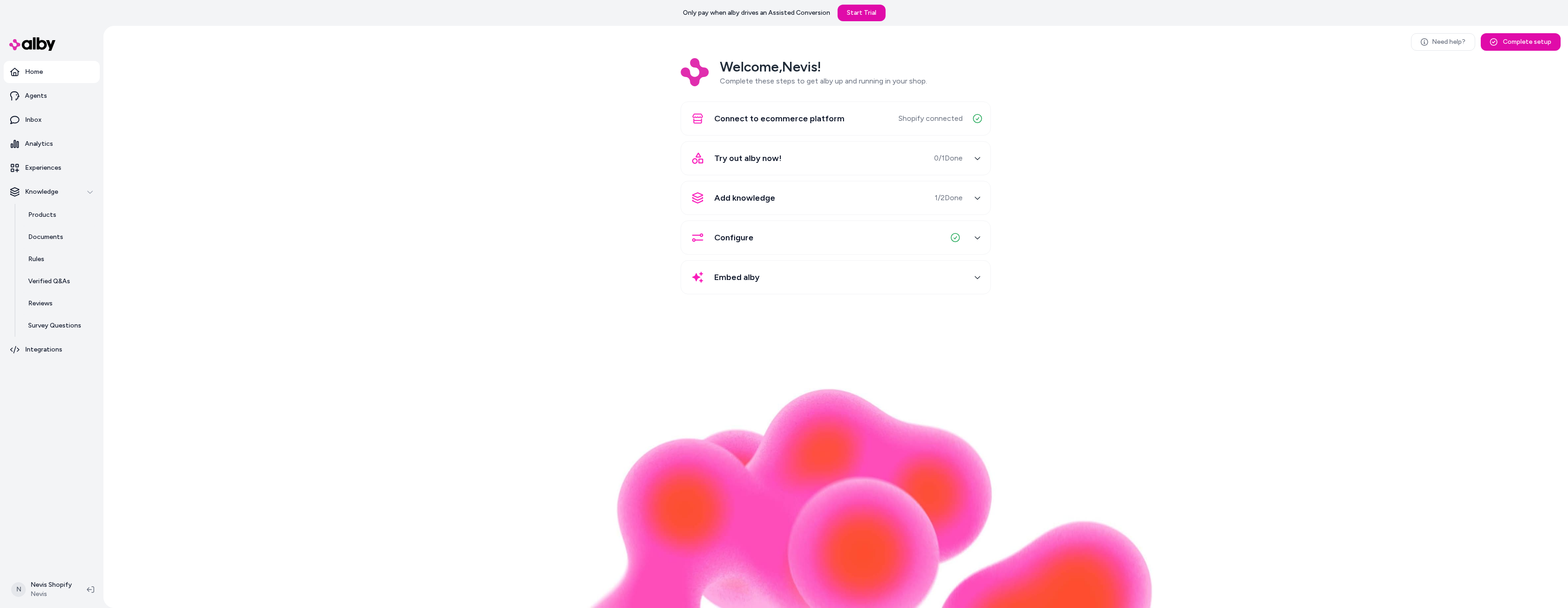
click at [940, 200] on span "1 / 2 Done" at bounding box center [948, 198] width 28 height 11
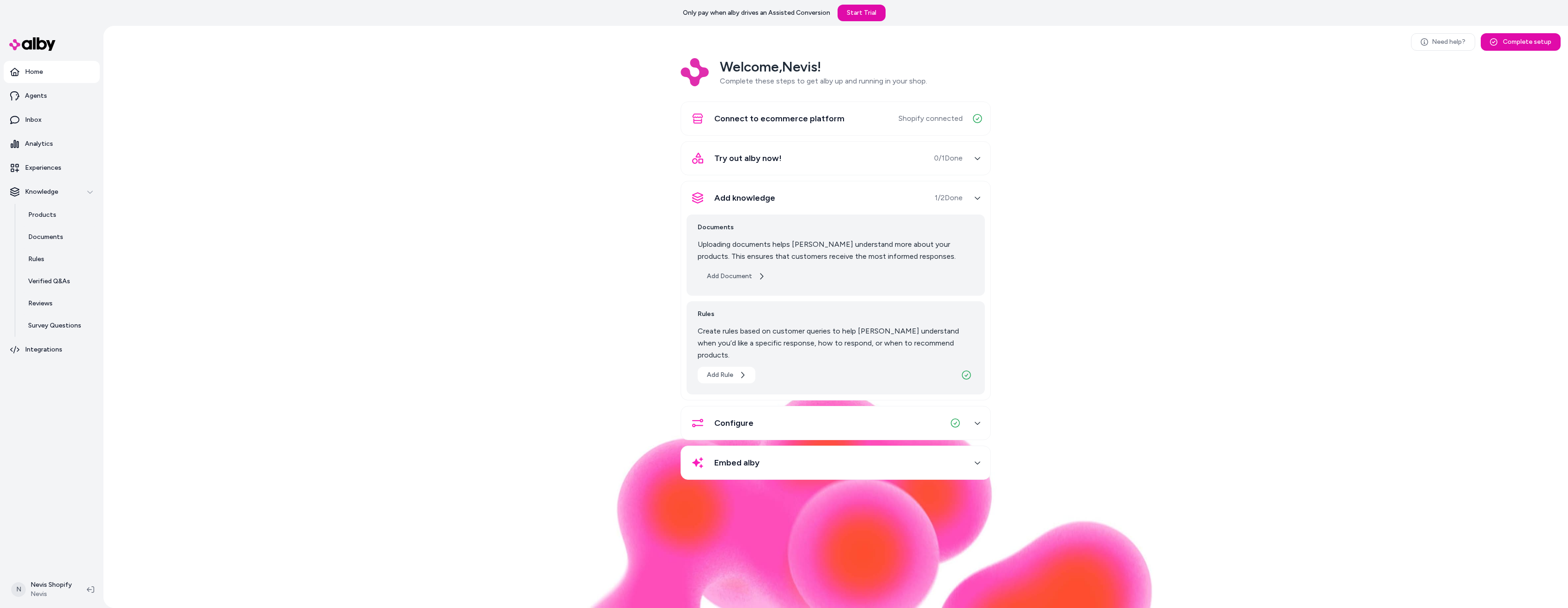
click at [754, 278] on button "Add Document" at bounding box center [736, 276] width 77 height 17
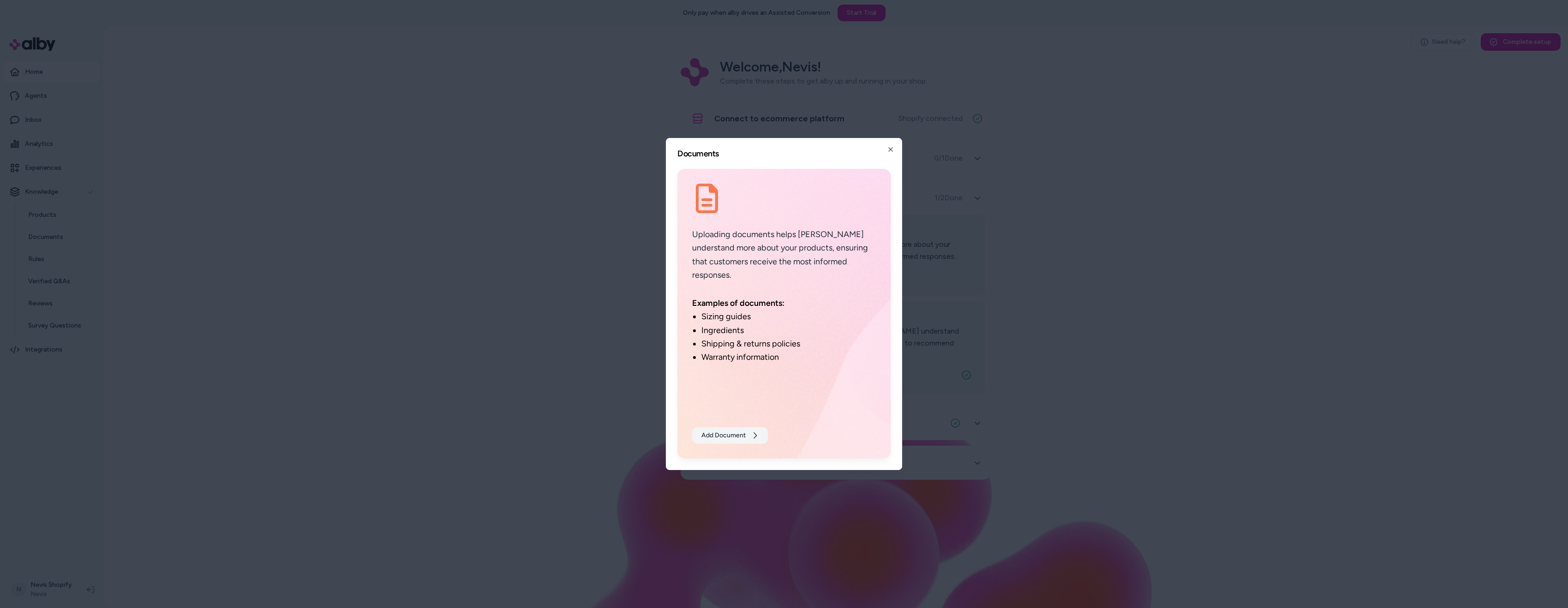
click at [742, 440] on button "Add Document" at bounding box center [730, 436] width 76 height 17
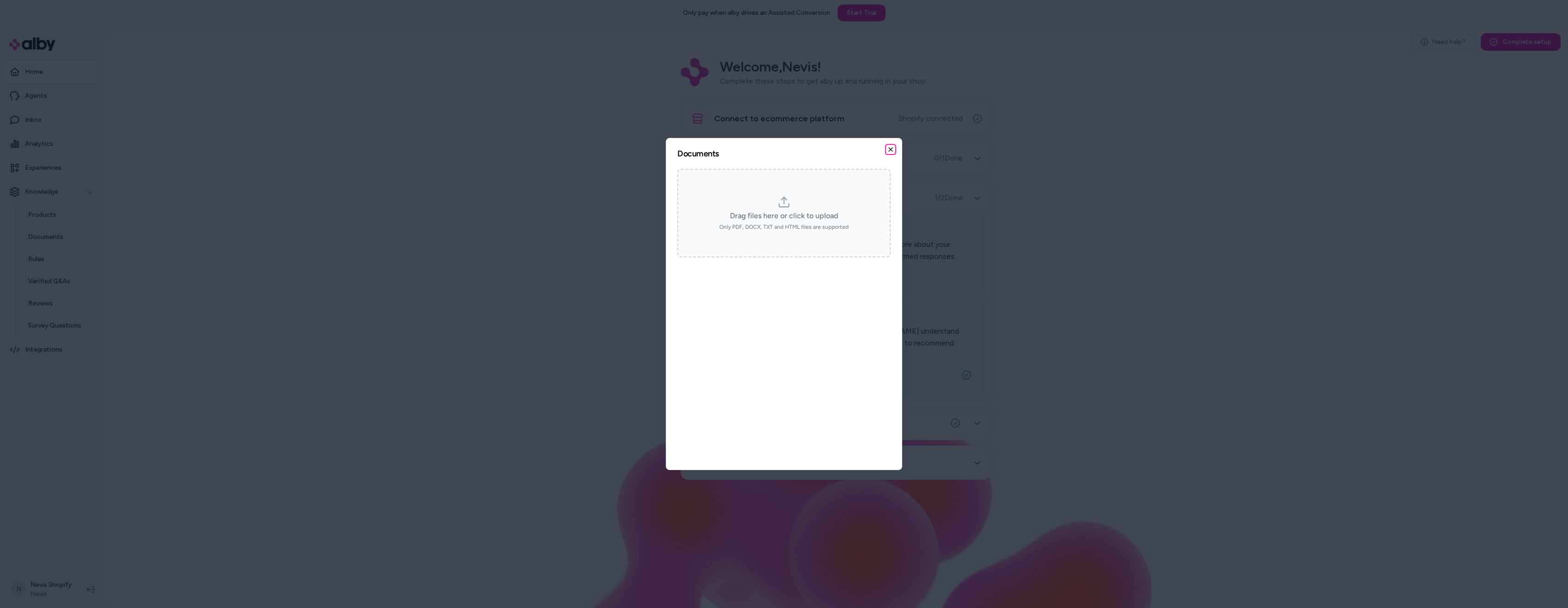
click at [894, 147] on icon "button" at bounding box center [890, 149] width 7 height 7
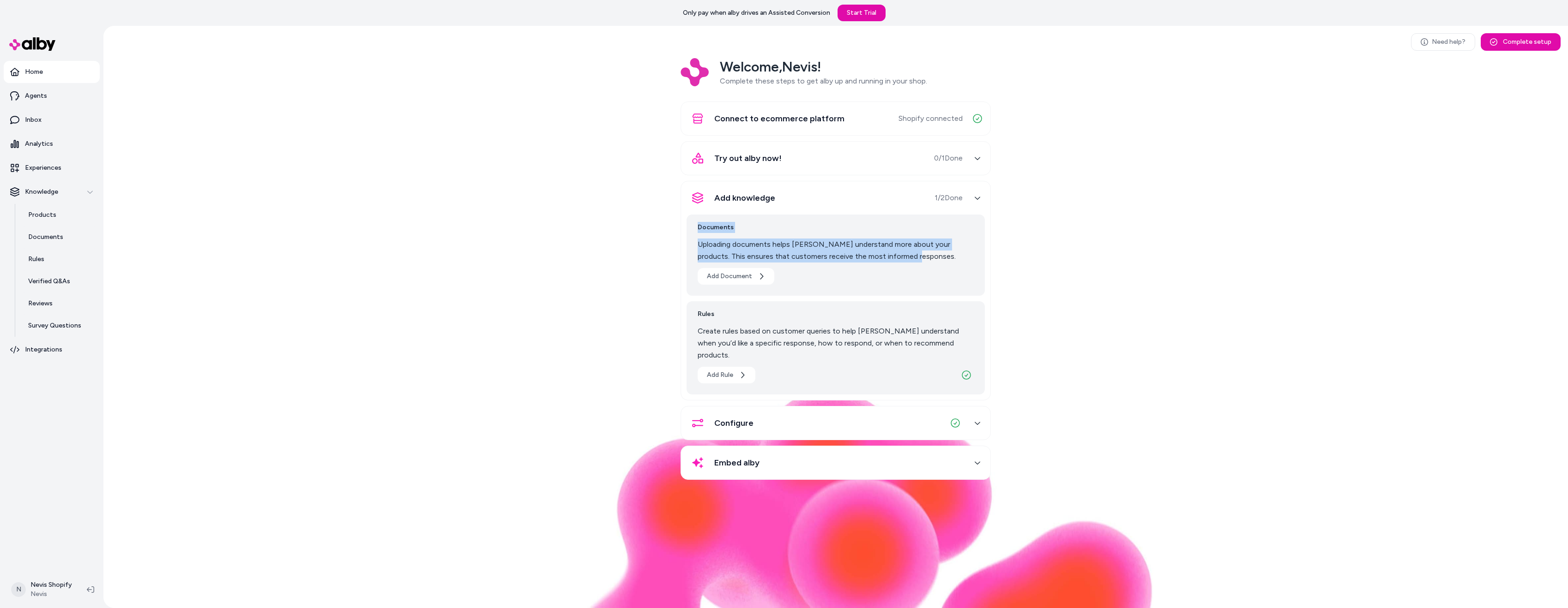
drag, startPoint x: 915, startPoint y: 258, endPoint x: 667, endPoint y: 221, distance: 250.7
click at [667, 221] on div "Welcome, Nevis ! Complete these steps to get alby up and running in your shop. …" at bounding box center [836, 275] width 1450 height 435
copy div "Documents Uploading documents helps alby understand more about your products. T…"
click at [806, 287] on div "Documents Uploading documents helps alby understand more about your products. T…" at bounding box center [836, 254] width 298 height 81
click at [866, 157] on div "Try out alby now! 0 / 1 Done" at bounding box center [824, 159] width 276 height 23
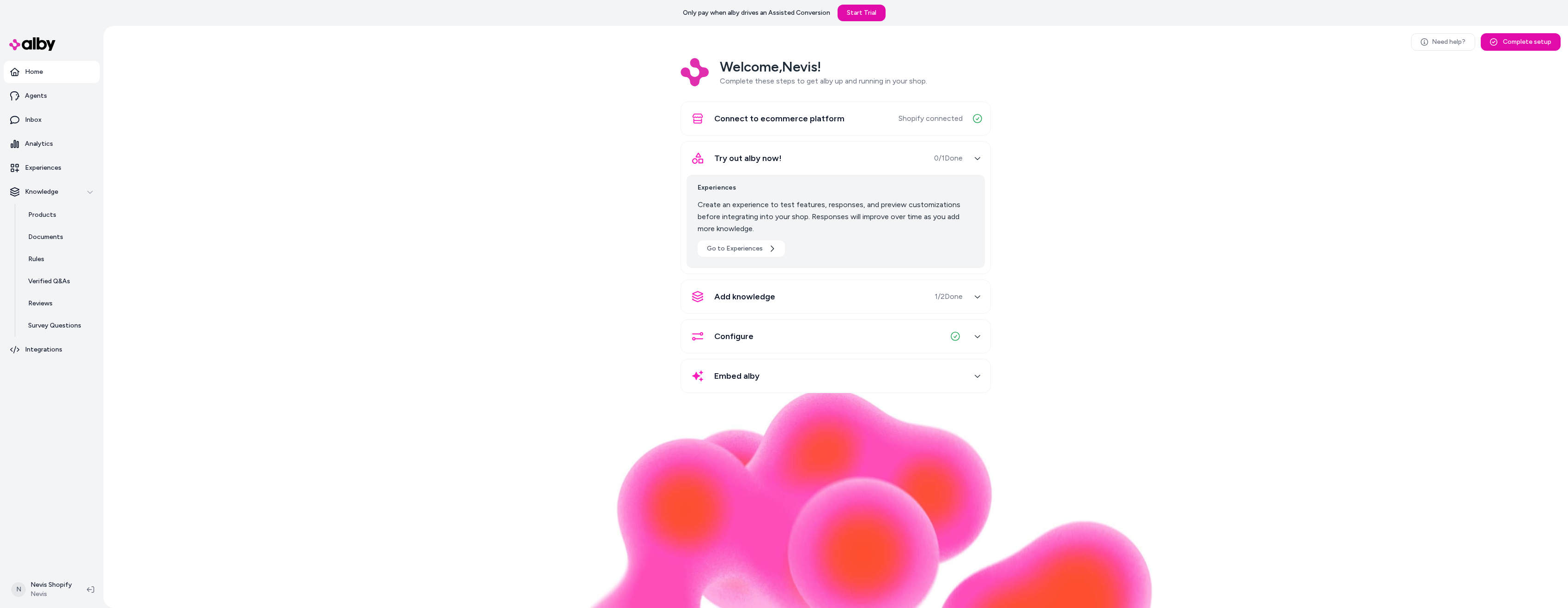
click at [932, 152] on div "Try out alby now! 0 / 1 Done" at bounding box center [824, 159] width 276 height 23
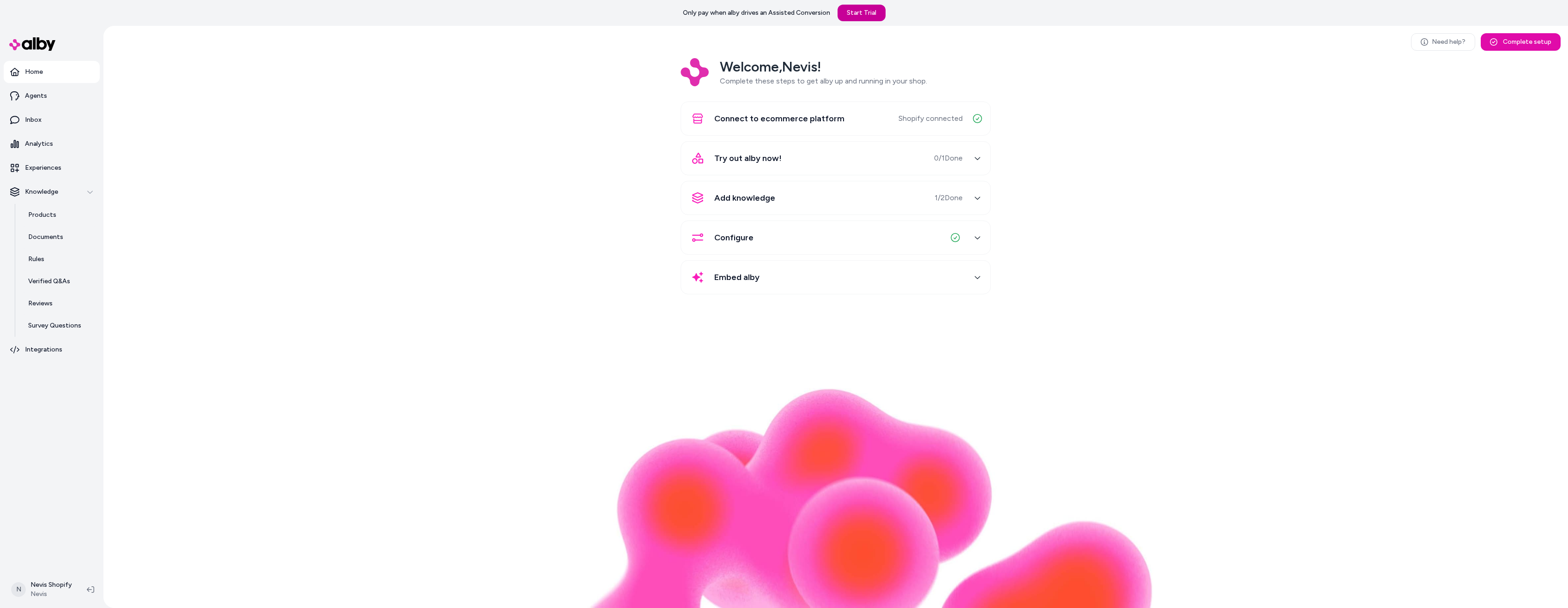
click at [864, 15] on link "Start Trial" at bounding box center [861, 13] width 48 height 17
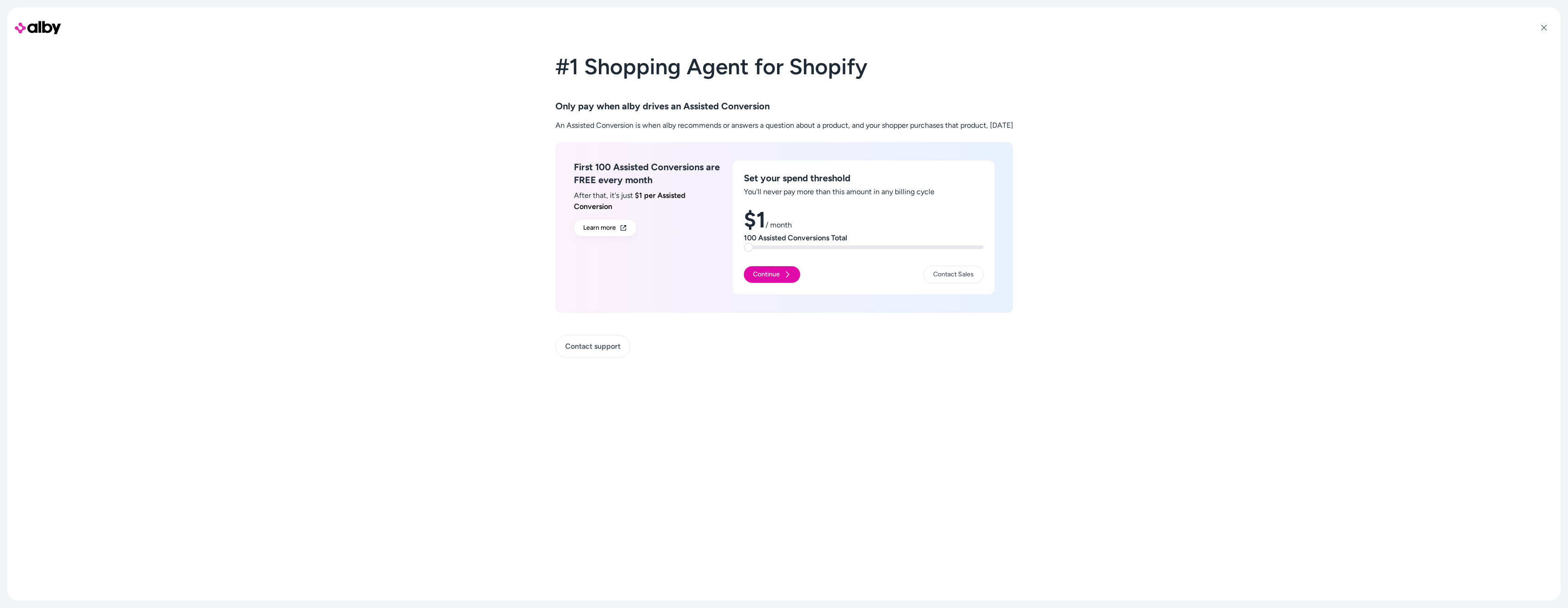
click at [744, 242] on span at bounding box center [748, 246] width 9 height 9
click at [815, 189] on p "You'll never pay more than this amount in any billing cycle" at bounding box center [863, 192] width 239 height 11
drag, startPoint x: 583, startPoint y: 168, endPoint x: 674, endPoint y: 163, distance: 91.1
click at [661, 162] on h3 "First 100 Assisted Conversions are FREE every month" at bounding box center [647, 173] width 147 height 26
click at [674, 163] on h3 "First 100 Assisted Conversions are FREE every month" at bounding box center [647, 173] width 147 height 26
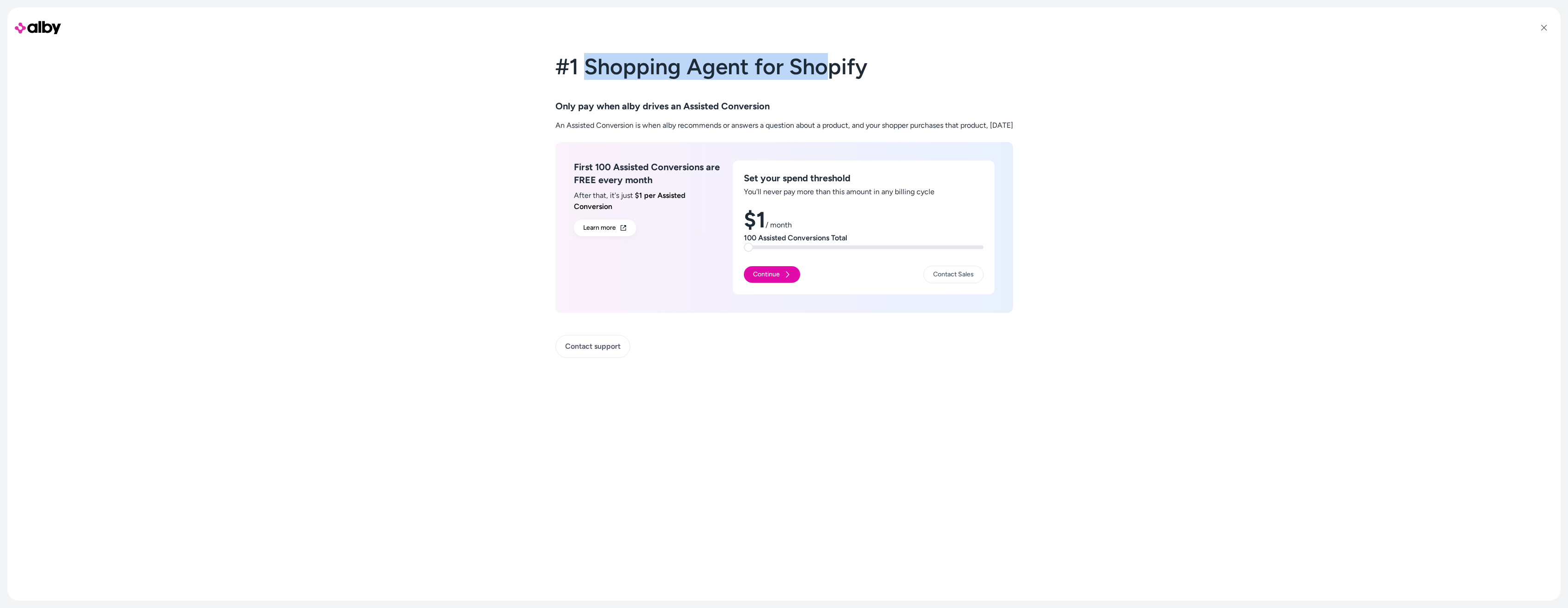
drag, startPoint x: 570, startPoint y: 63, endPoint x: 862, endPoint y: 64, distance: 292.0
click at [836, 62] on h1 "#1 Shopping Agent for Shopify" at bounding box center [784, 72] width 458 height 33
click at [862, 64] on h1 "#1 Shopping Agent for Shopify" at bounding box center [784, 72] width 458 height 33
drag, startPoint x: 566, startPoint y: 102, endPoint x: 729, endPoint y: 104, distance: 163.0
click at [729, 104] on div "#1 Shopping Agent for Shopify Only pay when alby drives an Assisted Conversion …" at bounding box center [784, 304] width 1553 height 586
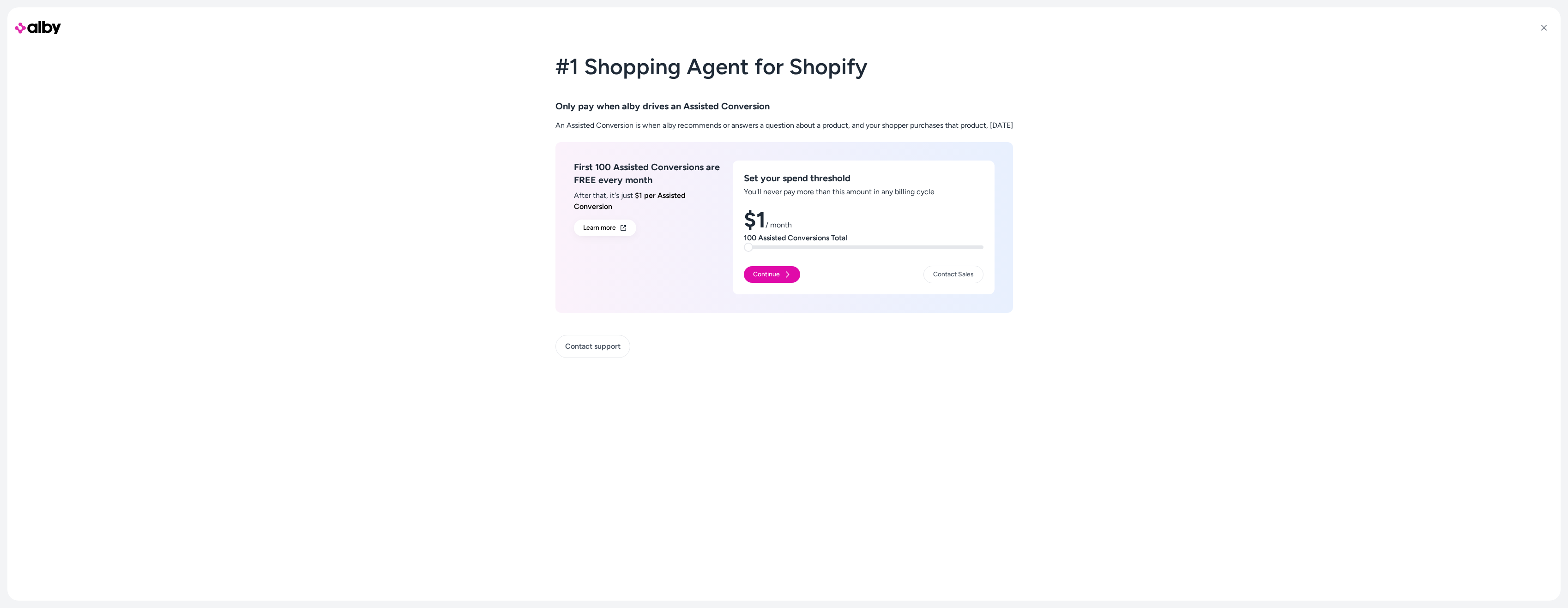
click at [744, 105] on h3 "Only pay when alby drives an Assisted Conversion" at bounding box center [784, 106] width 458 height 13
drag, startPoint x: 551, startPoint y: 121, endPoint x: 790, endPoint y: 122, distance: 239.0
click at [790, 122] on p "An Assisted Conversion is when alby recommends or answers a question about a pr…" at bounding box center [784, 126] width 458 height 11
click at [820, 129] on p "An Assisted Conversion is when alby recommends or answers a question about a pr…" at bounding box center [784, 126] width 458 height 11
drag, startPoint x: 864, startPoint y: 121, endPoint x: 909, endPoint y: 126, distance: 45.3
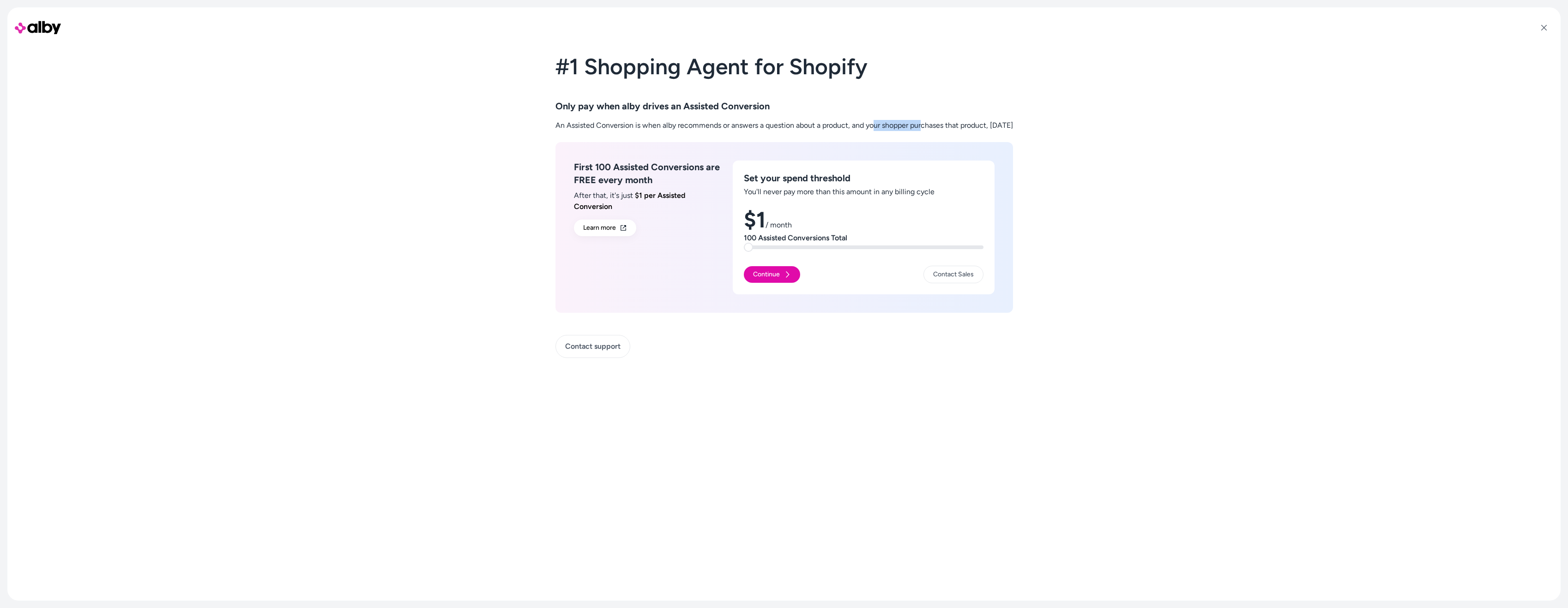
click at [909, 126] on p "An Assisted Conversion is when alby recommends or answers a question about a pr…" at bounding box center [784, 126] width 458 height 11
click at [966, 138] on div "#1 Shopping Agent for Shopify Only pay when alby drives an Assisted Conversion …" at bounding box center [784, 323] width 458 height 535
click at [744, 250] on span at bounding box center [748, 246] width 9 height 9
drag, startPoint x: 845, startPoint y: 239, endPoint x: 726, endPoint y: 239, distance: 119.0
click at [732, 239] on div "Set your spend threshold You'll never pay more than this amount in any billing …" at bounding box center [863, 227] width 262 height 134
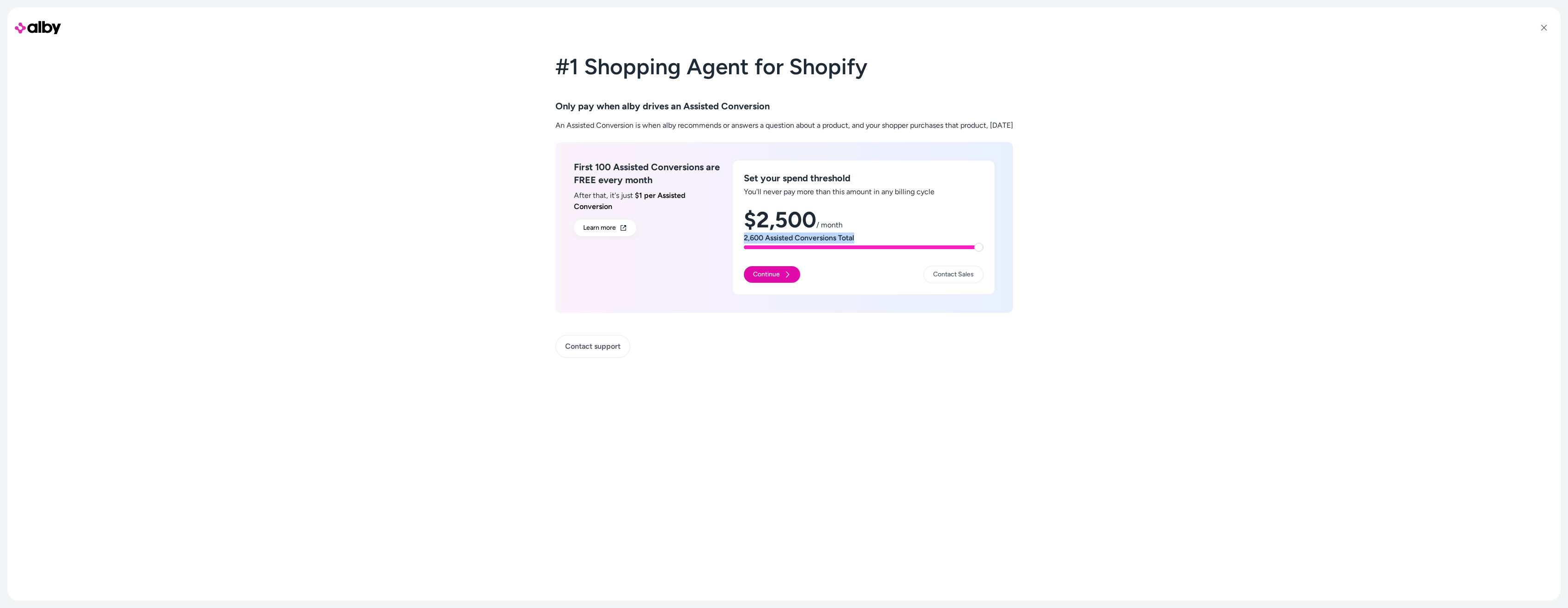
click at [983, 252] on span at bounding box center [978, 246] width 9 height 9
click at [765, 217] on h1 "$2,500 / month" at bounding box center [863, 220] width 239 height 23
click at [744, 252] on span at bounding box center [748, 246] width 9 height 9
drag, startPoint x: 781, startPoint y: 175, endPoint x: 859, endPoint y: 180, distance: 78.2
click at [836, 176] on h3 "Set your spend threshold" at bounding box center [863, 178] width 239 height 13
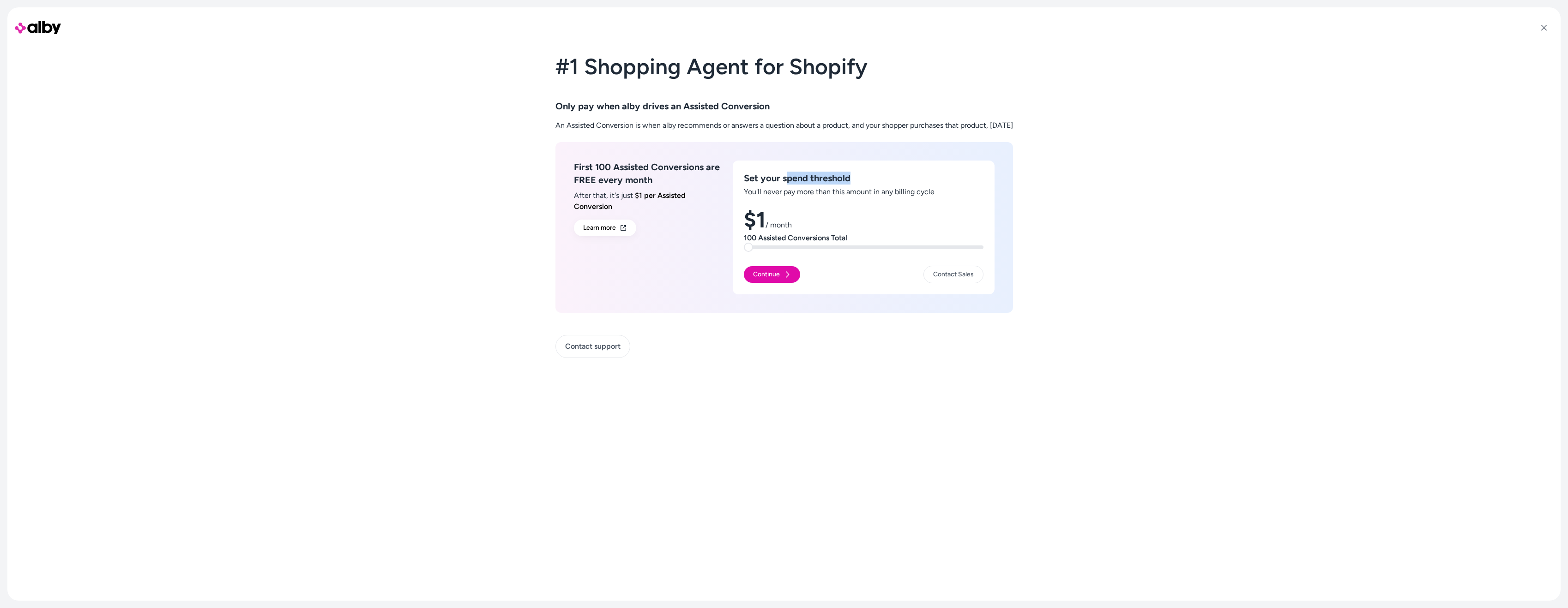
click at [859, 180] on h3 "Set your spend threshold" at bounding box center [863, 178] width 239 height 13
drag, startPoint x: 542, startPoint y: 126, endPoint x: 881, endPoint y: 121, distance: 339.0
click at [870, 122] on p "An Assisted Conversion is when alby recommends or answers a question about a pr…" at bounding box center [784, 126] width 458 height 11
click at [883, 120] on p "An Assisted Conversion is when alby recommends or answers a question about a pr…" at bounding box center [784, 126] width 458 height 11
drag, startPoint x: 1015, startPoint y: 122, endPoint x: 721, endPoint y: 121, distance: 294.0
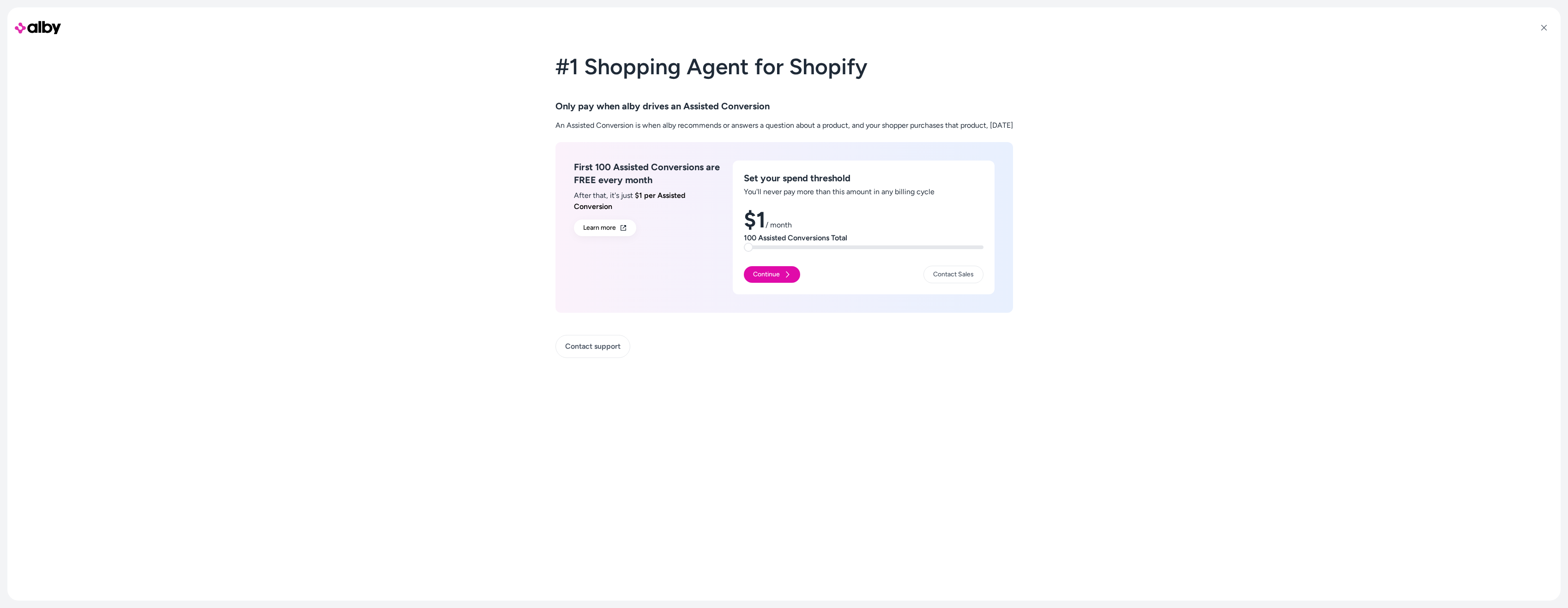
click at [721, 121] on p "An Assisted Conversion is when alby recommends or answers a question about a pr…" at bounding box center [784, 126] width 458 height 11
click at [676, 126] on p "An Assisted Conversion is when alby recommends or answers a question about a pr…" at bounding box center [784, 126] width 458 height 11
drag, startPoint x: 848, startPoint y: 234, endPoint x: 699, endPoint y: 219, distance: 149.8
click at [699, 219] on div "First 100 Assisted Conversions are FREE every month After that, it's just $1 pe…" at bounding box center [784, 227] width 458 height 171
click at [609, 194] on p "After that, it's just $1 per Assisted Conversion" at bounding box center [647, 201] width 147 height 23
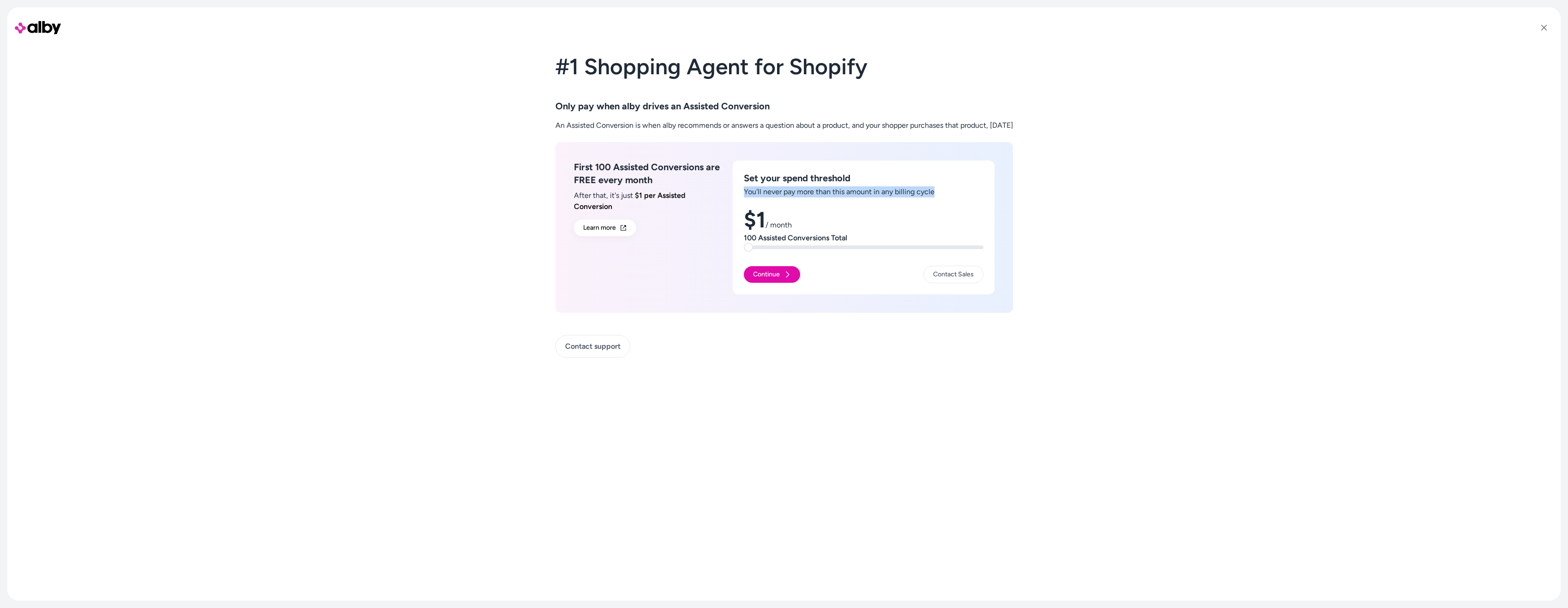
drag, startPoint x: 914, startPoint y: 191, endPoint x: 724, endPoint y: 198, distance: 190.1
click at [732, 198] on div "Set your spend threshold You'll never pay more than this amount in any billing …" at bounding box center [863, 227] width 262 height 134
click at [769, 193] on p "You'll never pay more than this amount in any billing cycle" at bounding box center [863, 192] width 239 height 11
drag, startPoint x: 751, startPoint y: 189, endPoint x: 840, endPoint y: 197, distance: 89.4
click at [840, 197] on div "Set your spend threshold You'll never pay more than this amount in any billing …" at bounding box center [863, 227] width 262 height 134
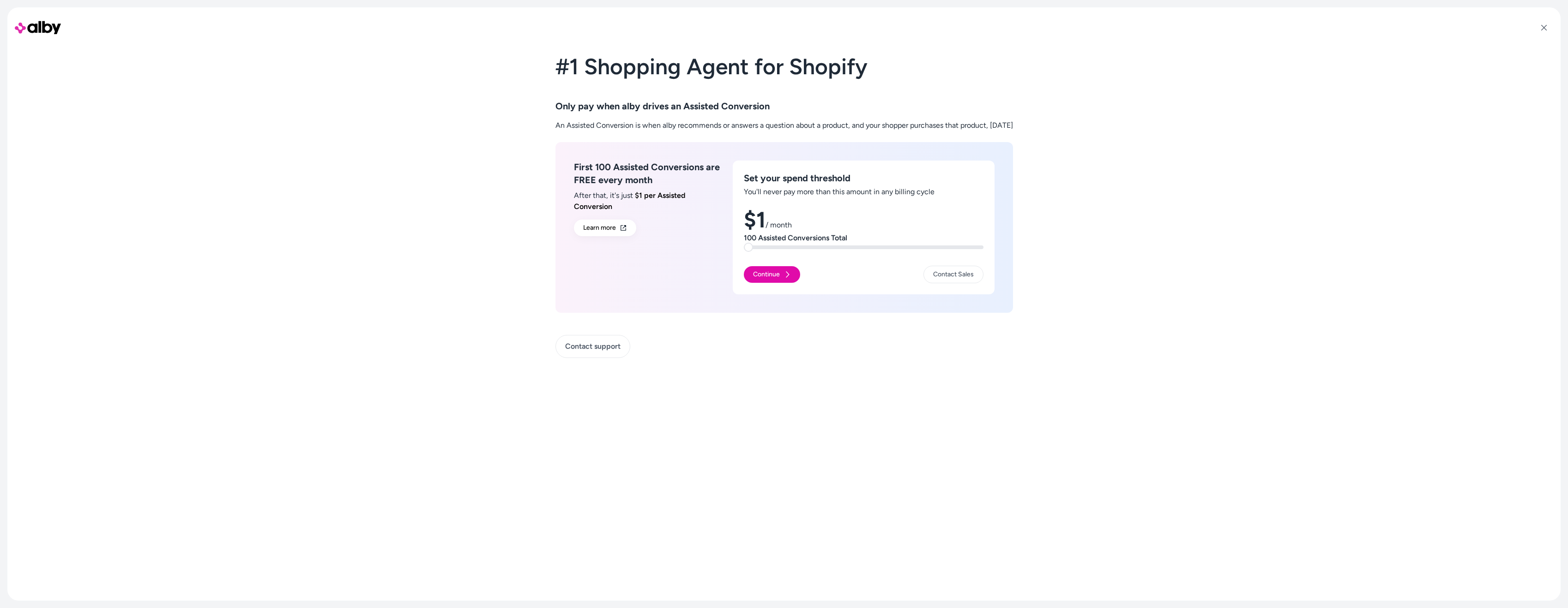
click at [852, 198] on div "Set your spend threshold You'll never pay more than this amount in any billing …" at bounding box center [863, 227] width 262 height 134
drag, startPoint x: 740, startPoint y: 178, endPoint x: 833, endPoint y: 185, distance: 93.3
click at [813, 181] on h3 "Set your spend threshold" at bounding box center [863, 178] width 239 height 13
click at [833, 185] on div "Set your spend threshold You'll never pay more than this amount in any billing …" at bounding box center [863, 184] width 239 height 26
drag, startPoint x: 735, startPoint y: 180, endPoint x: 794, endPoint y: 181, distance: 59.0
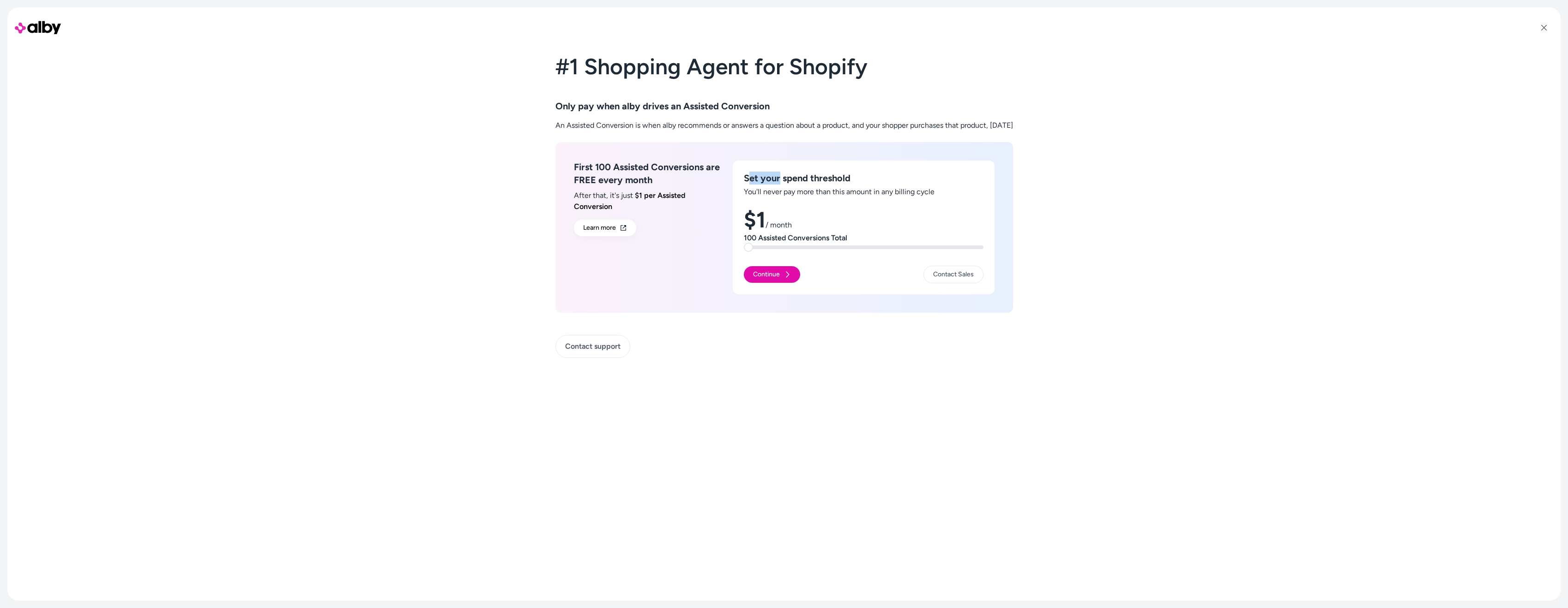
click at [767, 181] on h3 "Set your spend threshold" at bounding box center [863, 178] width 239 height 13
click at [803, 182] on h3 "Set your spend threshold" at bounding box center [863, 178] width 239 height 13
click at [748, 250] on span at bounding box center [752, 246] width 9 height 9
click at [761, 248] on span at bounding box center [765, 246] width 9 height 9
drag, startPoint x: 838, startPoint y: 234, endPoint x: 720, endPoint y: 234, distance: 118.0
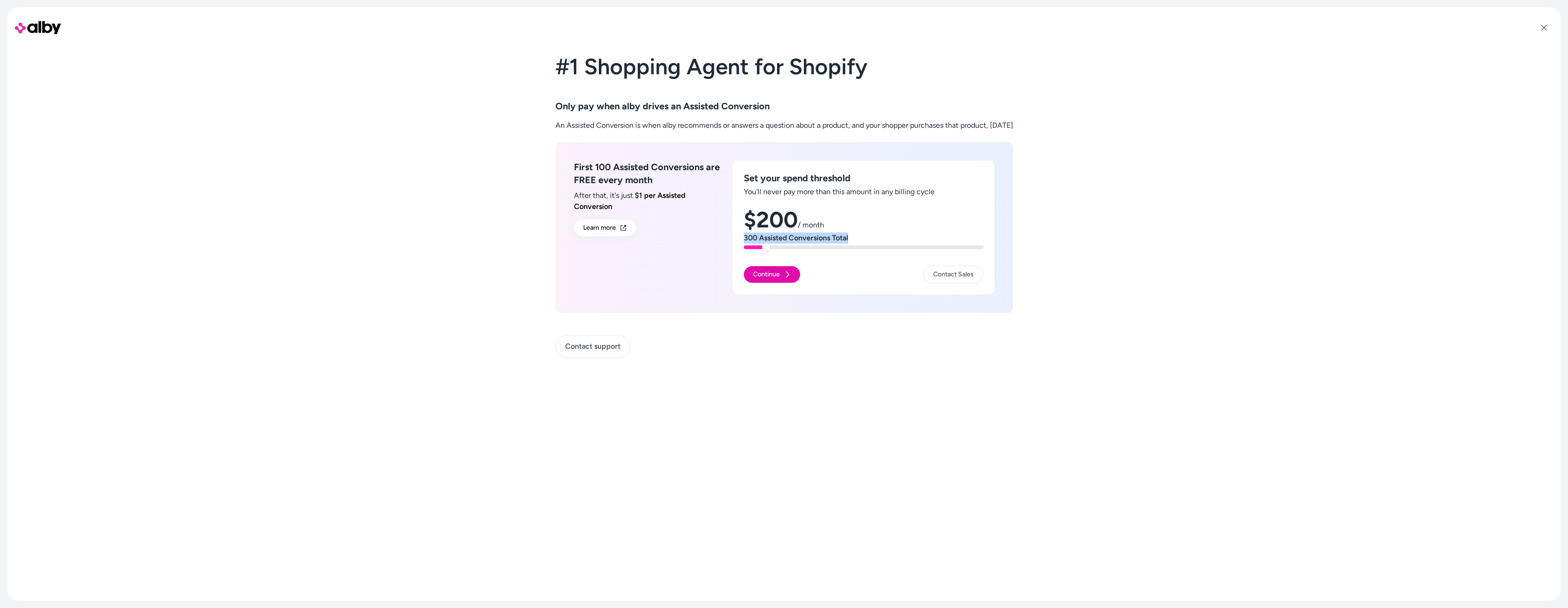
click at [732, 234] on div "Set your spend threshold You'll never pay more than this amount in any billing …" at bounding box center [863, 227] width 262 height 134
copy p "300 Assisted Conversions Total"
click at [744, 243] on span at bounding box center [748, 246] width 9 height 9
click at [744, 252] on span at bounding box center [748, 246] width 9 height 9
click at [819, 238] on p "100 Assisted Conversions Total" at bounding box center [863, 238] width 239 height 11
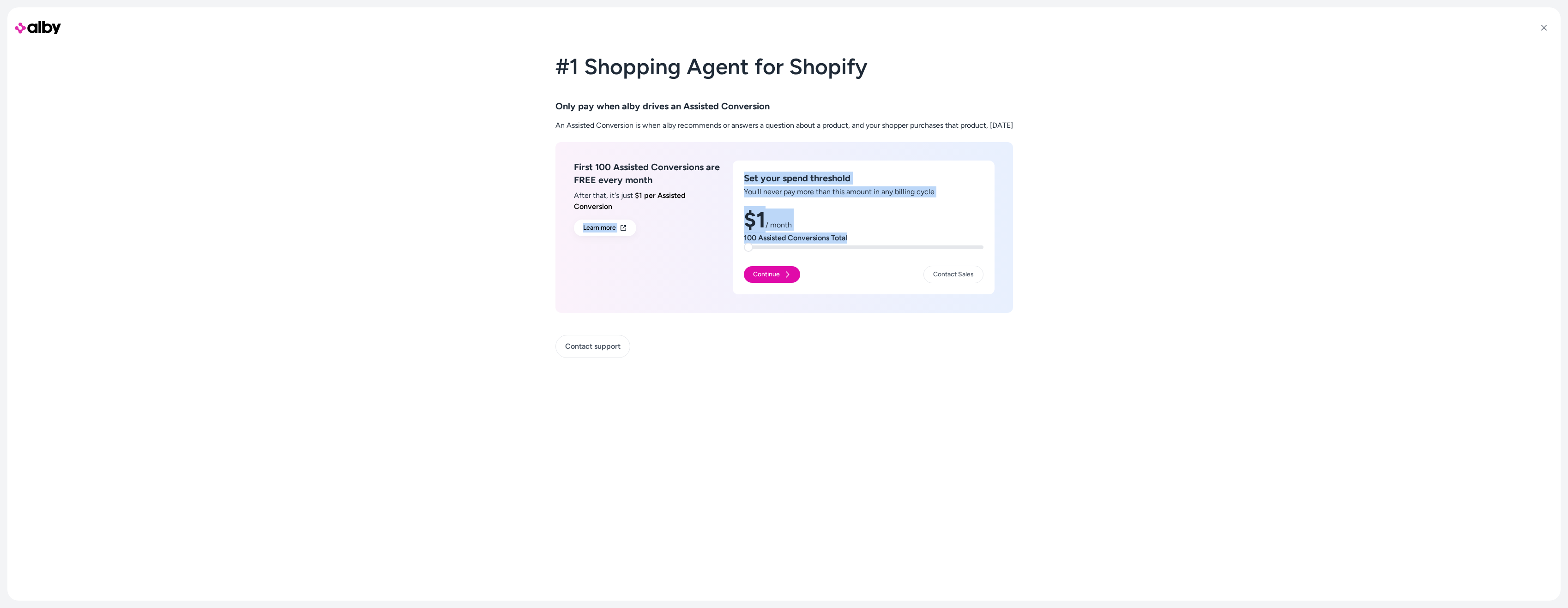
drag, startPoint x: 812, startPoint y: 236, endPoint x: 694, endPoint y: 241, distance: 118.1
click at [694, 241] on div "First 100 Assisted Conversions are FREE every month After that, it's just $1 pe…" at bounding box center [784, 227] width 458 height 171
click at [778, 223] on h1 "$1 / month" at bounding box center [863, 220] width 239 height 23
click at [764, 214] on h1 "$1 / month" at bounding box center [863, 220] width 239 height 23
click at [766, 282] on button "Continue" at bounding box center [772, 275] width 56 height 17
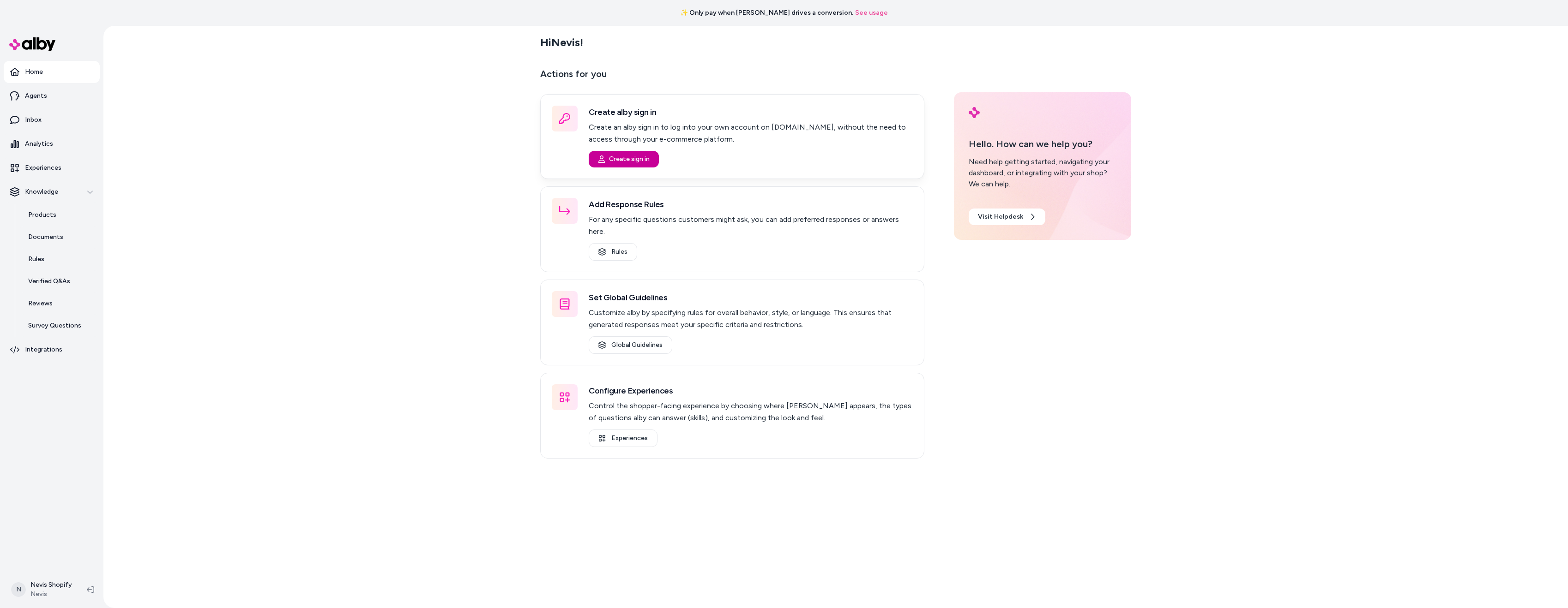
click at [630, 163] on button "Create sign in" at bounding box center [624, 159] width 70 height 17
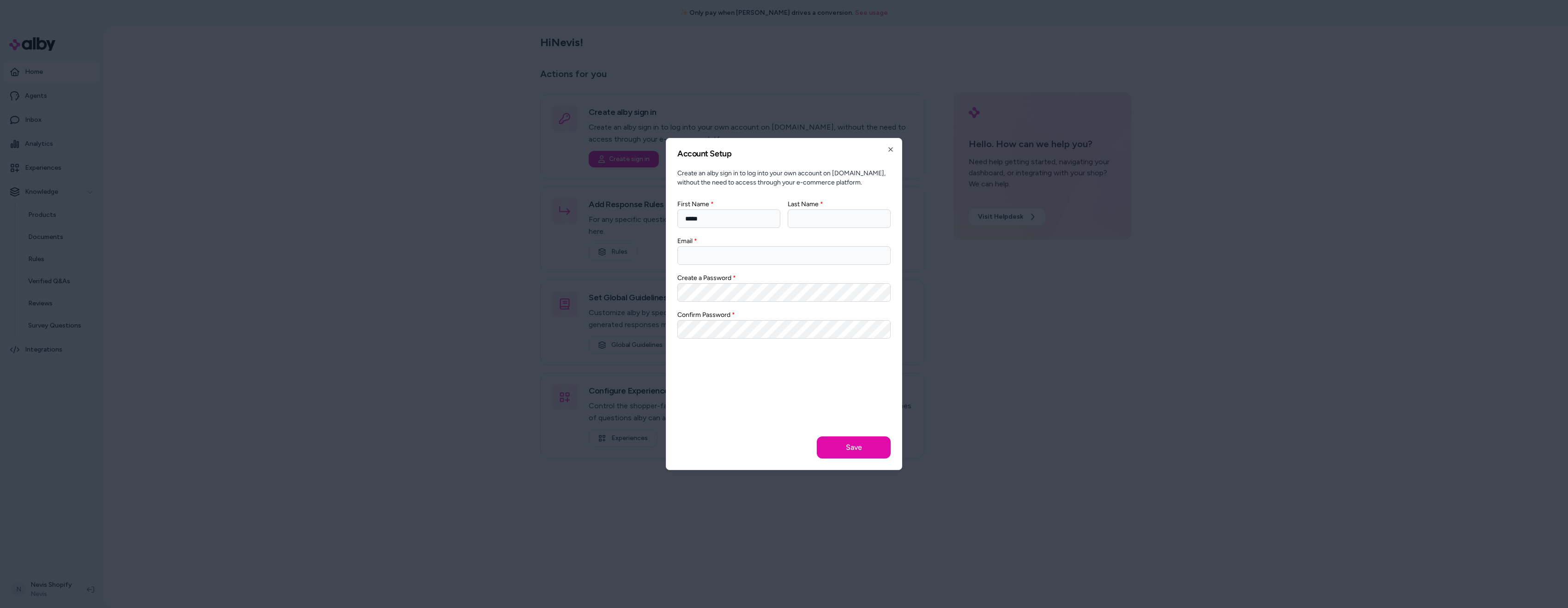
type input "*****"
click at [804, 218] on input "Last Name" at bounding box center [840, 218] width 103 height 19
type input "***"
click at [746, 261] on input "Email" at bounding box center [784, 255] width 214 height 19
type input "**********"
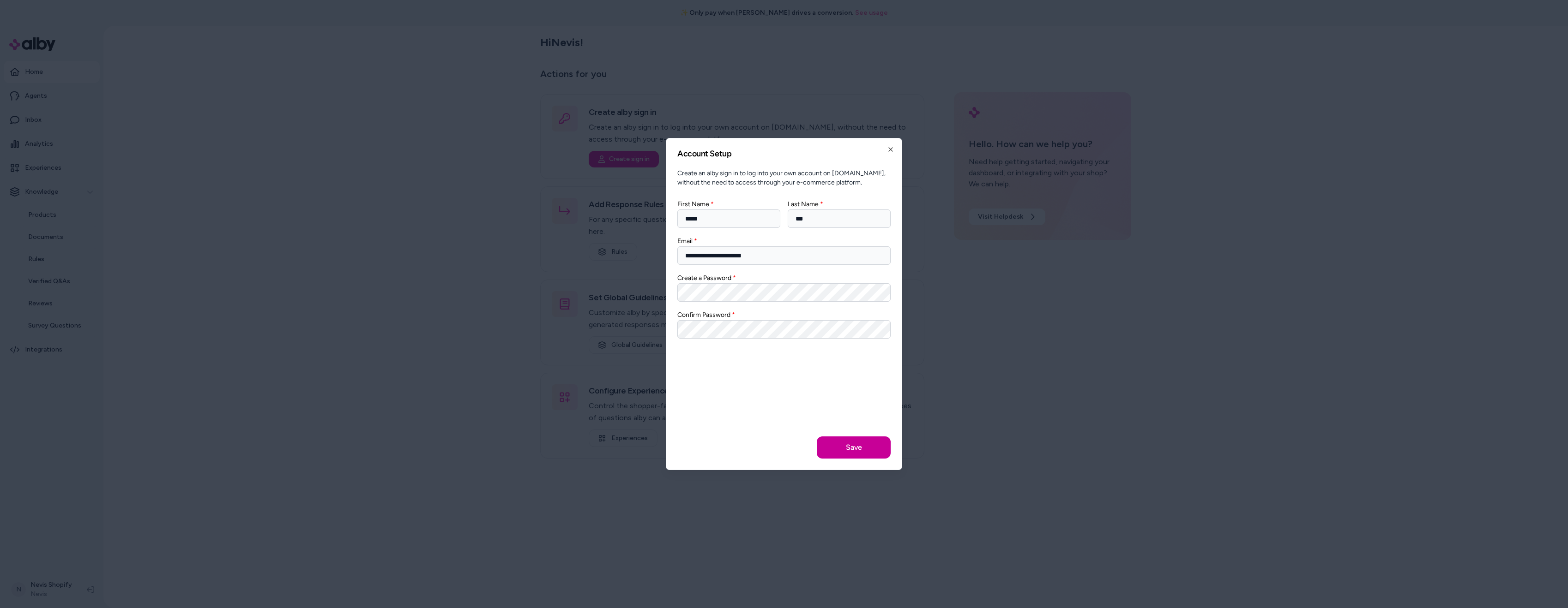
click at [857, 448] on button "Save" at bounding box center [854, 448] width 74 height 23
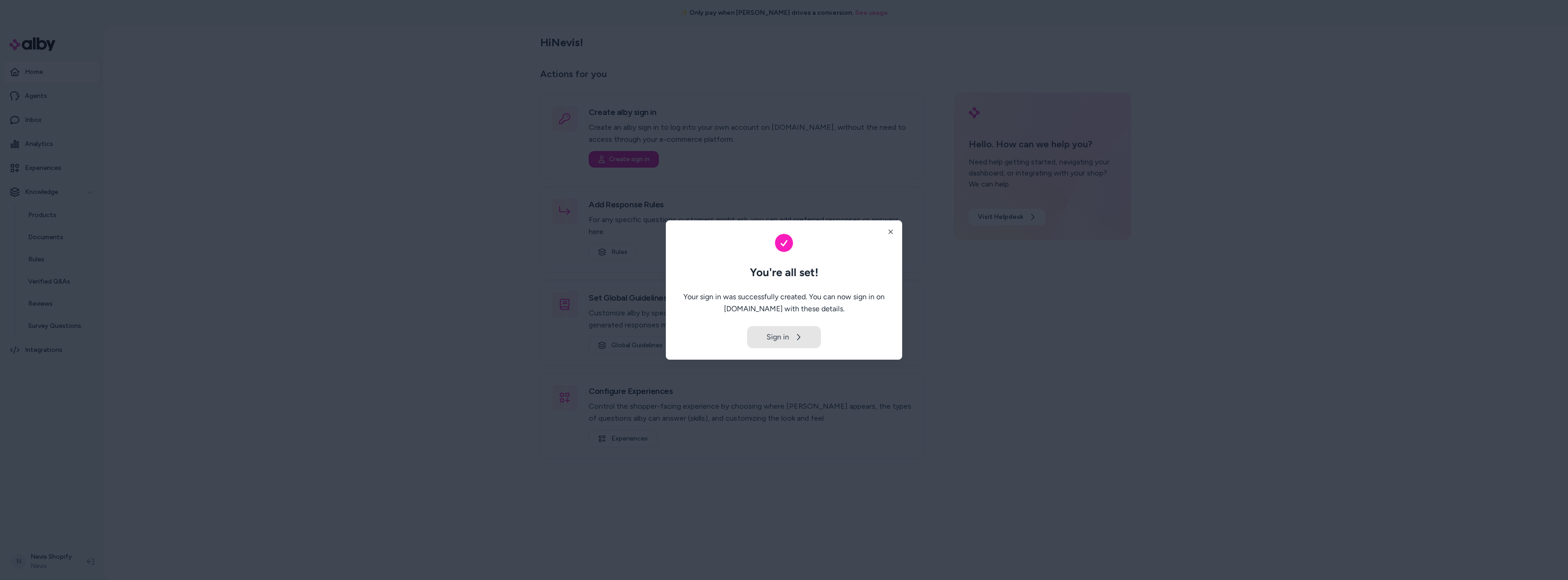
click at [793, 336] on button "Sign in" at bounding box center [784, 338] width 74 height 23
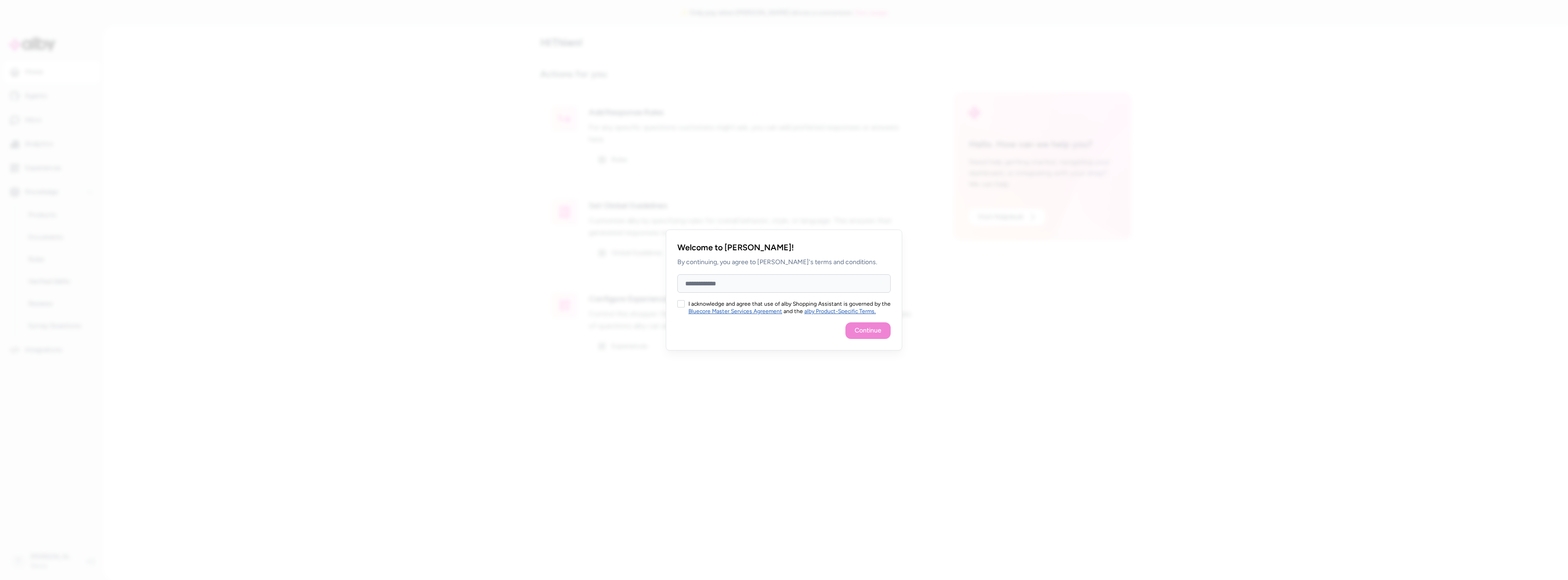
click at [681, 304] on button "I acknowledge and agree that use of alby Shopping Assistant is governed by the …" at bounding box center [681, 303] width 7 height 7
click at [720, 280] on input "Full Name" at bounding box center [784, 283] width 214 height 19
type input "*********"
click at [851, 328] on button "Continue" at bounding box center [868, 330] width 45 height 17
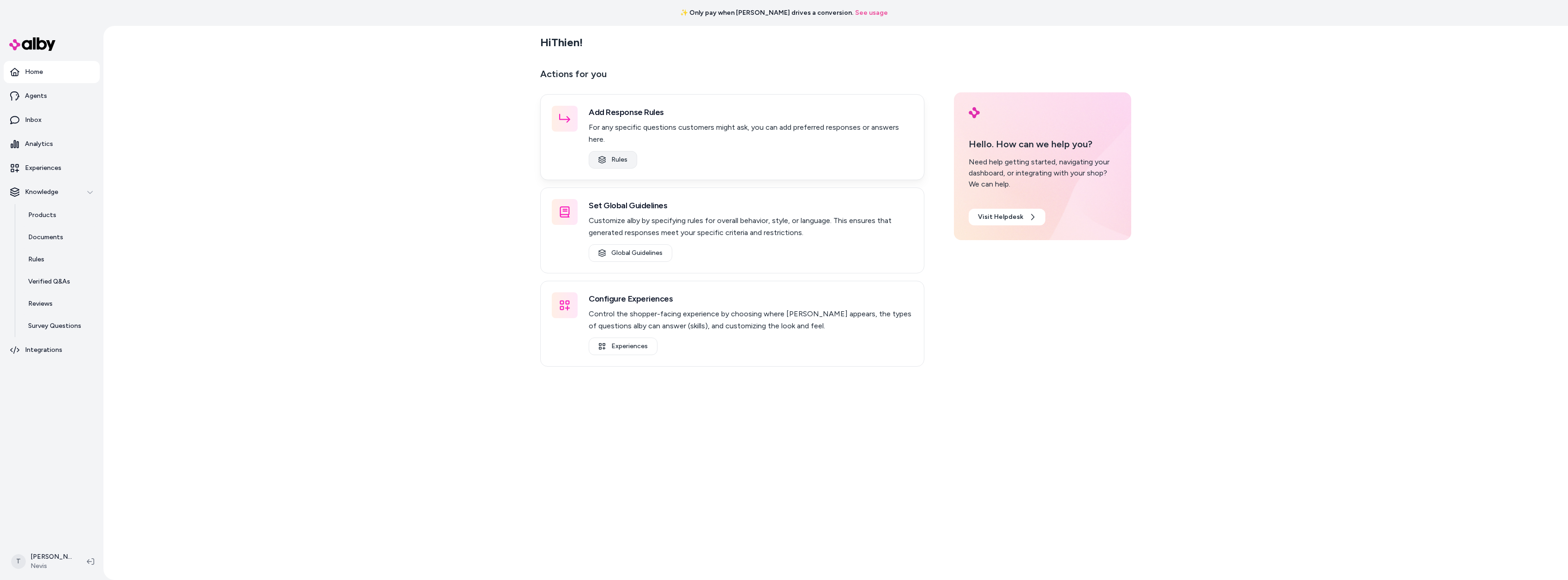
click at [616, 151] on link "Rules" at bounding box center [613, 160] width 48 height 18
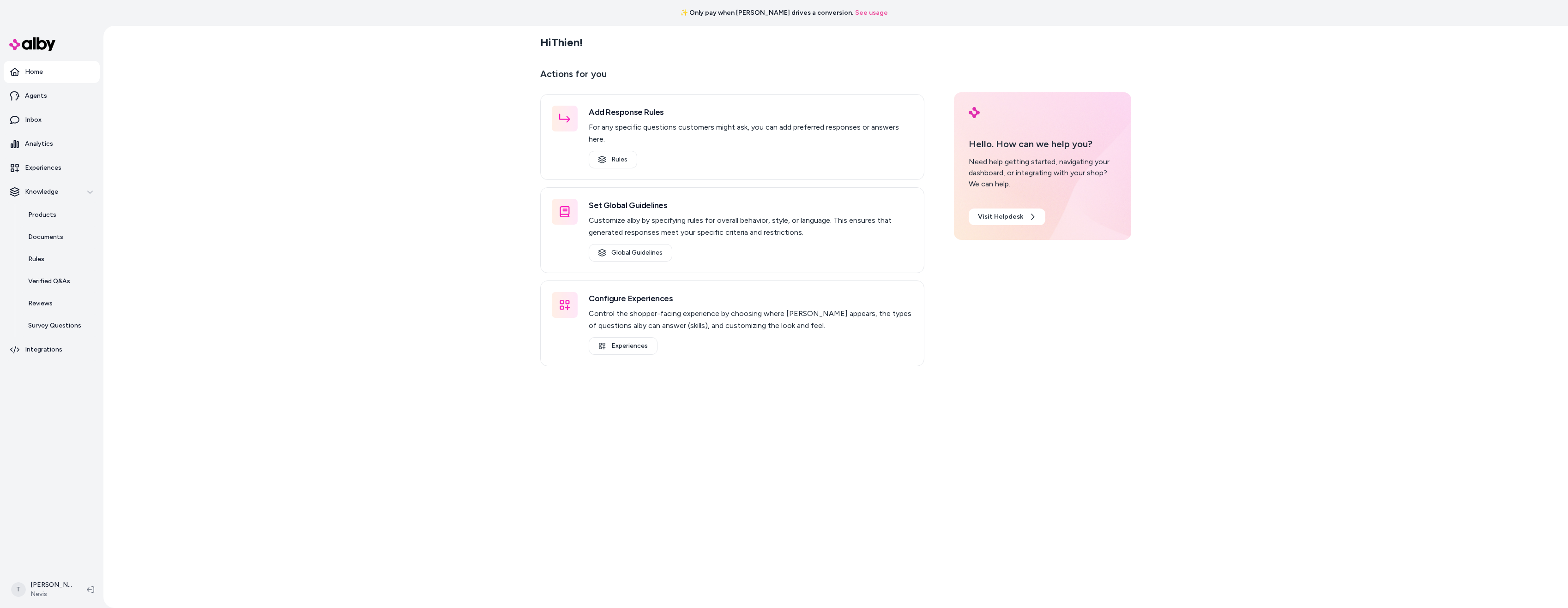
click at [855, 10] on link "See usage" at bounding box center [871, 12] width 33 height 9
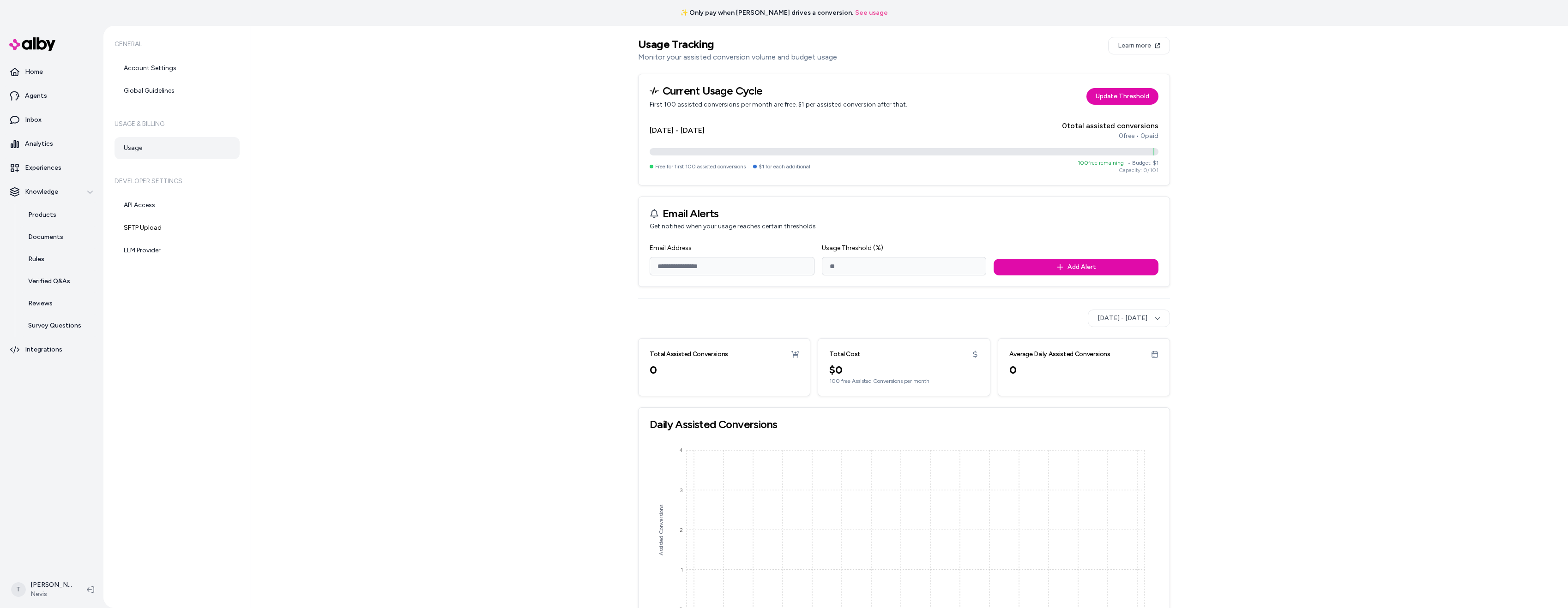
drag, startPoint x: 756, startPoint y: 127, endPoint x: 668, endPoint y: 130, distance: 88.1
click at [669, 130] on div "[DATE] - [DATE] 0 total assisted conversions 0 free • 0 paid" at bounding box center [903, 130] width 508 height 20
click at [716, 136] on div "[DATE] - [DATE] 0 total assisted conversions 0 free • 0 paid" at bounding box center [903, 130] width 508 height 20
click at [704, 132] on h4 "[DATE] - [DATE]" at bounding box center [677, 130] width 55 height 11
drag, startPoint x: 747, startPoint y: 131, endPoint x: 688, endPoint y: 132, distance: 59.0
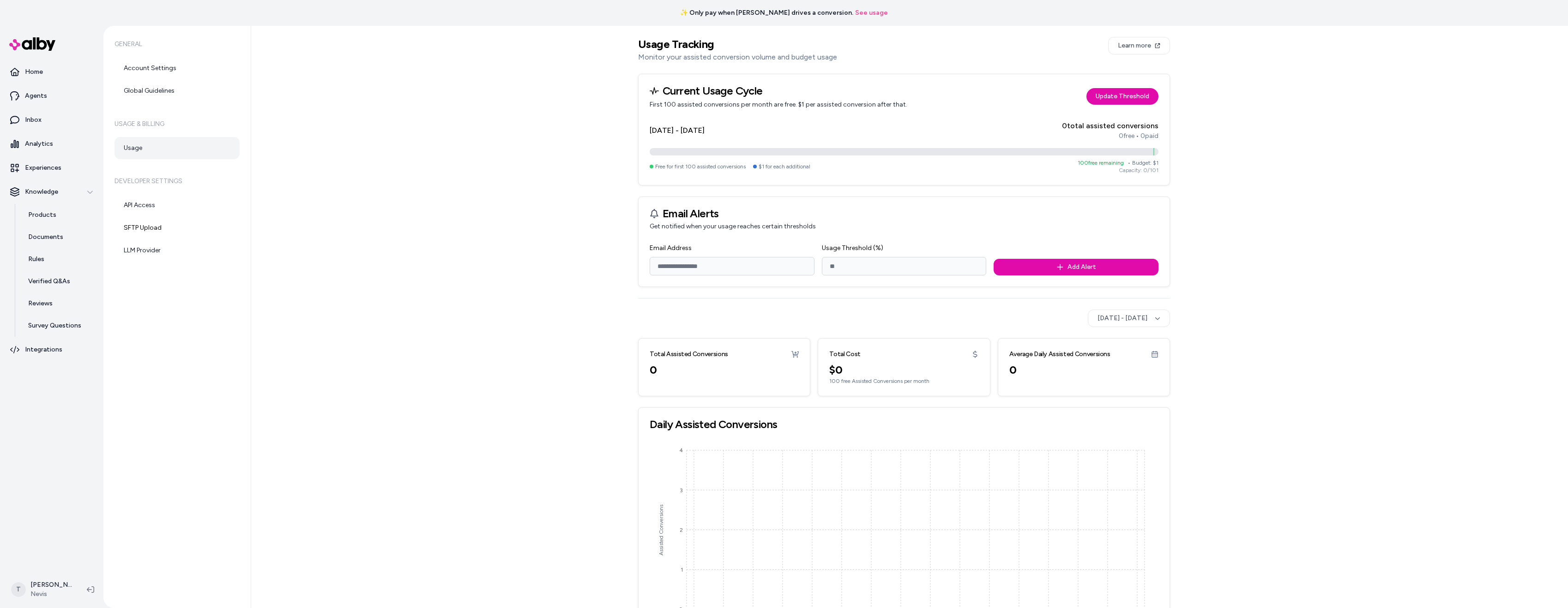
click at [686, 131] on div "[DATE] - [DATE] 0 total assisted conversions 0 free • 0 paid" at bounding box center [903, 130] width 508 height 20
click at [704, 133] on h4 "[DATE] - [DATE]" at bounding box center [677, 130] width 55 height 11
drag, startPoint x: 709, startPoint y: 130, endPoint x: 736, endPoint y: 130, distance: 27.0
click at [704, 130] on h4 "[DATE] - [DATE]" at bounding box center [677, 130] width 55 height 11
click at [746, 130] on div "[DATE] - [DATE] 0 total assisted conversions 0 free • 0 paid" at bounding box center [903, 130] width 508 height 20
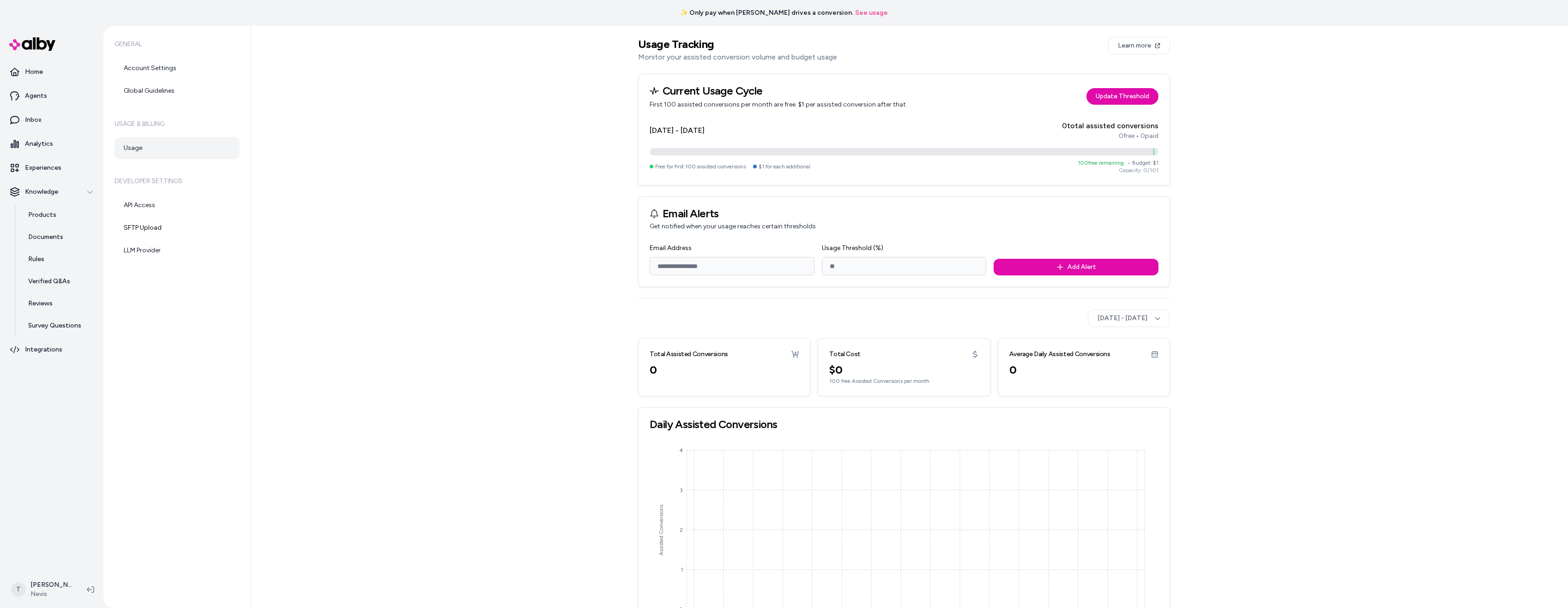
scroll to position [35, 0]
